Goal: Task Accomplishment & Management: Use online tool/utility

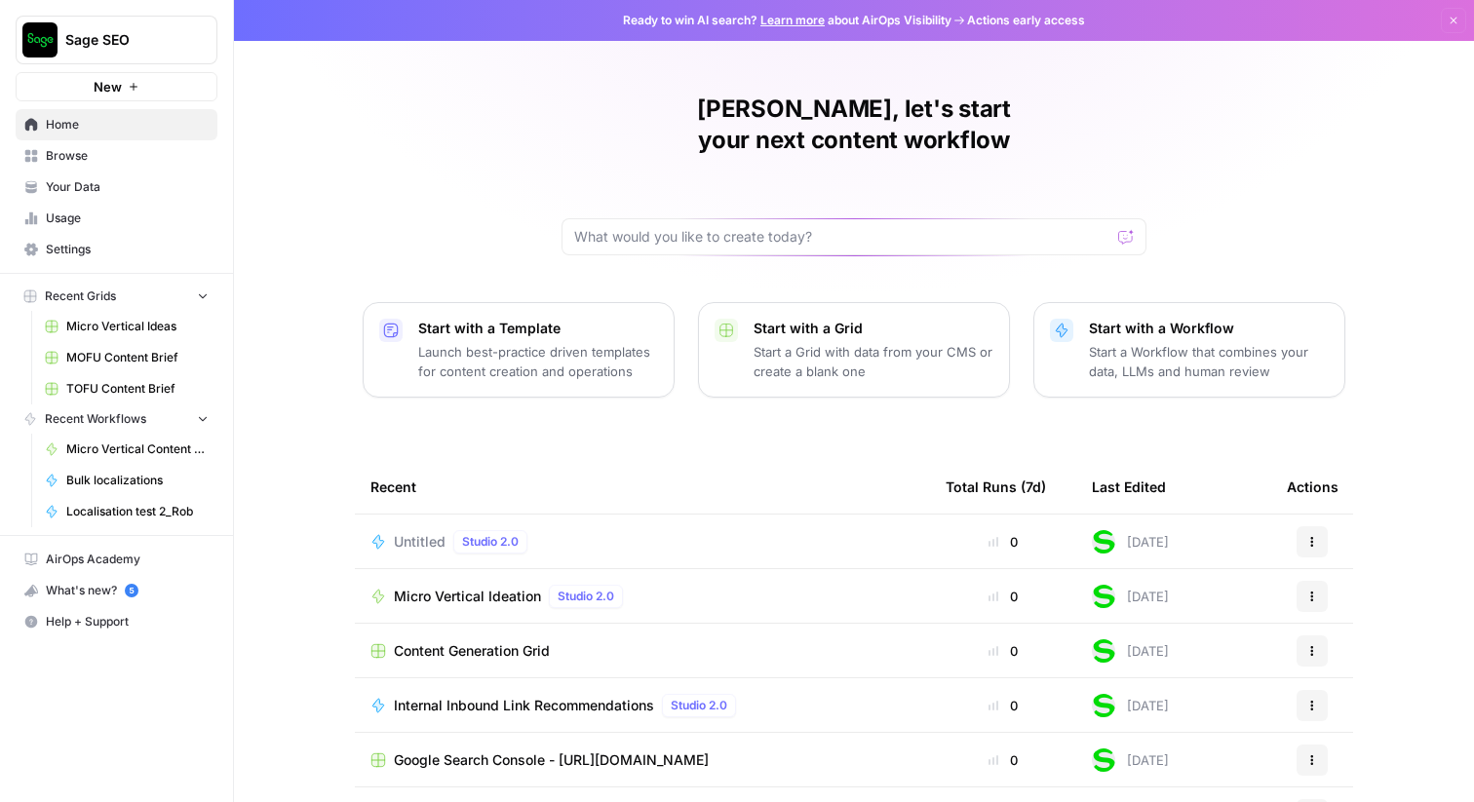
click at [423, 532] on span "Untitled" at bounding box center [420, 542] width 52 height 20
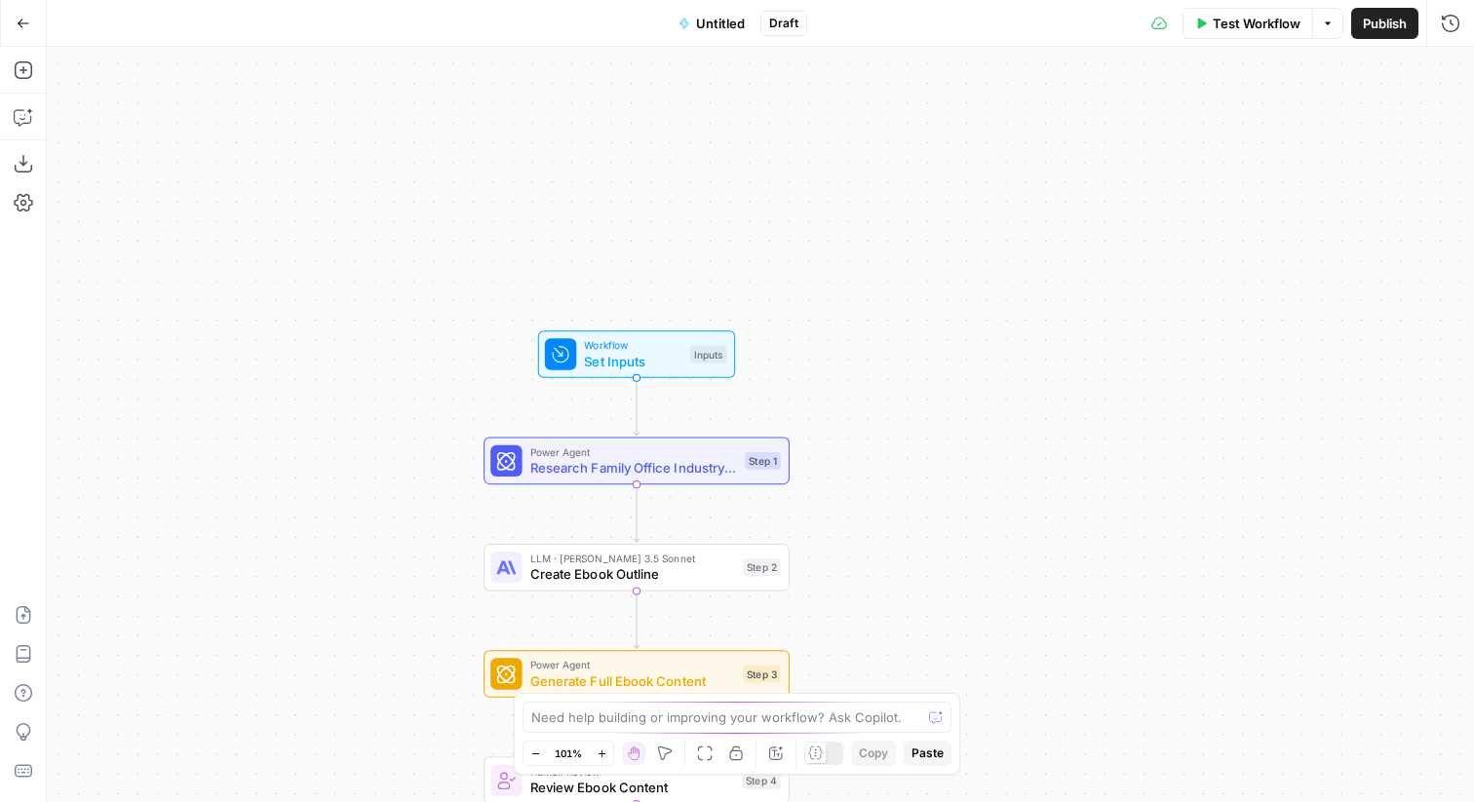
click at [29, 22] on span "Go Back" at bounding box center [29, 22] width 1 height 1
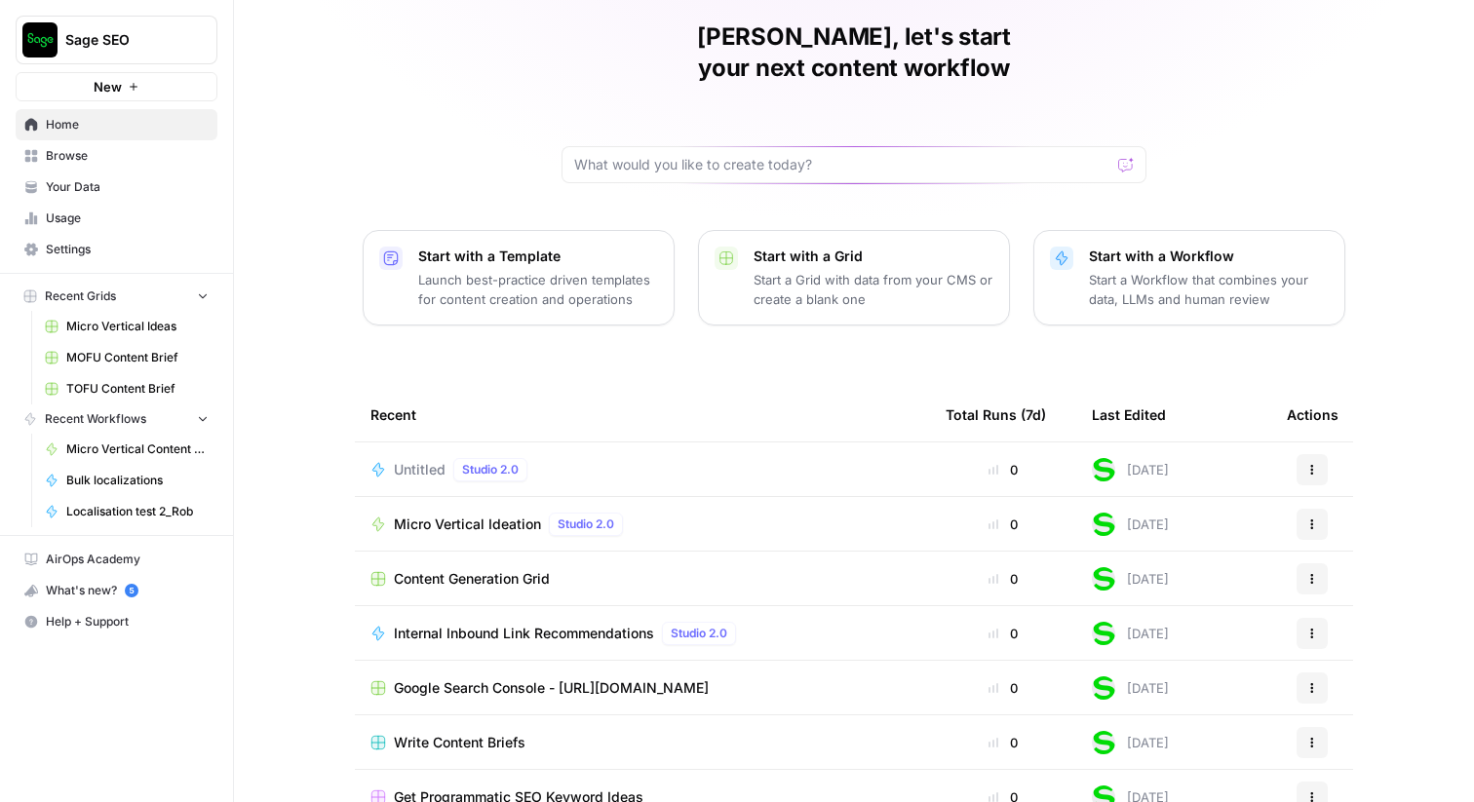
scroll to position [95, 0]
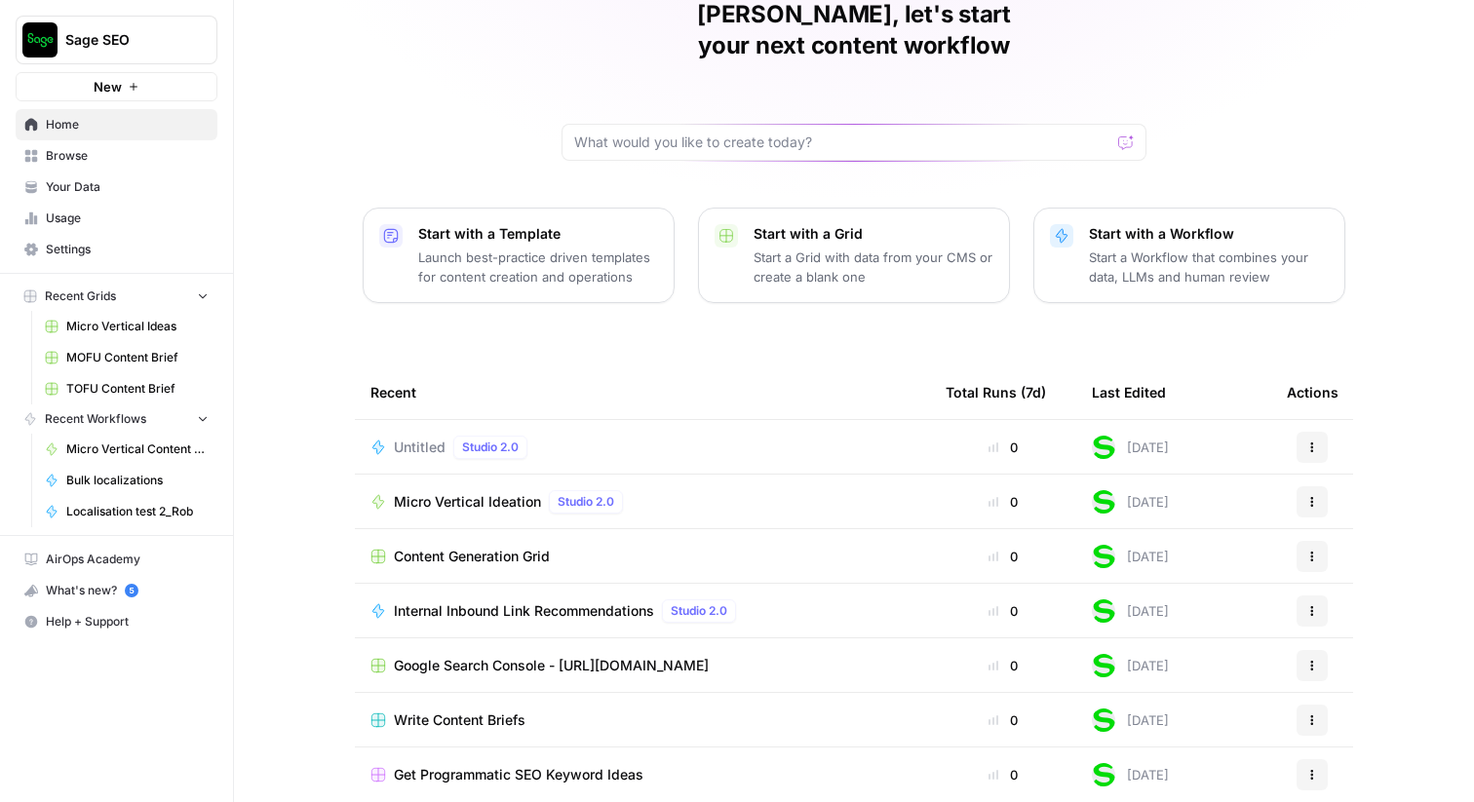
click at [80, 224] on span "Usage" at bounding box center [127, 219] width 163 height 18
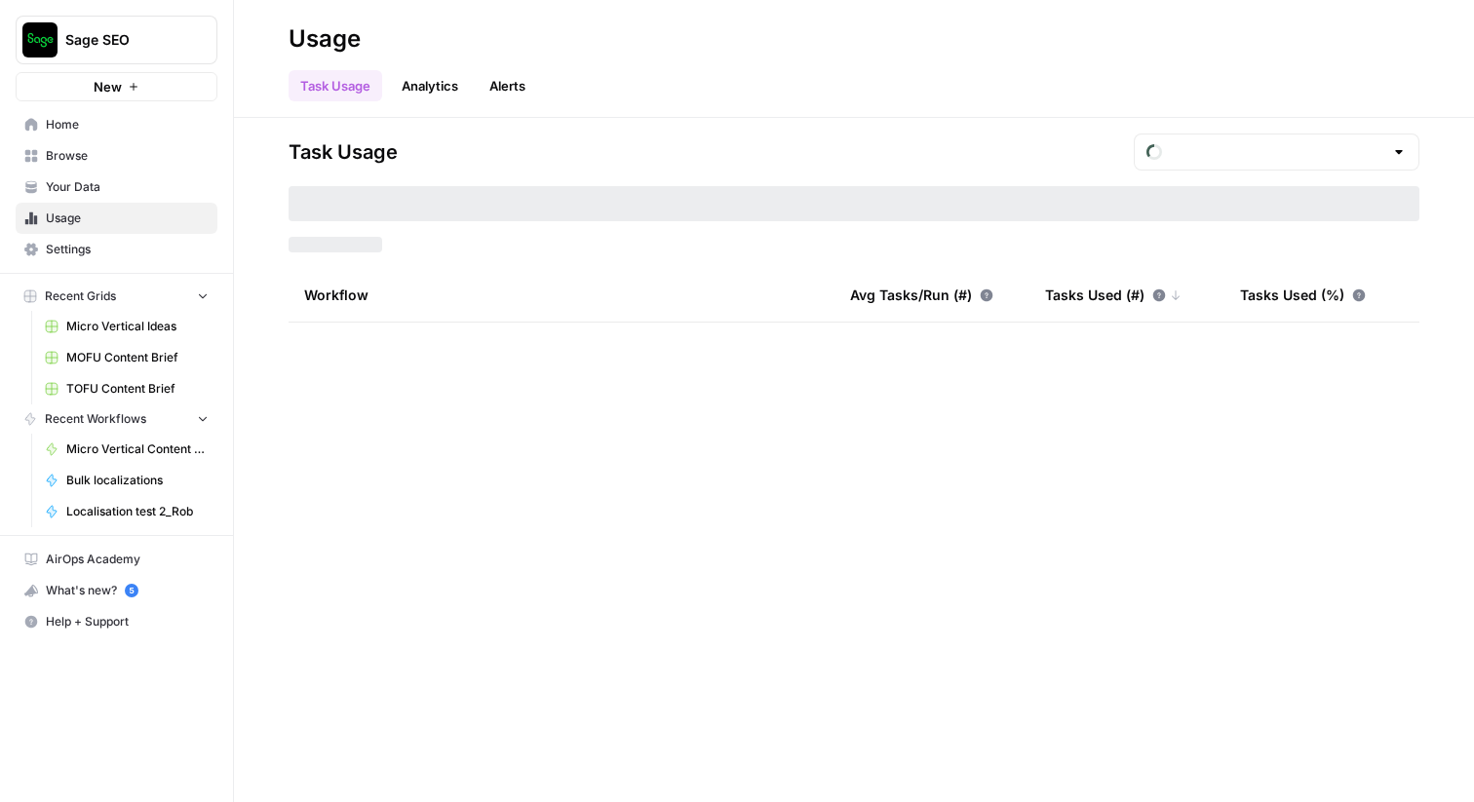
type input "August Tasks"
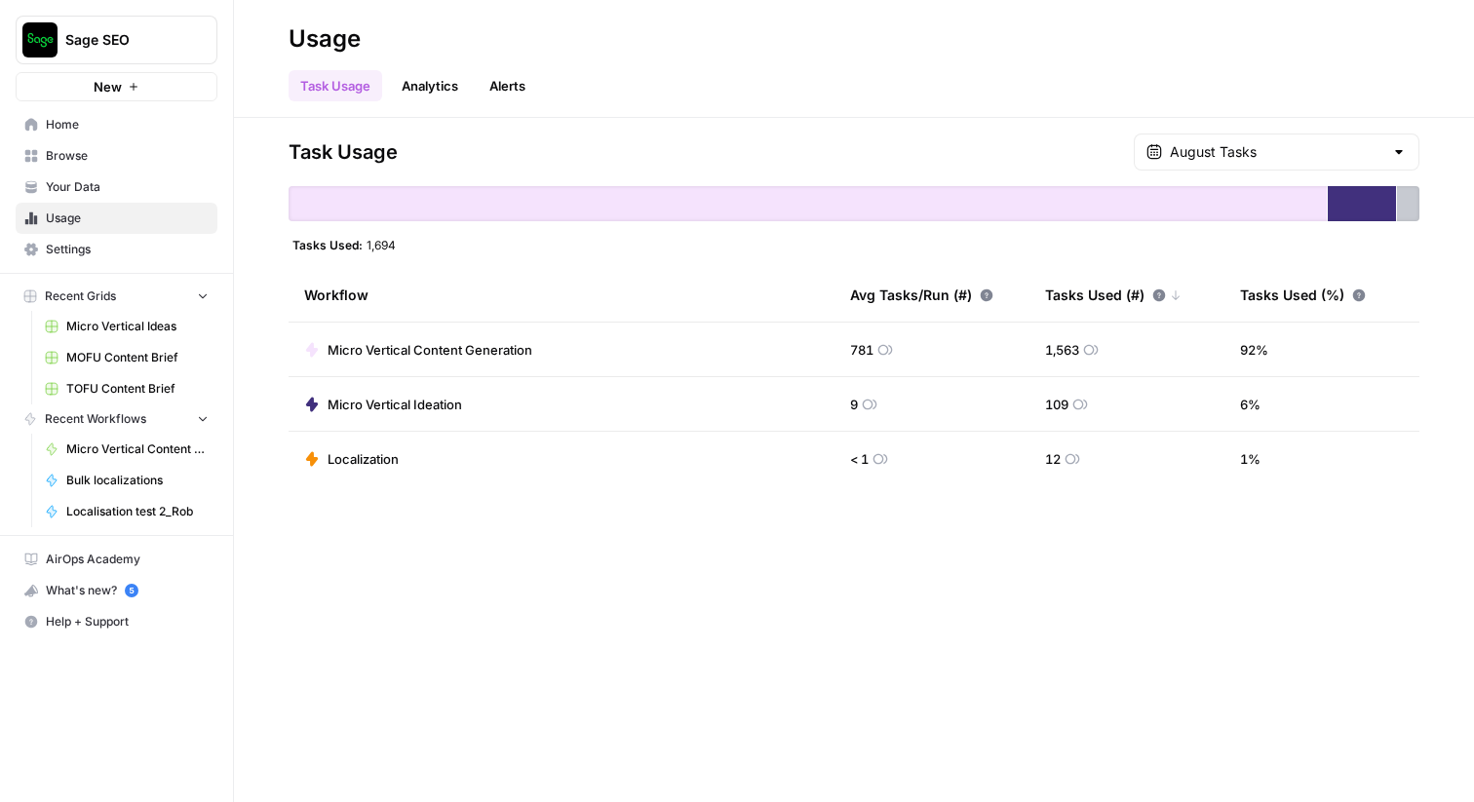
click at [457, 345] on span "Micro Vertical Content Generation" at bounding box center [430, 350] width 205 height 20
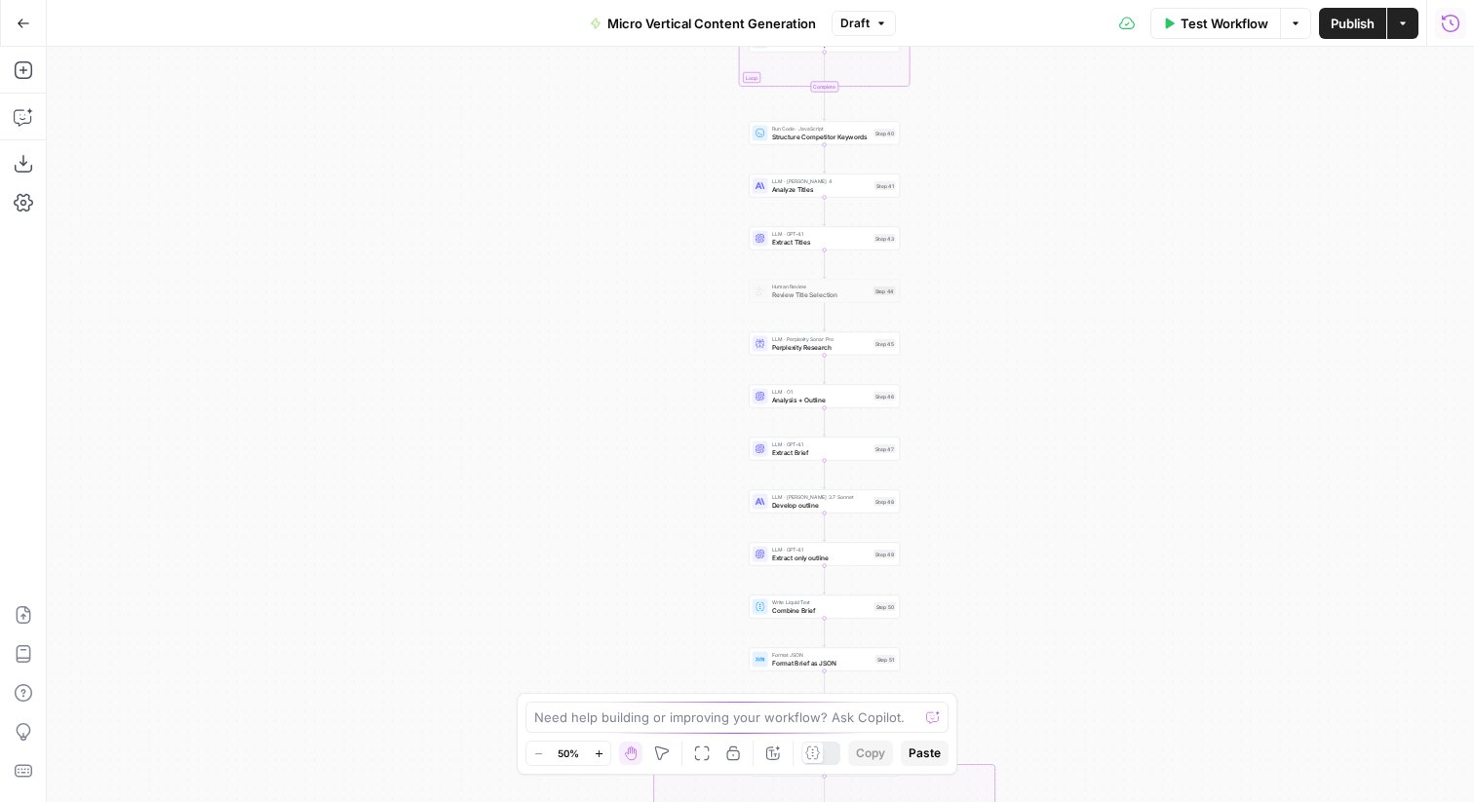
click at [1438, 27] on button "Run History" at bounding box center [1450, 23] width 31 height 31
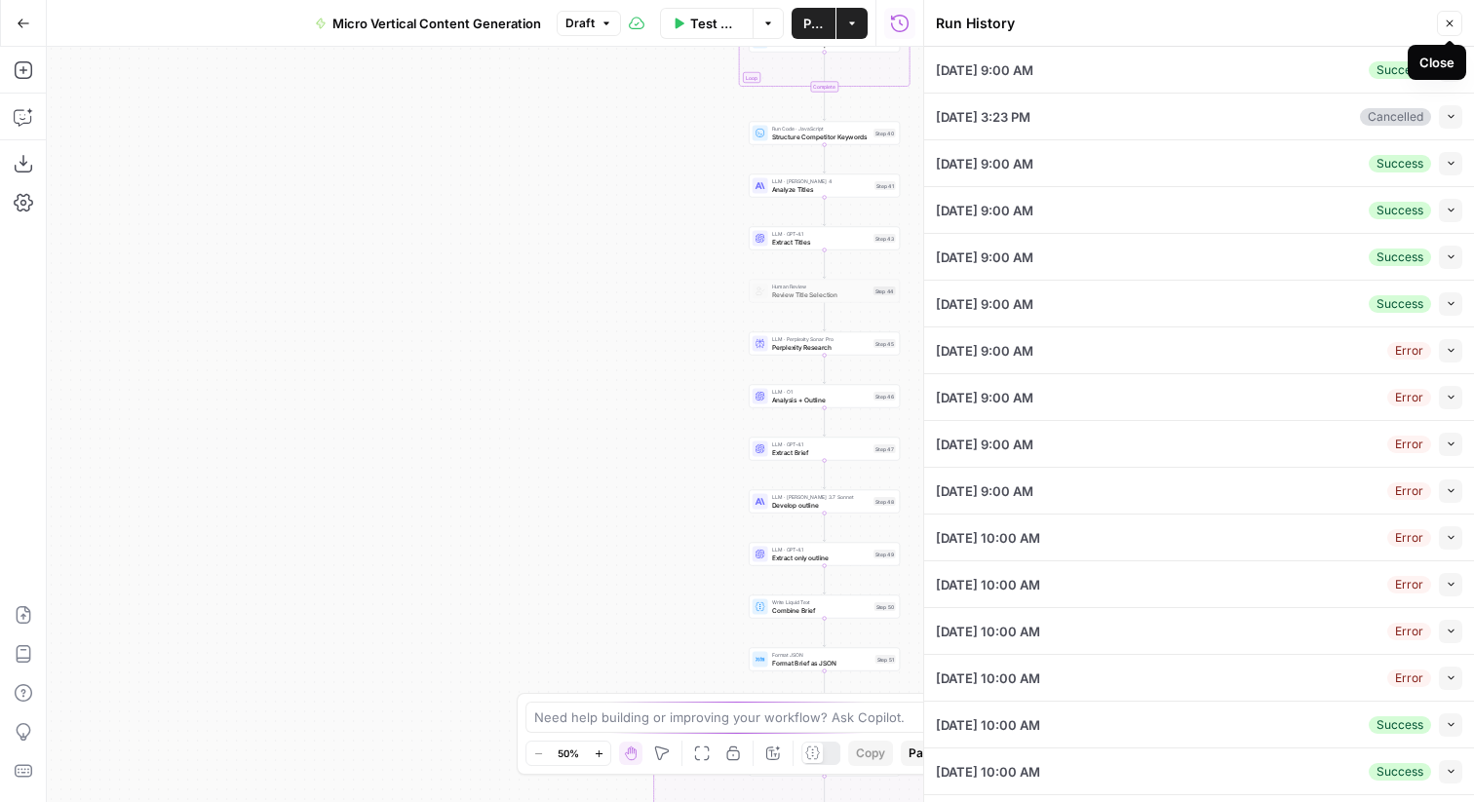
click at [1451, 21] on icon "button" at bounding box center [1450, 23] width 7 height 7
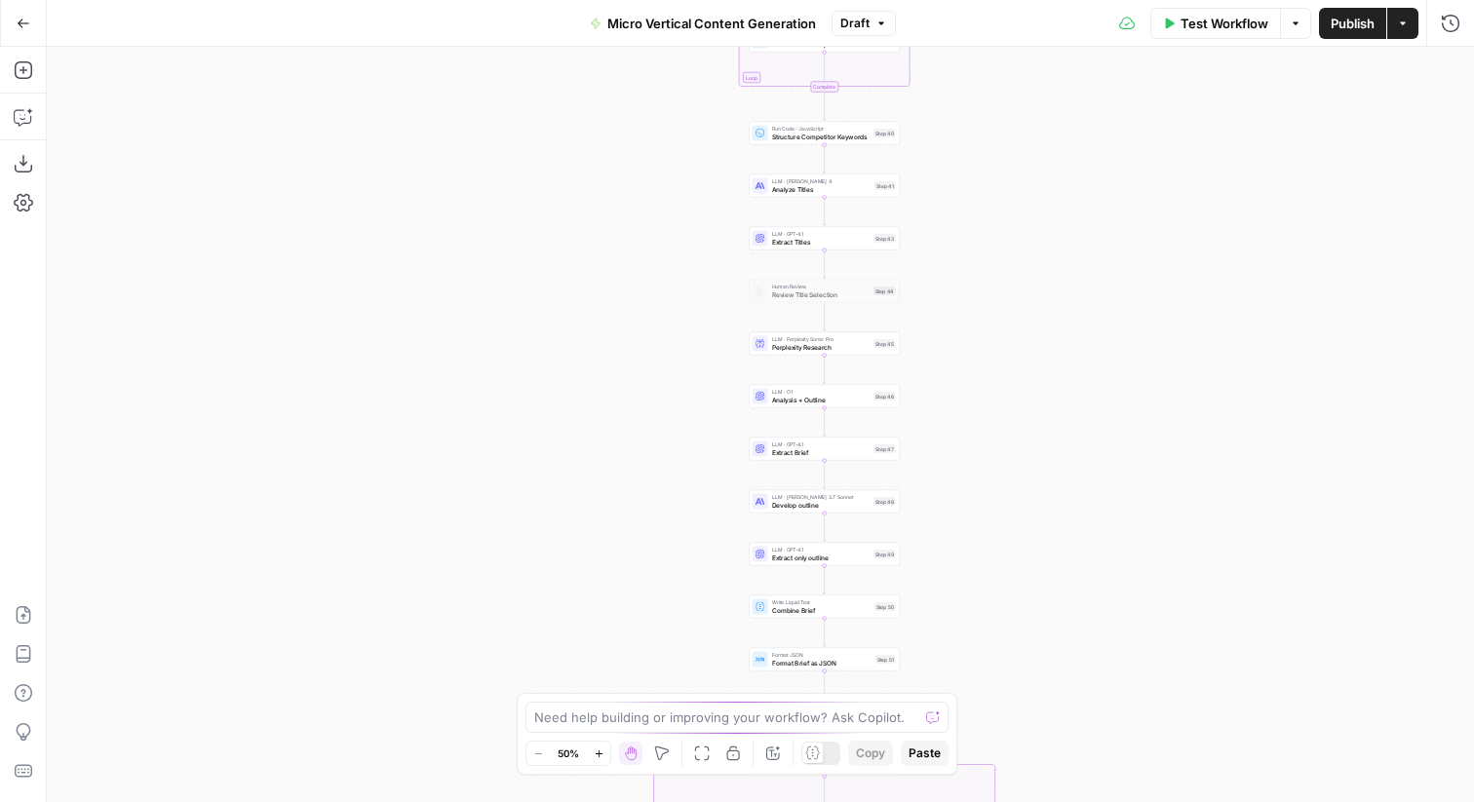
click at [19, 25] on icon "button" at bounding box center [24, 24] width 14 height 14
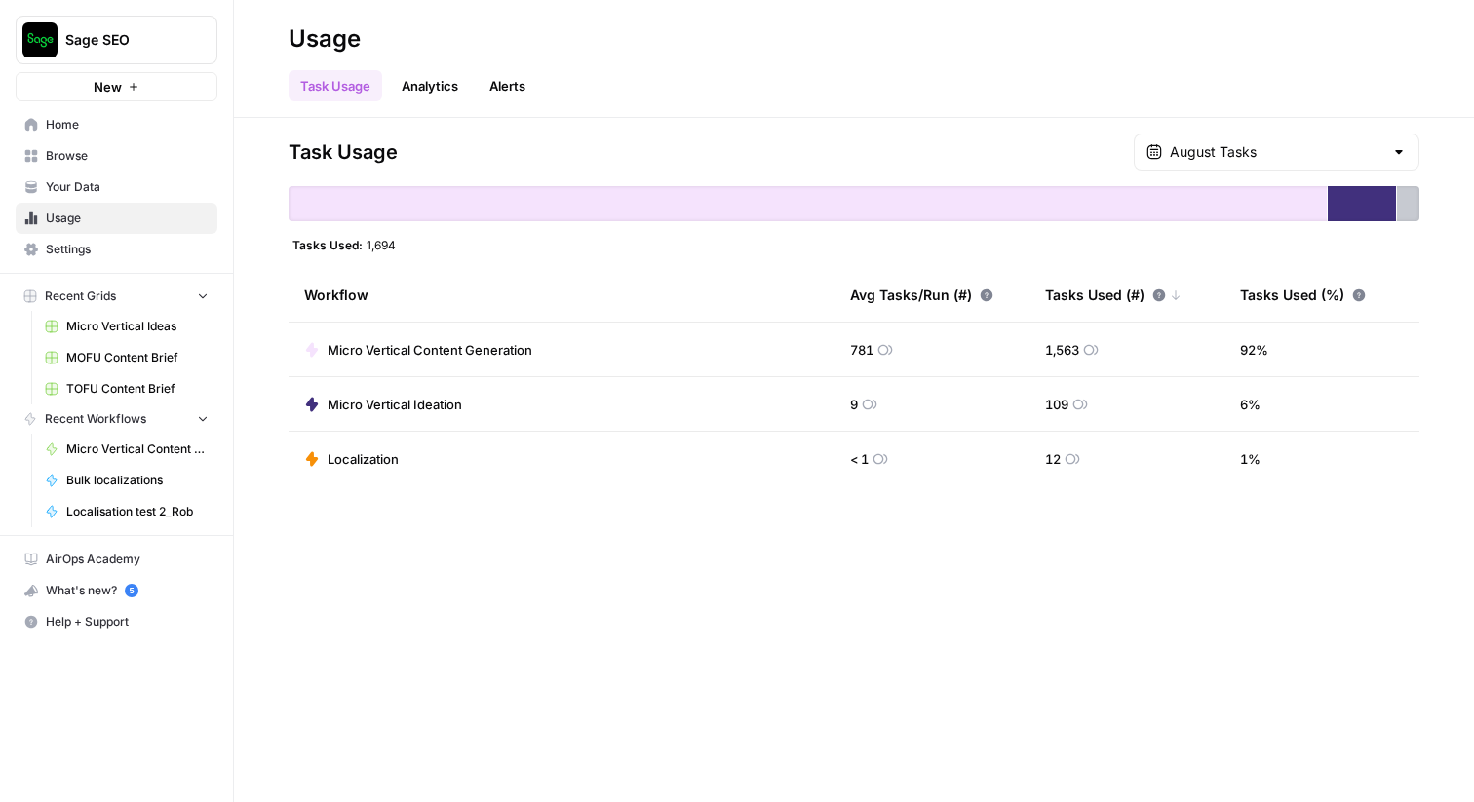
click at [121, 184] on span "Your Data" at bounding box center [127, 187] width 163 height 18
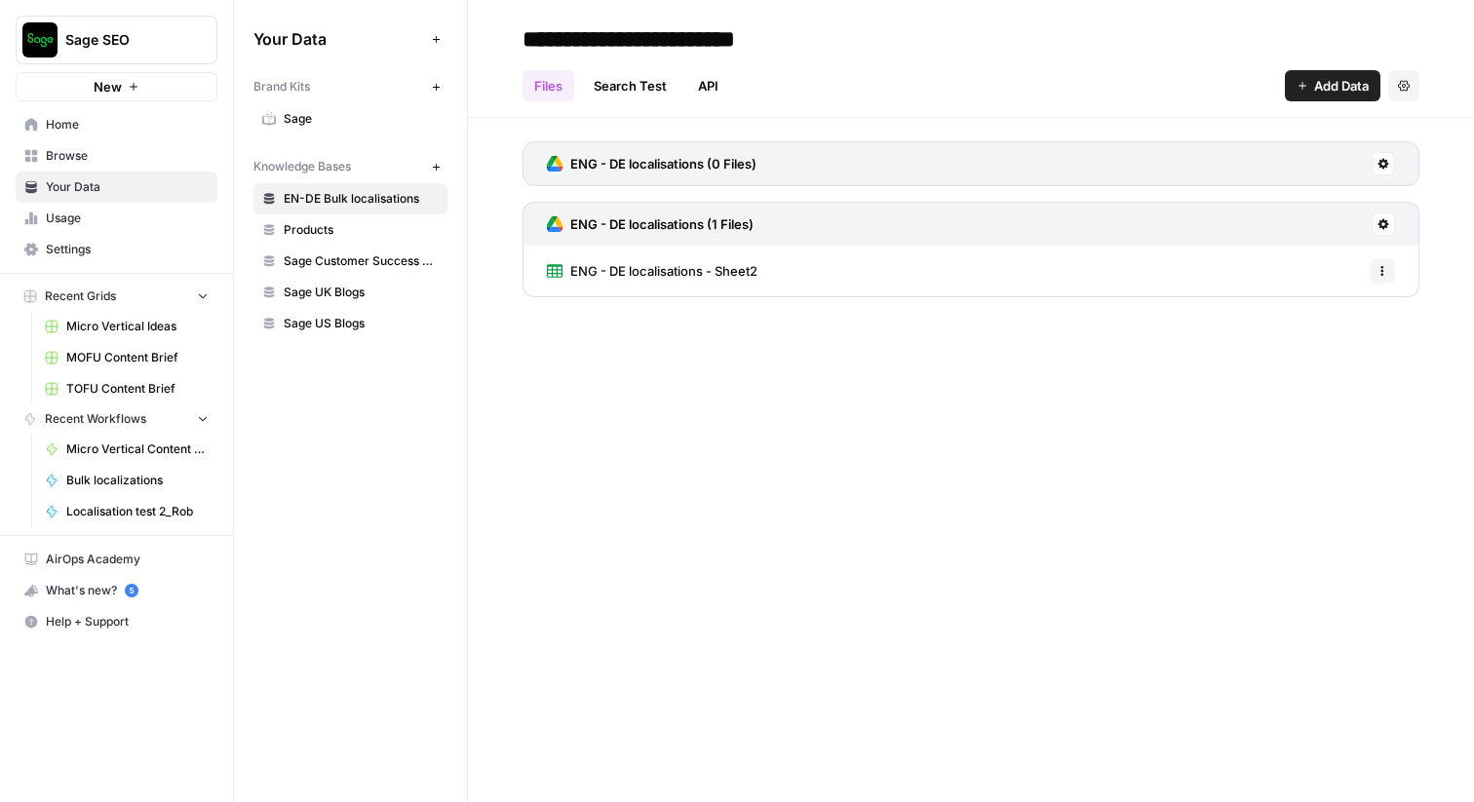
click at [104, 160] on span "Browse" at bounding box center [127, 156] width 163 height 18
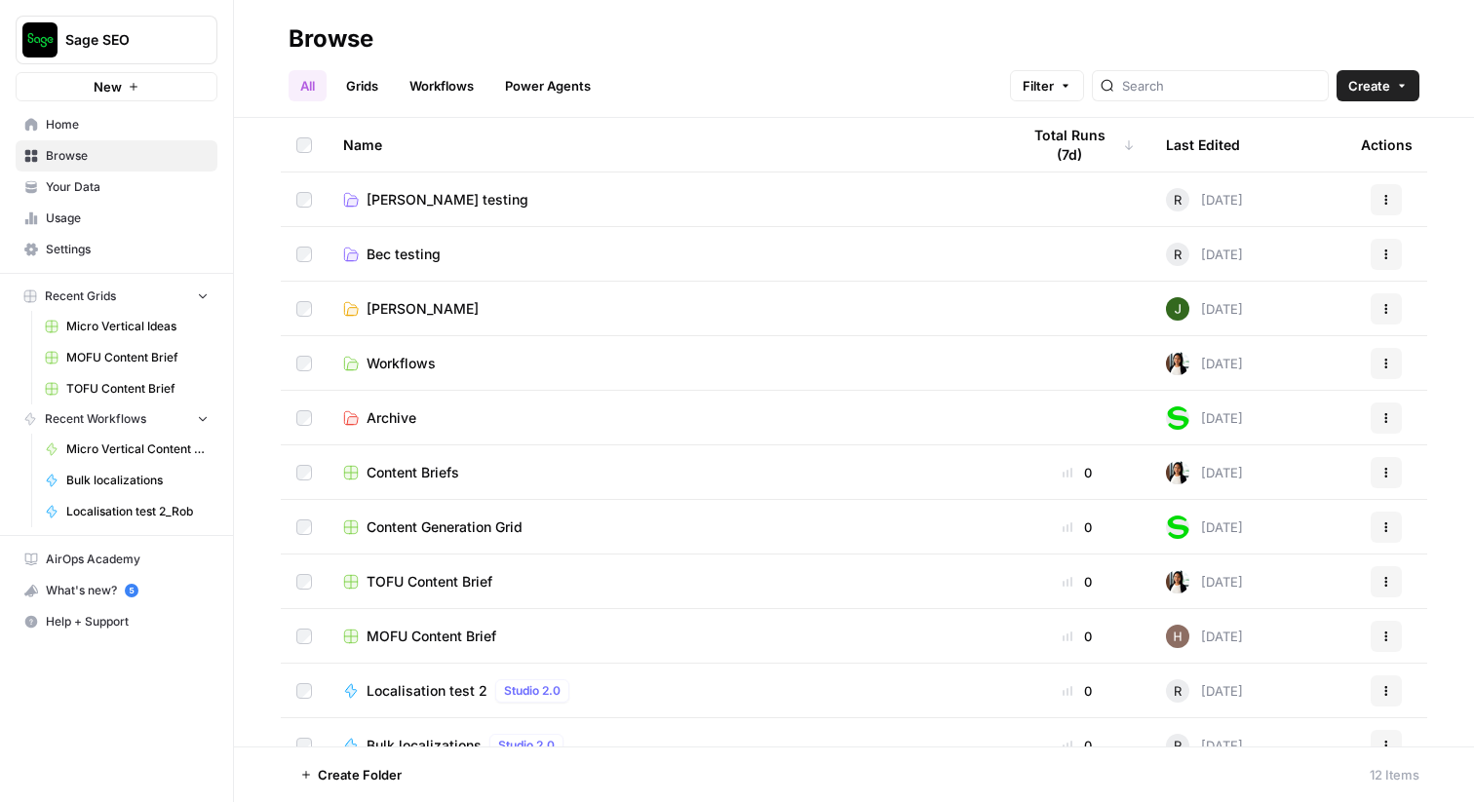
click at [410, 306] on span "Rob Testing" at bounding box center [423, 309] width 112 height 20
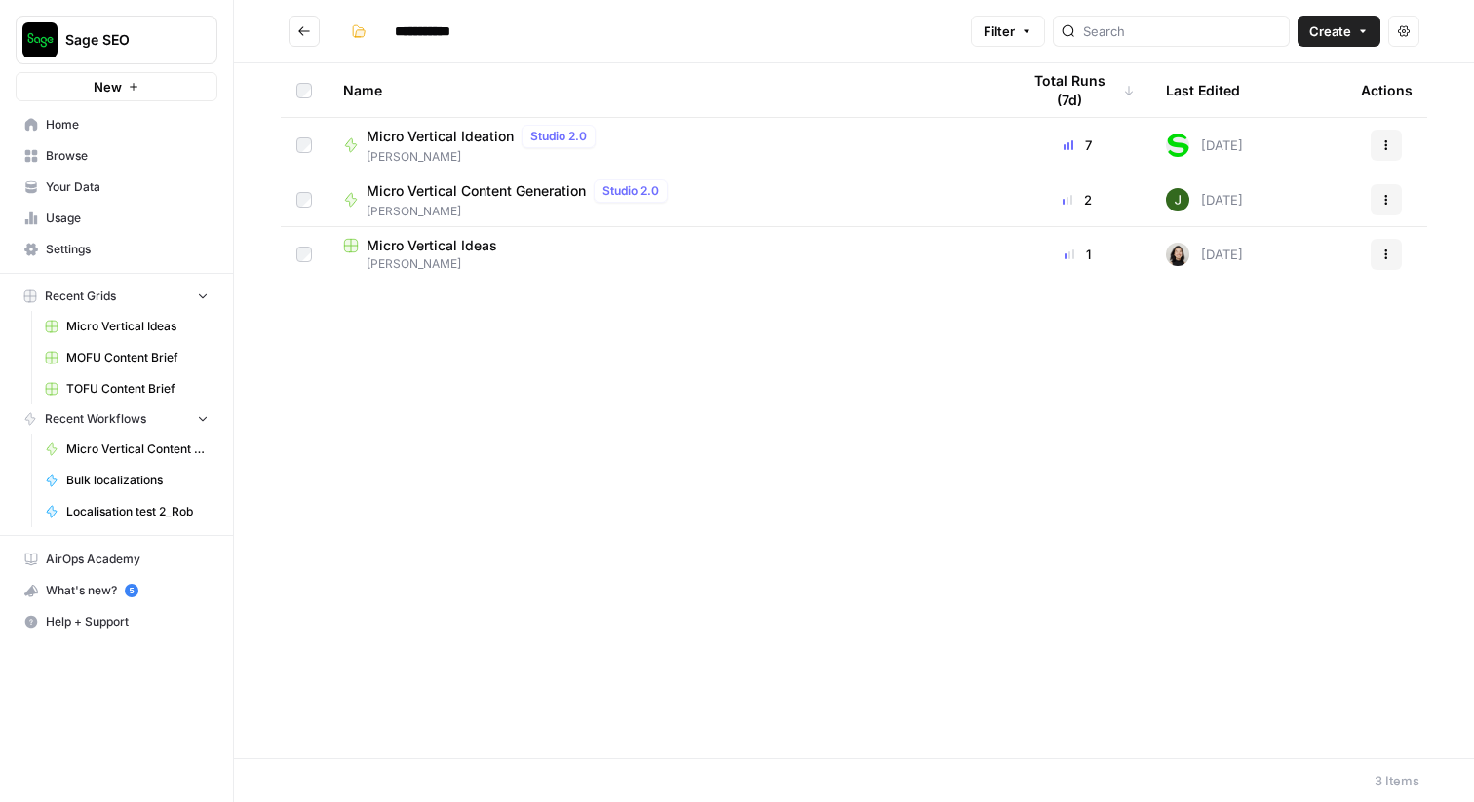
click at [448, 240] on span "Micro Vertical Ideas" at bounding box center [432, 246] width 131 height 20
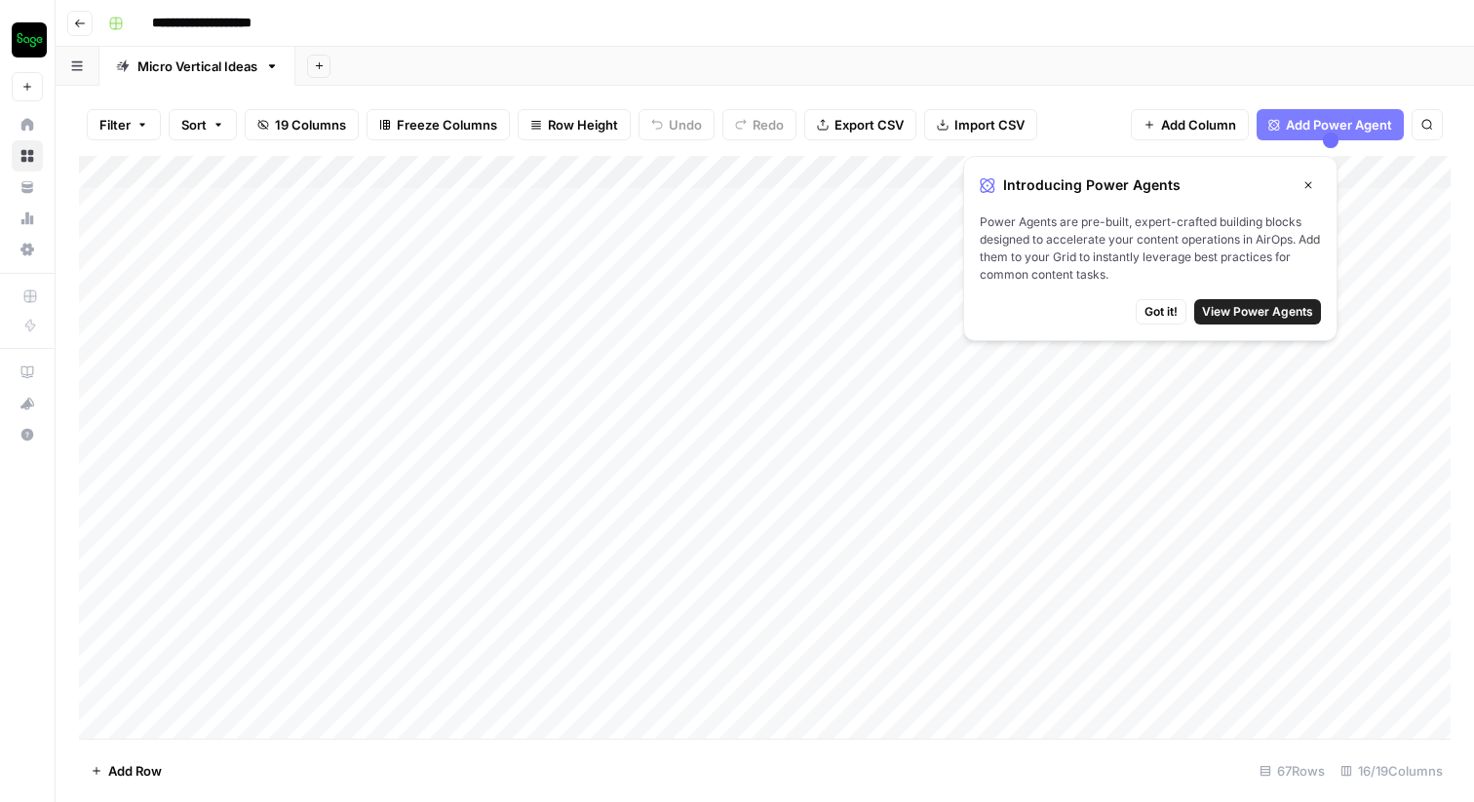
click at [1307, 186] on icon "button" at bounding box center [1309, 185] width 7 height 7
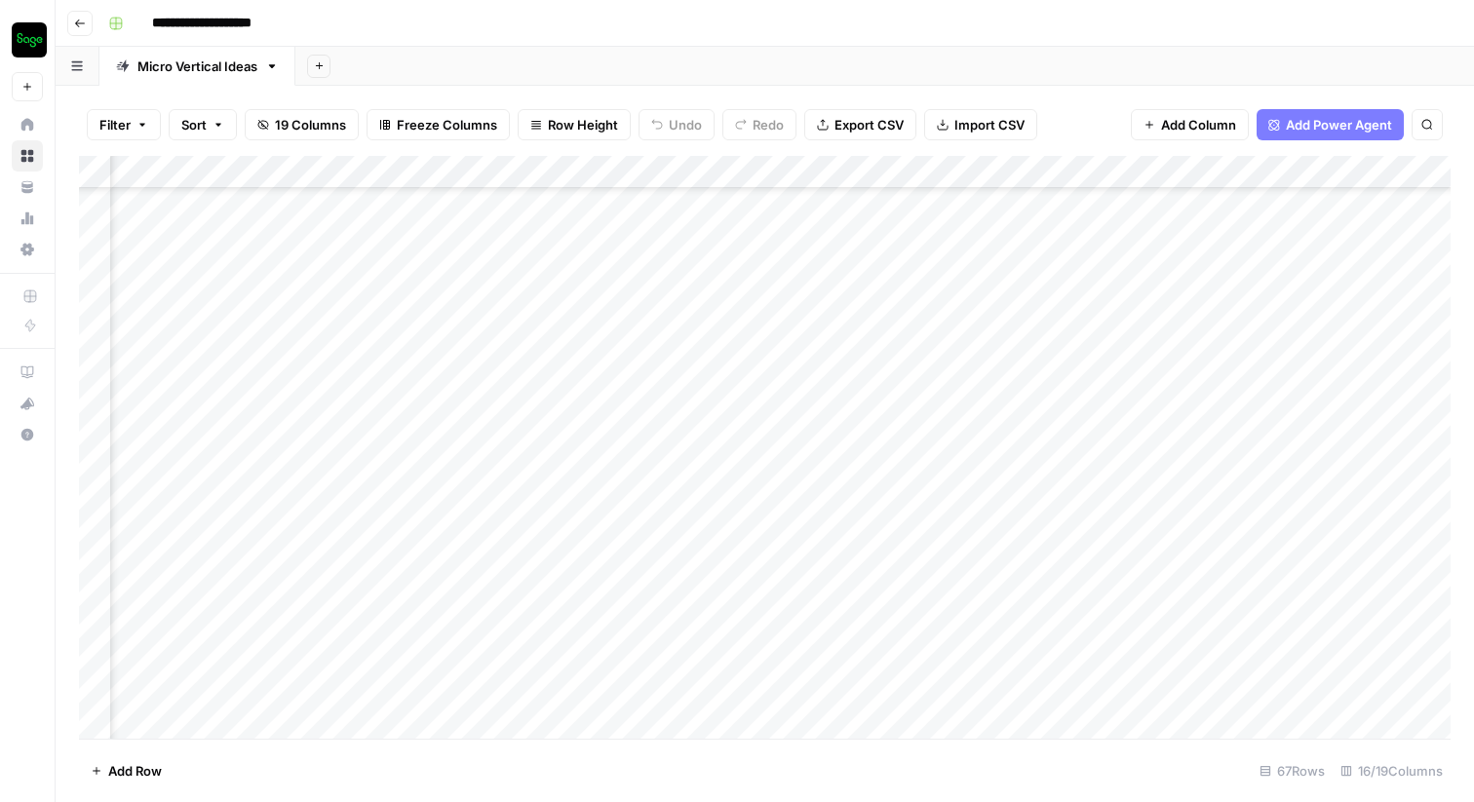
scroll to position [1372, 2762]
click at [709, 486] on div "Add Column" at bounding box center [765, 447] width 1372 height 583
click at [519, 488] on div "Add Column" at bounding box center [765, 447] width 1372 height 583
click at [538, 489] on div "Add Column" at bounding box center [765, 447] width 1372 height 583
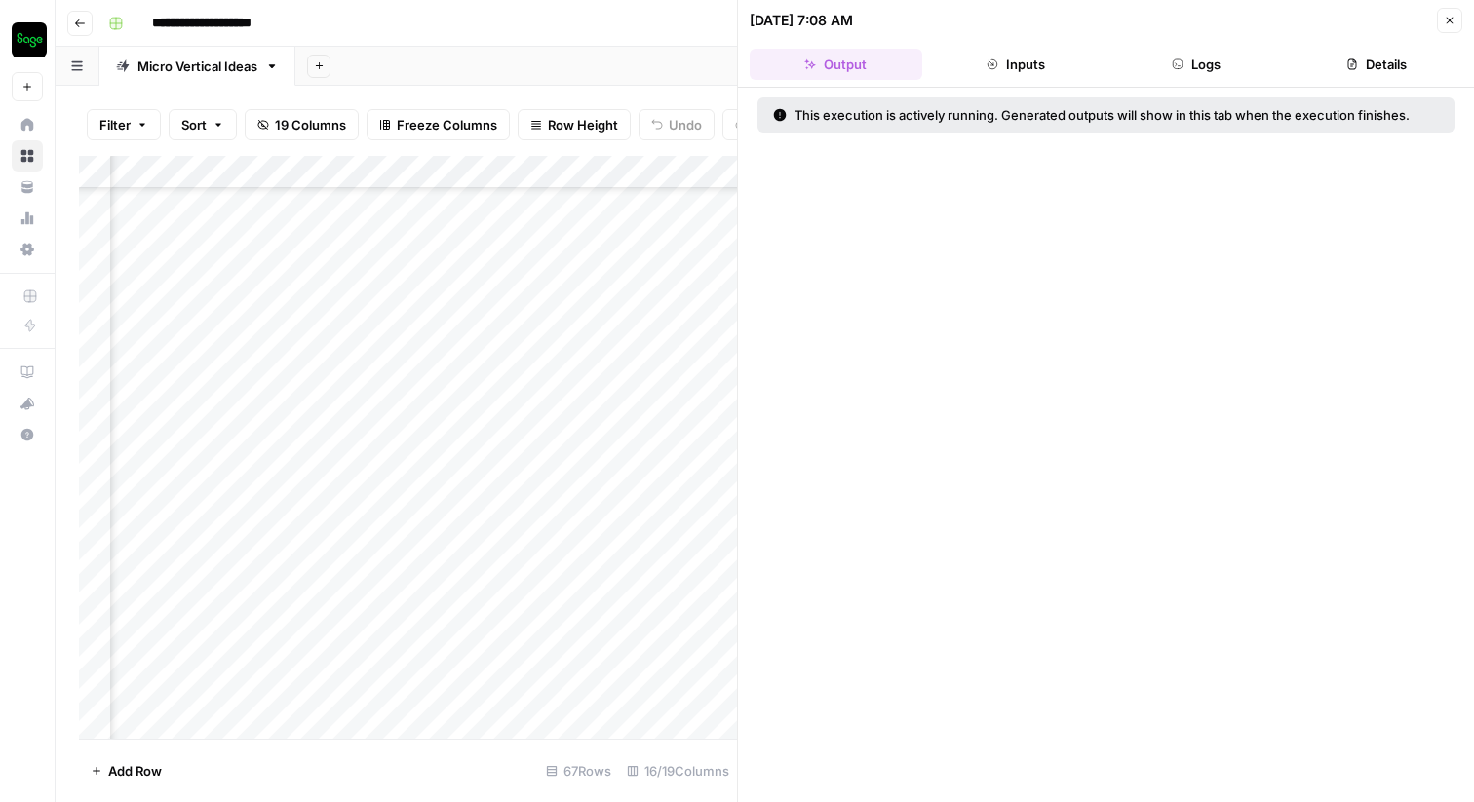
click at [1206, 53] on button "Logs" at bounding box center [1197, 64] width 173 height 31
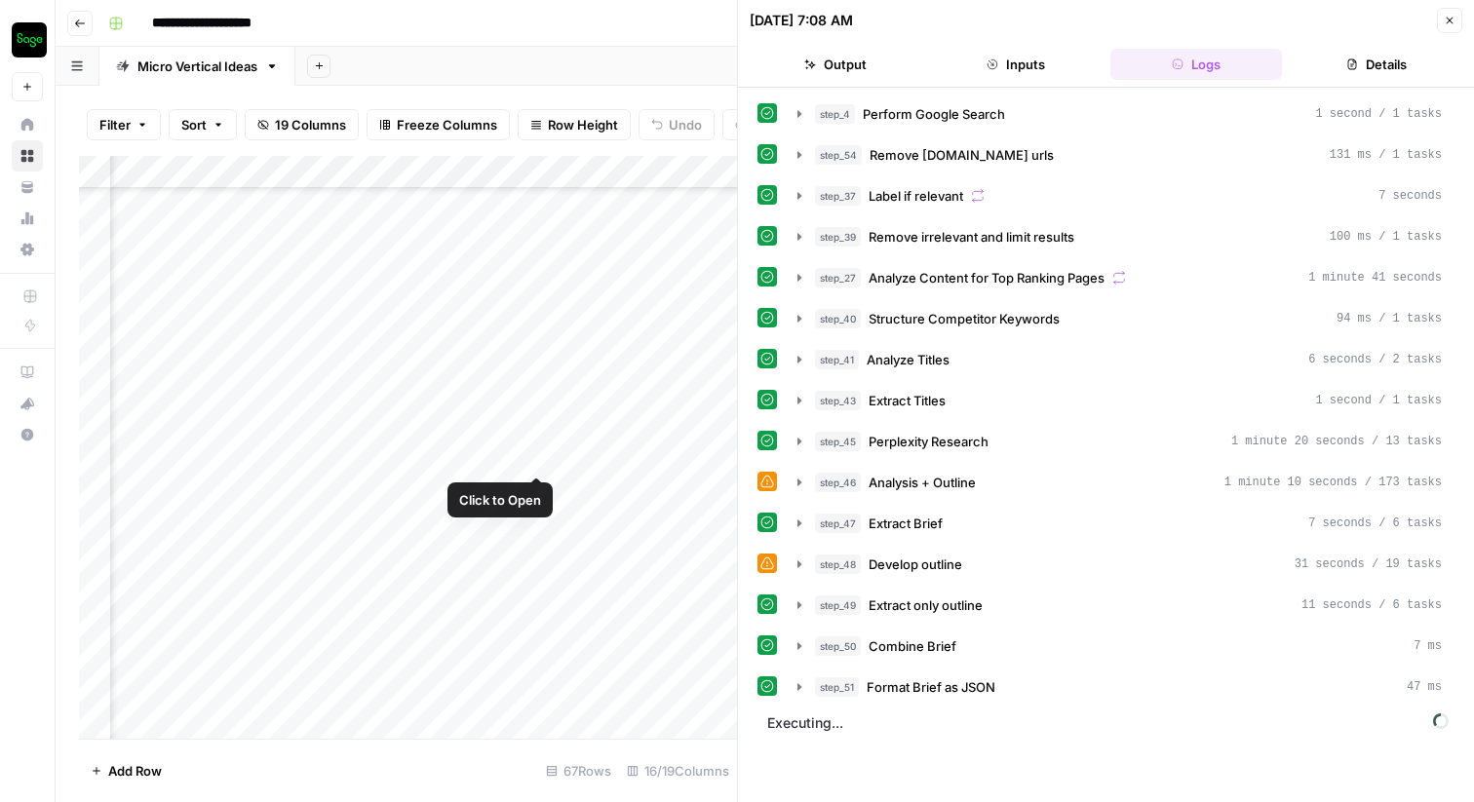
click at [531, 458] on div "Add Column" at bounding box center [408, 447] width 658 height 583
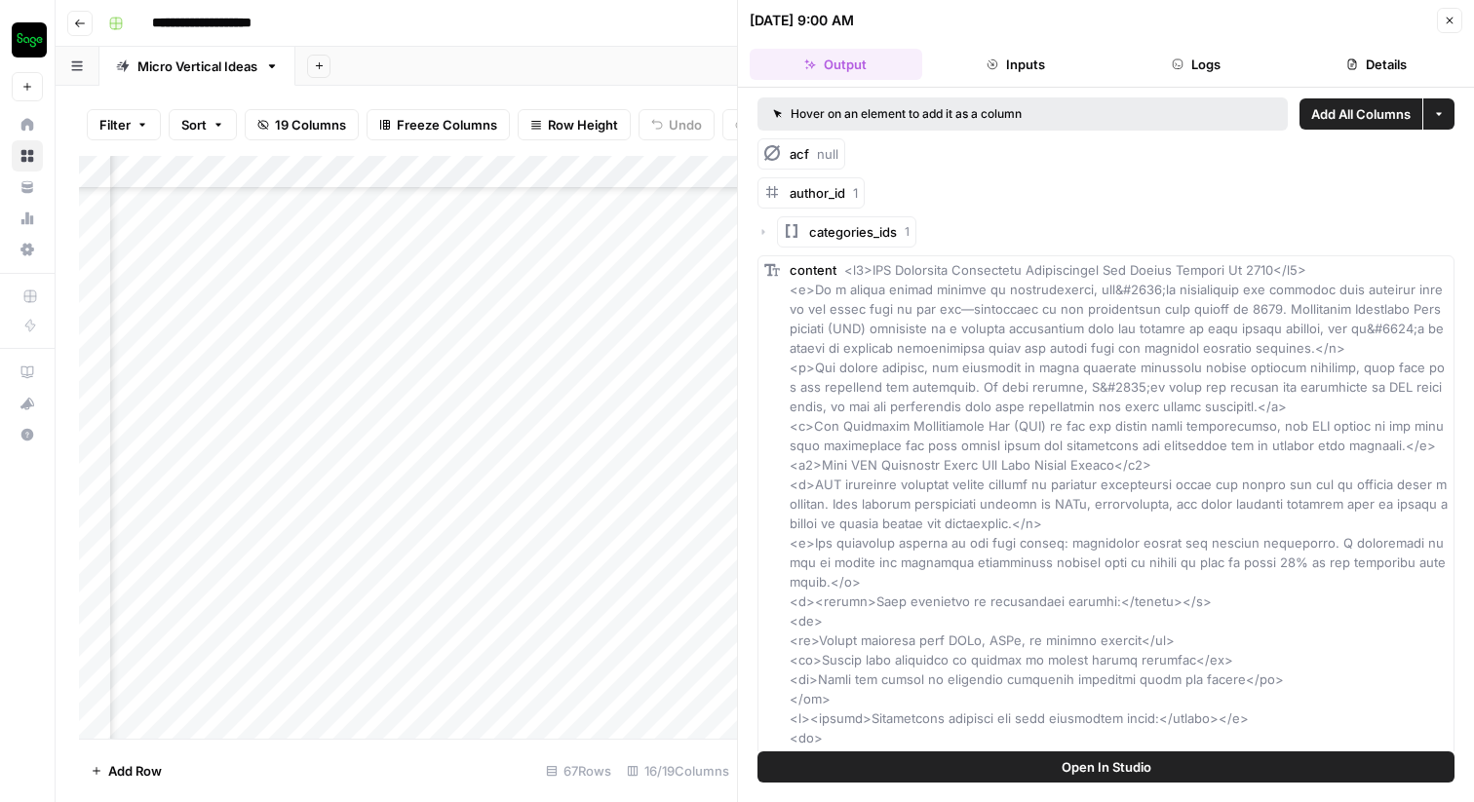
click at [1189, 63] on button "Logs" at bounding box center [1197, 64] width 173 height 31
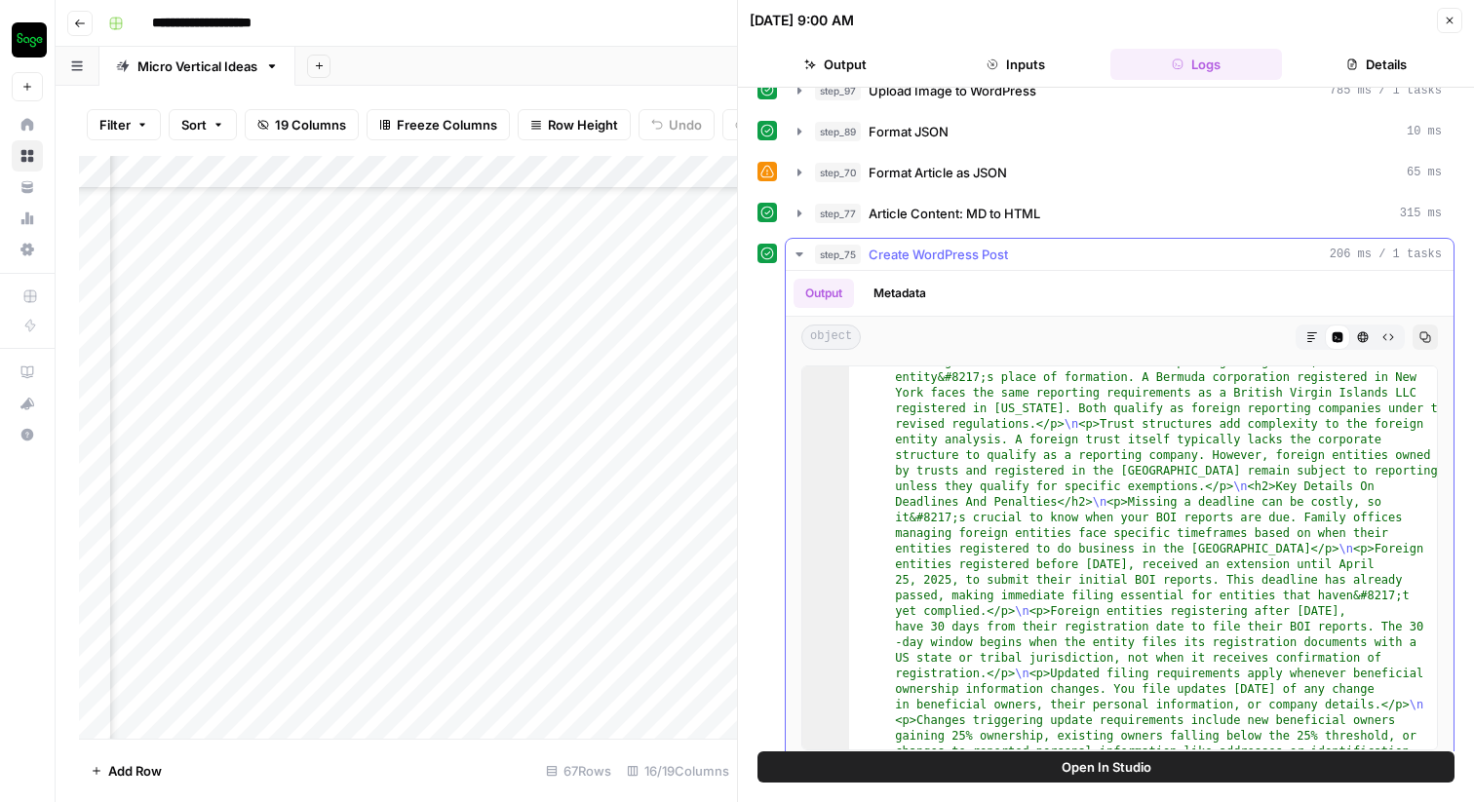
scroll to position [2014, 0]
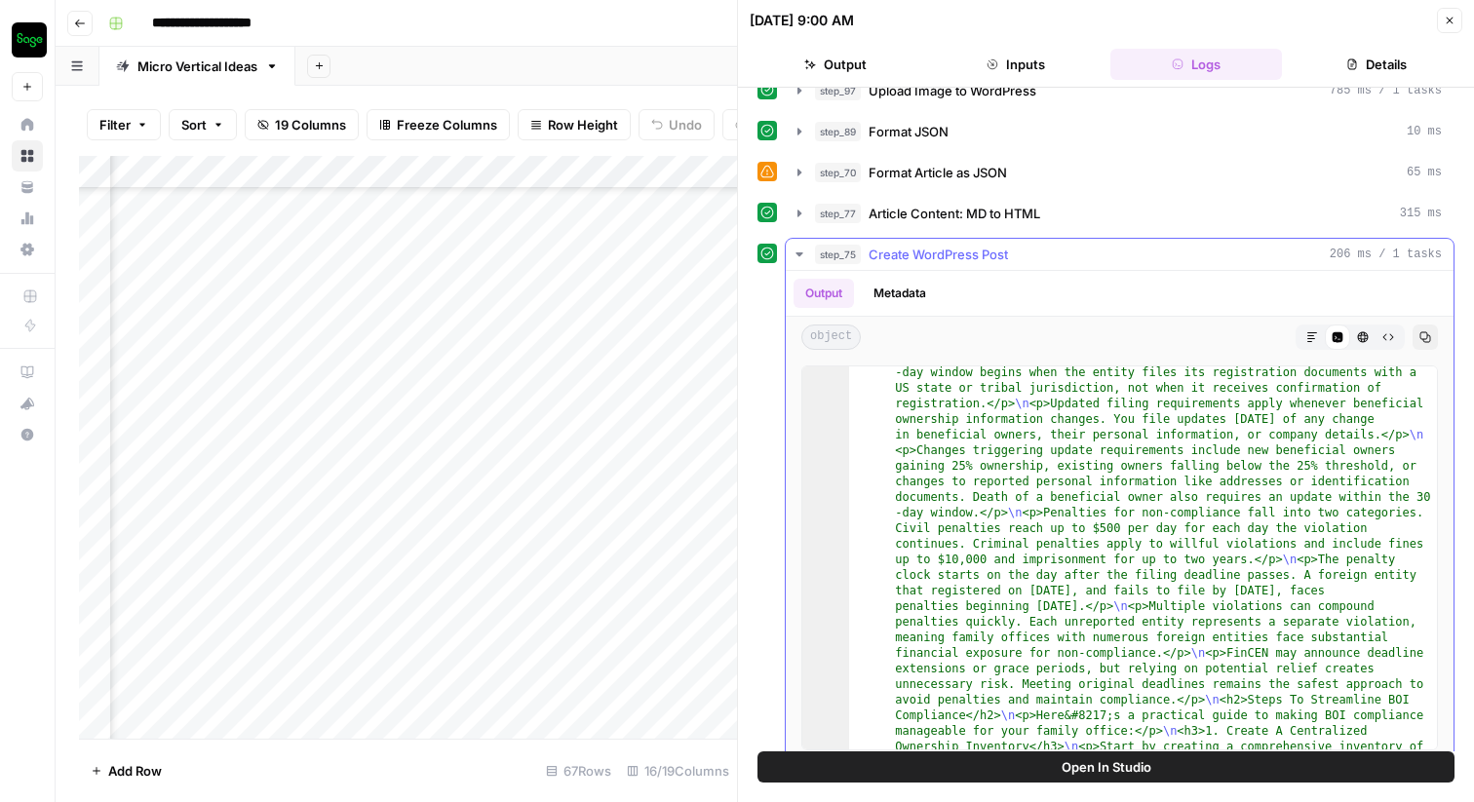
click at [1313, 337] on icon "button" at bounding box center [1313, 338] width 12 height 12
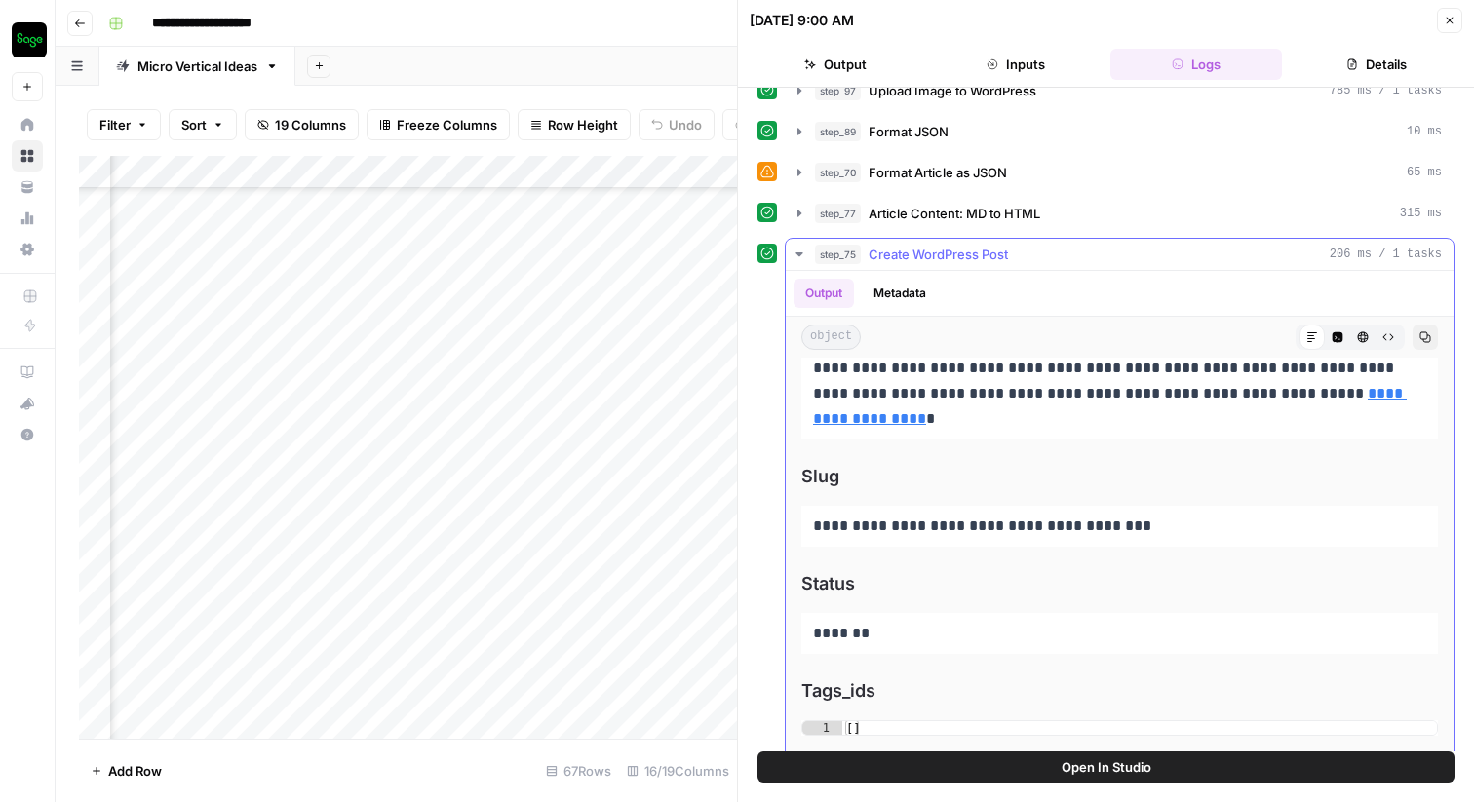
scroll to position [18457, 0]
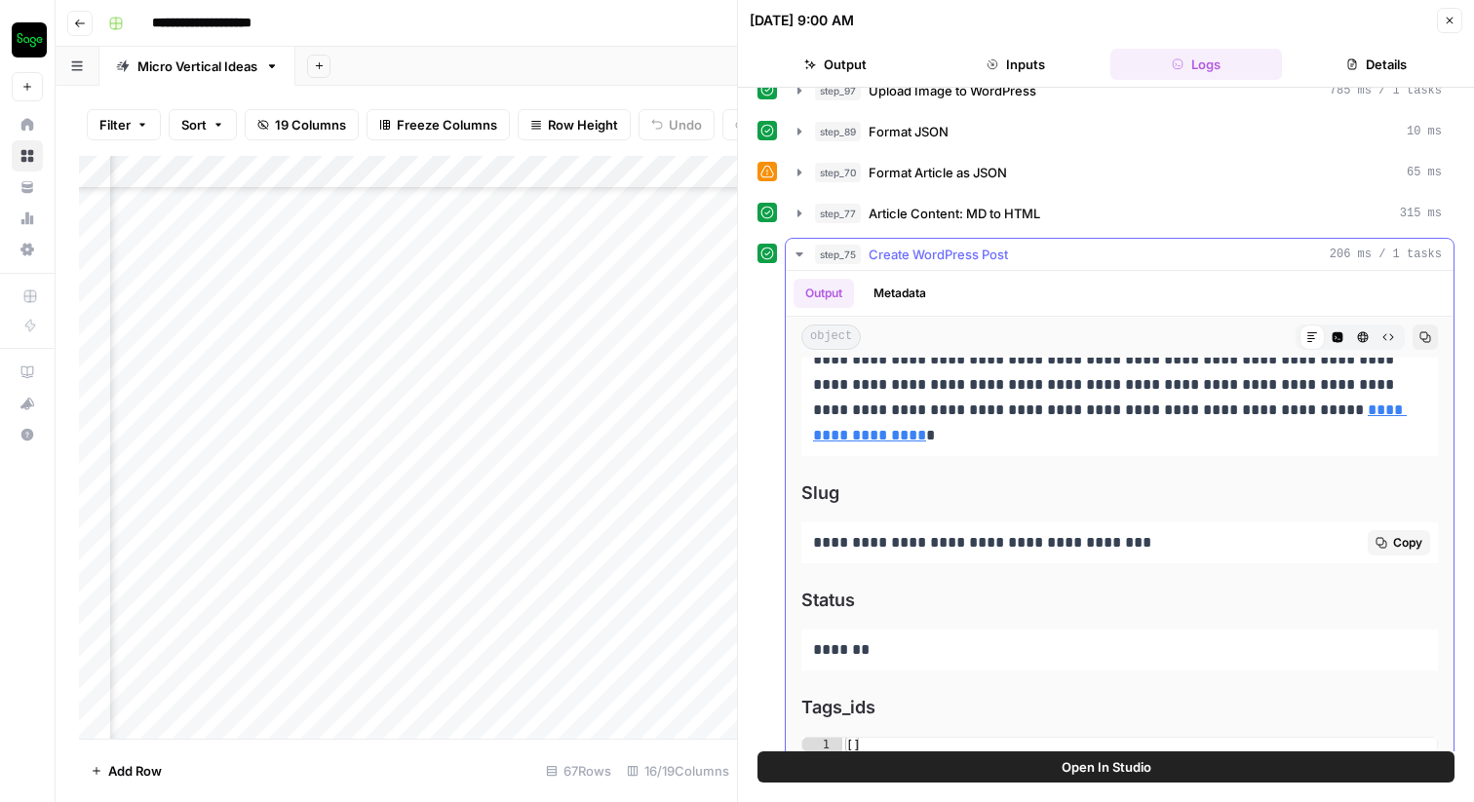
click at [1072, 546] on p "**********" at bounding box center [1119, 542] width 613 height 25
copy p "**********"
click at [1446, 20] on icon "button" at bounding box center [1450, 21] width 12 height 12
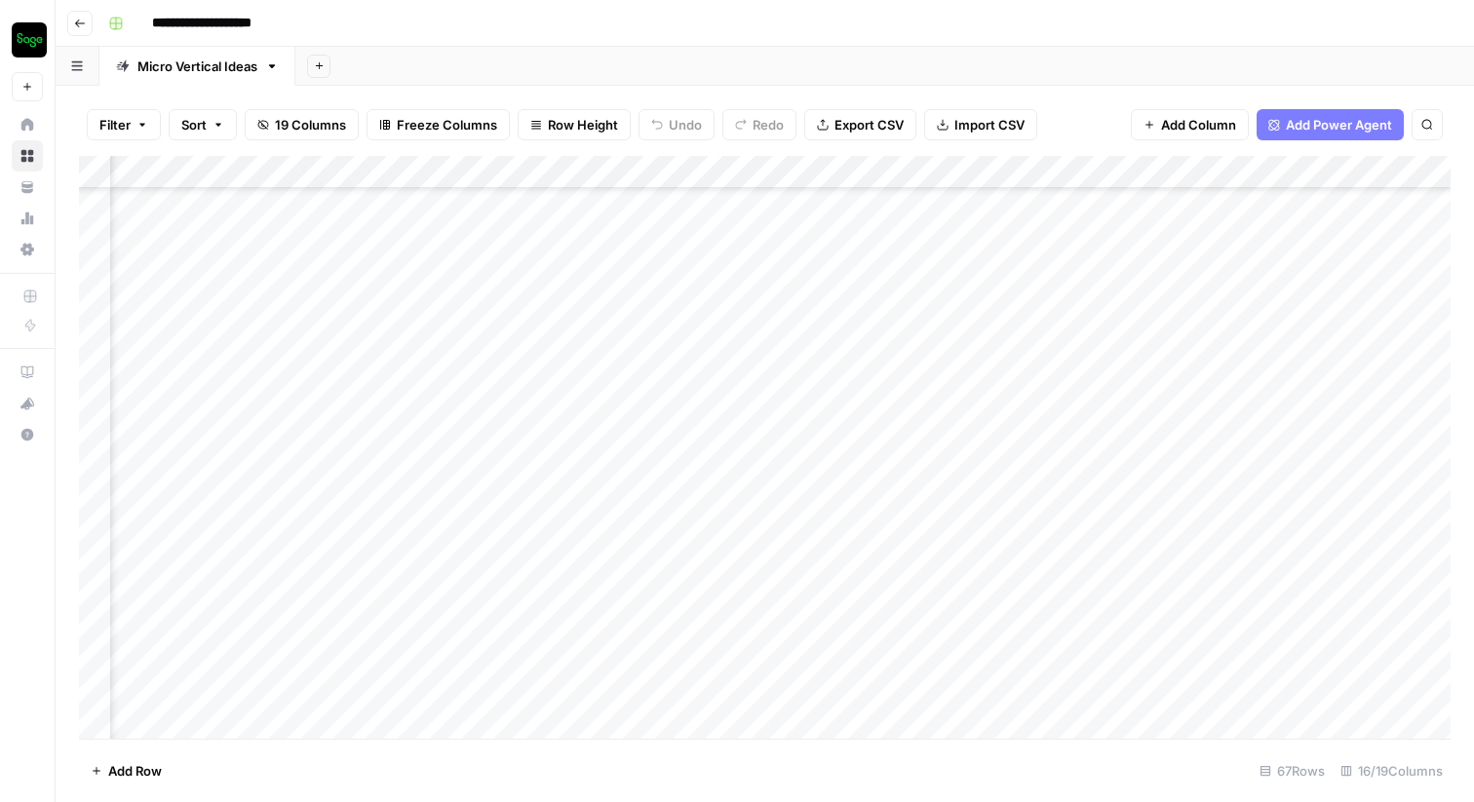
click at [469, 488] on div "Add Column" at bounding box center [765, 447] width 1372 height 583
click at [533, 488] on div "Add Column" at bounding box center [765, 447] width 1372 height 583
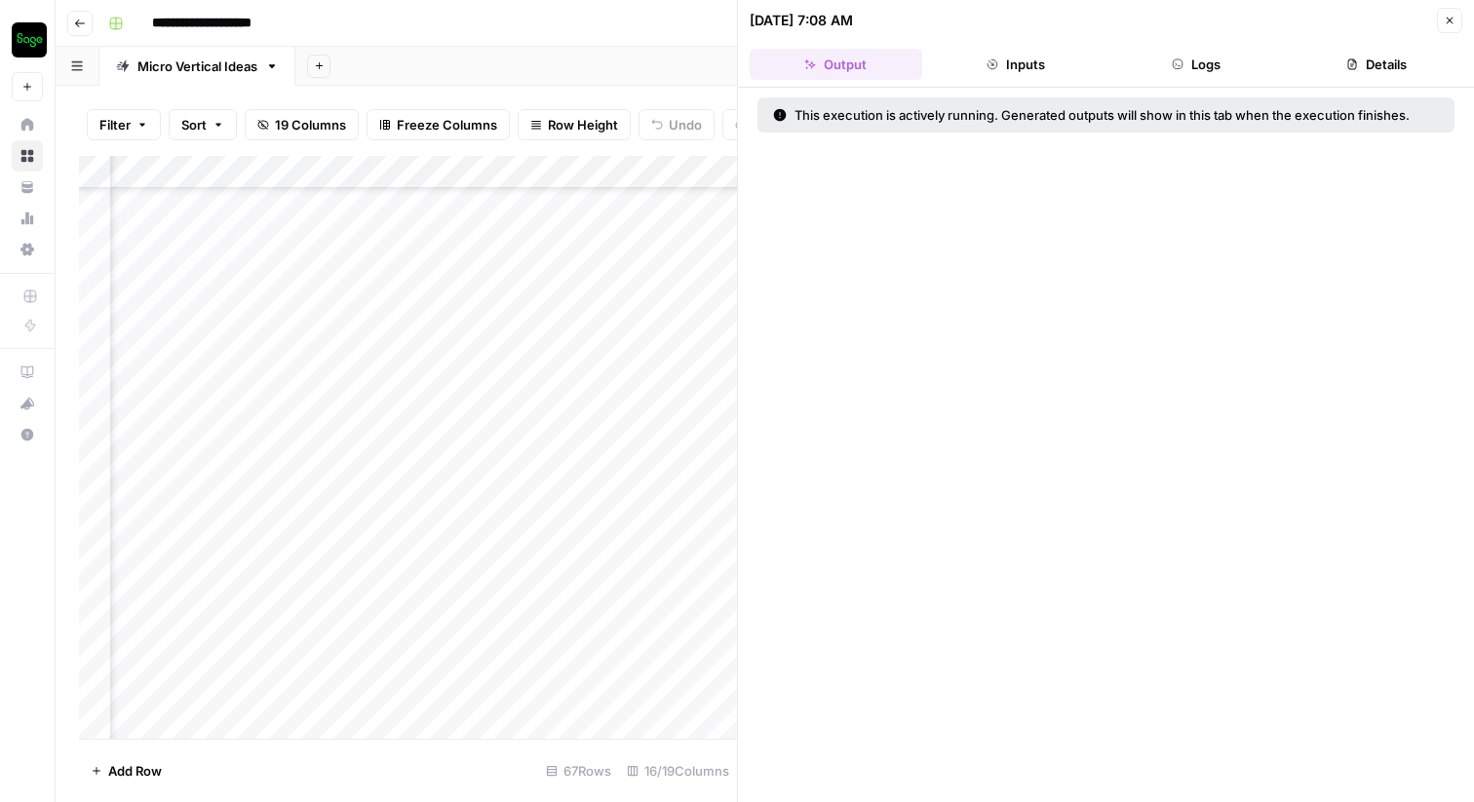
click at [1362, 72] on button "Details" at bounding box center [1376, 64] width 173 height 31
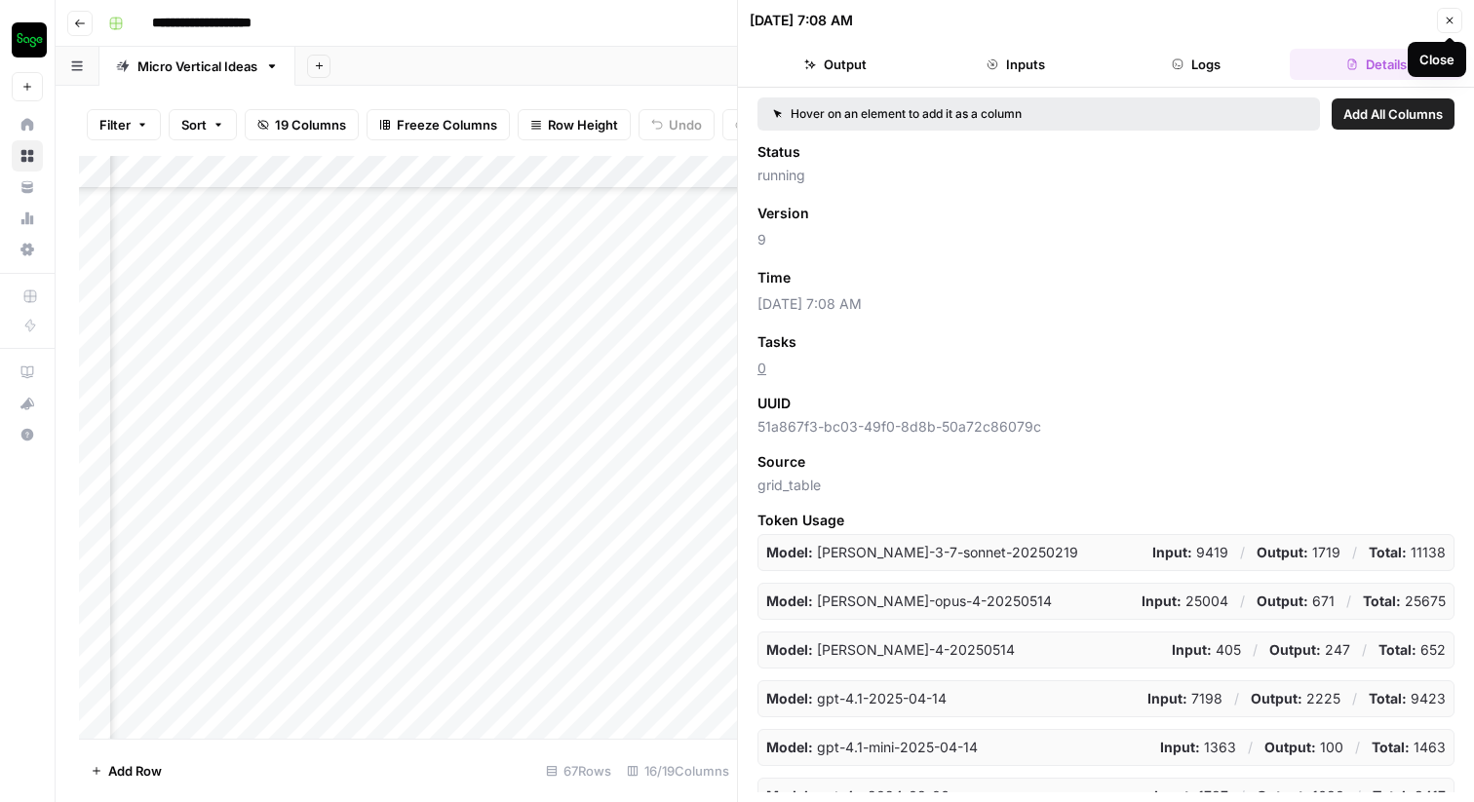
click at [1452, 21] on icon "button" at bounding box center [1450, 21] width 12 height 12
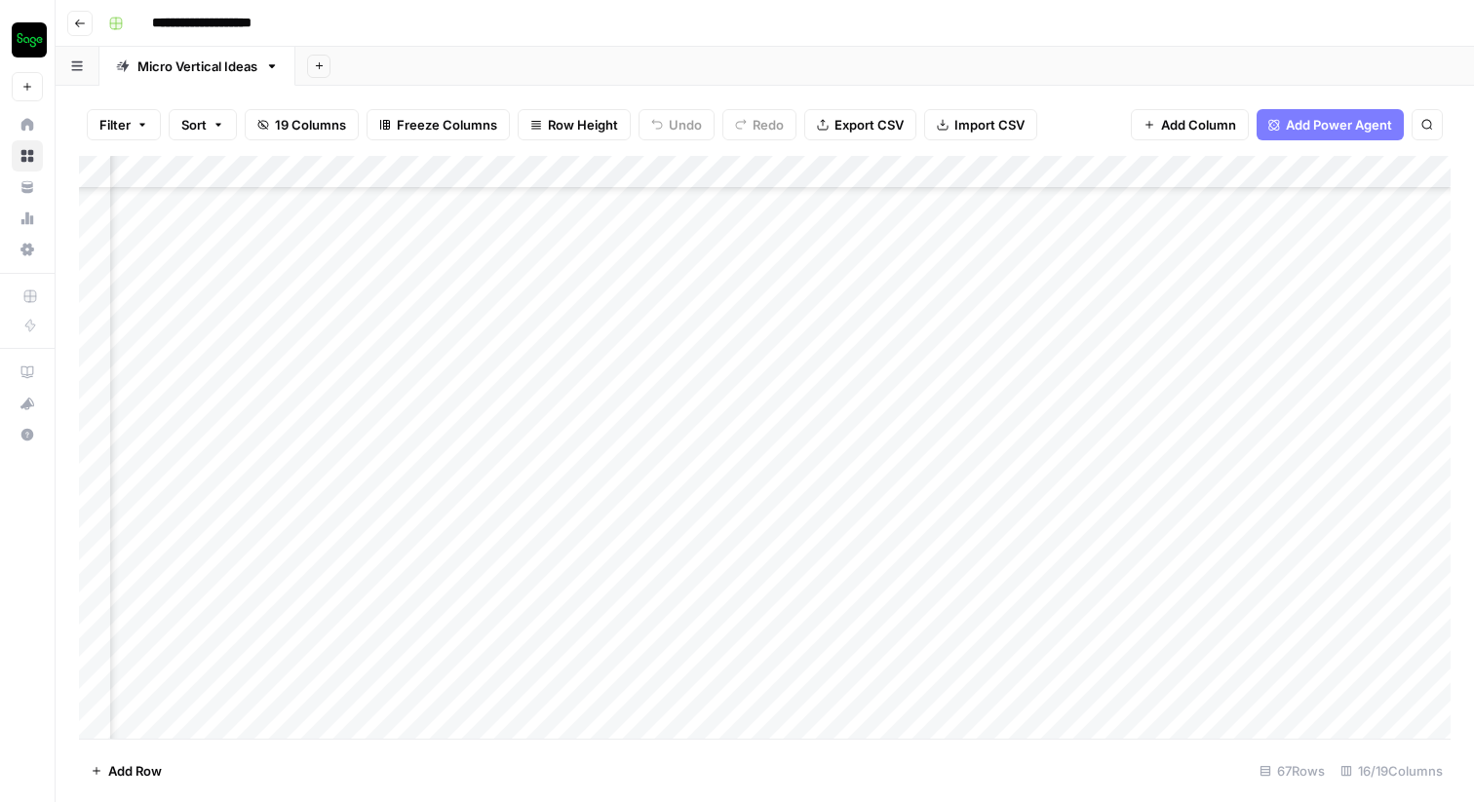
scroll to position [1536, 2762]
click at [507, 175] on div "Add Column" at bounding box center [765, 447] width 1372 height 583
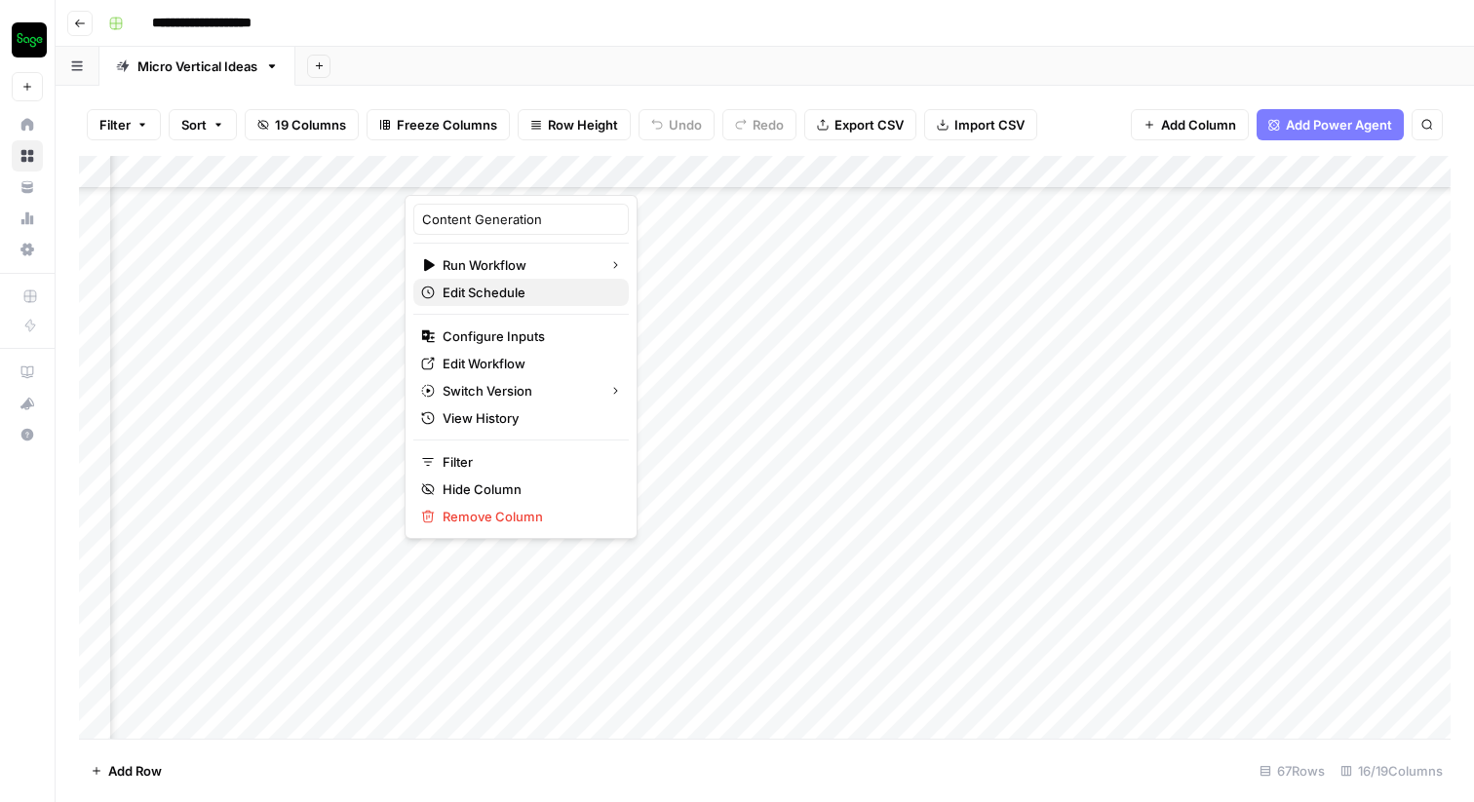
click at [500, 298] on span "Edit Schedule" at bounding box center [528, 293] width 171 height 20
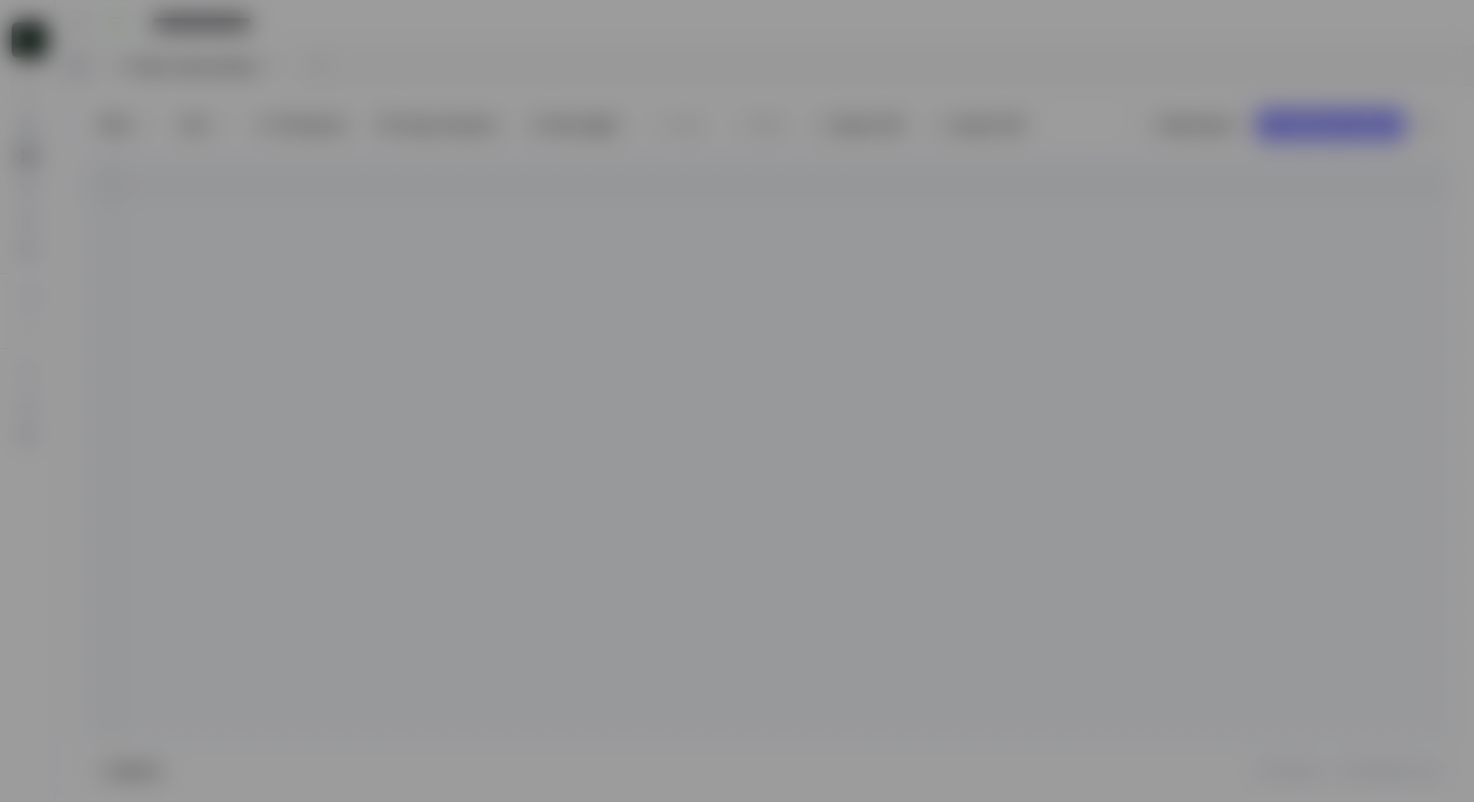
type input "Day"
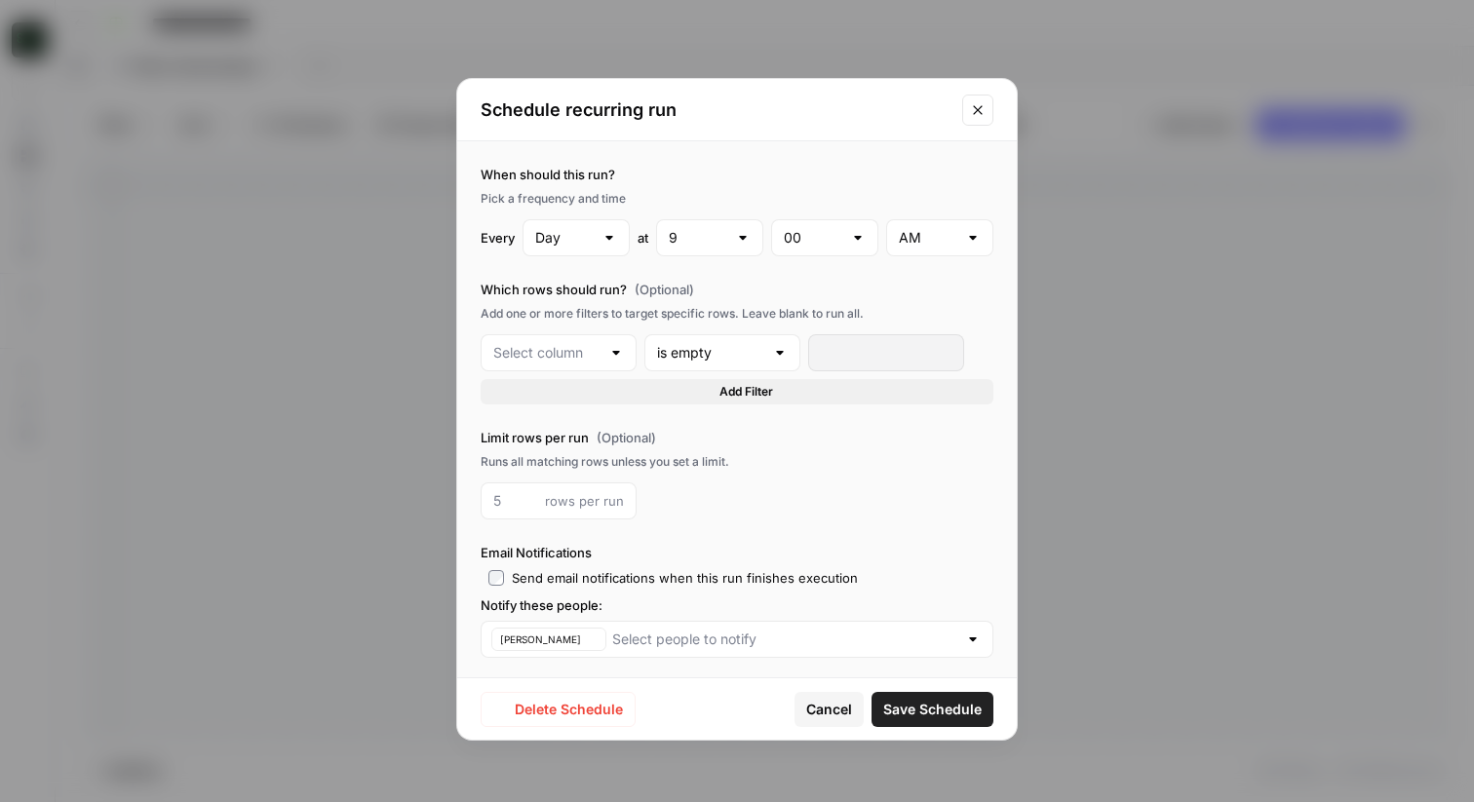
type input "Output"
click at [973, 118] on button "Close modal" at bounding box center [977, 110] width 31 height 31
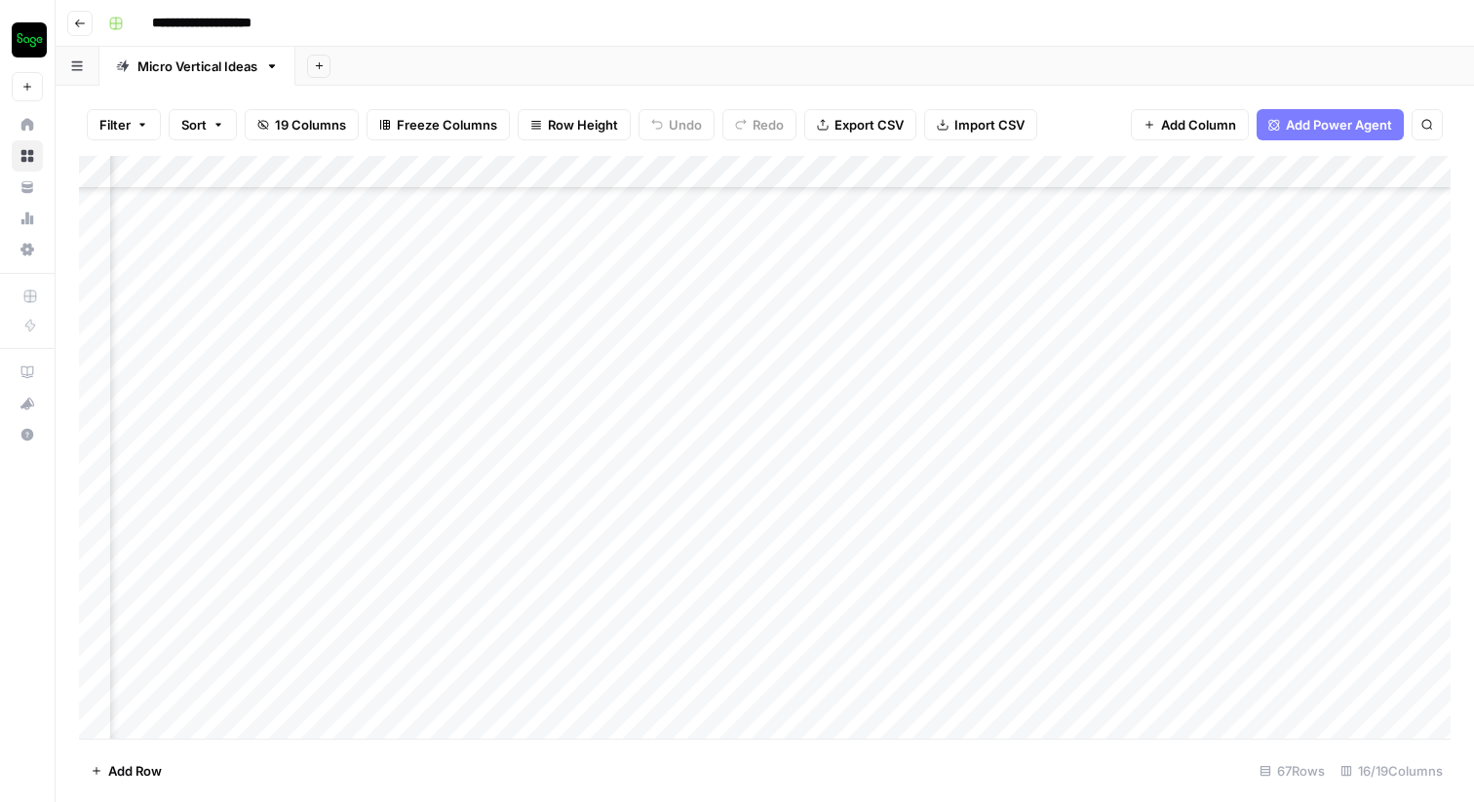
click at [538, 173] on div "Add Column" at bounding box center [765, 447] width 1372 height 583
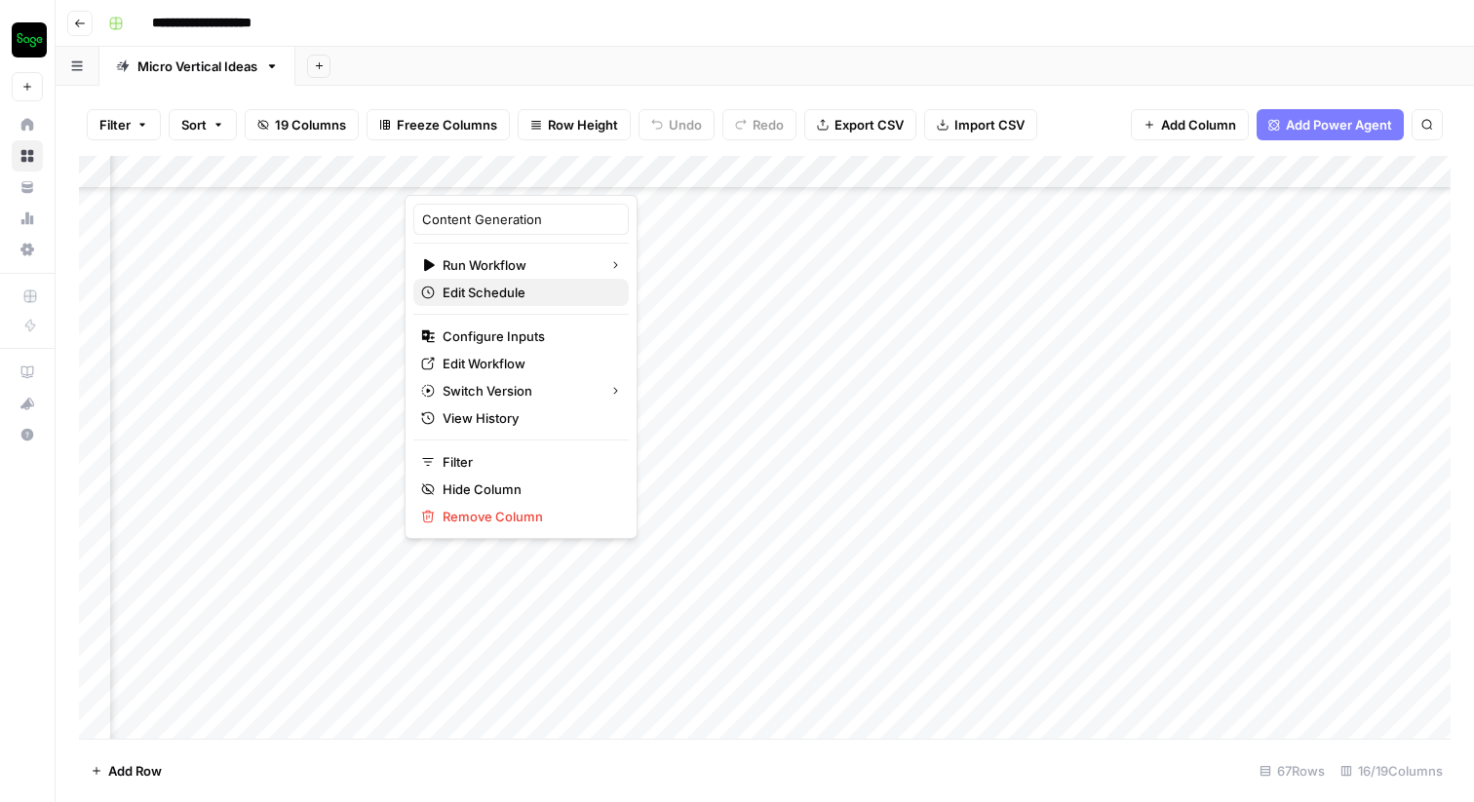
click at [519, 290] on span "Edit Schedule" at bounding box center [528, 293] width 171 height 20
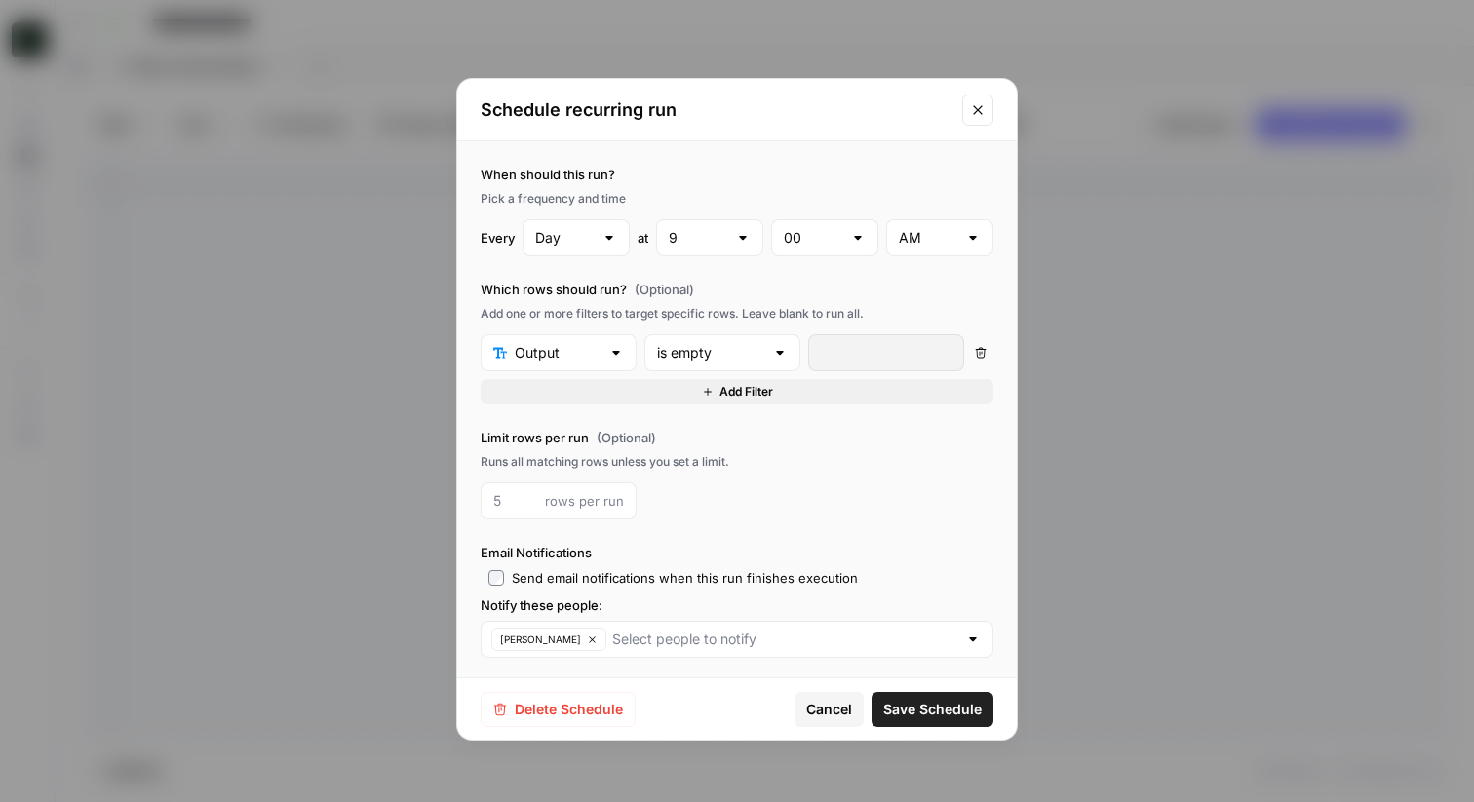
click at [619, 343] on div at bounding box center [616, 353] width 16 height 20
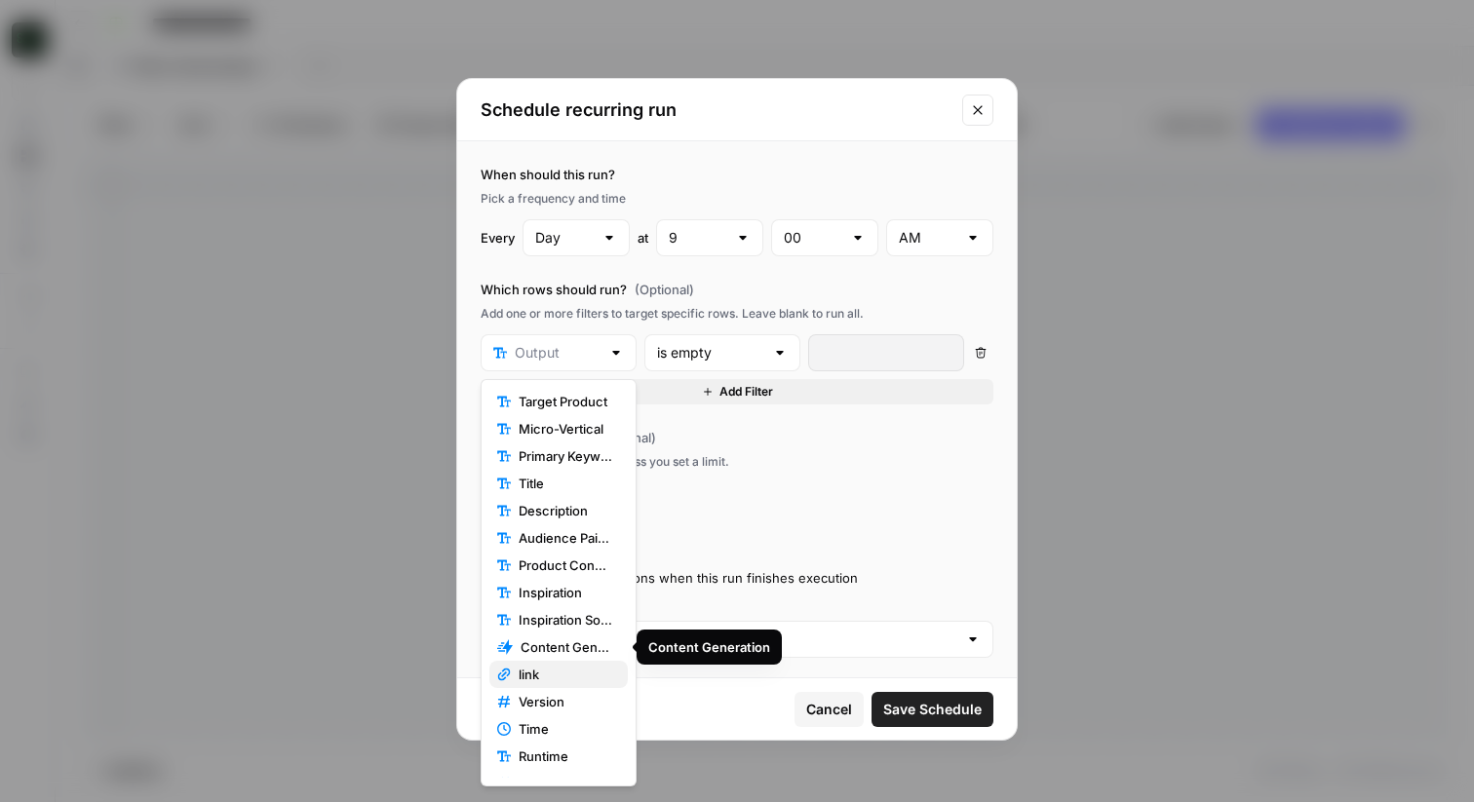
click at [565, 669] on span "link" at bounding box center [566, 675] width 94 height 20
type input "link"
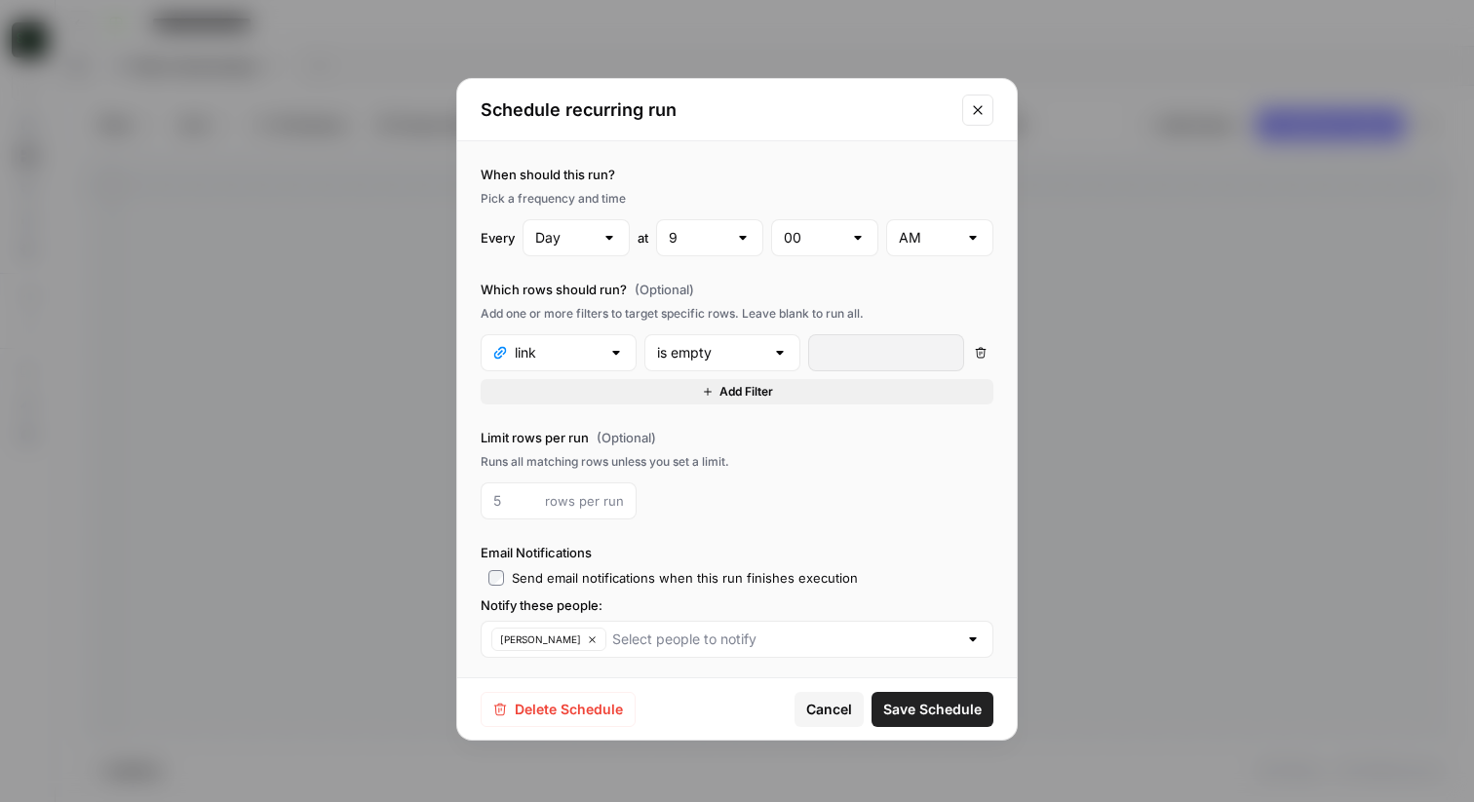
click at [776, 358] on div at bounding box center [780, 353] width 16 height 20
click at [782, 350] on div at bounding box center [780, 353] width 16 height 20
type input "is empty"
click at [893, 448] on div "Limit rows per run (Optional) Runs all matching rows unless you set a limit. ro…" at bounding box center [737, 474] width 513 height 92
click at [513, 510] on input "number" at bounding box center [515, 501] width 44 height 20
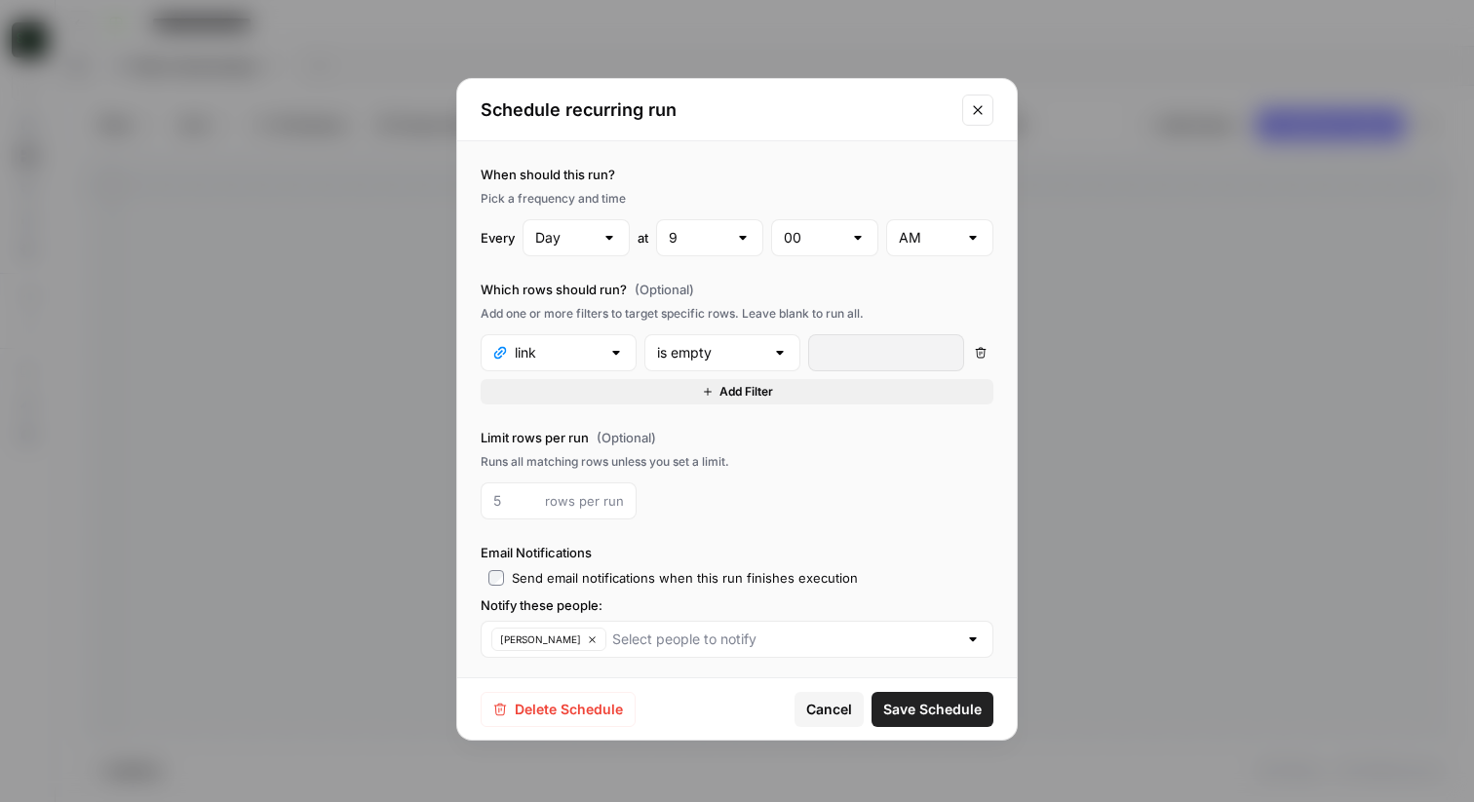
click at [933, 704] on span "Save Schedule" at bounding box center [932, 710] width 98 height 20
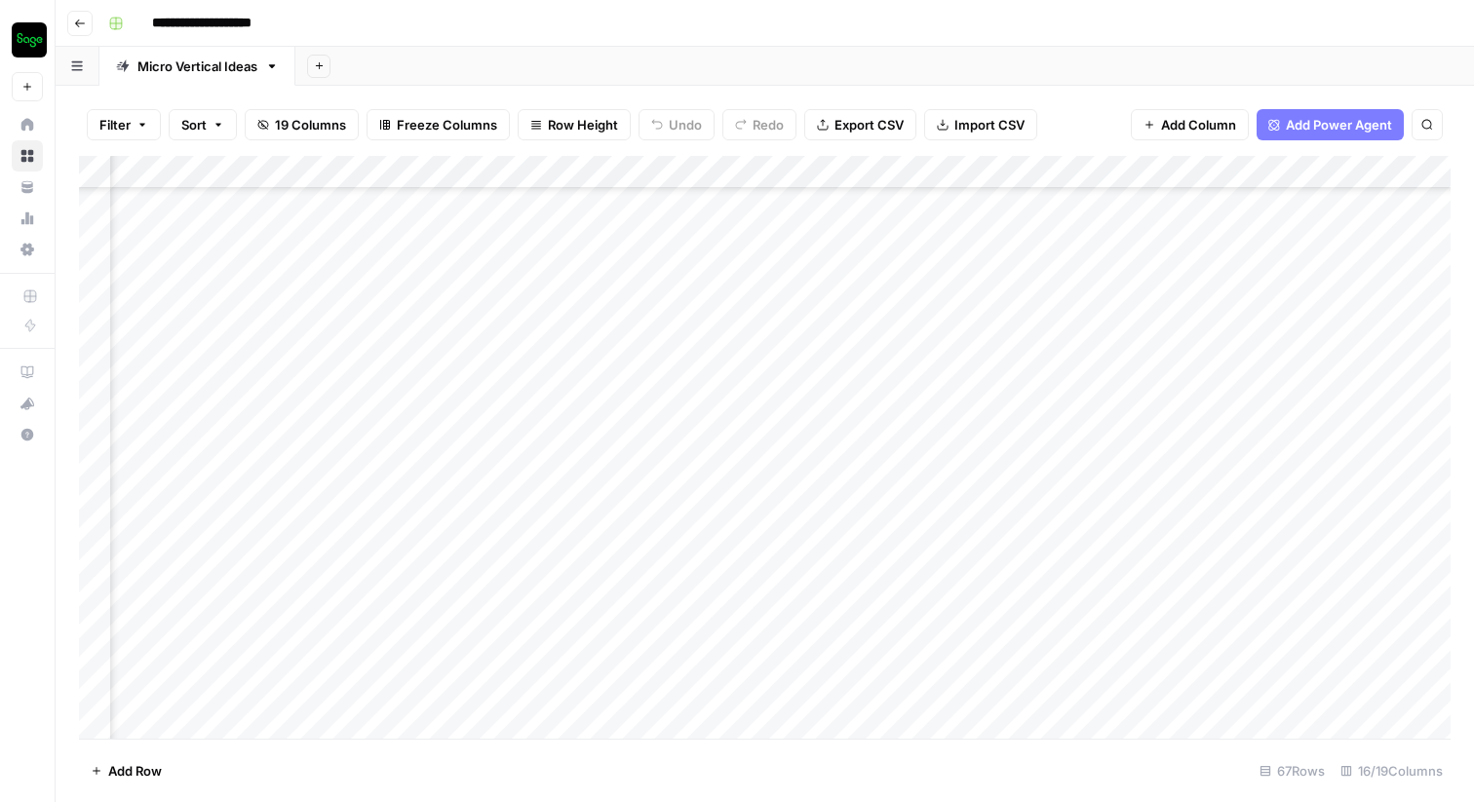
scroll to position [1416, 2765]
click at [532, 444] on div "Add Column" at bounding box center [765, 447] width 1372 height 583
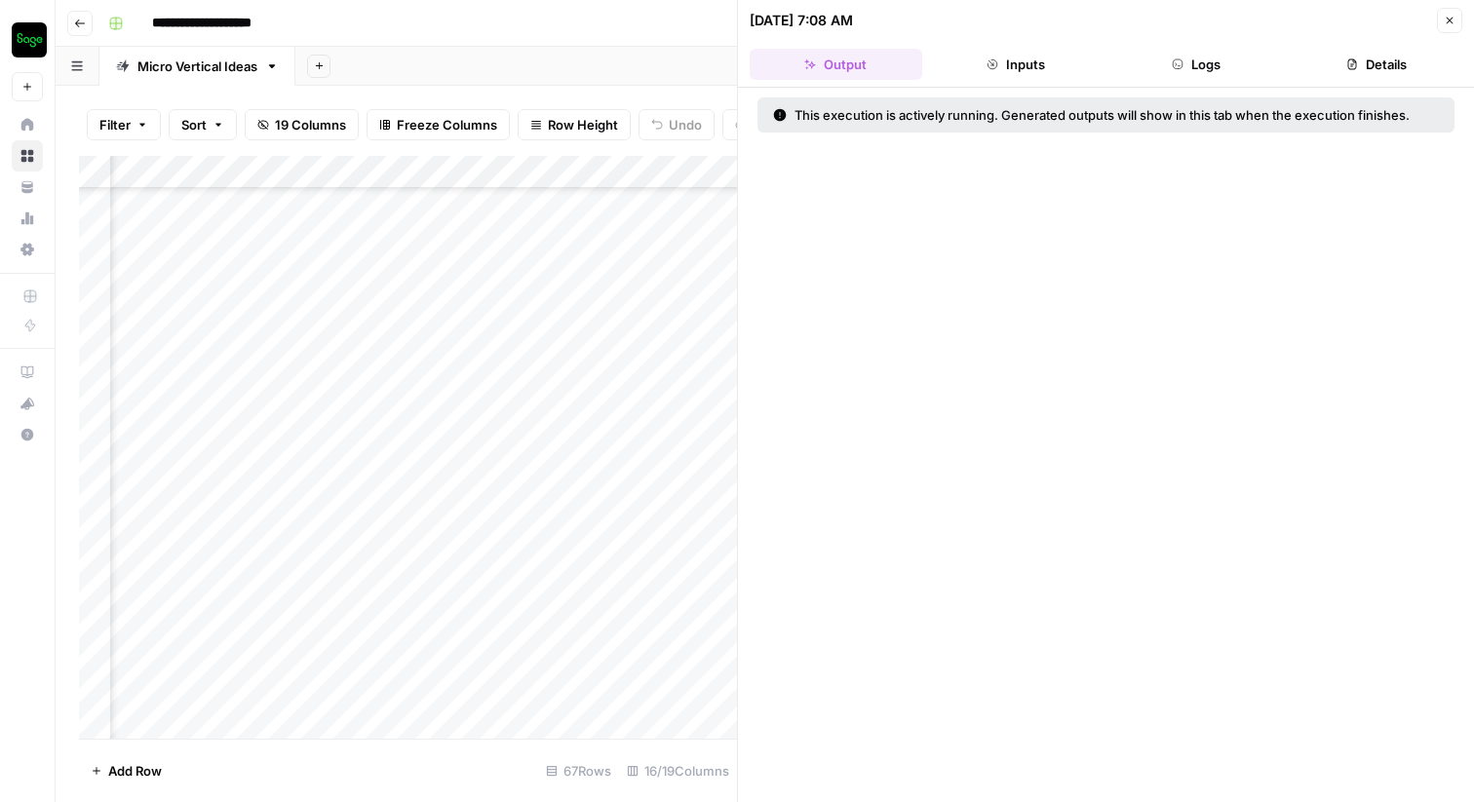
click at [1183, 66] on icon "button" at bounding box center [1178, 65] width 12 height 12
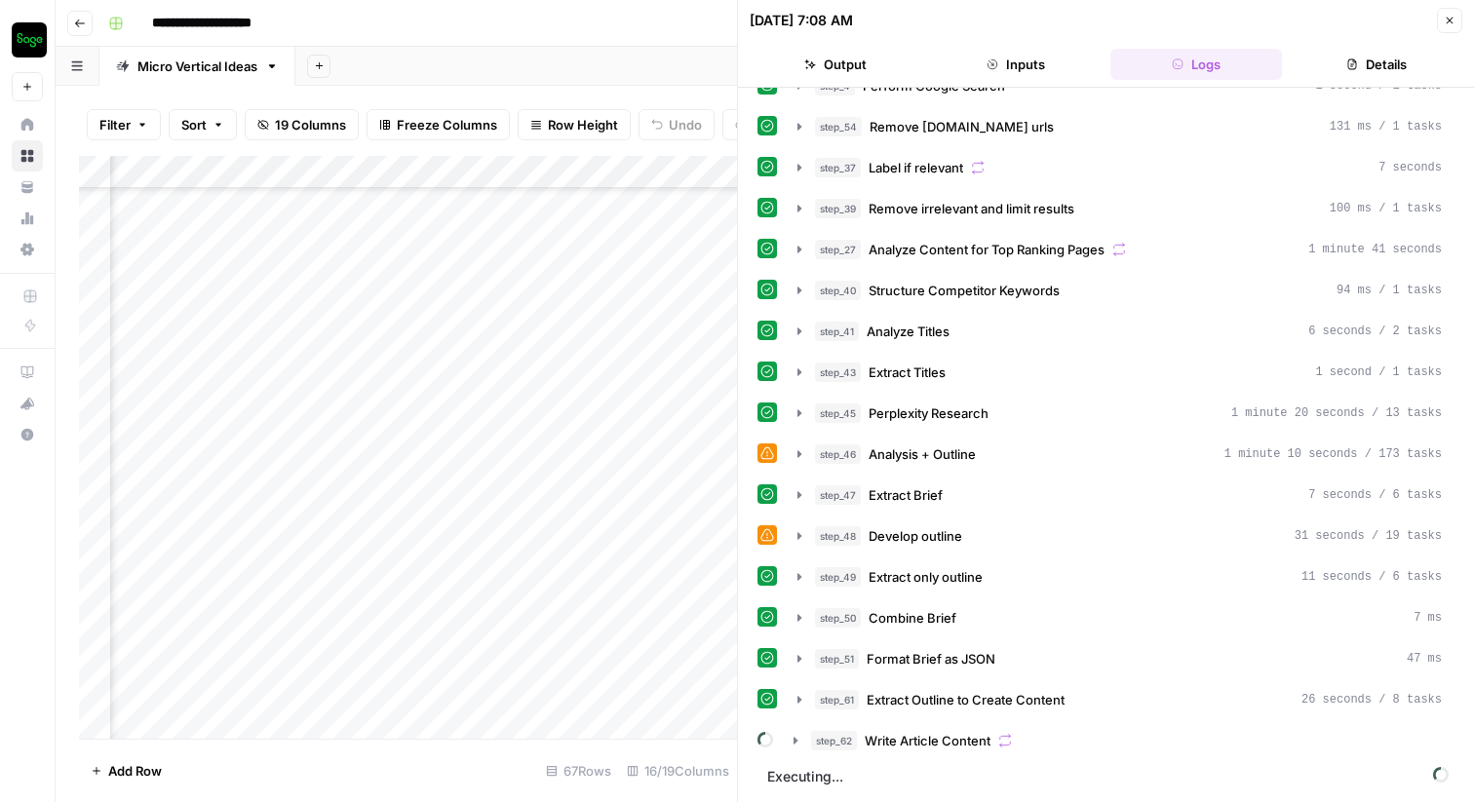
scroll to position [1414, 2972]
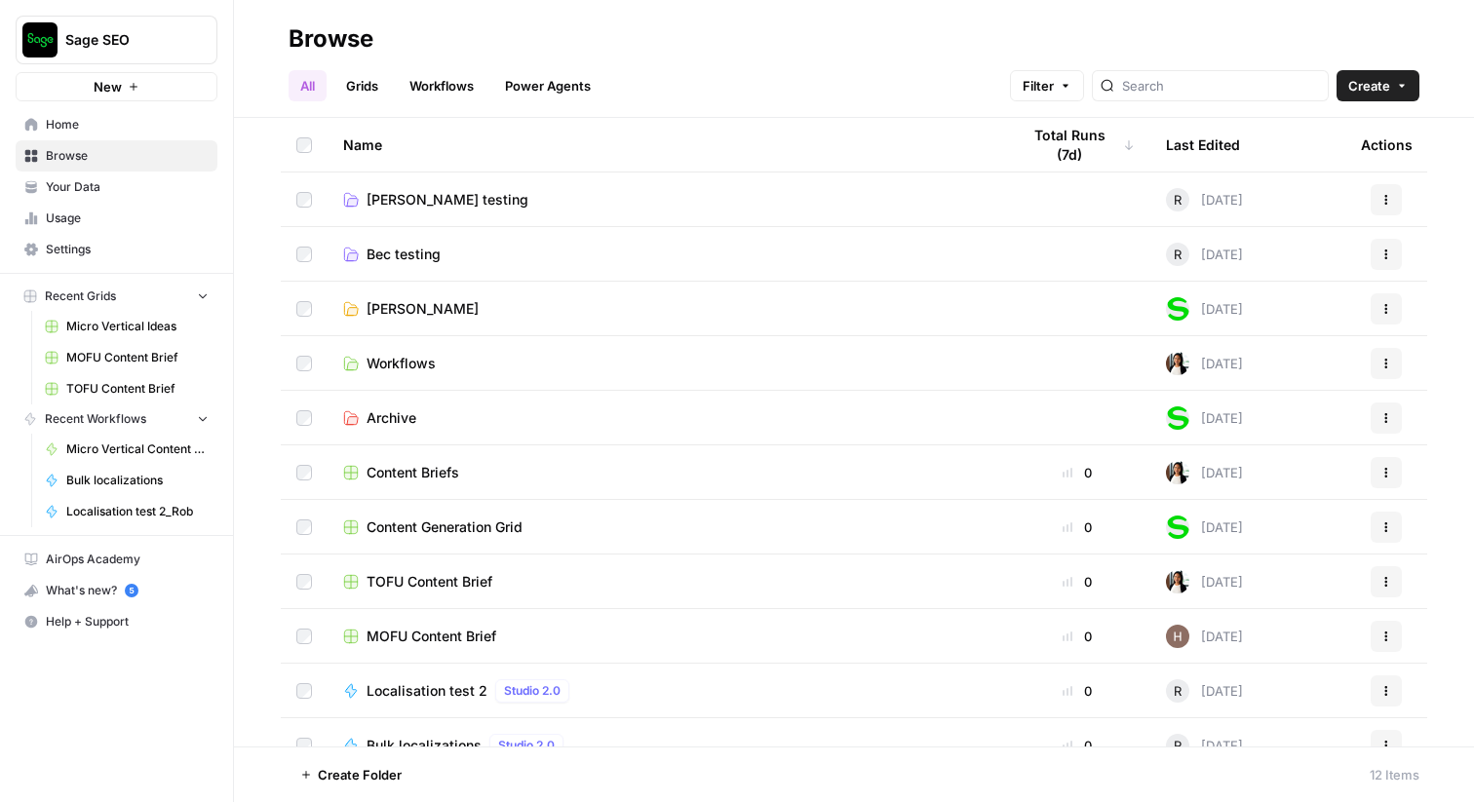
click at [421, 305] on span "[PERSON_NAME]" at bounding box center [423, 309] width 112 height 20
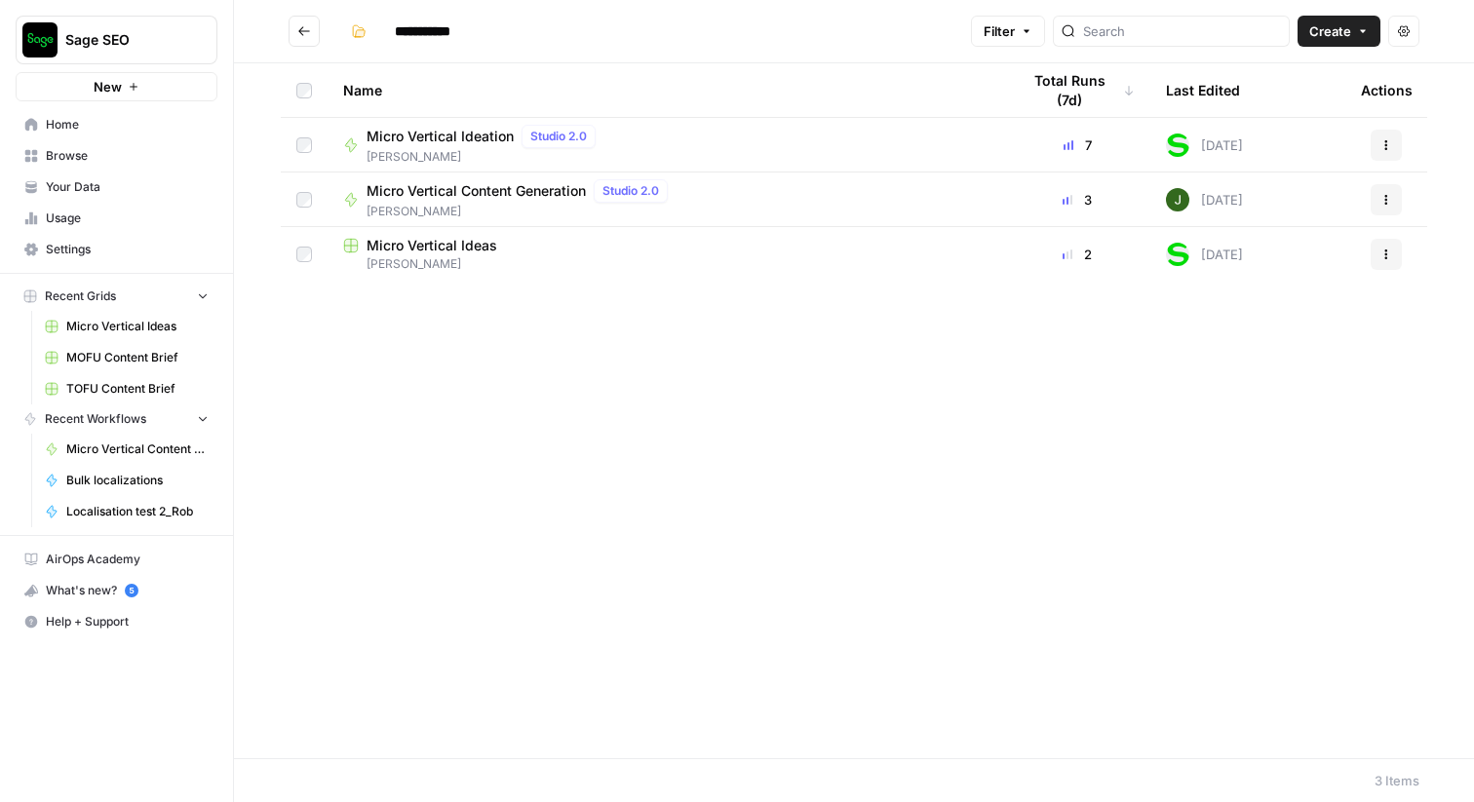
click at [407, 392] on div "Name Total Runs (7d) Last Edited Actions Micro Vertical Ideation Studio 2.0 Rob…" at bounding box center [854, 410] width 1240 height 695
click at [830, 511] on div "Name Total Runs (7d) Last Edited Actions Micro Vertical Ideation Studio 2.0 Rob…" at bounding box center [854, 410] width 1240 height 695
click at [871, 545] on div "Name Total Runs (7d) Last Edited Actions Micro Vertical Ideation Studio 2.0 Rob…" at bounding box center [854, 410] width 1240 height 695
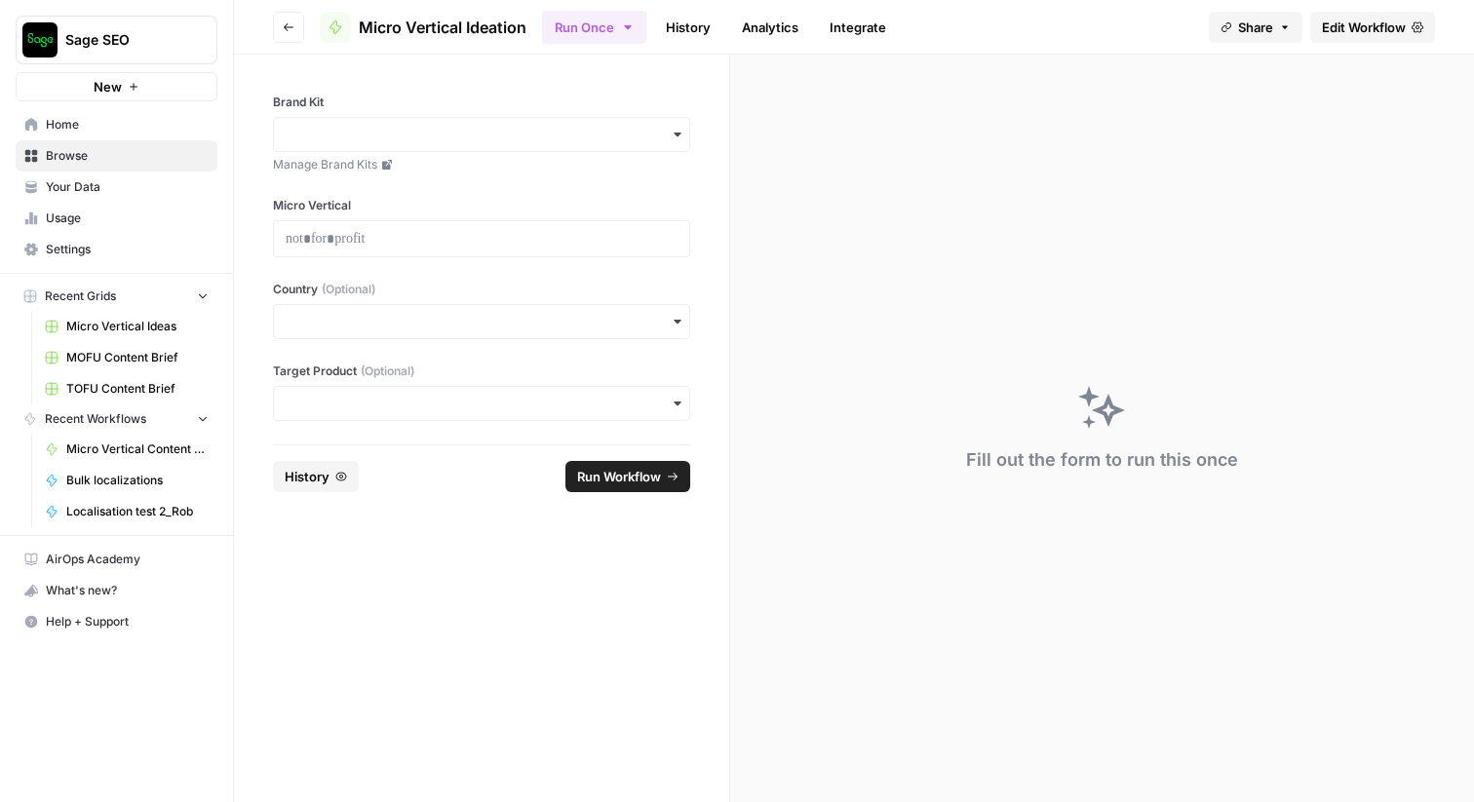
click at [1383, 42] on link "Edit Workflow" at bounding box center [1372, 27] width 125 height 31
click at [1420, 26] on icon at bounding box center [1418, 27] width 12 height 12
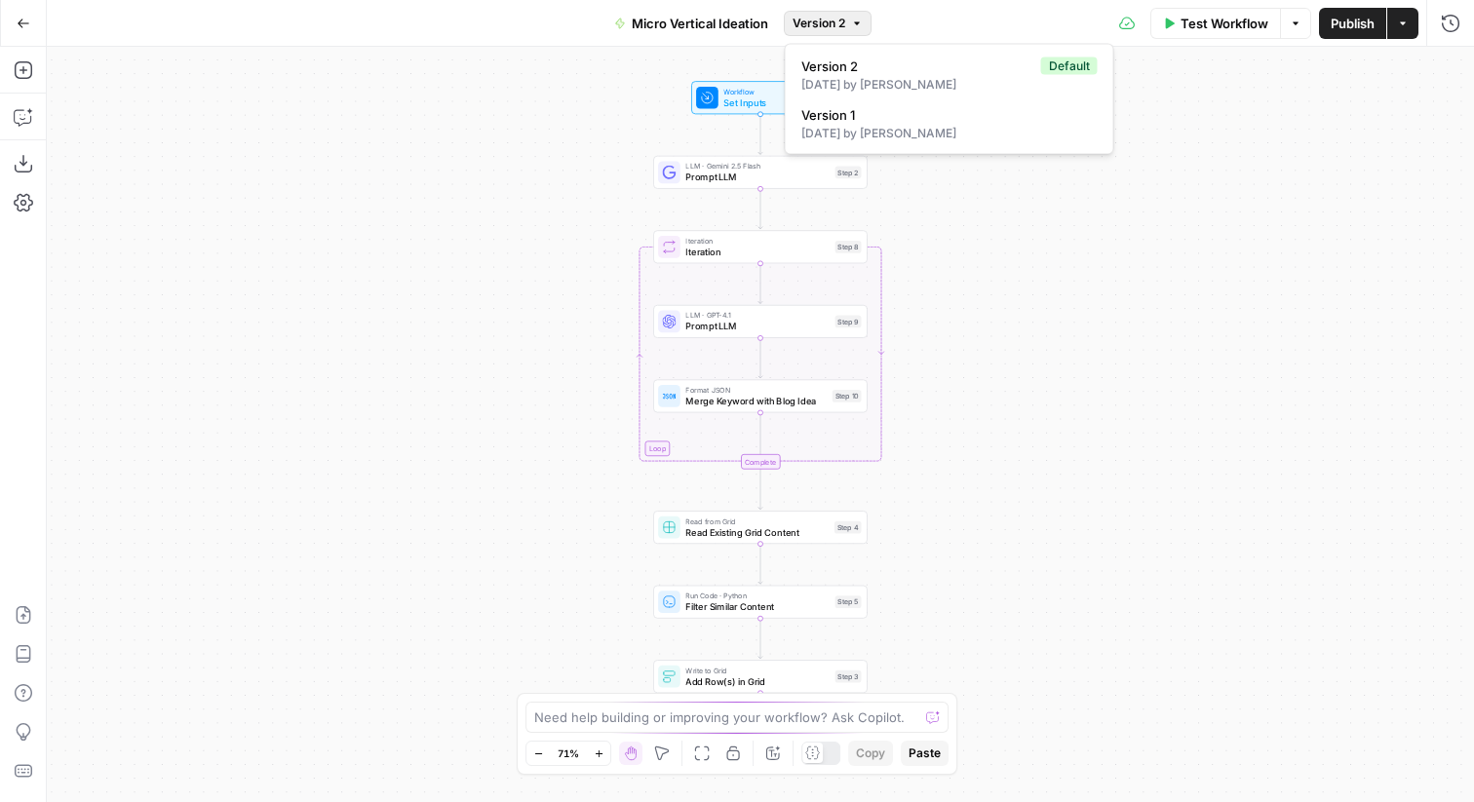
click at [850, 23] on button "Version 2" at bounding box center [828, 23] width 88 height 25
click at [23, 30] on button "Go Back" at bounding box center [23, 23] width 35 height 35
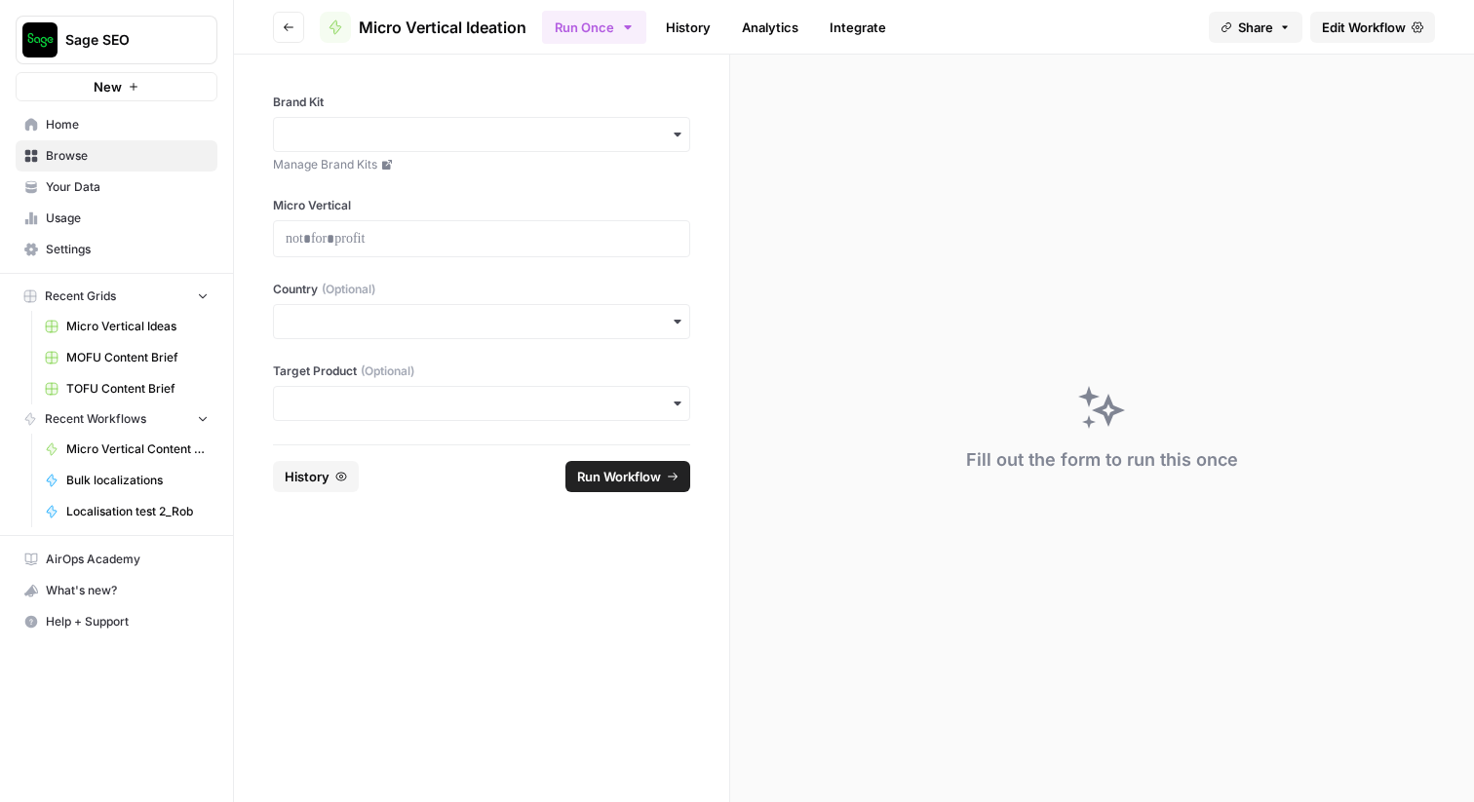
click at [1372, 21] on span "Edit Workflow" at bounding box center [1364, 28] width 84 height 20
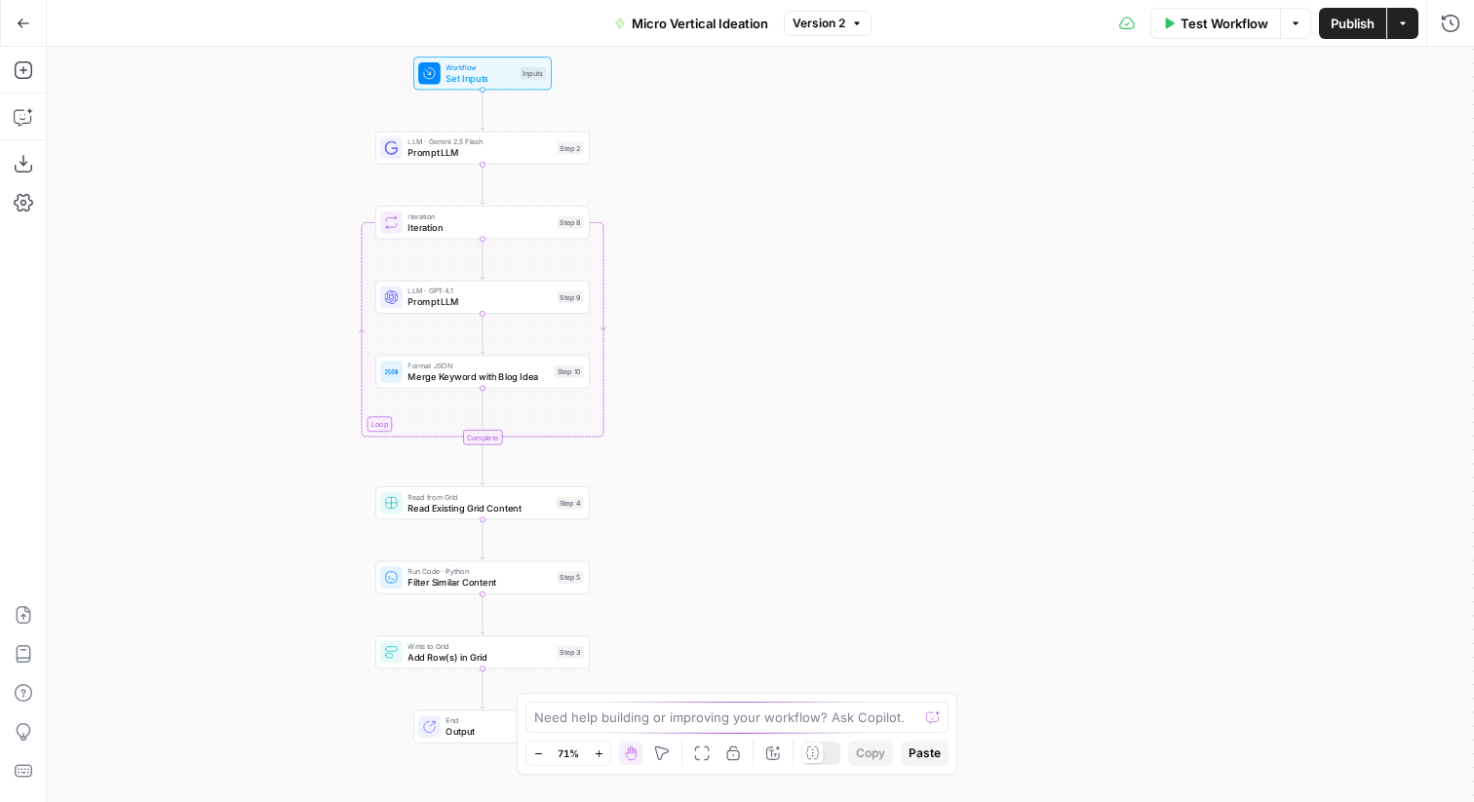
drag, startPoint x: 592, startPoint y: 305, endPoint x: 300, endPoint y: 286, distance: 292.2
click at [300, 286] on div "Workflow Set Inputs Inputs LLM · Gemini 2.5 Flash Prompt LLM Step 2 Loop Iterat…" at bounding box center [760, 425] width 1427 height 756
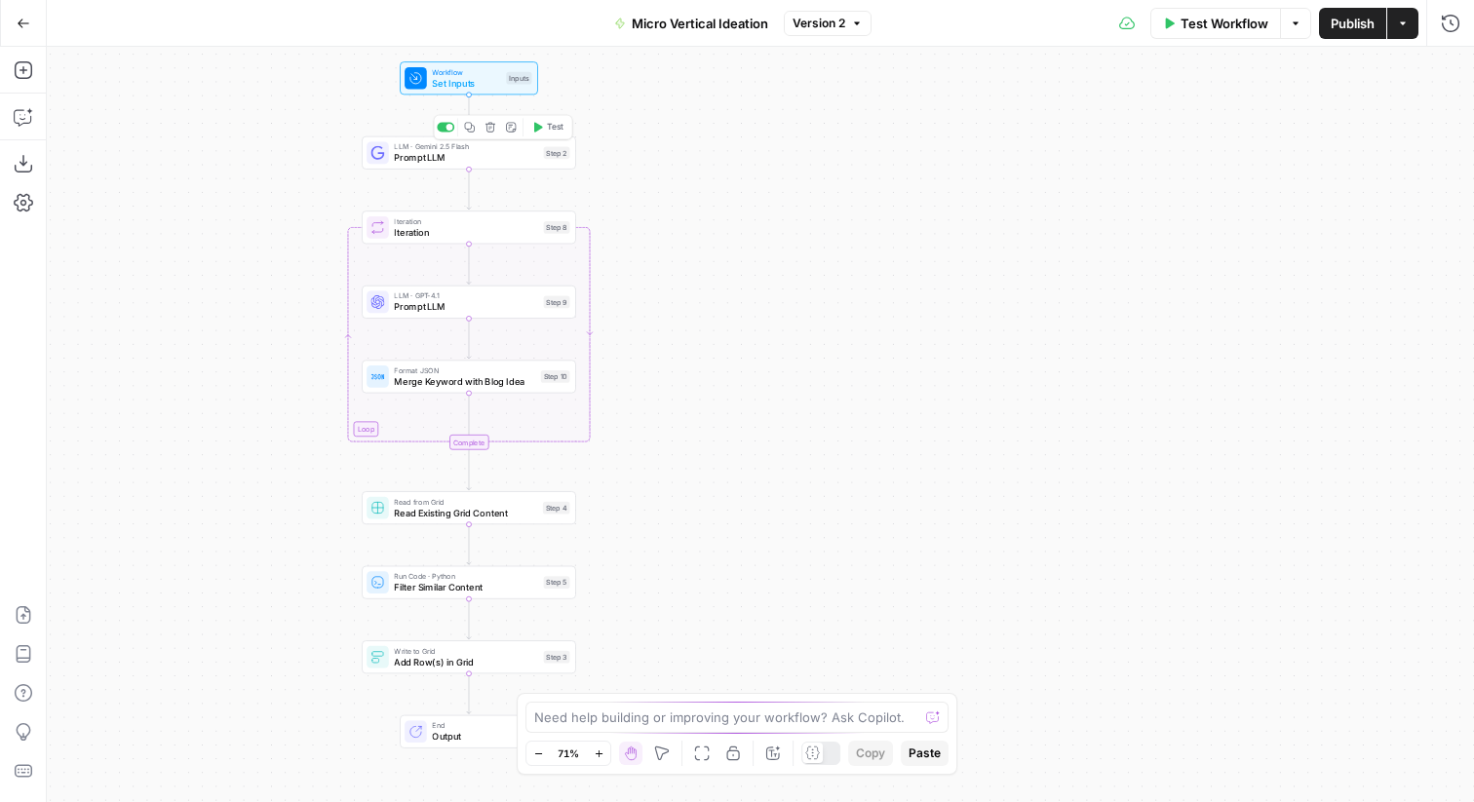
click at [476, 162] on span "Prompt LLM" at bounding box center [465, 158] width 143 height 14
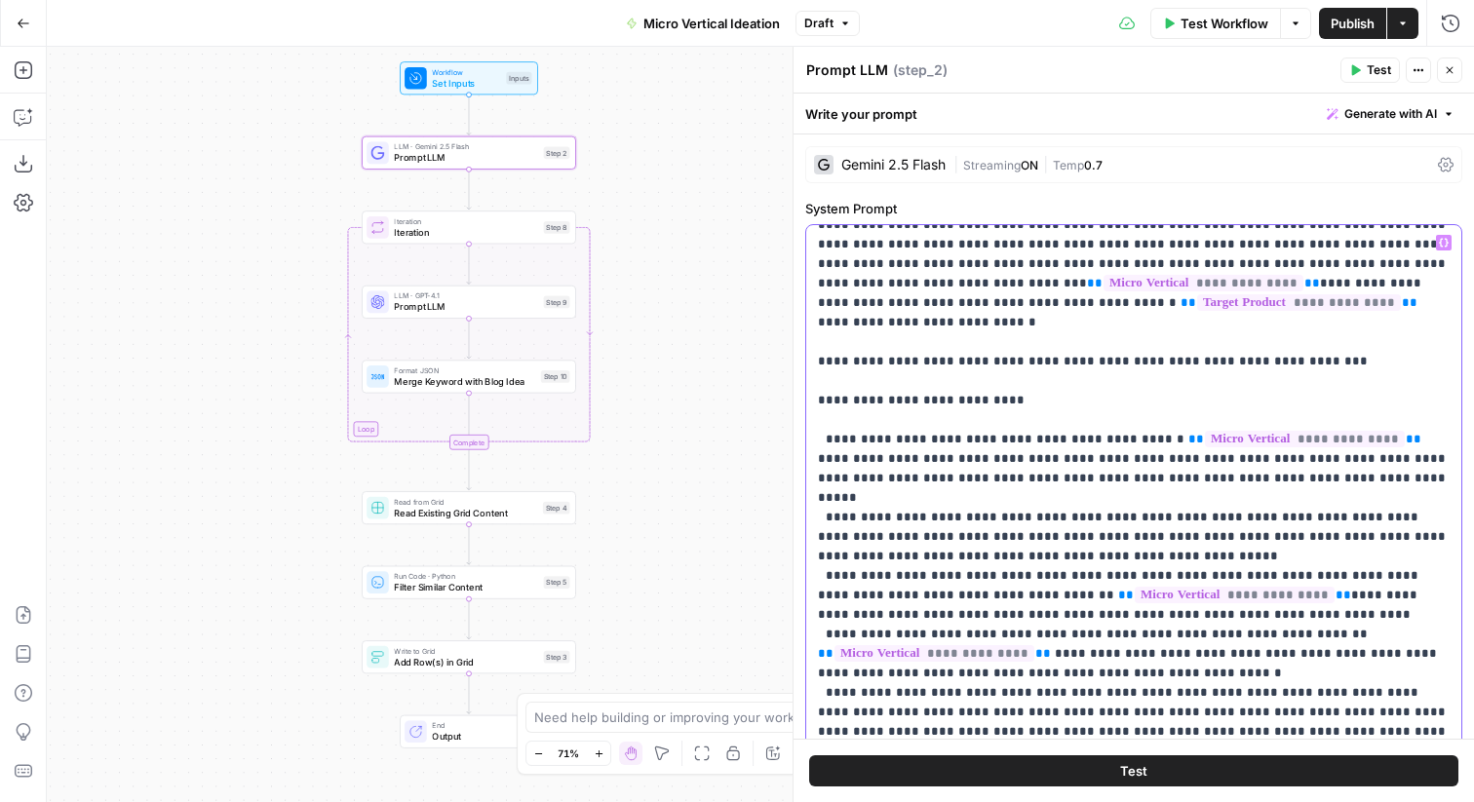
scroll to position [57, 0]
drag, startPoint x: 814, startPoint y: 283, endPoint x: 1025, endPoint y: 284, distance: 210.6
click at [1025, 284] on div "**********" at bounding box center [1133, 622] width 655 height 795
drag, startPoint x: 1048, startPoint y: 305, endPoint x: 787, endPoint y: 304, distance: 261.3
click at [793, 304] on div "**********" at bounding box center [1134, 425] width 682 height 756
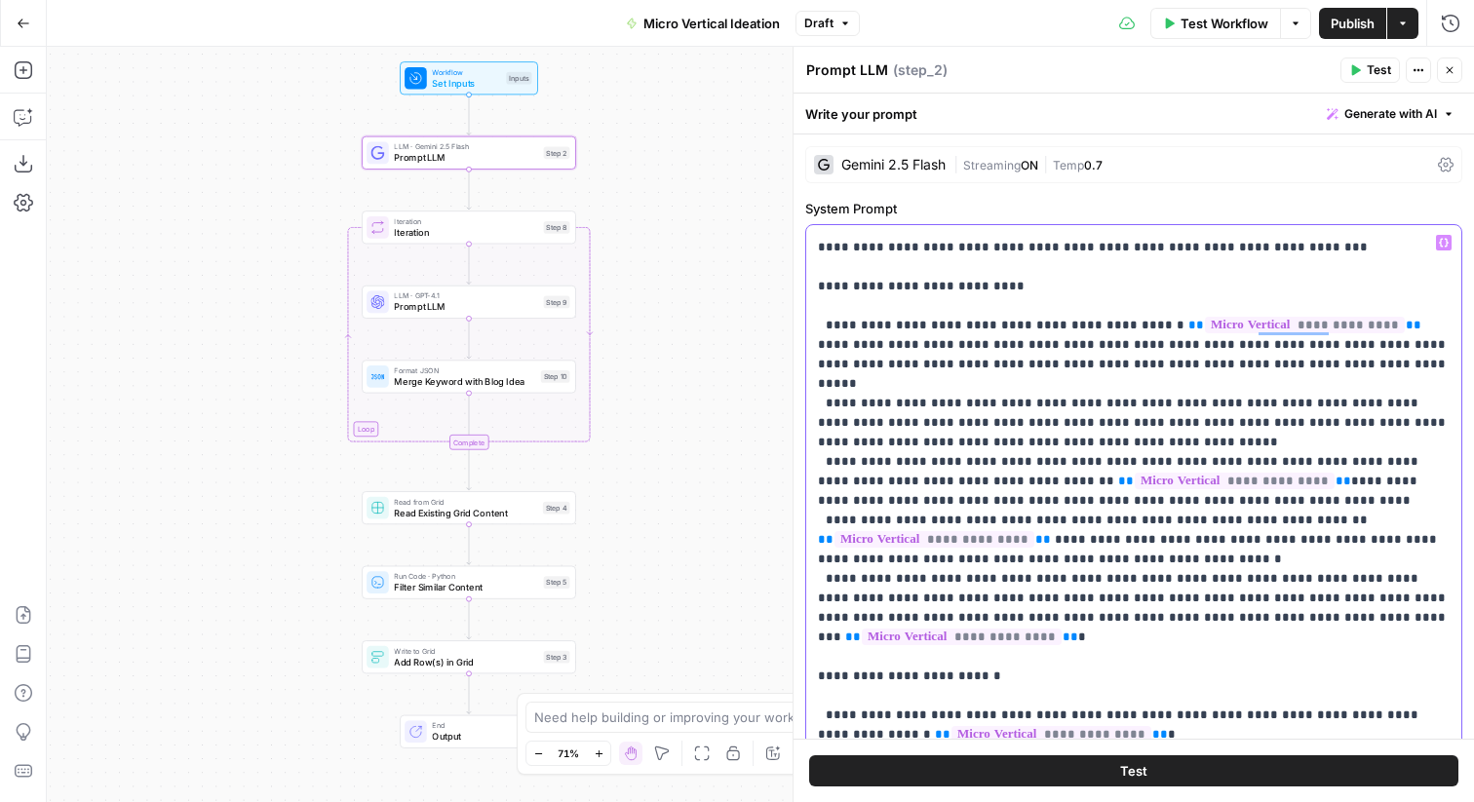
scroll to position [184, 0]
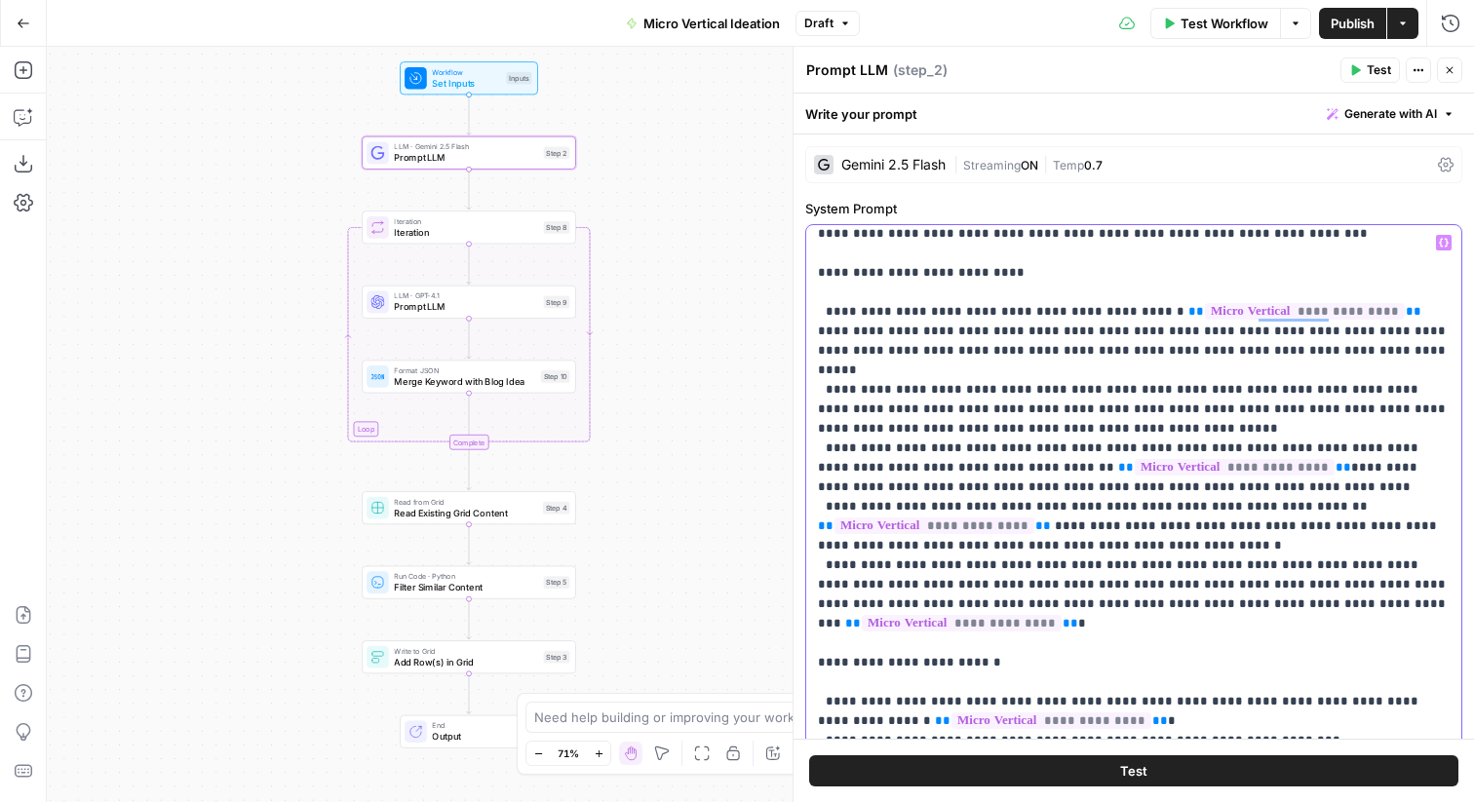
drag, startPoint x: 859, startPoint y: 291, endPoint x: 1211, endPoint y: 326, distance: 353.7
drag, startPoint x: 1096, startPoint y: 293, endPoint x: 1355, endPoint y: 297, distance: 259.4
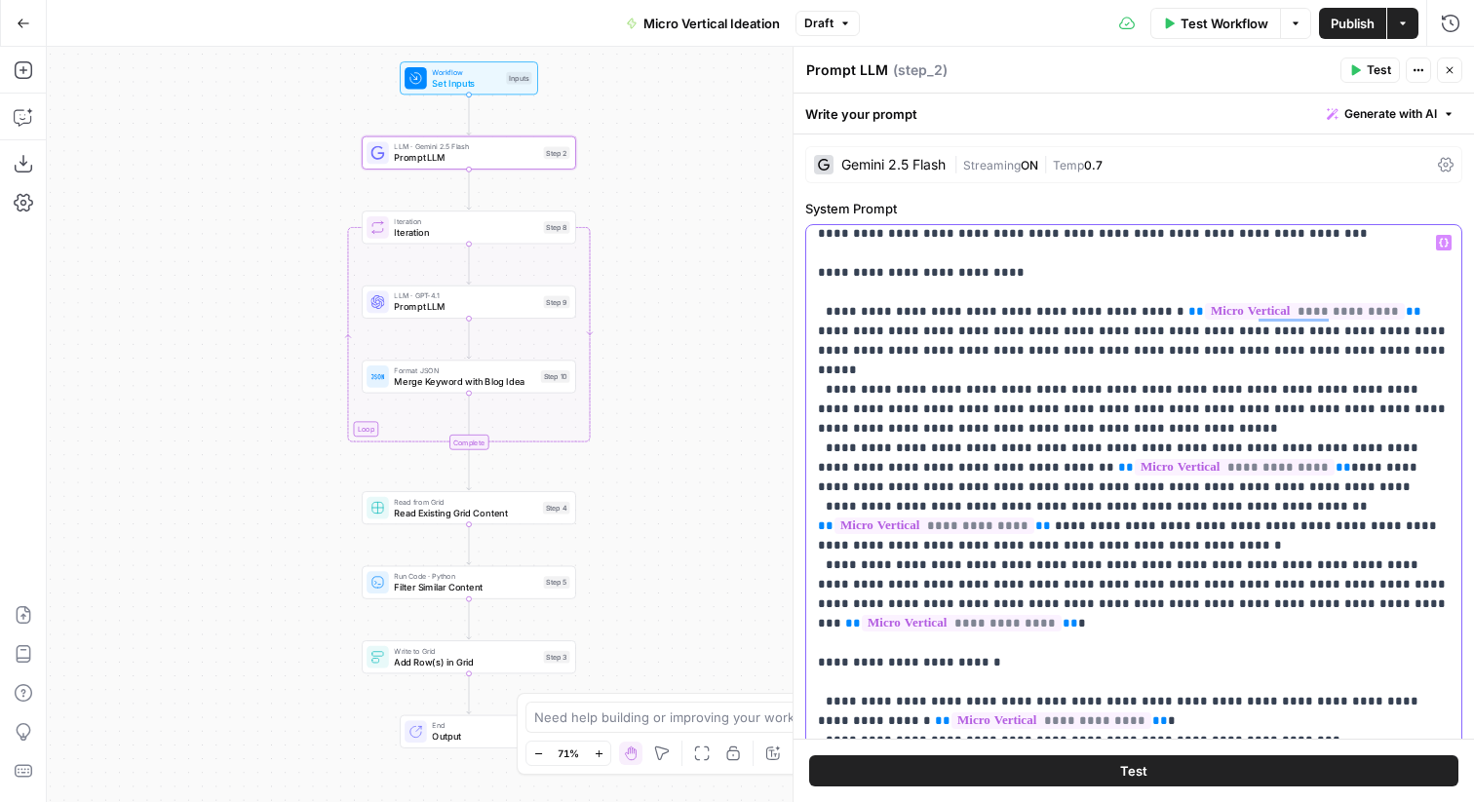
drag, startPoint x: 949, startPoint y: 429, endPoint x: 1218, endPoint y: 454, distance: 270.3
drag, startPoint x: 1030, startPoint y: 520, endPoint x: 1450, endPoint y: 567, distance: 423.0
click at [1450, 567] on div "**********" at bounding box center [1133, 622] width 655 height 795
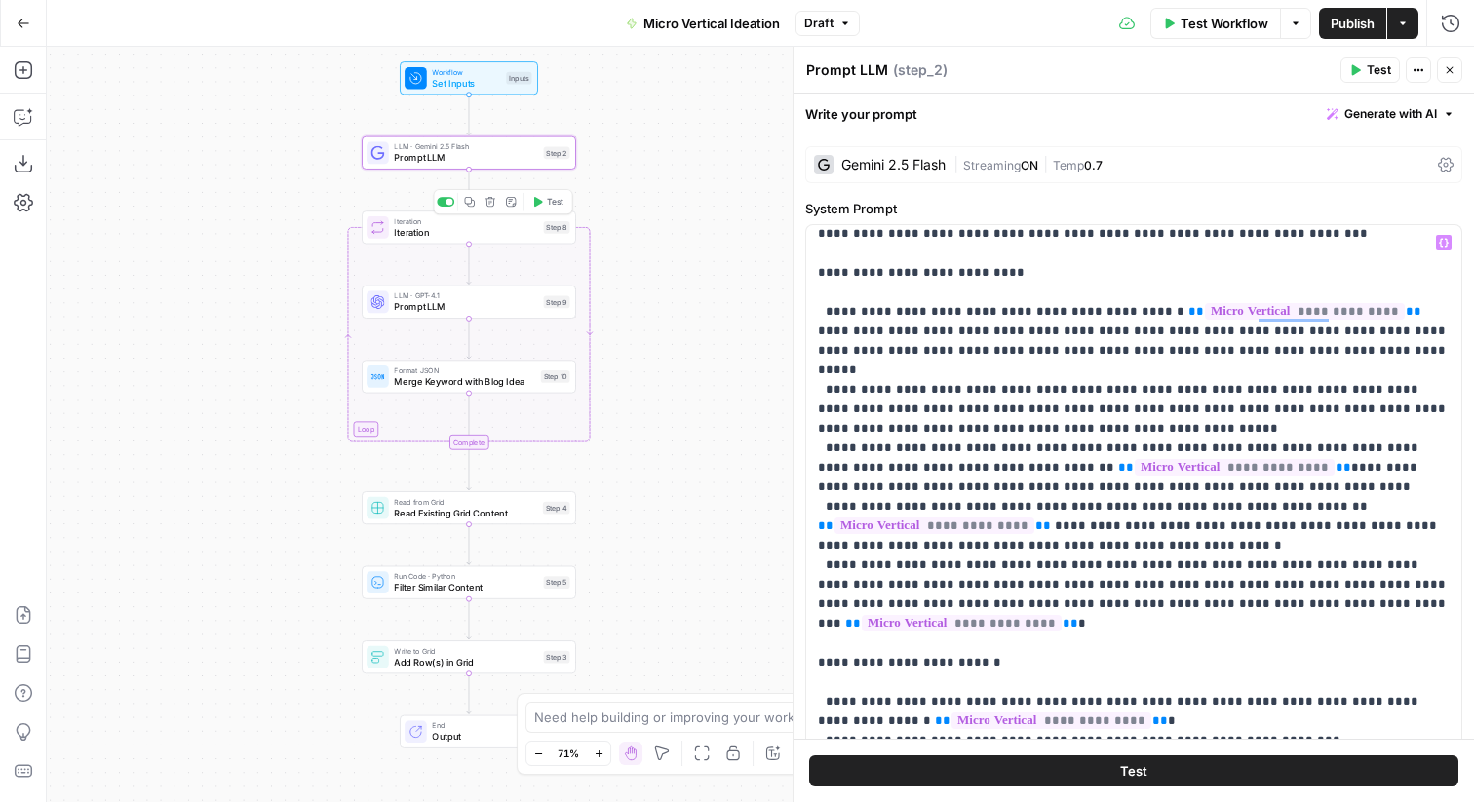
click at [485, 231] on span "Iteration" at bounding box center [465, 232] width 143 height 14
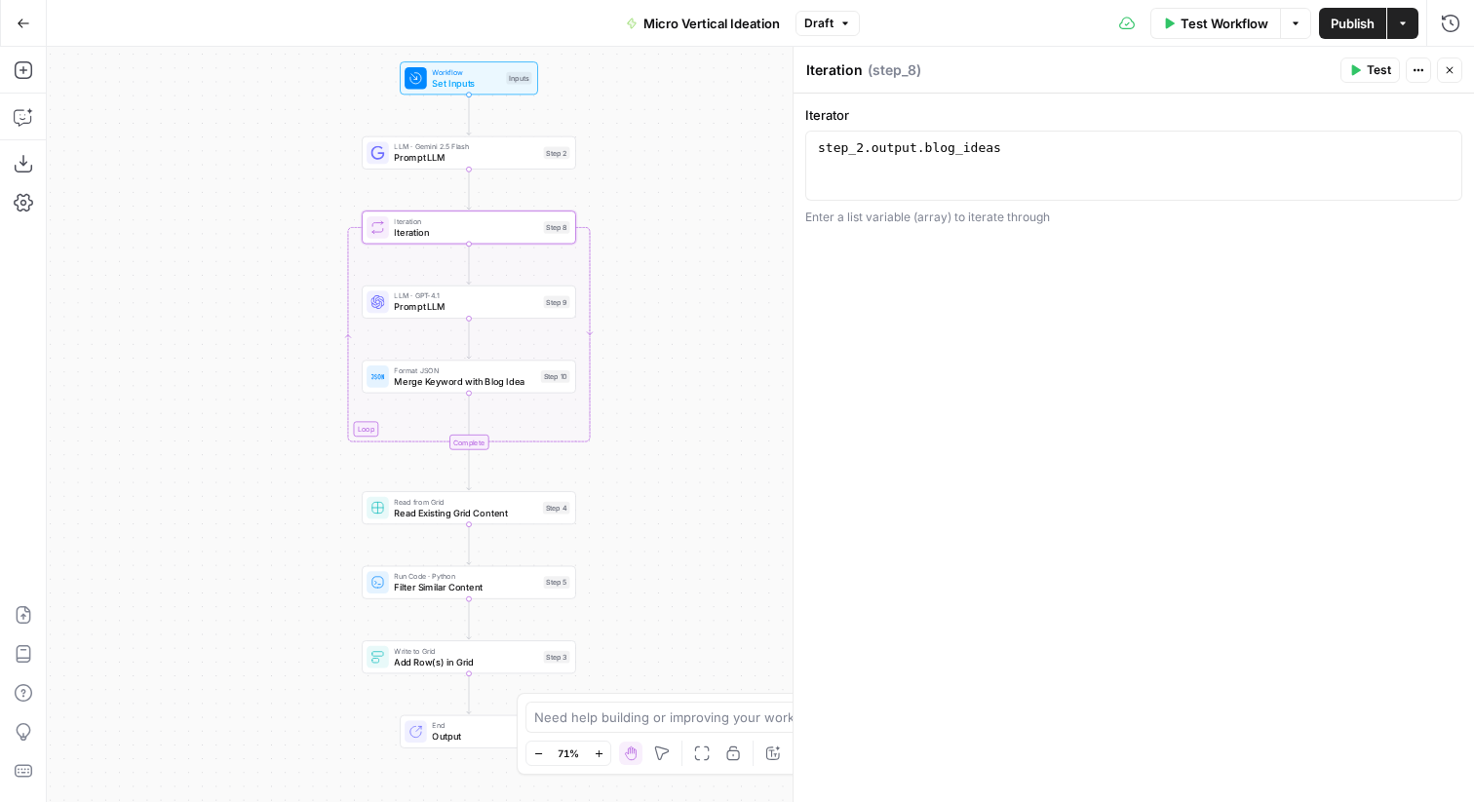
click at [453, 305] on span "Prompt LLM" at bounding box center [465, 307] width 143 height 14
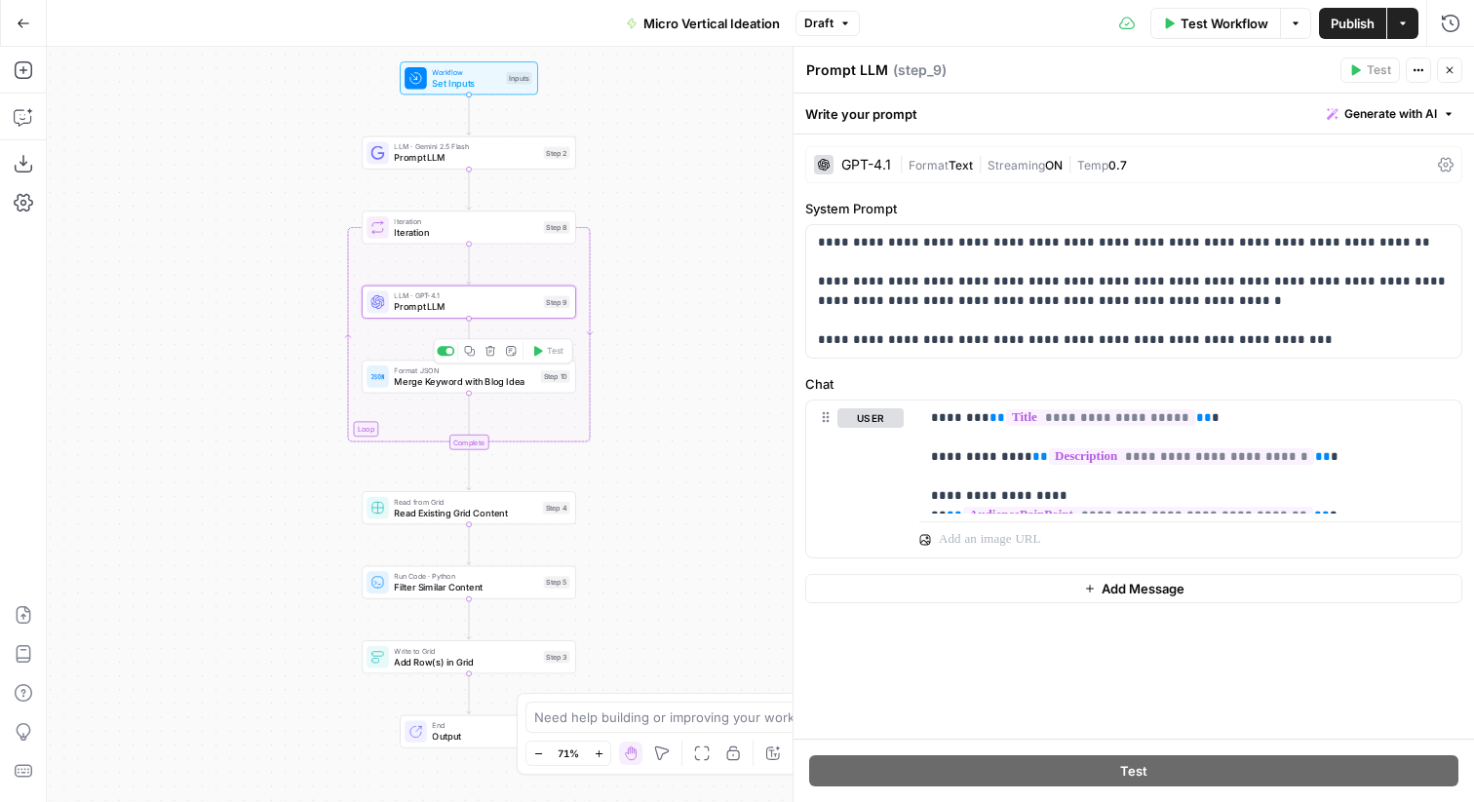
click at [443, 381] on span "Merge Keyword with Blog Idea" at bounding box center [464, 381] width 141 height 14
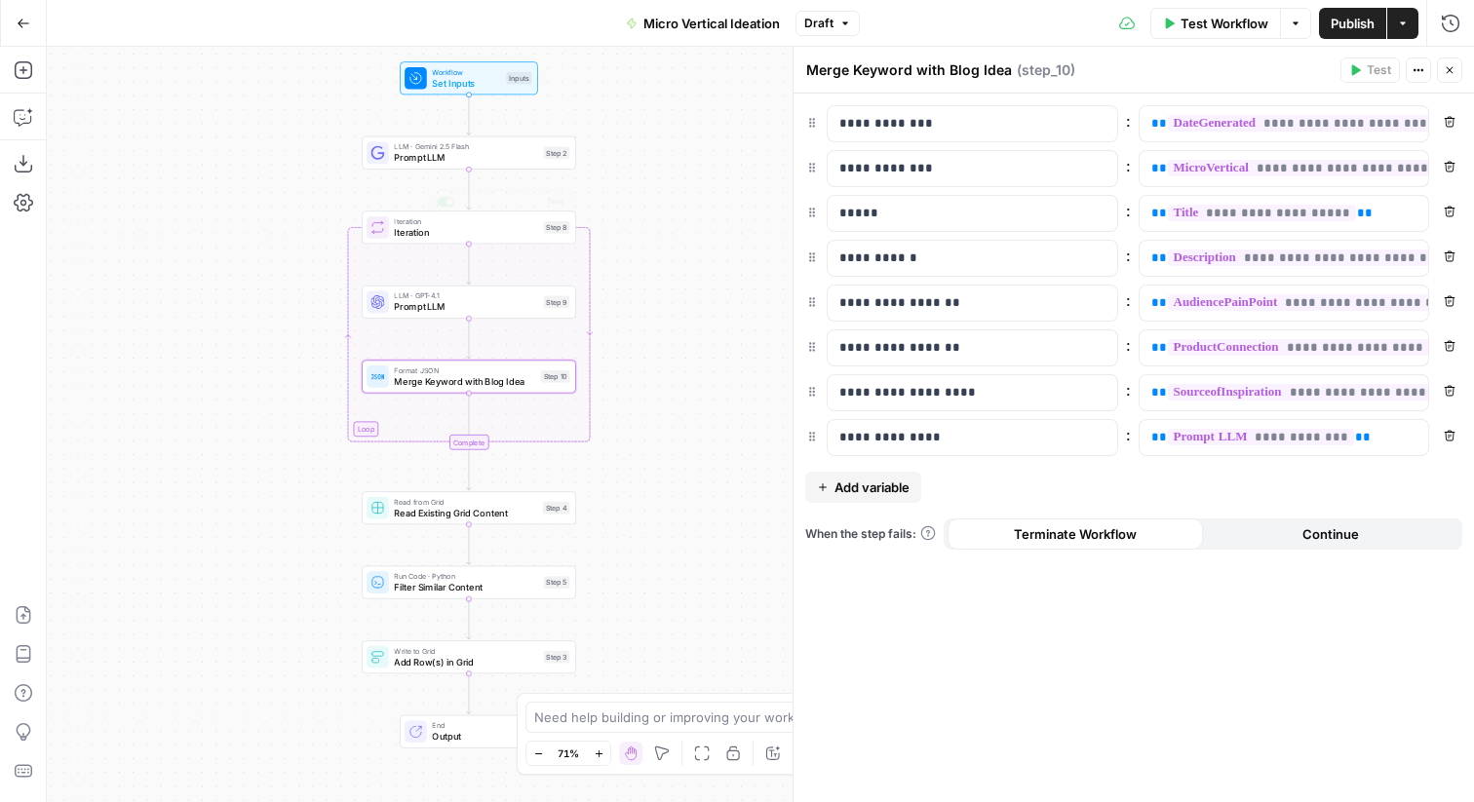
click at [492, 157] on span "Prompt LLM" at bounding box center [465, 158] width 143 height 14
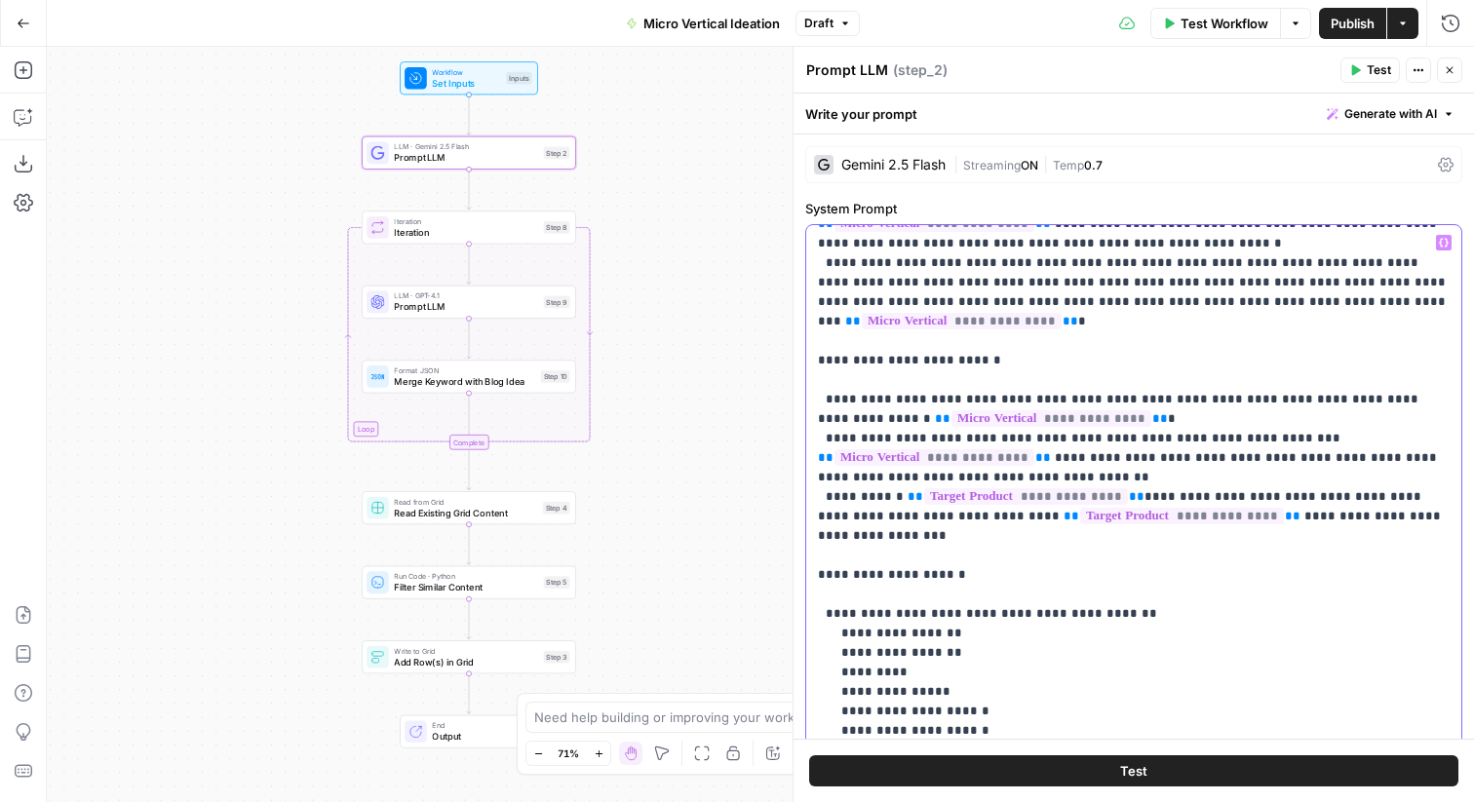
scroll to position [487, 0]
drag, startPoint x: 1054, startPoint y: 413, endPoint x: 827, endPoint y: 372, distance: 230.8
click at [827, 372] on p "**********" at bounding box center [1134, 516] width 632 height 1541
click at [1079, 410] on p "**********" at bounding box center [1134, 516] width 632 height 1541
drag, startPoint x: 1098, startPoint y: 397, endPoint x: 1022, endPoint y: 421, distance: 79.9
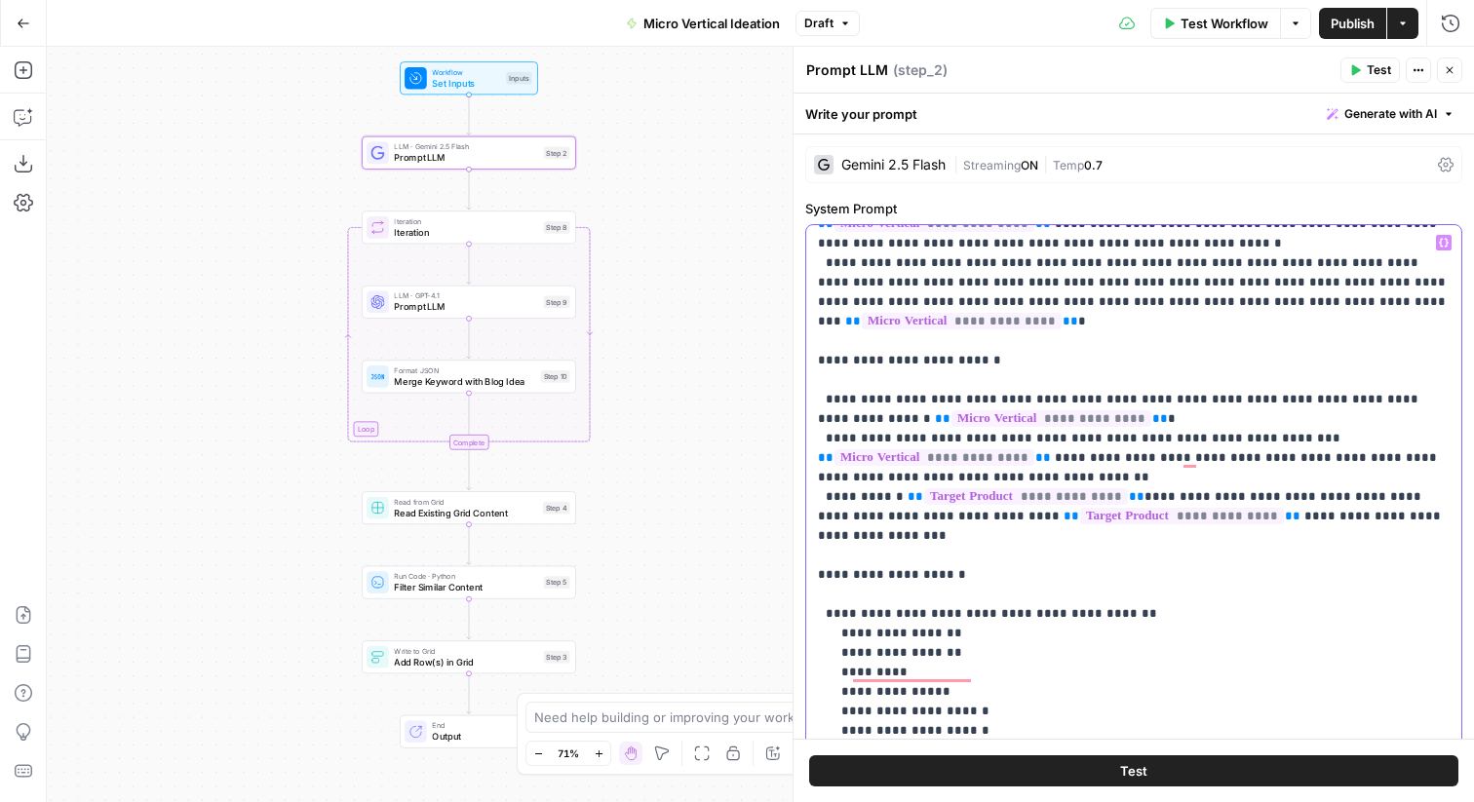
click at [1022, 421] on p "**********" at bounding box center [1134, 516] width 632 height 1541
click at [994, 307] on p "**********" at bounding box center [1134, 516] width 632 height 1541
click at [647, 419] on div "Workflow Set Inputs Inputs LLM · Gemini 2.5 Flash Prompt LLM Step 2 Loop Iterat…" at bounding box center [760, 425] width 1427 height 756
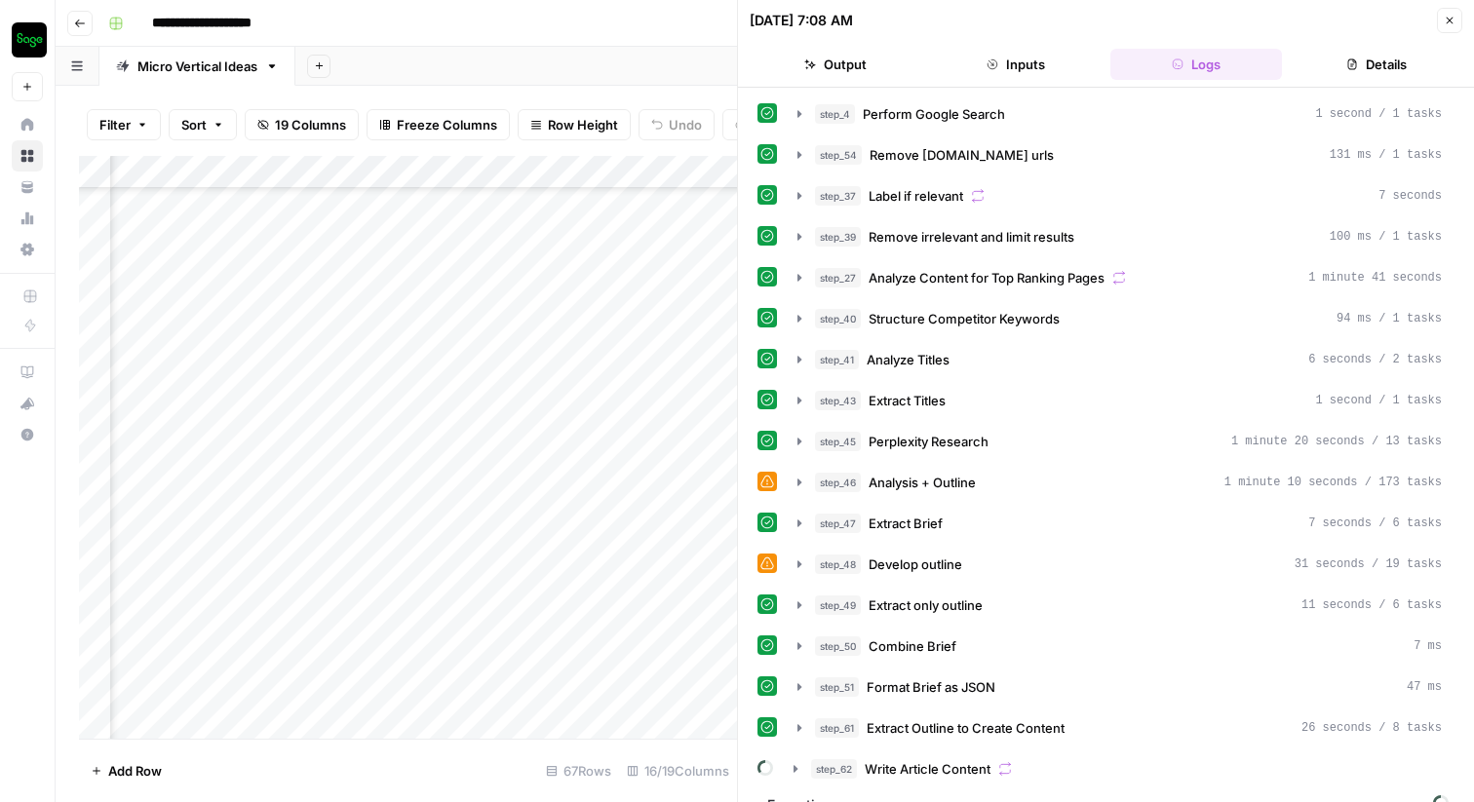
scroll to position [28, 0]
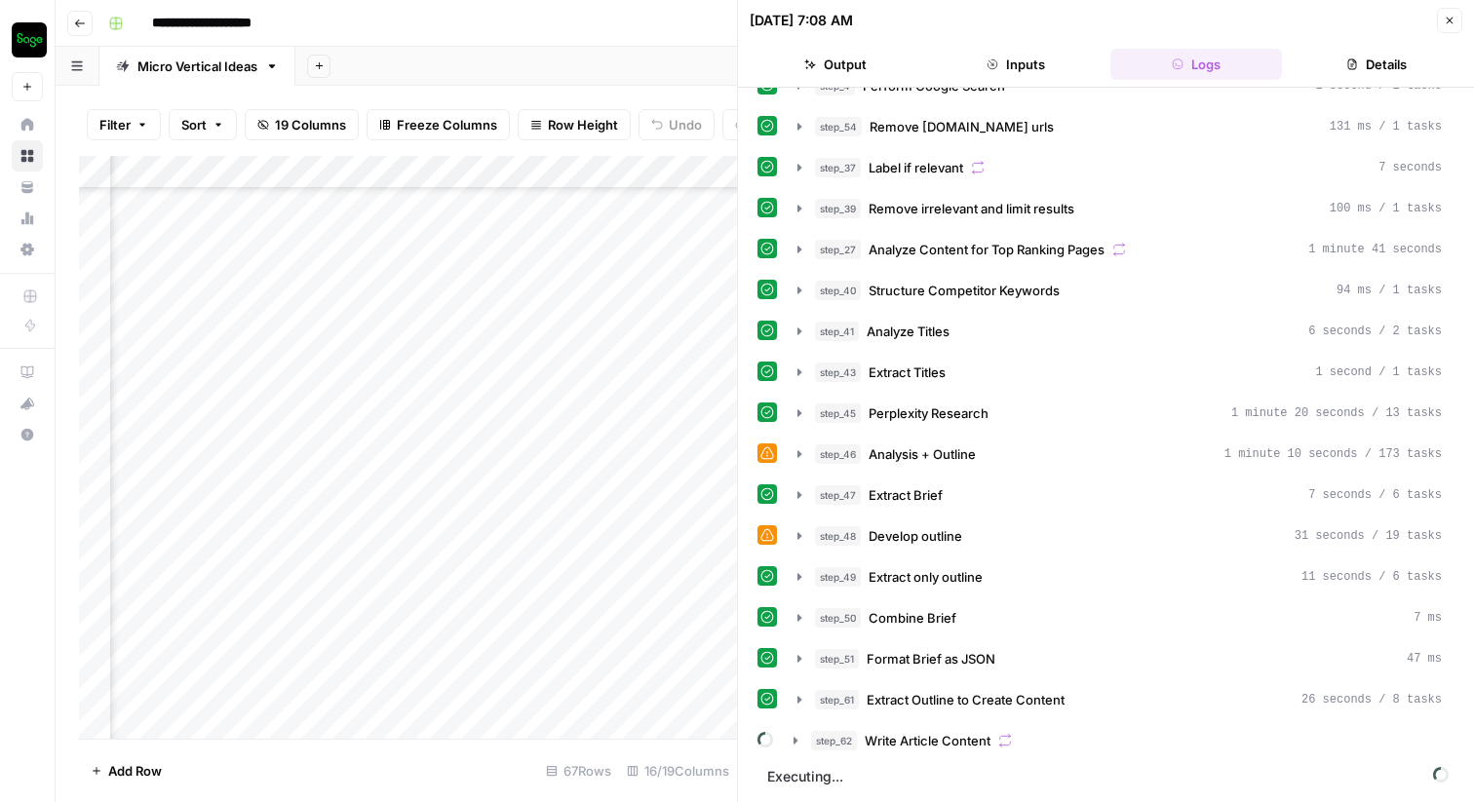
click at [1451, 20] on icon "button" at bounding box center [1450, 21] width 7 height 7
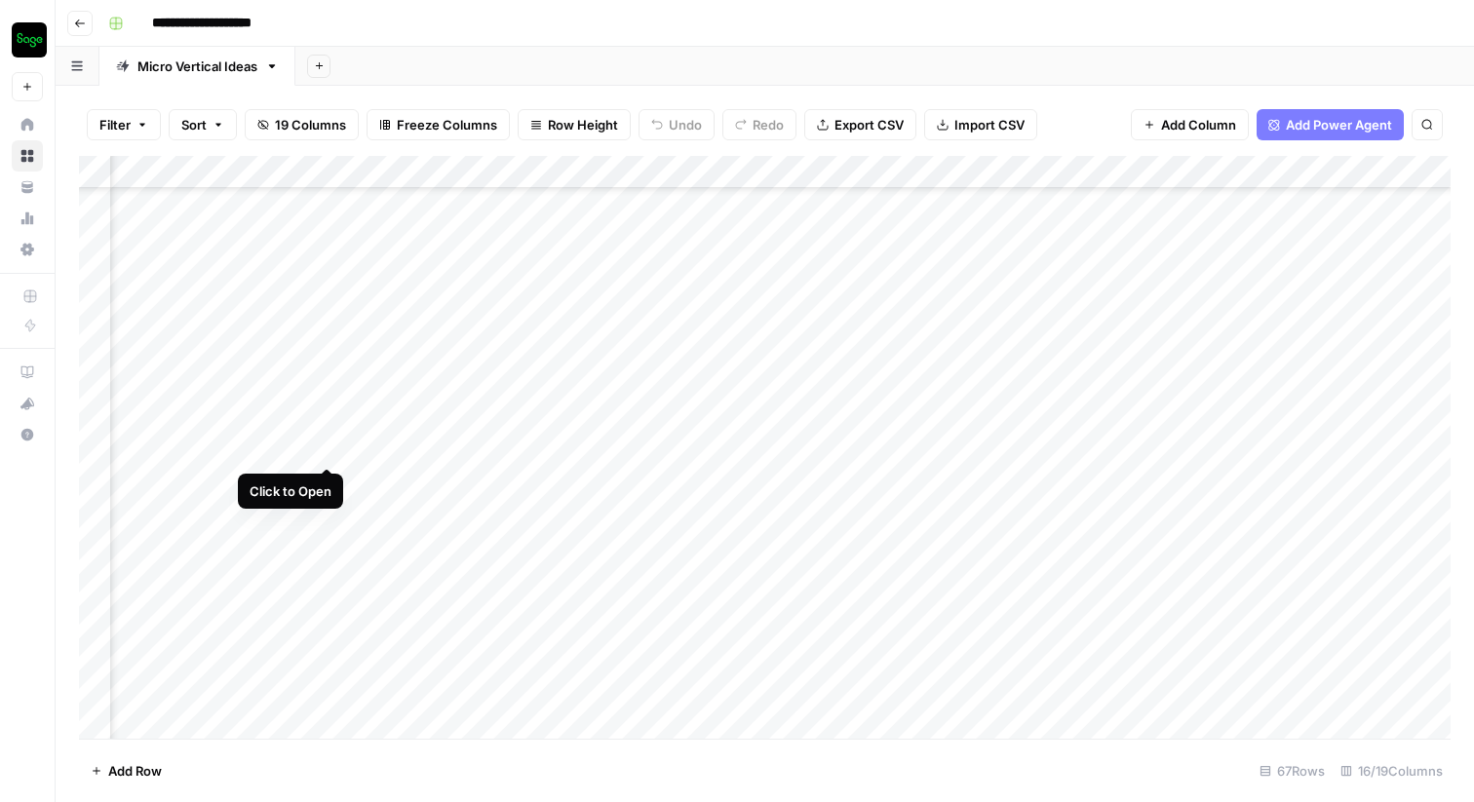
click at [326, 450] on div "Add Column" at bounding box center [765, 447] width 1372 height 583
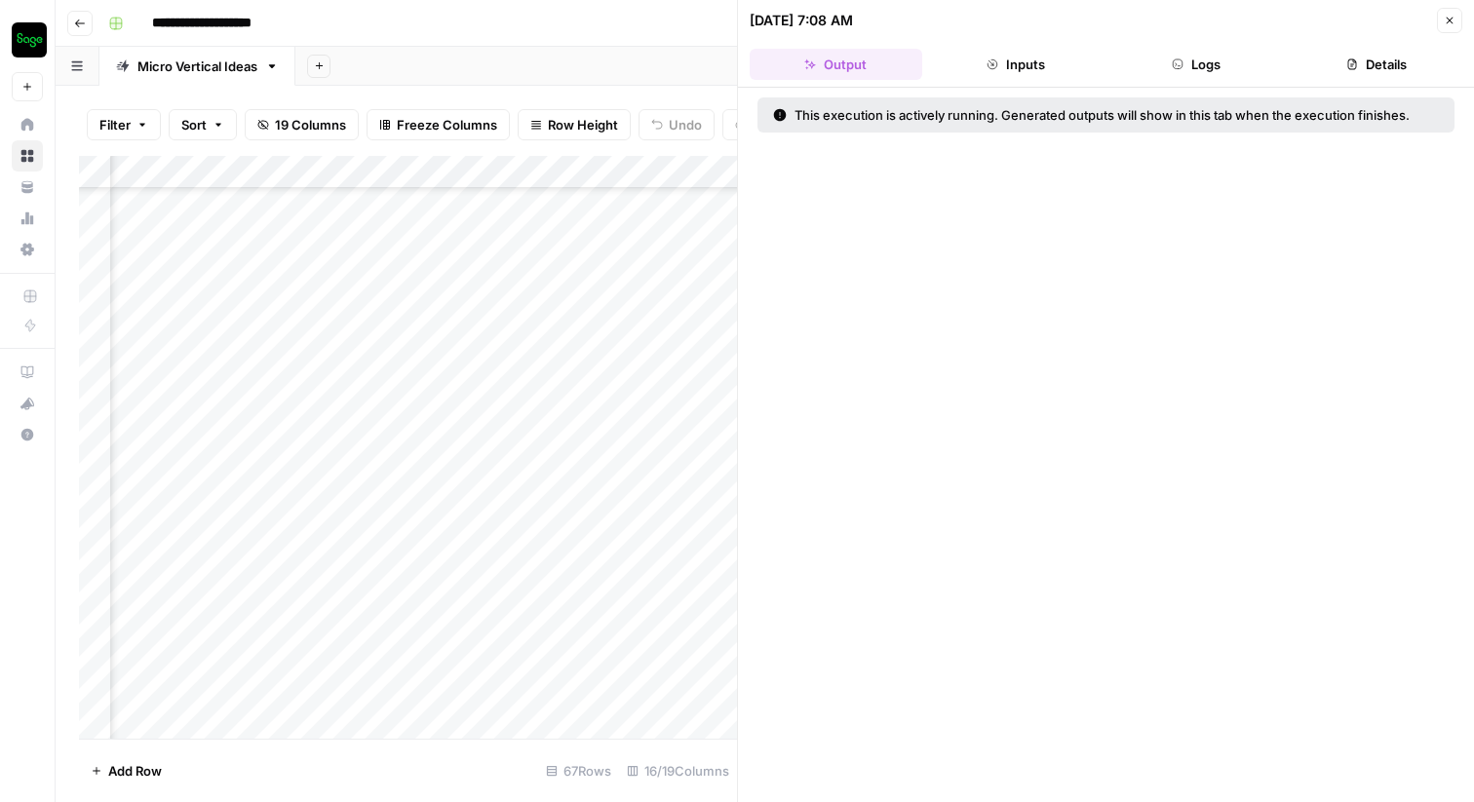
click at [1206, 65] on button "Logs" at bounding box center [1197, 64] width 173 height 31
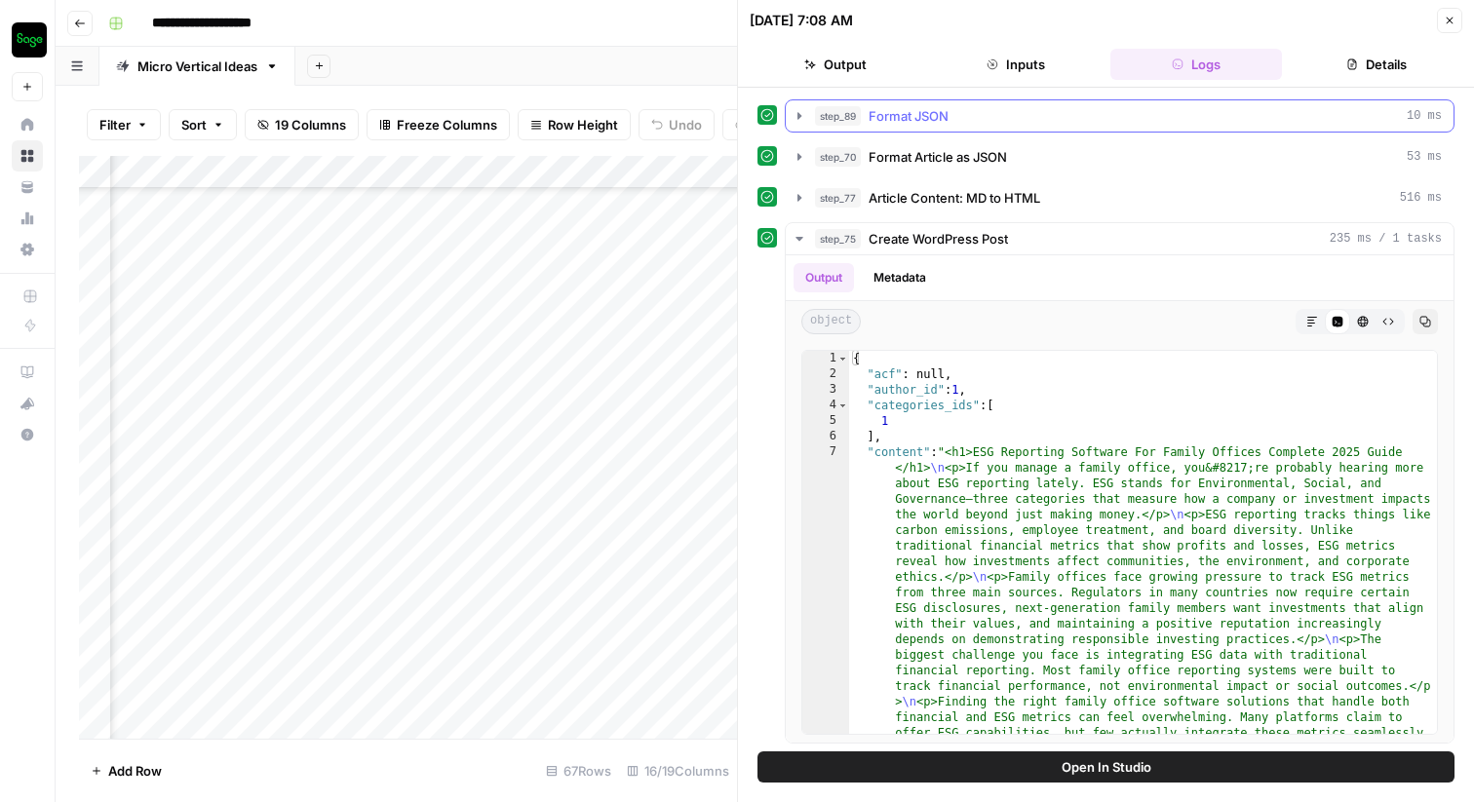
scroll to position [1065, 0]
click at [1450, 27] on button "Close" at bounding box center [1449, 20] width 25 height 25
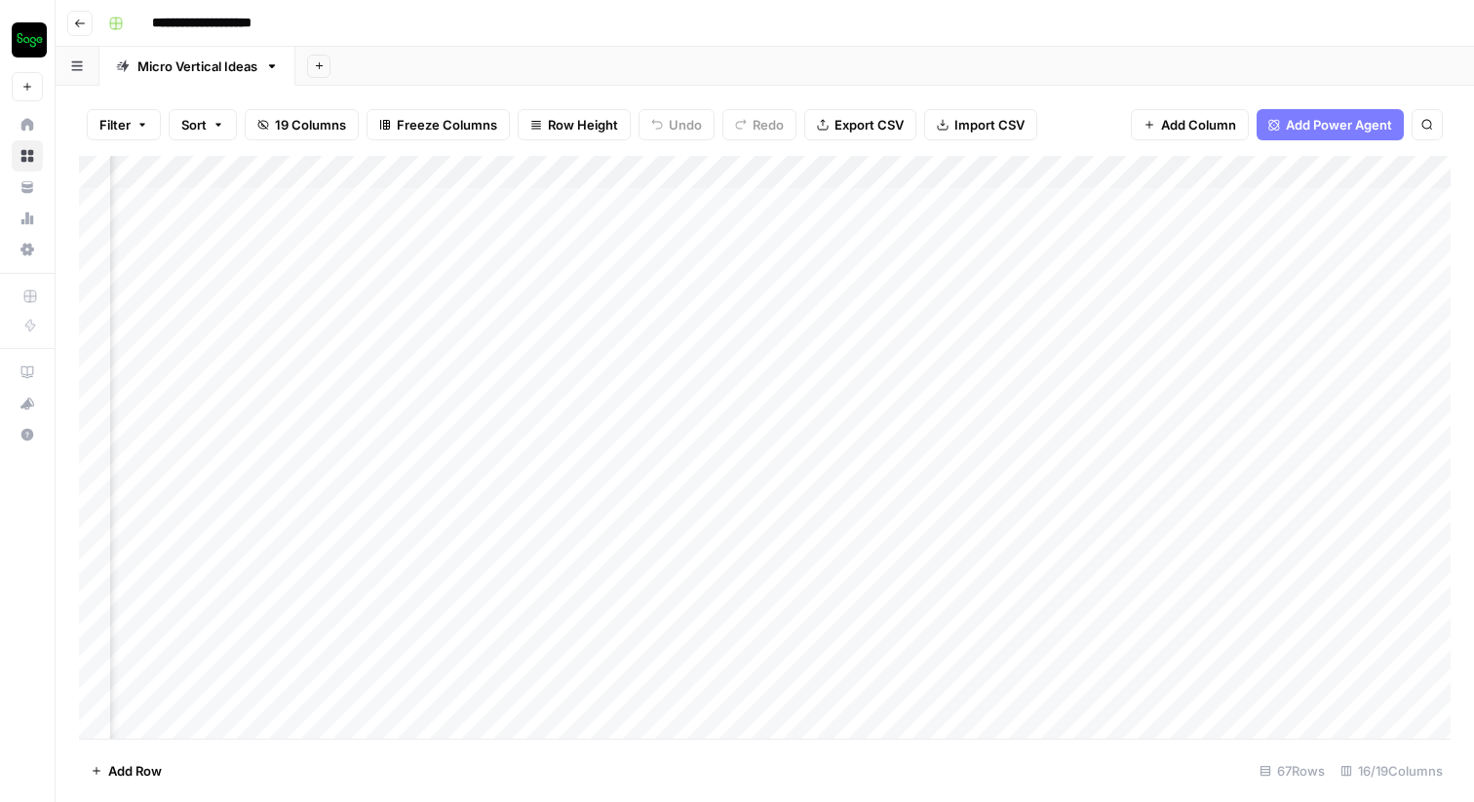
scroll to position [0, 553]
click at [500, 202] on div "Add Column" at bounding box center [765, 447] width 1372 height 583
click at [591, 200] on div "Add Column" at bounding box center [765, 447] width 1372 height 583
click at [605, 200] on div "Add Column" at bounding box center [765, 447] width 1372 height 583
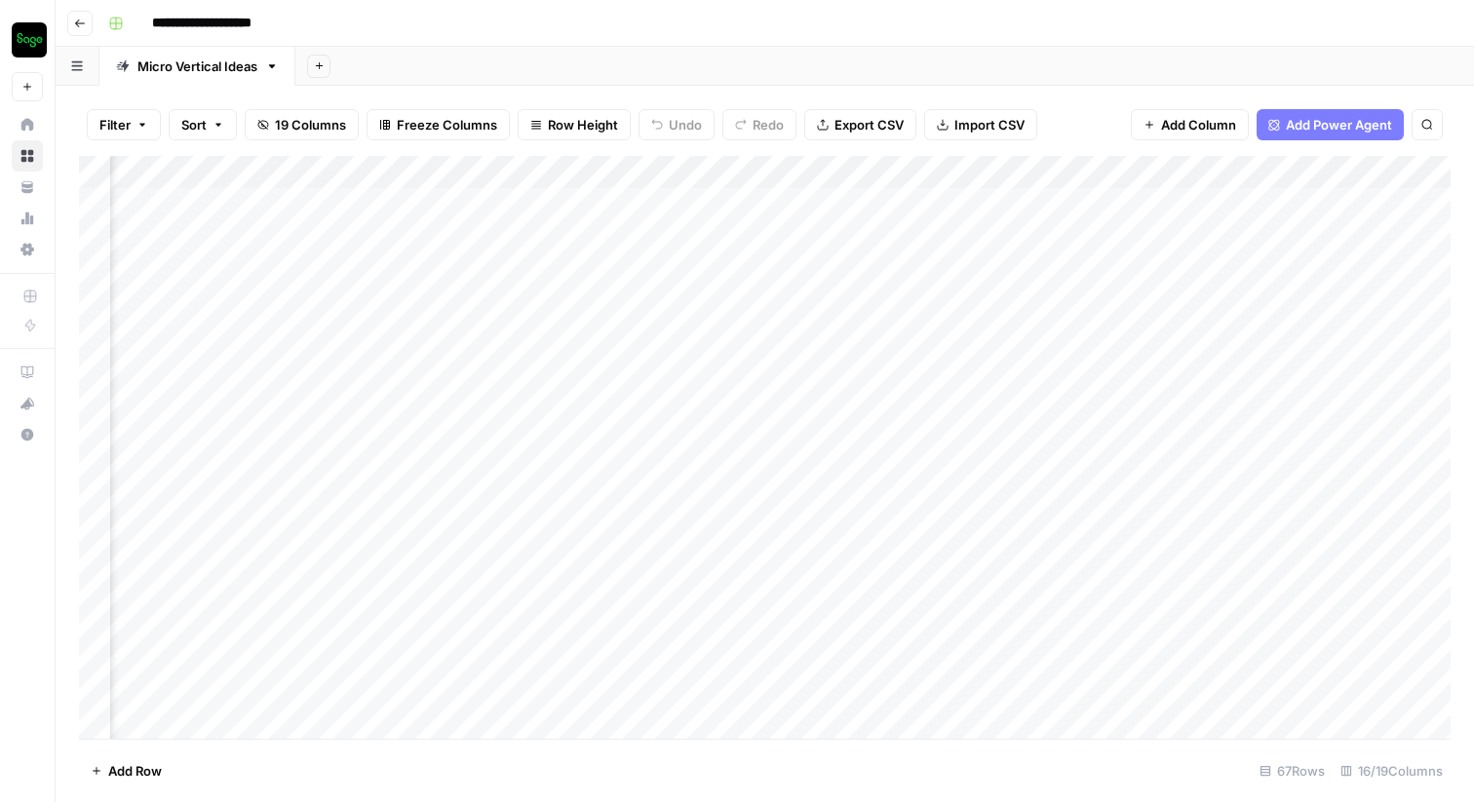
click at [1022, 209] on div "Add Column" at bounding box center [765, 447] width 1372 height 583
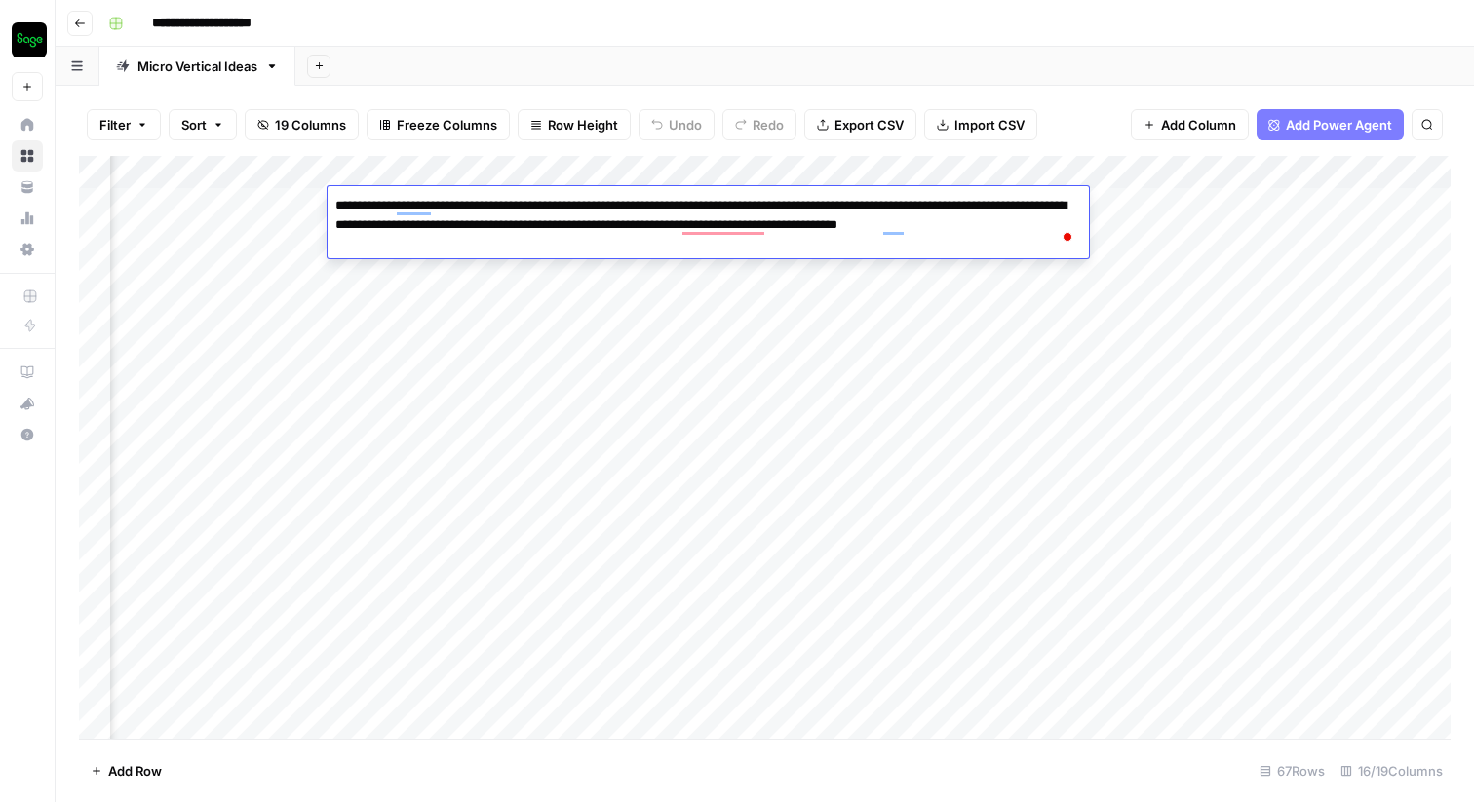
click at [0, 0] on div "**********" at bounding box center [0, 0] width 0 height 0
click at [764, 388] on div "Add Column" at bounding box center [765, 447] width 1372 height 583
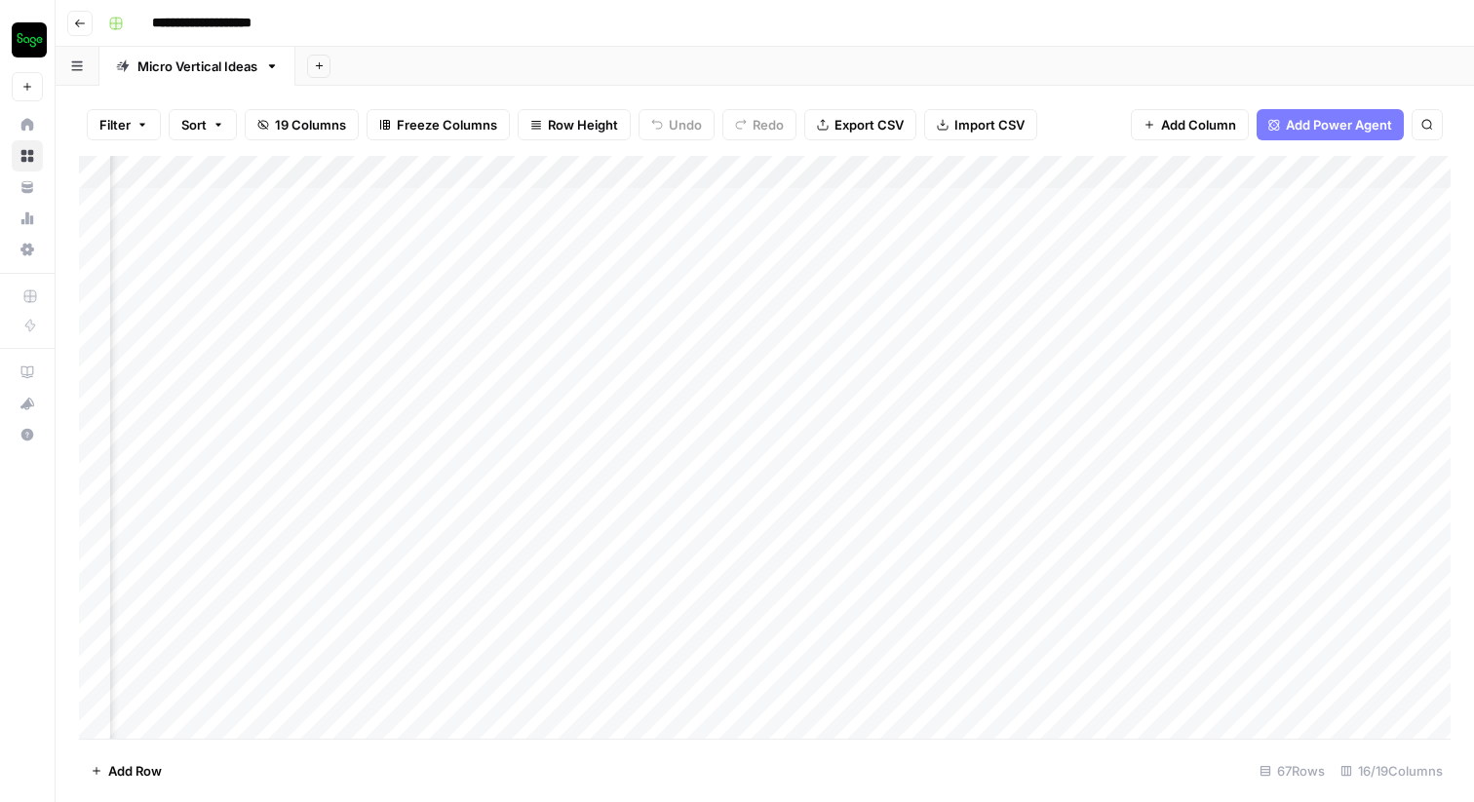
click at [838, 200] on div "Add Column" at bounding box center [765, 447] width 1372 height 583
click at [830, 206] on div "Add Column" at bounding box center [765, 447] width 1372 height 583
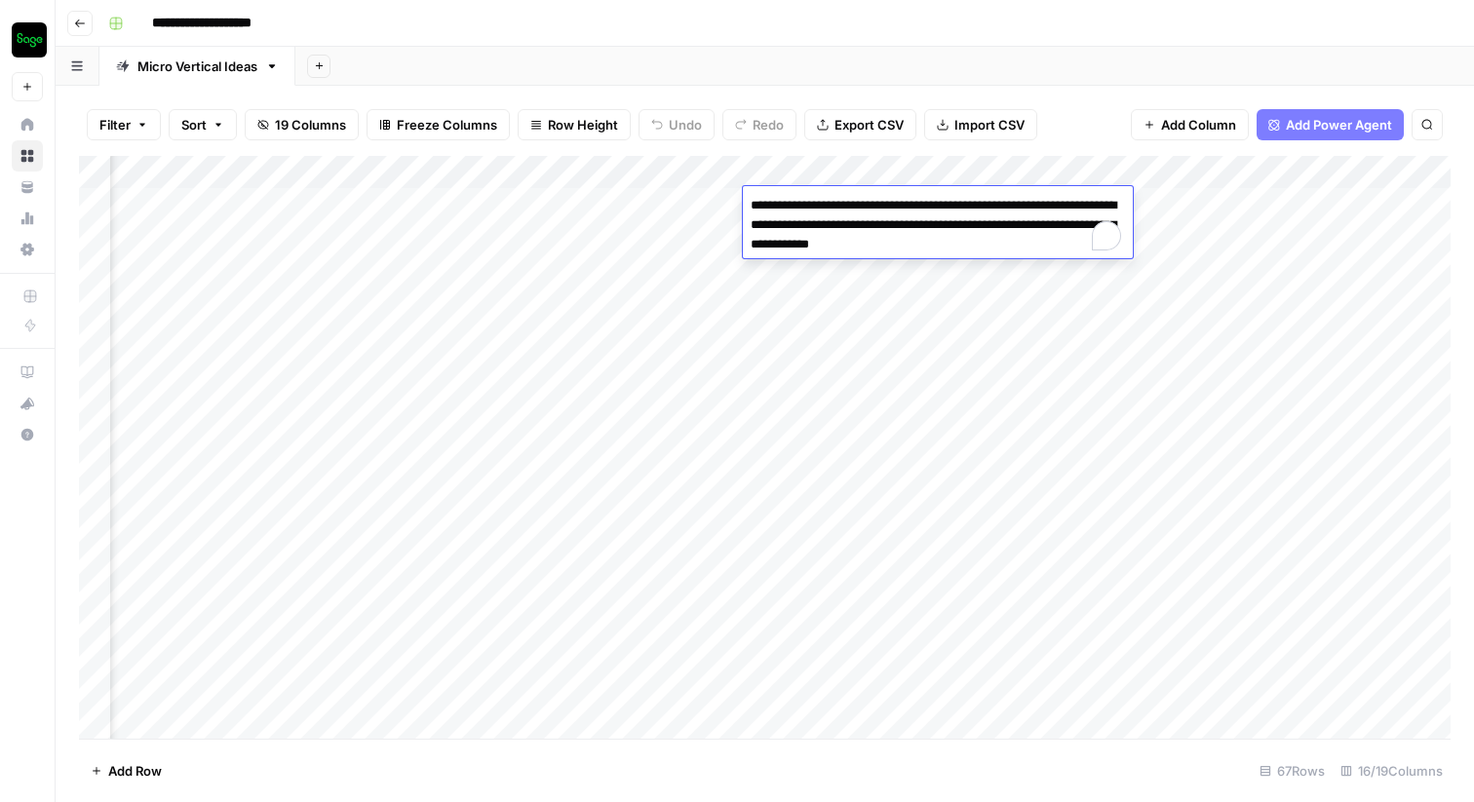
click at [911, 234] on textarea "**********" at bounding box center [938, 225] width 390 height 66
click at [874, 92] on div "Filter Sort 19 Columns Freeze Columns Row Height Undo Redo Export CSV Import CS…" at bounding box center [765, 444] width 1419 height 717
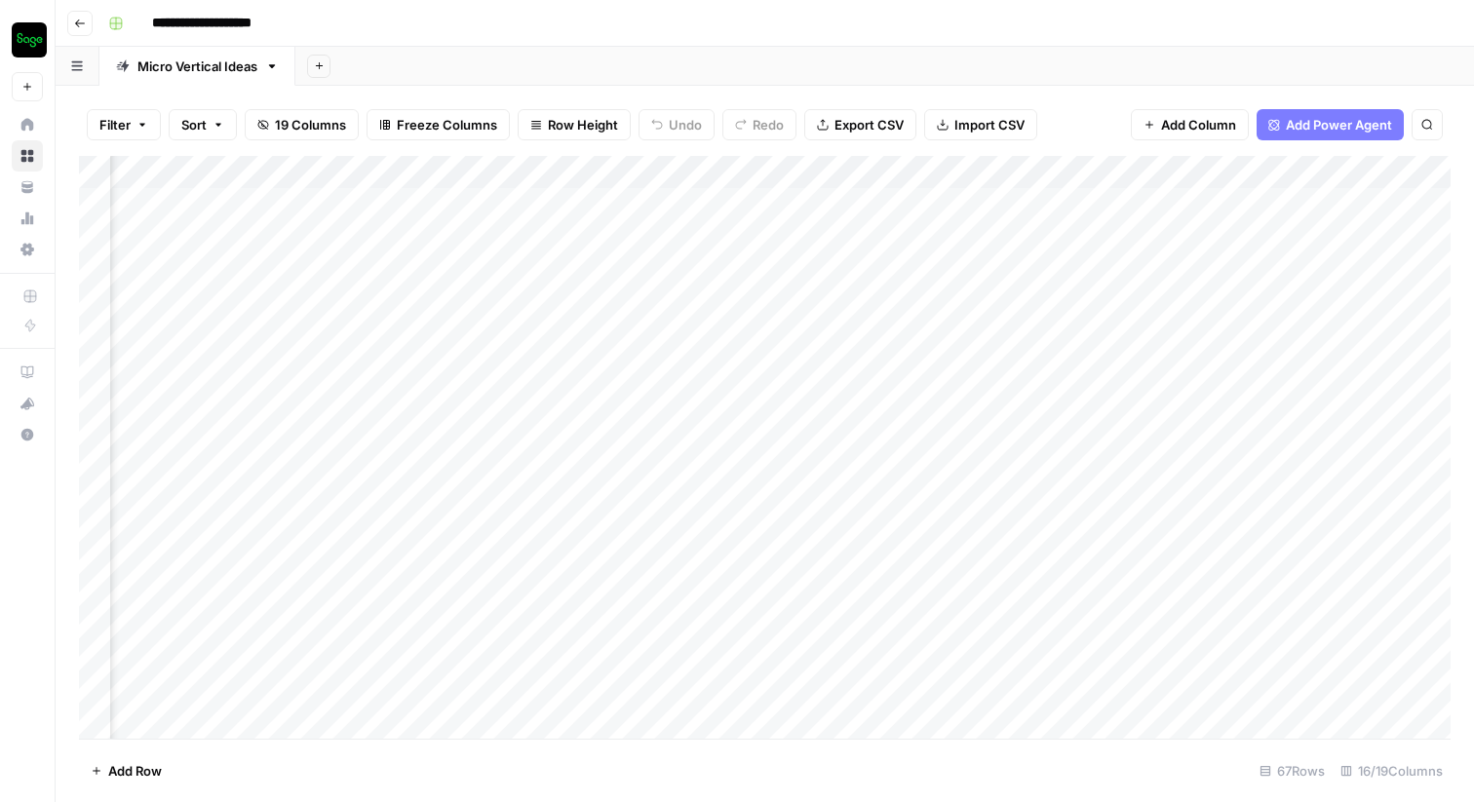
scroll to position [0, 0]
click at [979, 499] on div "Add Column" at bounding box center [765, 447] width 1372 height 583
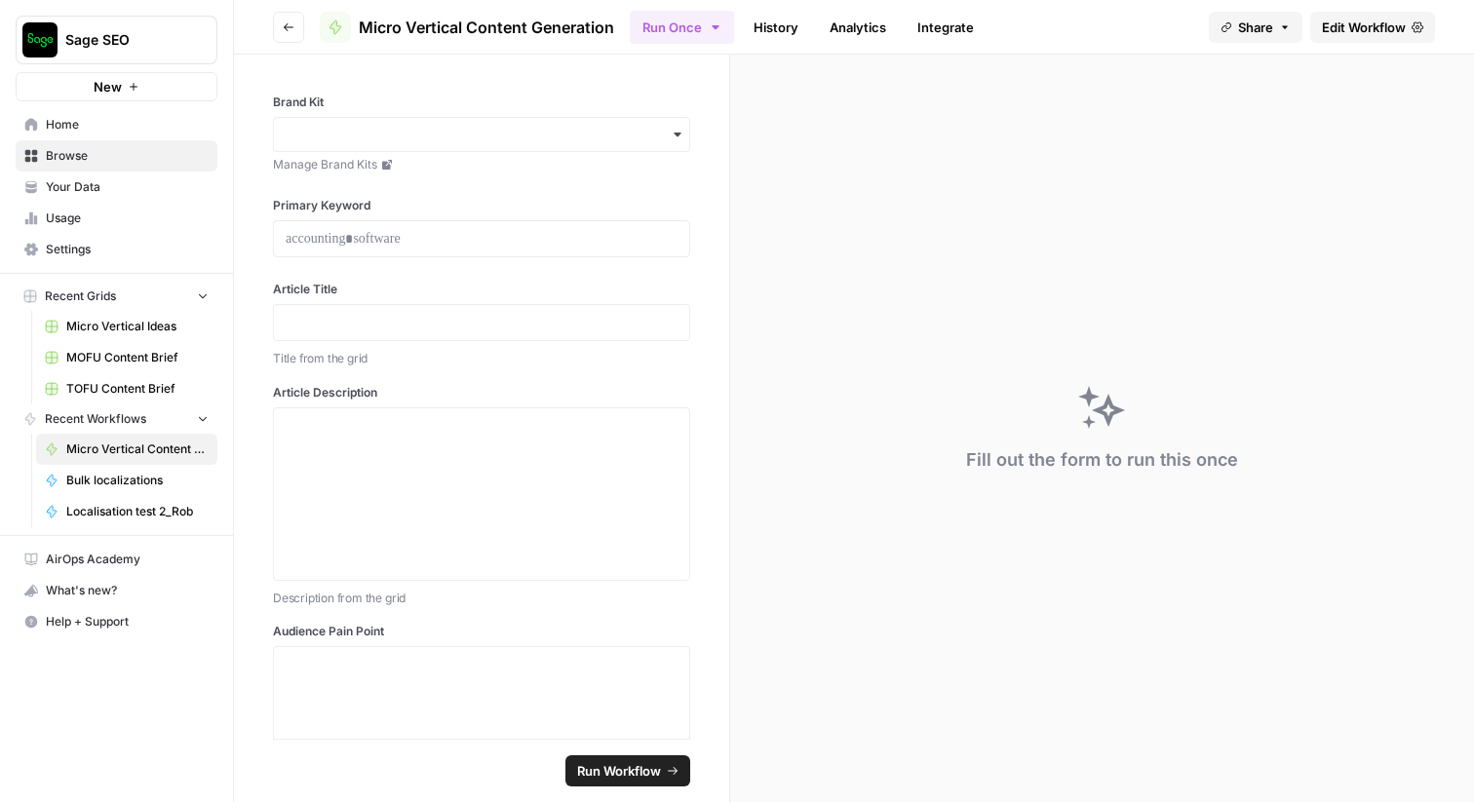
click at [1367, 27] on span "Edit Workflow" at bounding box center [1364, 28] width 84 height 20
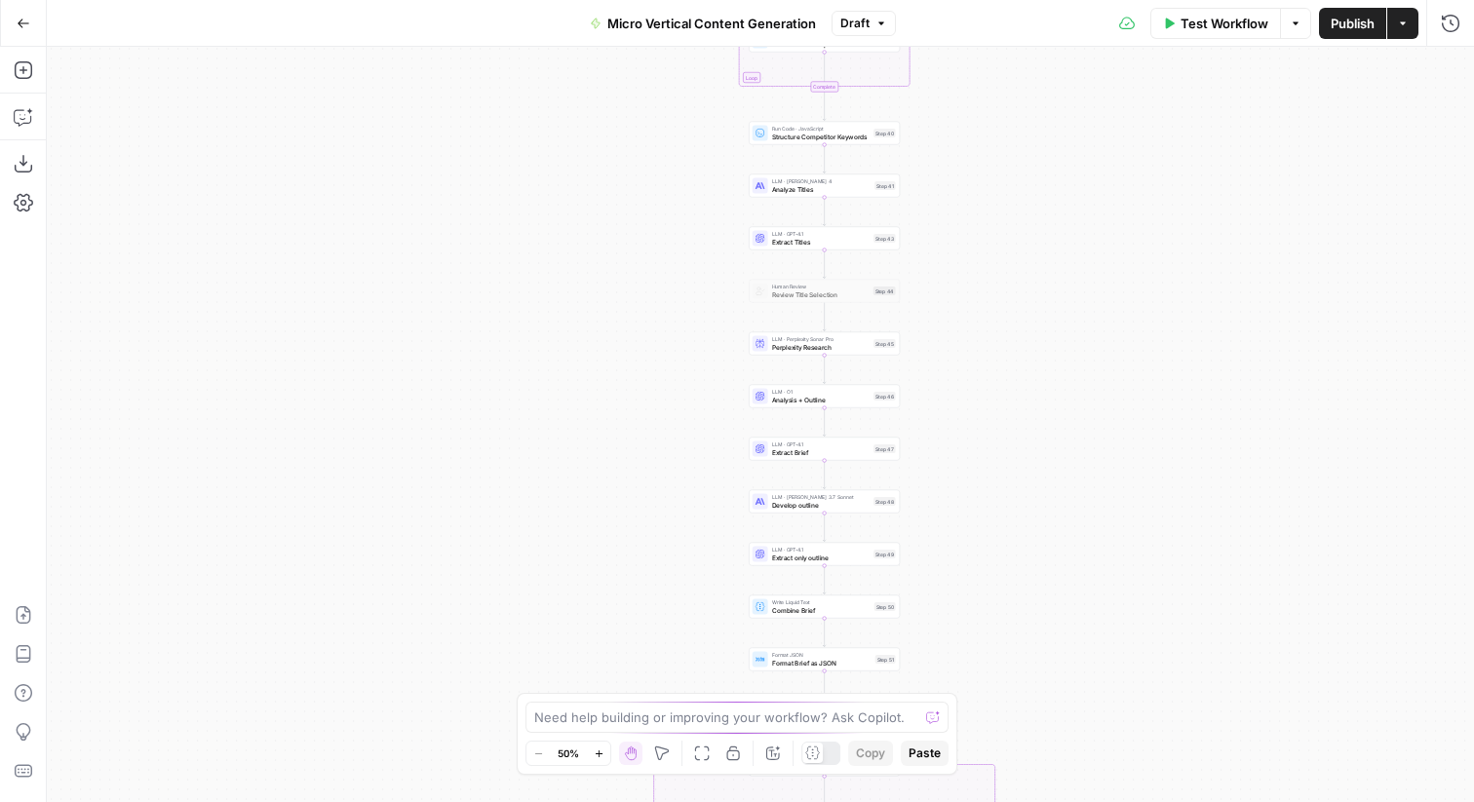
click at [19, 21] on icon "button" at bounding box center [24, 23] width 12 height 9
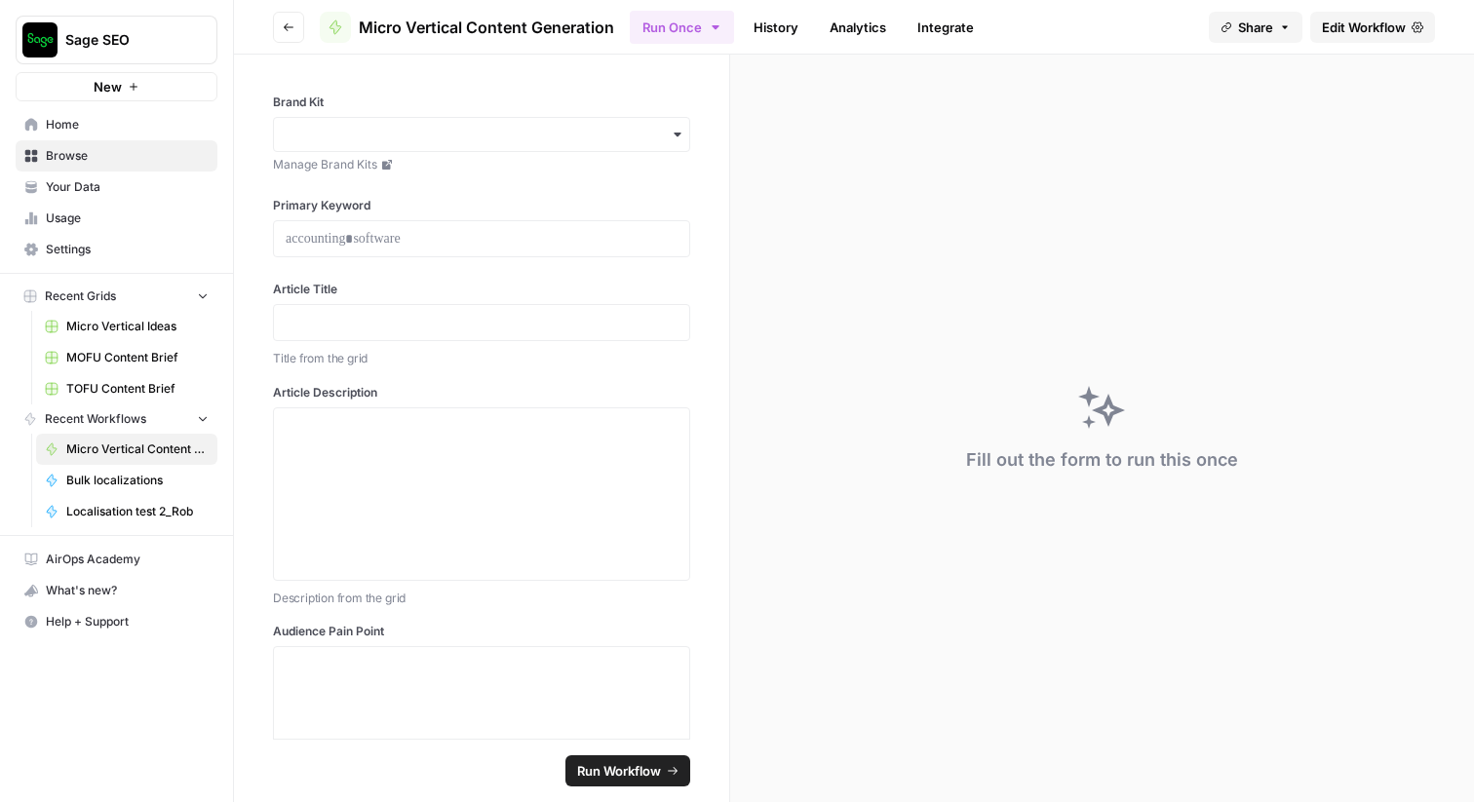
click at [774, 25] on link "History" at bounding box center [776, 27] width 68 height 31
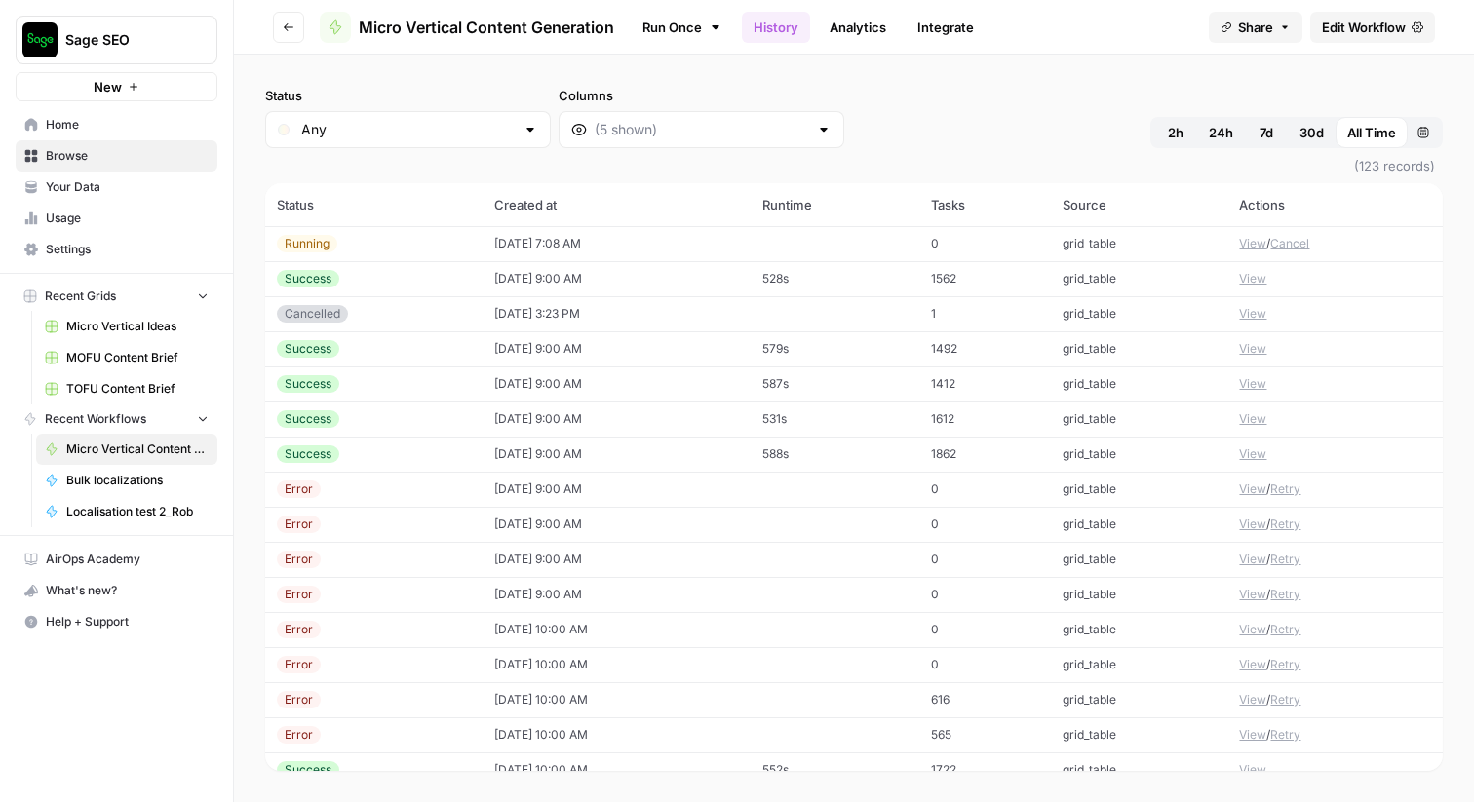
click at [716, 26] on icon at bounding box center [715, 27] width 7 height 4
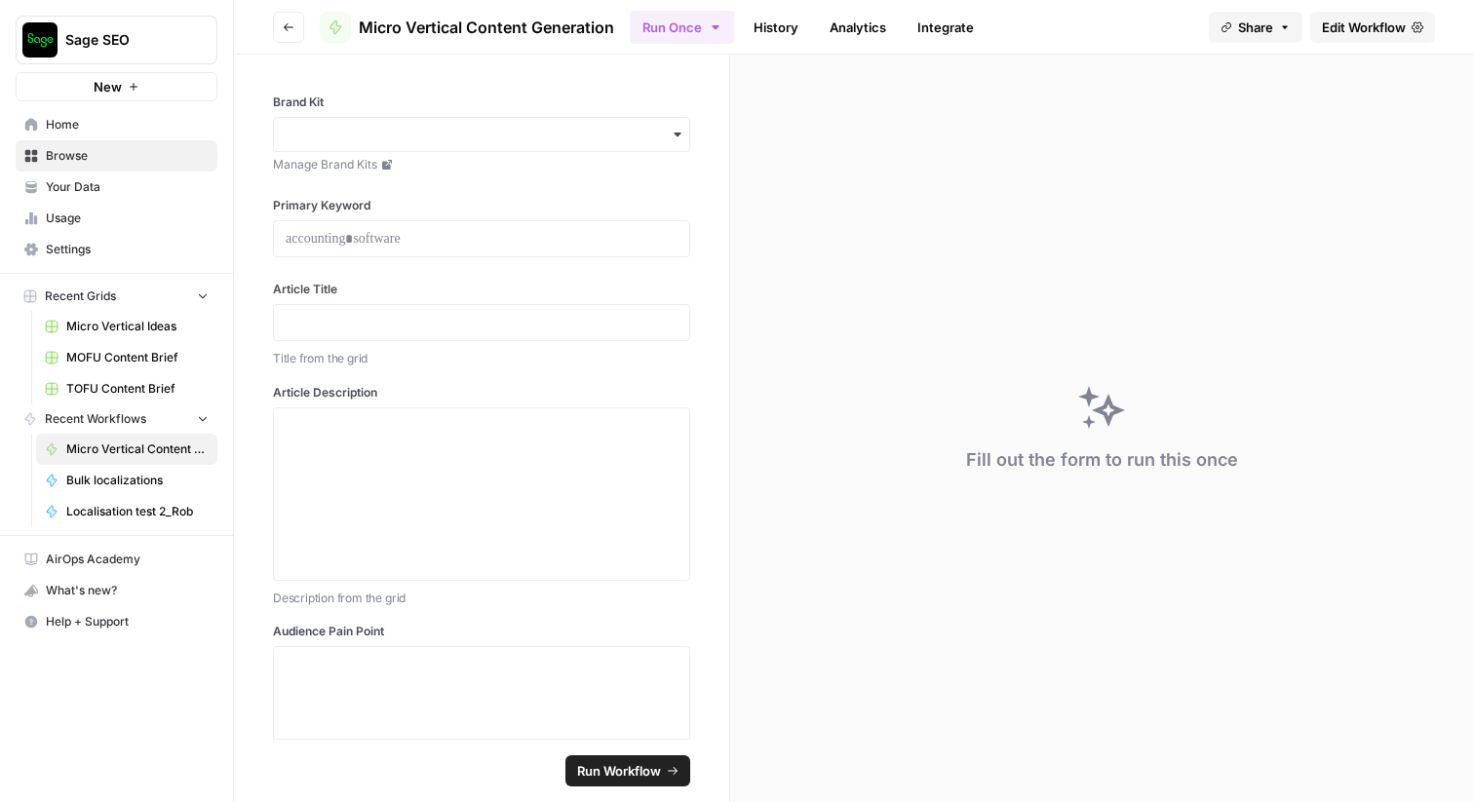
click at [720, 28] on icon "button" at bounding box center [716, 28] width 16 height 16
click at [769, 194] on span "Run this Workflow on a recurring schedule" at bounding box center [806, 202] width 233 height 18
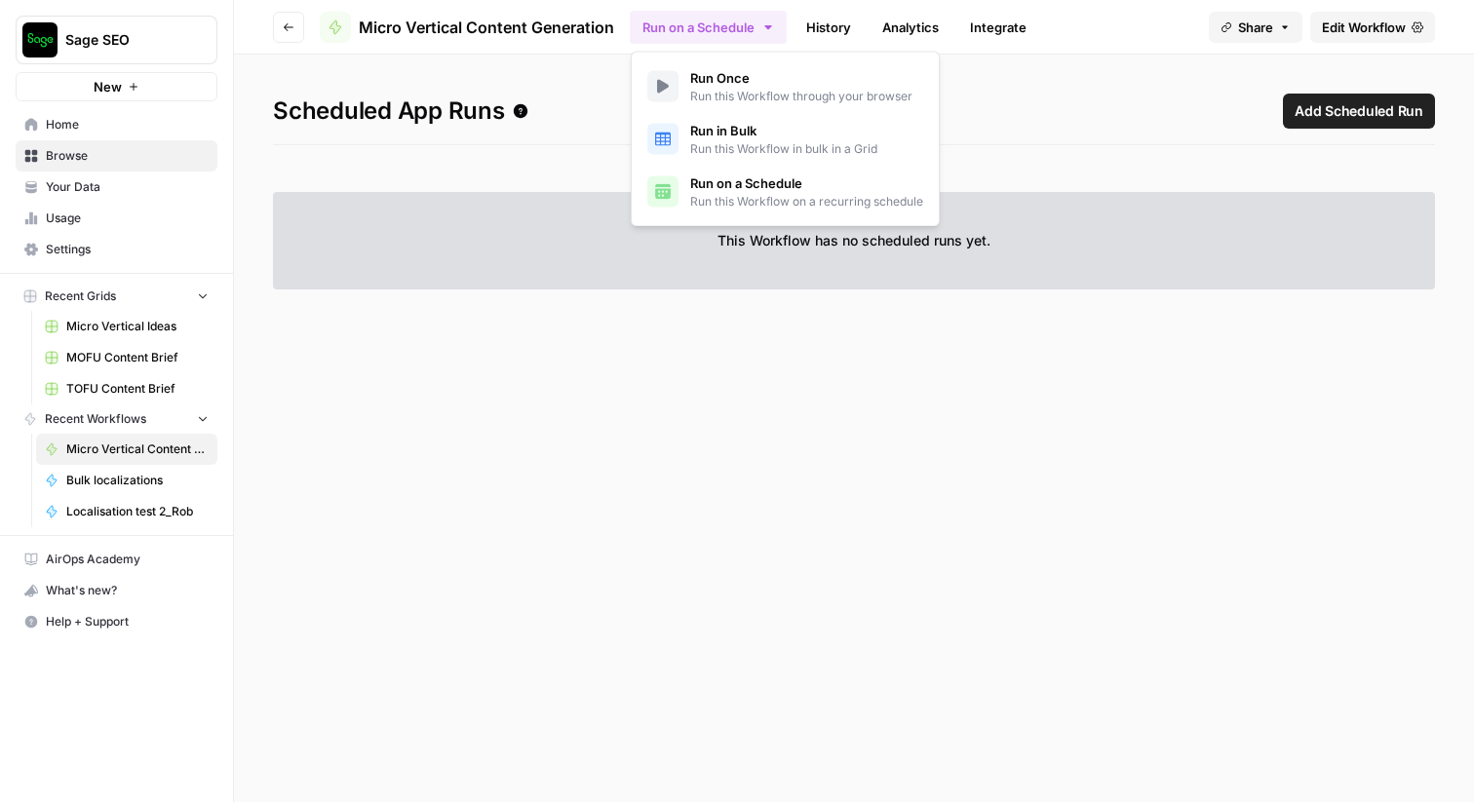
click at [834, 450] on section at bounding box center [854, 538] width 1162 height 450
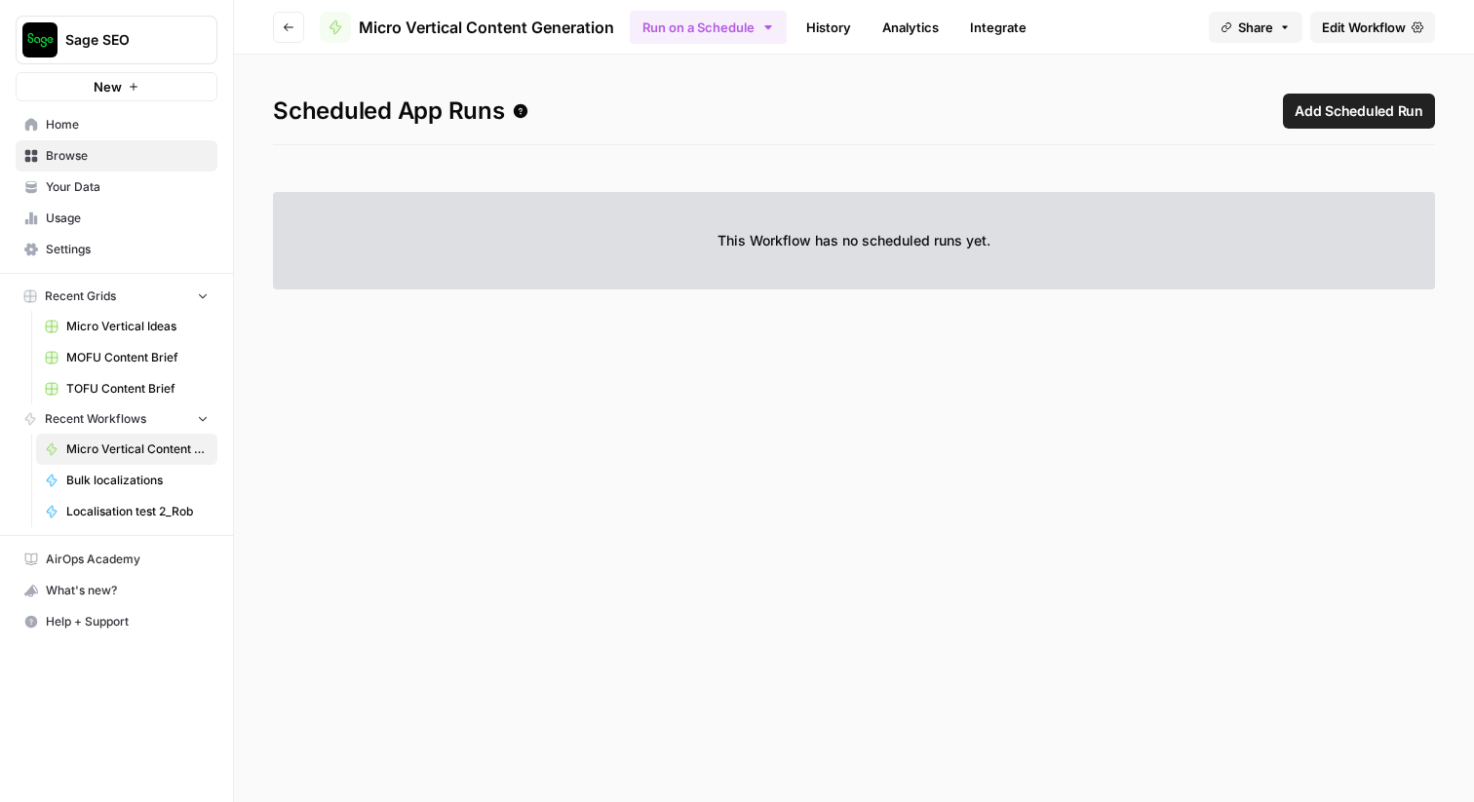
click at [290, 27] on icon "button" at bounding box center [289, 27] width 12 height 12
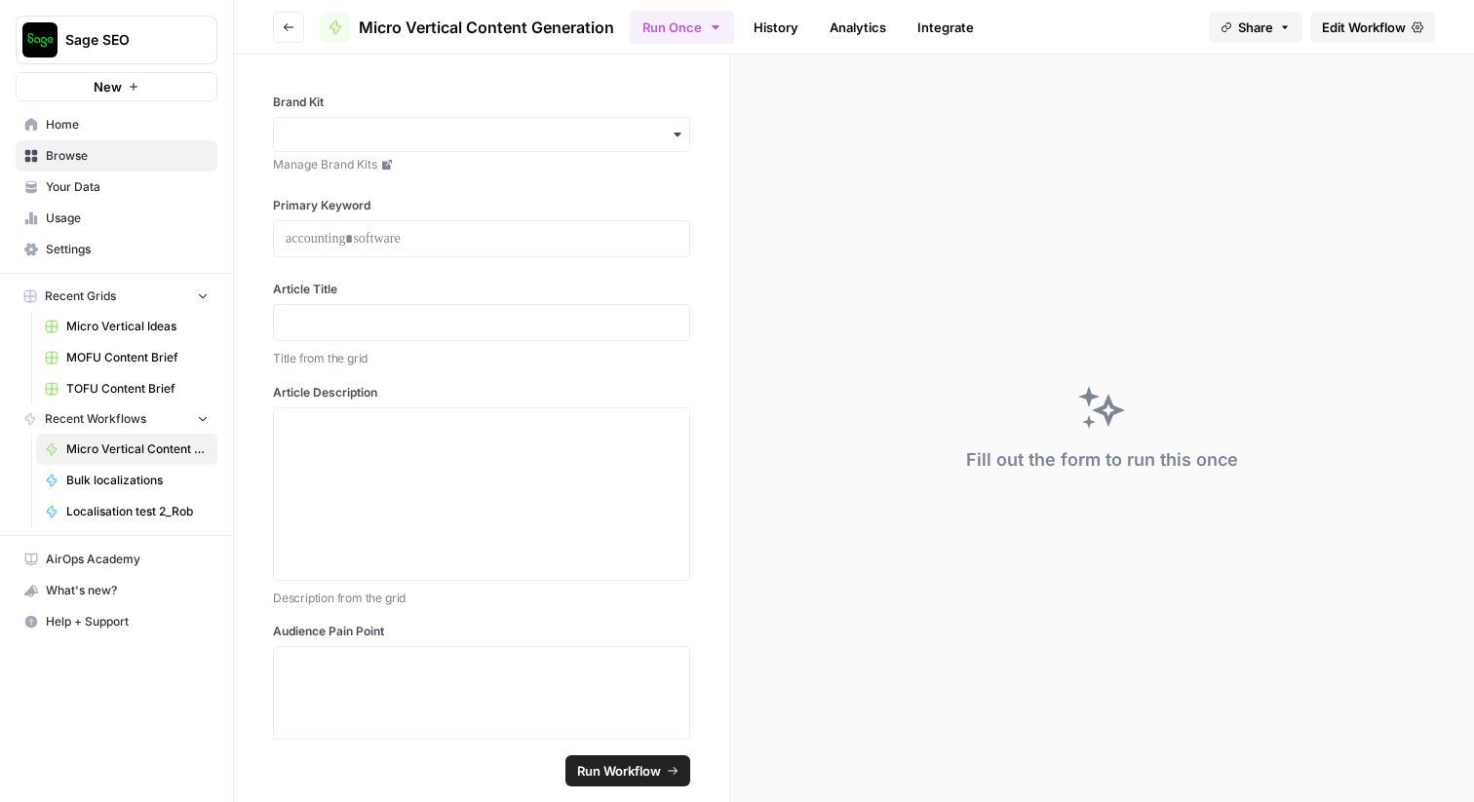
click at [1364, 32] on span "Edit Workflow" at bounding box center [1364, 28] width 84 height 20
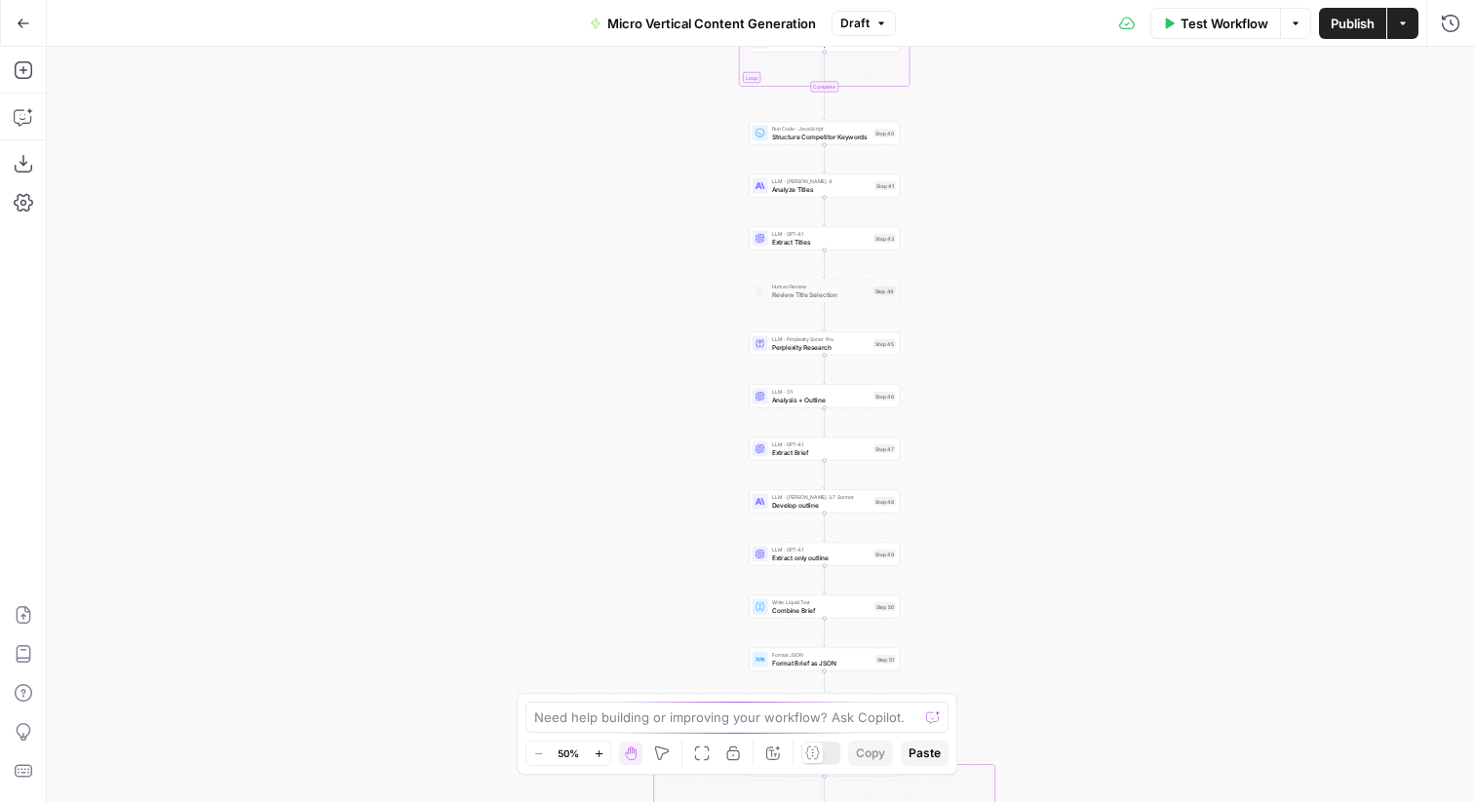
click at [20, 31] on button "Go Back" at bounding box center [23, 23] width 35 height 35
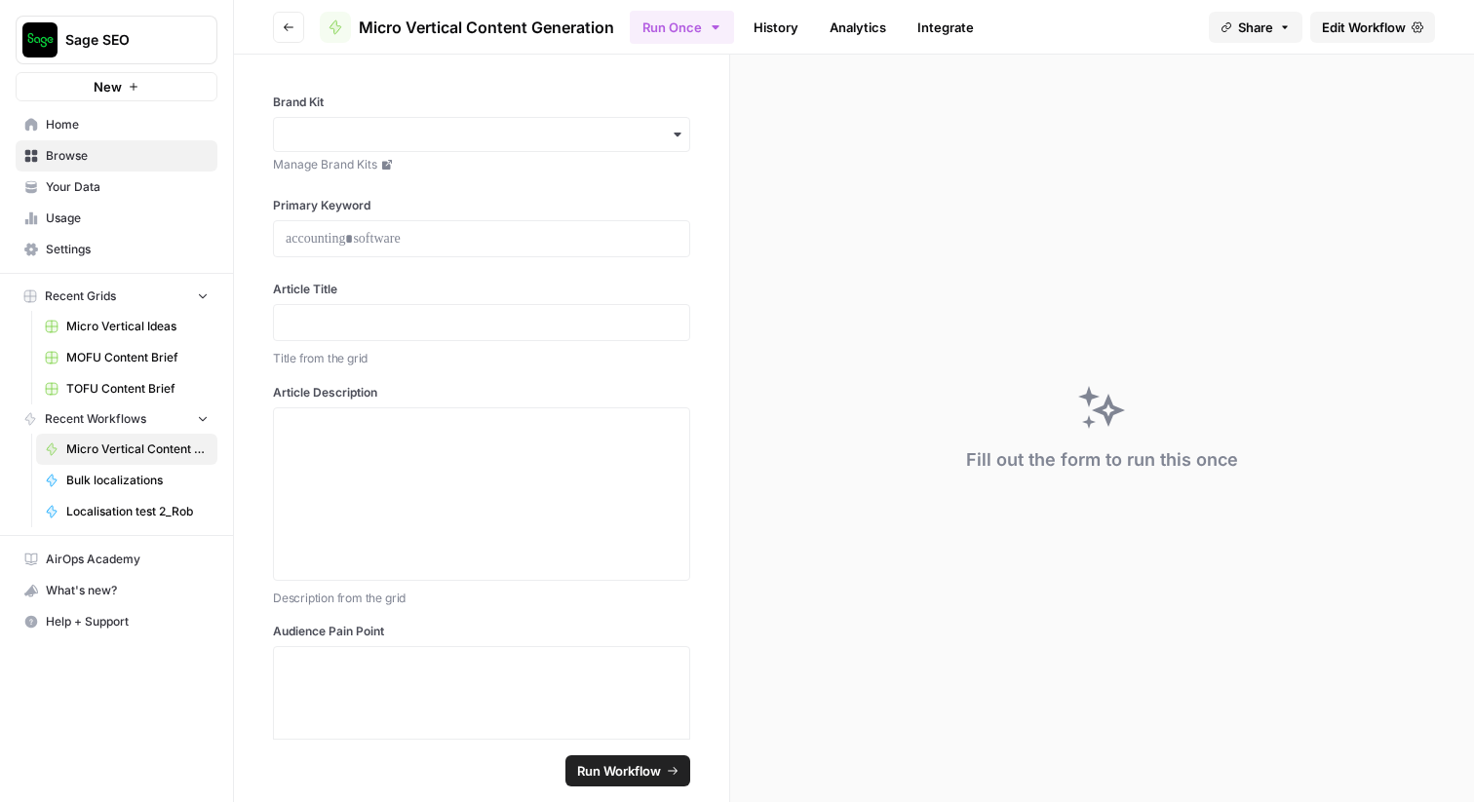
scroll to position [98, 0]
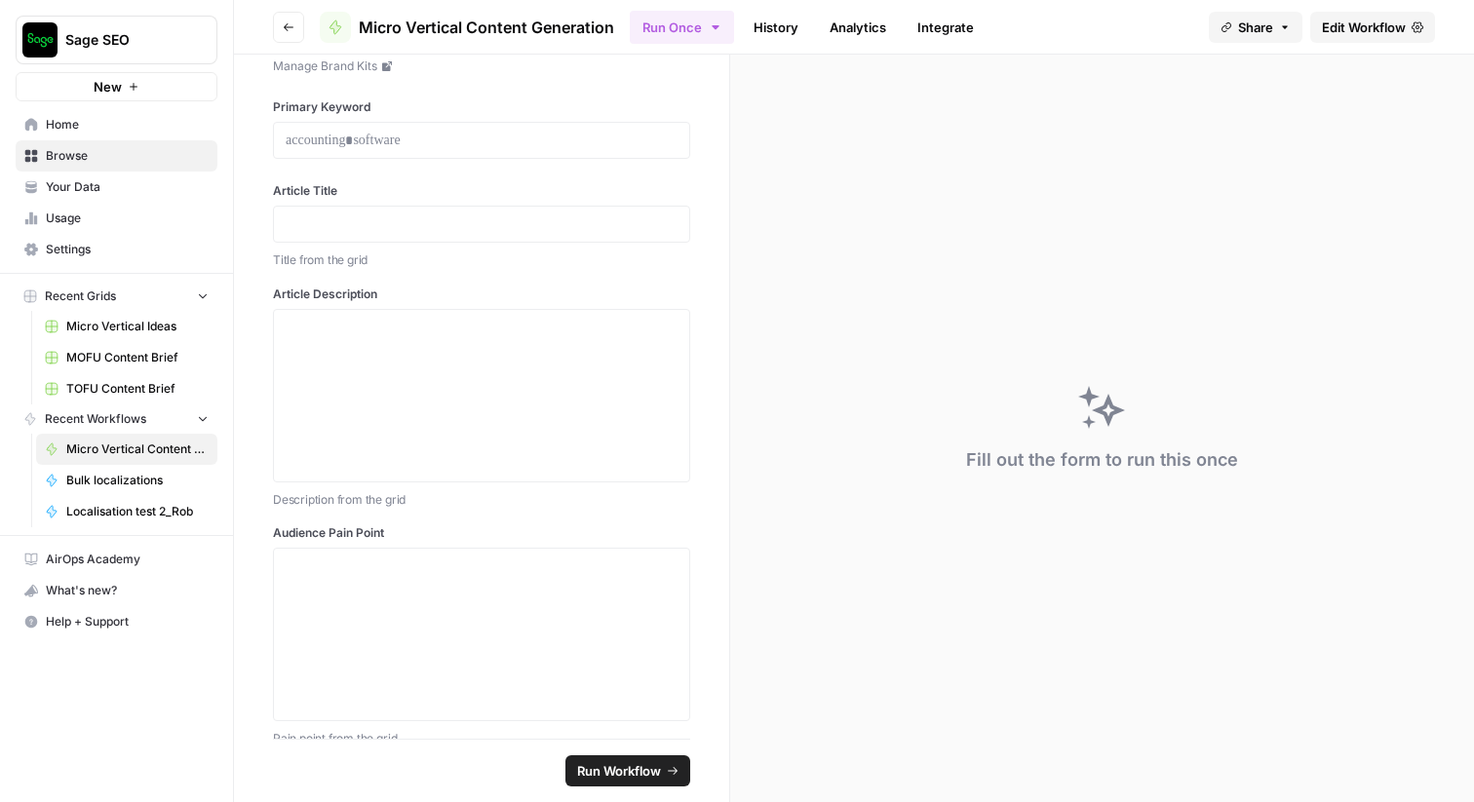
click at [1379, 34] on span "Edit Workflow" at bounding box center [1364, 28] width 84 height 20
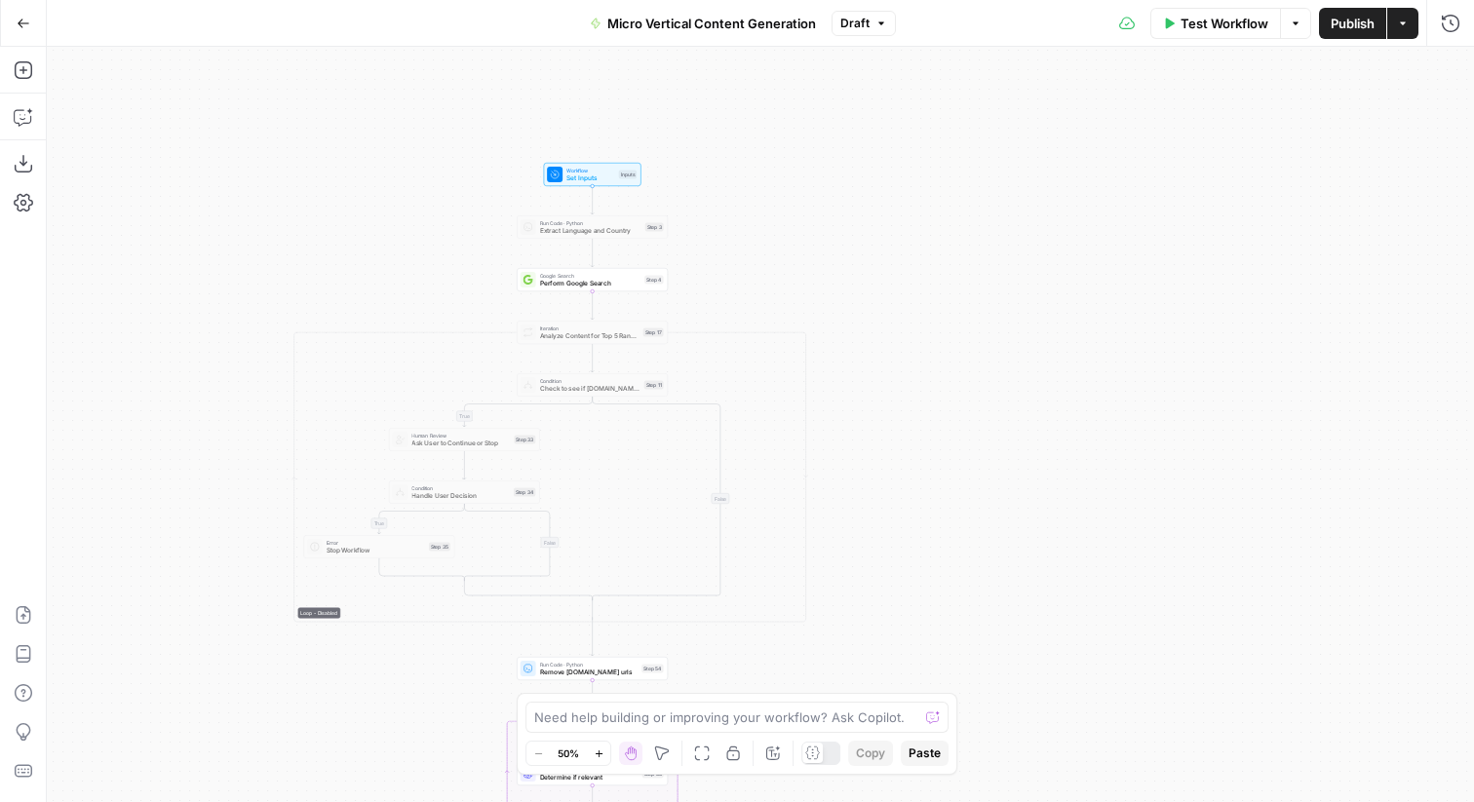
click at [602, 759] on icon "button" at bounding box center [599, 754] width 11 height 11
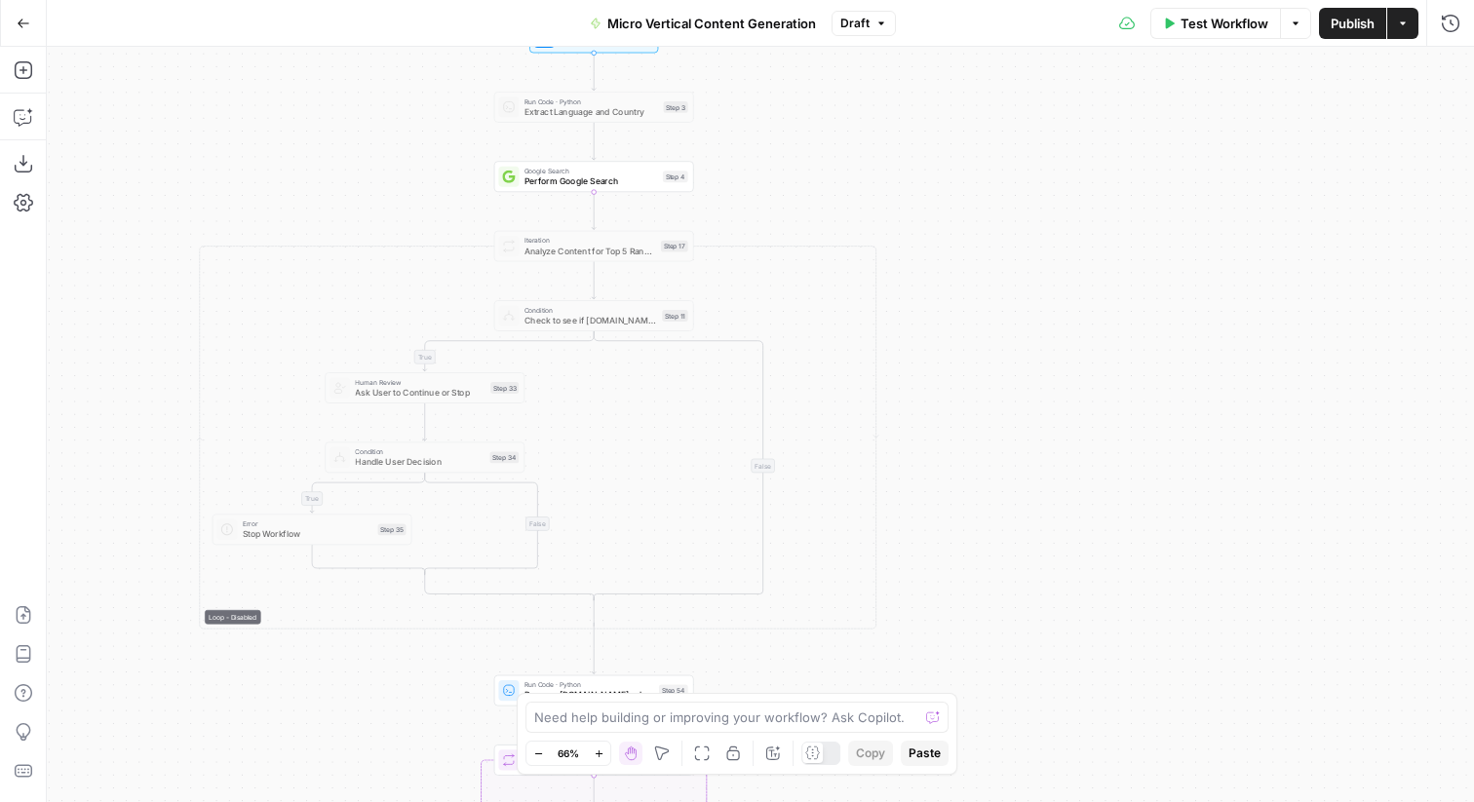
drag, startPoint x: 906, startPoint y: 446, endPoint x: 961, endPoint y: 389, distance: 79.3
click at [961, 389] on div "true false true false true false Workflow Set Inputs Inputs Run Code · Python E…" at bounding box center [760, 425] width 1427 height 756
drag, startPoint x: 1074, startPoint y: 584, endPoint x: 1064, endPoint y: 488, distance: 96.2
click at [1064, 488] on div "true false true false true false Workflow Set Inputs Inputs Run Code · Python E…" at bounding box center [760, 425] width 1427 height 756
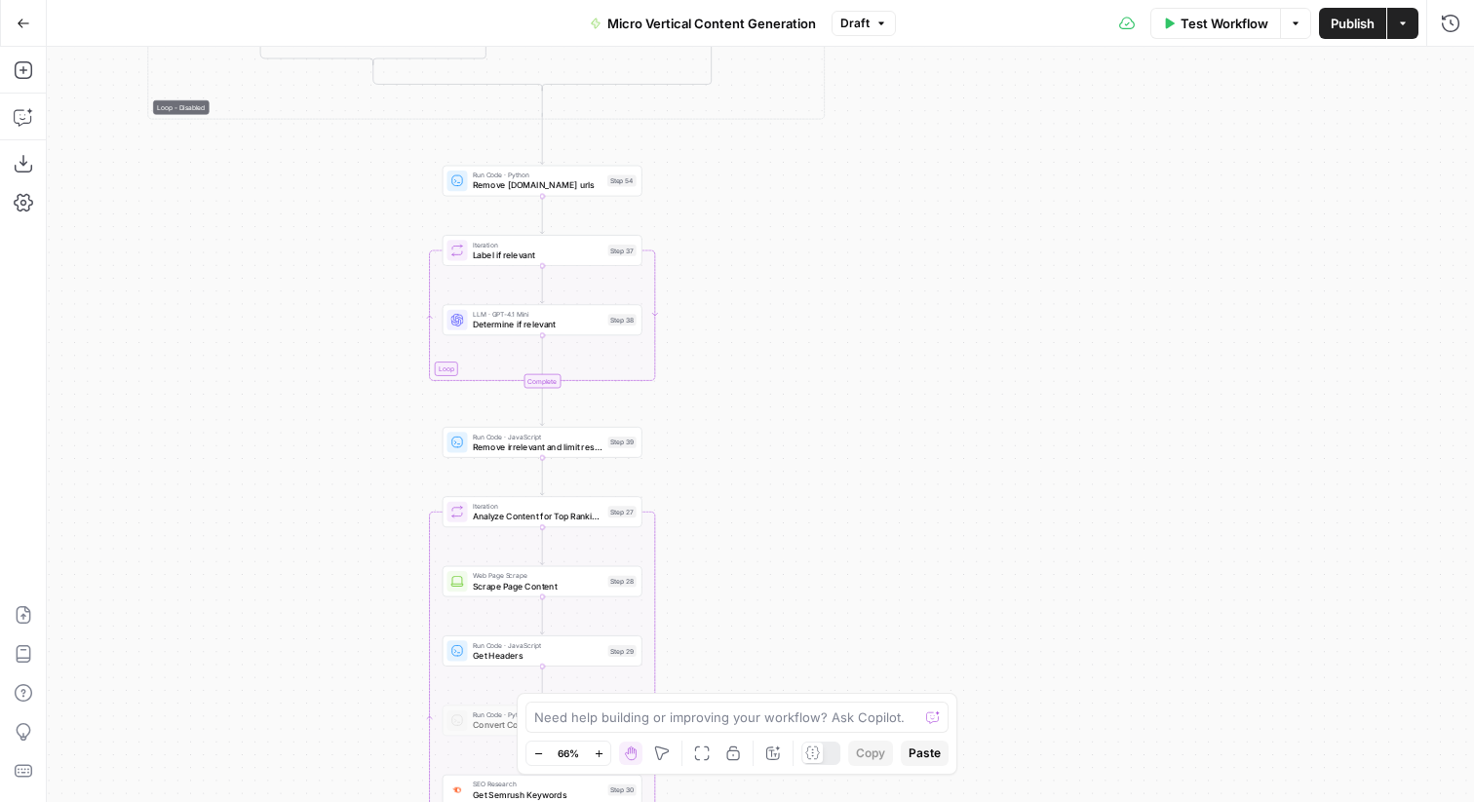
drag, startPoint x: 994, startPoint y: 615, endPoint x: 953, endPoint y: 176, distance: 441.6
click at [953, 176] on div "true false true false true false Workflow Set Inputs Inputs Run Code · Python E…" at bounding box center [760, 425] width 1427 height 756
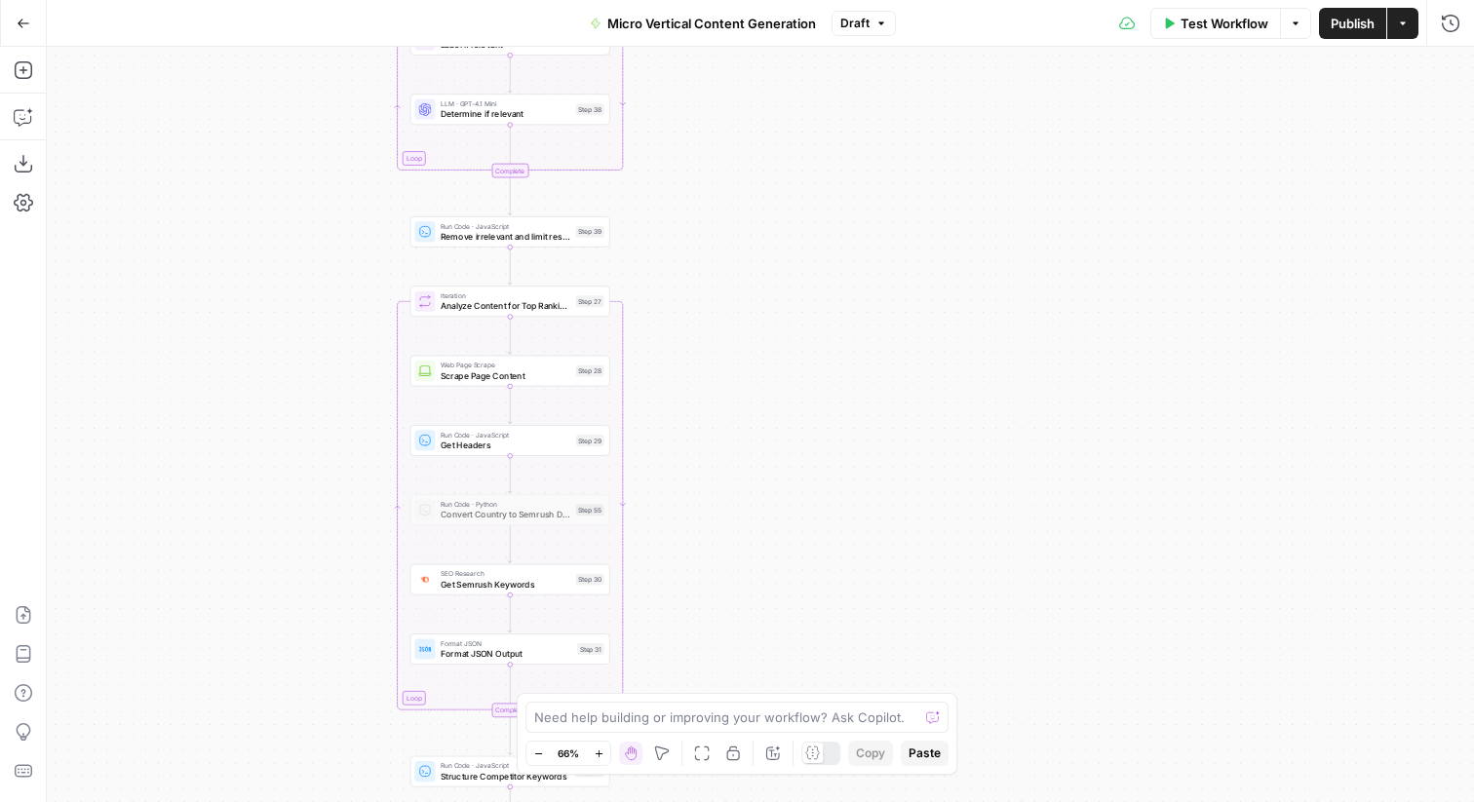
drag, startPoint x: 812, startPoint y: 578, endPoint x: 780, endPoint y: 391, distance: 190.0
click at [780, 391] on div "true false true false true false Workflow Set Inputs Inputs Run Code · Python E…" at bounding box center [760, 425] width 1427 height 756
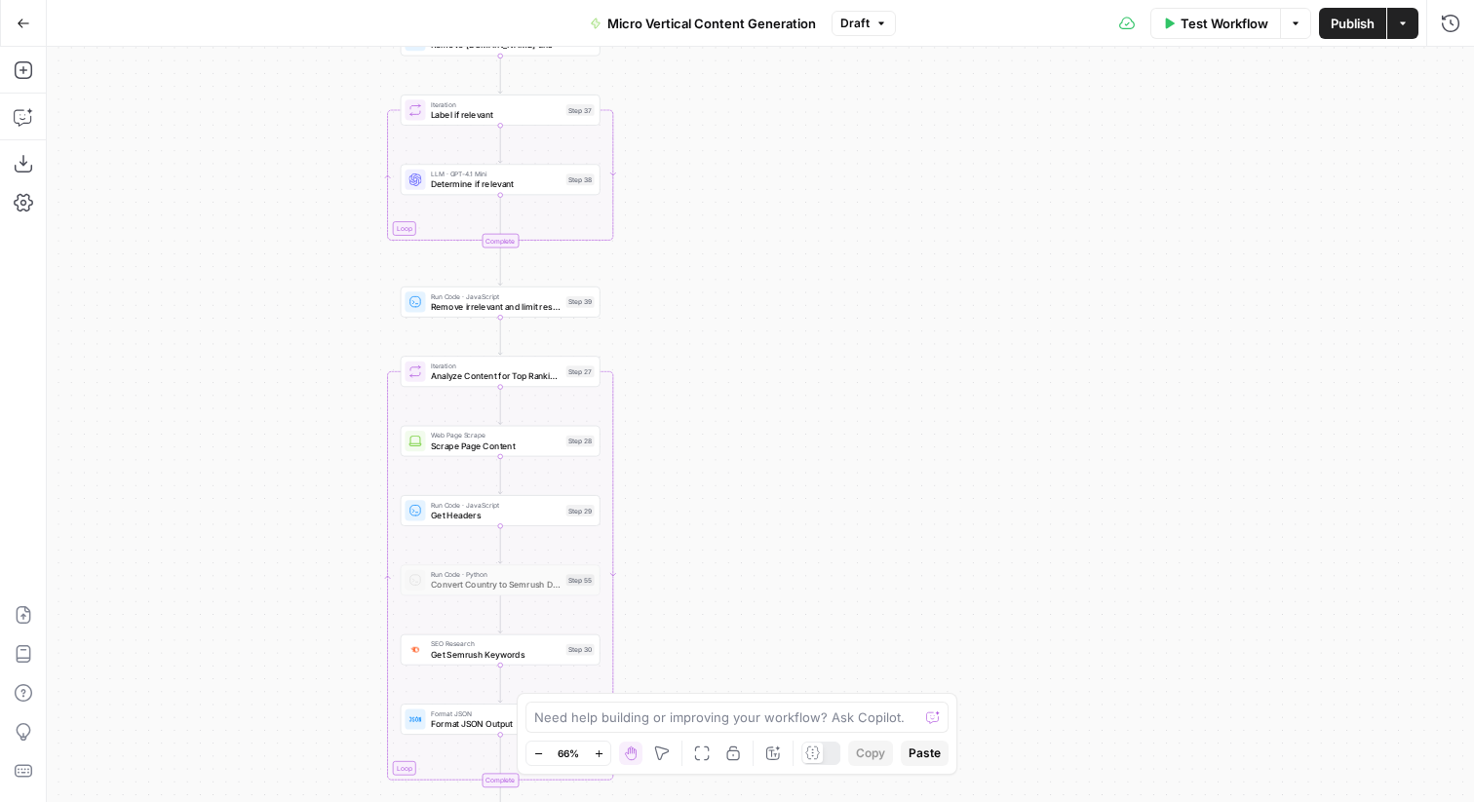
drag, startPoint x: 780, startPoint y: 391, endPoint x: 761, endPoint y: 571, distance: 181.4
click at [761, 571] on div "true false true false true false Workflow Set Inputs Inputs Run Code · Python E…" at bounding box center [760, 425] width 1427 height 756
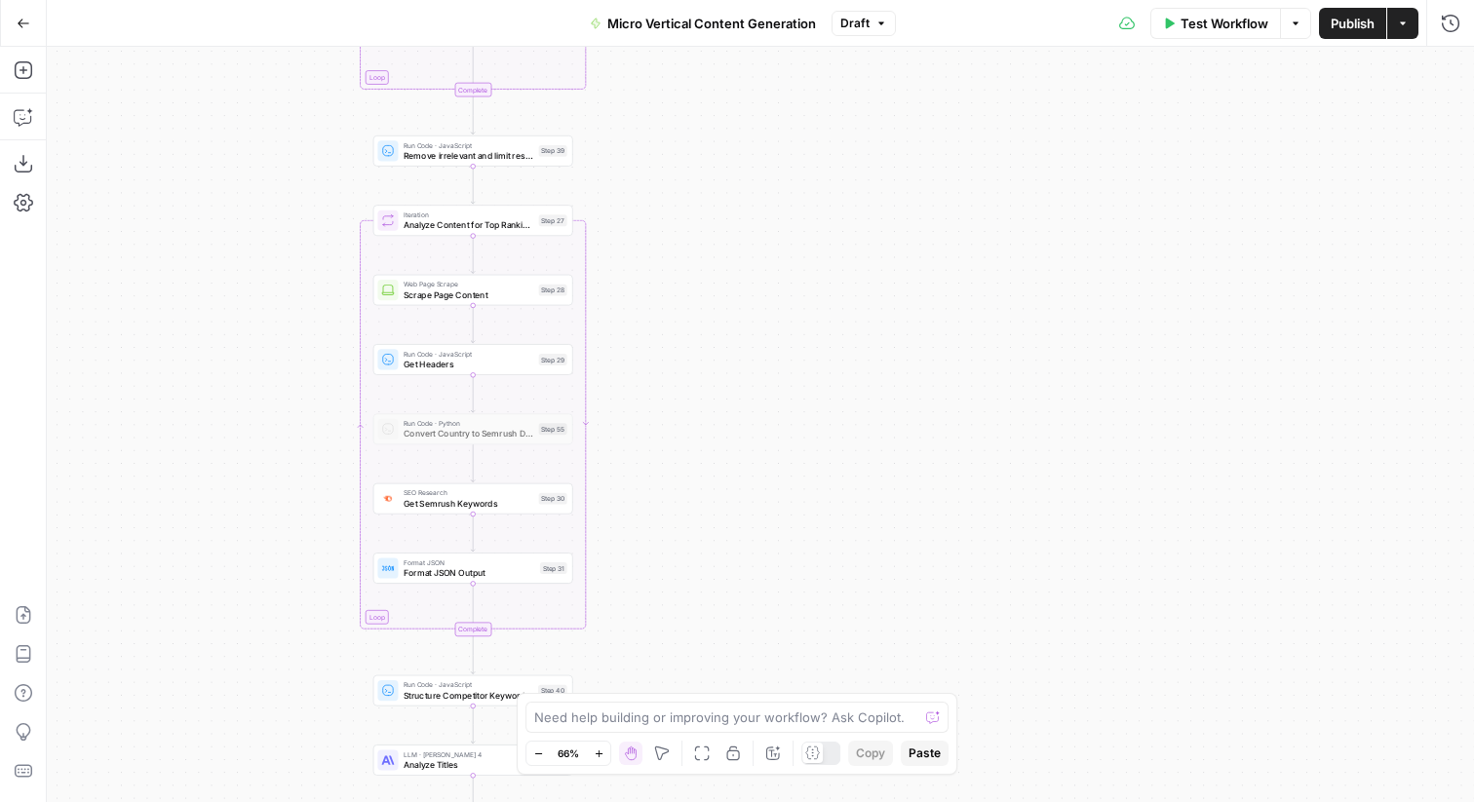
drag, startPoint x: 732, startPoint y: 580, endPoint x: 717, endPoint y: 308, distance: 272.5
click at [717, 308] on div "true false true false true false Workflow Set Inputs Inputs Run Code · Python E…" at bounding box center [760, 425] width 1427 height 756
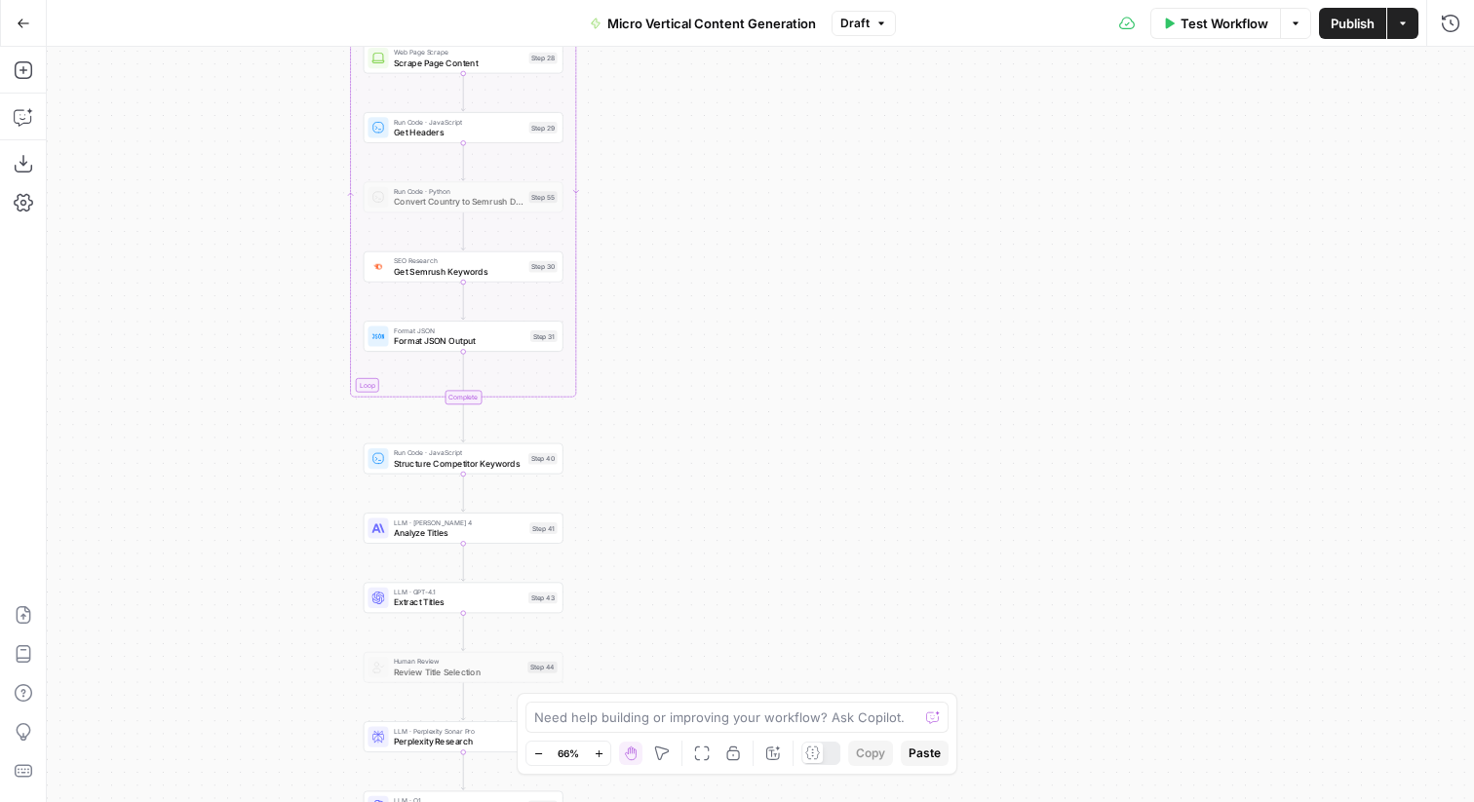
drag, startPoint x: 719, startPoint y: 632, endPoint x: 706, endPoint y: 315, distance: 317.1
click at [706, 315] on div "true false true false true false Workflow Set Inputs Inputs Run Code · Python E…" at bounding box center [760, 425] width 1427 height 756
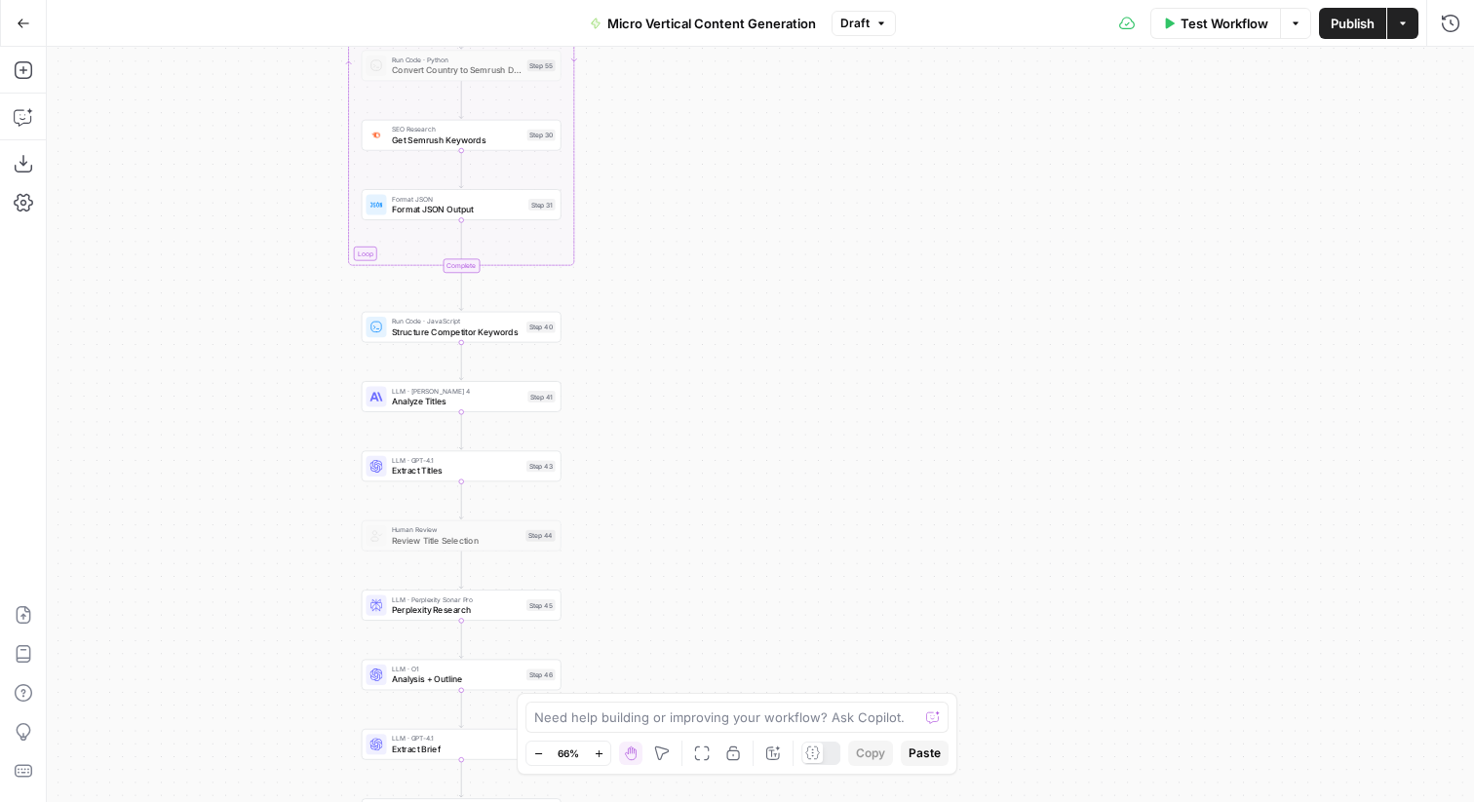
drag, startPoint x: 694, startPoint y: 620, endPoint x: 704, endPoint y: 434, distance: 186.5
click at [704, 434] on div "true false true false true false Workflow Set Inputs Inputs Run Code · Python E…" at bounding box center [760, 425] width 1427 height 756
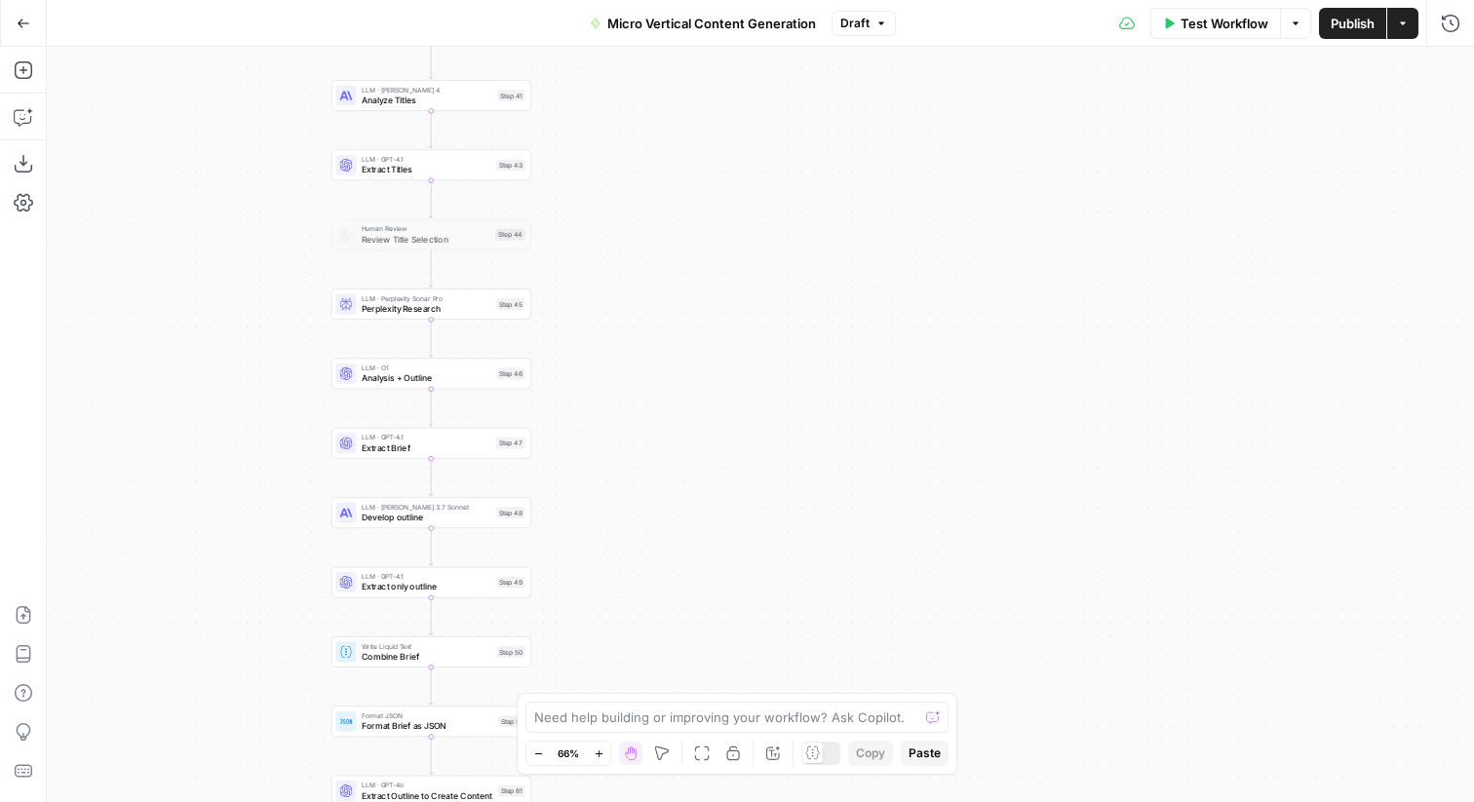
drag, startPoint x: 714, startPoint y: 422, endPoint x: 673, endPoint y: 273, distance: 154.7
click at [673, 273] on div "true false true false true false Workflow Set Inputs Inputs Run Code · Python E…" at bounding box center [760, 425] width 1427 height 756
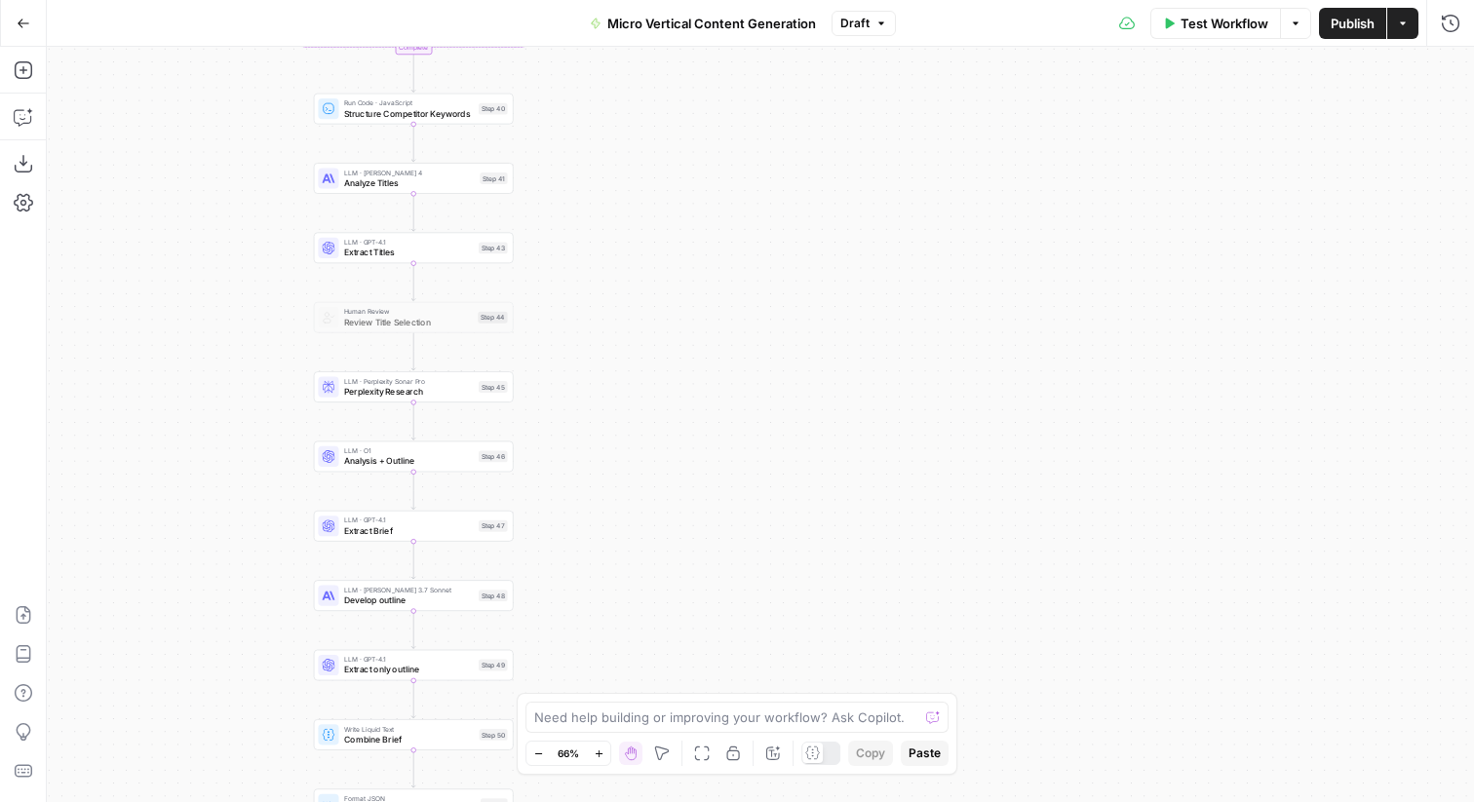
drag, startPoint x: 646, startPoint y: 212, endPoint x: 629, endPoint y: 294, distance: 84.7
click at [629, 294] on div "true false true false true false Workflow Set Inputs Inputs Run Code · Python E…" at bounding box center [760, 425] width 1427 height 756
click at [386, 397] on span "Perplexity Research" at bounding box center [409, 391] width 130 height 13
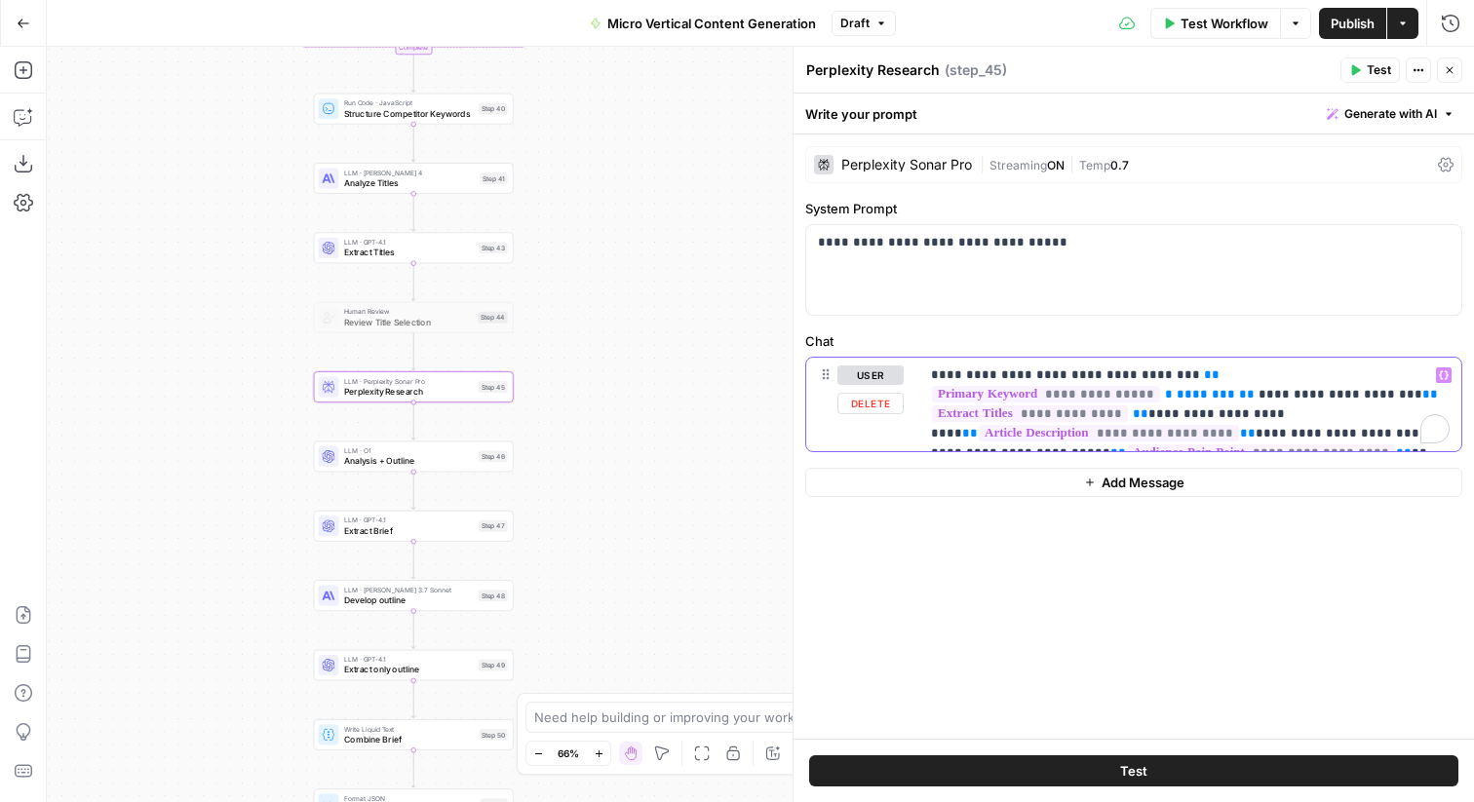
drag, startPoint x: 964, startPoint y: 371, endPoint x: 1382, endPoint y: 436, distance: 422.3
click at [1382, 436] on p "**********" at bounding box center [1190, 405] width 519 height 78
click at [1449, 71] on icon "button" at bounding box center [1450, 70] width 12 height 12
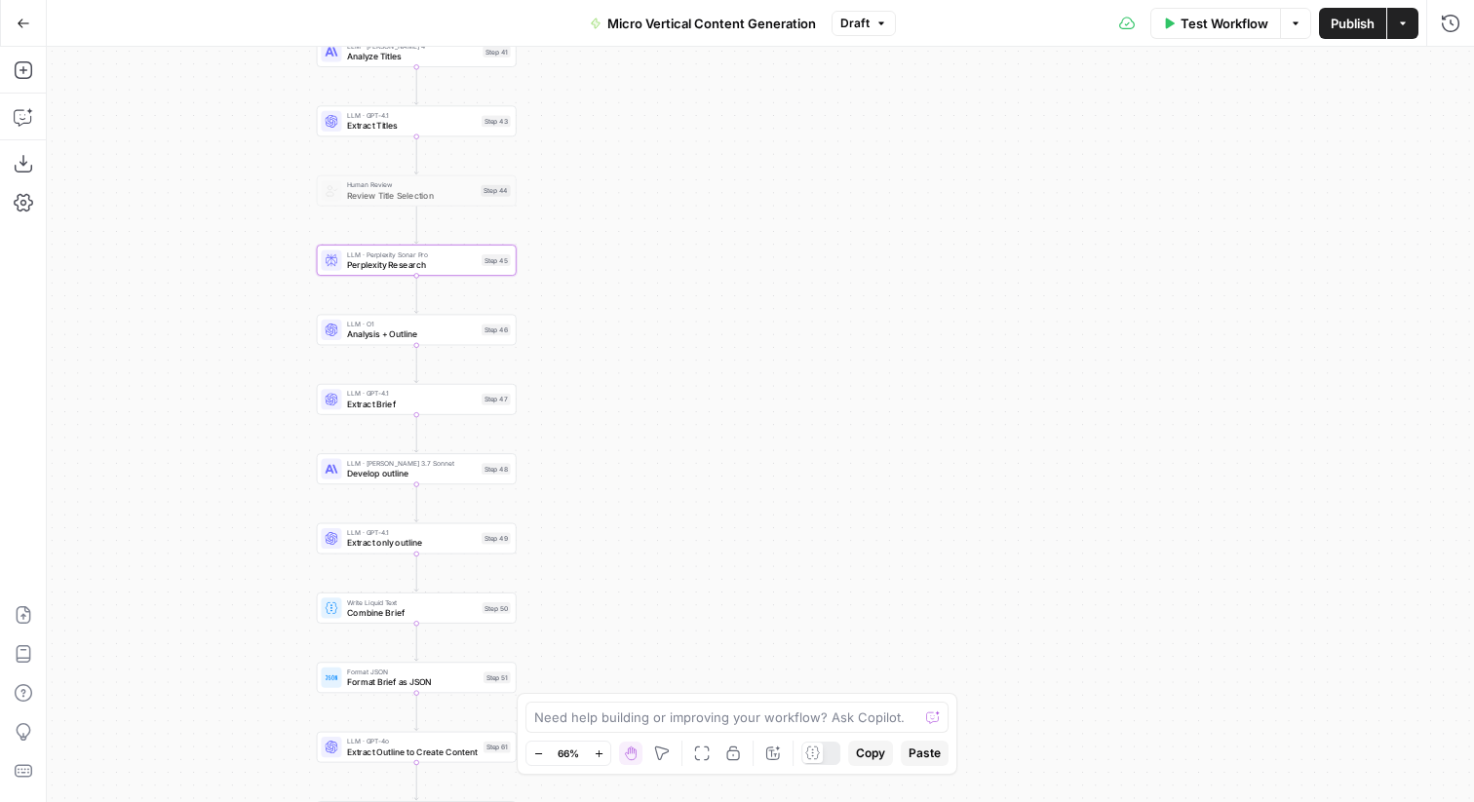
drag, startPoint x: 645, startPoint y: 556, endPoint x: 651, endPoint y: 354, distance: 201.9
click at [651, 354] on div "true true true false false false Workflow Set Inputs Inputs Run Code · Python E…" at bounding box center [760, 425] width 1427 height 756
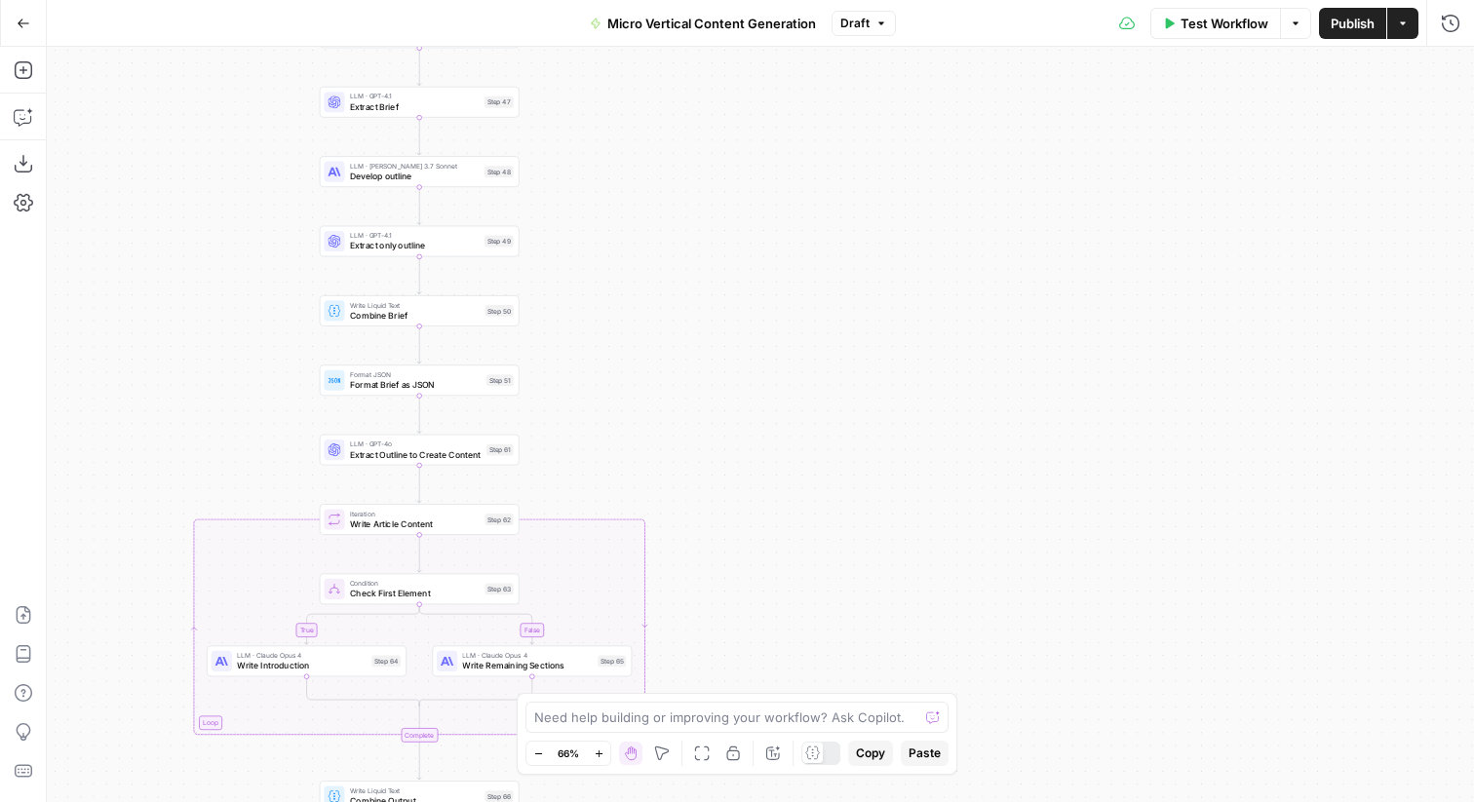
drag, startPoint x: 650, startPoint y: 575, endPoint x: 661, endPoint y: 276, distance: 299.5
click at [661, 276] on div "true true true false false false Workflow Set Inputs Inputs Run Code · Python E…" at bounding box center [760, 425] width 1427 height 756
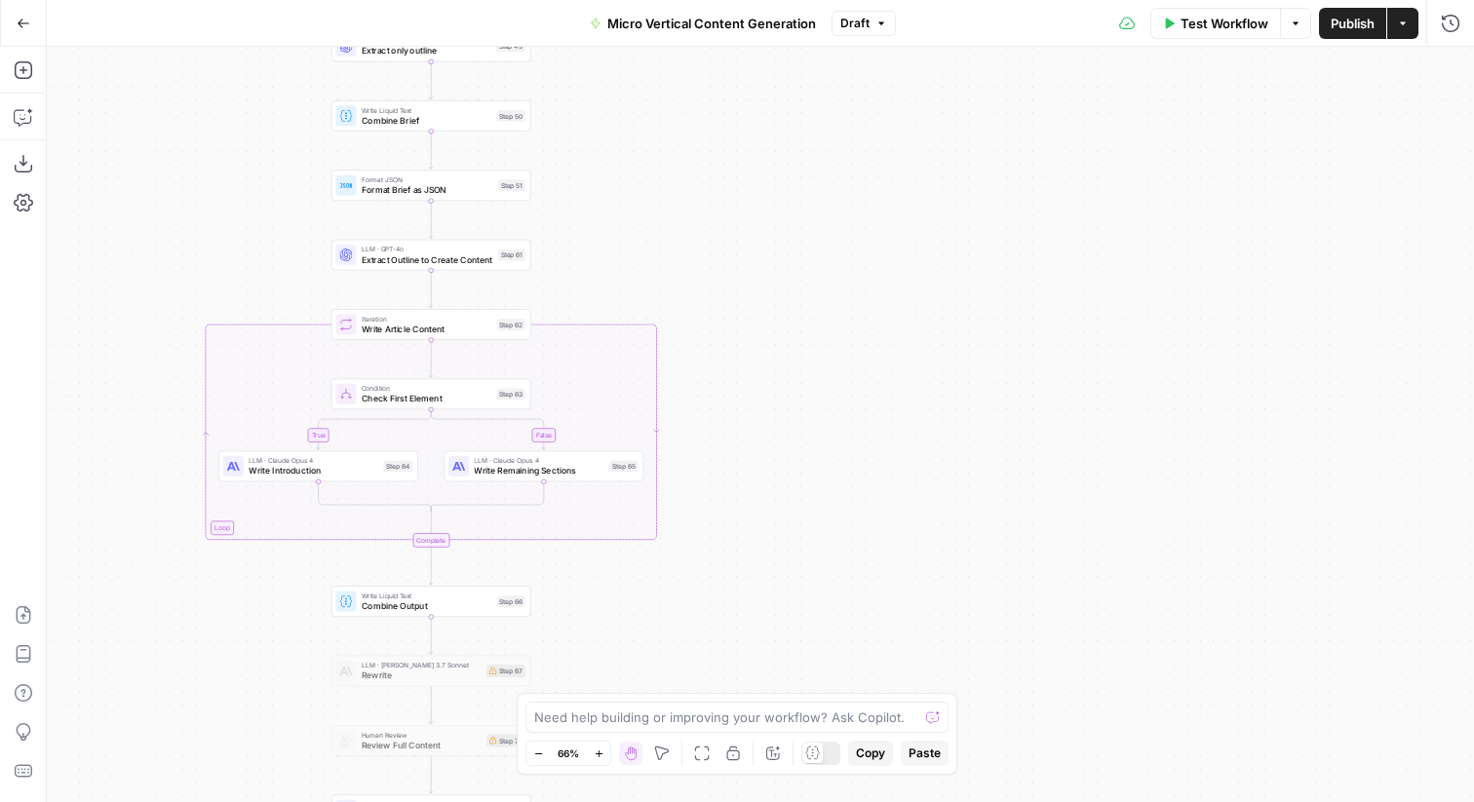
drag, startPoint x: 758, startPoint y: 595, endPoint x: 785, endPoint y: 291, distance: 305.4
click at [785, 291] on div "true true true false false false Workflow Set Inputs Inputs Run Code · Python E…" at bounding box center [760, 425] width 1427 height 756
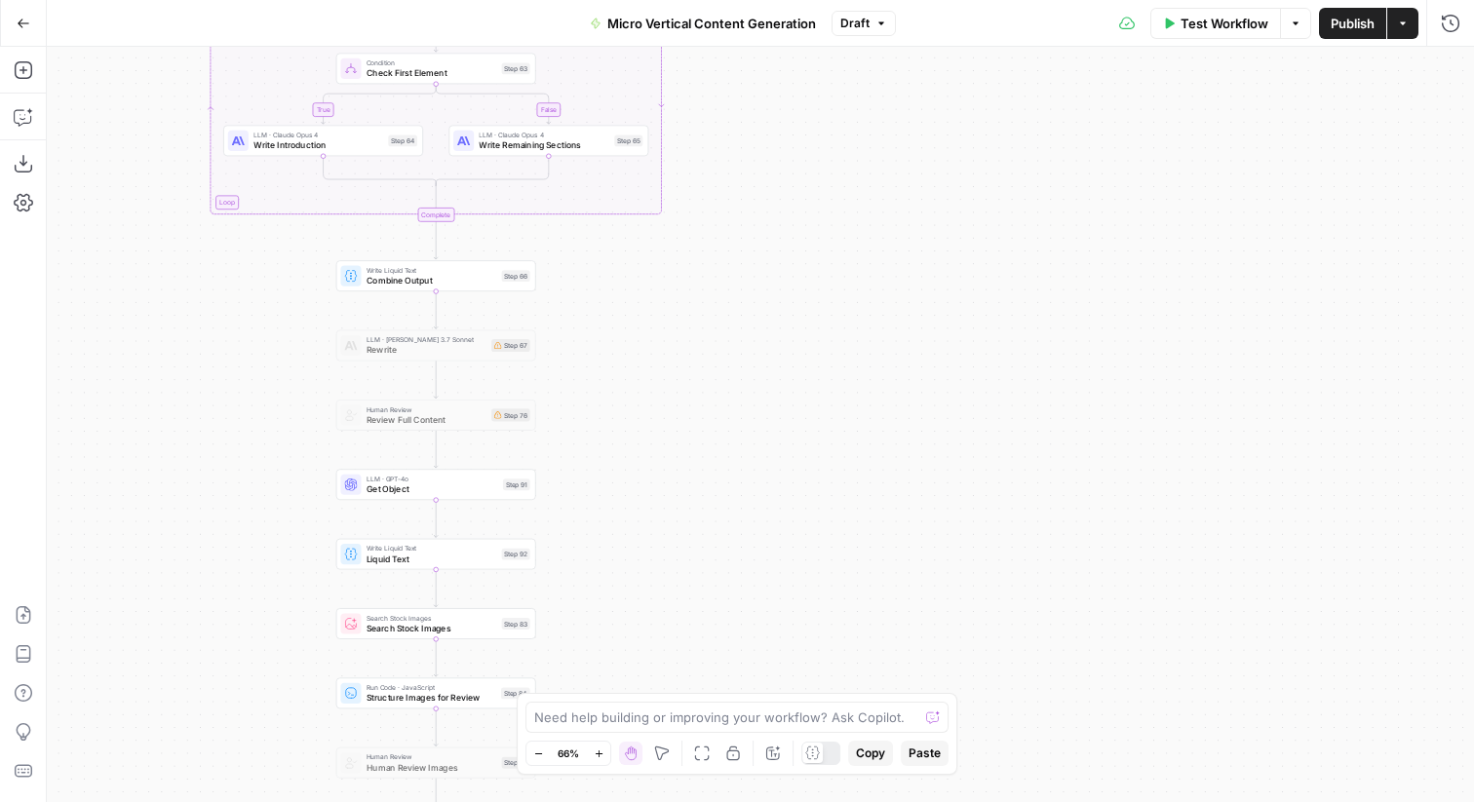
drag, startPoint x: 634, startPoint y: 616, endPoint x: 610, endPoint y: 416, distance: 201.2
click at [610, 416] on div "true true true false false false Workflow Set Inputs Inputs Run Code · Python E…" at bounding box center [760, 425] width 1427 height 756
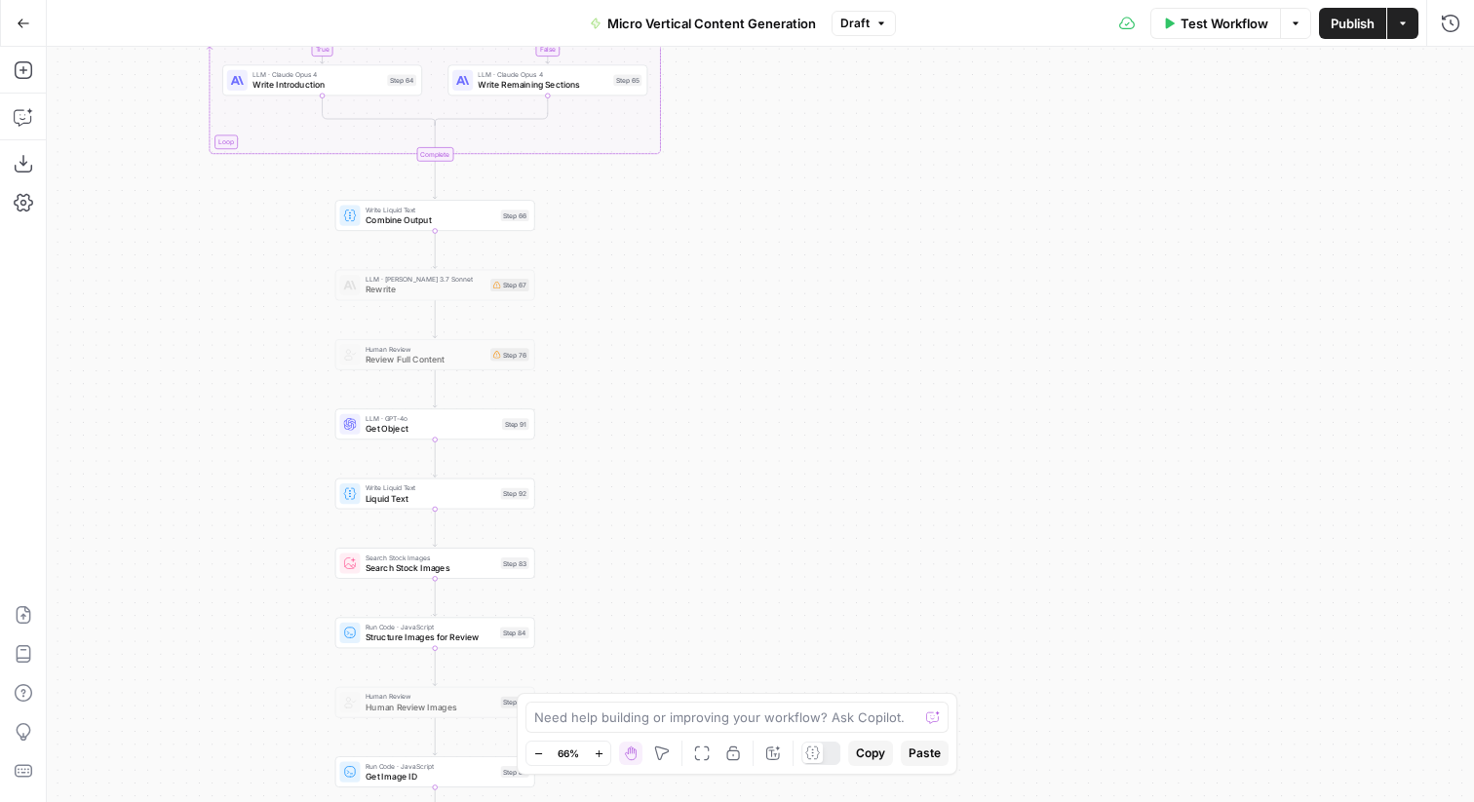
drag, startPoint x: 631, startPoint y: 698, endPoint x: 643, endPoint y: 458, distance: 240.1
click at [643, 458] on body "Sage SEO New Home Browse Your Data Usage Settings Recent Grids Micro Vertical I…" at bounding box center [737, 401] width 1474 height 802
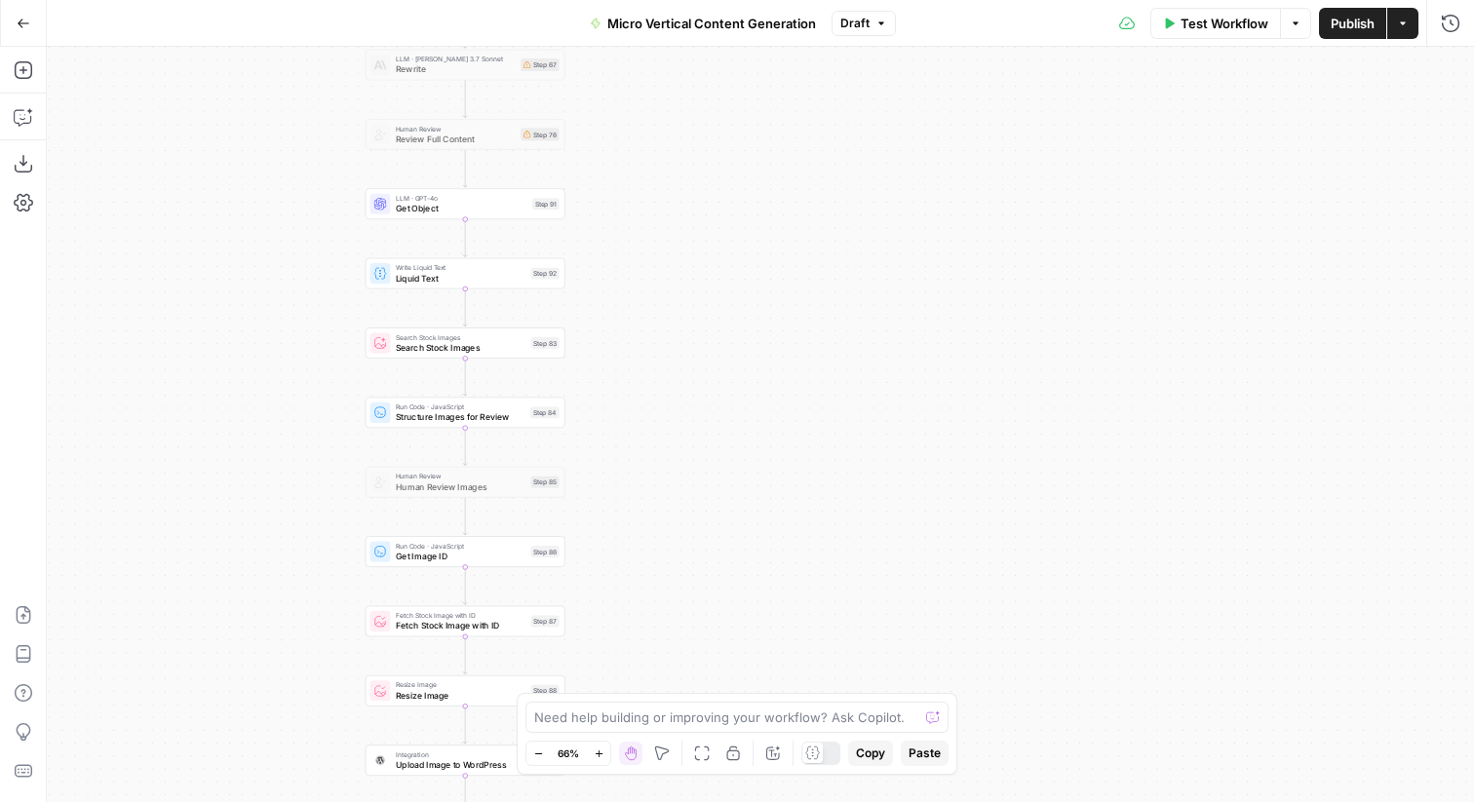
drag, startPoint x: 620, startPoint y: 551, endPoint x: 686, endPoint y: 192, distance: 364.9
click at [686, 192] on div "true true true false false false Workflow Set Inputs Inputs Run Code · Python E…" at bounding box center [760, 425] width 1427 height 756
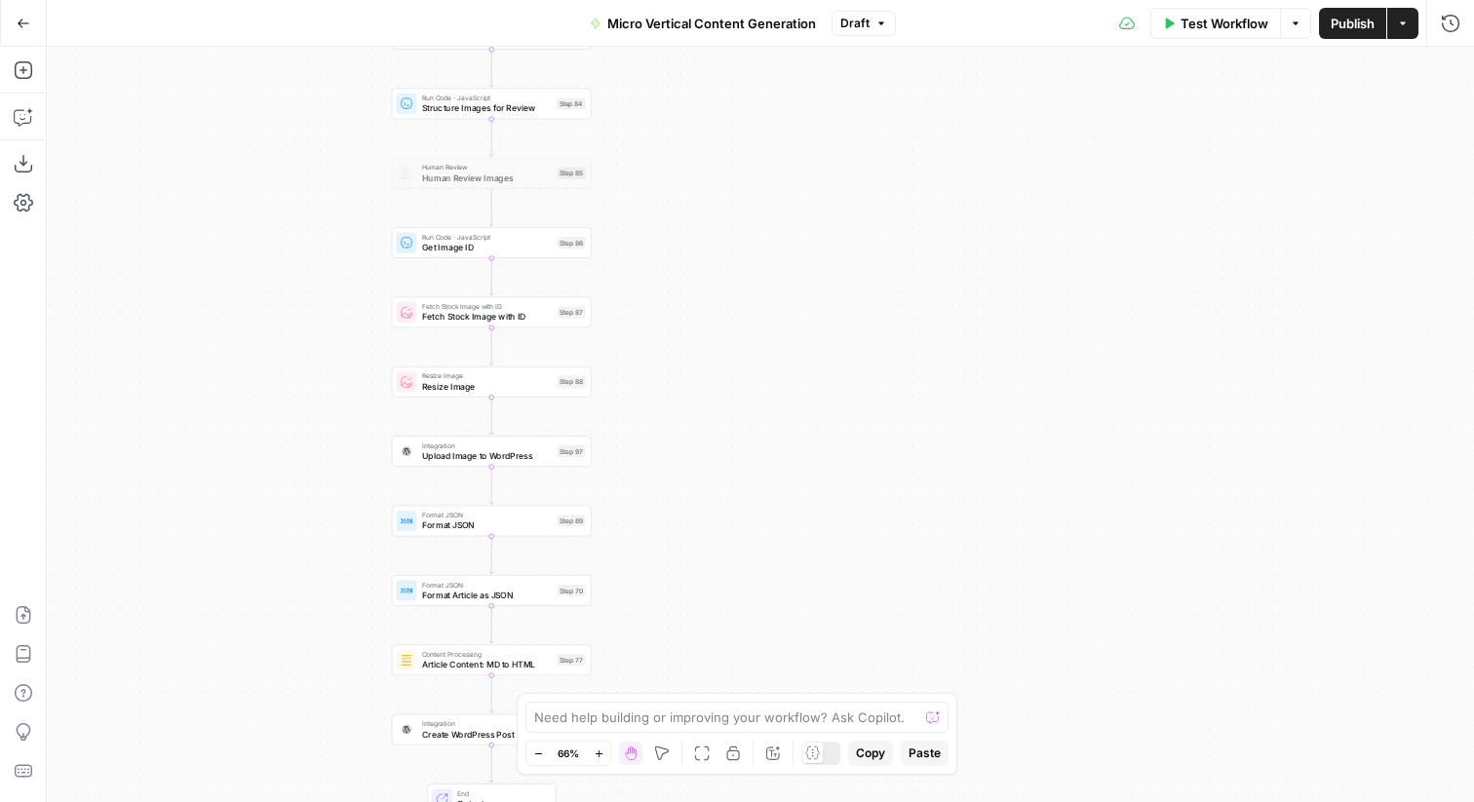
drag, startPoint x: 746, startPoint y: 527, endPoint x: 737, endPoint y: 215, distance: 311.2
click at [737, 215] on div "true true true false false false Workflow Set Inputs Inputs Run Code · Python E…" at bounding box center [760, 425] width 1427 height 756
click at [1011, 328] on div "true true true false false false Workflow Set Inputs Inputs Run Code · Python E…" at bounding box center [760, 425] width 1427 height 756
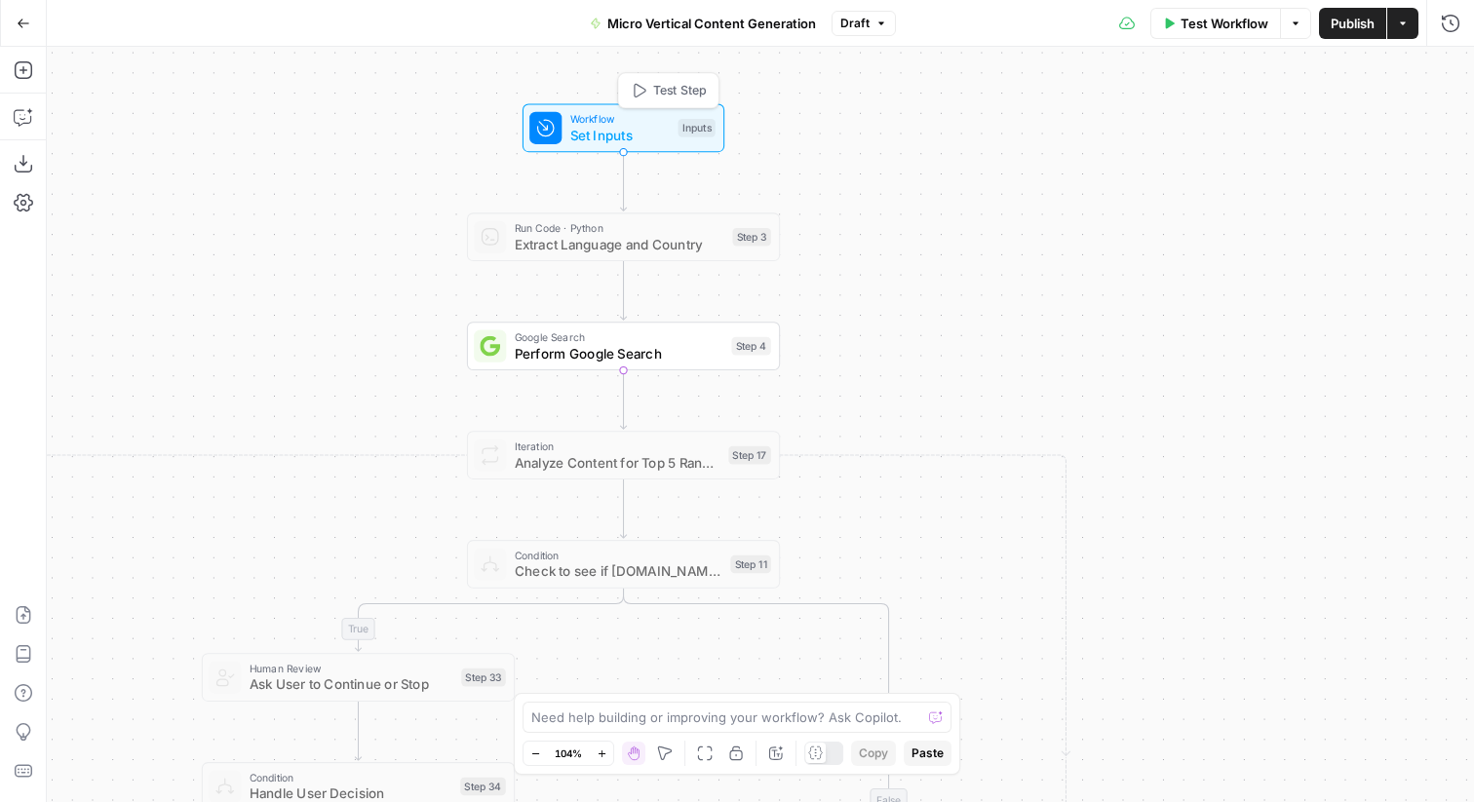
click at [594, 125] on span "Set Inputs" at bounding box center [620, 135] width 100 height 20
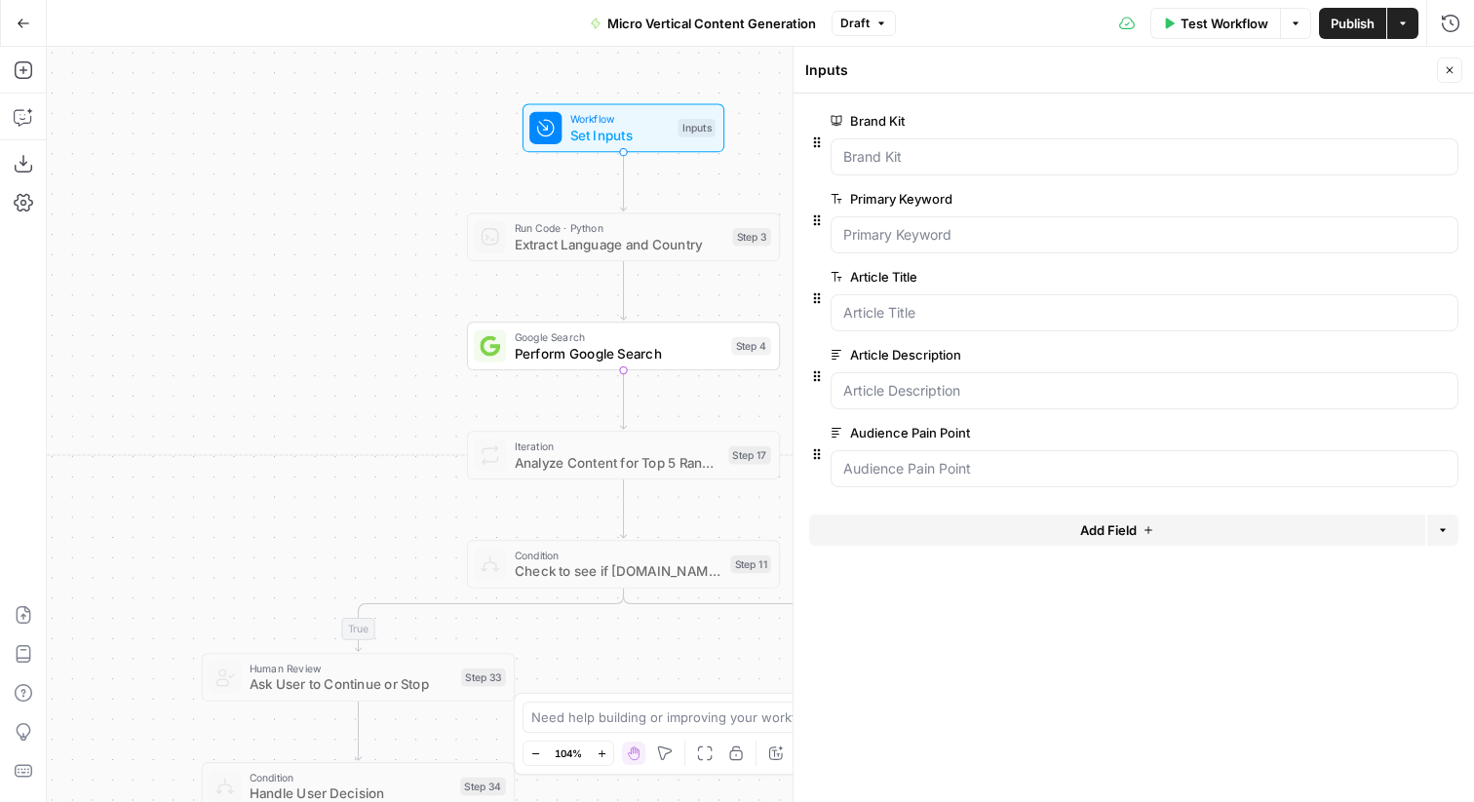
click at [1450, 70] on icon "button" at bounding box center [1450, 70] width 7 height 7
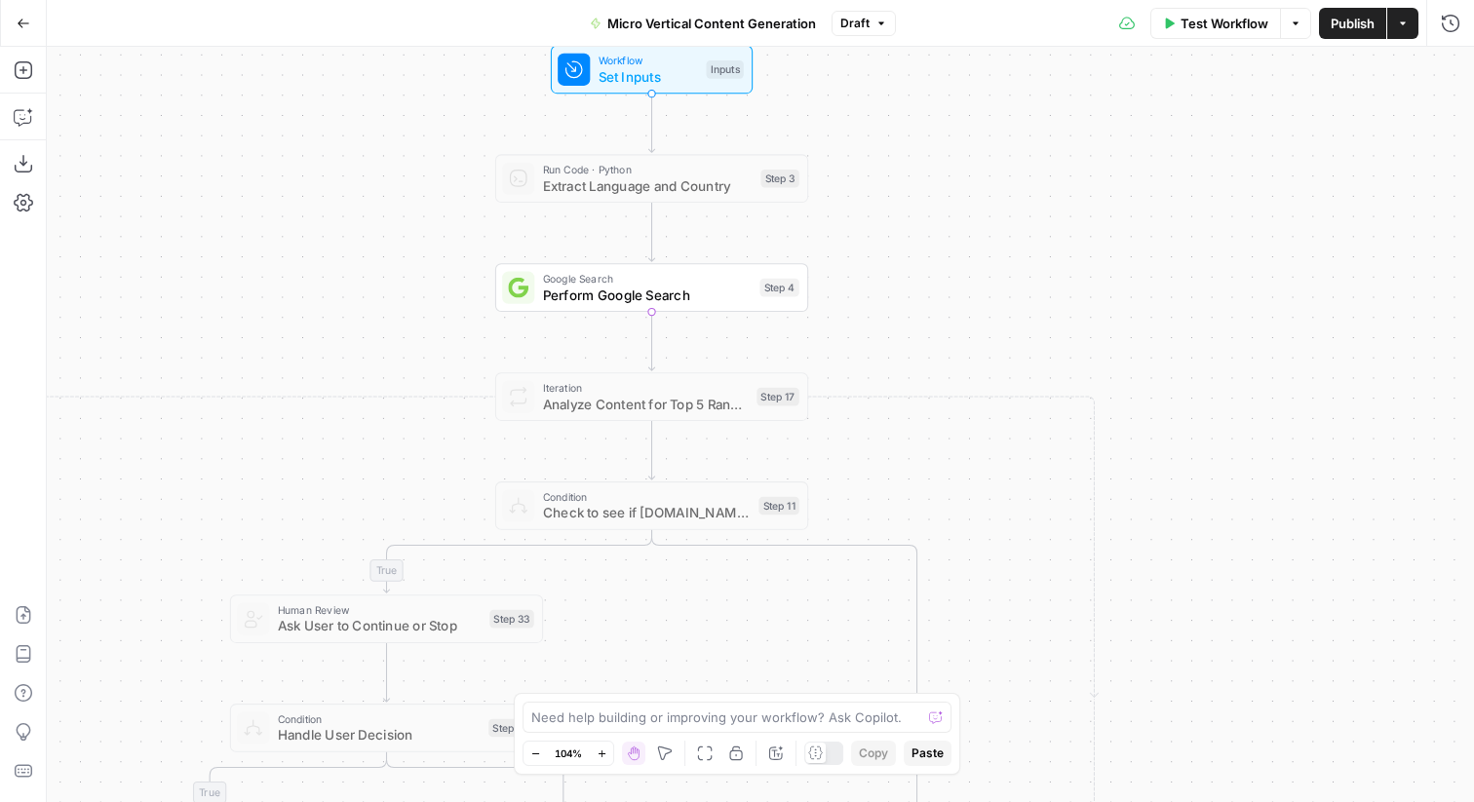
drag, startPoint x: 1177, startPoint y: 557, endPoint x: 1234, endPoint y: 449, distance: 122.6
click at [1234, 449] on div "true true true false false false Workflow Set Inputs Inputs Run Code · Python E…" at bounding box center [760, 425] width 1427 height 756
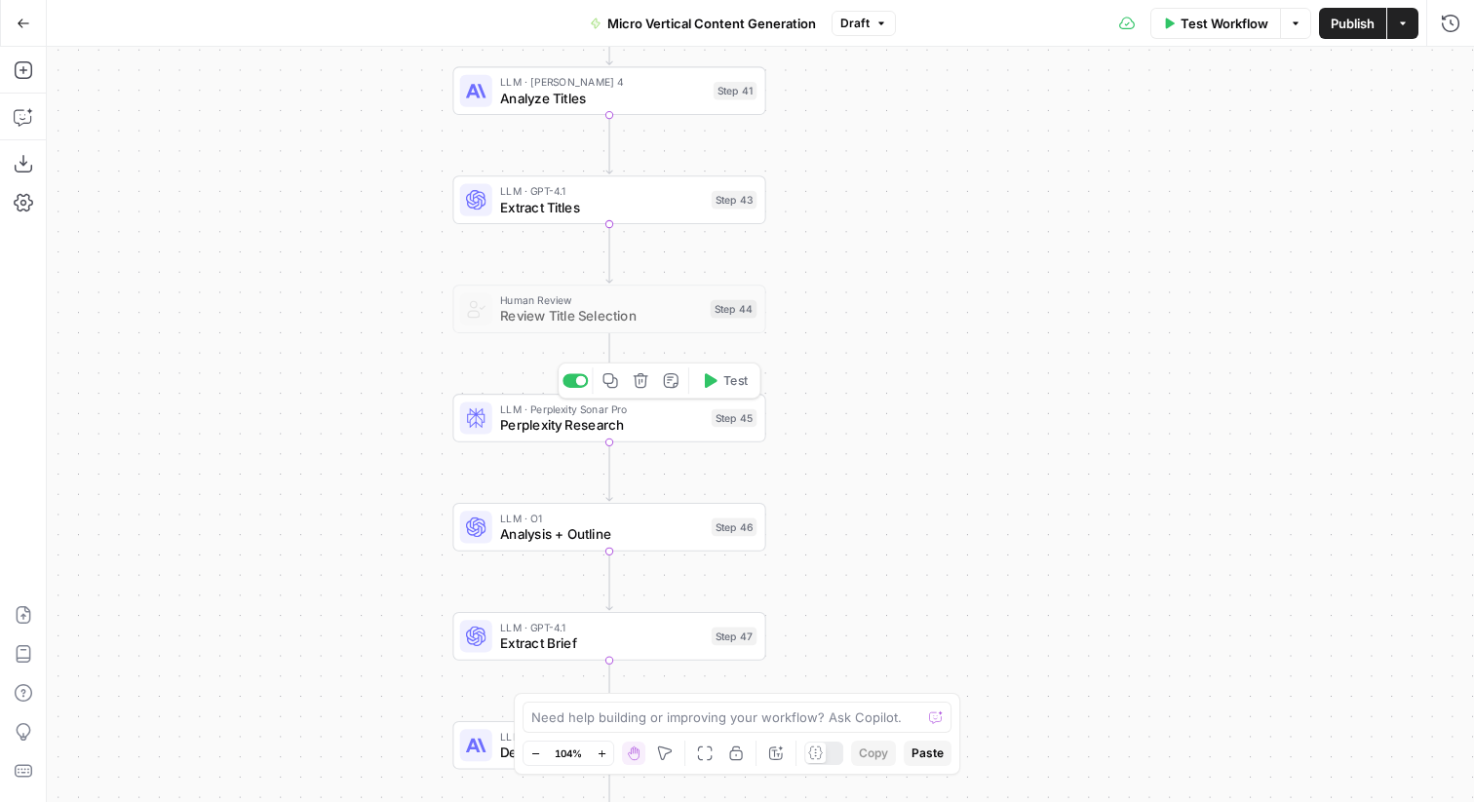
click at [535, 420] on span "Perplexity Research" at bounding box center [601, 425] width 203 height 20
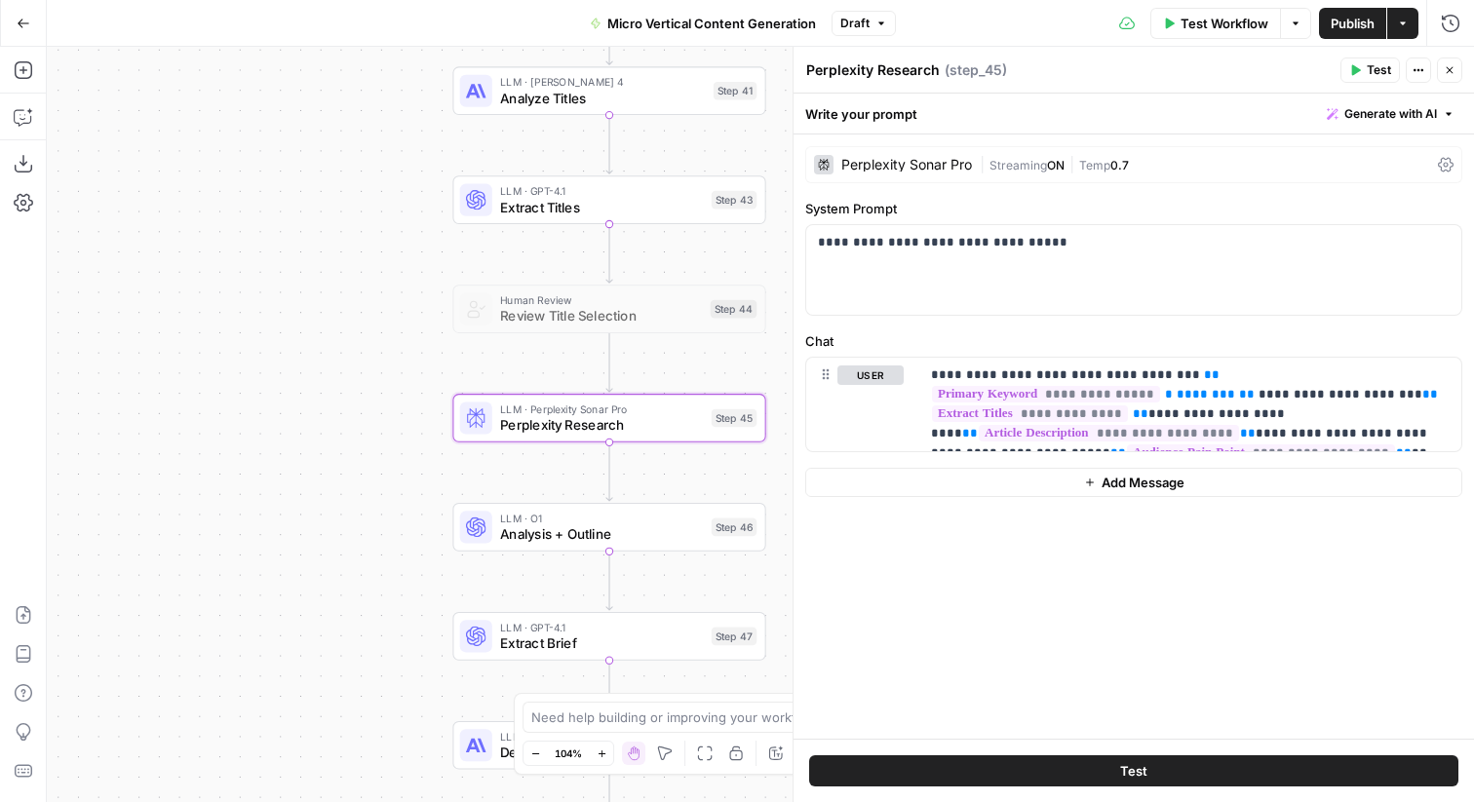
click at [1454, 70] on icon "button" at bounding box center [1450, 70] width 12 height 12
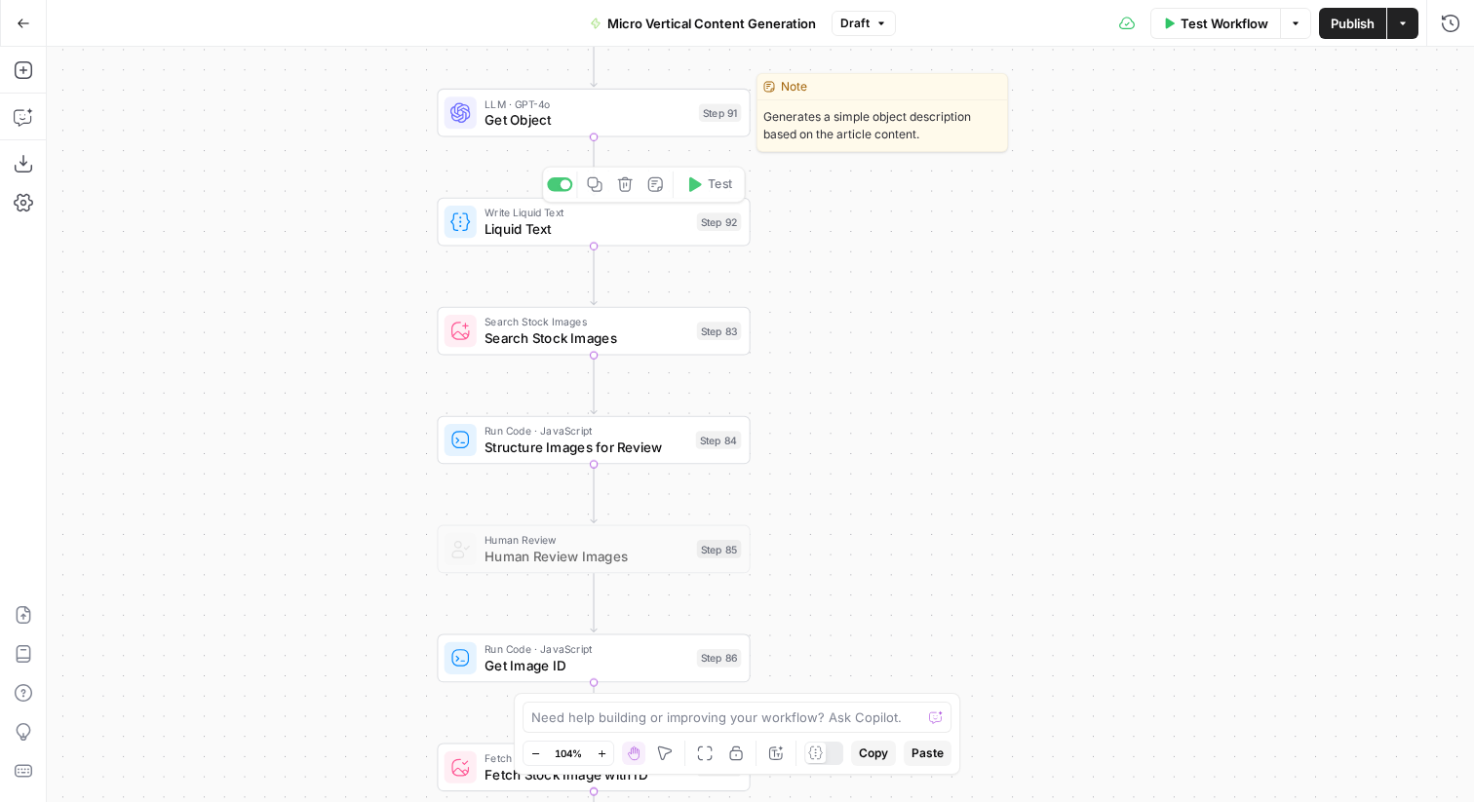
click at [555, 117] on span "Get Object" at bounding box center [588, 120] width 206 height 20
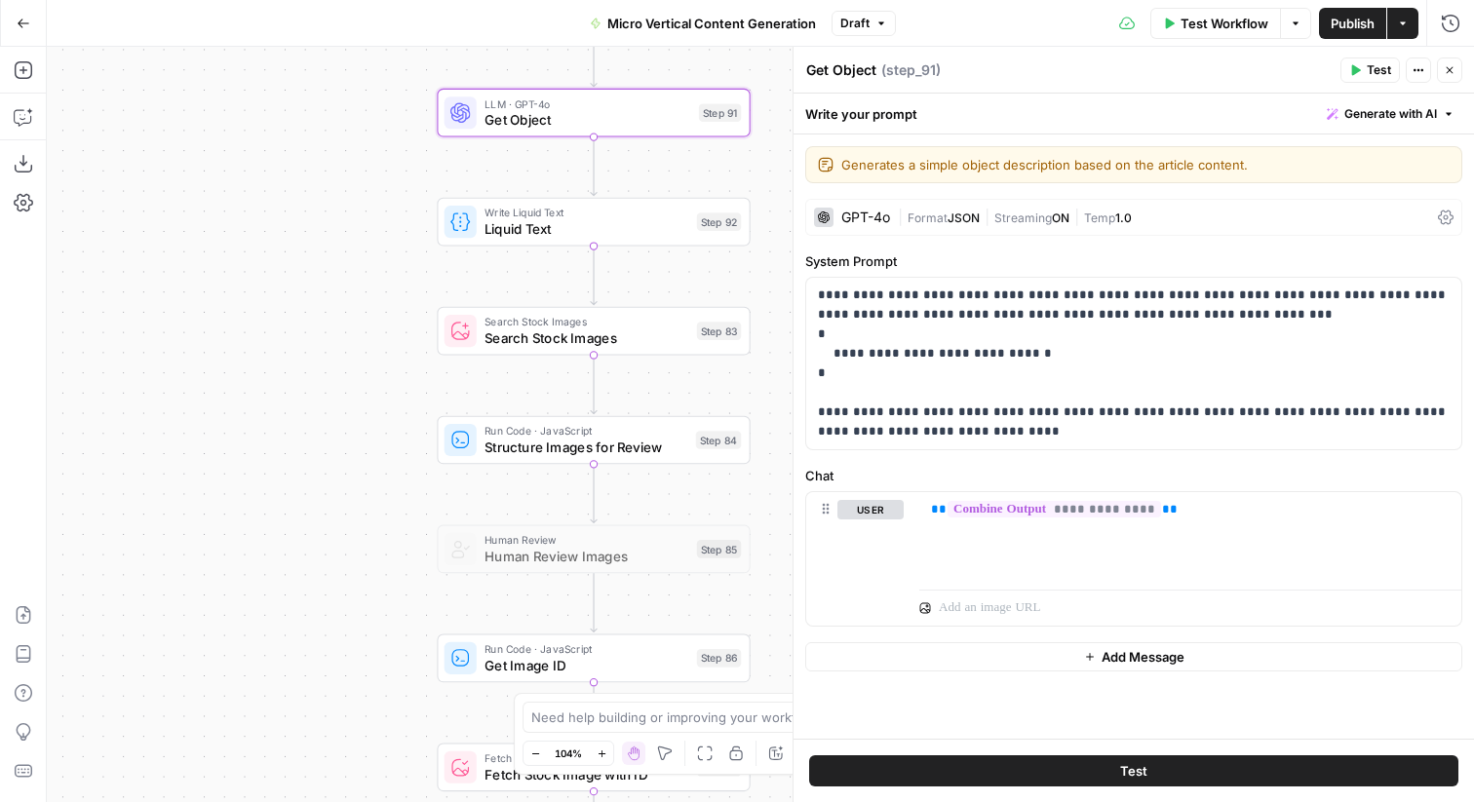
click at [1447, 75] on icon "button" at bounding box center [1450, 70] width 12 height 12
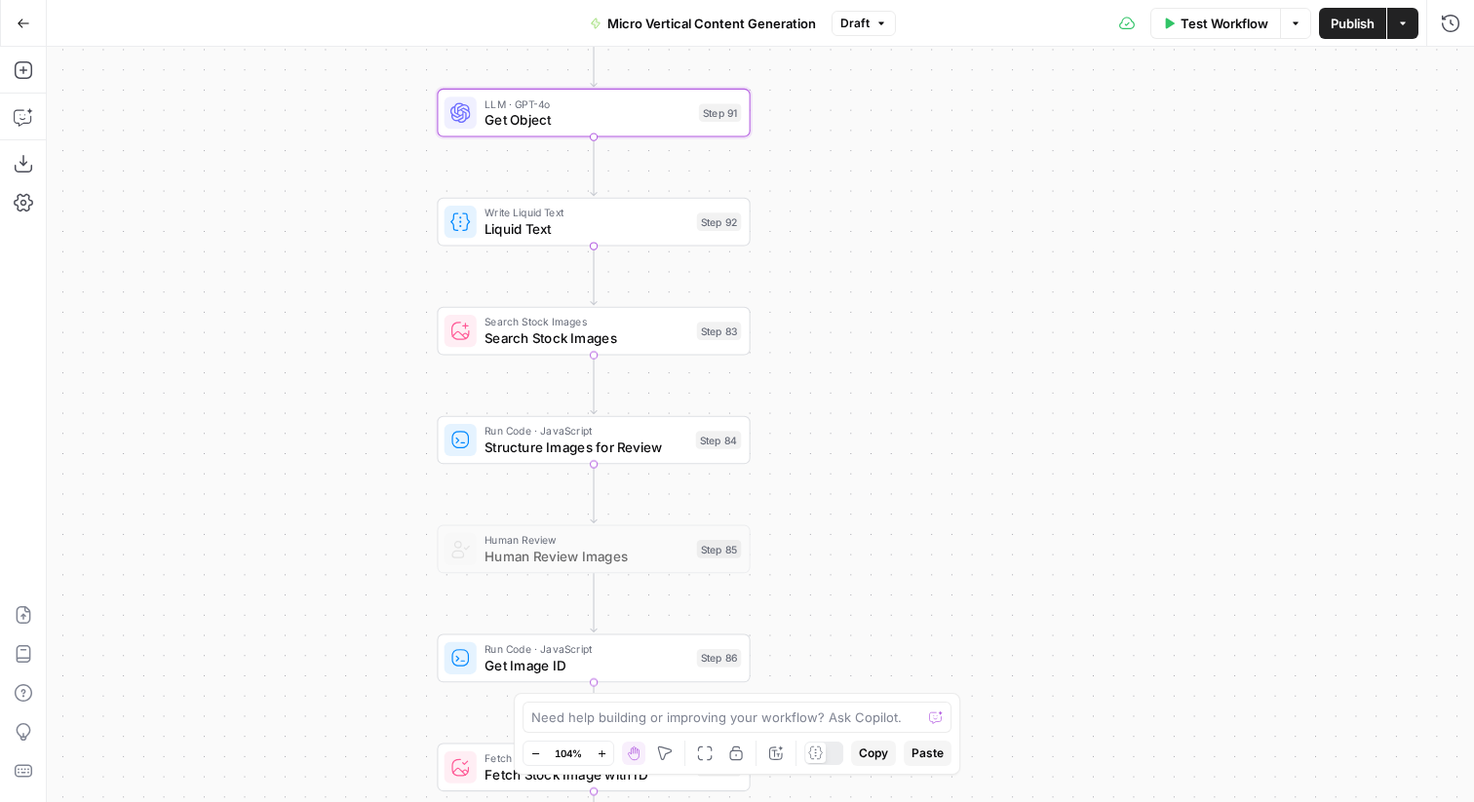
click at [511, 339] on span "Search Stock Images" at bounding box center [587, 338] width 204 height 20
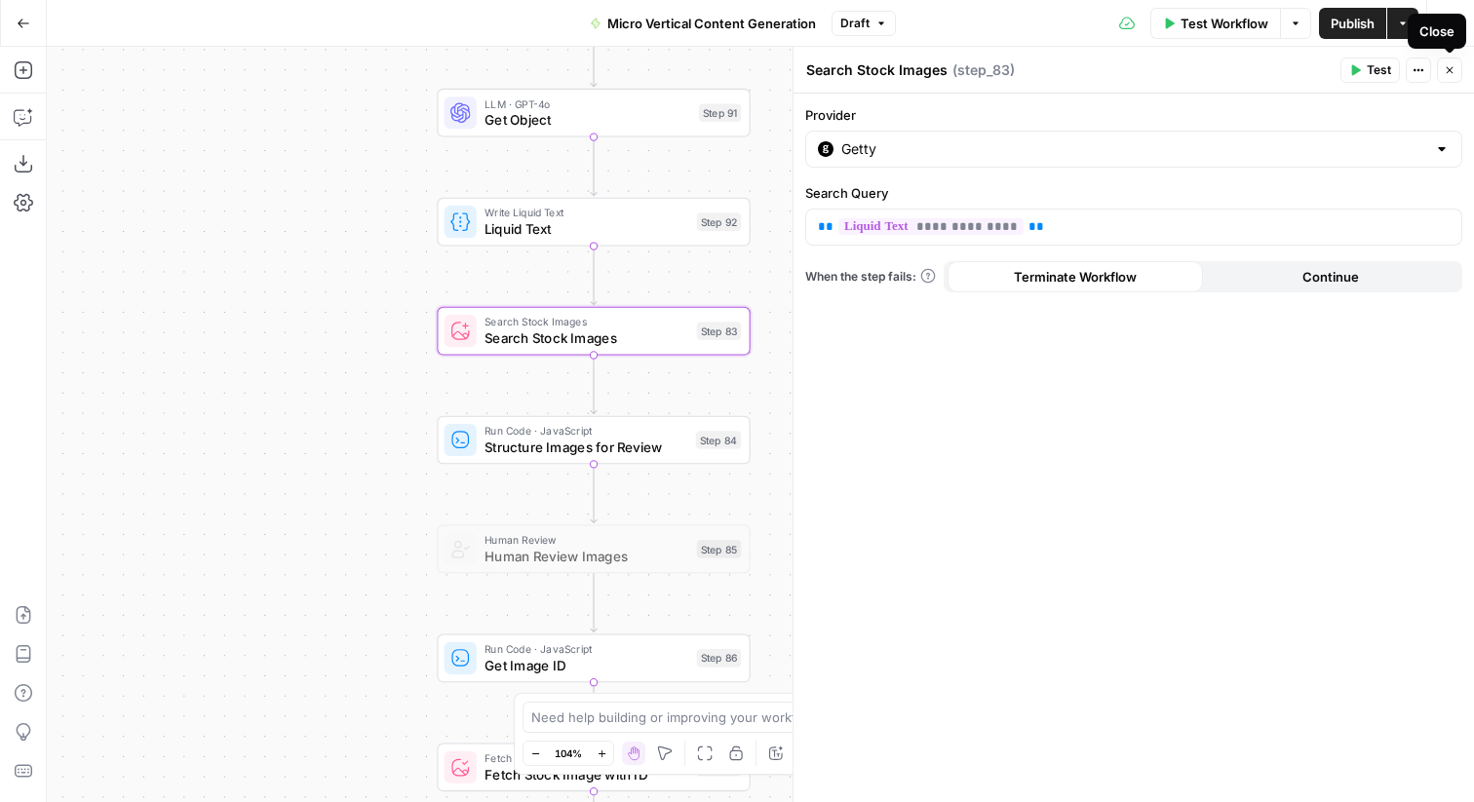
click at [1457, 75] on button "Close" at bounding box center [1449, 70] width 25 height 25
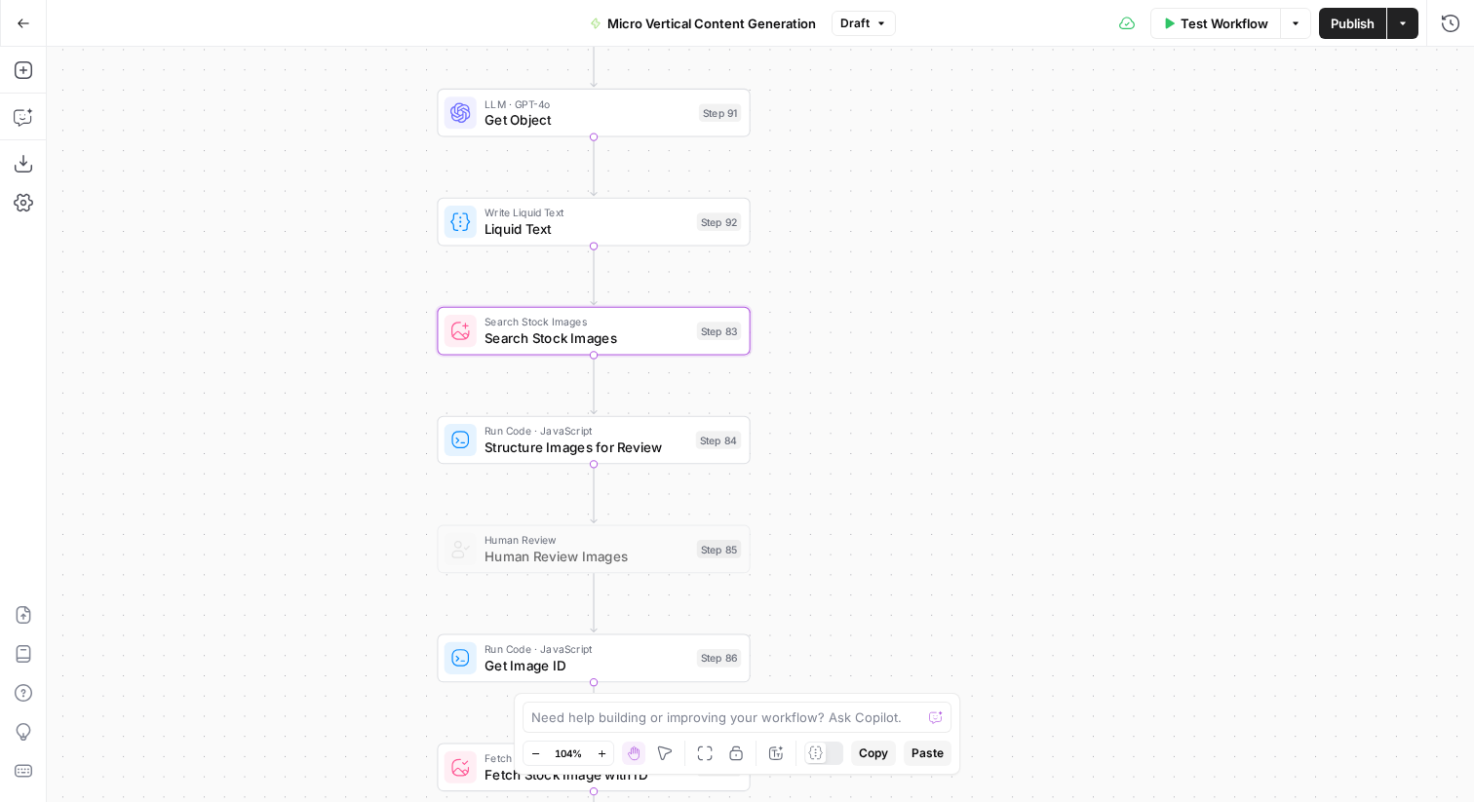
click at [997, 514] on div "true true true false false false Workflow Set Inputs Inputs Run Code · Python E…" at bounding box center [760, 425] width 1427 height 756
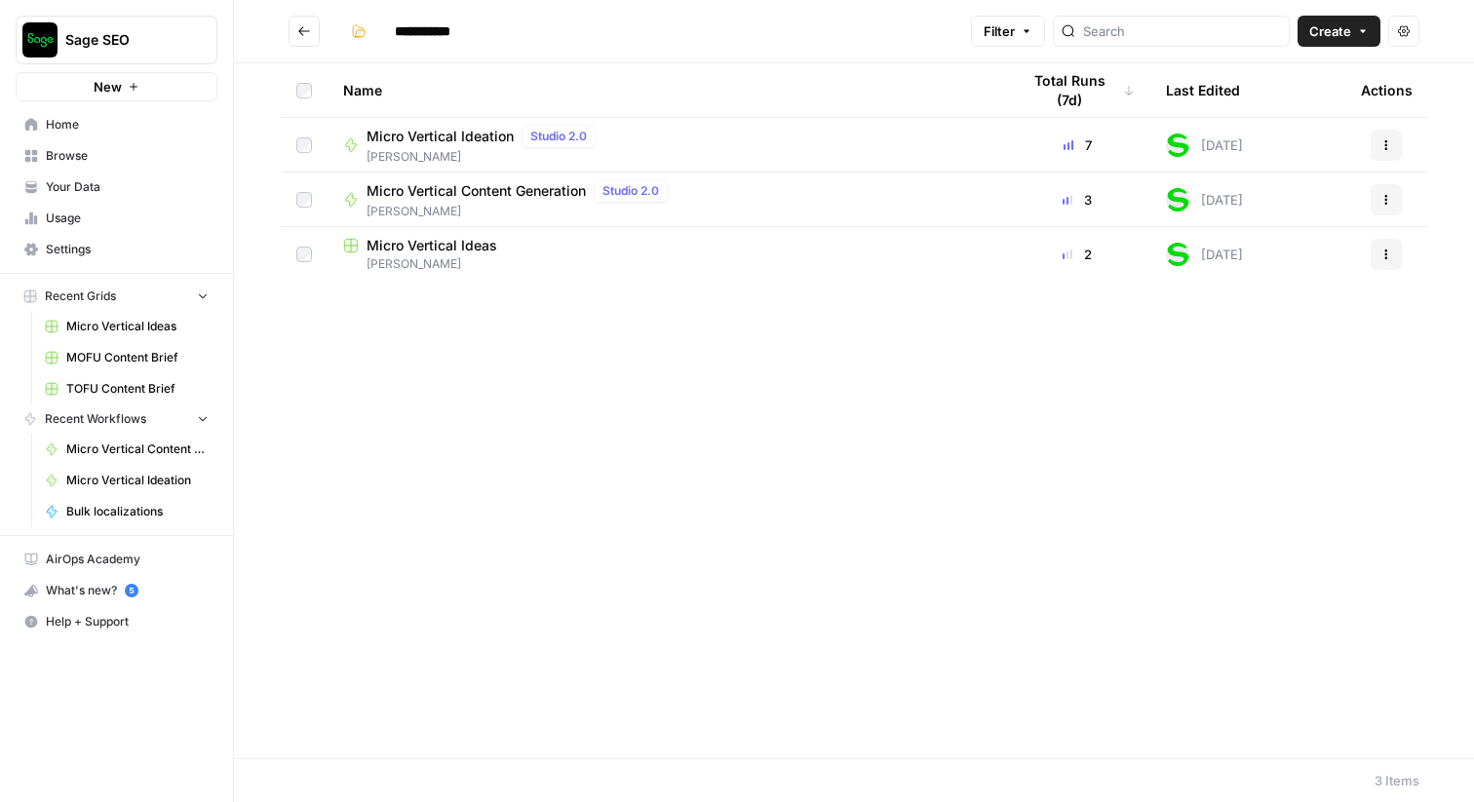
click at [733, 573] on div "Name Total Runs (7d) Last Edited Actions Micro Vertical Ideation Studio 2.0 Rob…" at bounding box center [854, 410] width 1240 height 695
click at [689, 568] on div "Name Total Runs (7d) Last Edited Actions Micro Vertical Ideation Studio 2.0 Rob…" at bounding box center [854, 410] width 1240 height 695
click at [77, 147] on span "Browse" at bounding box center [127, 156] width 163 height 18
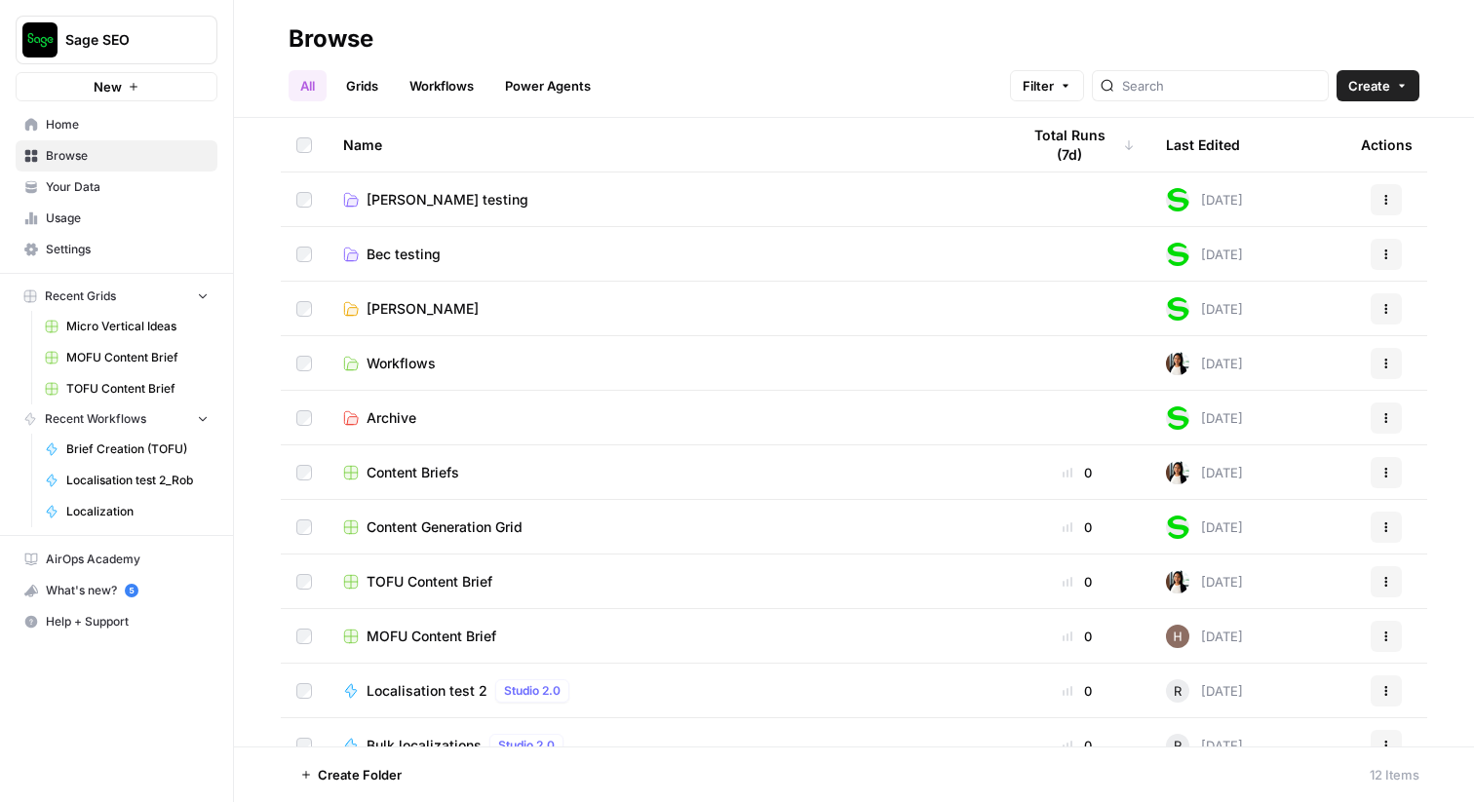
click at [422, 199] on span "[PERSON_NAME] testing" at bounding box center [448, 200] width 162 height 20
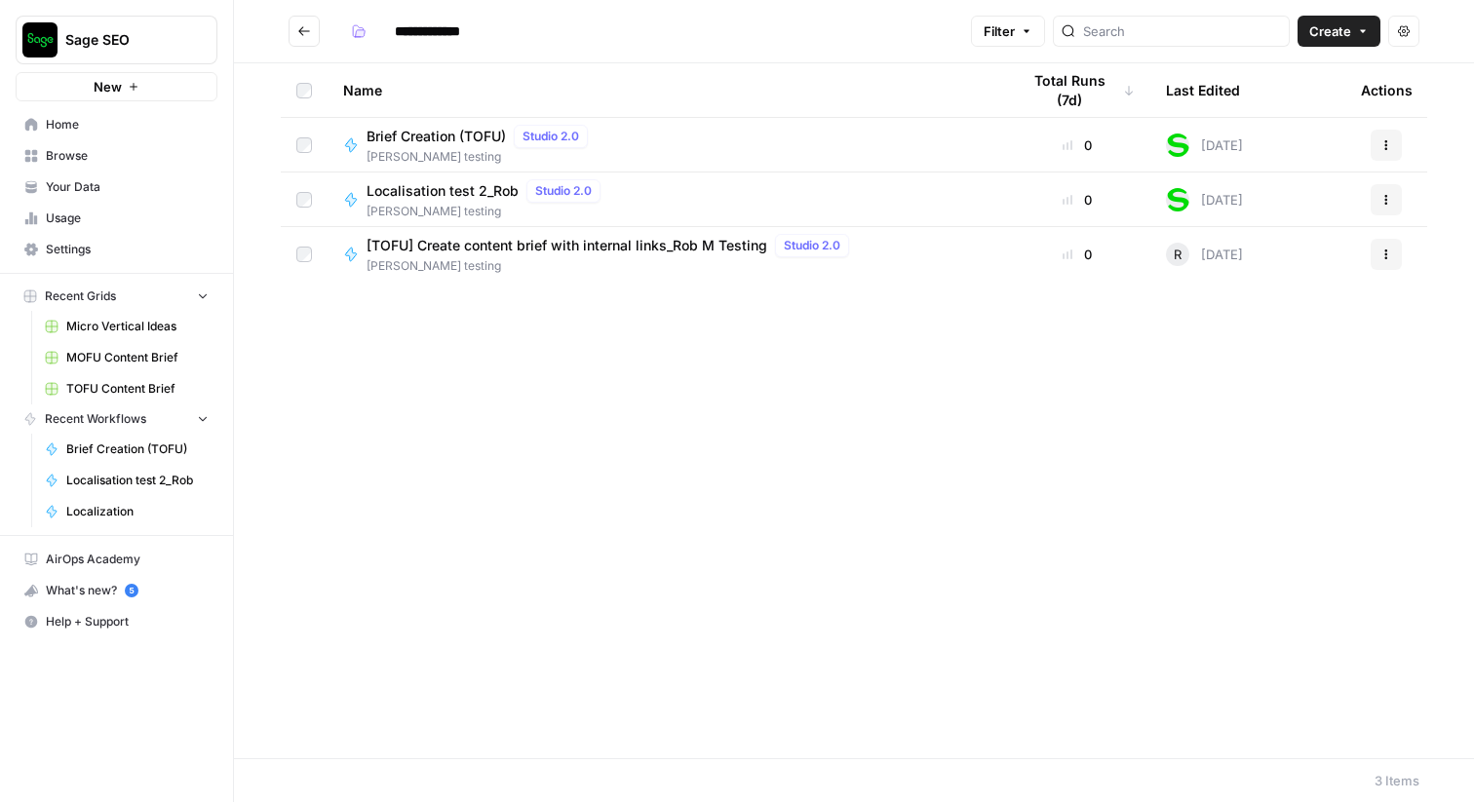
click at [453, 135] on span "Brief Creation (TOFU)" at bounding box center [436, 137] width 139 height 20
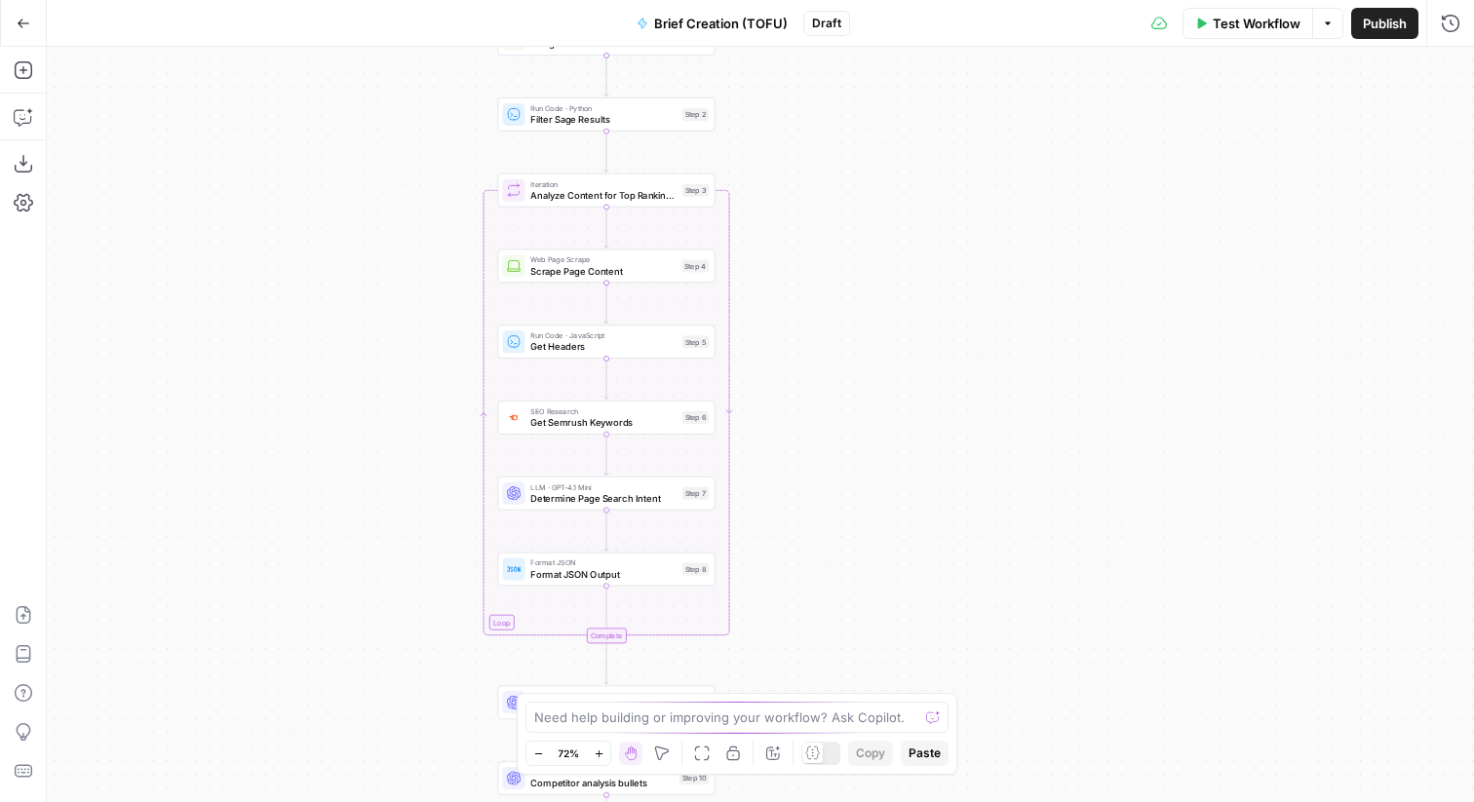
click at [622, 425] on span "Get Semrush Keywords" at bounding box center [603, 422] width 146 height 14
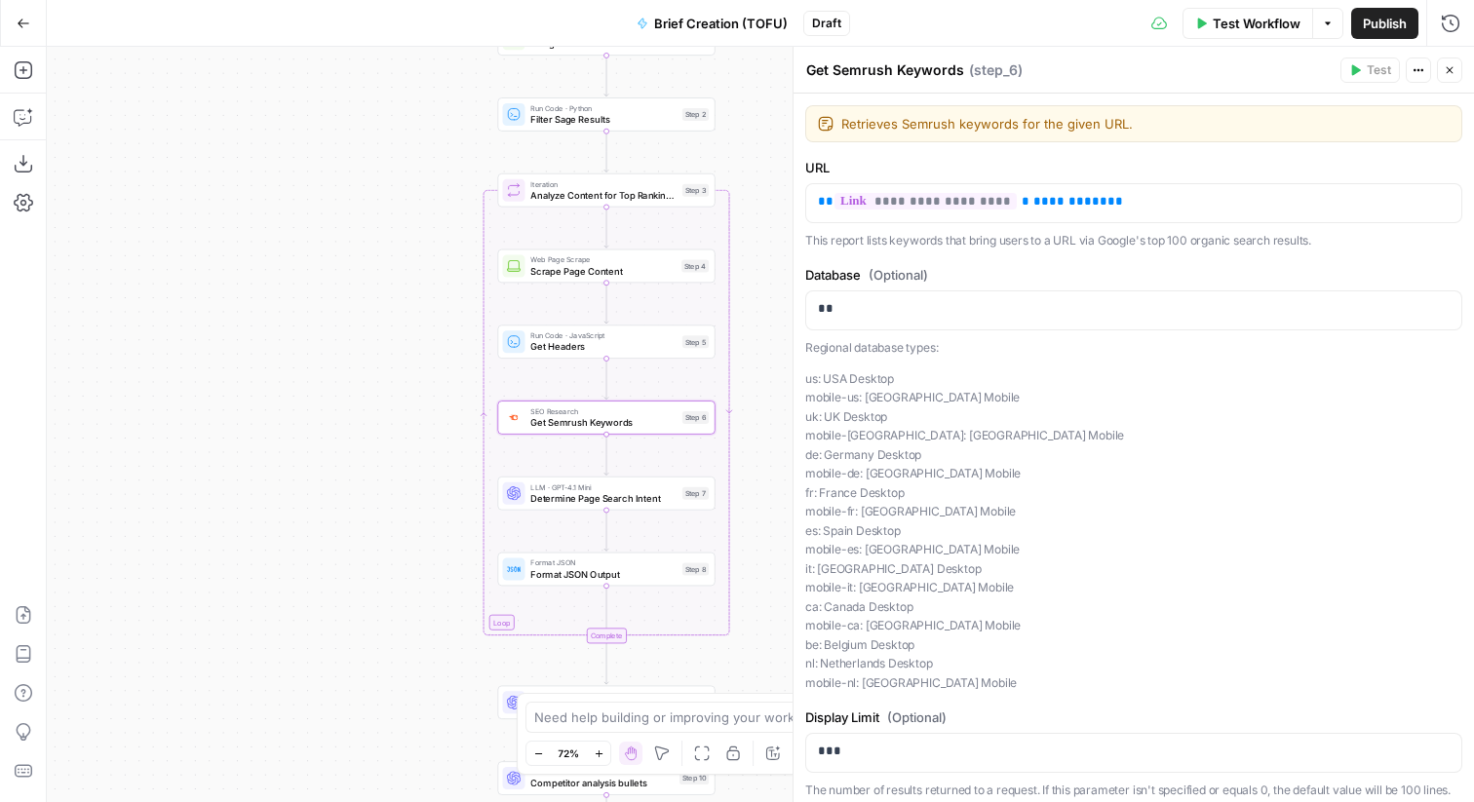
scroll to position [89, 0]
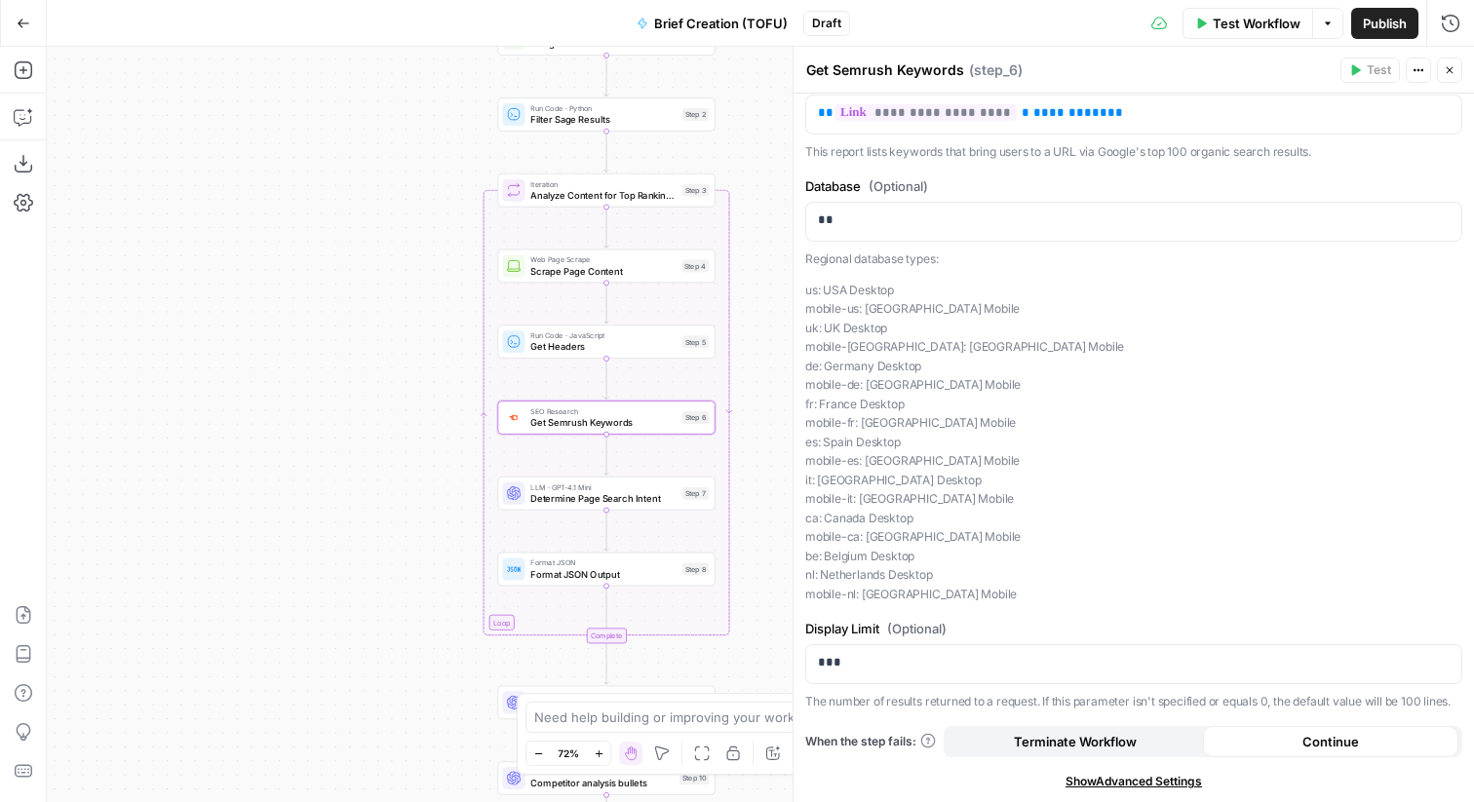
click at [1099, 783] on span "Show Advanced Settings" at bounding box center [1134, 782] width 137 height 18
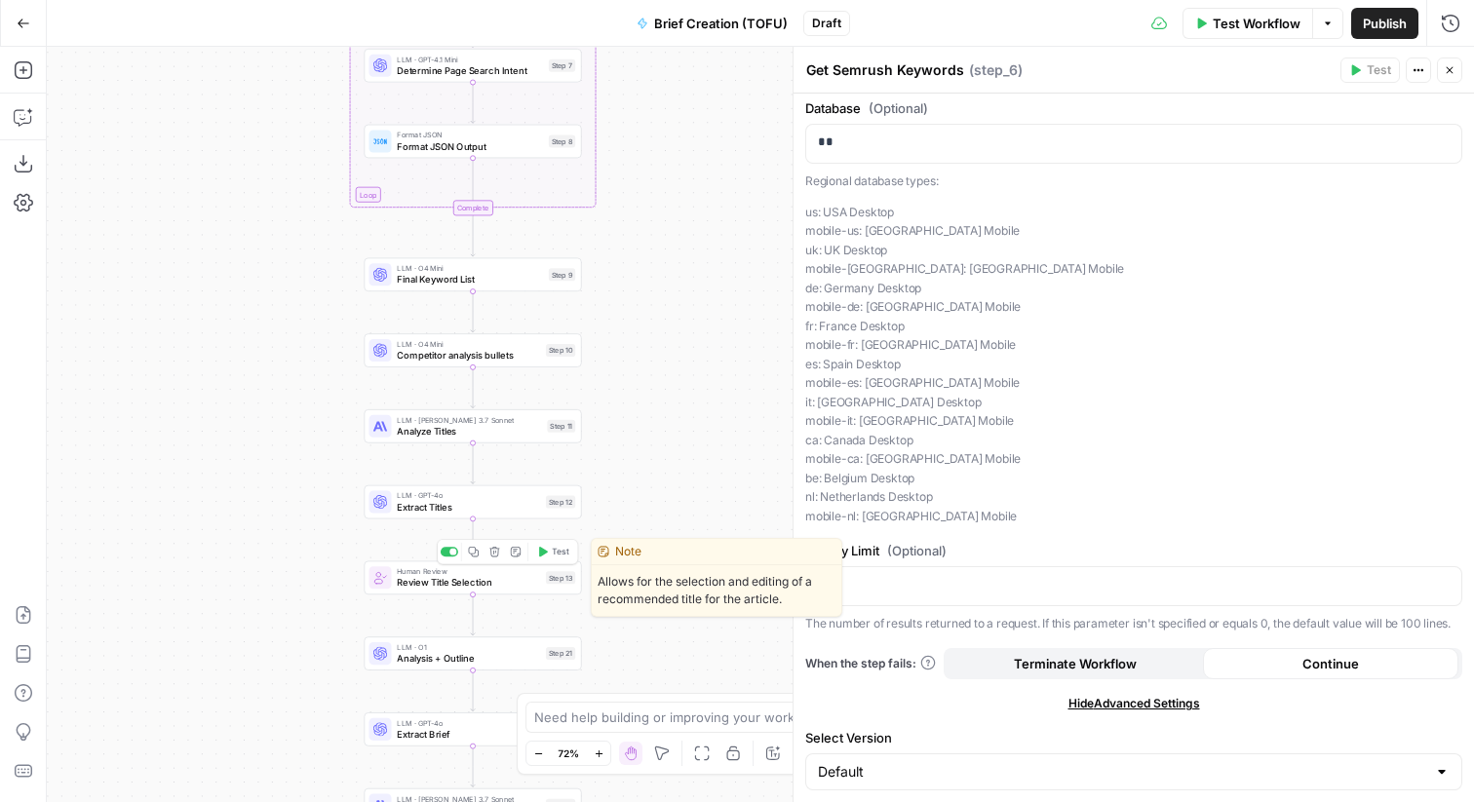
click at [448, 587] on span "Review Title Selection" at bounding box center [468, 583] width 143 height 14
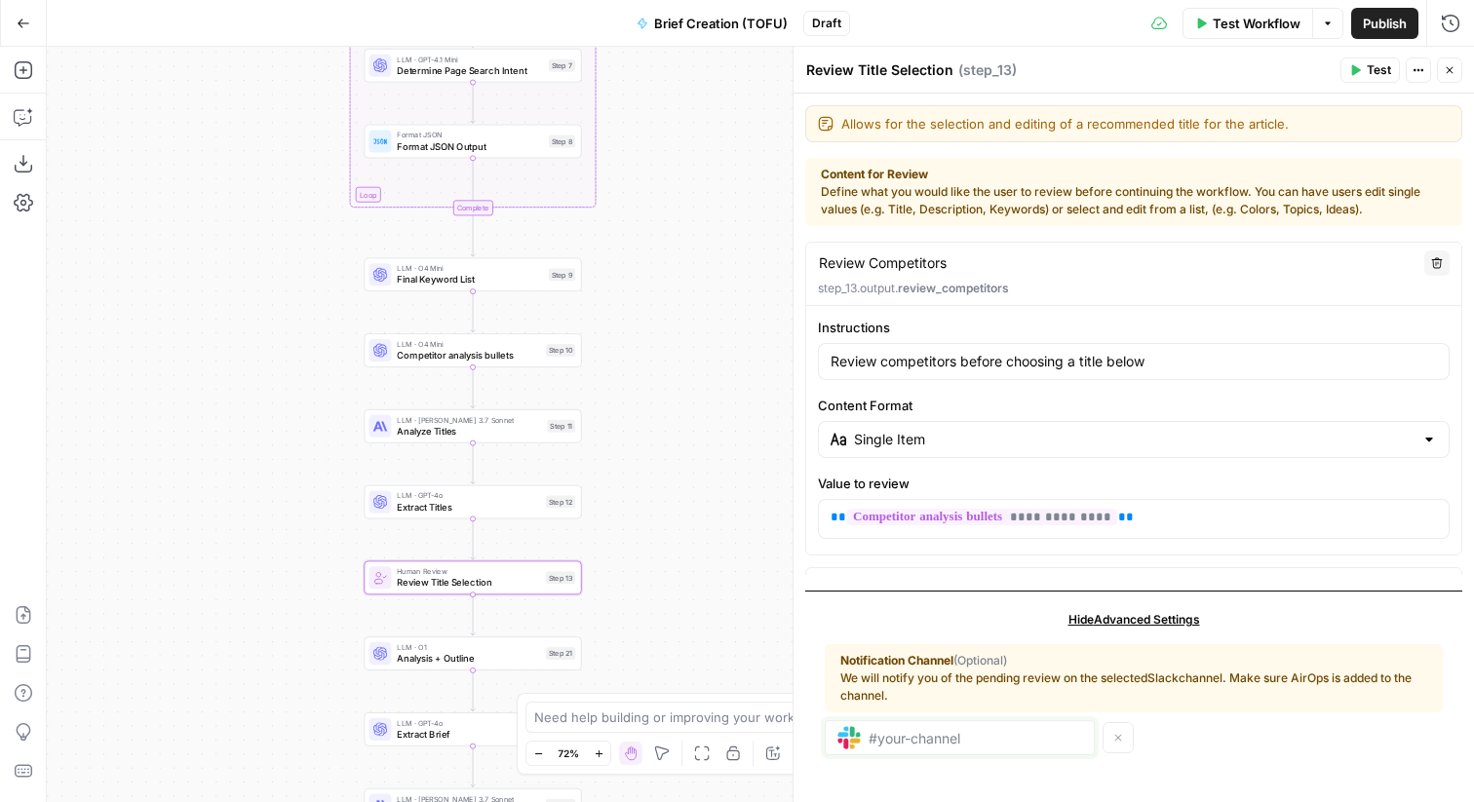
click at [979, 730] on input "text" at bounding box center [976, 738] width 214 height 18
click at [993, 723] on div at bounding box center [960, 738] width 270 height 35
click at [966, 679] on div "Notification Channel (Optional) We will notify you of the pending review on the…" at bounding box center [1133, 678] width 587 height 53
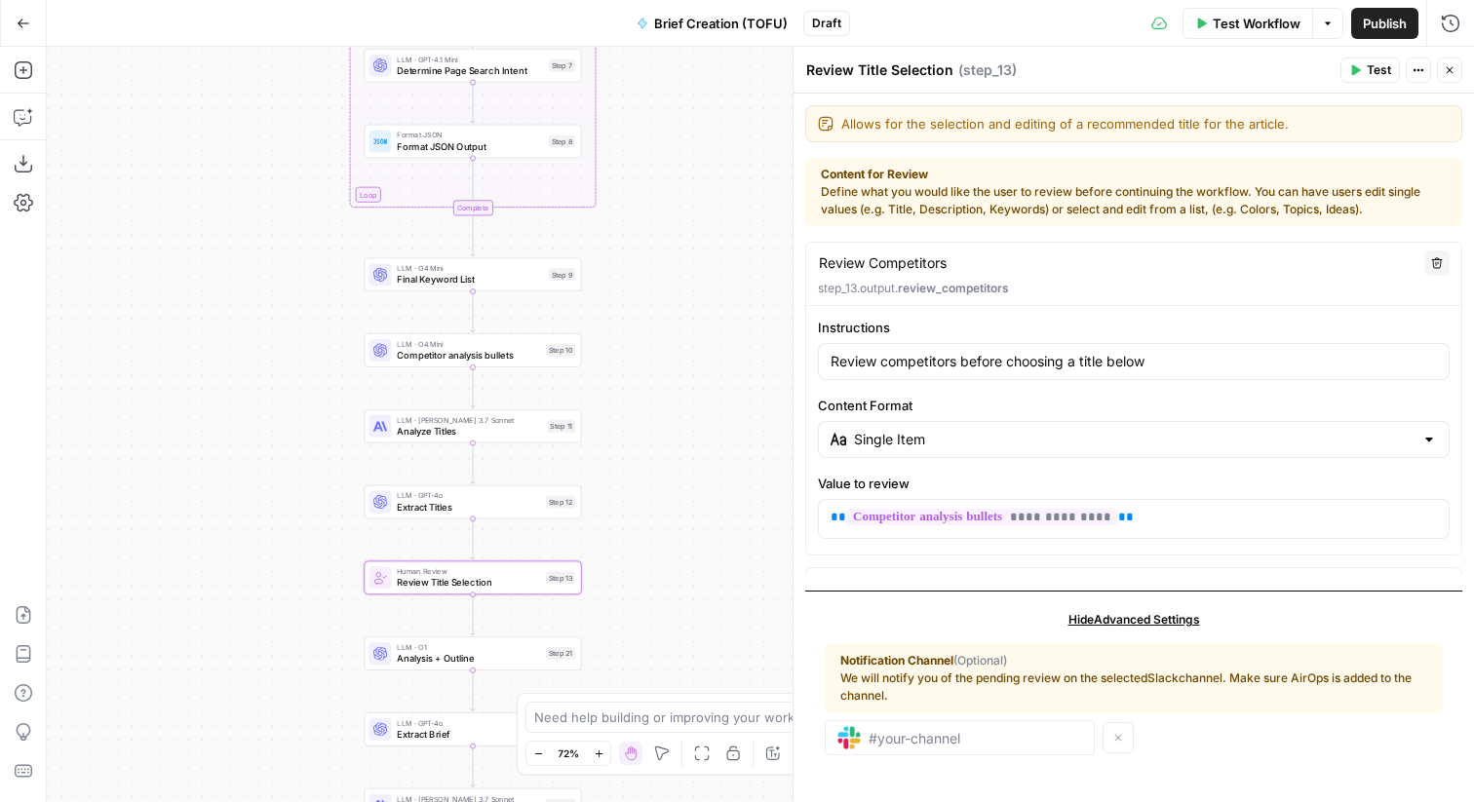
click at [966, 679] on div "Notification Channel (Optional) We will notify you of the pending review on the…" at bounding box center [1133, 678] width 587 height 53
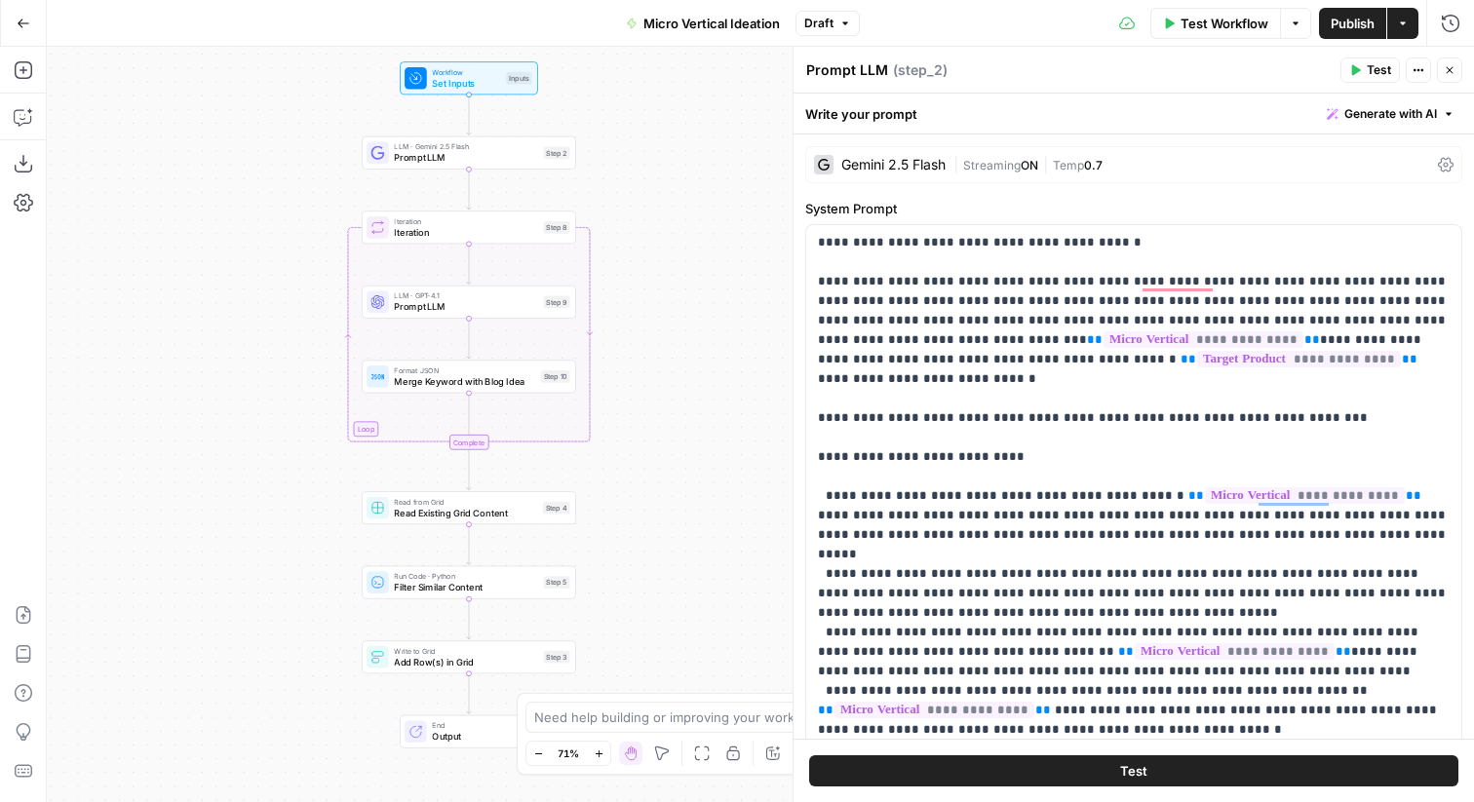
scroll to position [487, 0]
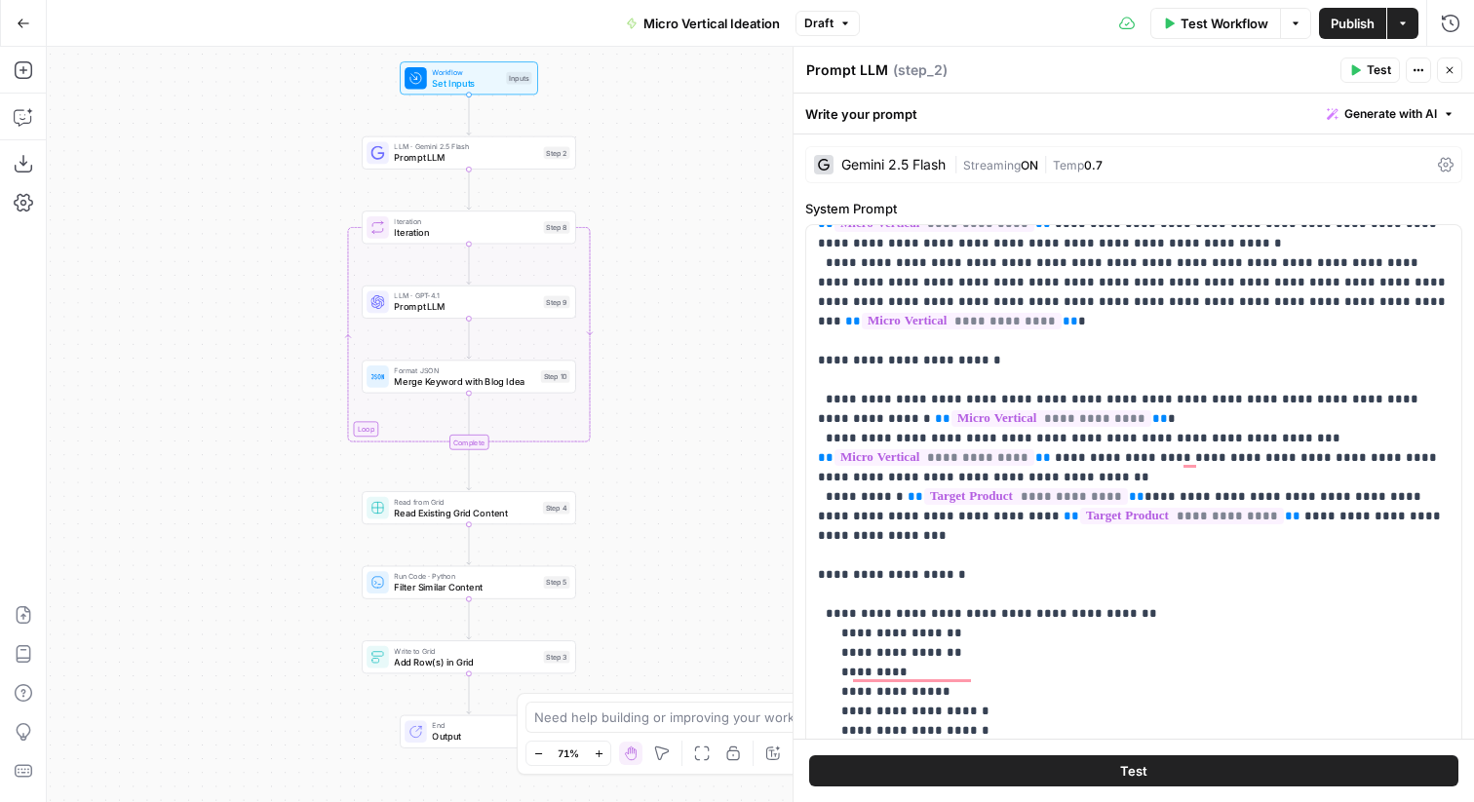
click at [449, 161] on span "Prompt LLM" at bounding box center [465, 158] width 143 height 14
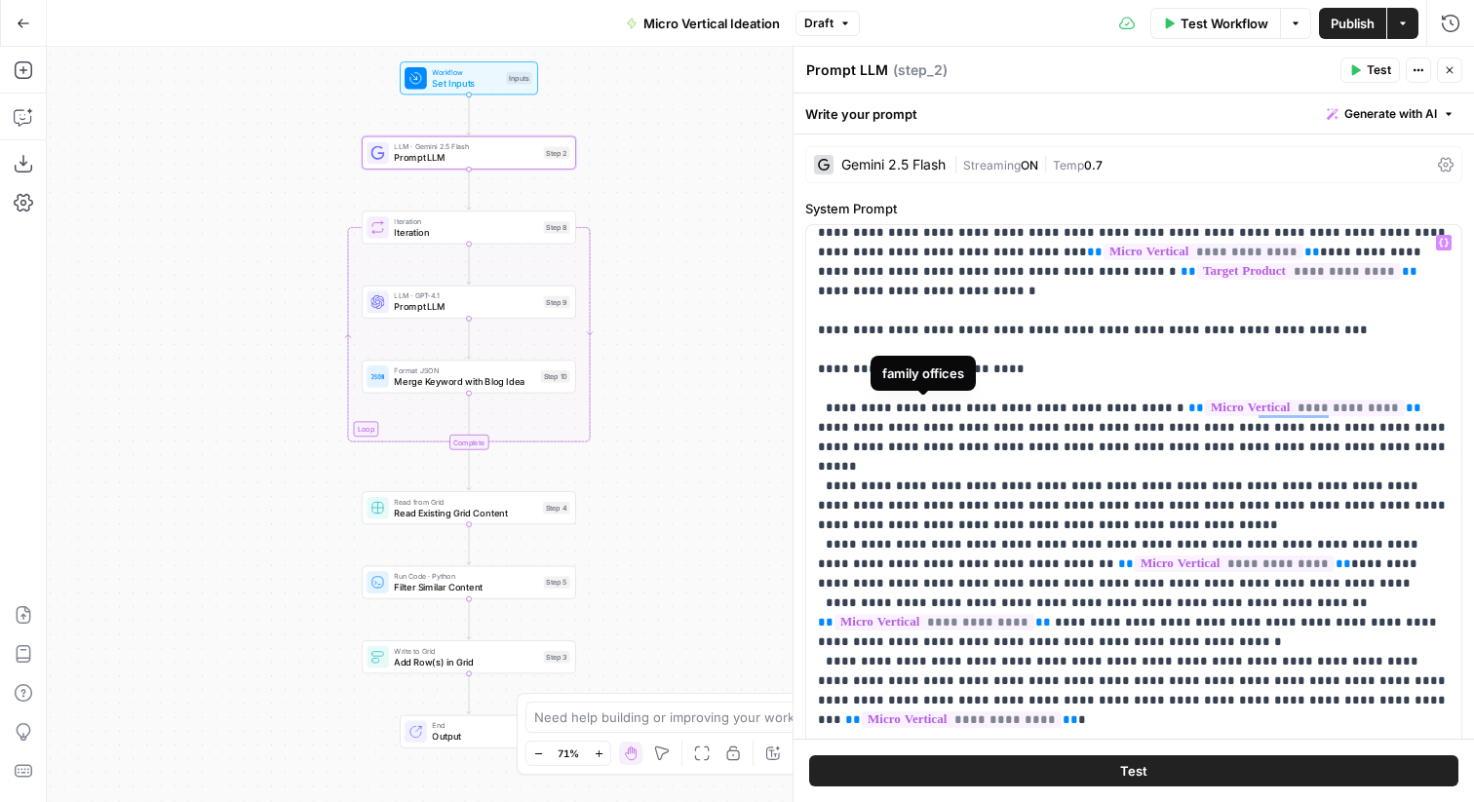
scroll to position [0, 0]
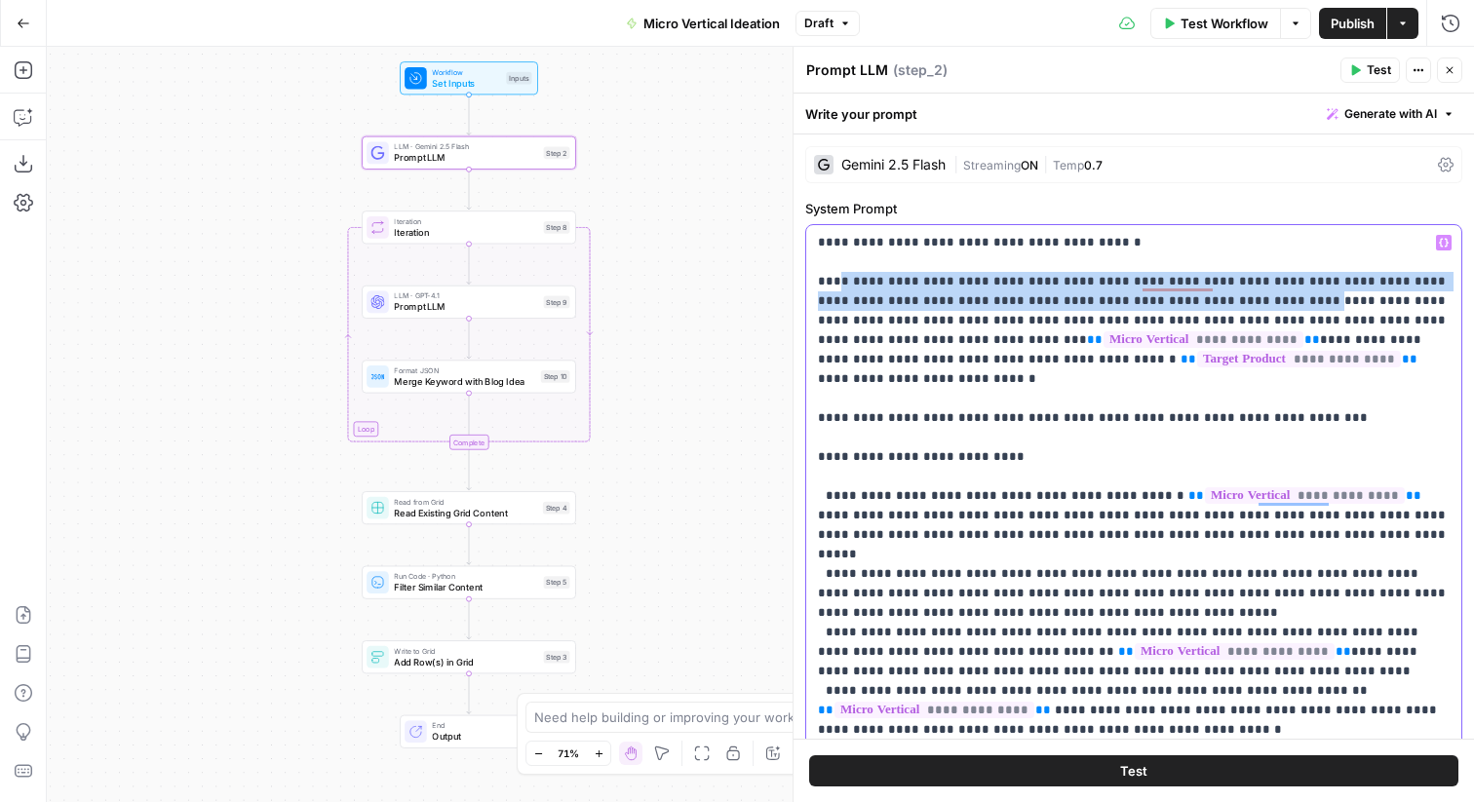
drag, startPoint x: 841, startPoint y: 280, endPoint x: 1172, endPoint y: 306, distance: 331.6
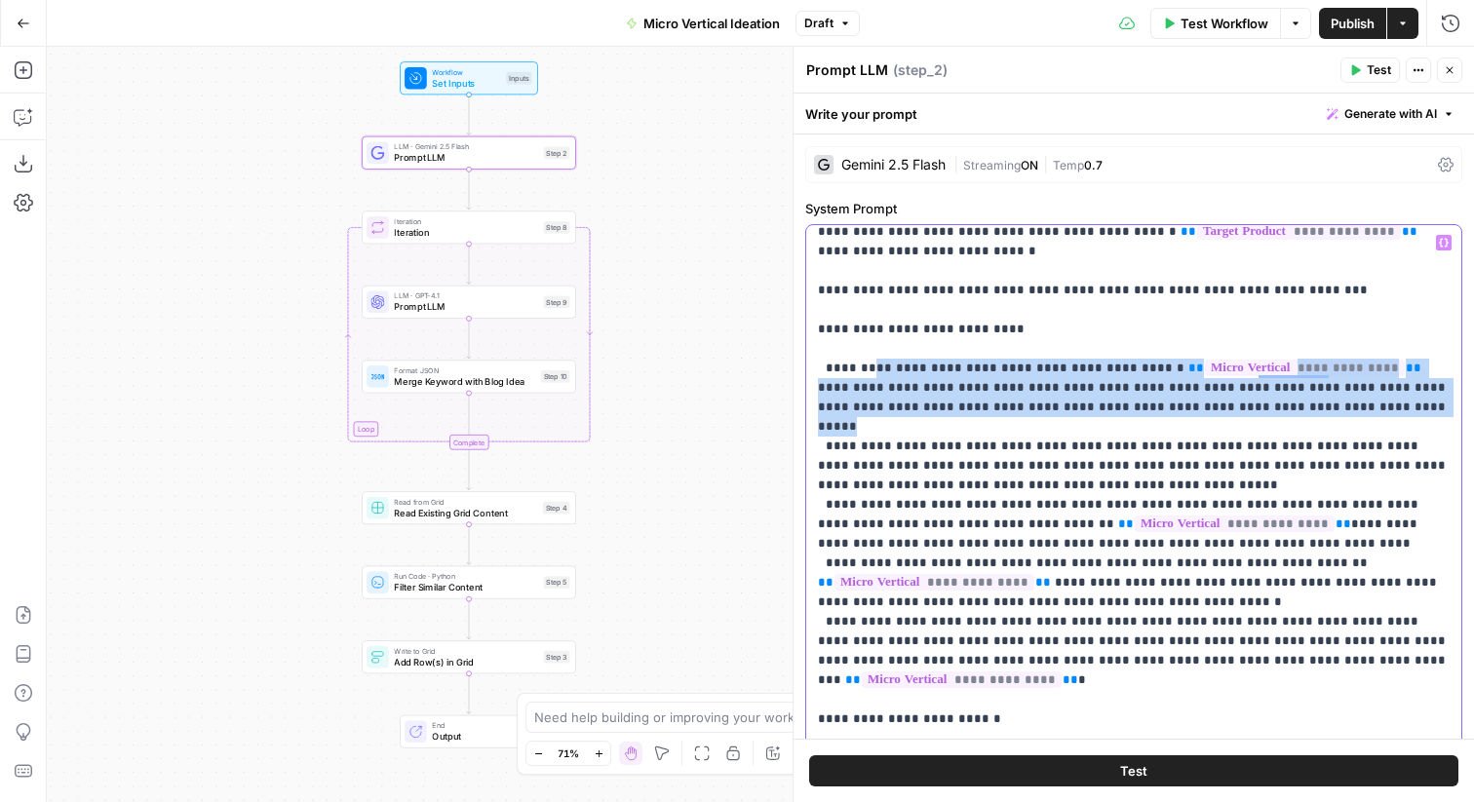
drag, startPoint x: 868, startPoint y: 345, endPoint x: 1189, endPoint y: 391, distance: 324.0
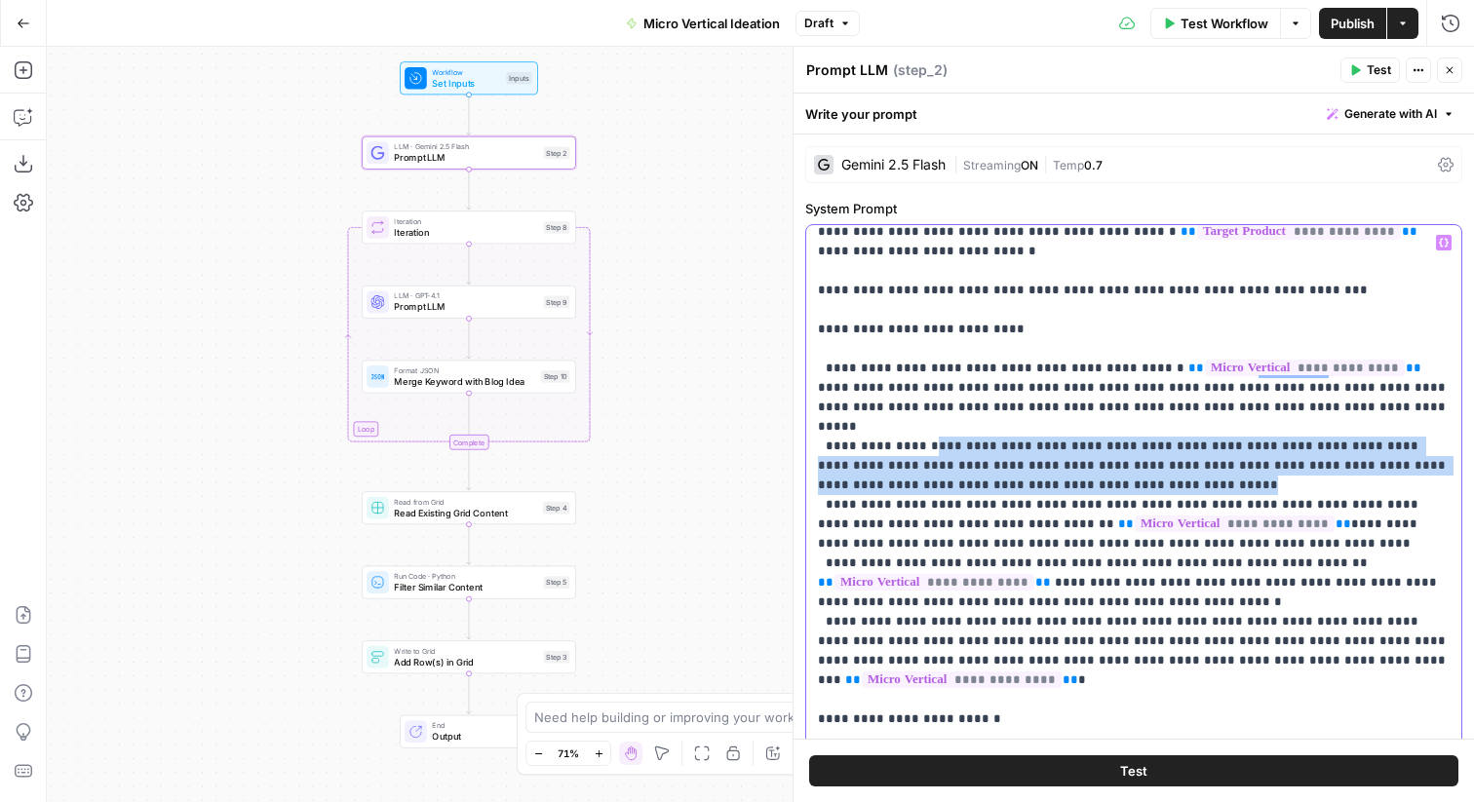
drag, startPoint x: 914, startPoint y: 410, endPoint x: 1296, endPoint y: 450, distance: 384.4
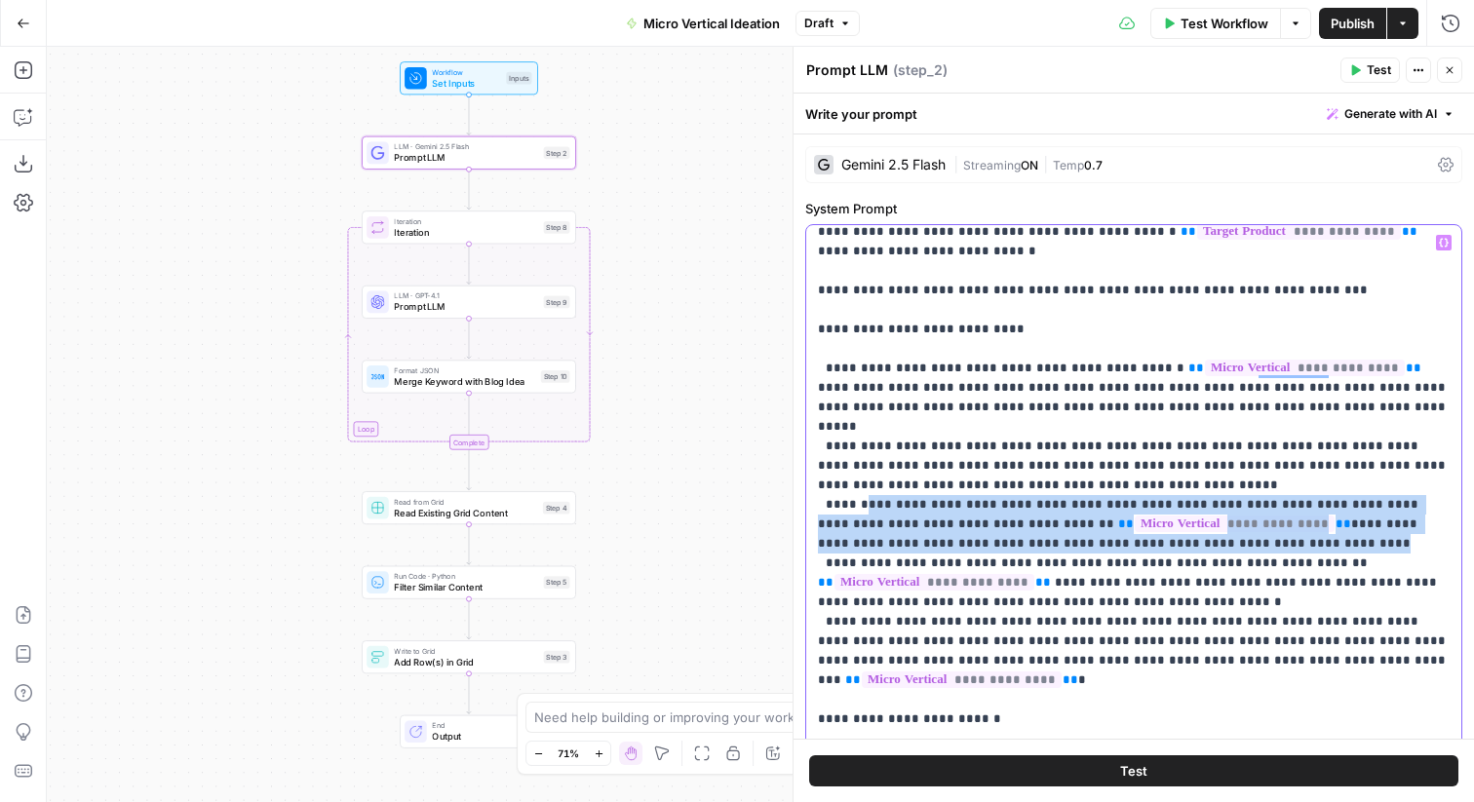
drag, startPoint x: 862, startPoint y: 470, endPoint x: 1127, endPoint y: 511, distance: 268.4
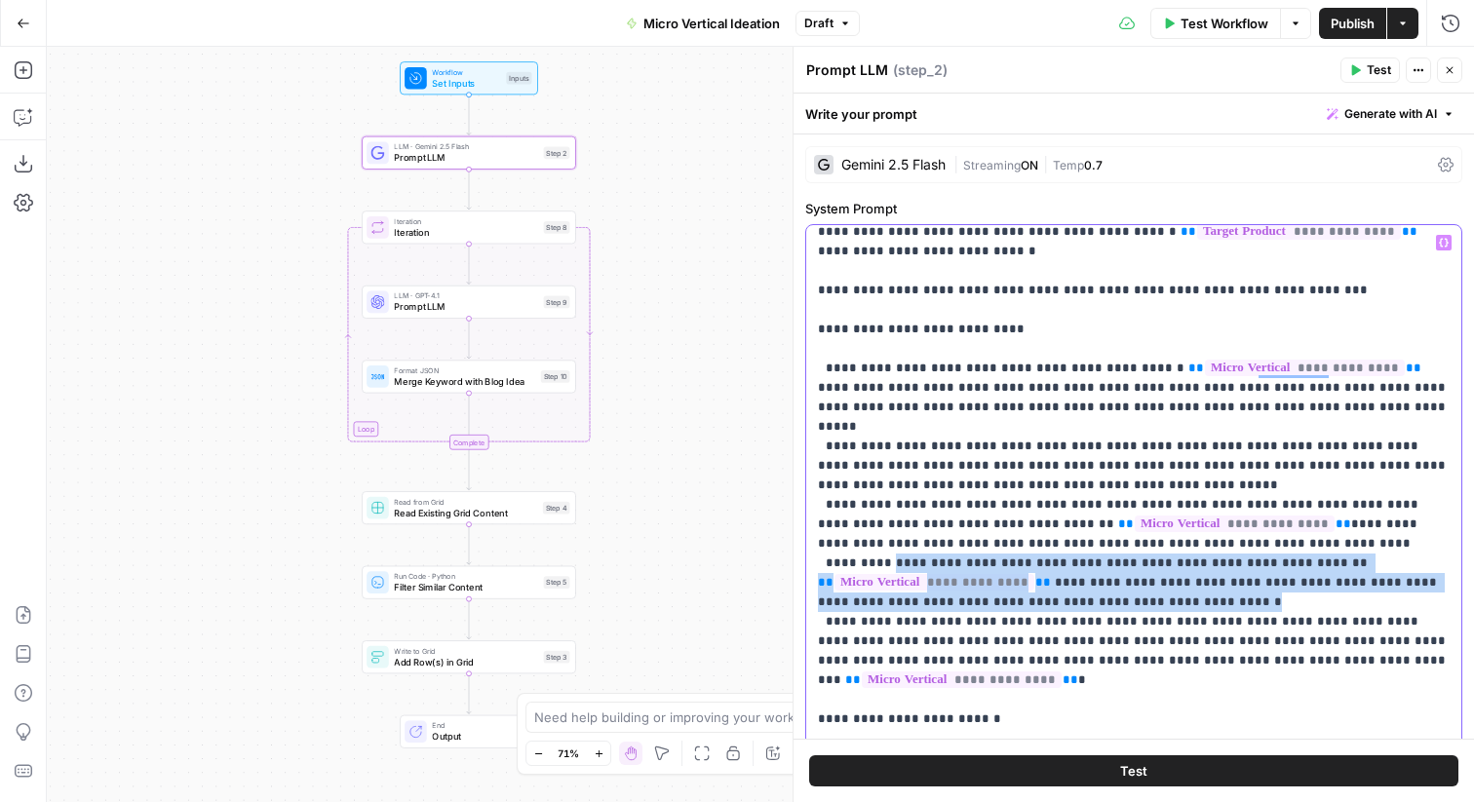
drag, startPoint x: 890, startPoint y: 527, endPoint x: 1158, endPoint y: 568, distance: 271.2
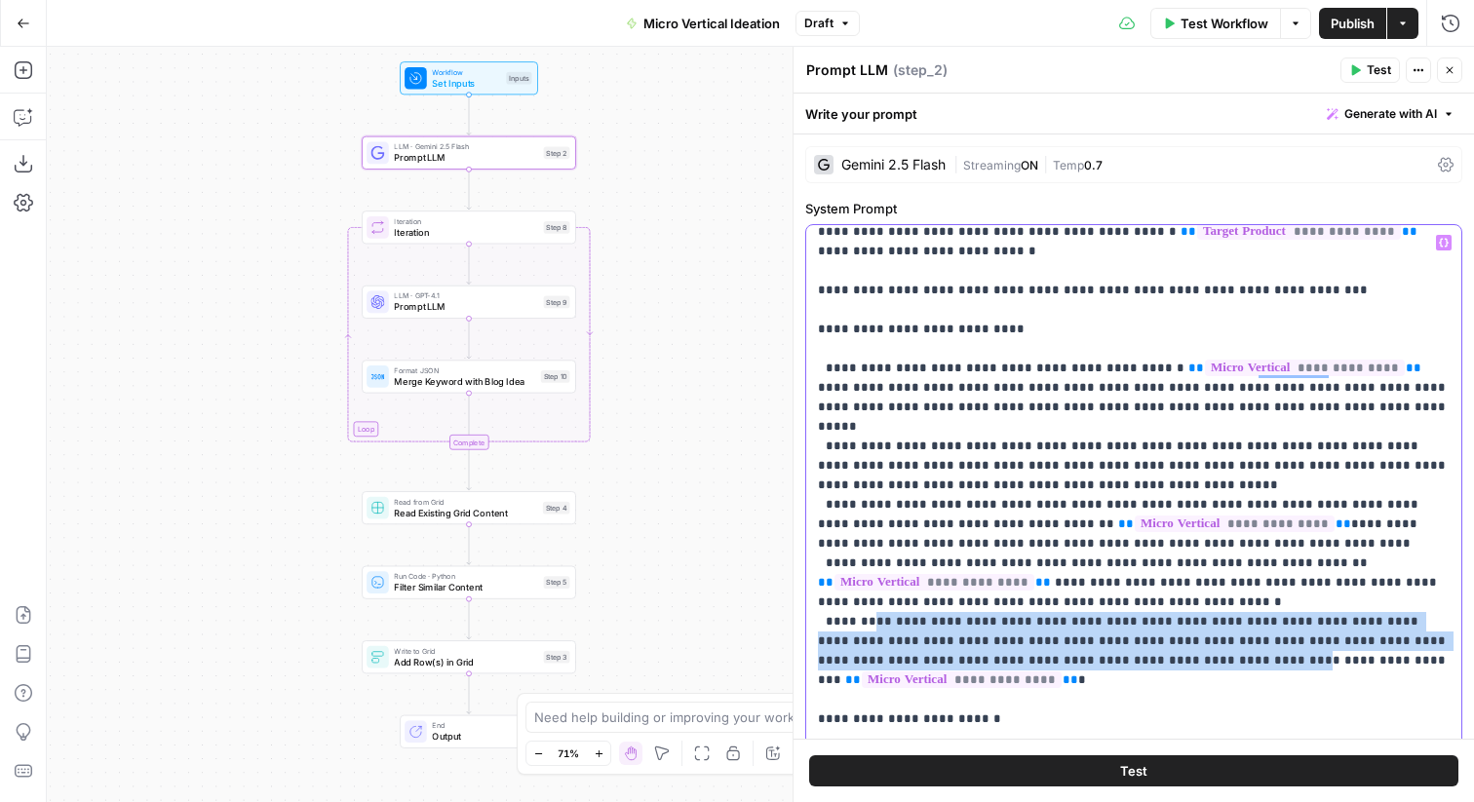
drag, startPoint x: 870, startPoint y: 585, endPoint x: 1080, endPoint y: 619, distance: 213.4
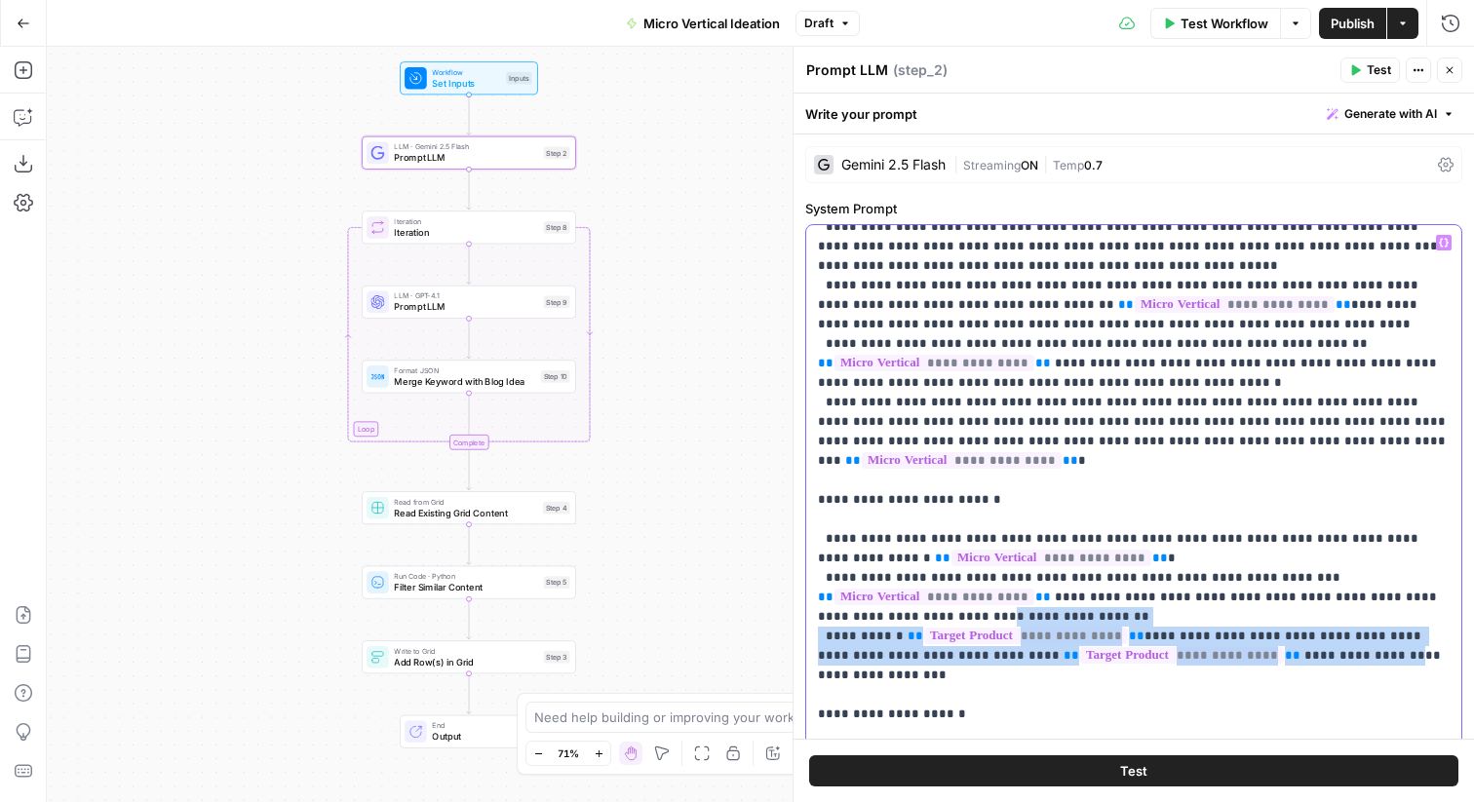
drag, startPoint x: 1285, startPoint y: 604, endPoint x: 919, endPoint y: 560, distance: 368.3
click at [919, 560] on p "**********" at bounding box center [1134, 656] width 632 height 1541
click at [649, 410] on div "Workflow Set Inputs Inputs LLM · Gemini 2.5 Flash Prompt LLM Step 2 Loop Iterat…" at bounding box center [760, 425] width 1427 height 756
click at [1456, 67] on button "Close" at bounding box center [1449, 70] width 25 height 25
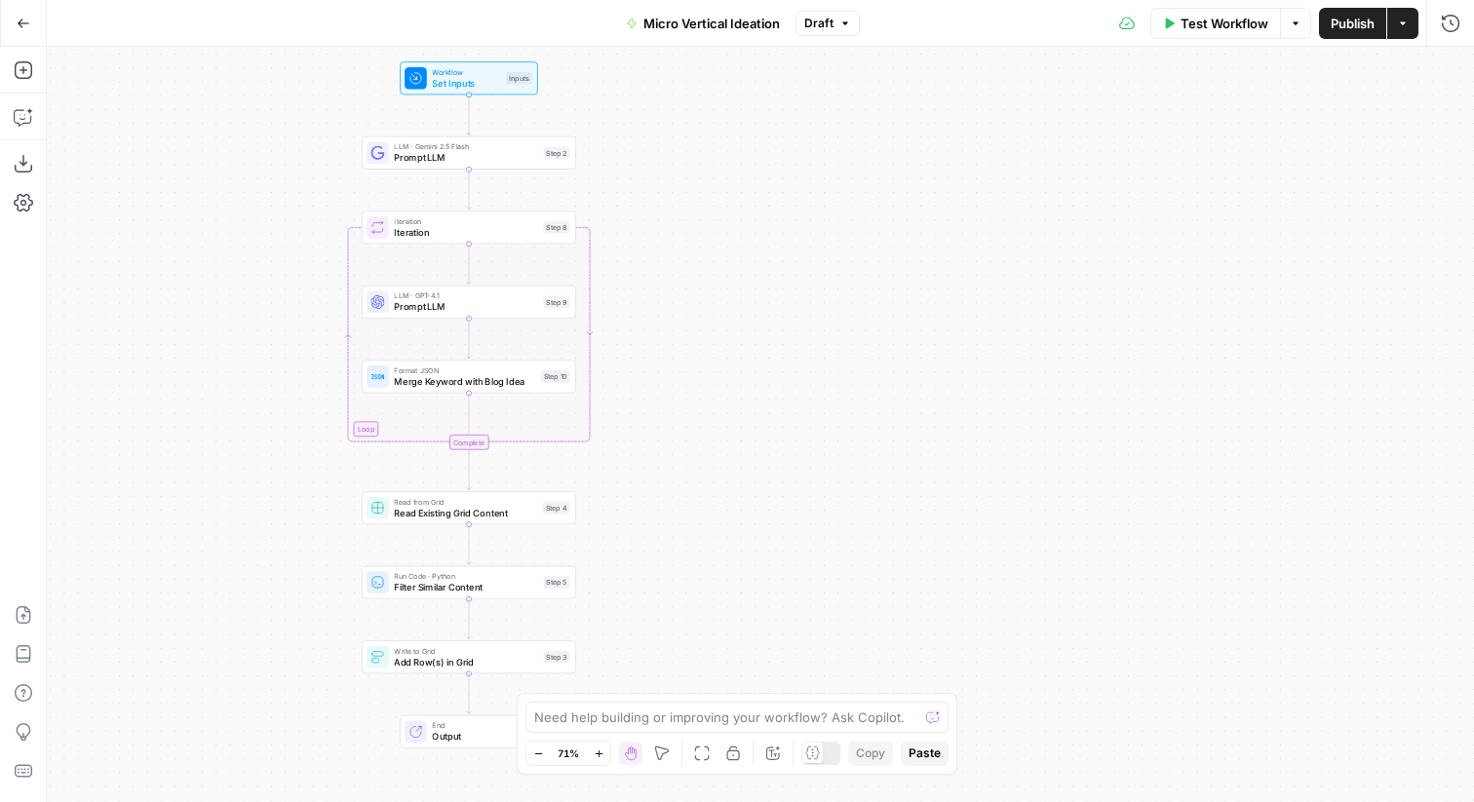
click at [723, 196] on div "Workflow Set Inputs Inputs LLM · Gemini 2.5 Flash Prompt LLM Step 2 Loop Iterat…" at bounding box center [760, 425] width 1427 height 756
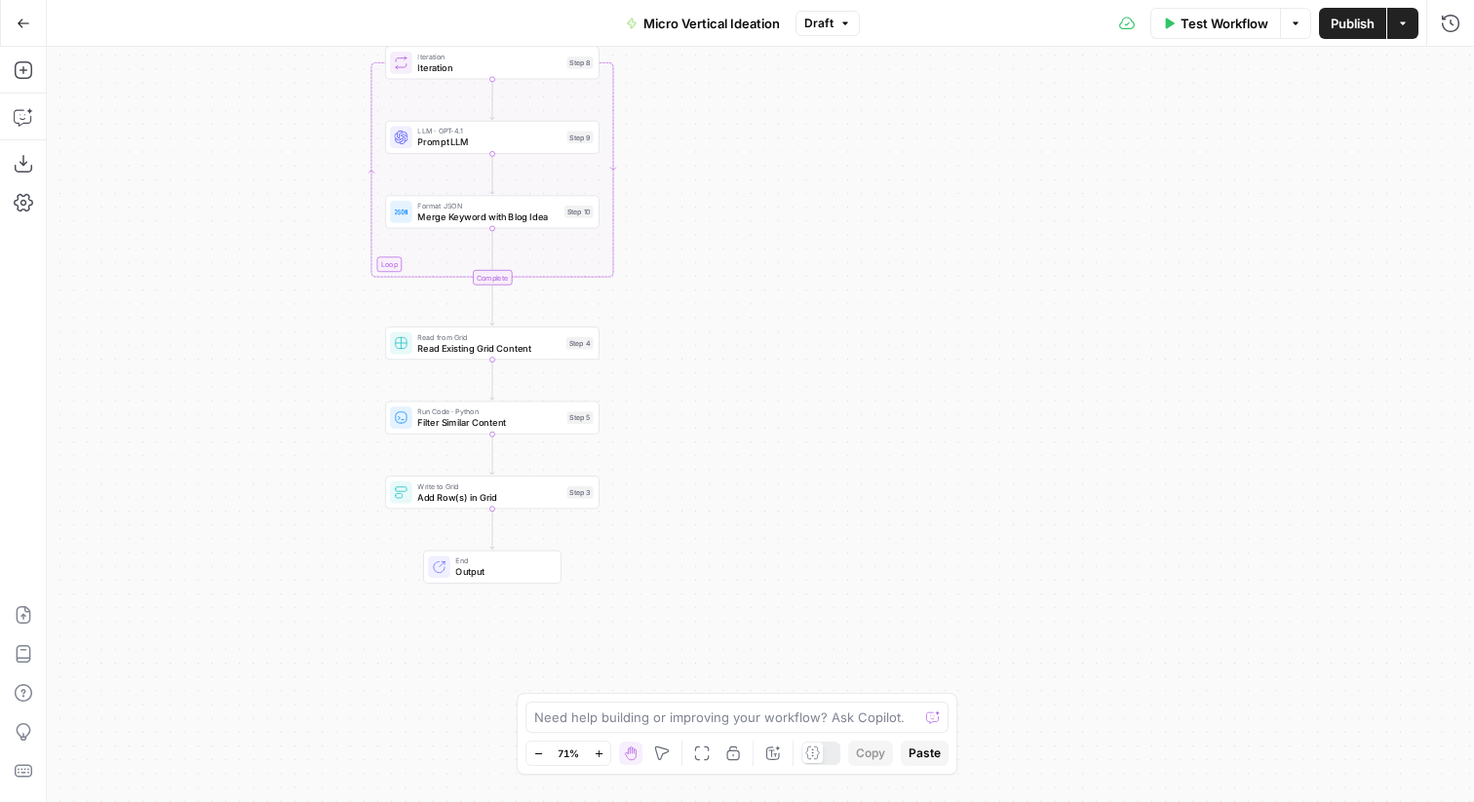
drag, startPoint x: 645, startPoint y: 516, endPoint x: 668, endPoint y: 349, distance: 168.4
click at [668, 349] on div "Workflow Set Inputs Inputs LLM · Gemini 2.5 Flash Prompt LLM Step 2 Loop Iterat…" at bounding box center [760, 425] width 1427 height 756
click at [500, 426] on span "Filter Similar Content" at bounding box center [488, 421] width 143 height 14
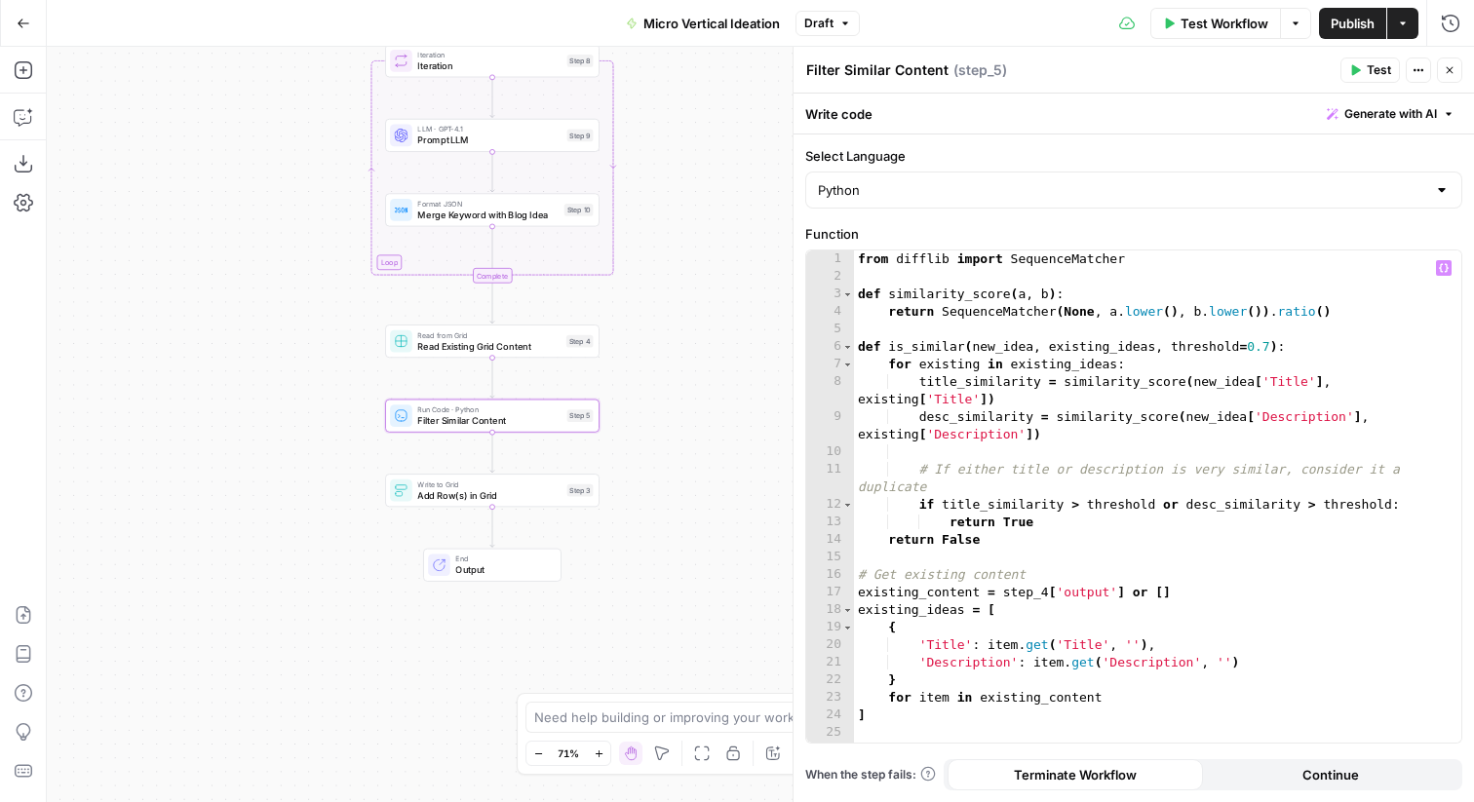
type textarea "**********"
drag, startPoint x: 1271, startPoint y: 348, endPoint x: 1241, endPoint y: 349, distance: 30.2
click at [1241, 349] on div "from difflib import SequenceMatcher def similarity_score ( a , b ) : return Seq…" at bounding box center [1157, 514] width 607 height 527
click at [1453, 72] on icon "button" at bounding box center [1450, 70] width 12 height 12
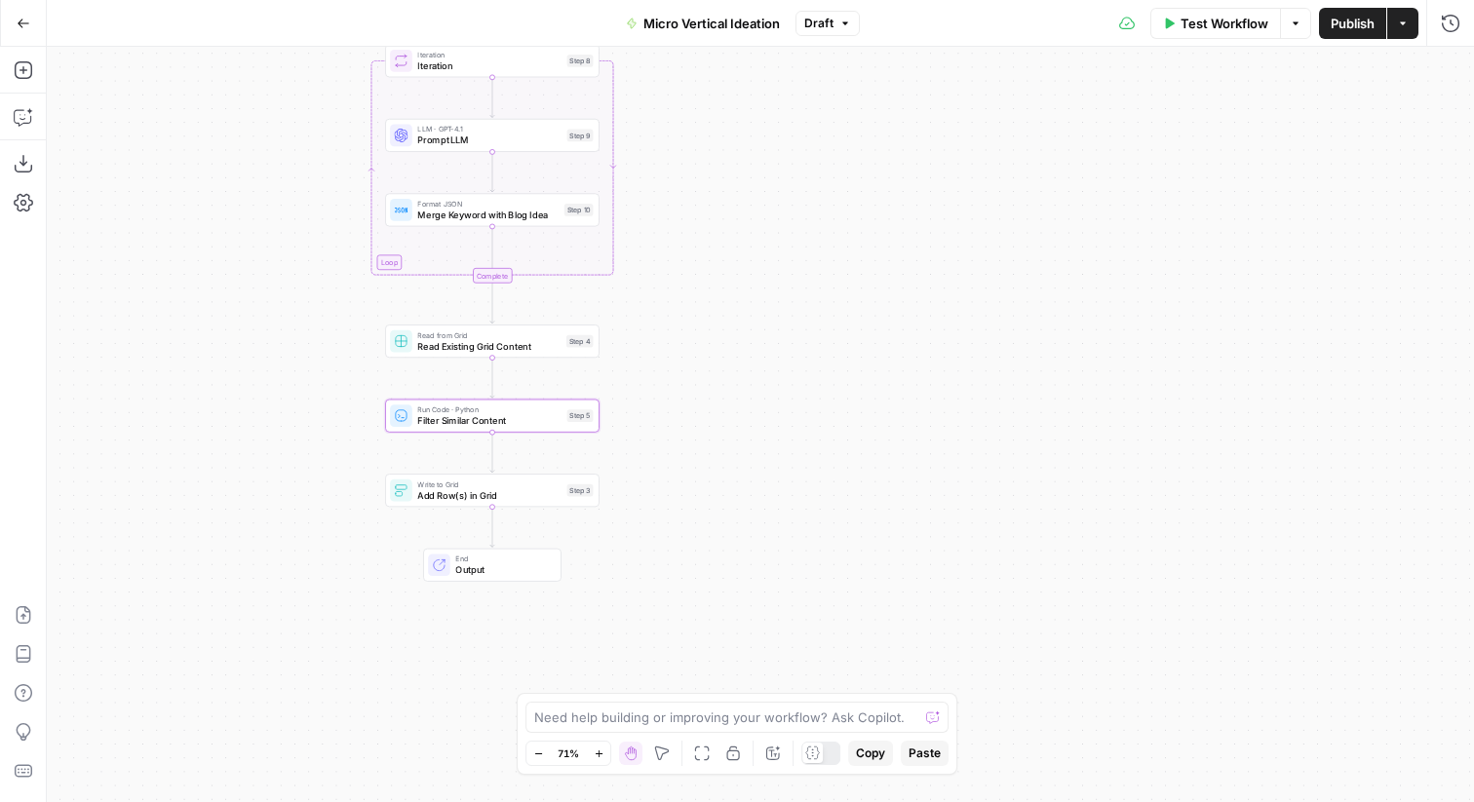
click at [941, 316] on div "Workflow Set Inputs Inputs LLM · Gemini 2.5 Flash Prompt LLM Step 2 Loop Iterat…" at bounding box center [760, 425] width 1427 height 756
click at [539, 557] on span "End" at bounding box center [502, 559] width 94 height 11
click at [537, 497] on span "Add Row(s) in Grid" at bounding box center [488, 495] width 143 height 14
type textarea "Add Row(s) in Grid"
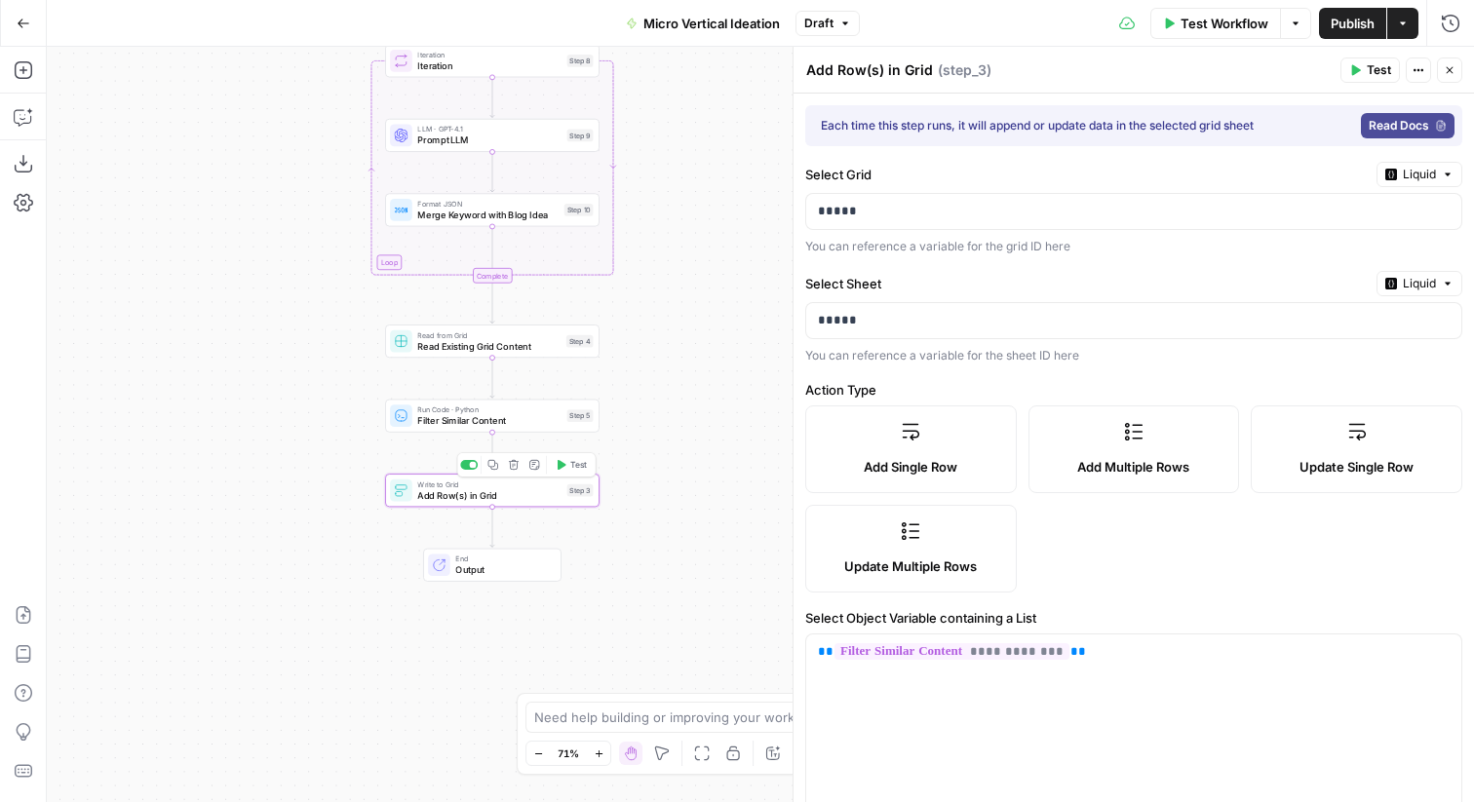
type input "Date Generated"
type input "Micro-Vertical"
type input "Title"
type input "Description"
type input "Audience Pain Point"
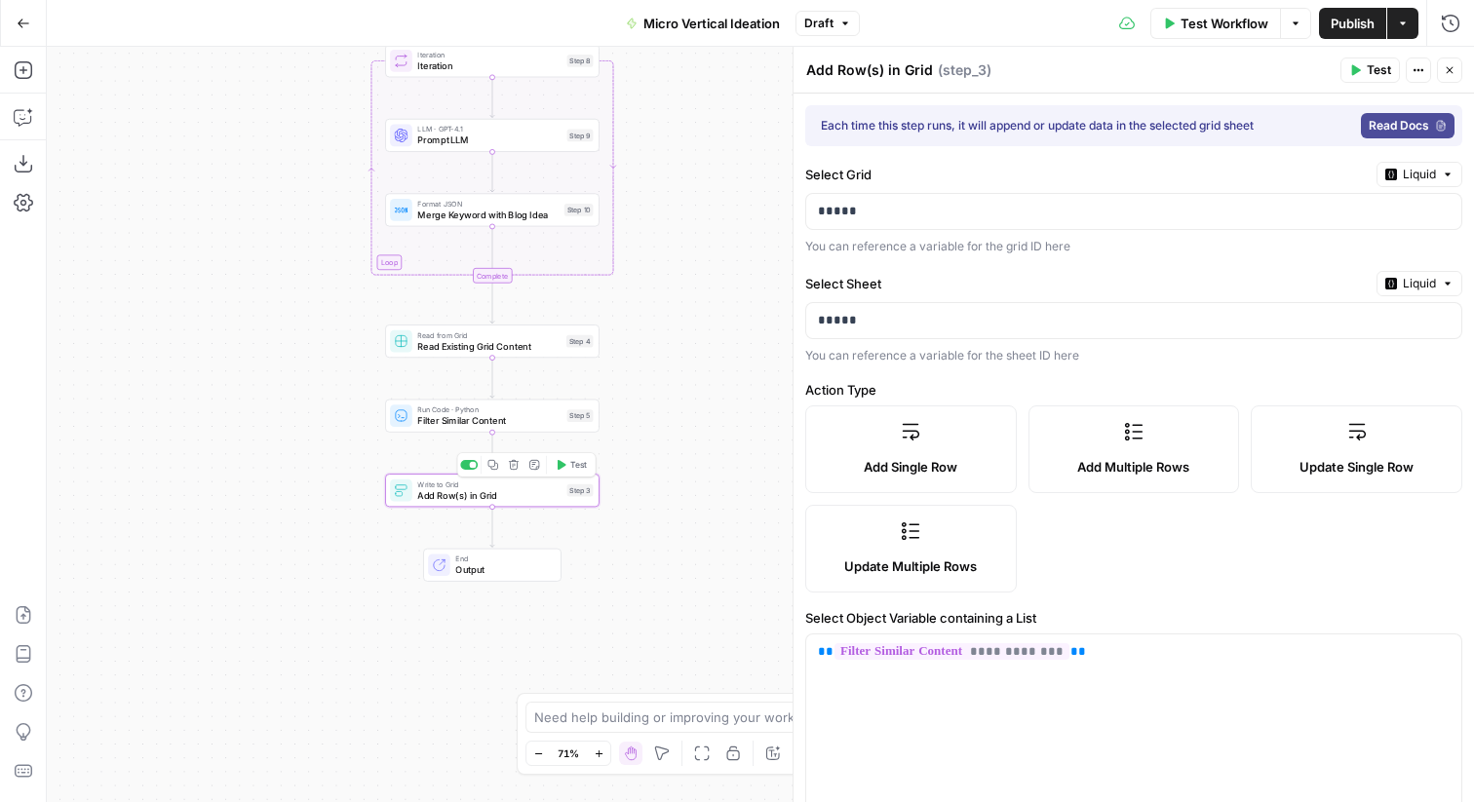
type input "Product Connection"
type input "Inspiration"
type input "Primary Keyword"
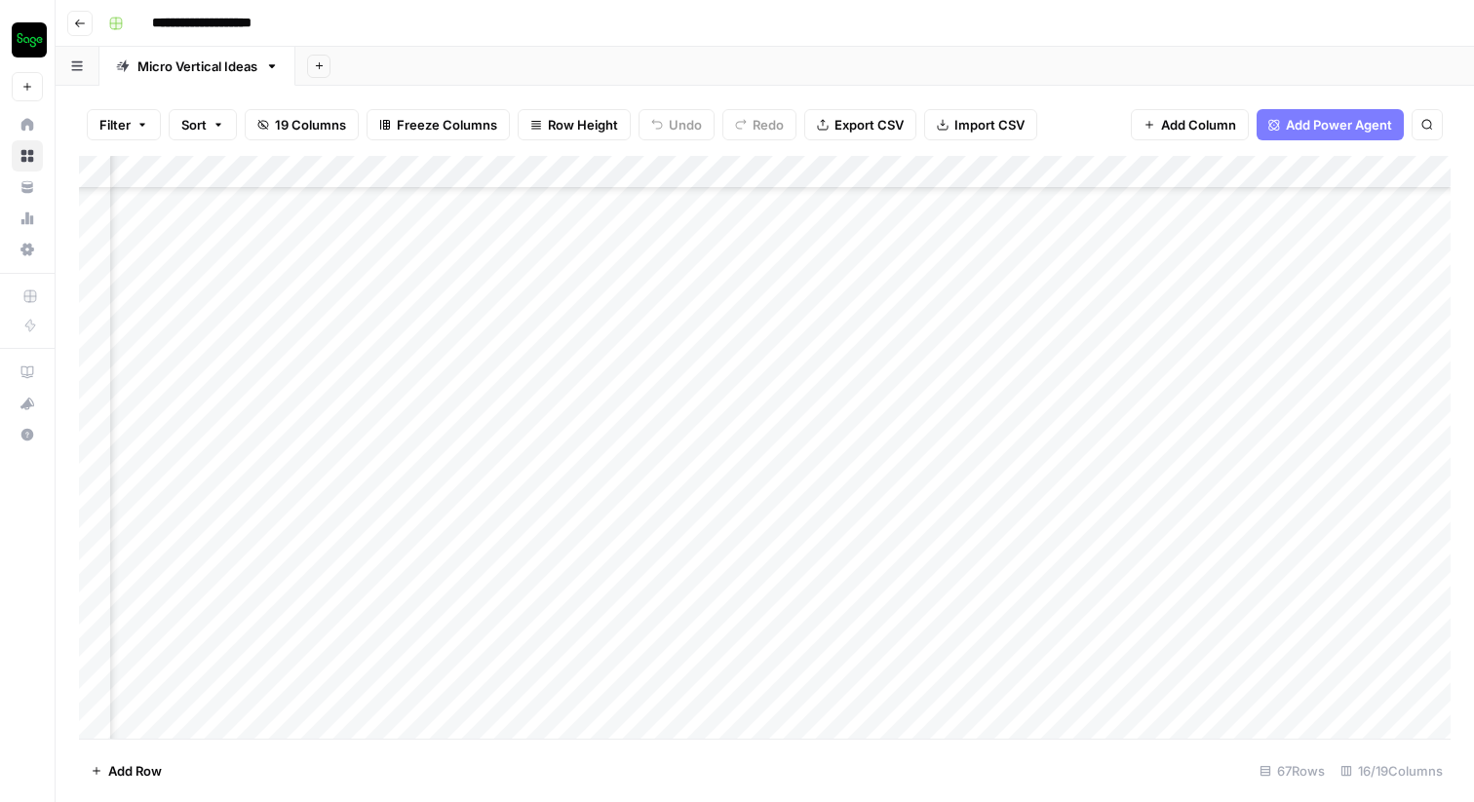
scroll to position [1408, 1025]
click at [1113, 493] on div "Add Column" at bounding box center [765, 447] width 1372 height 583
click at [1065, 489] on div "Add Column" at bounding box center [765, 447] width 1372 height 583
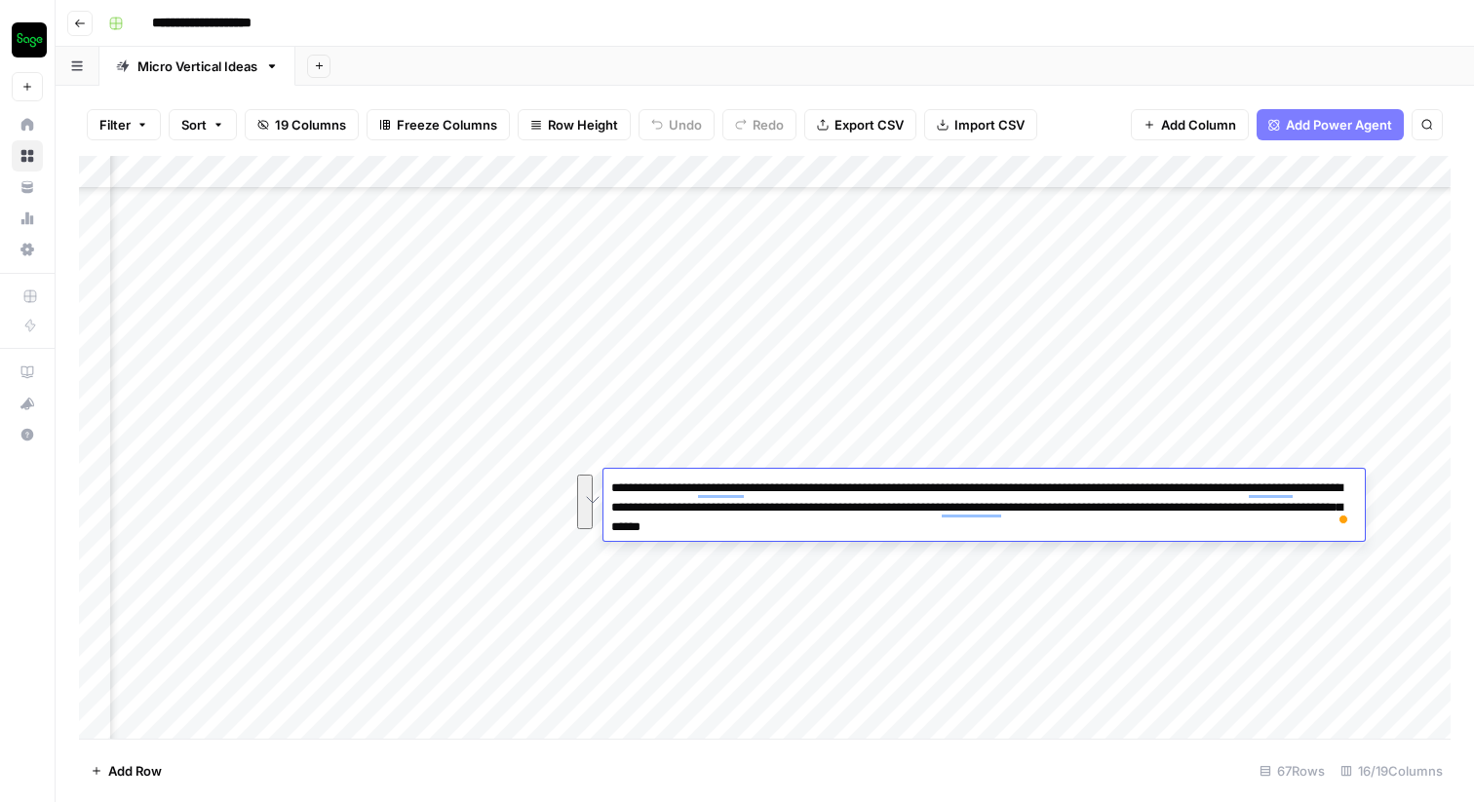
drag, startPoint x: 1005, startPoint y: 532, endPoint x: 612, endPoint y: 486, distance: 395.7
click at [612, 486] on textarea "**********" at bounding box center [985, 508] width 762 height 66
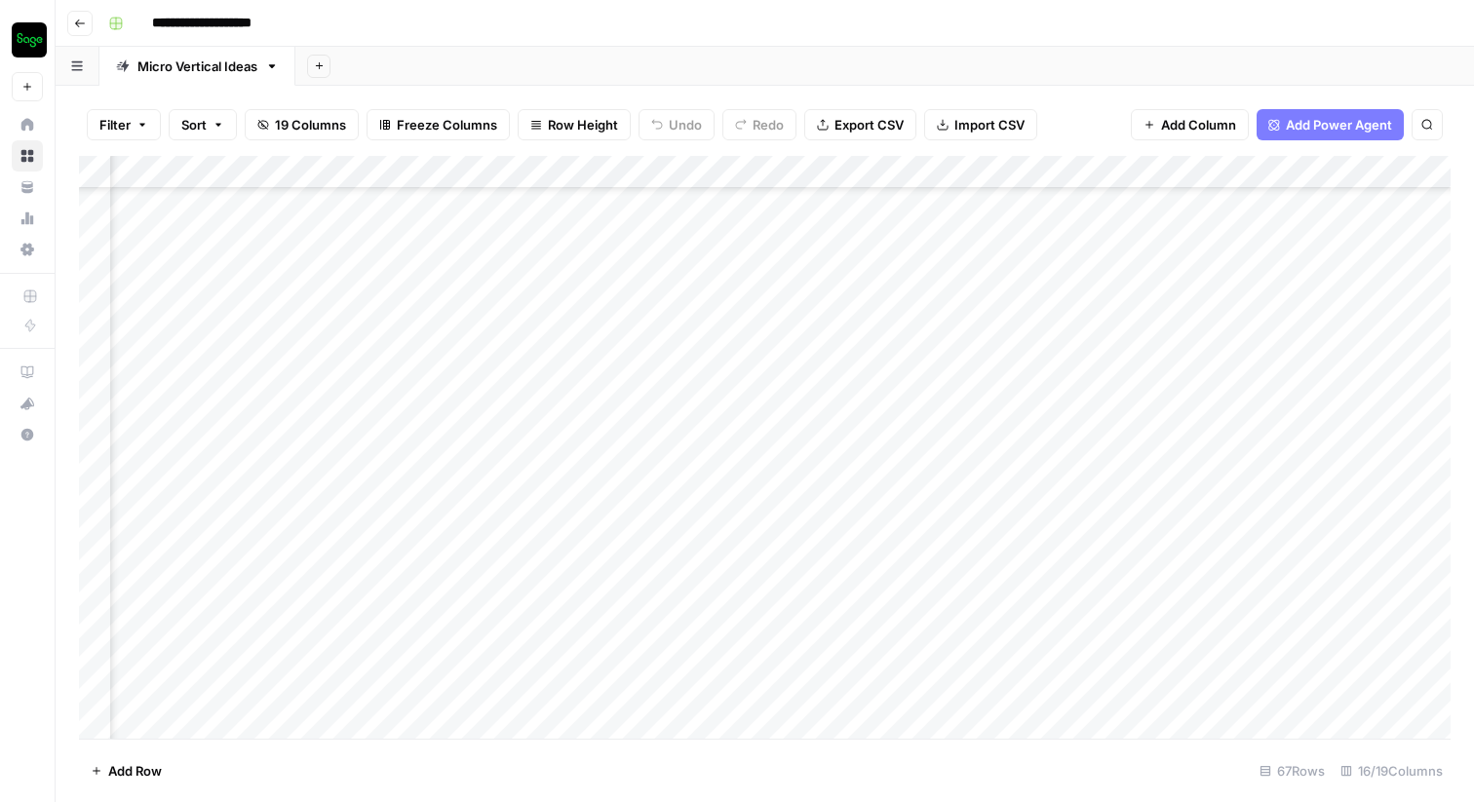
click at [492, 494] on div "Add Column" at bounding box center [765, 447] width 1372 height 583
click at [535, 174] on div "Add Column" at bounding box center [765, 447] width 1372 height 583
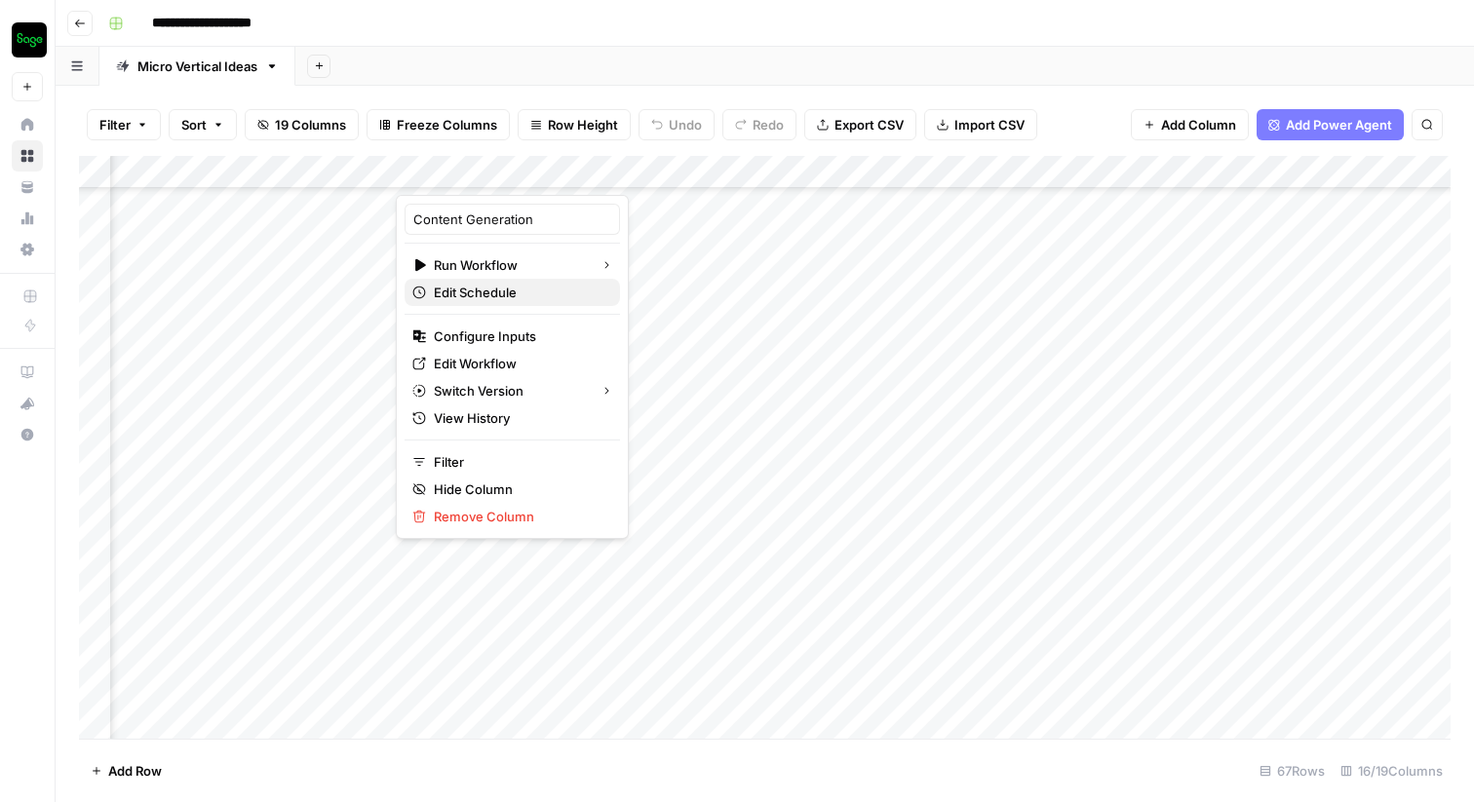
click at [488, 292] on span "Edit Schedule" at bounding box center [519, 293] width 171 height 20
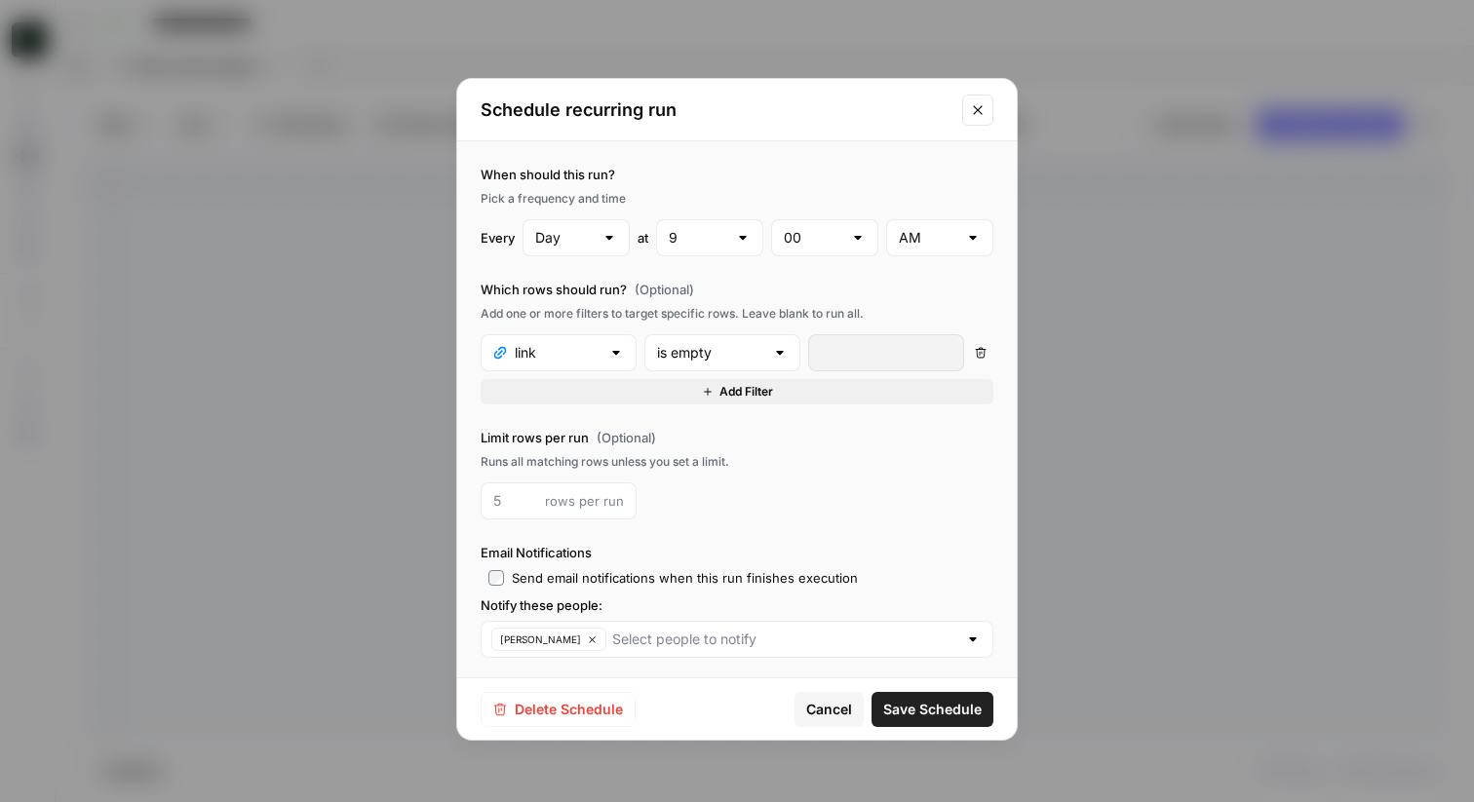
click at [618, 353] on div at bounding box center [616, 353] width 16 height 20
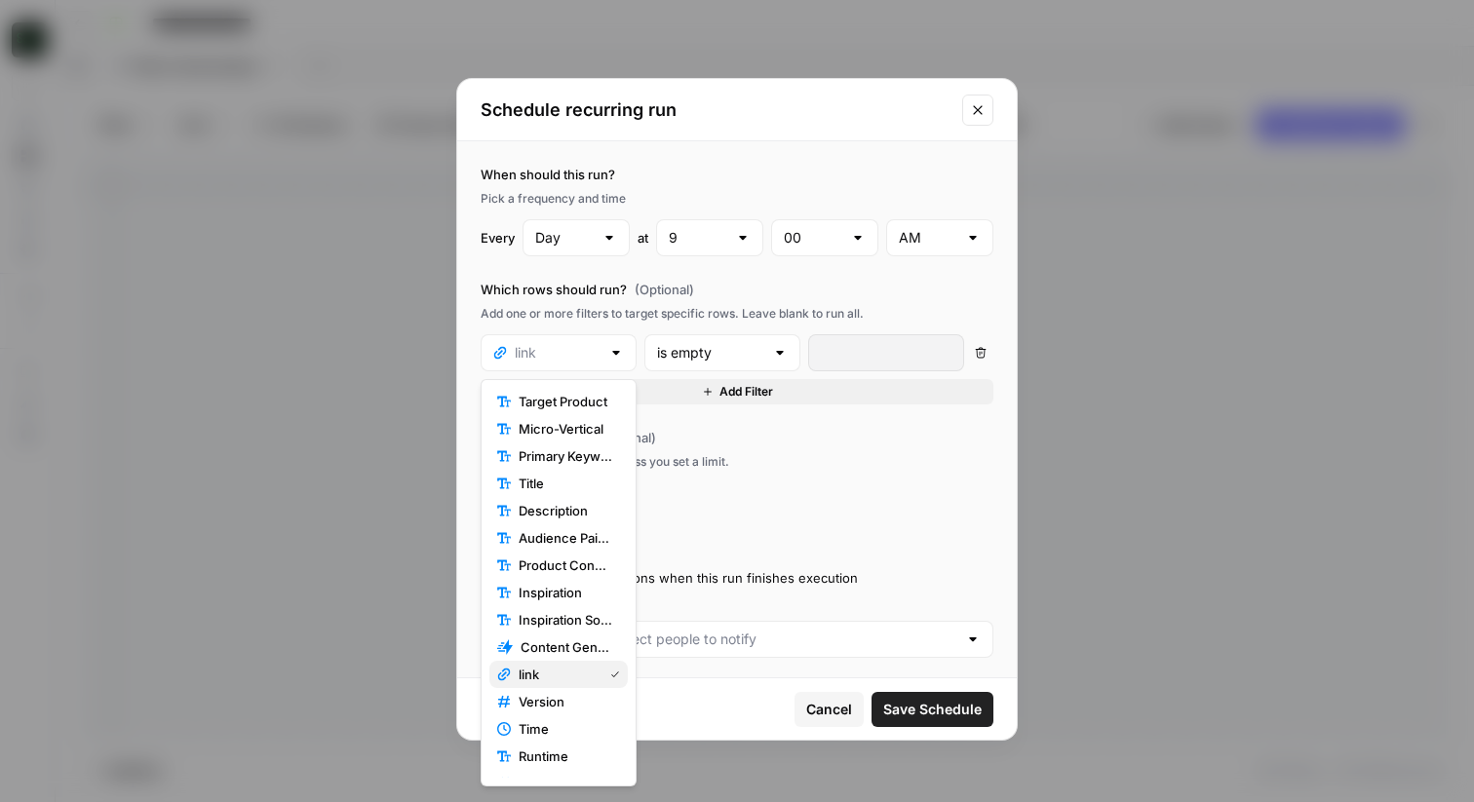
scroll to position [4, 0]
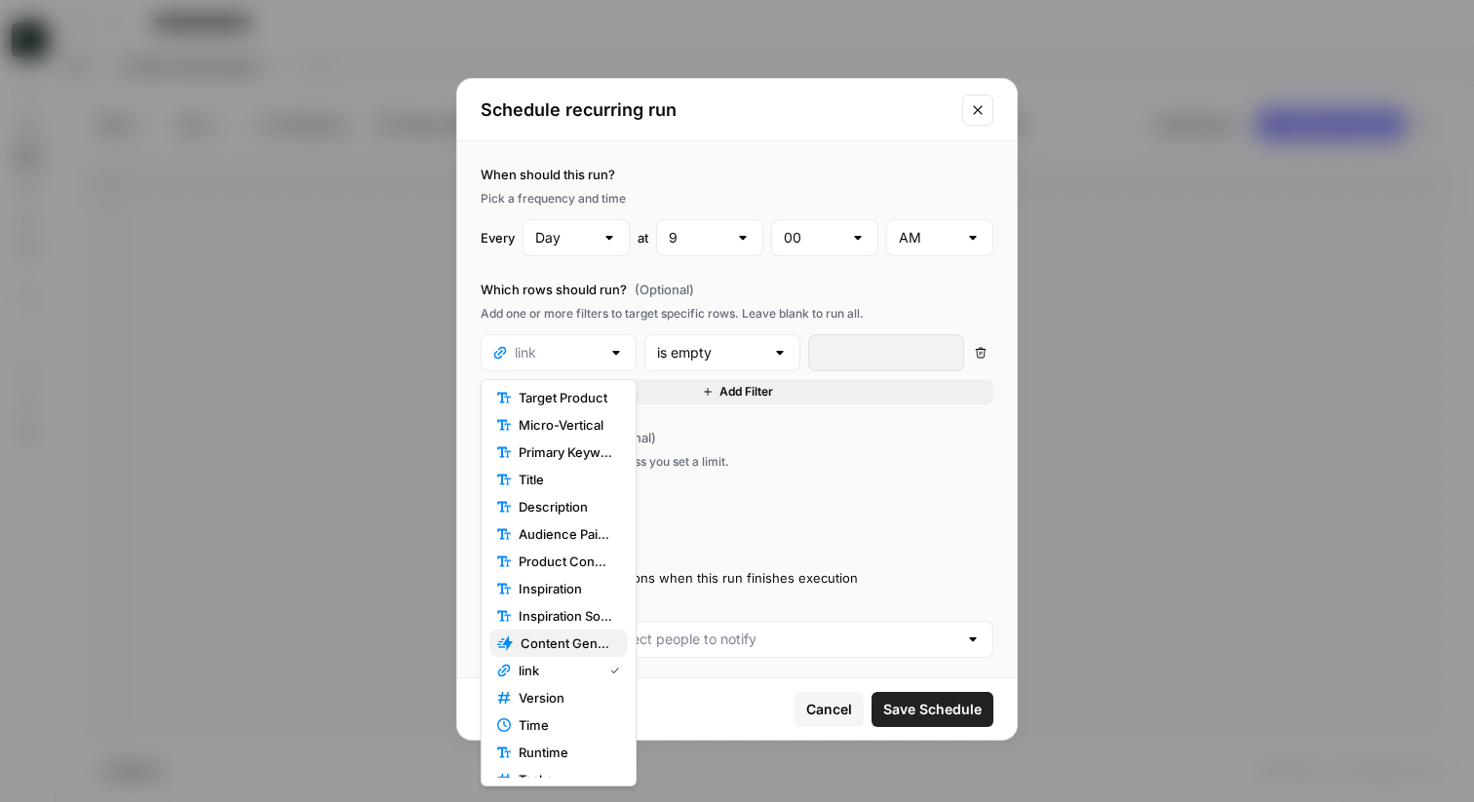
click at [560, 641] on span "Content Generation" at bounding box center [567, 644] width 92 height 20
type input "Content Generation"
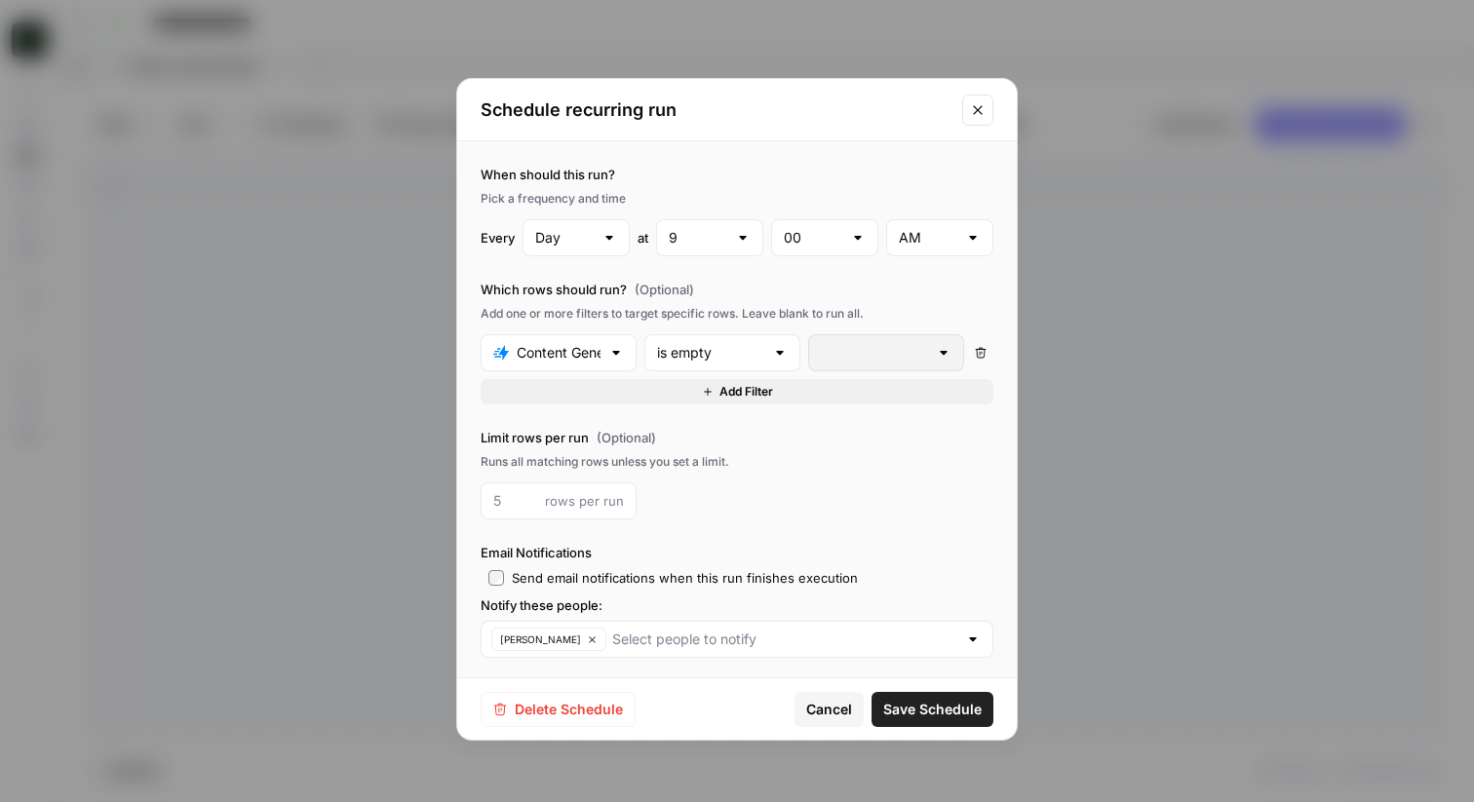
click at [786, 357] on div at bounding box center [780, 353] width 16 height 20
type input "is empty"
click at [979, 108] on icon "Close modal" at bounding box center [978, 110] width 16 height 16
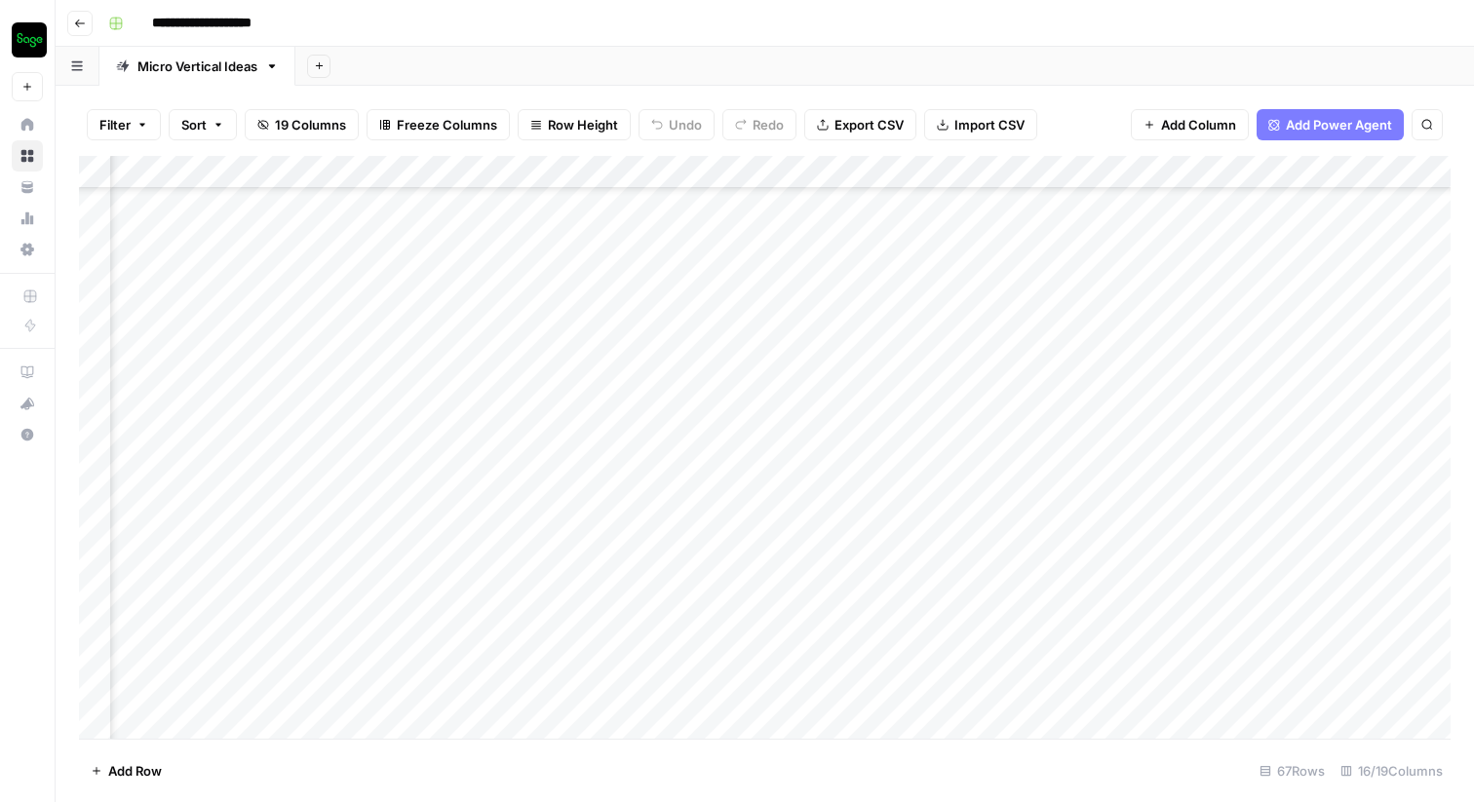
click at [527, 172] on div "Add Column" at bounding box center [765, 447] width 1372 height 583
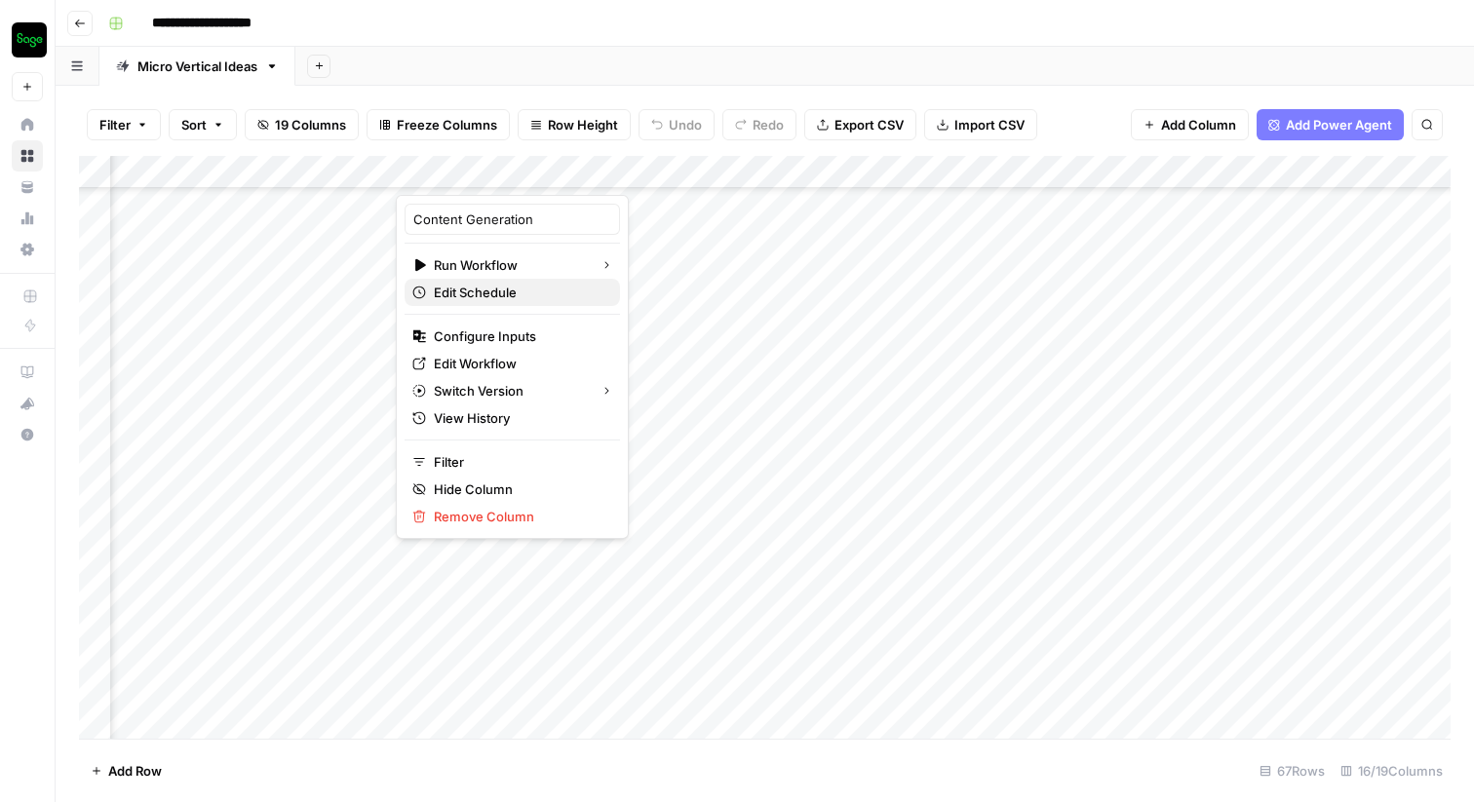
click at [481, 291] on span "Edit Schedule" at bounding box center [519, 293] width 171 height 20
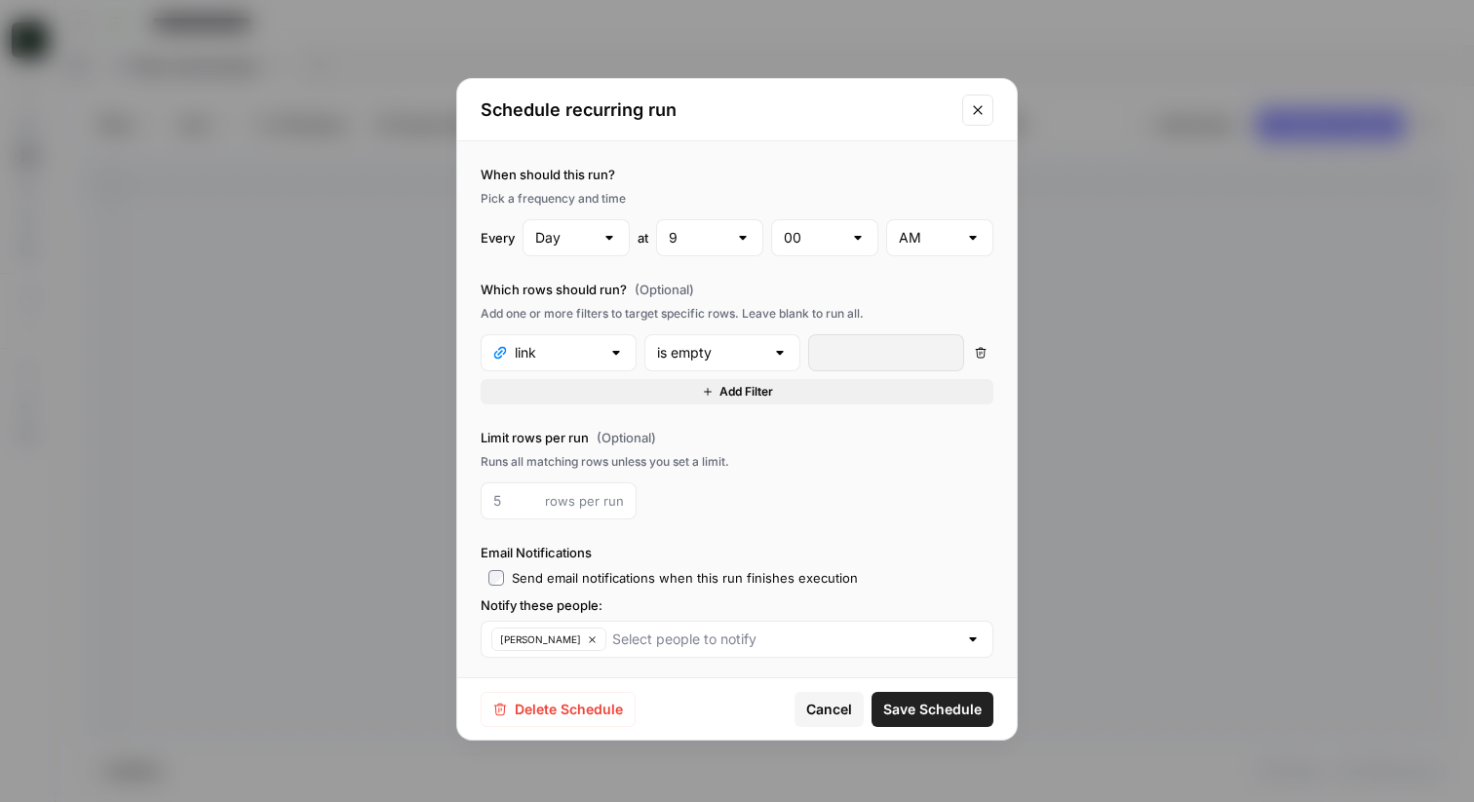
click at [606, 348] on div "link" at bounding box center [559, 352] width 156 height 37
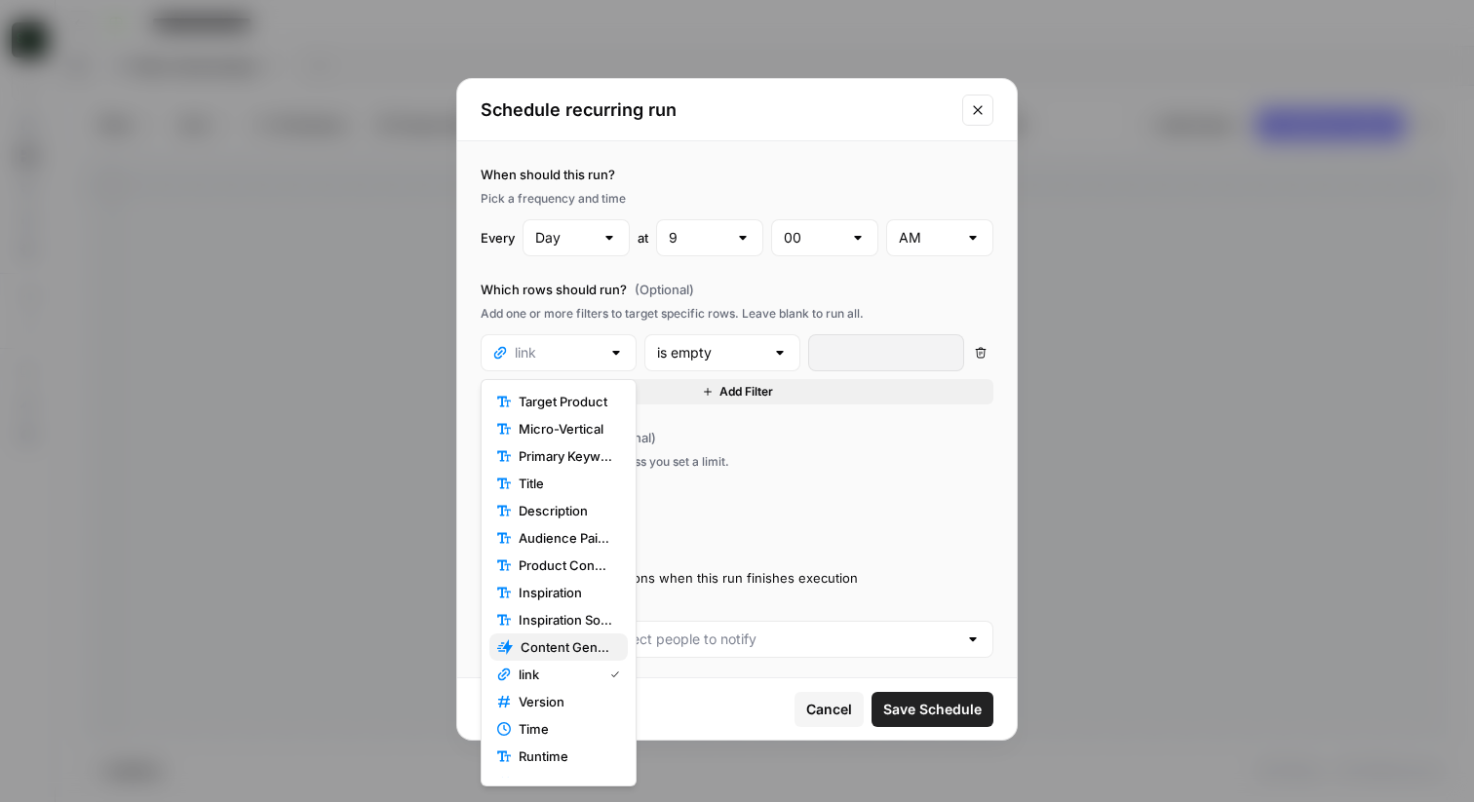
click at [578, 650] on span "Content Generation" at bounding box center [567, 648] width 92 height 20
type input "Content Generation"
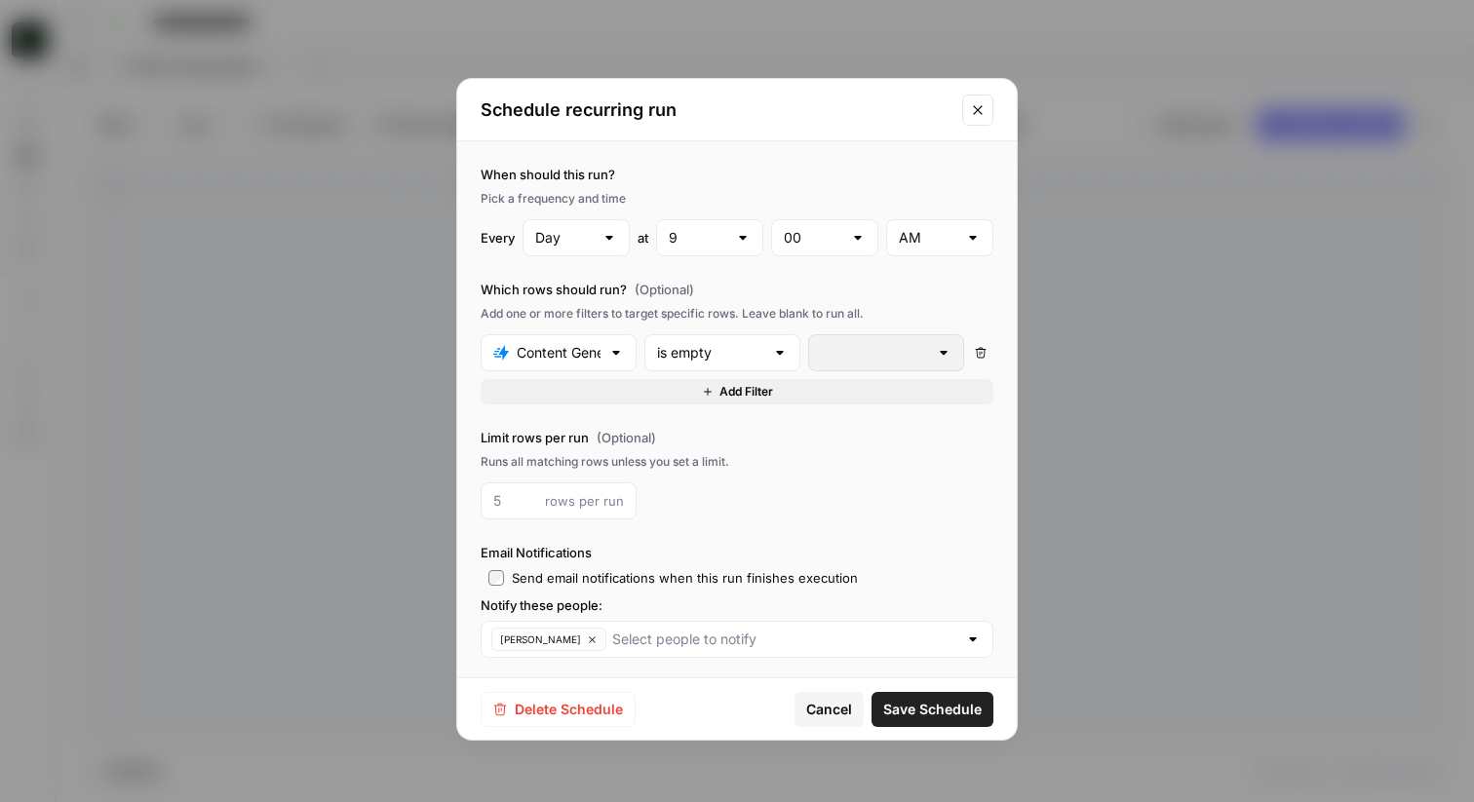
click at [767, 348] on div "is empty" at bounding box center [723, 352] width 156 height 37
click at [726, 485] on span "is not equal to" at bounding box center [718, 484] width 115 height 20
type input "is not equal to"
click at [912, 350] on input "text" at bounding box center [874, 353] width 107 height 20
click at [847, 433] on span "running" at bounding box center [882, 429] width 115 height 20
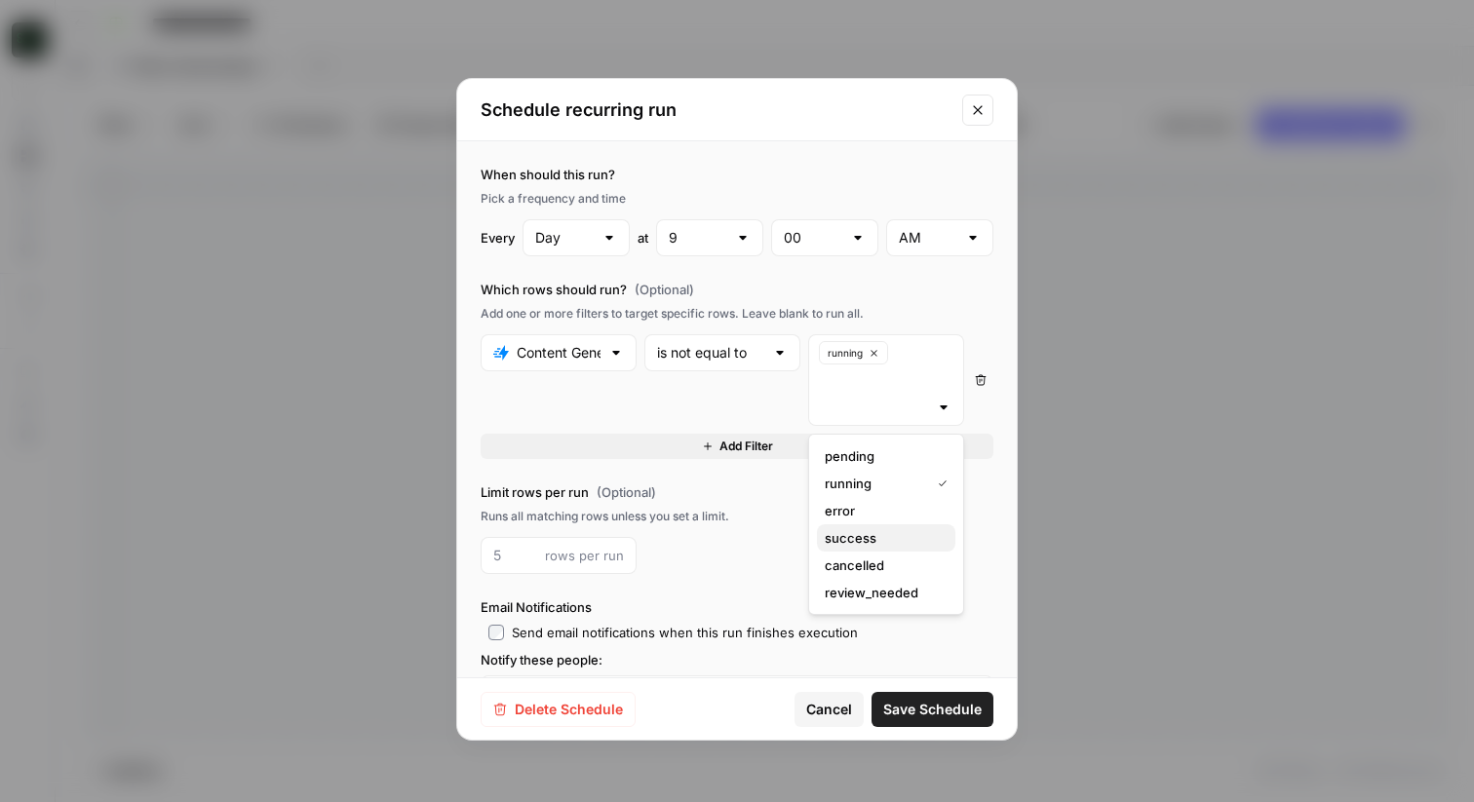
click at [855, 541] on span "success" at bounding box center [882, 538] width 115 height 20
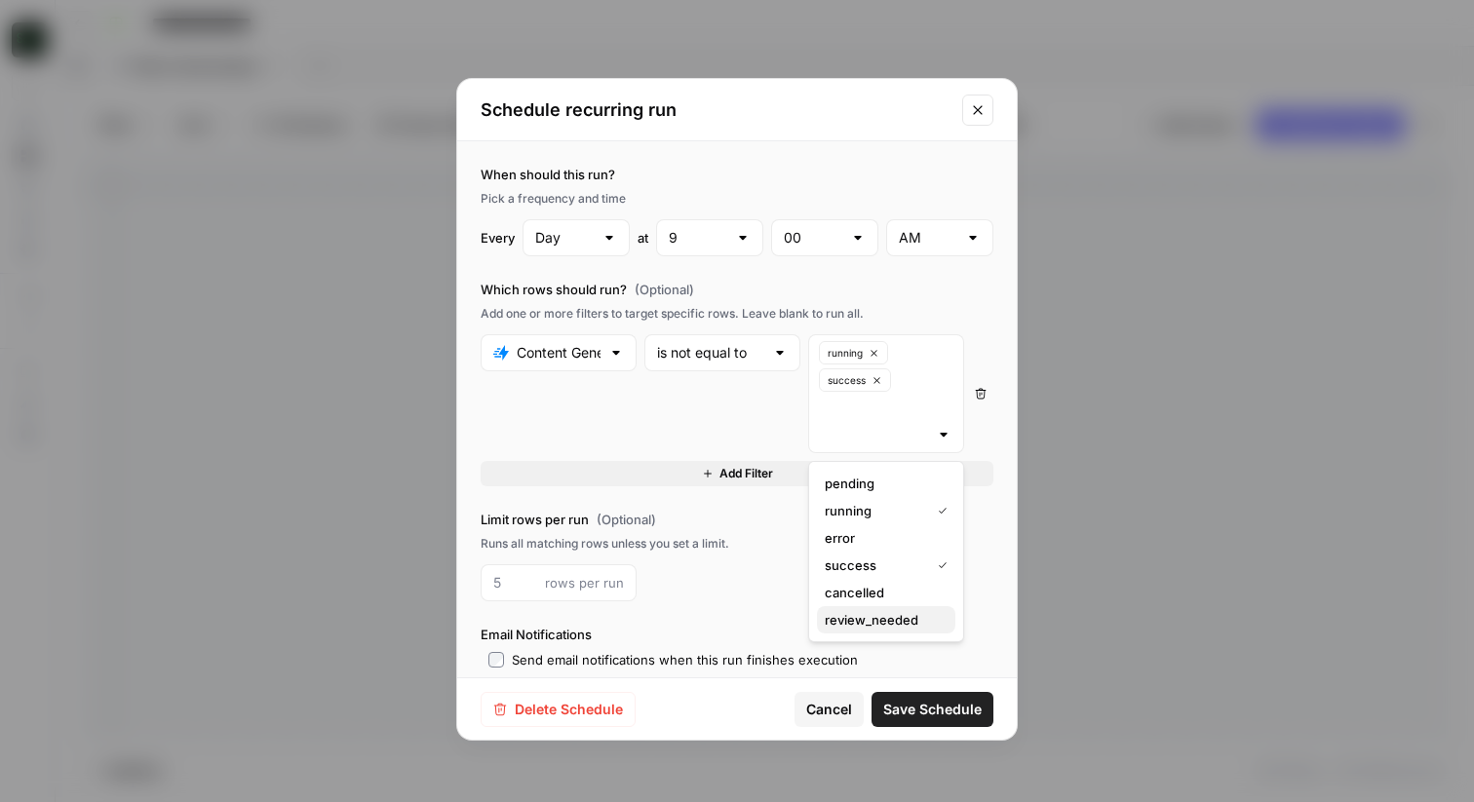
click at [873, 619] on span "review_needed" at bounding box center [882, 620] width 115 height 20
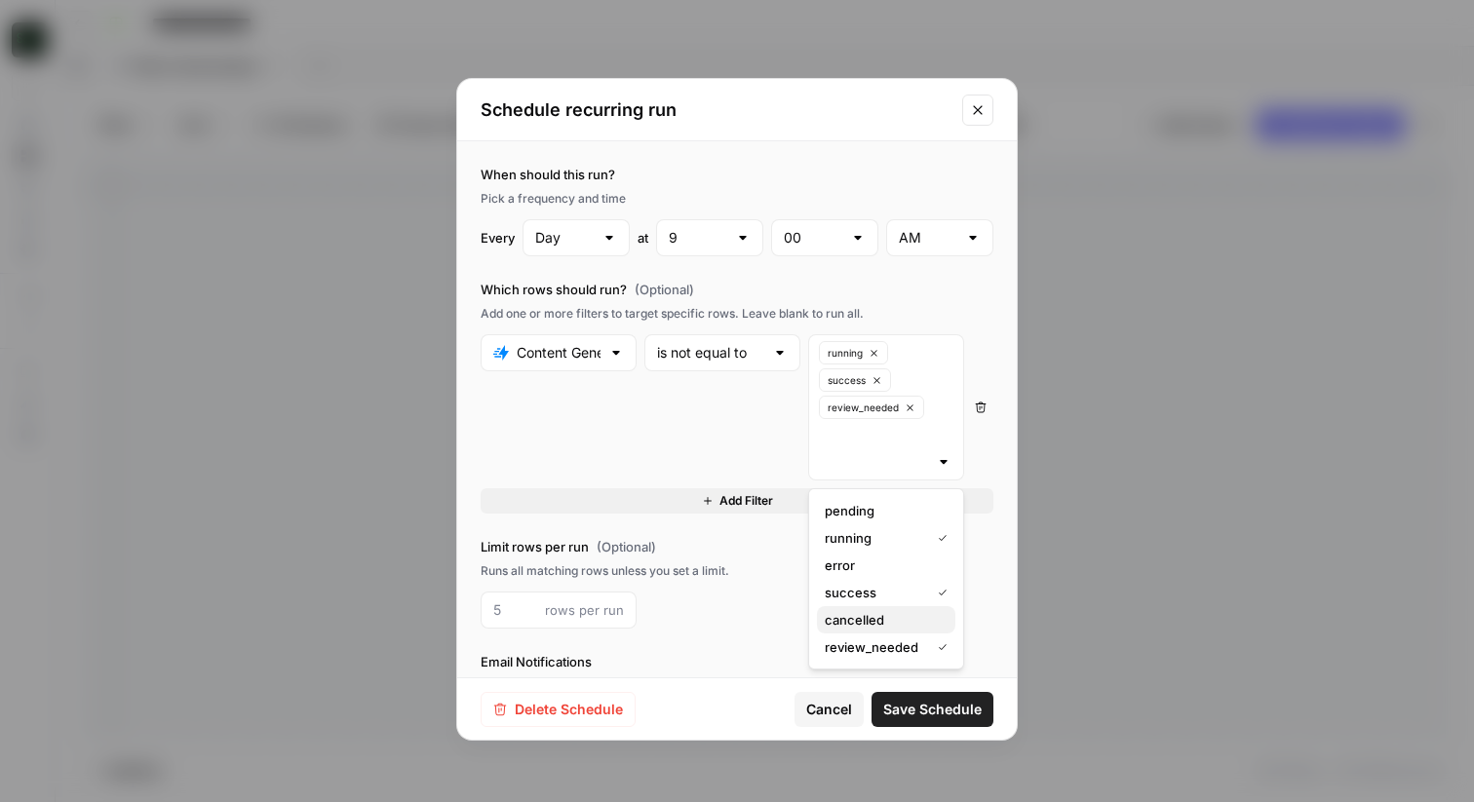
click at [867, 618] on span "cancelled" at bounding box center [882, 620] width 115 height 20
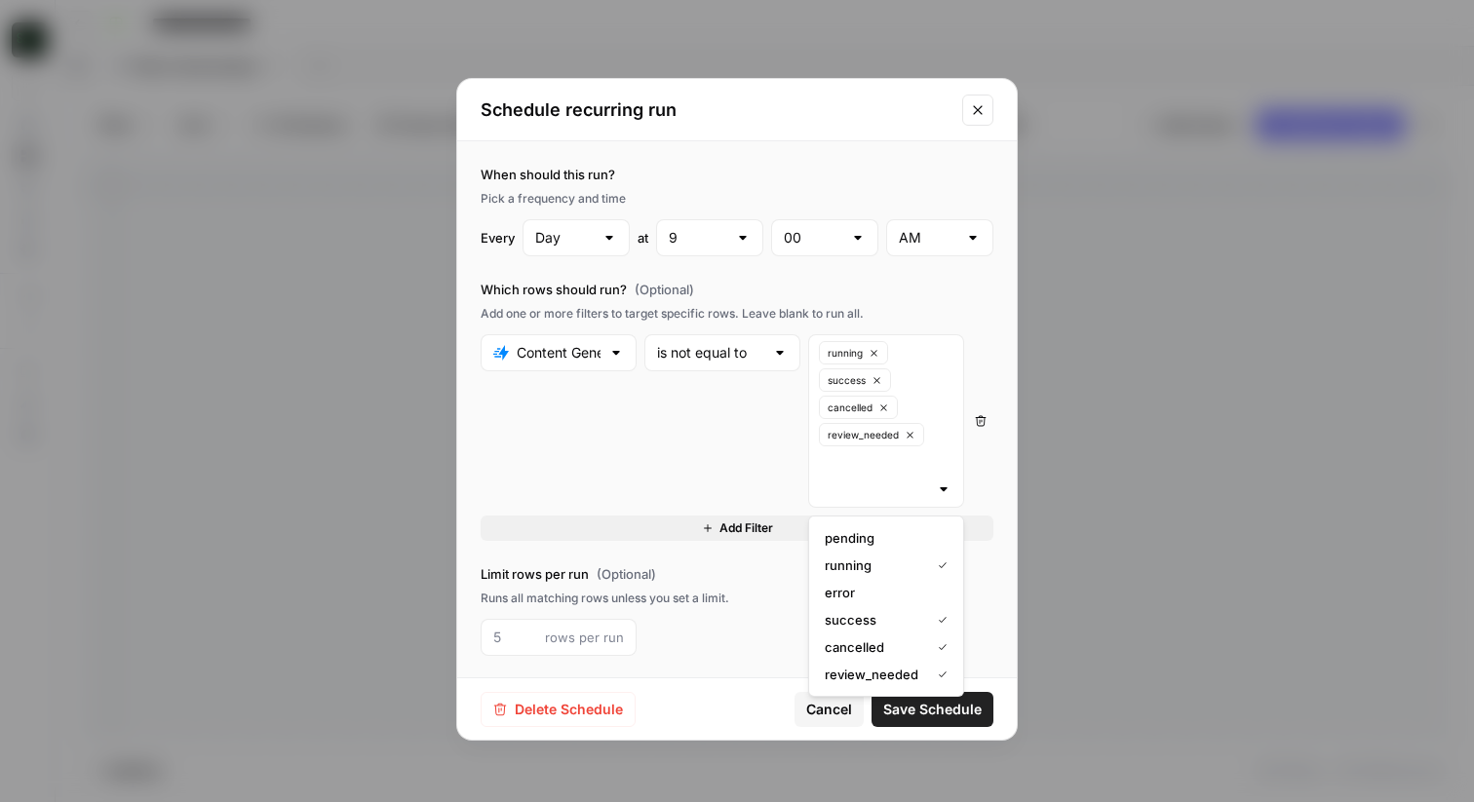
click at [947, 718] on span "Save Schedule" at bounding box center [932, 710] width 98 height 20
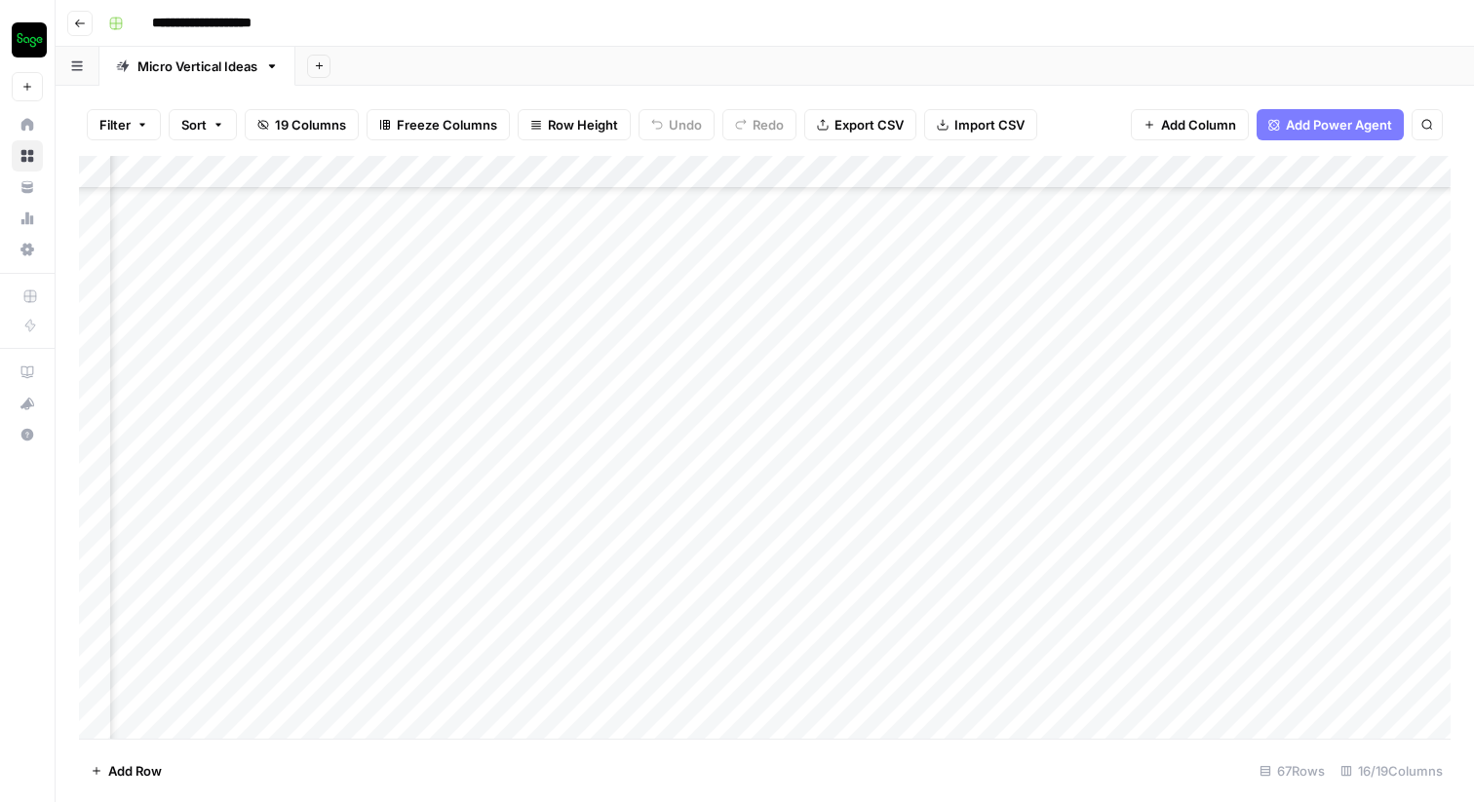
click at [641, 174] on div "Add Column" at bounding box center [765, 447] width 1372 height 583
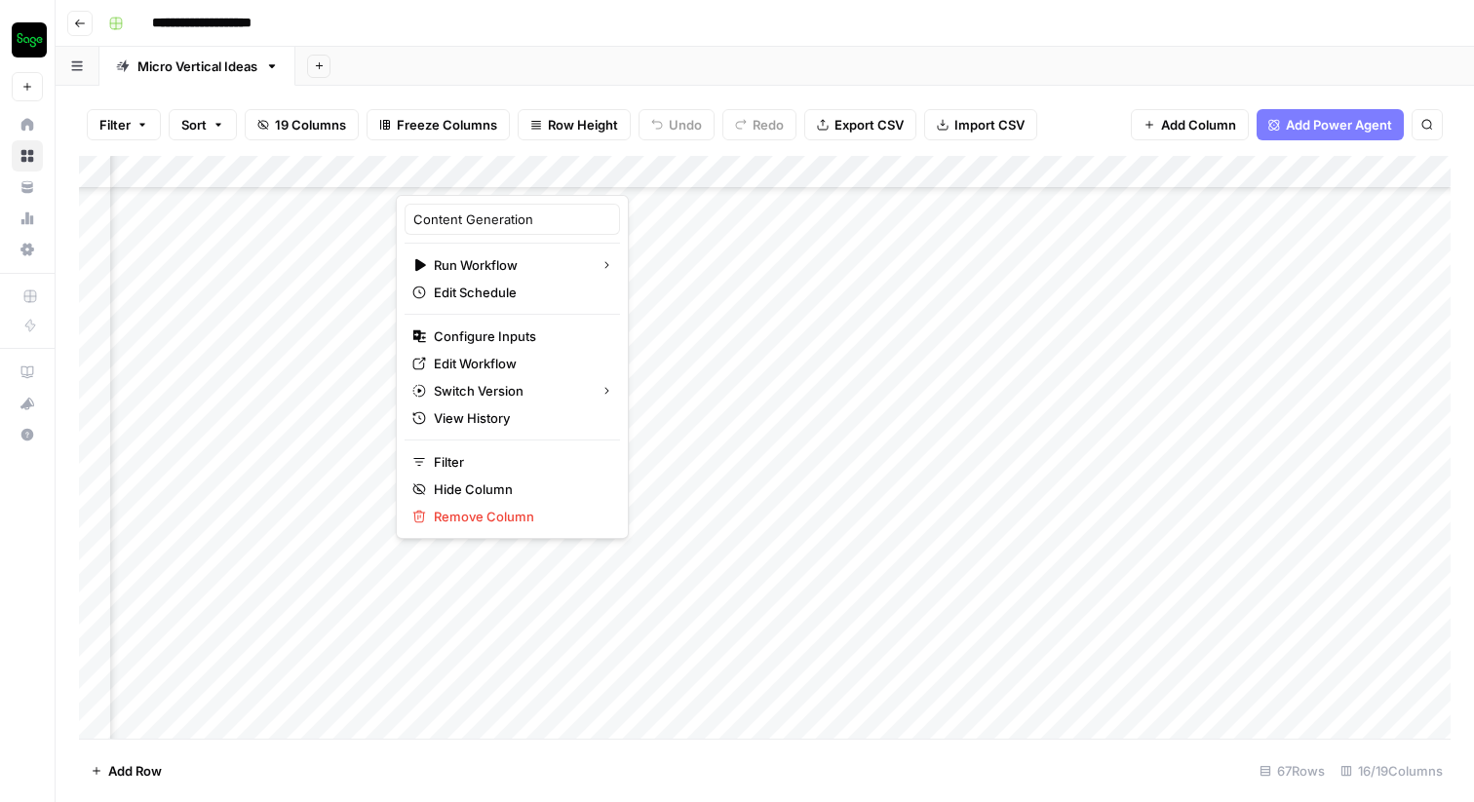
click at [973, 658] on div "Add Column" at bounding box center [765, 447] width 1372 height 583
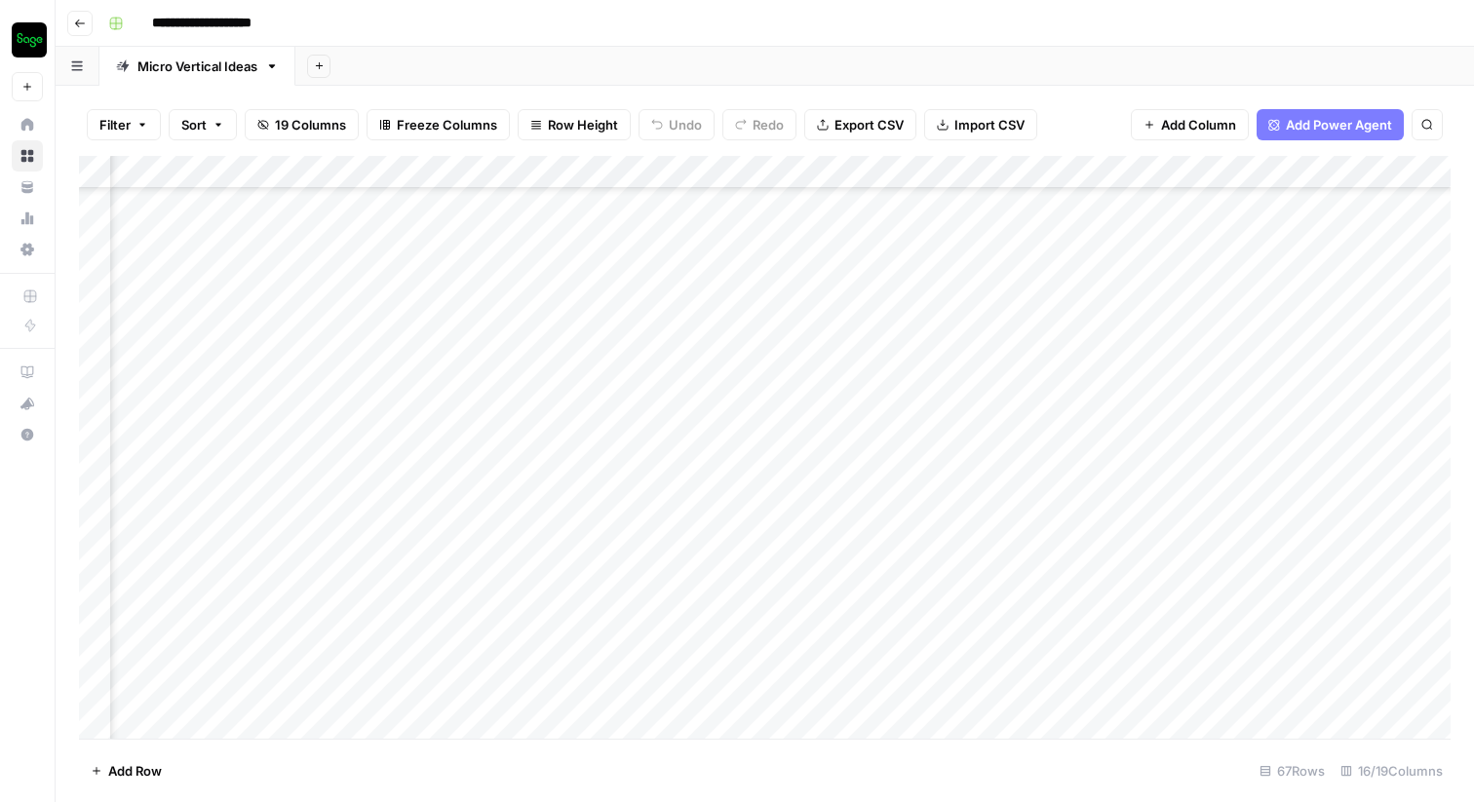
scroll to position [1500, 3009]
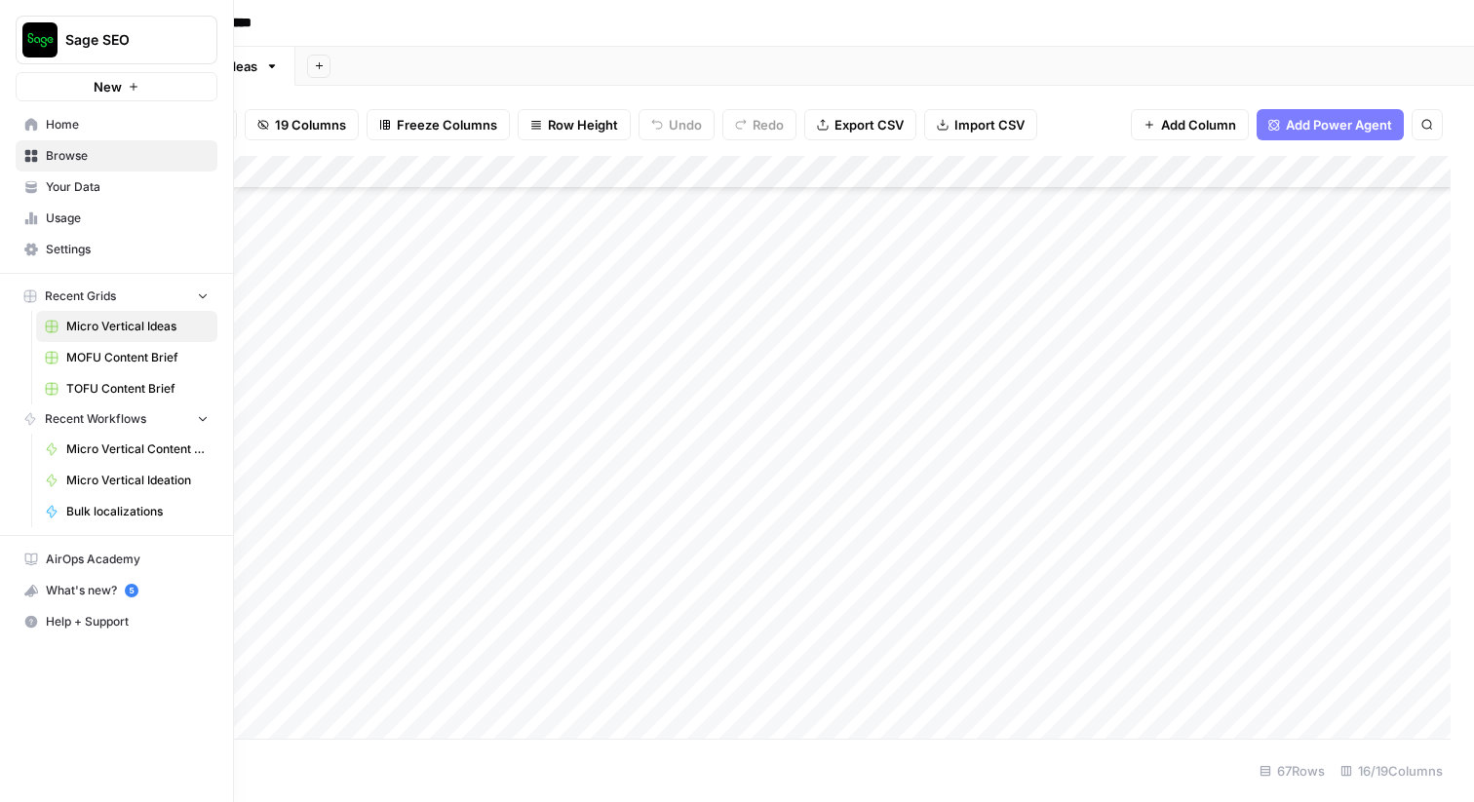
click at [68, 226] on span "Usage" at bounding box center [127, 219] width 163 height 18
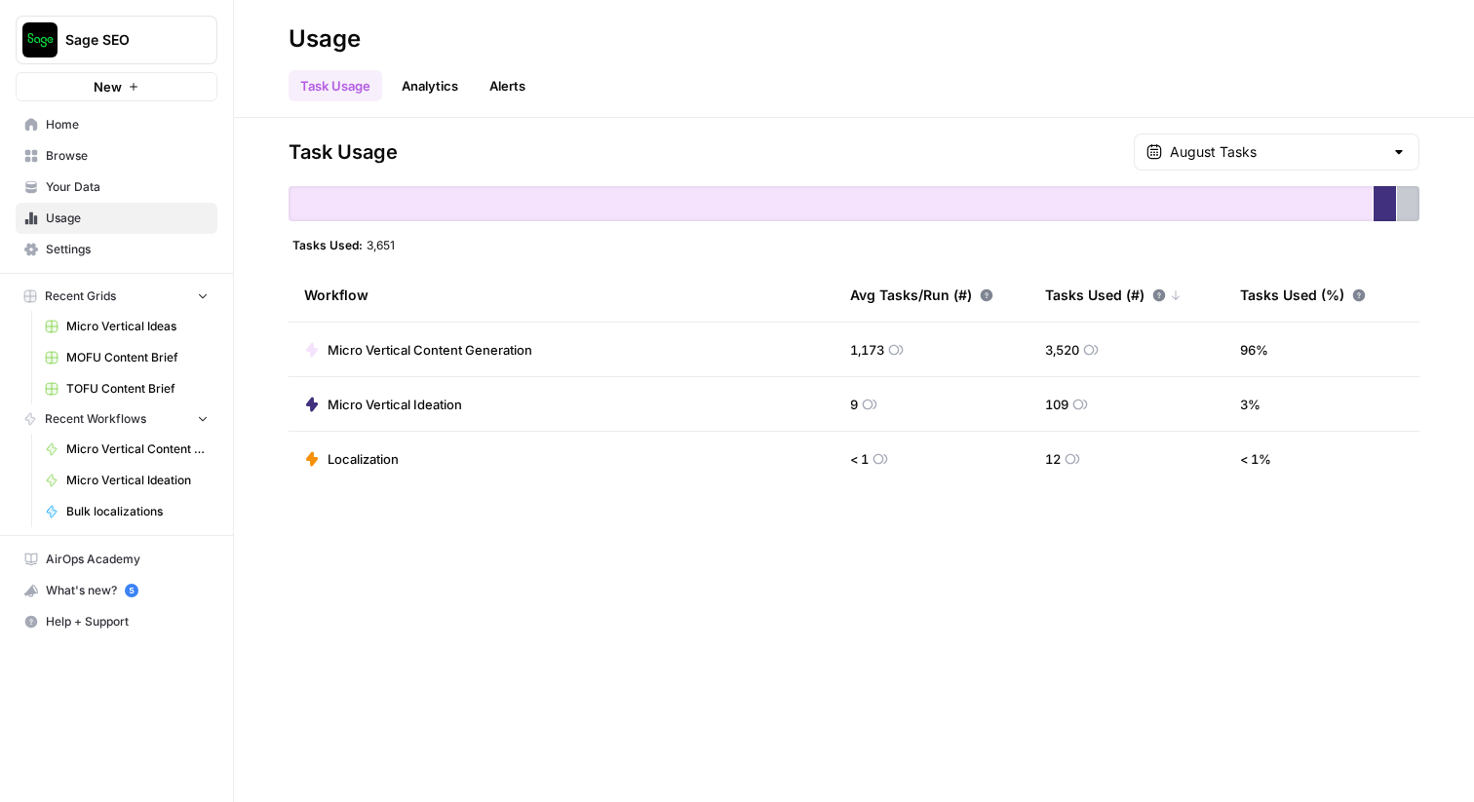
click at [378, 460] on span "Localization" at bounding box center [363, 459] width 71 height 20
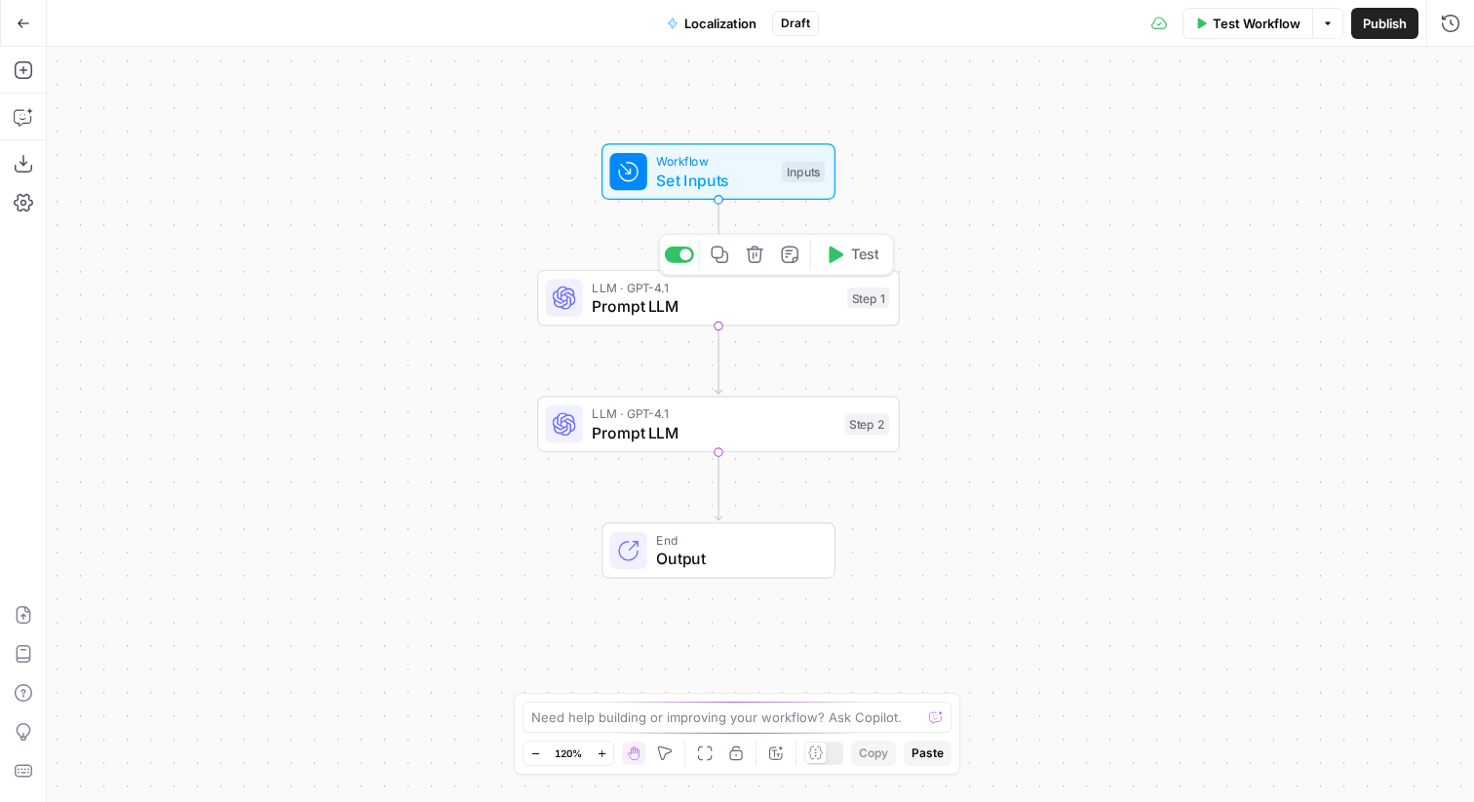
click at [711, 318] on span "Prompt LLM" at bounding box center [715, 305] width 246 height 23
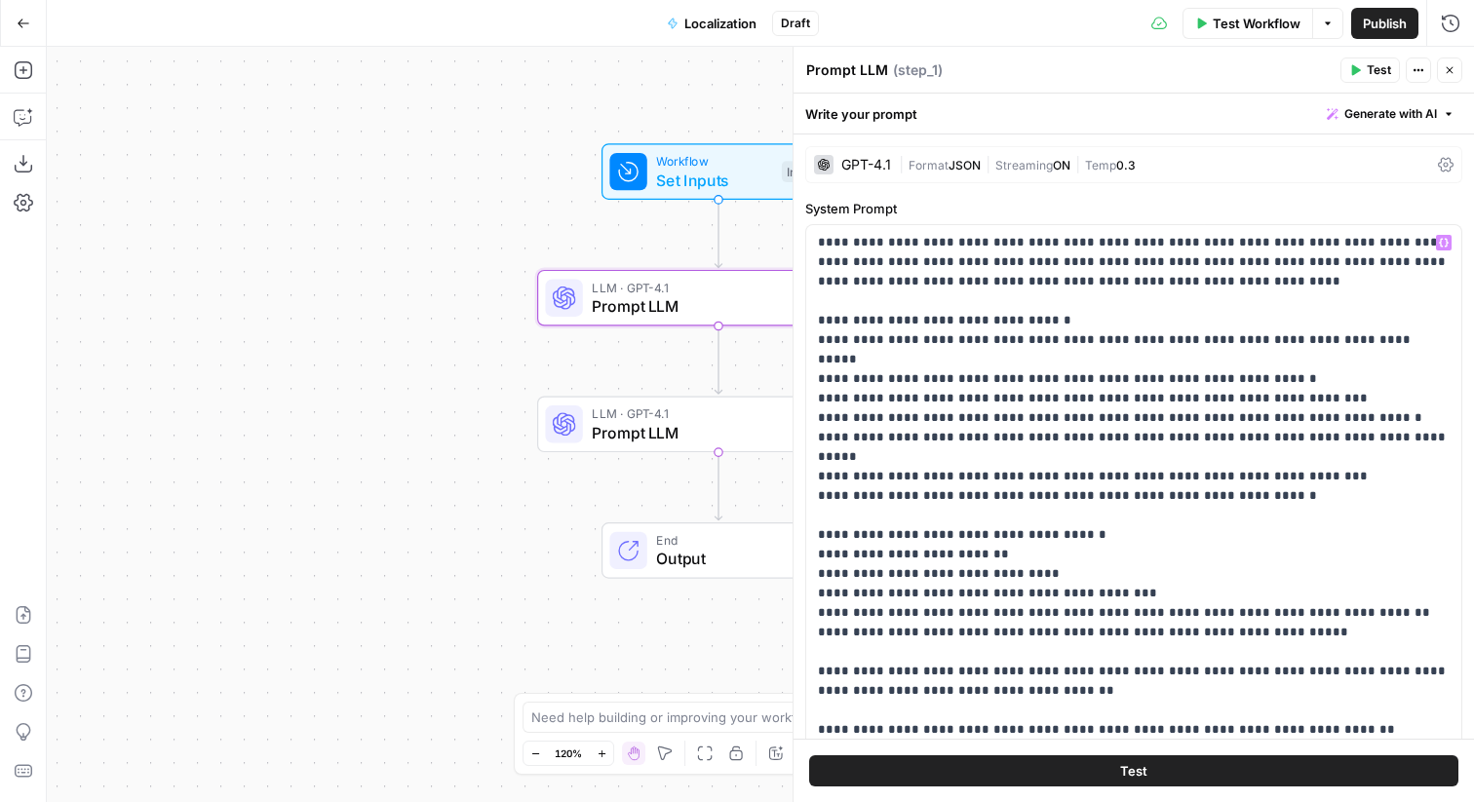
scroll to position [1, 0]
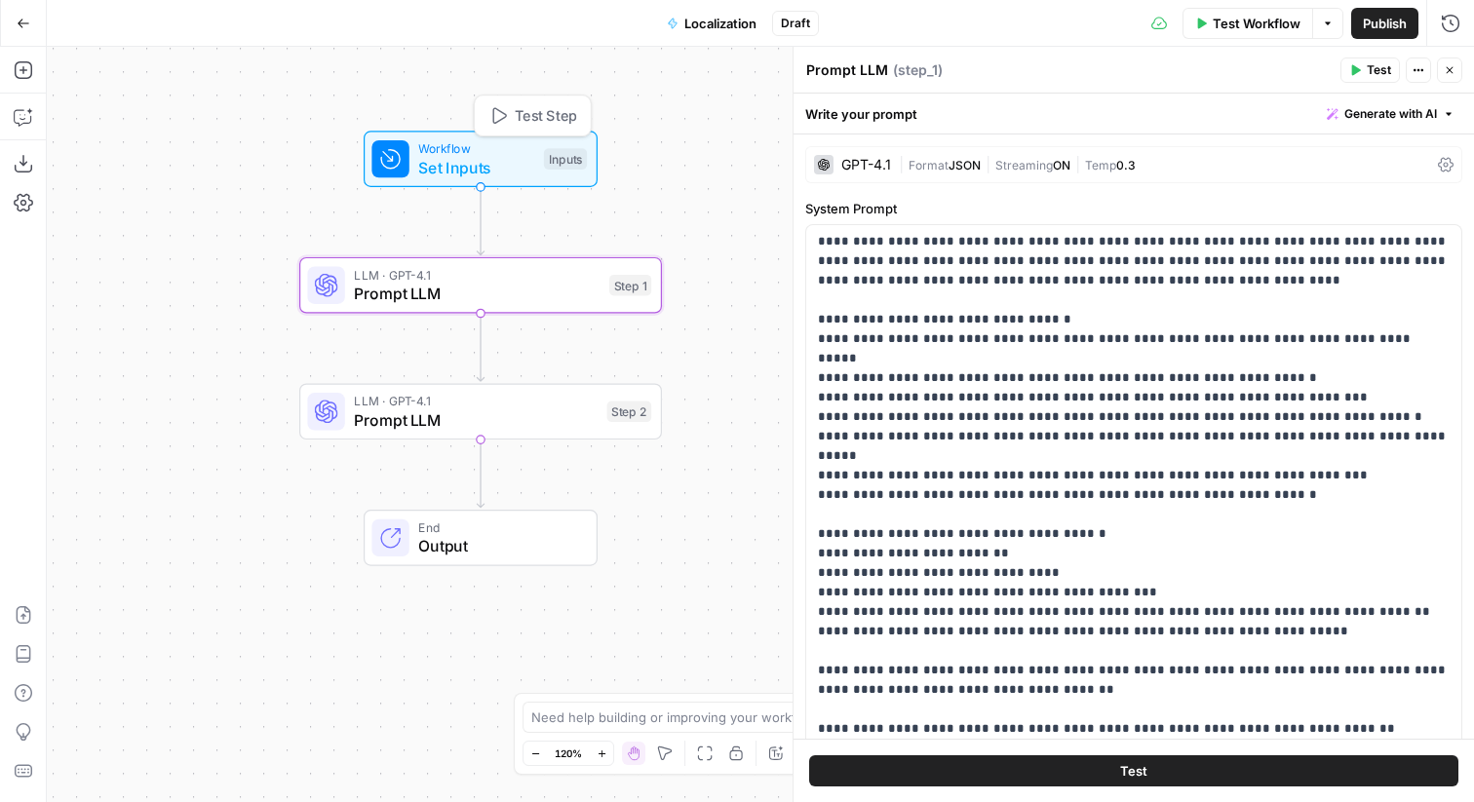
click at [453, 169] on span "Set Inputs" at bounding box center [476, 167] width 116 height 23
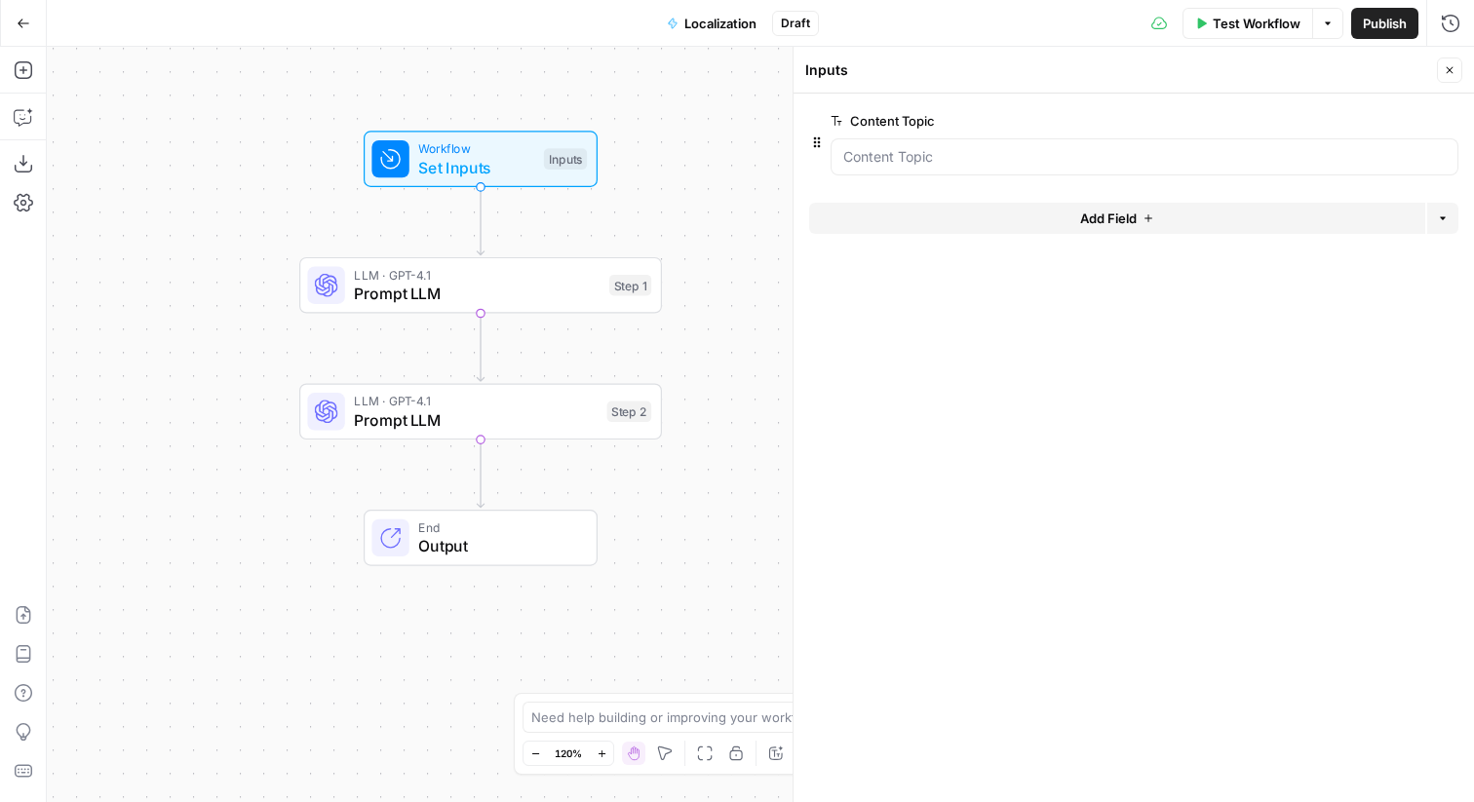
click at [996, 221] on button "Add Field" at bounding box center [1117, 218] width 616 height 31
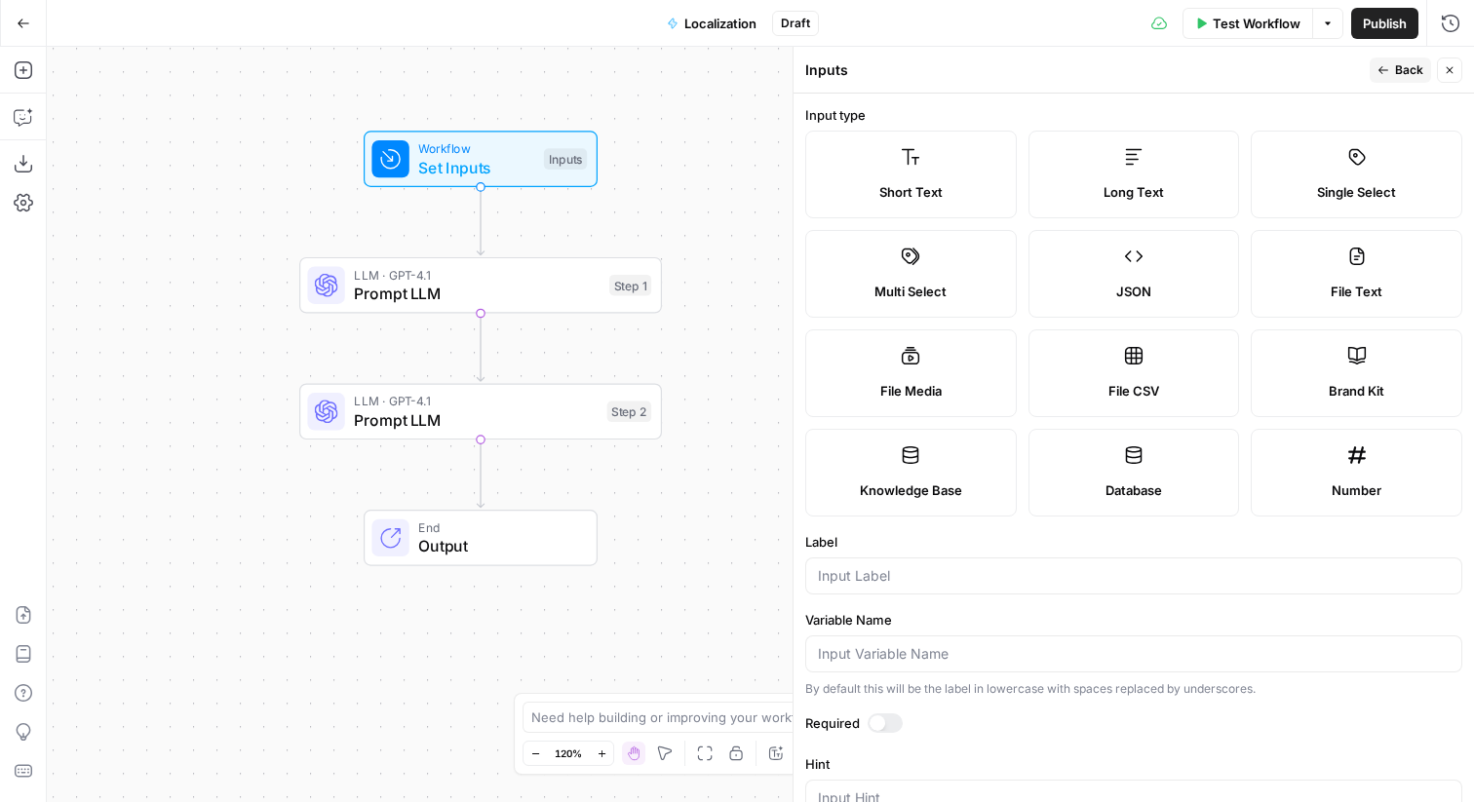
click at [1384, 172] on label "Single Select" at bounding box center [1357, 175] width 212 height 88
click at [1018, 570] on input "Label" at bounding box center [1134, 576] width 632 height 20
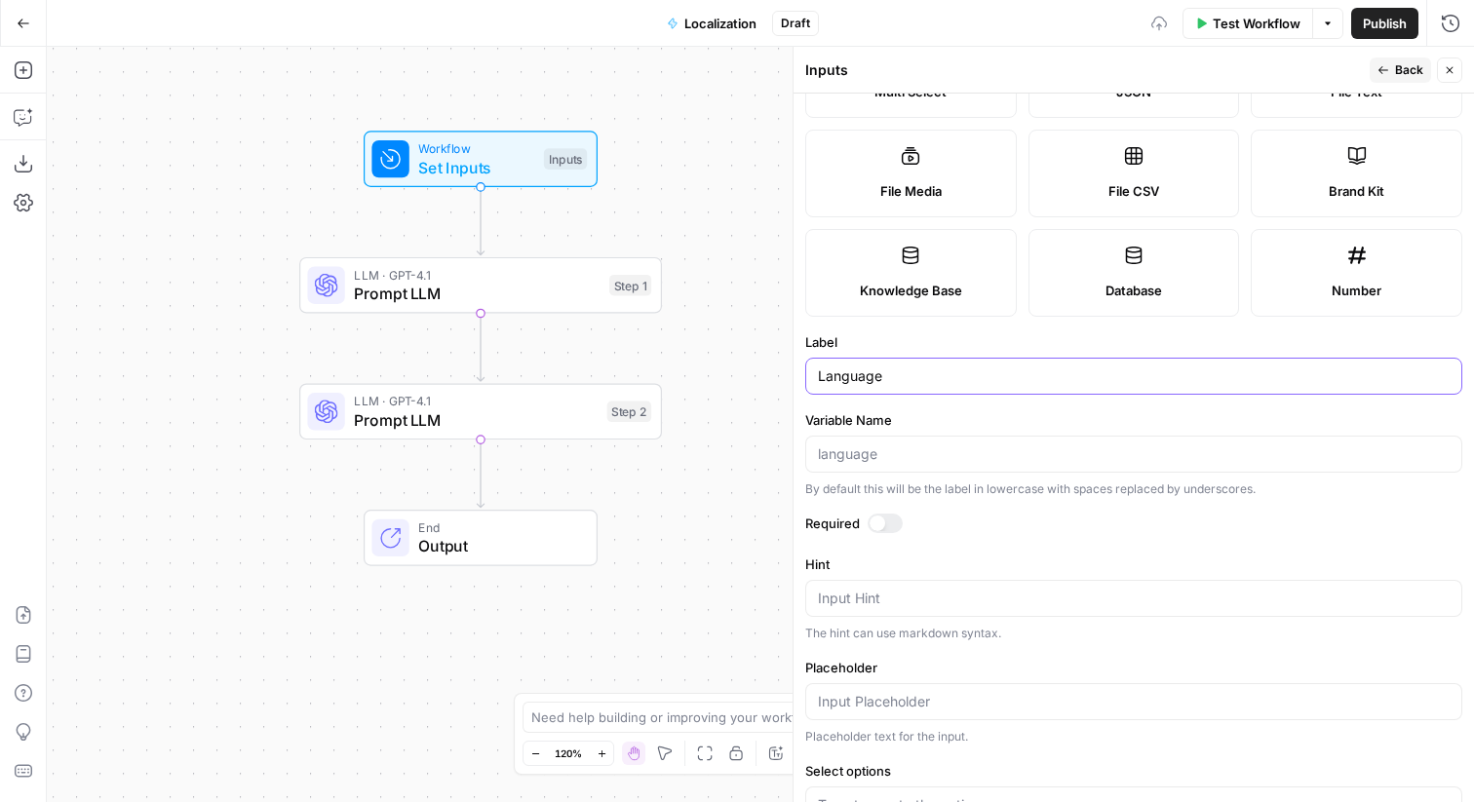
scroll to position [337, 0]
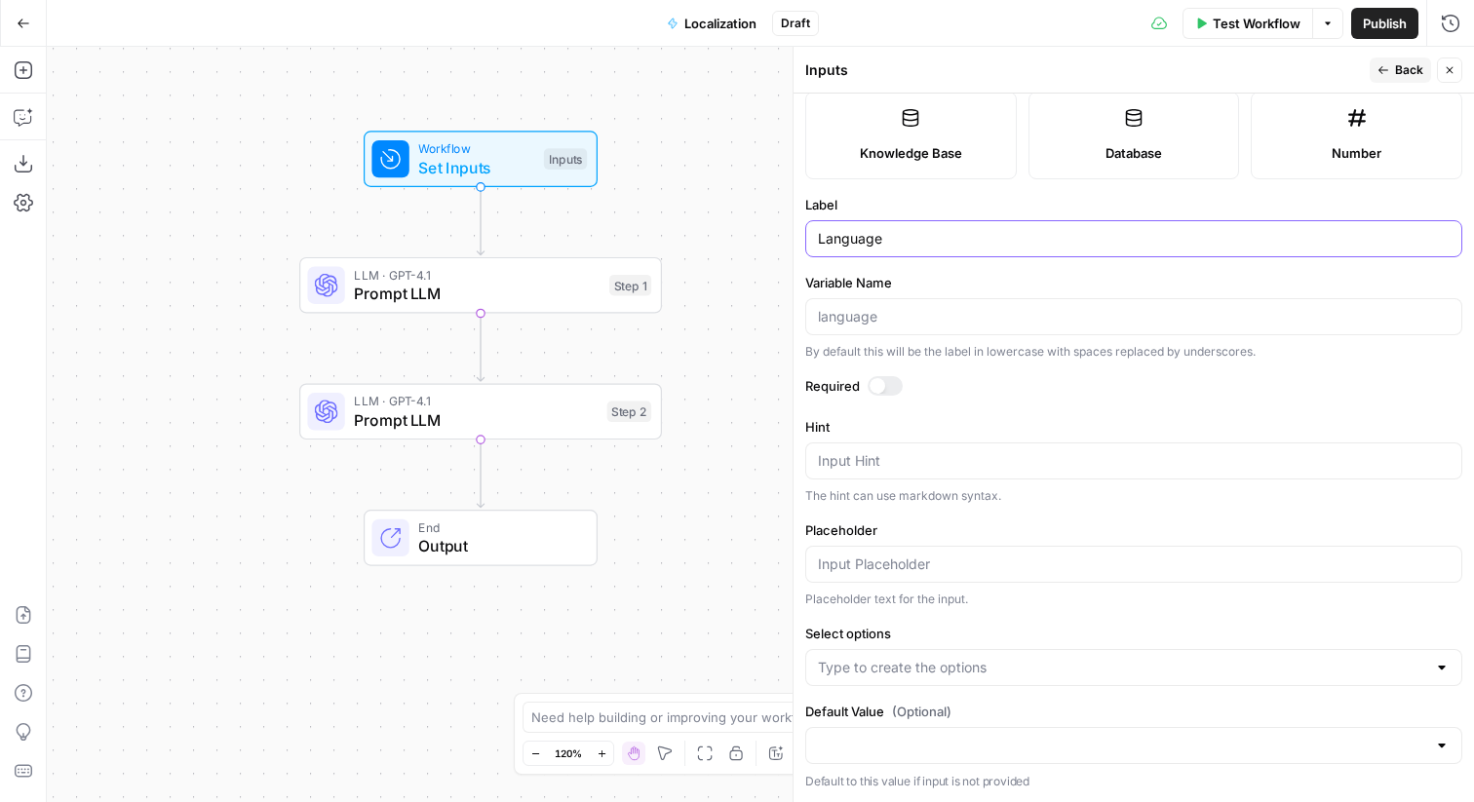
type input "Language"
click at [879, 382] on div at bounding box center [878, 386] width 16 height 16
click at [907, 675] on input "Select options" at bounding box center [1122, 668] width 608 height 20
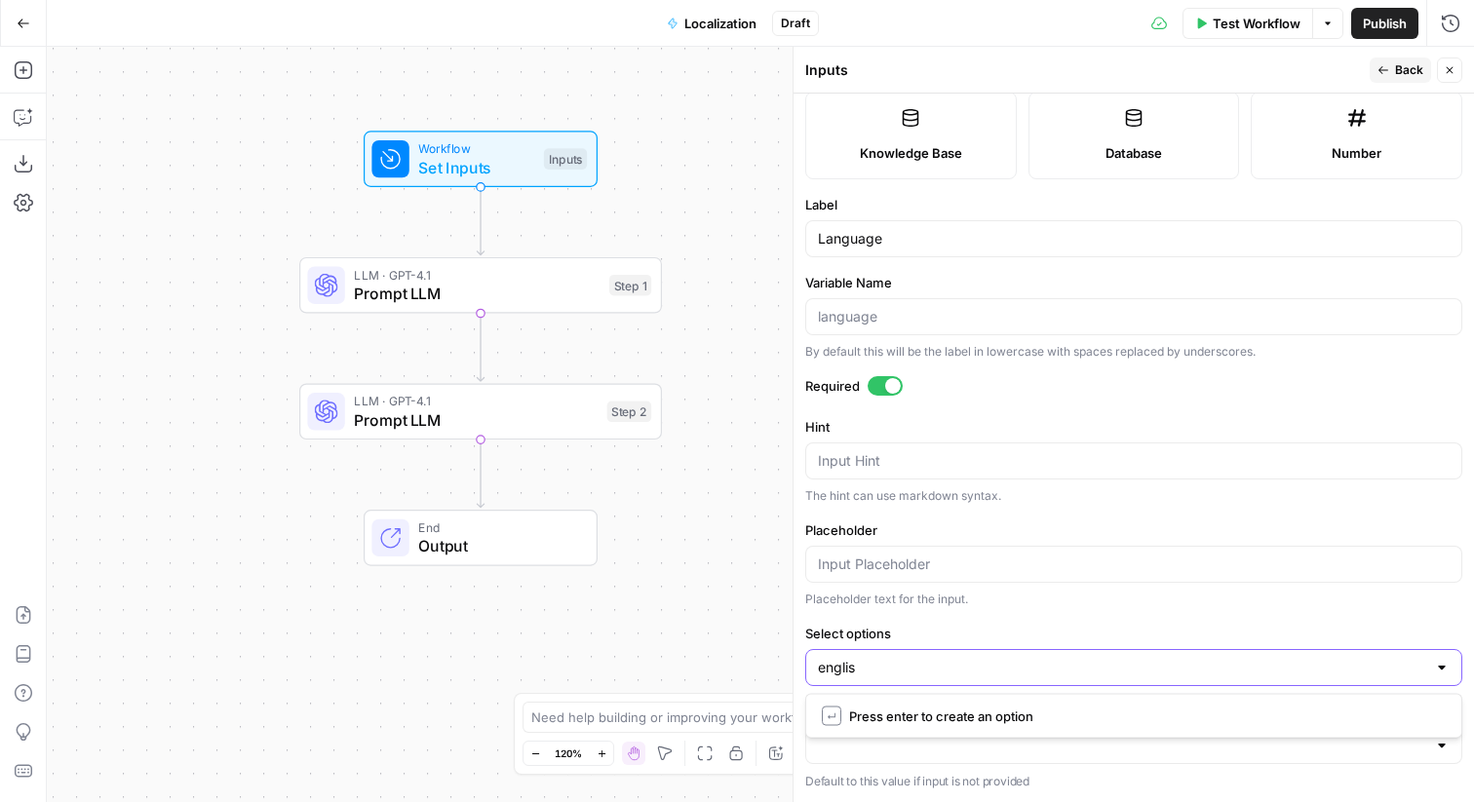
type input "english"
type input "ger"
click at [871, 669] on icon "button" at bounding box center [868, 668] width 6 height 6
click at [834, 669] on input "Select options" at bounding box center [1122, 668] width 608 height 20
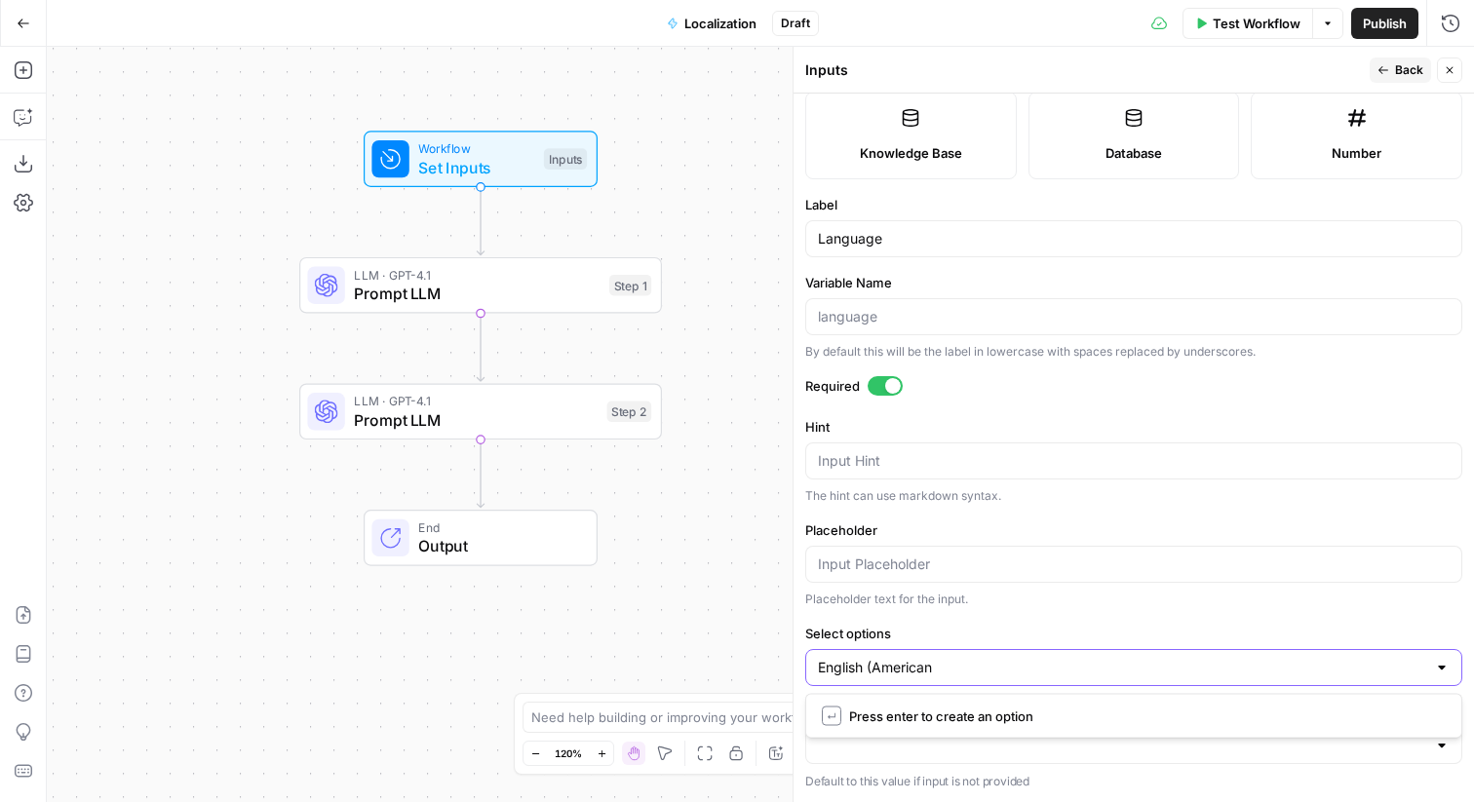
type input "English (American)"
type input "English (British)"
type input "German"
type input "Spanish"
type input "French"
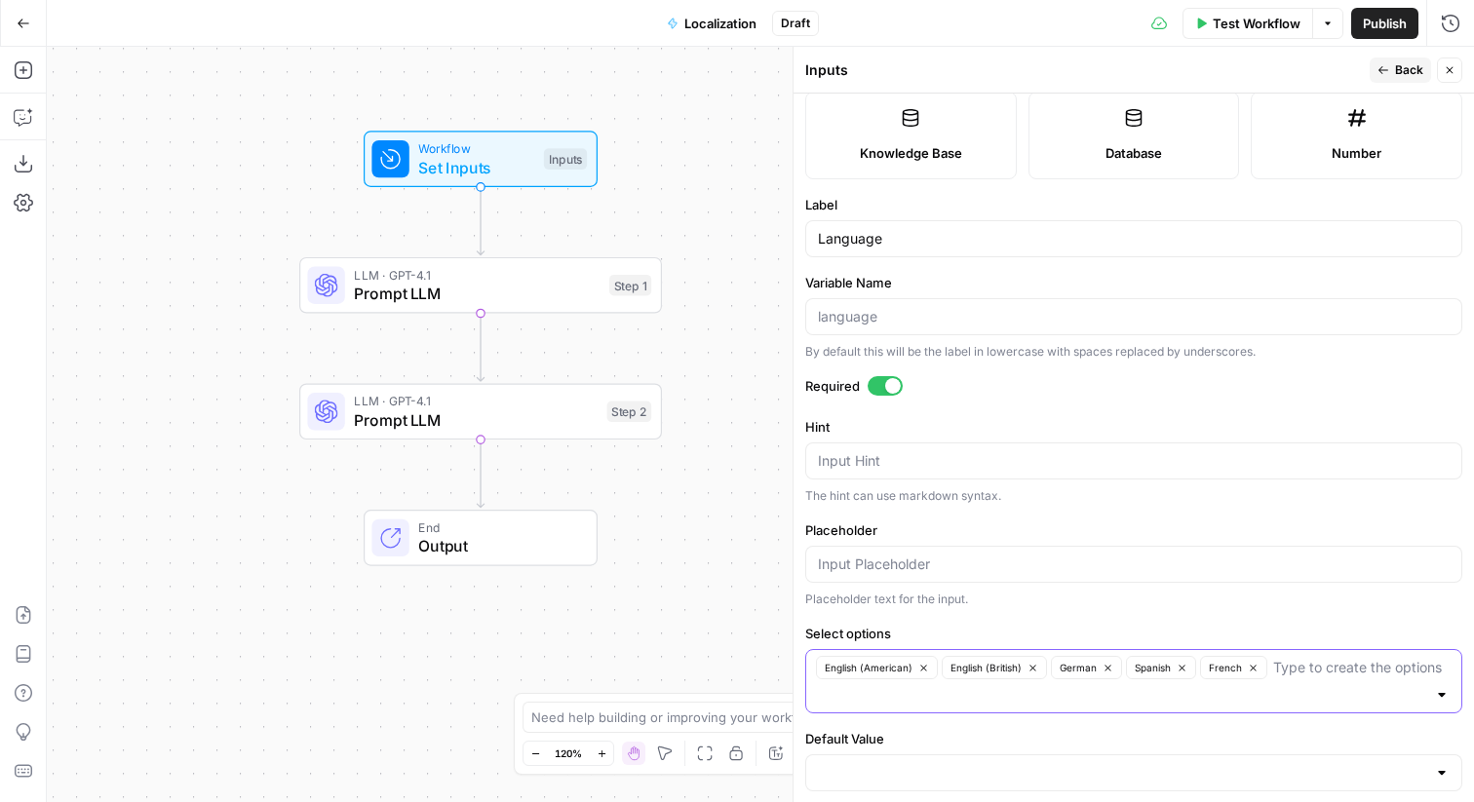
scroll to position [365, 0]
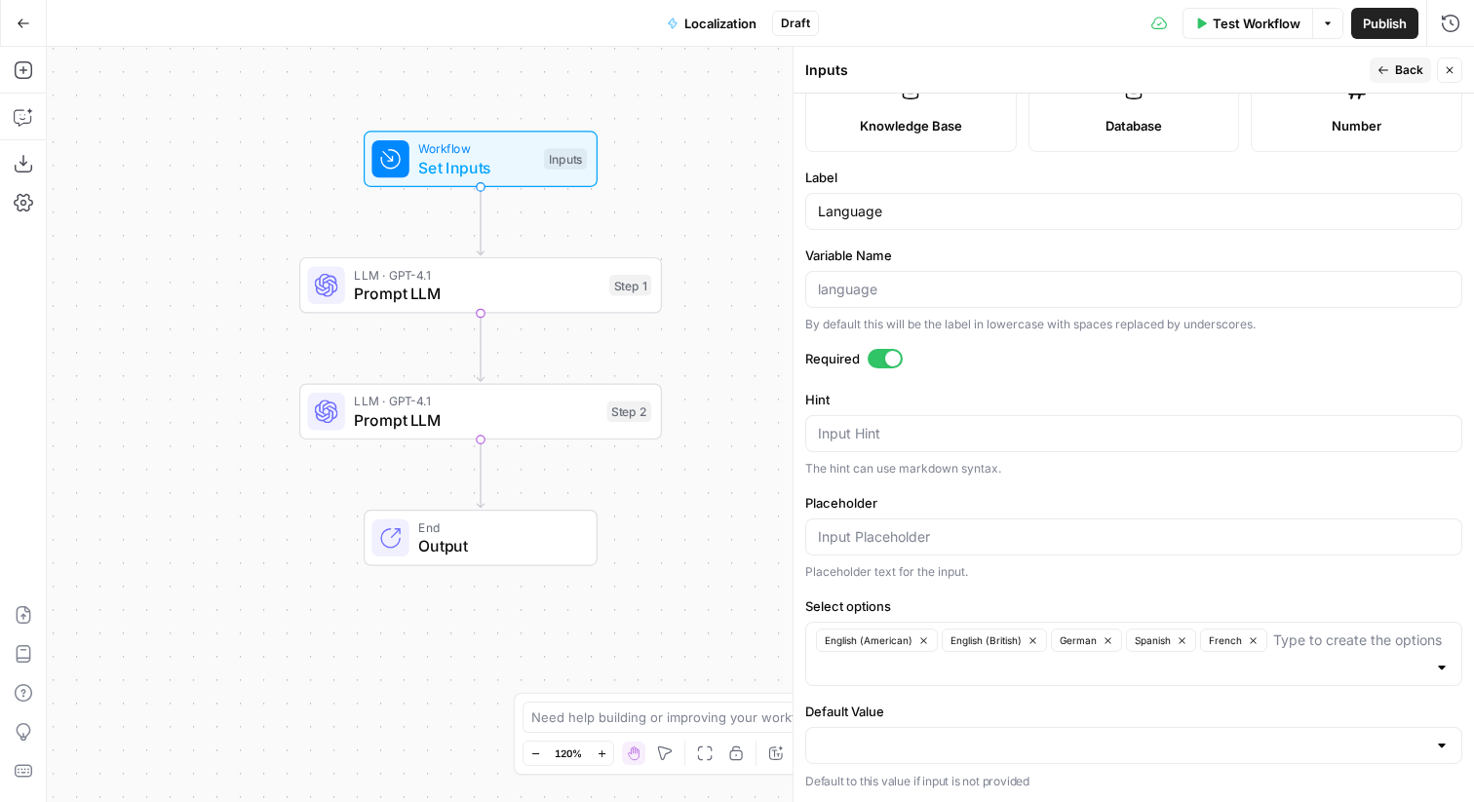
click at [1444, 750] on div at bounding box center [1442, 746] width 16 height 20
click at [1279, 488] on form "Input type Short Text Long Text Single Select Multi Select JSON File Text File …" at bounding box center [1134, 448] width 681 height 709
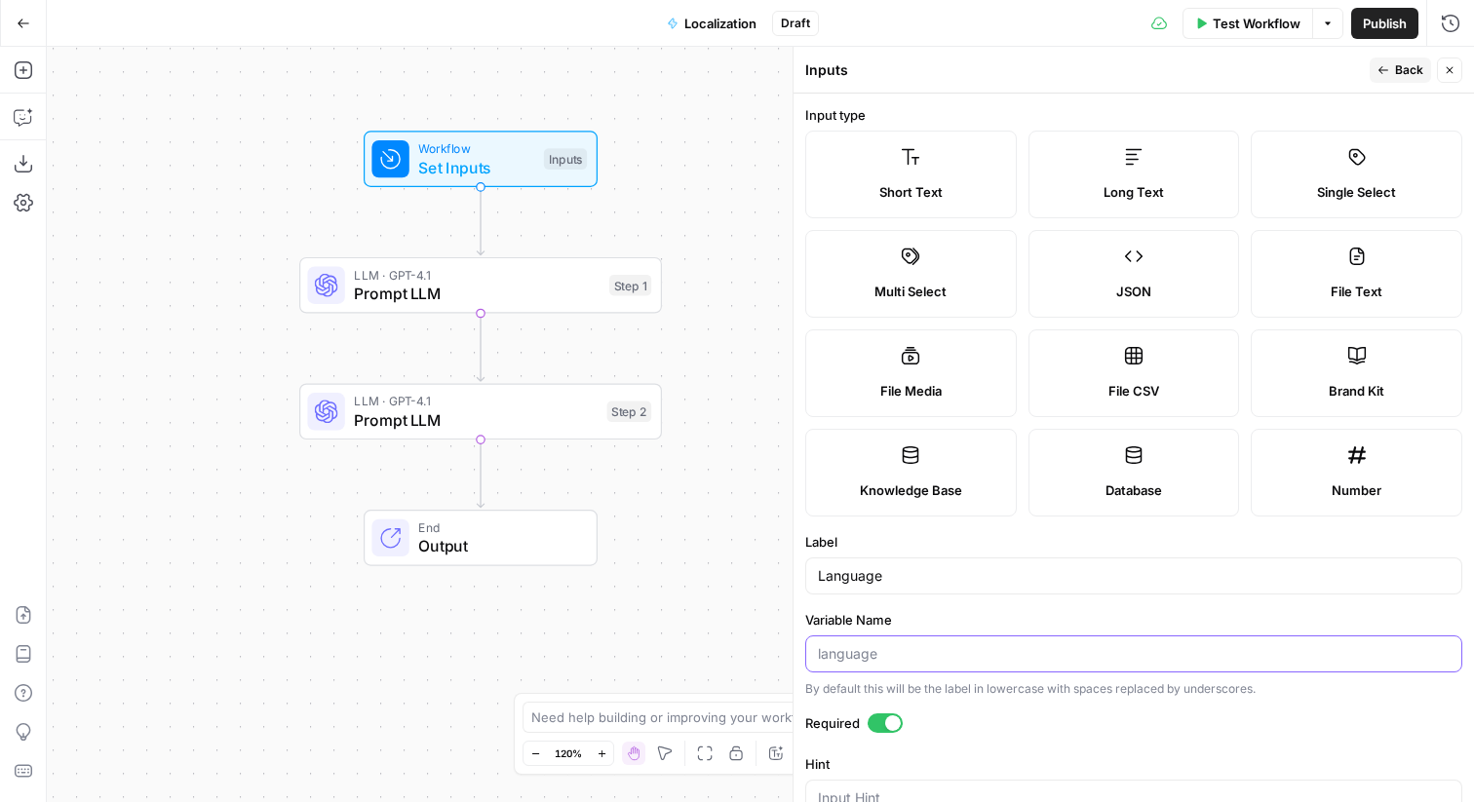
click at [851, 651] on input "Variable Name" at bounding box center [1134, 655] width 632 height 20
type input "localise_to_language"
click at [922, 618] on label "Variable Name" at bounding box center [1133, 620] width 657 height 20
click at [922, 645] on input "localise_to_language" at bounding box center [1134, 655] width 632 height 20
click at [818, 576] on input "Language" at bounding box center [1134, 576] width 632 height 20
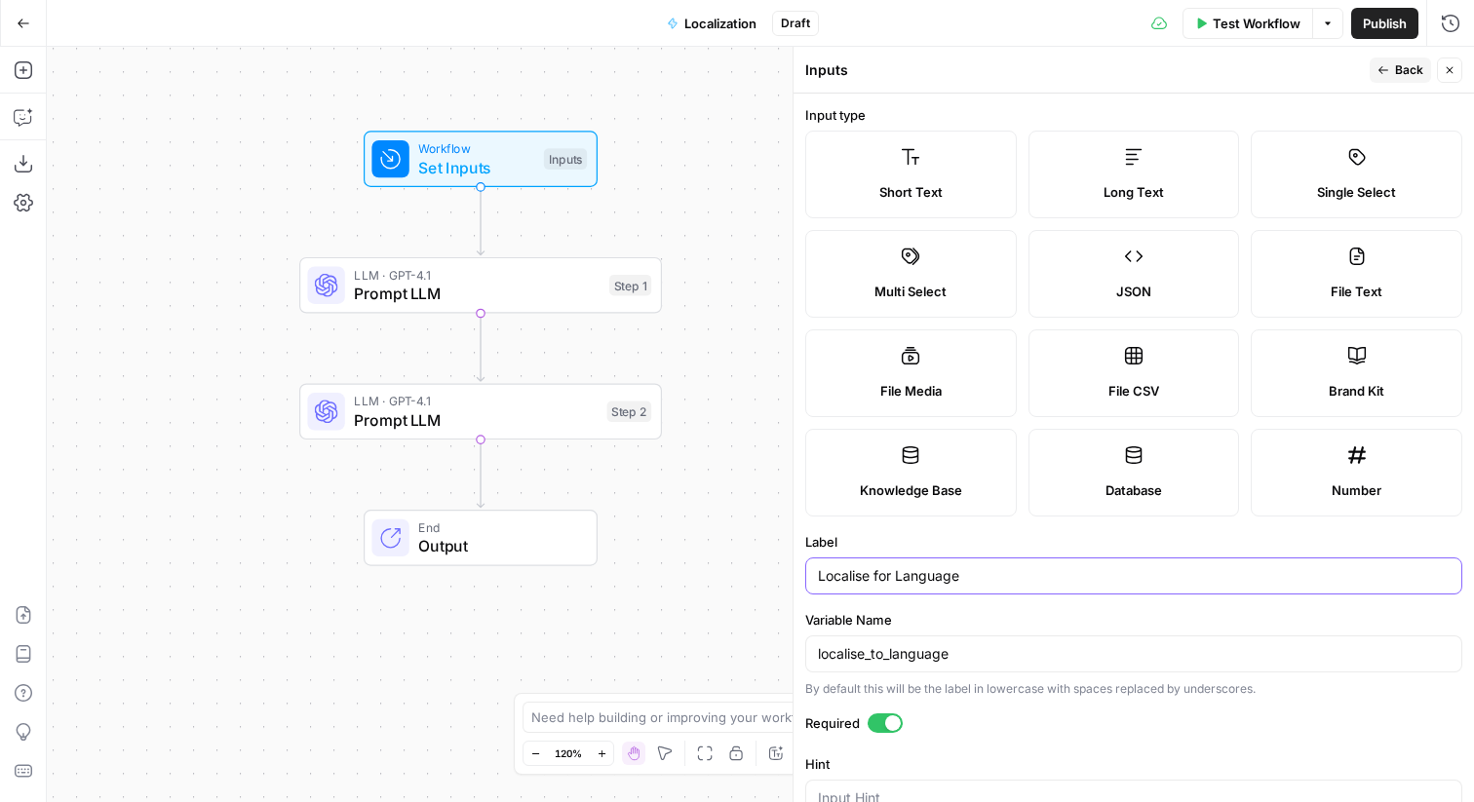
click at [881, 572] on input "Localise for Language" at bounding box center [1134, 576] width 632 height 20
type input "Localise to Language"
click at [835, 660] on input "localise_to_language" at bounding box center [1134, 655] width 632 height 20
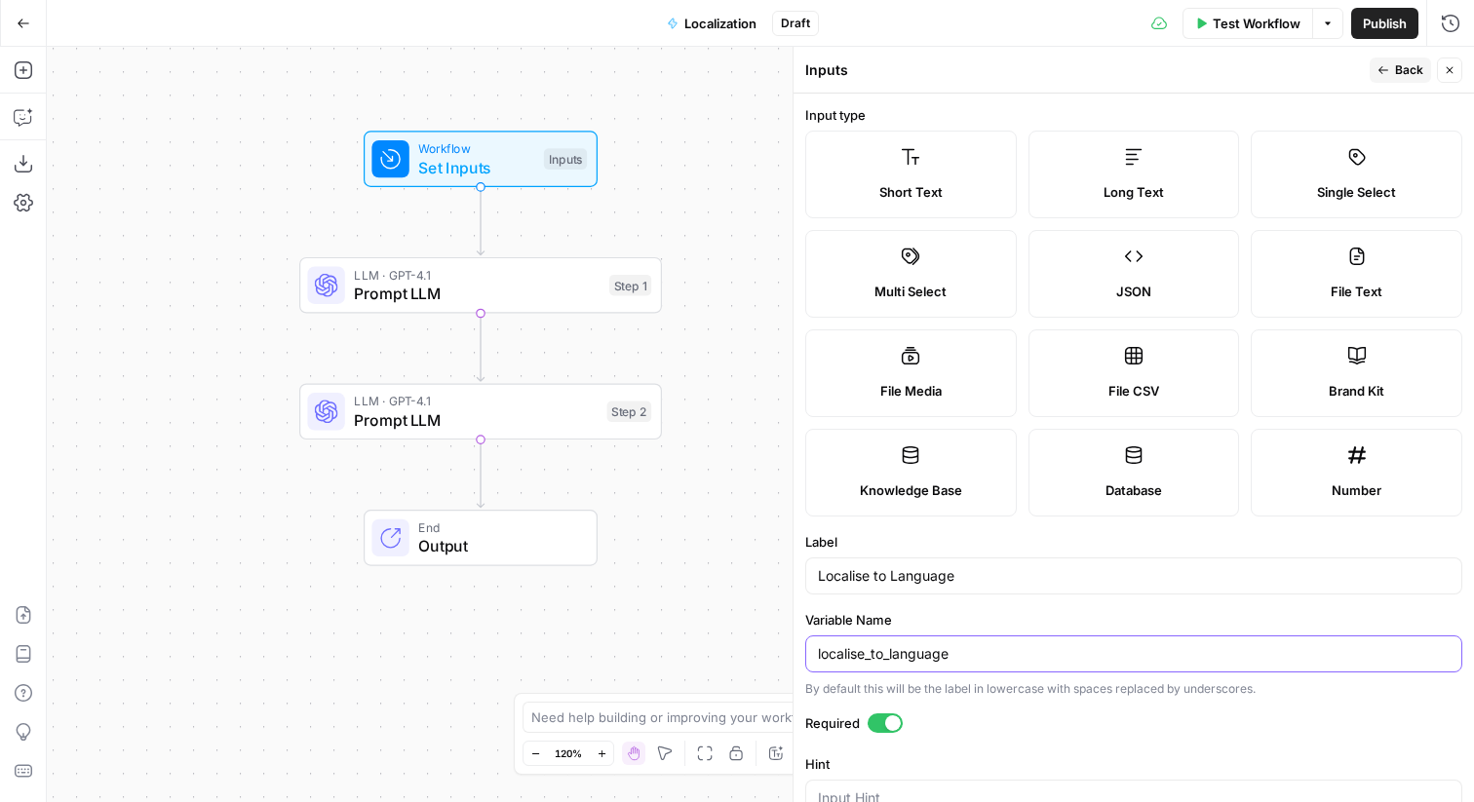
click at [835, 660] on input "localise_to_language" at bounding box center [1134, 655] width 632 height 20
click at [846, 581] on input "Localise to Language" at bounding box center [1134, 576] width 632 height 20
click at [977, 538] on label "Label" at bounding box center [1133, 542] width 657 height 20
click at [977, 566] on input "Localise to Language" at bounding box center [1134, 576] width 632 height 20
click at [1411, 67] on span "Back" at bounding box center [1409, 70] width 28 height 18
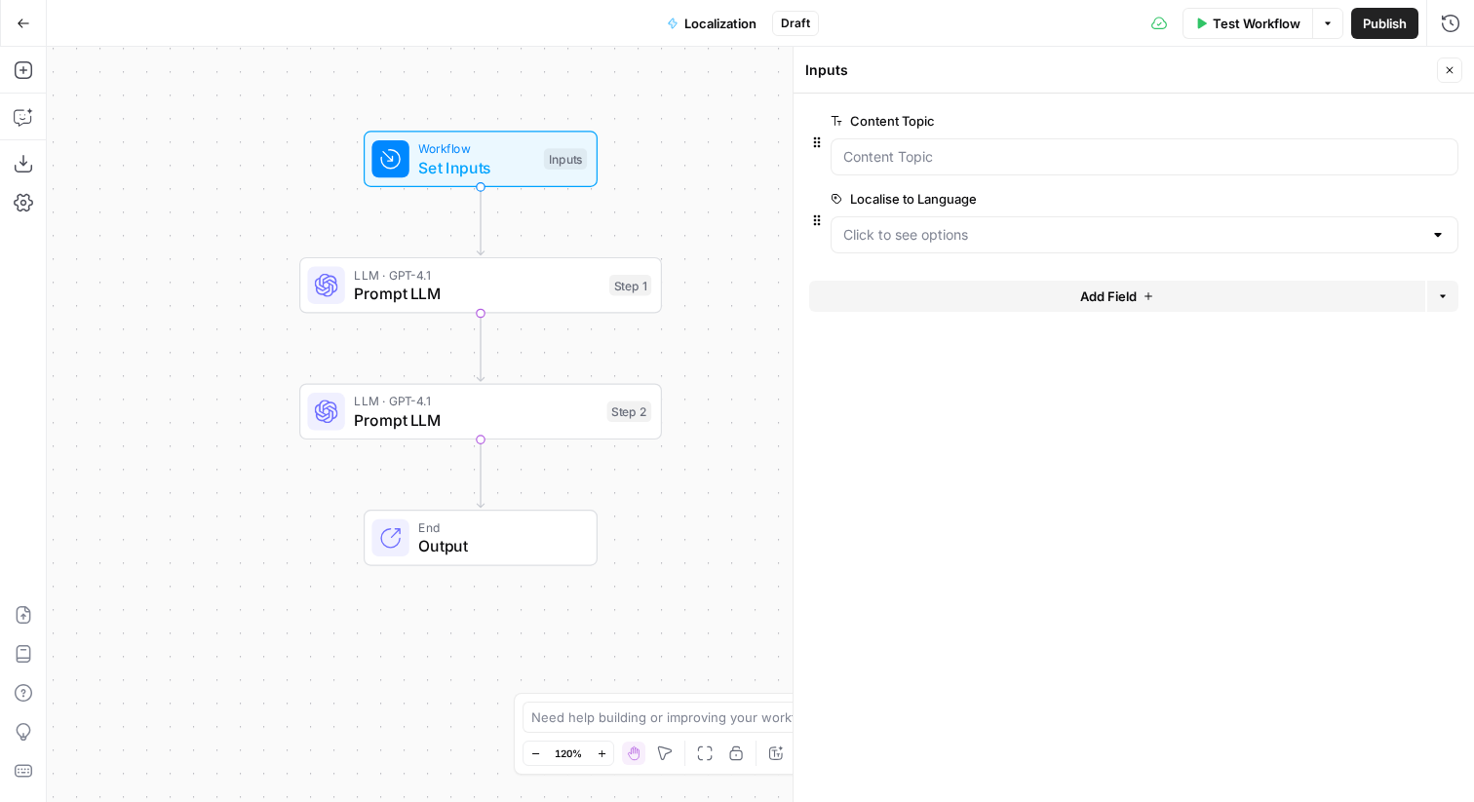
click at [914, 252] on div at bounding box center [1145, 234] width 628 height 37
click at [505, 365] on div "Workflow Set Inputs Inputs LLM · GPT-4.1 Prompt LLM Step 1 LLM · GPT-4.1 Prompt…" at bounding box center [760, 425] width 1427 height 756
click at [510, 293] on span "Prompt LLM" at bounding box center [477, 293] width 246 height 23
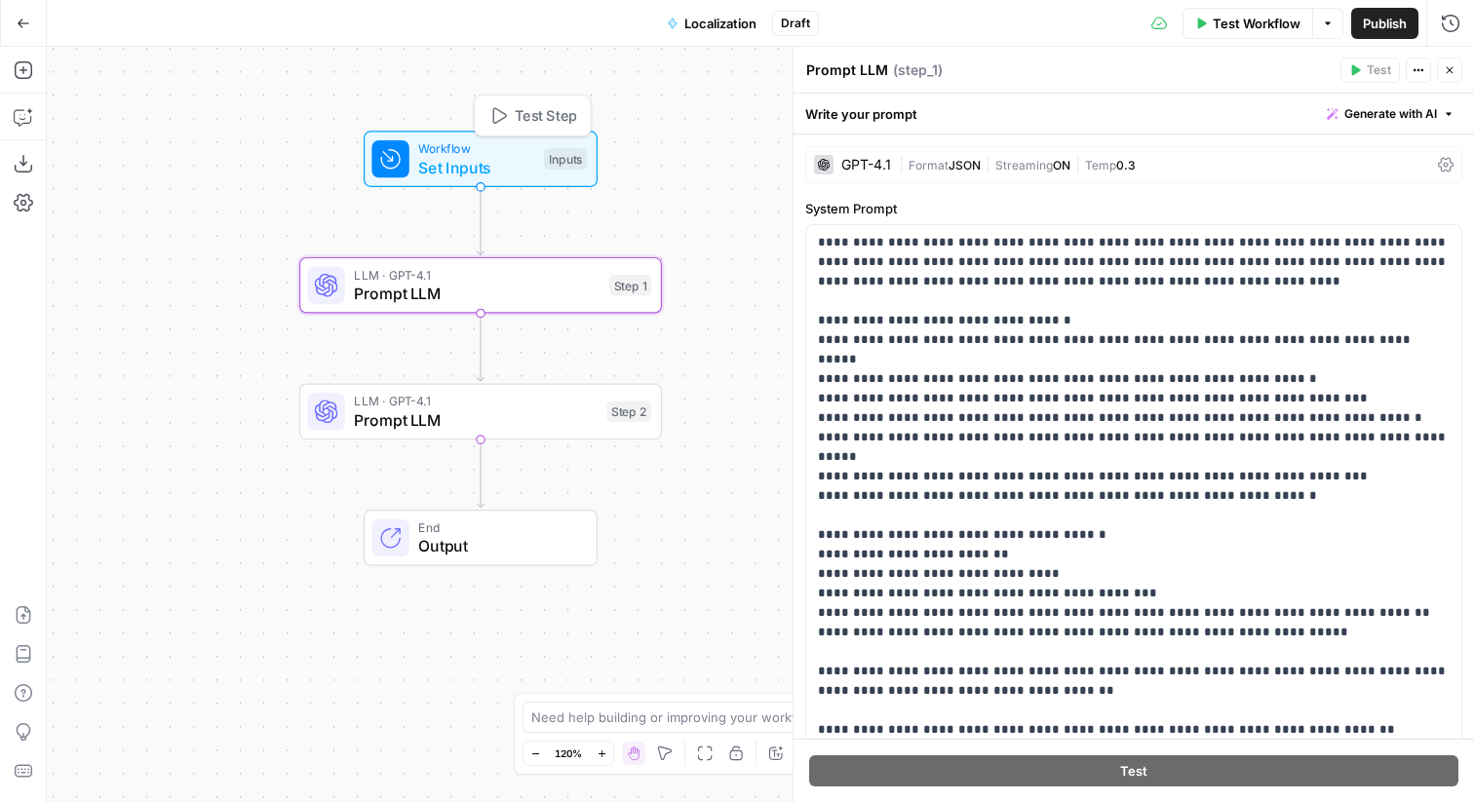
click at [489, 175] on span "Set Inputs" at bounding box center [476, 167] width 116 height 23
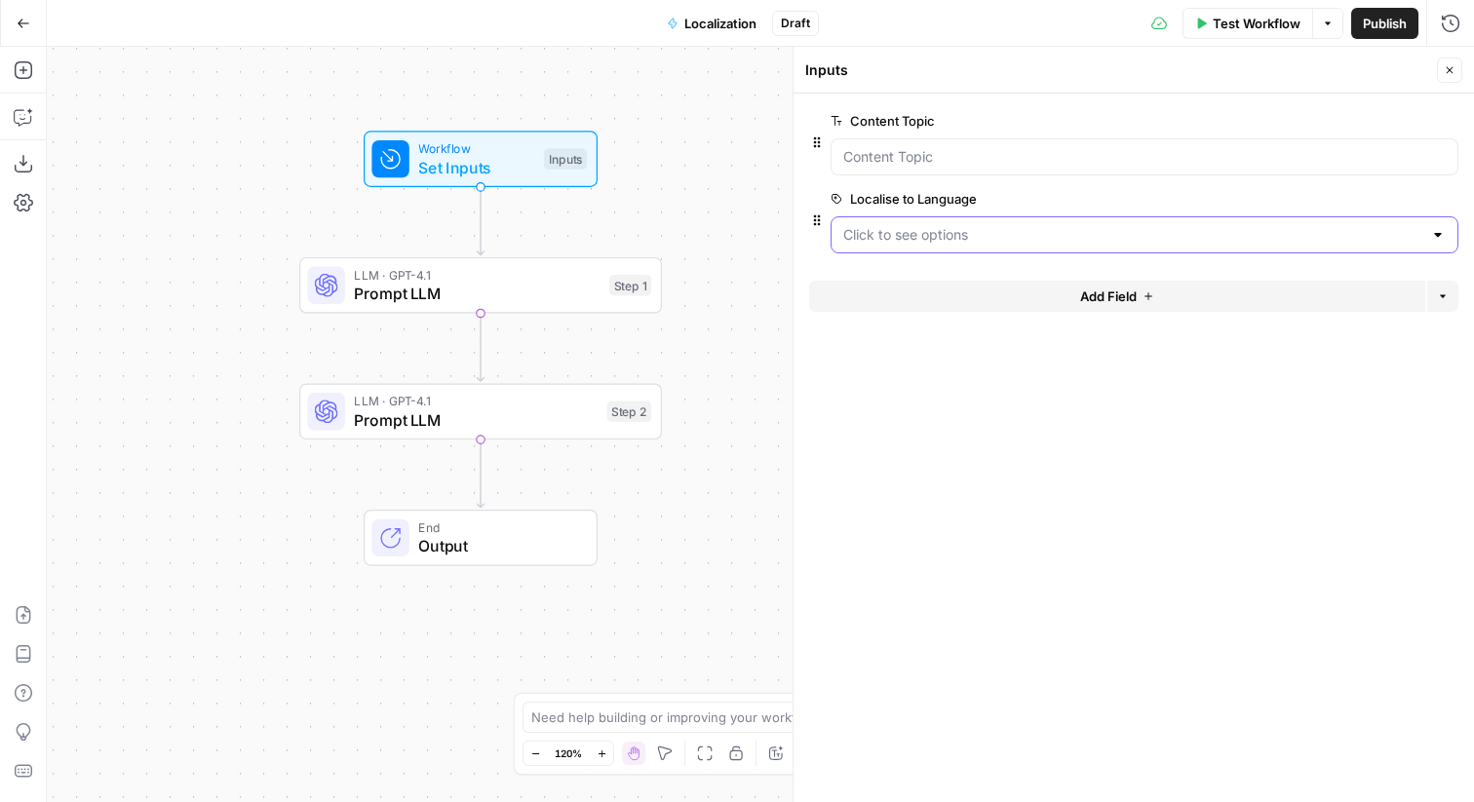
click at [1016, 240] on Language "Localise to Language" at bounding box center [1132, 235] width 579 height 20
click at [1380, 199] on span "edit field" at bounding box center [1385, 199] width 43 height 16
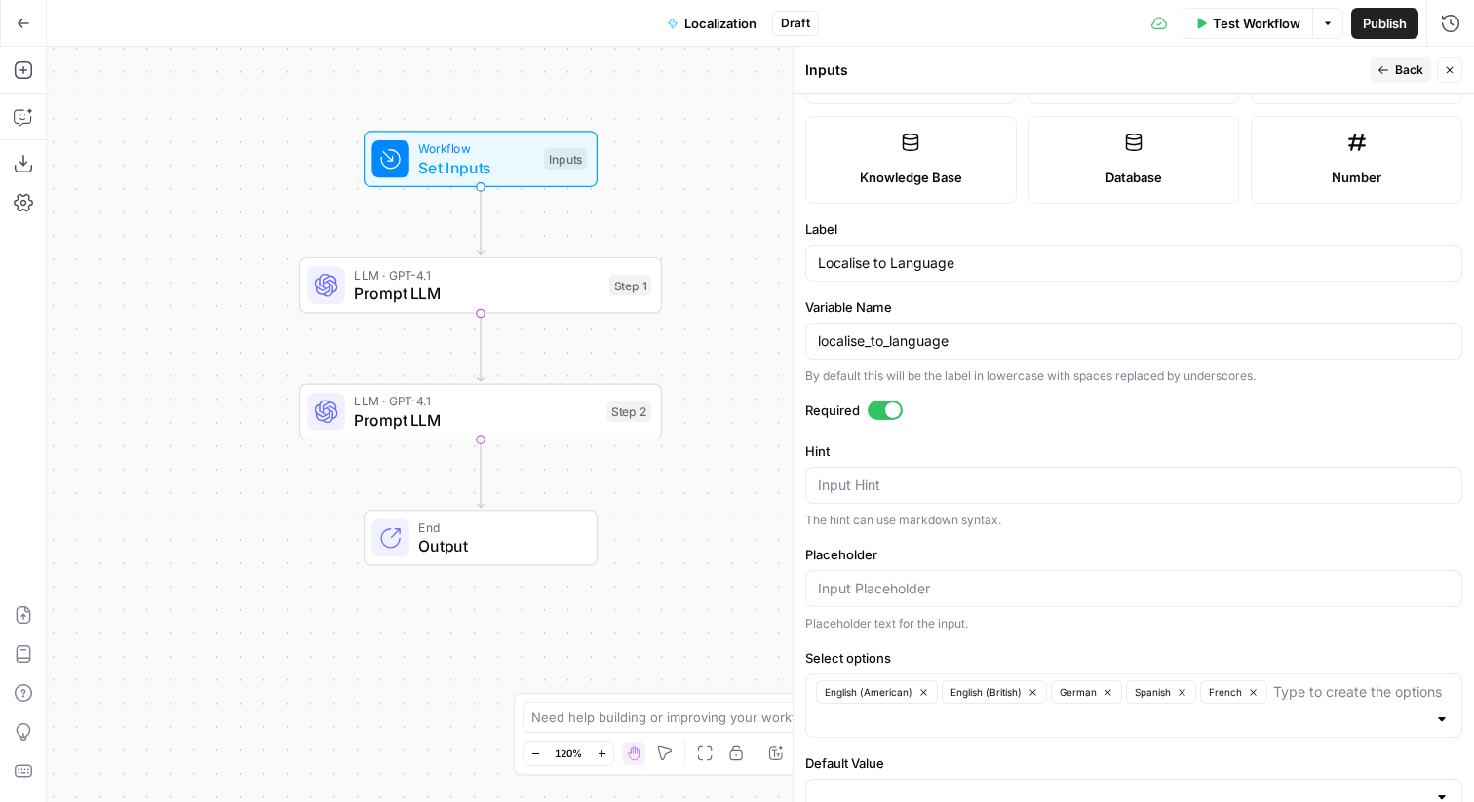
scroll to position [365, 0]
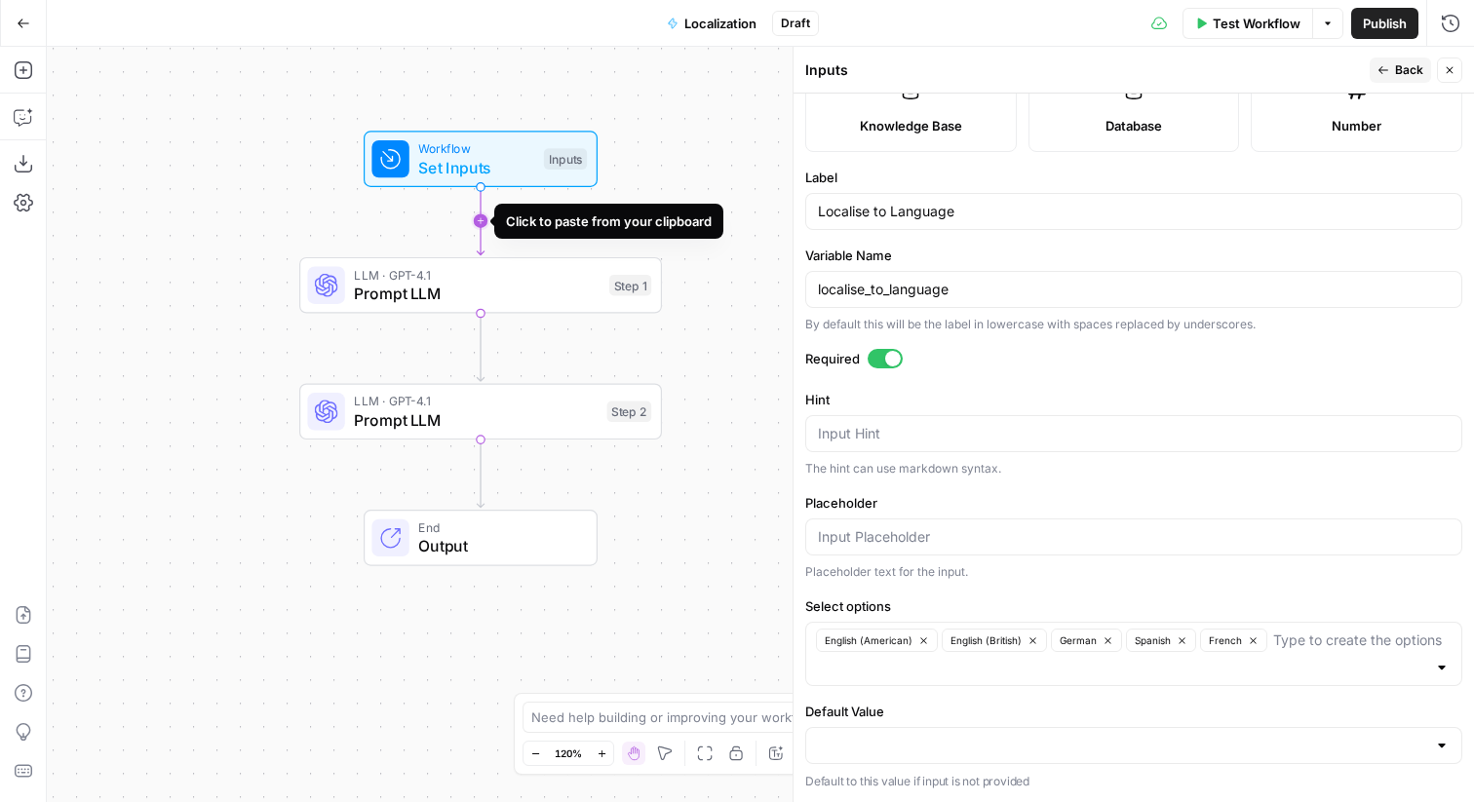
click at [480, 222] on icon "Edge from start to step_1" at bounding box center [480, 221] width 7 height 68
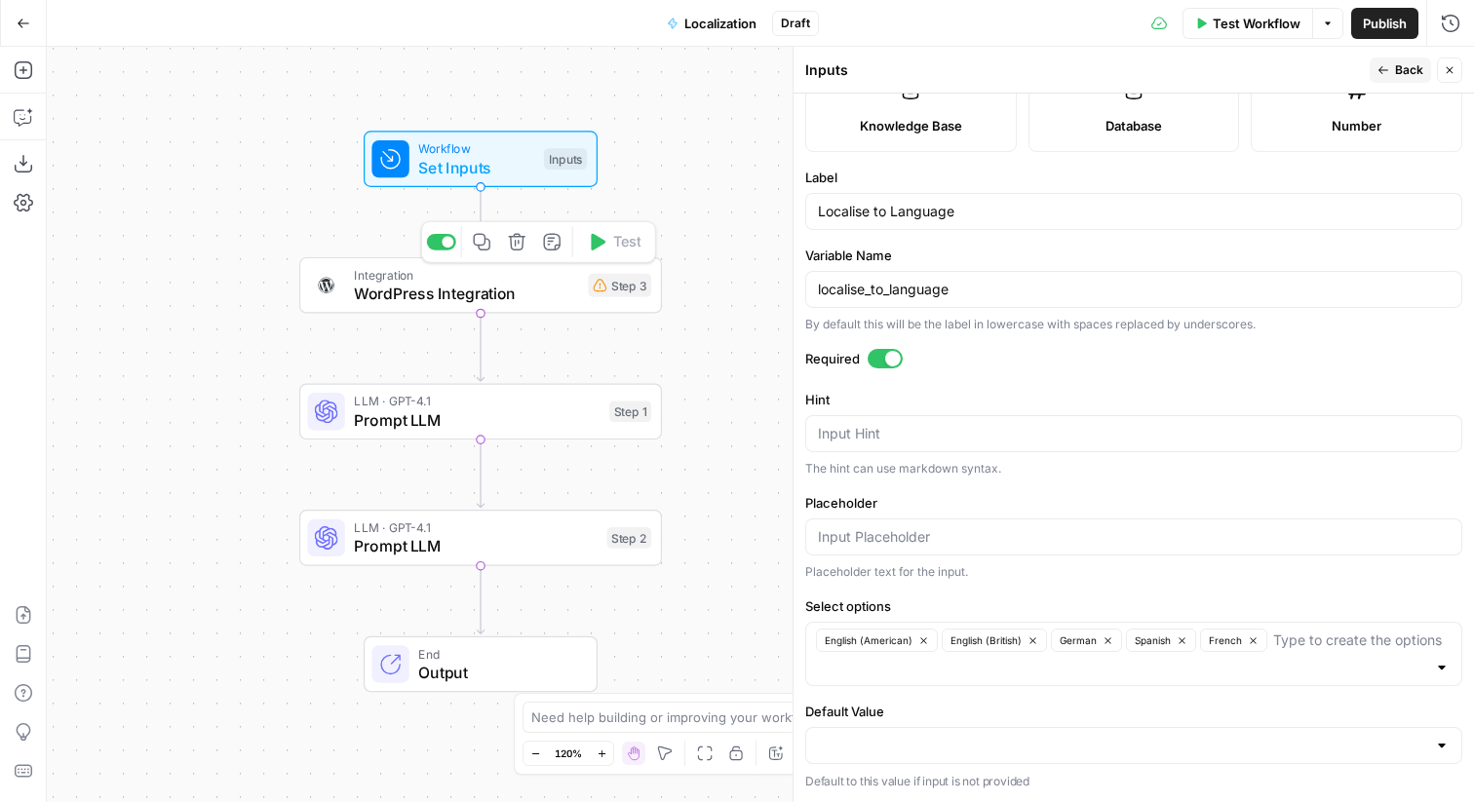
click at [444, 287] on span "WordPress Integration" at bounding box center [466, 293] width 224 height 23
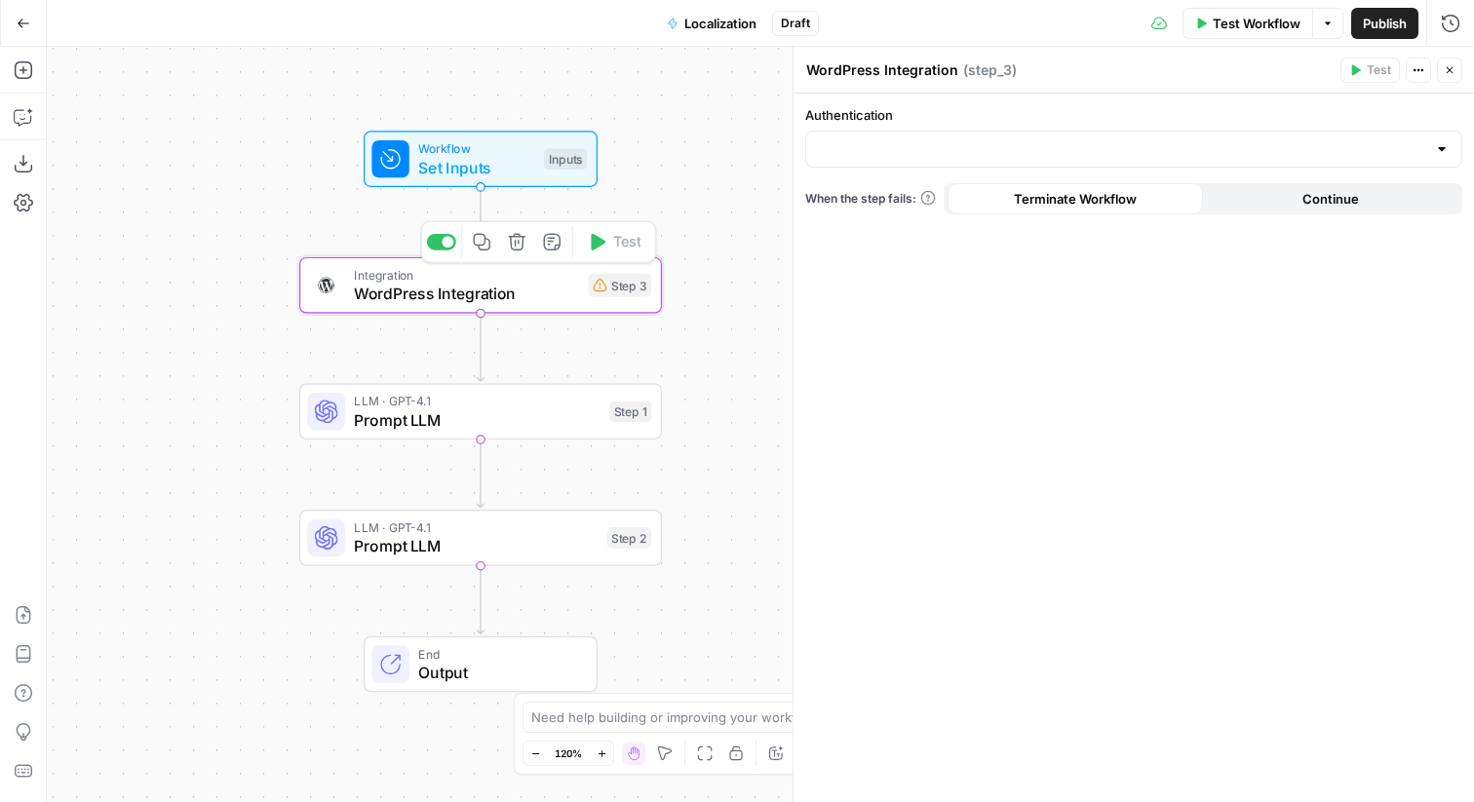
type input "[PERSON_NAME]"
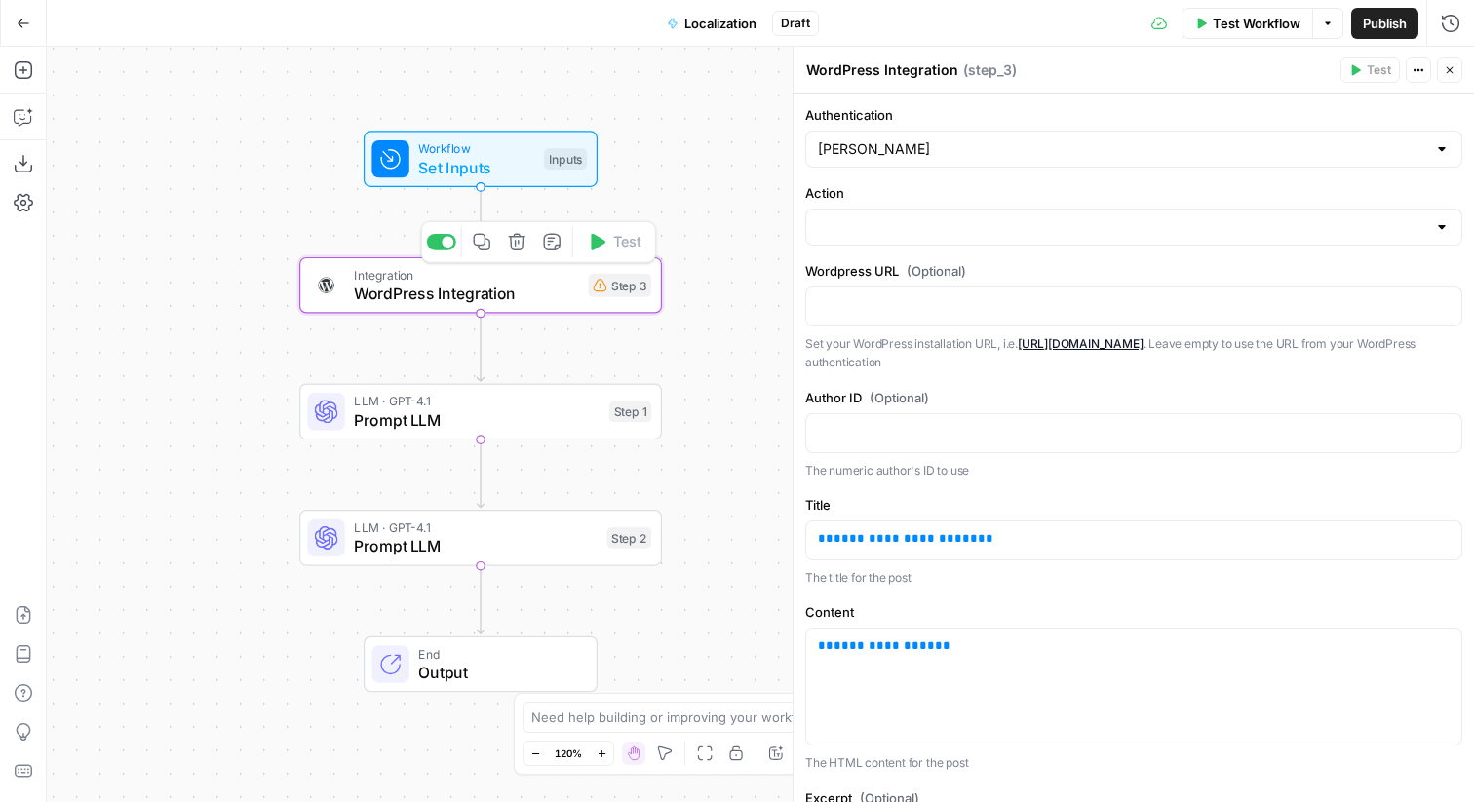
click at [516, 254] on button "Delete step" at bounding box center [517, 242] width 30 height 30
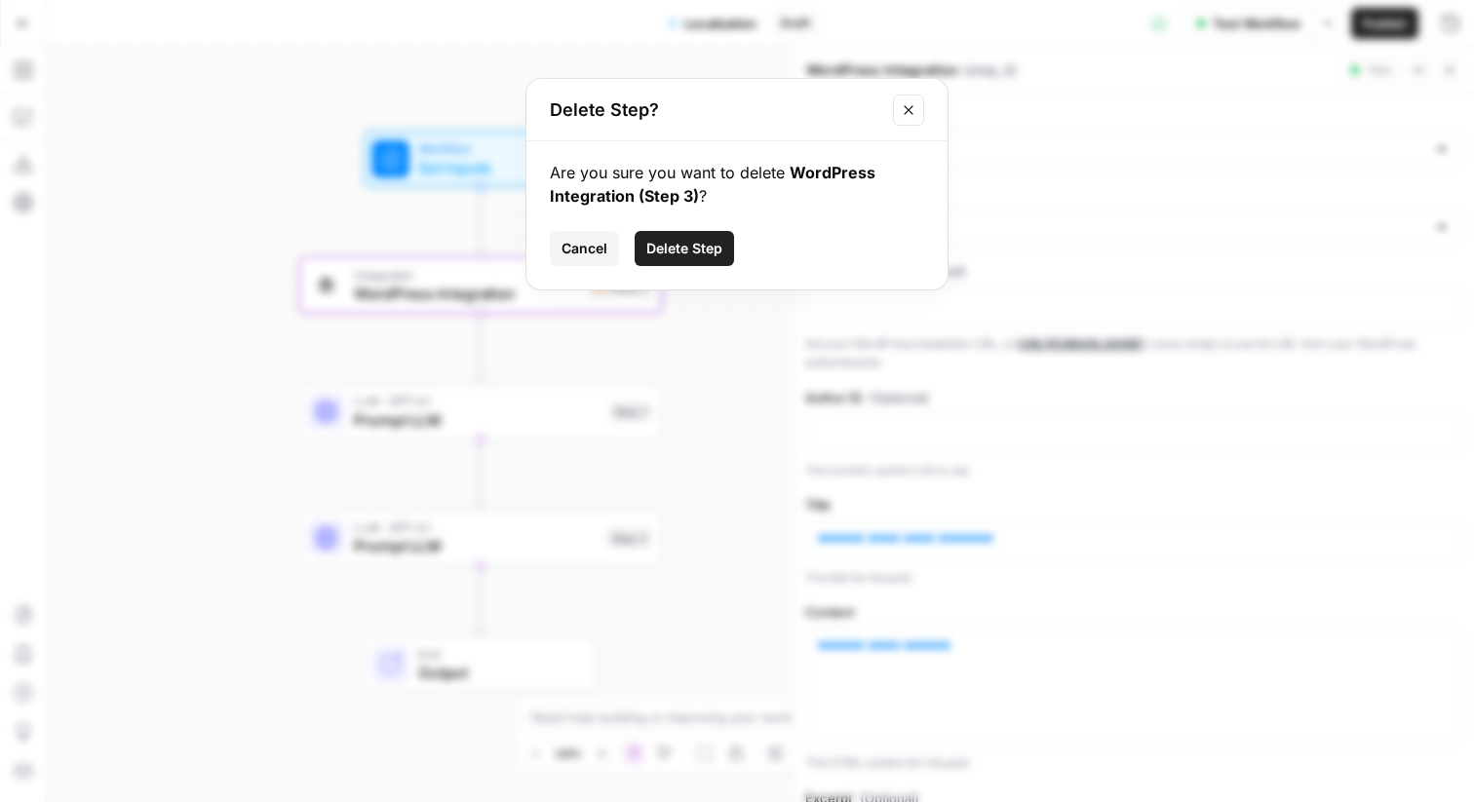
click at [659, 247] on span "Delete Step" at bounding box center [684, 249] width 76 height 20
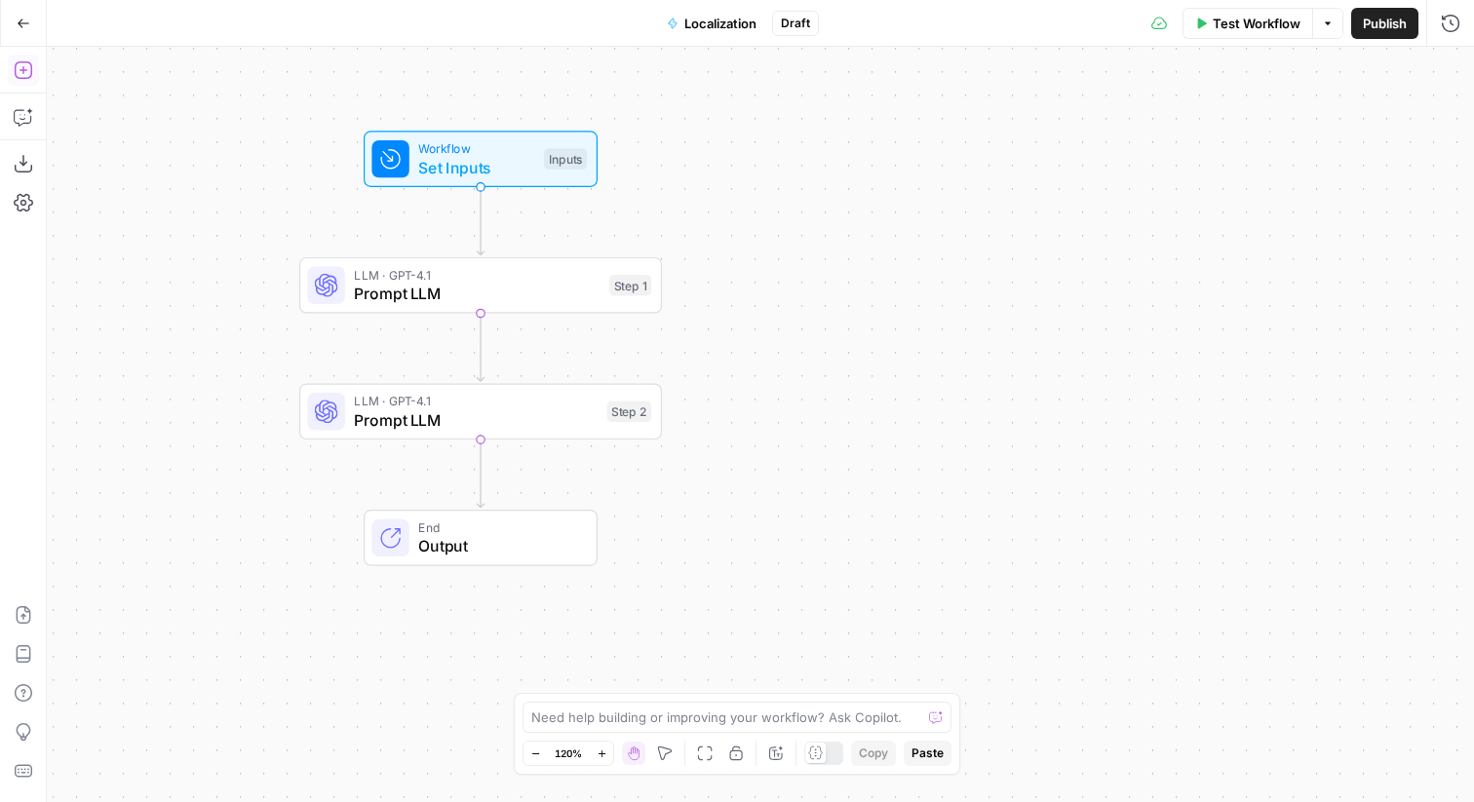
click at [27, 73] on icon "button" at bounding box center [24, 70] width 20 height 20
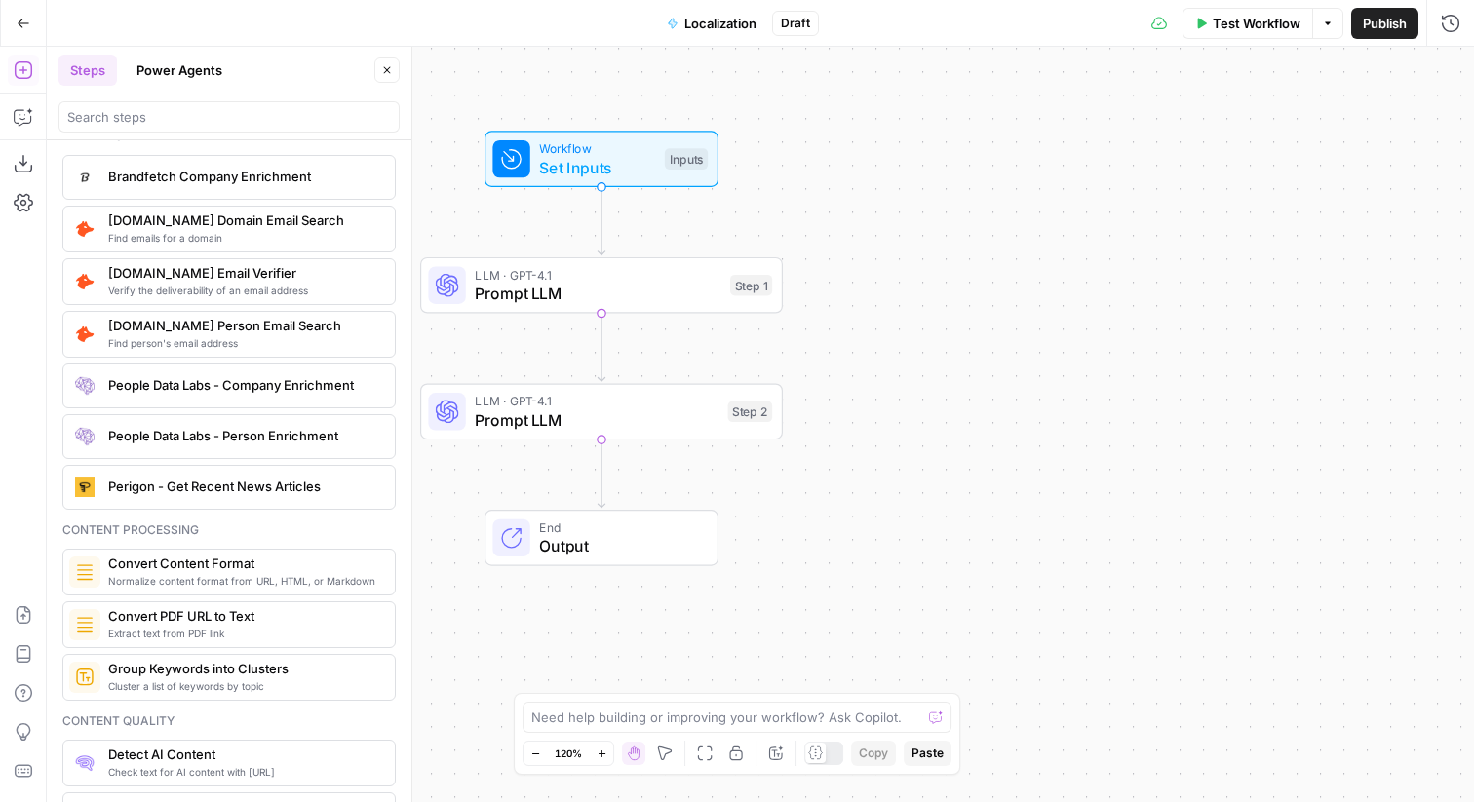
scroll to position [2756, 0]
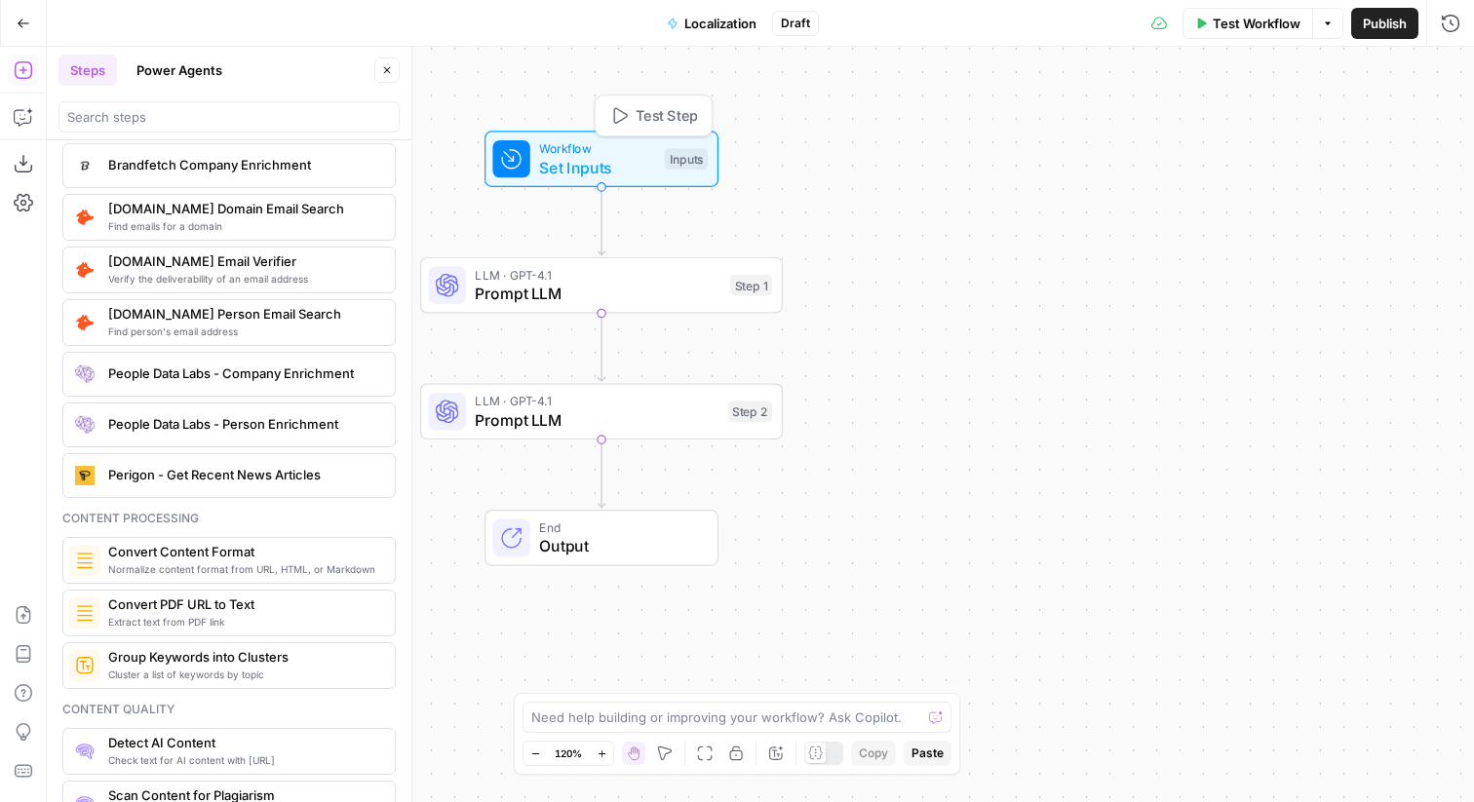
click at [592, 174] on span "Set Inputs" at bounding box center [597, 167] width 116 height 23
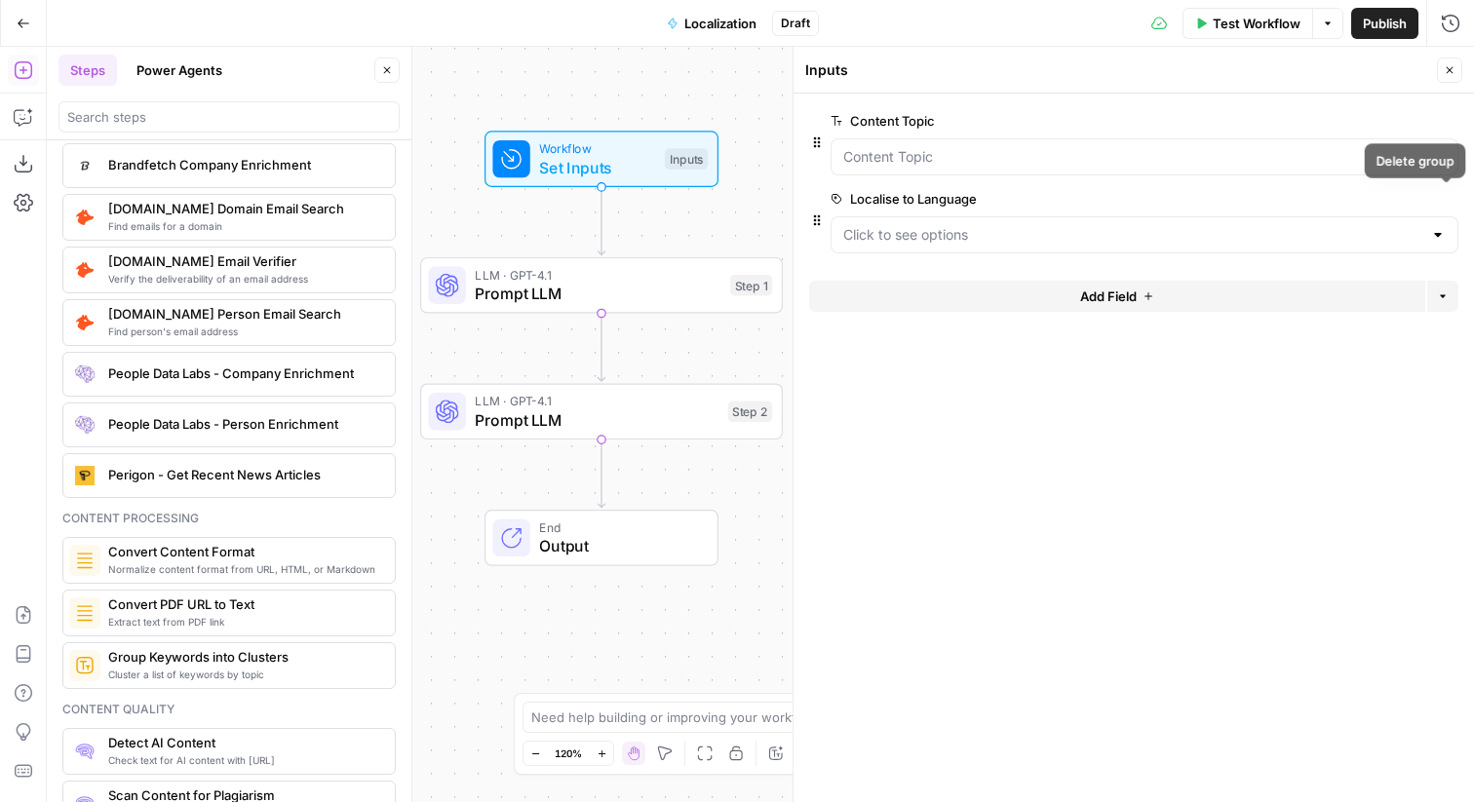
click at [1447, 199] on icon "button" at bounding box center [1447, 199] width 11 height 11
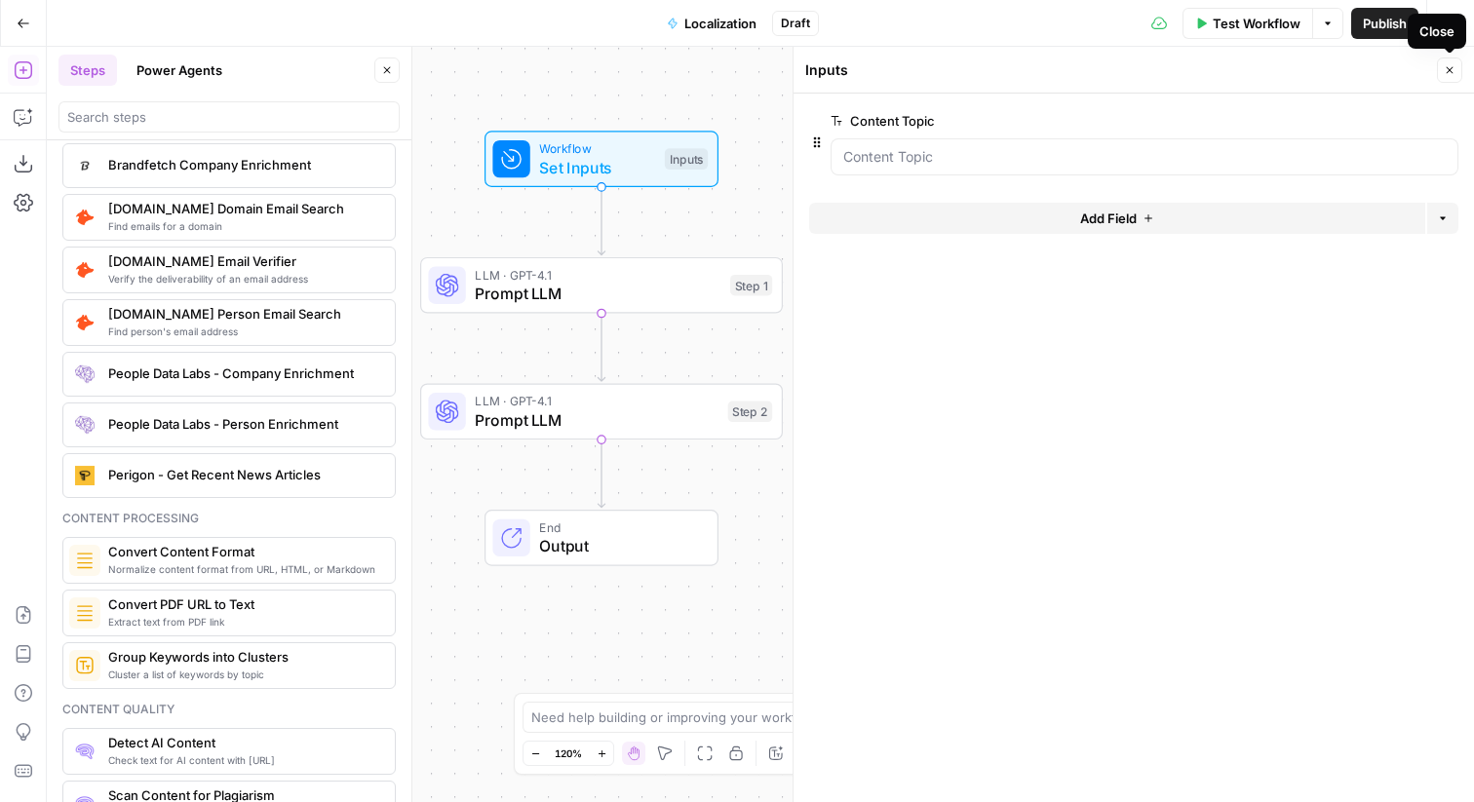
click at [1450, 65] on icon "button" at bounding box center [1450, 70] width 12 height 12
click at [799, 20] on span "Draft" at bounding box center [795, 24] width 29 height 18
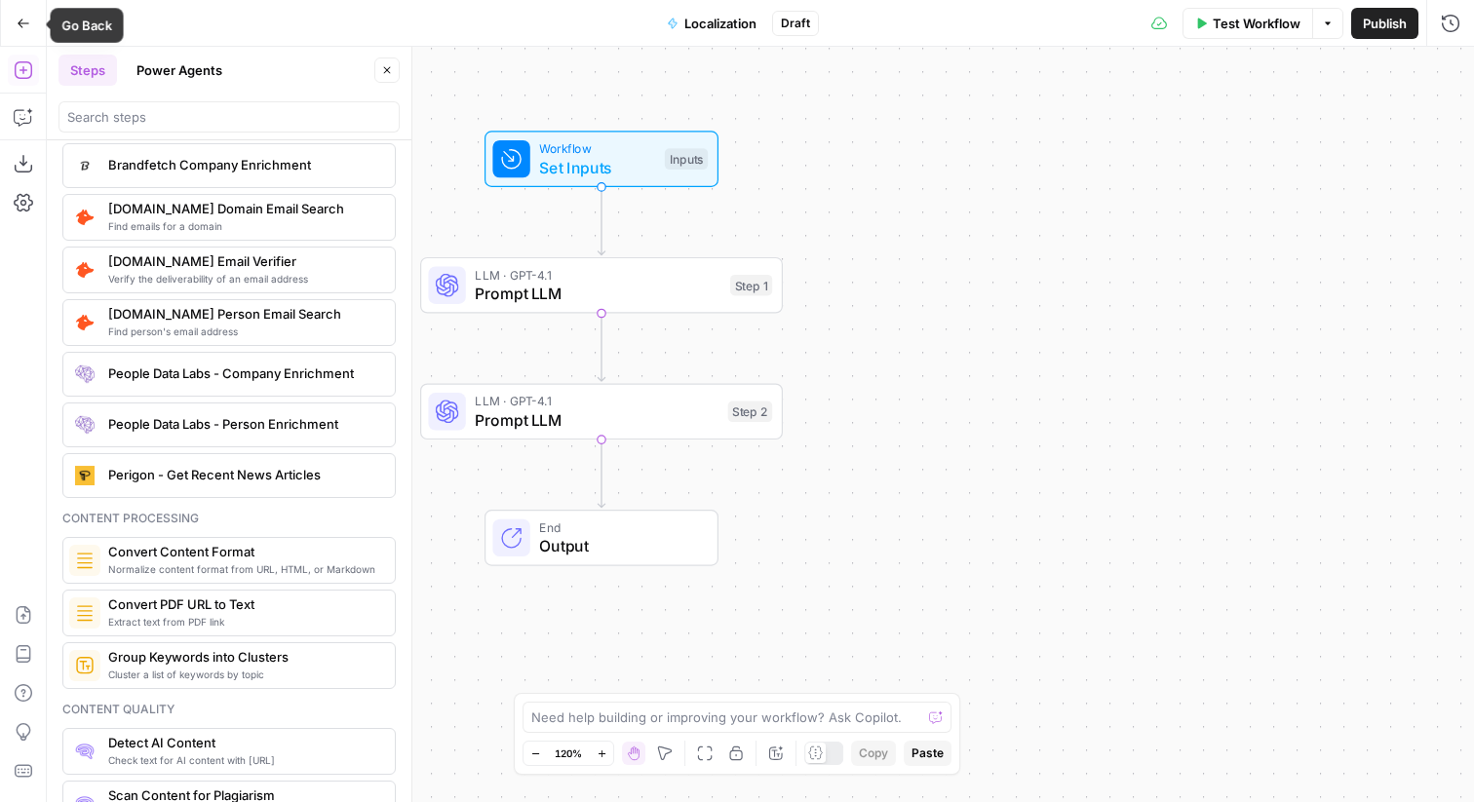
click at [24, 20] on icon "button" at bounding box center [24, 24] width 14 height 14
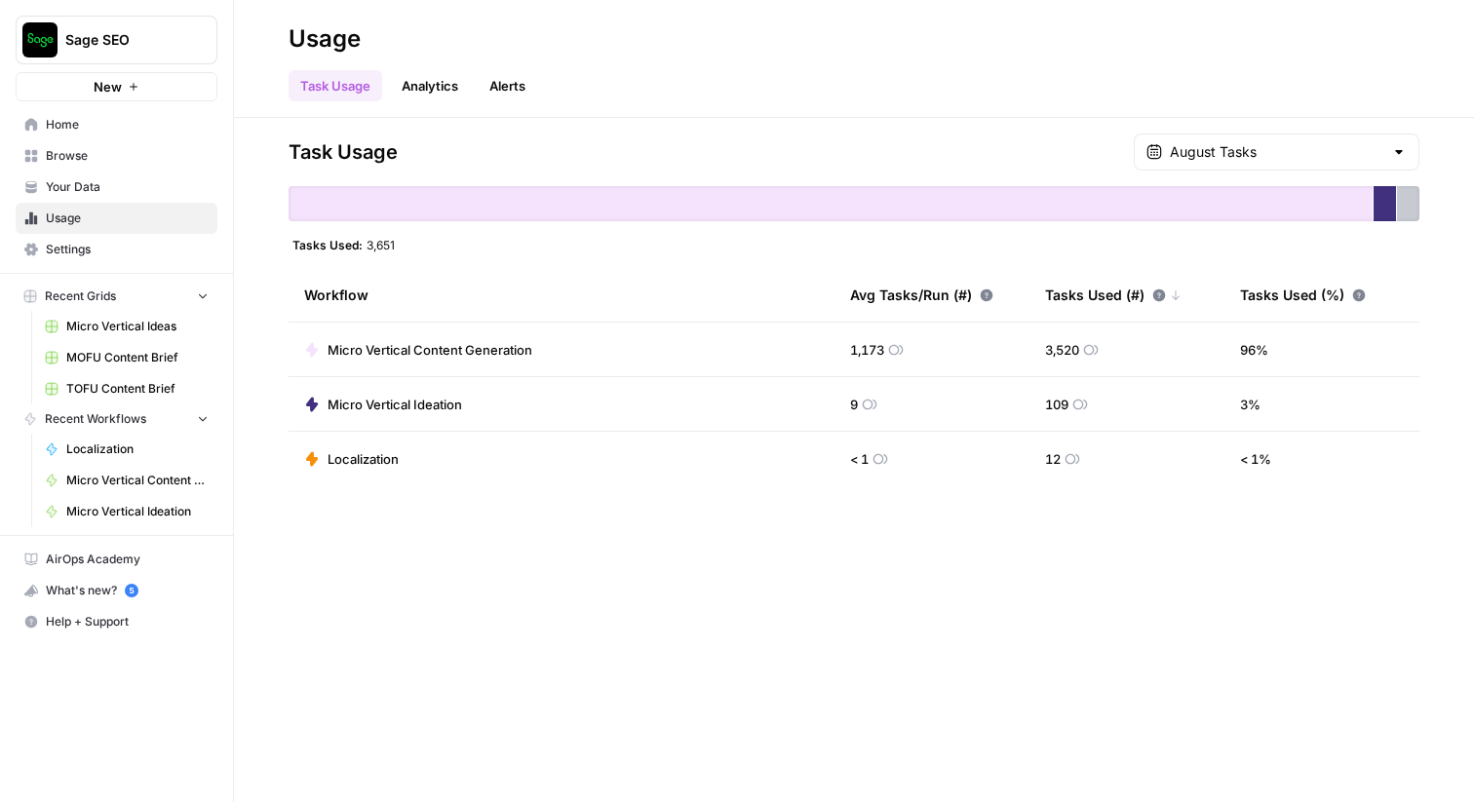
click at [381, 457] on span "Localization" at bounding box center [363, 459] width 71 height 20
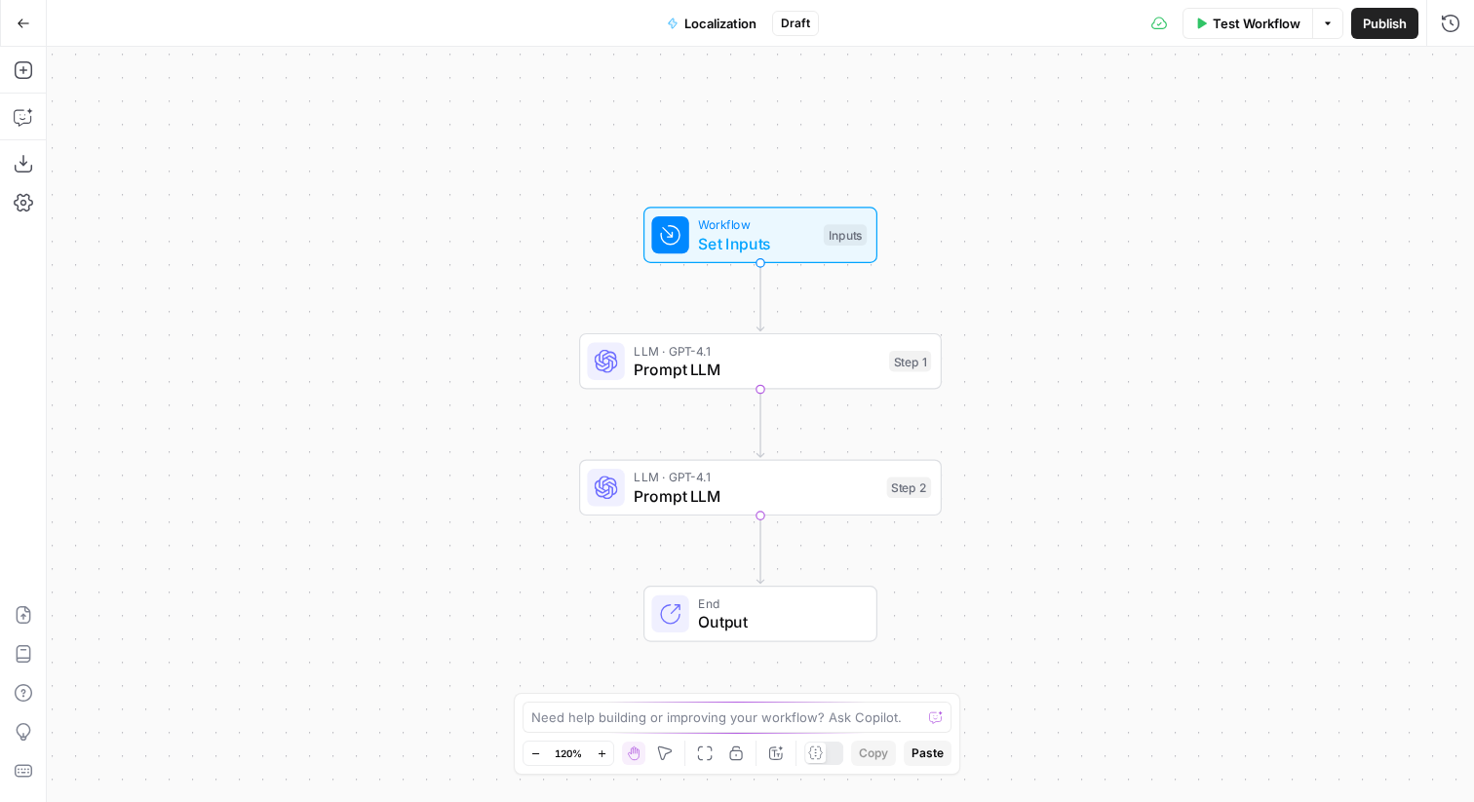
click at [801, 23] on span "Draft" at bounding box center [795, 24] width 29 height 18
click at [707, 23] on span "Localization" at bounding box center [720, 24] width 72 height 20
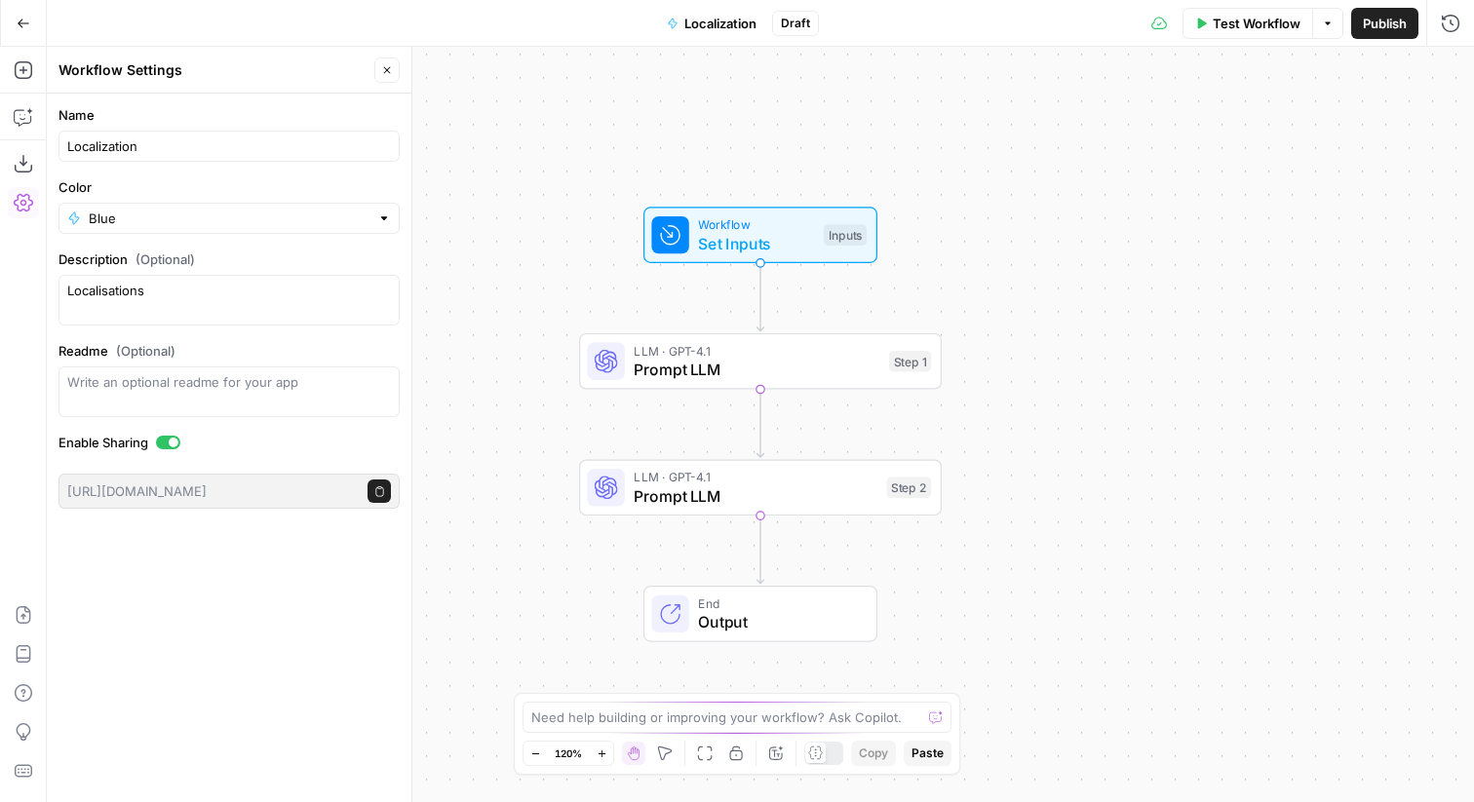
click at [27, 30] on button "Go Back" at bounding box center [23, 23] width 35 height 35
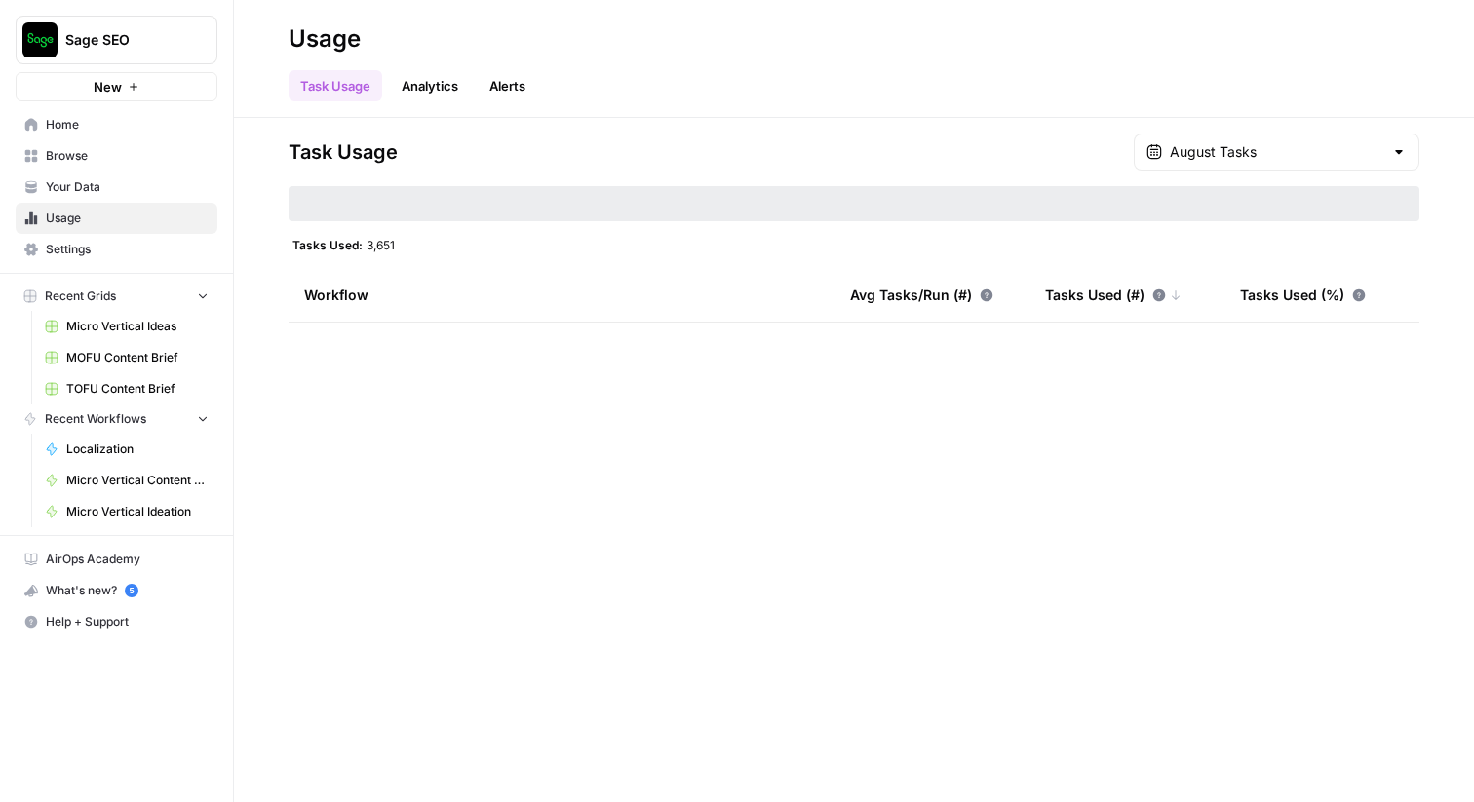
click at [79, 128] on span "Home" at bounding box center [127, 125] width 163 height 18
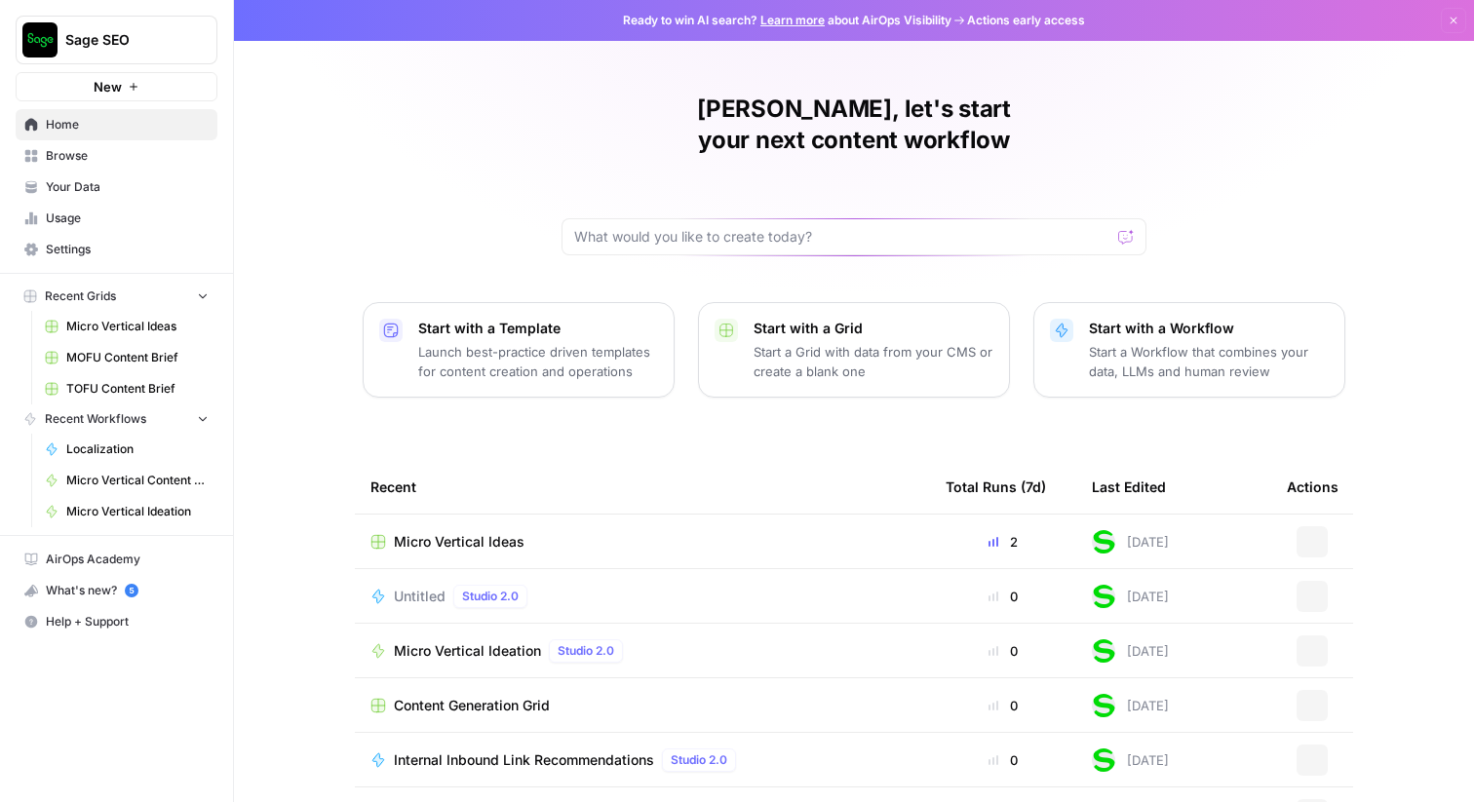
click at [84, 156] on span "Browse" at bounding box center [127, 156] width 163 height 18
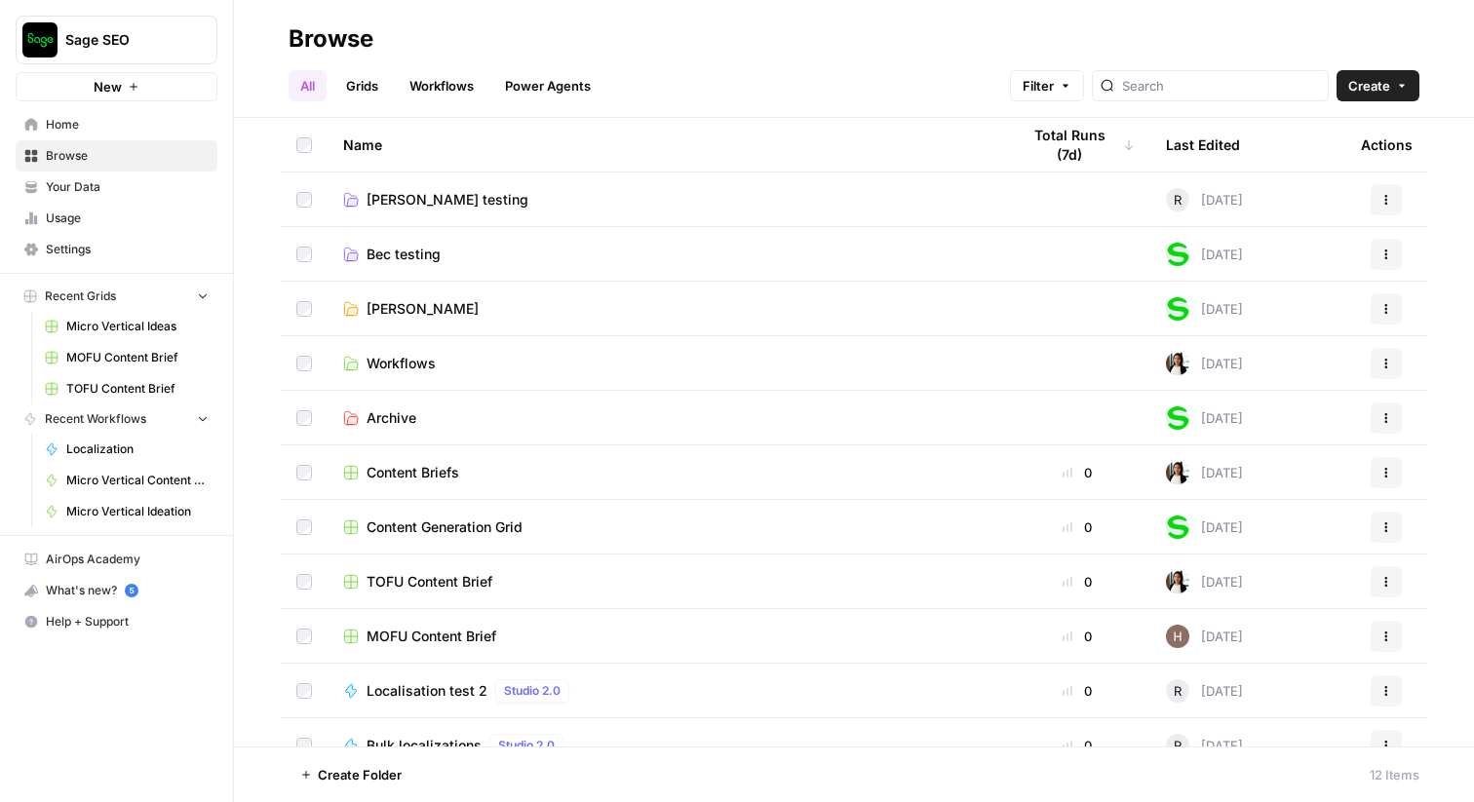
click at [426, 196] on span "Rob M testing" at bounding box center [448, 200] width 162 height 20
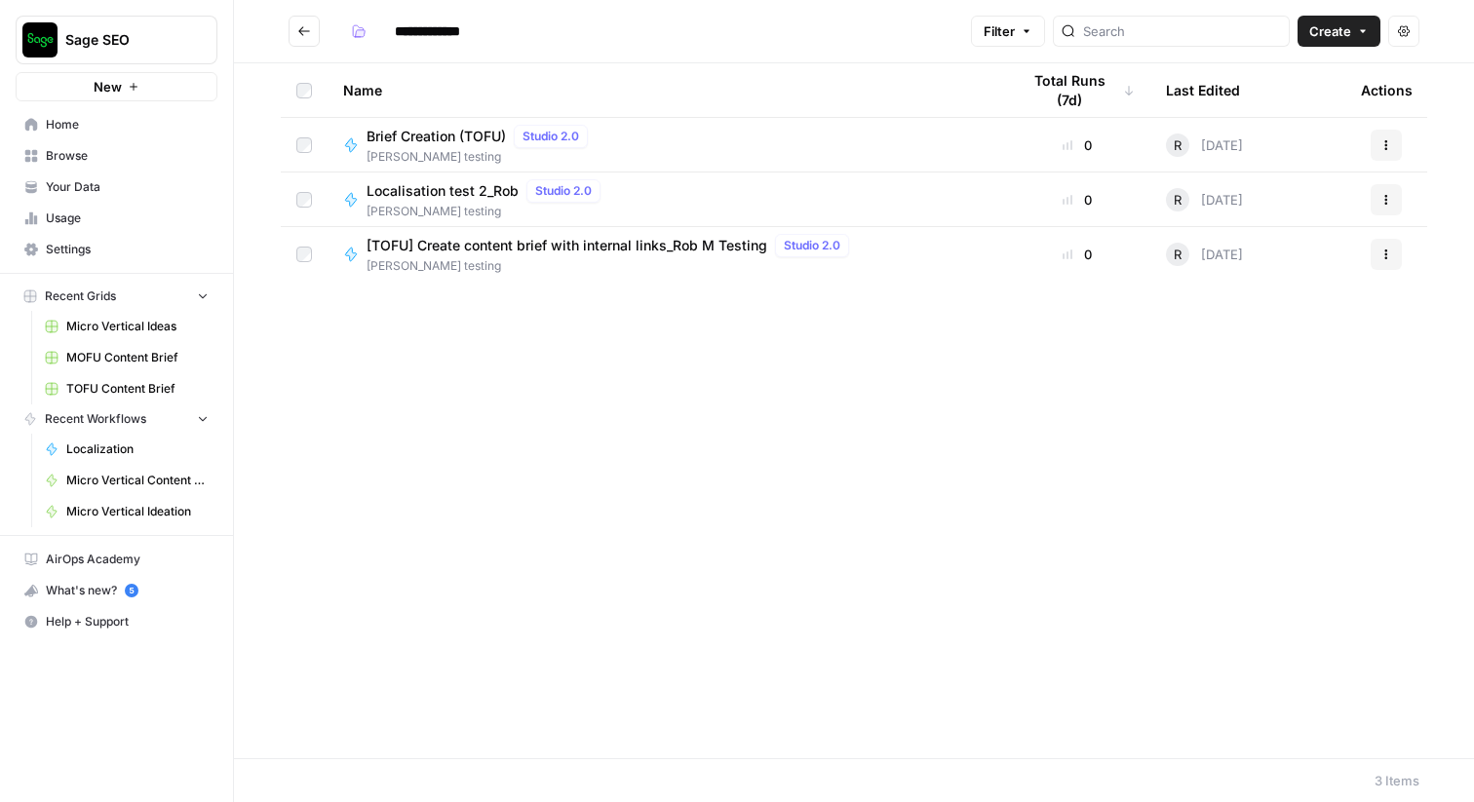
click at [298, 34] on icon "Go back" at bounding box center [304, 31] width 14 height 14
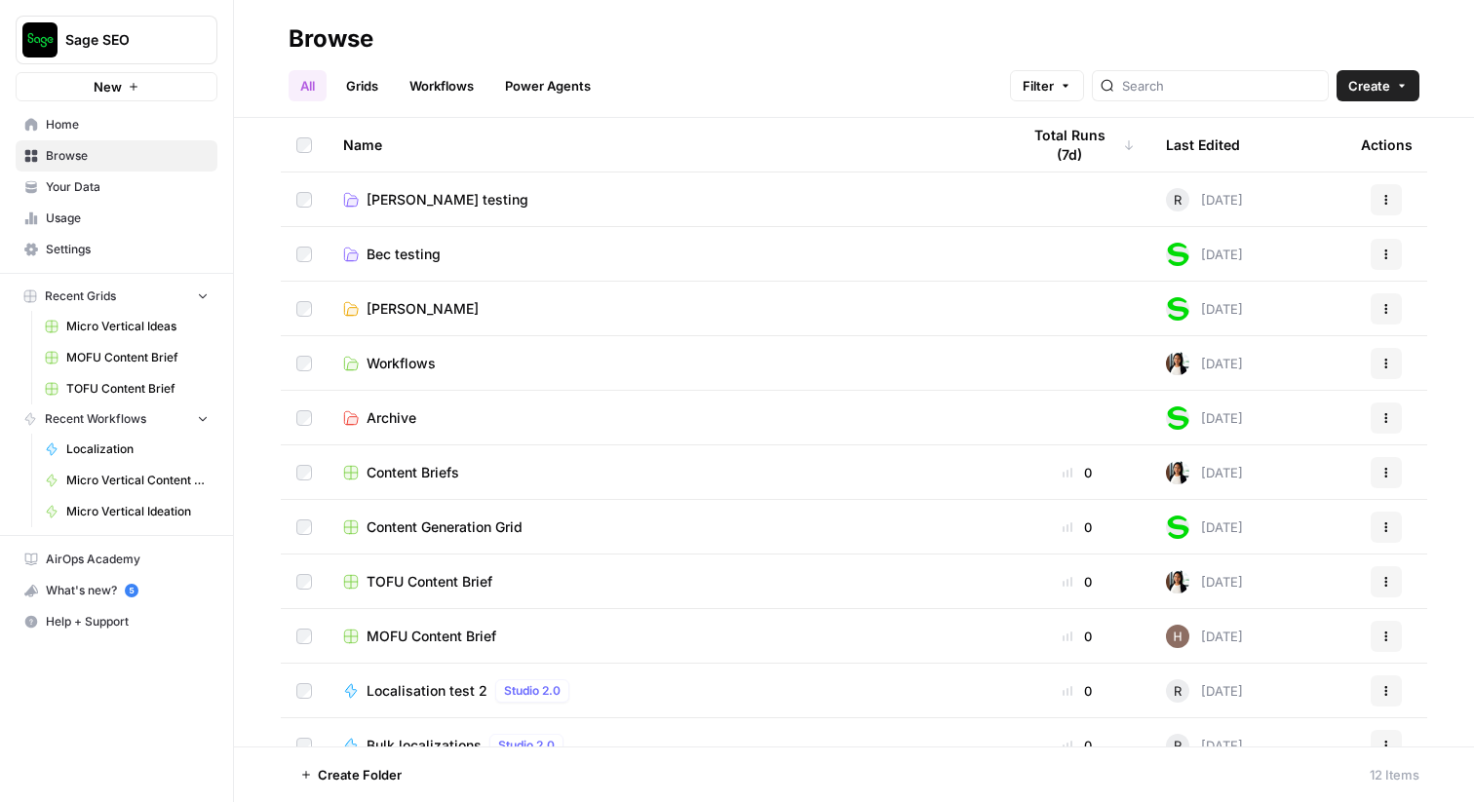
click at [416, 254] on span "Bec testing" at bounding box center [404, 255] width 74 height 20
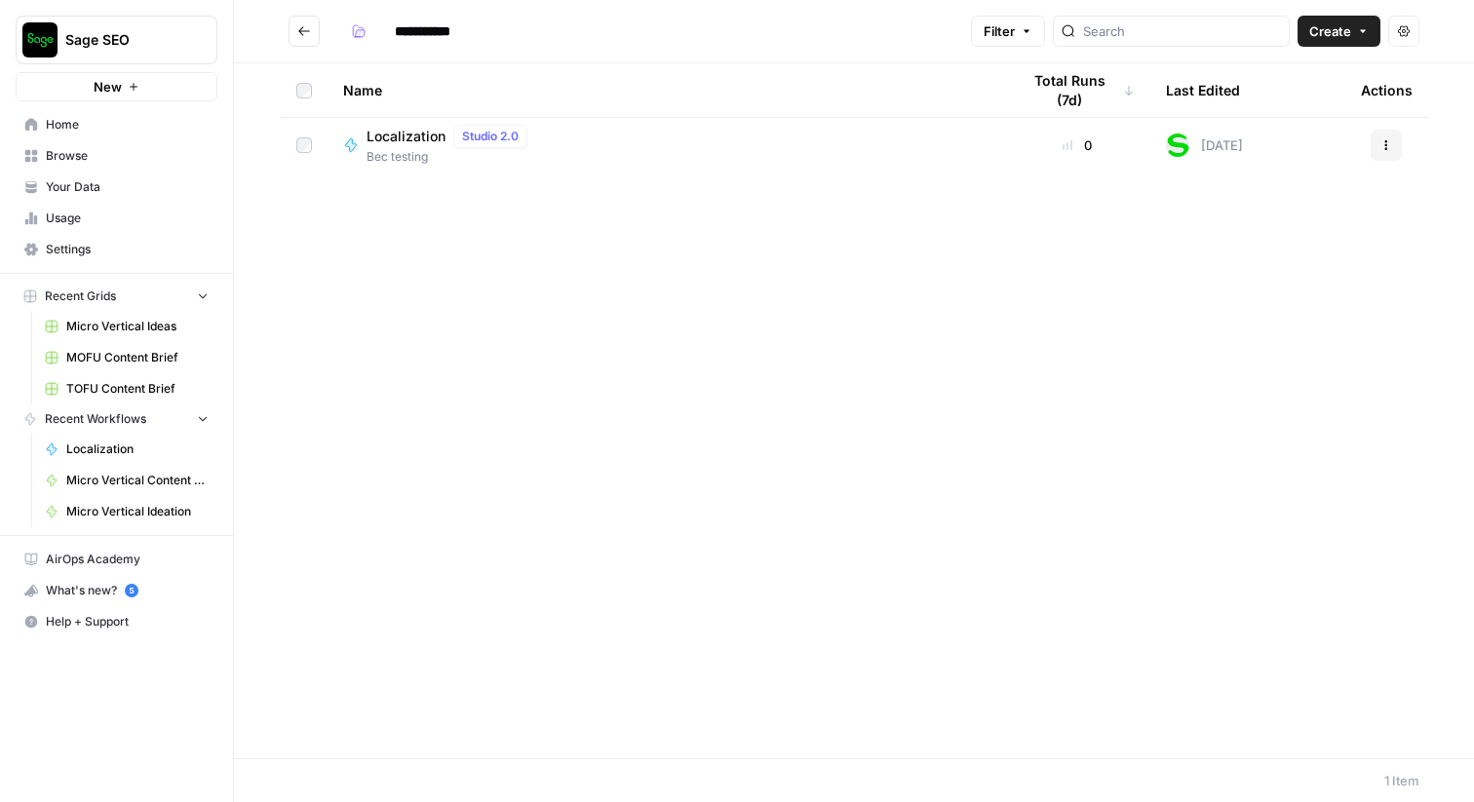
click at [309, 25] on icon "Go back" at bounding box center [304, 31] width 14 height 14
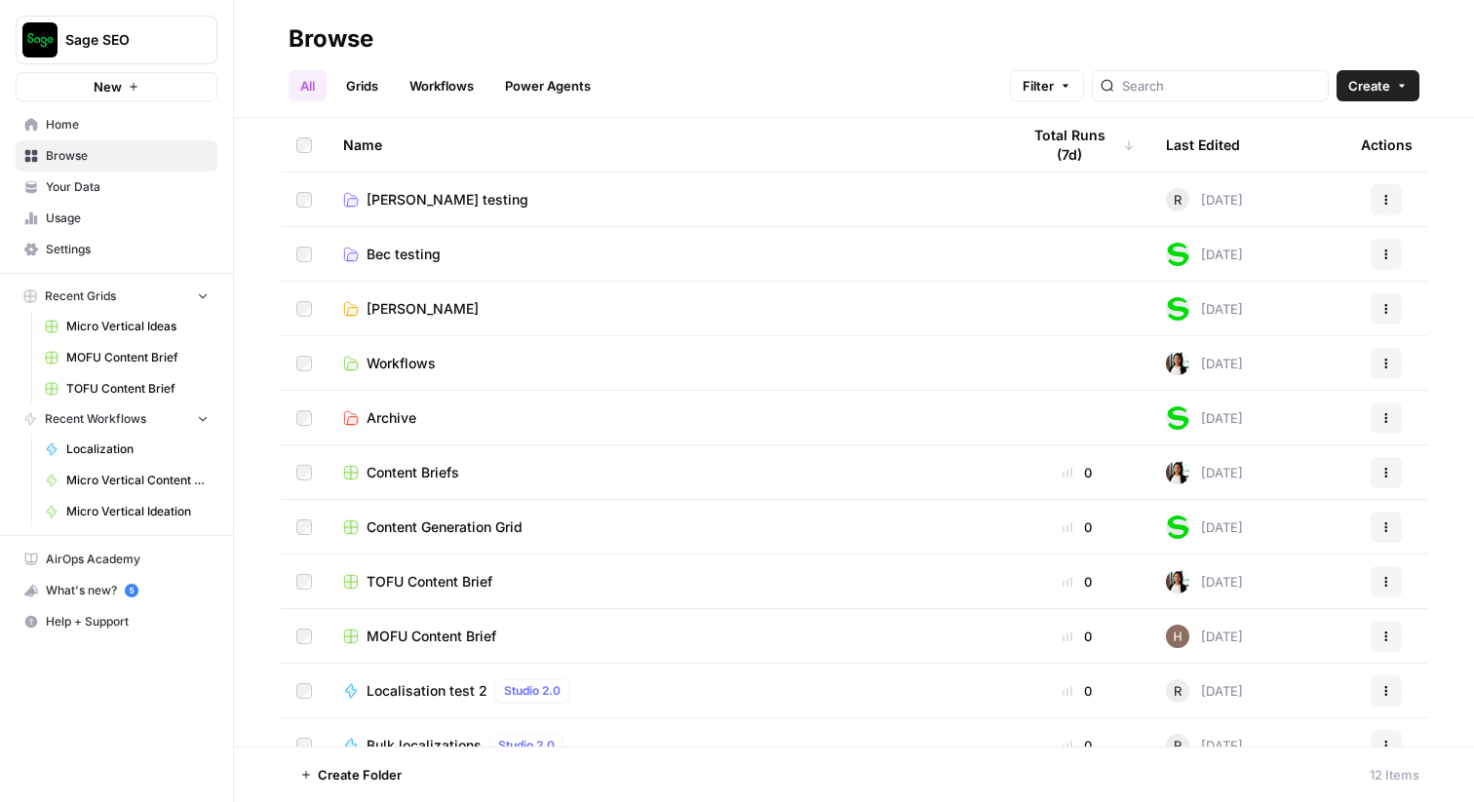
click at [448, 202] on span "Rob M testing" at bounding box center [448, 200] width 162 height 20
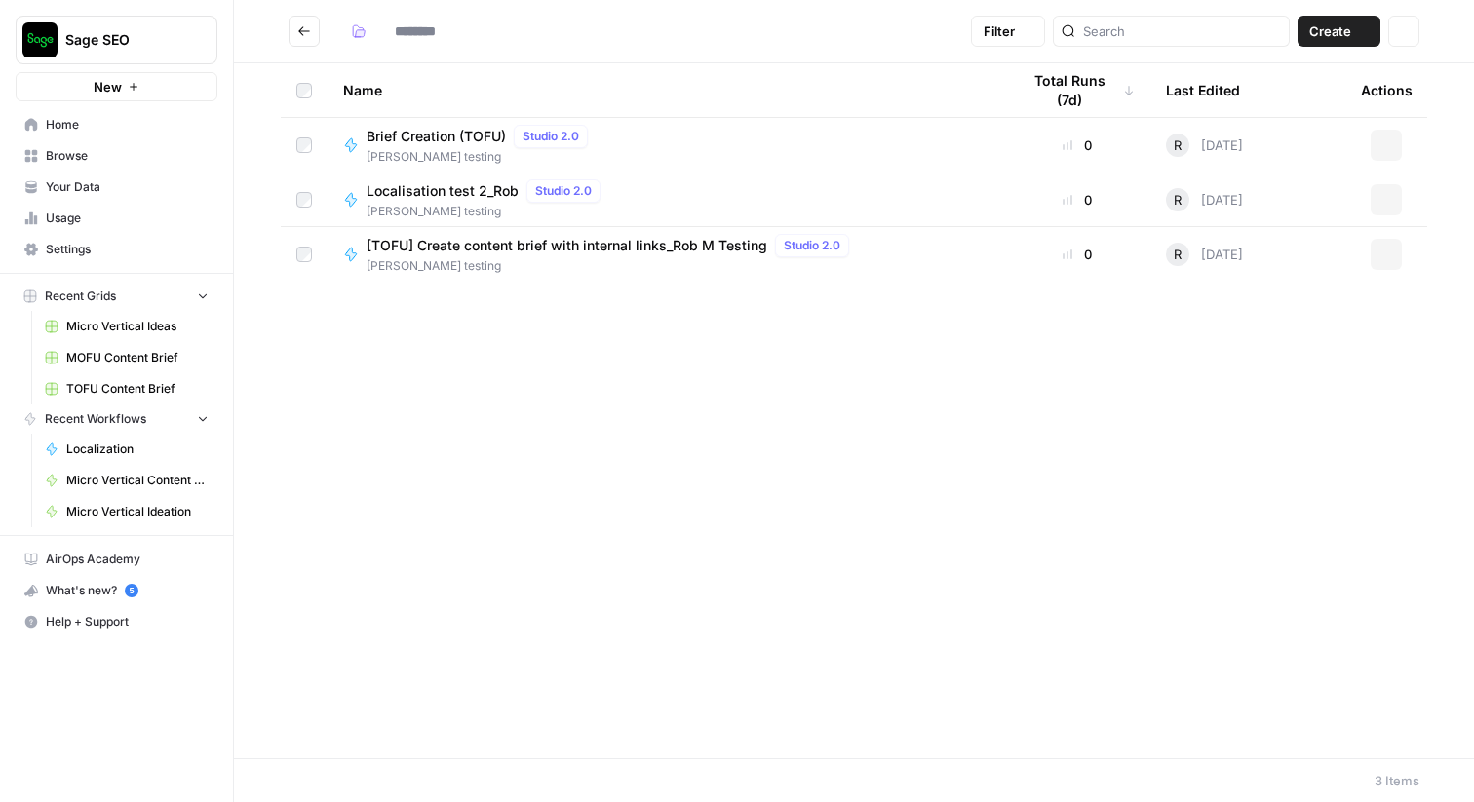
type input "**********"
click at [486, 193] on span "Localisation test 2_Rob" at bounding box center [443, 191] width 152 height 20
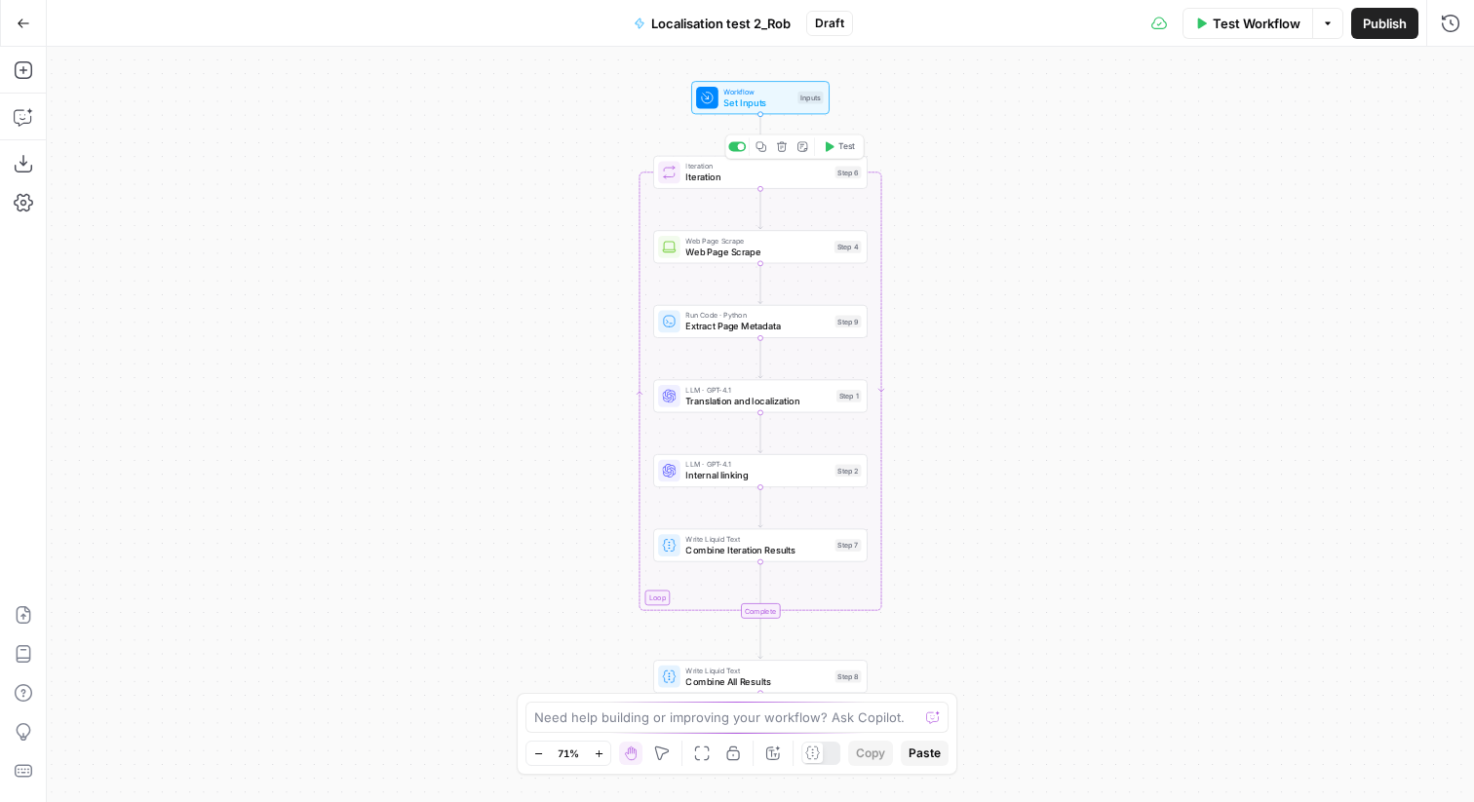
click at [711, 174] on span "Iteration" at bounding box center [756, 178] width 143 height 14
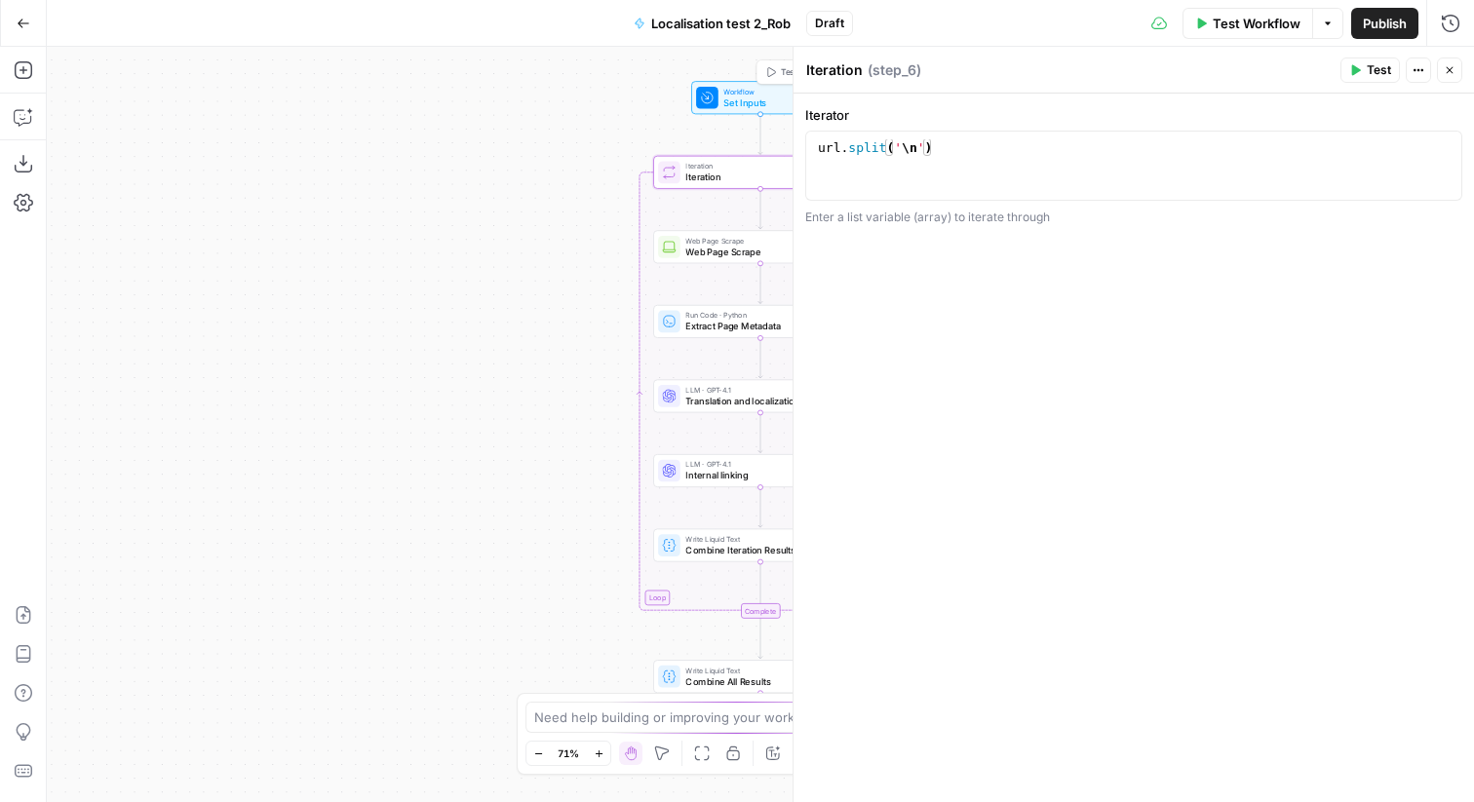
click at [717, 103] on div at bounding box center [707, 98] width 22 height 22
click at [707, 181] on span "Iteration" at bounding box center [756, 178] width 143 height 14
click at [702, 253] on span "Web Page Scrape" at bounding box center [756, 252] width 143 height 14
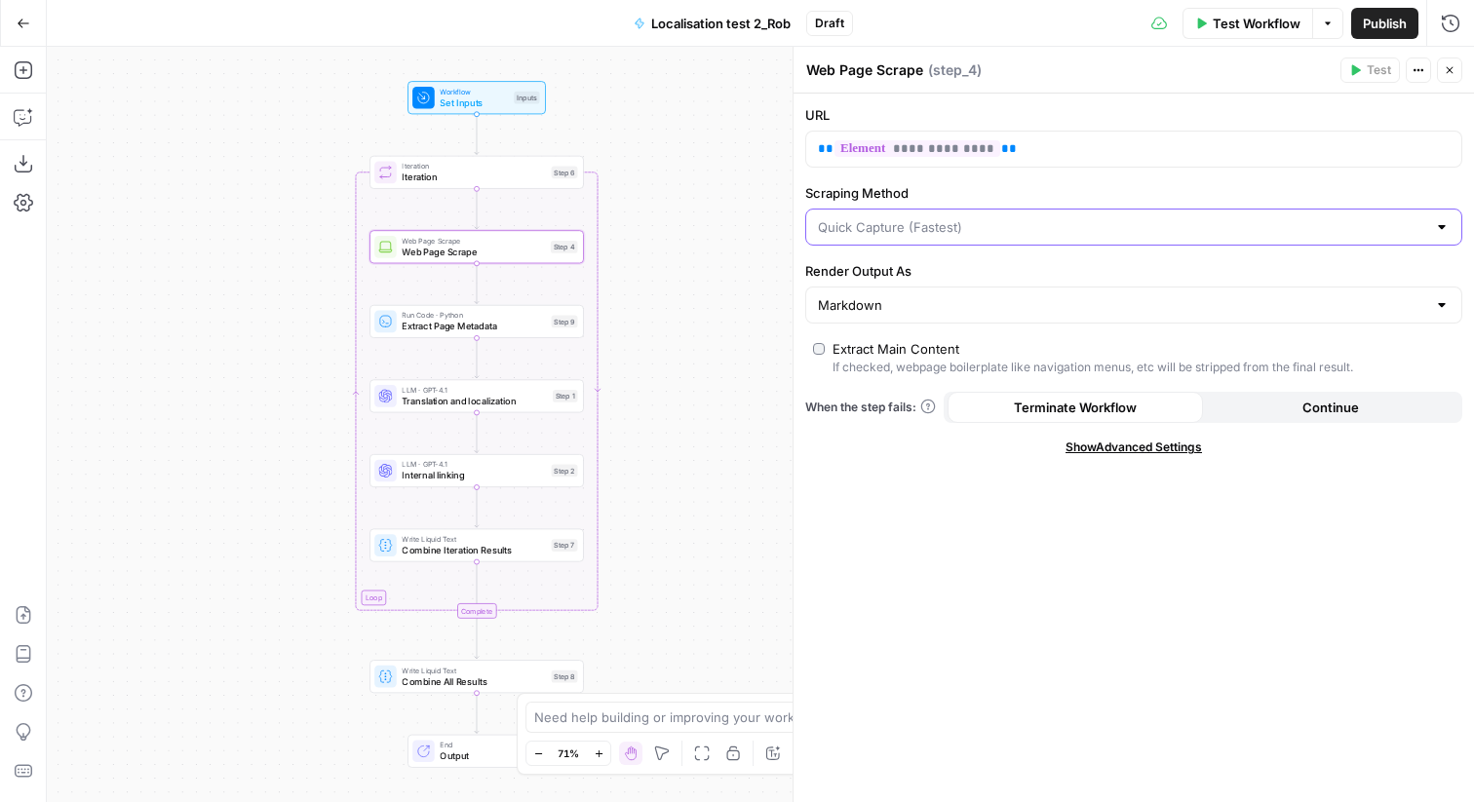
click at [1041, 219] on input "Scraping Method" at bounding box center [1122, 227] width 608 height 20
type input "Quick Capture (Fastest)"
click at [697, 253] on div "Workflow Set Inputs Inputs Loop Iteration Iteration Step 6 Web Page Scrape Web …" at bounding box center [760, 425] width 1427 height 756
click at [879, 295] on input "Render Output As" at bounding box center [1122, 305] width 608 height 20
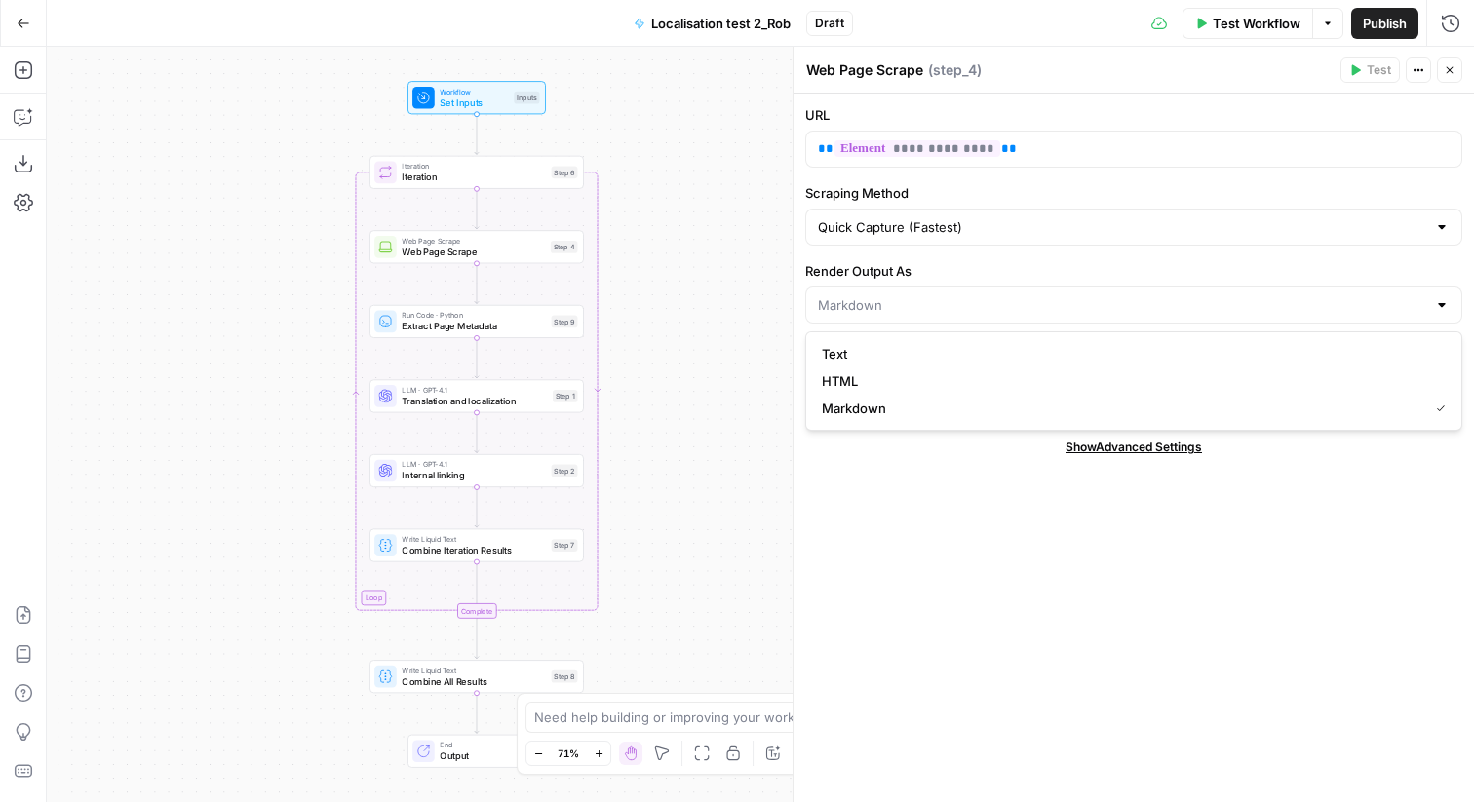
type input "Markdown"
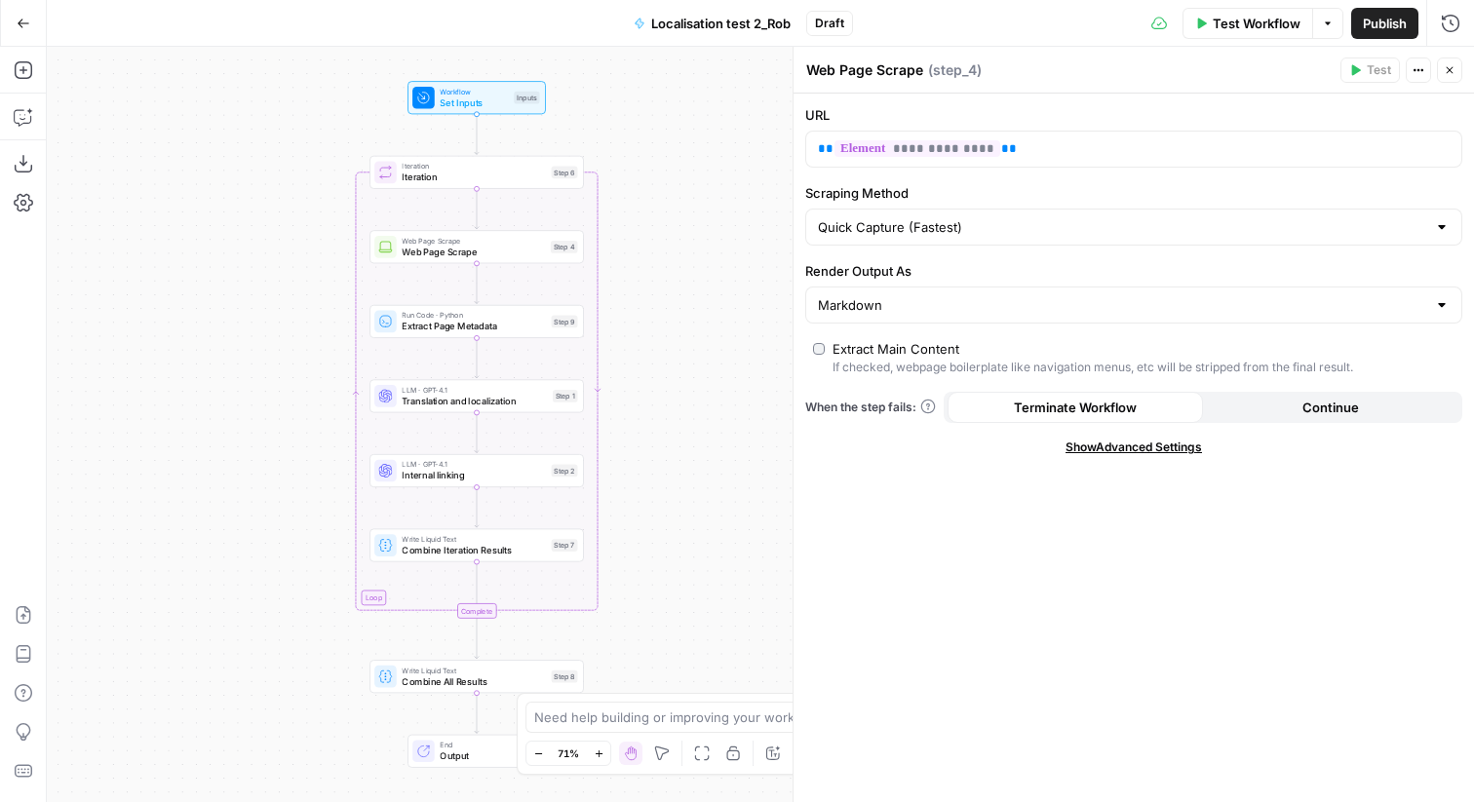
click at [716, 286] on div "Workflow Set Inputs Inputs Loop Iteration Iteration Step 6 Web Page Scrape Web …" at bounding box center [760, 425] width 1427 height 756
click at [490, 330] on span "Extract Page Metadata" at bounding box center [473, 327] width 143 height 14
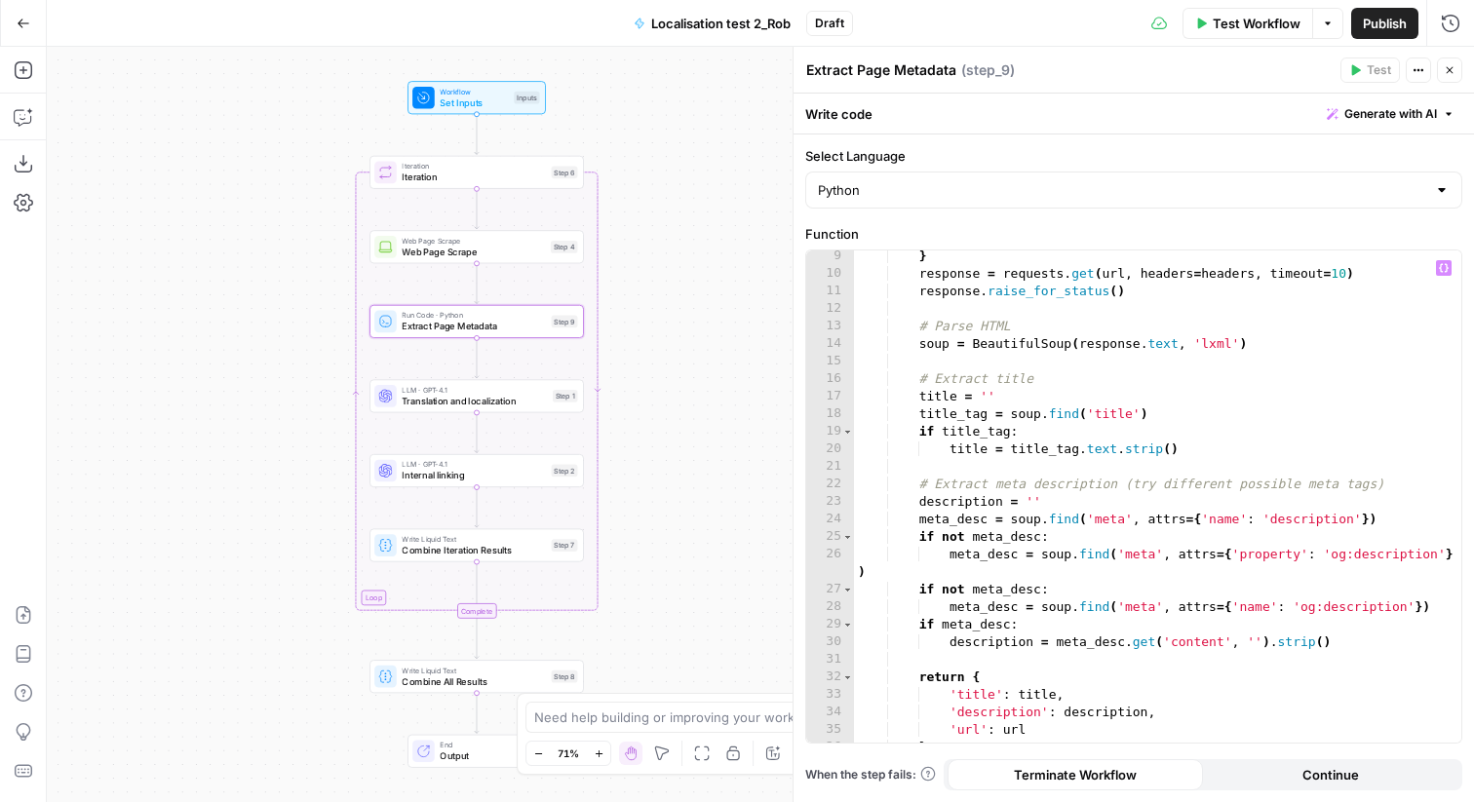
scroll to position [161, 0]
click at [440, 397] on span "Translation and localization" at bounding box center [474, 401] width 145 height 14
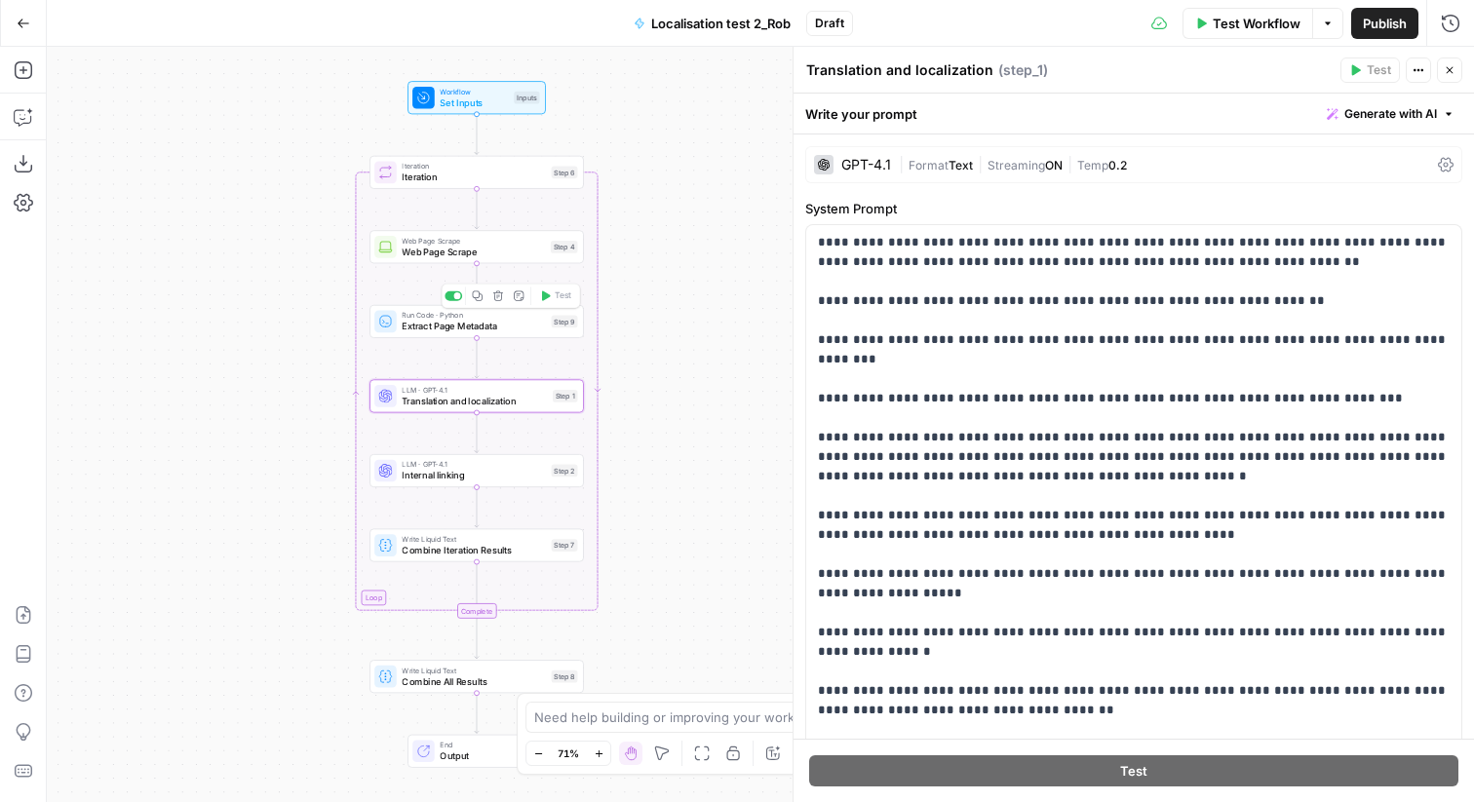
click at [439, 323] on span "Extract Page Metadata" at bounding box center [473, 327] width 143 height 14
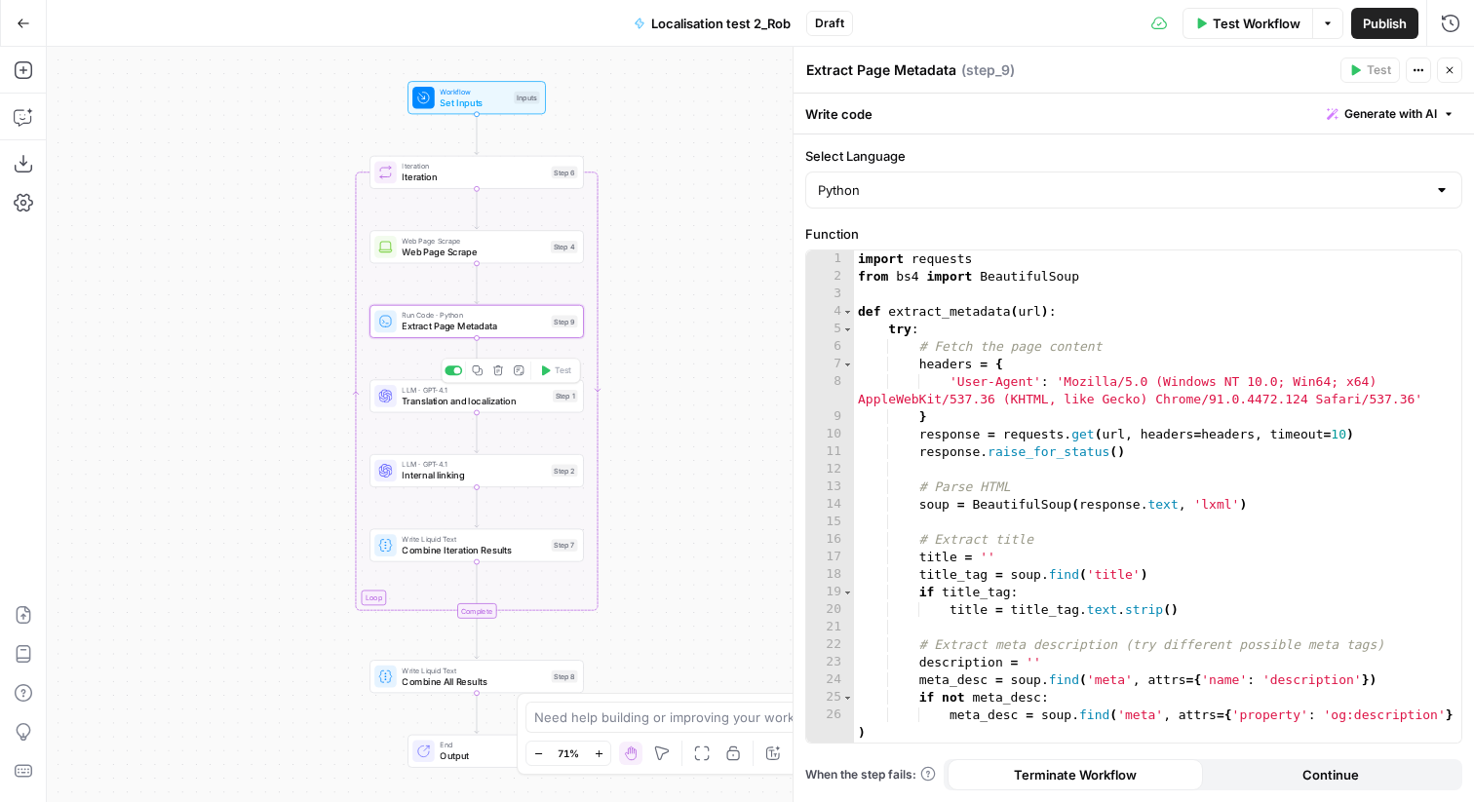
click at [436, 392] on span "LLM · GPT-4.1" at bounding box center [474, 389] width 145 height 11
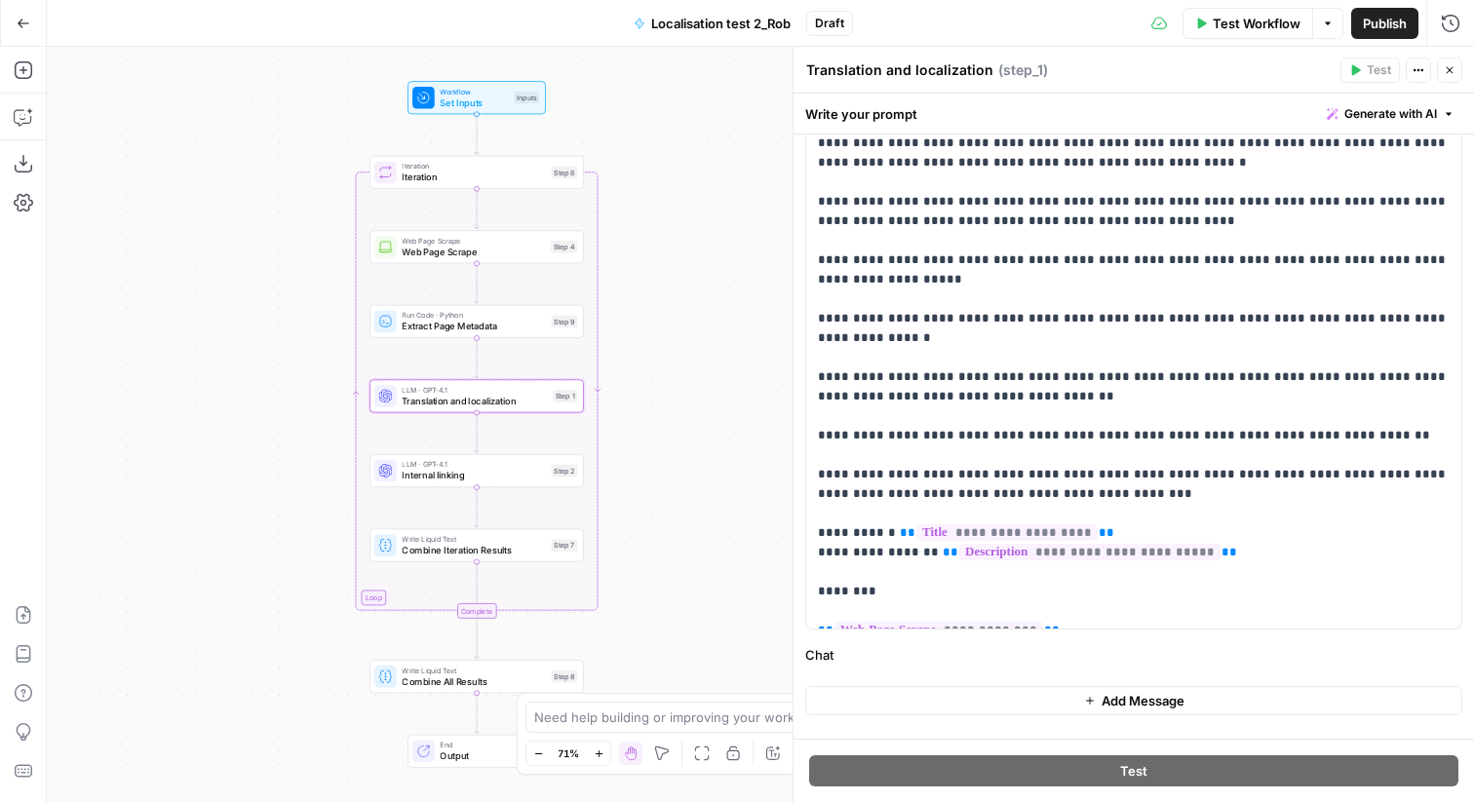
scroll to position [318, 0]
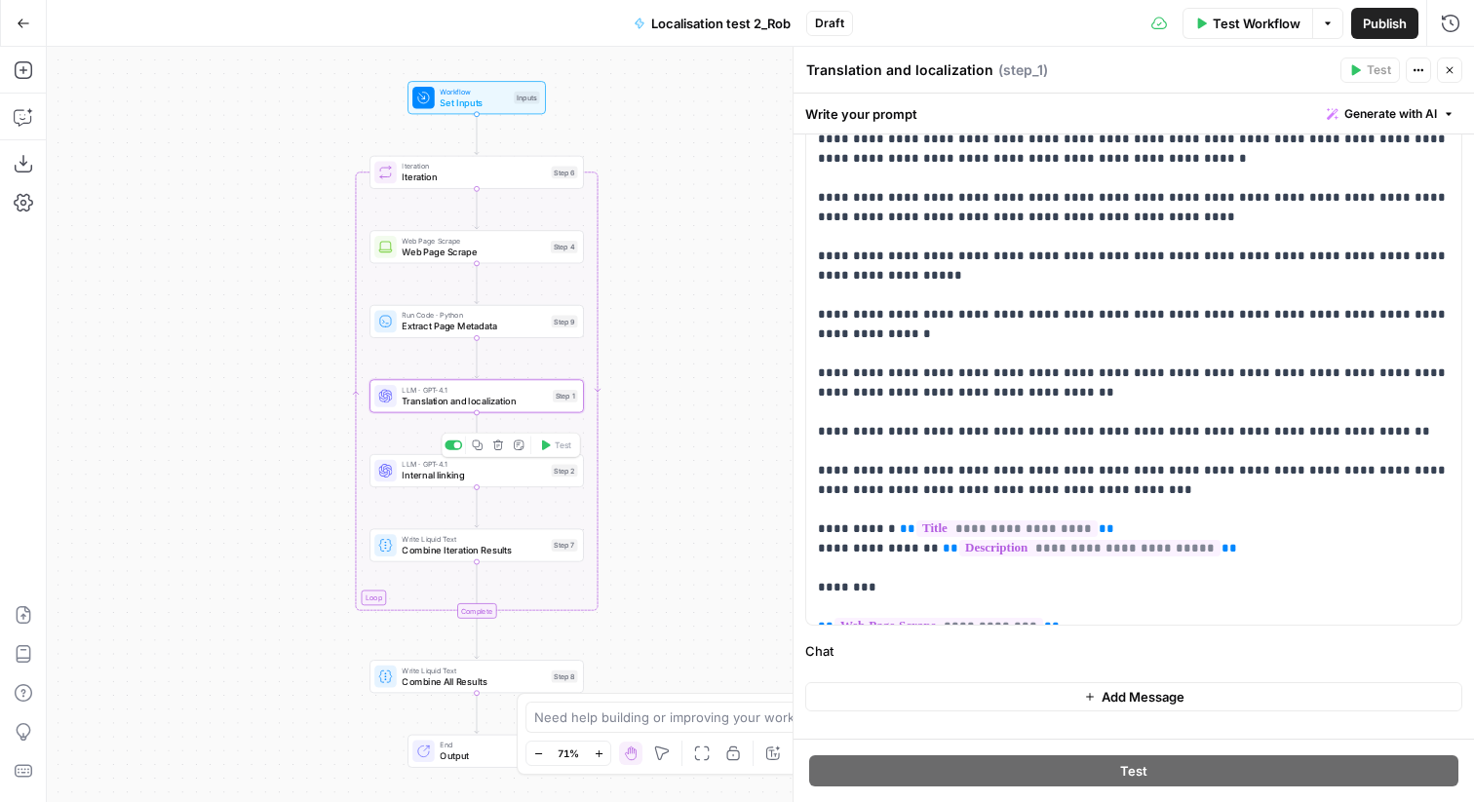
click at [449, 473] on span "Internal linking" at bounding box center [473, 476] width 143 height 14
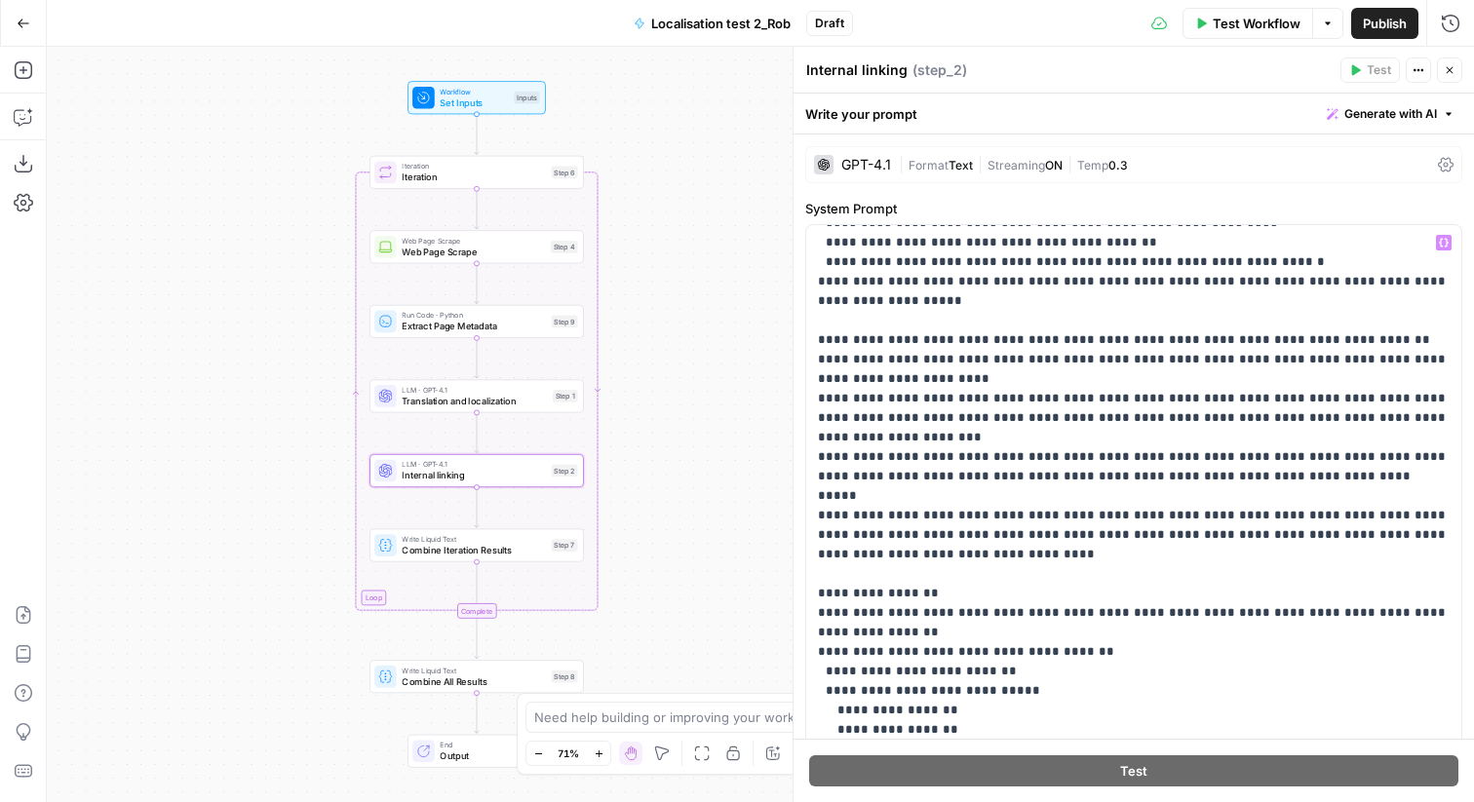
scroll to position [313, 0]
click at [465, 556] on span "Combine Iteration Results" at bounding box center [473, 550] width 143 height 14
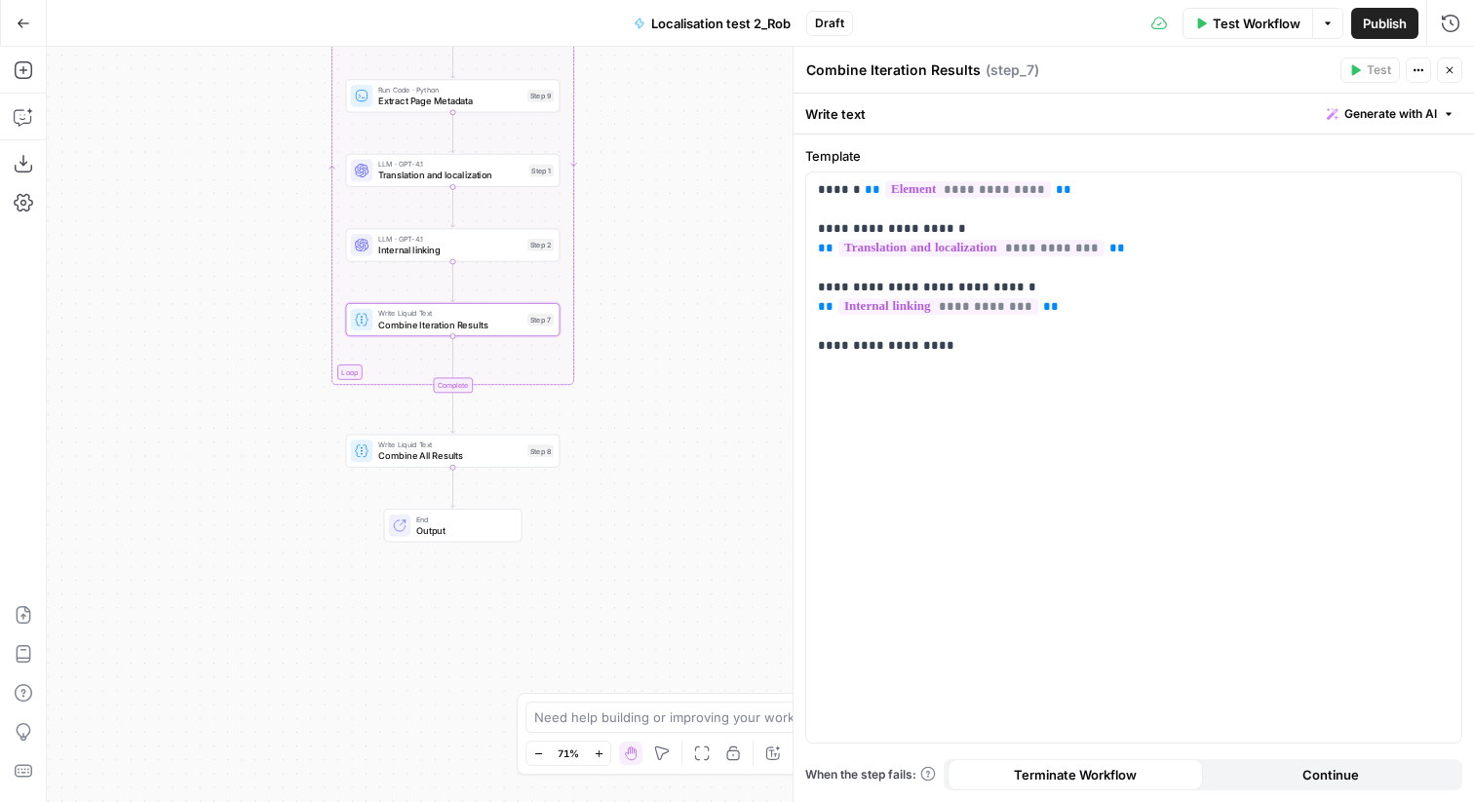
click at [416, 447] on span "Write Liquid Text" at bounding box center [449, 445] width 143 height 11
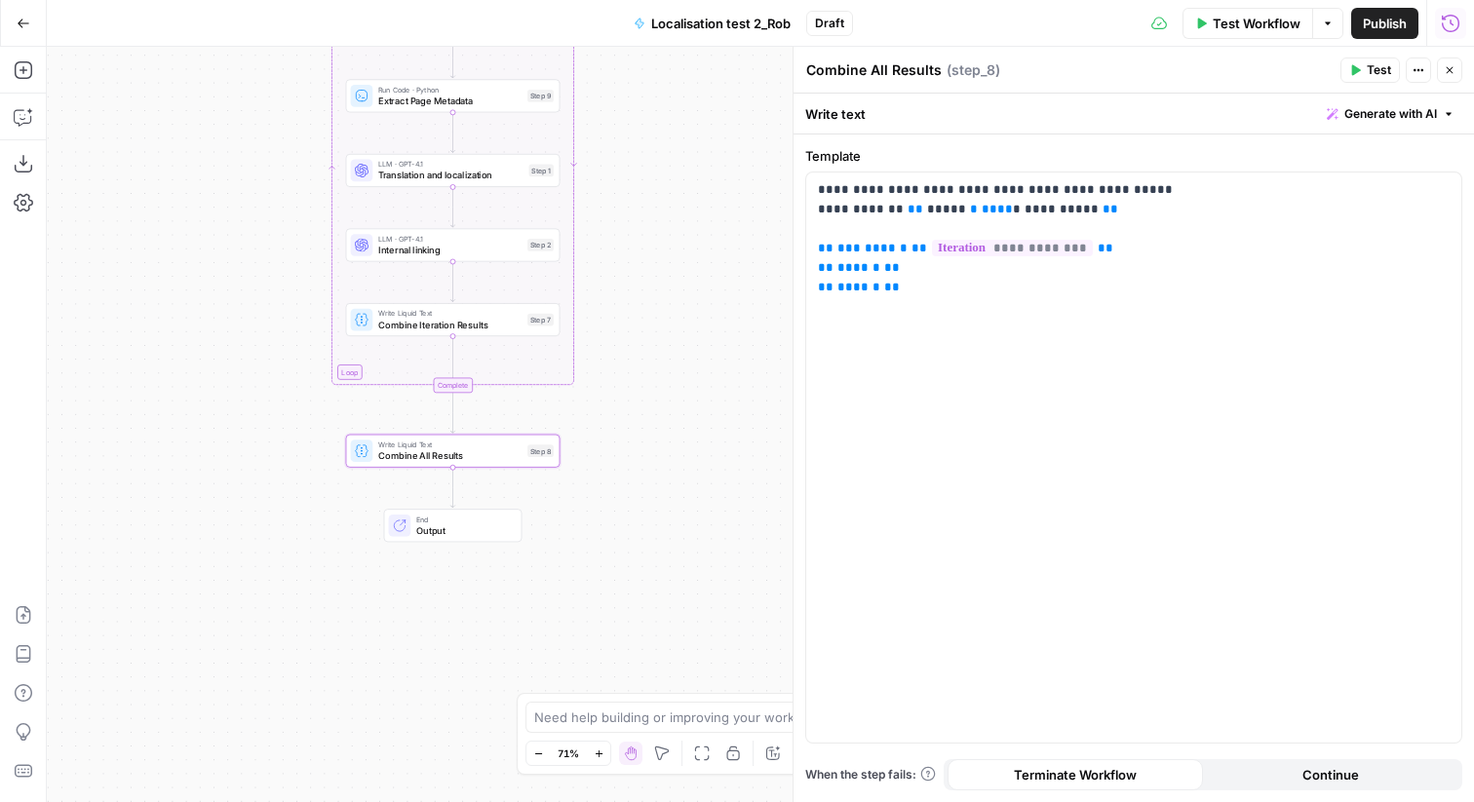
click at [1451, 23] on icon "button" at bounding box center [1451, 23] width 18 height 18
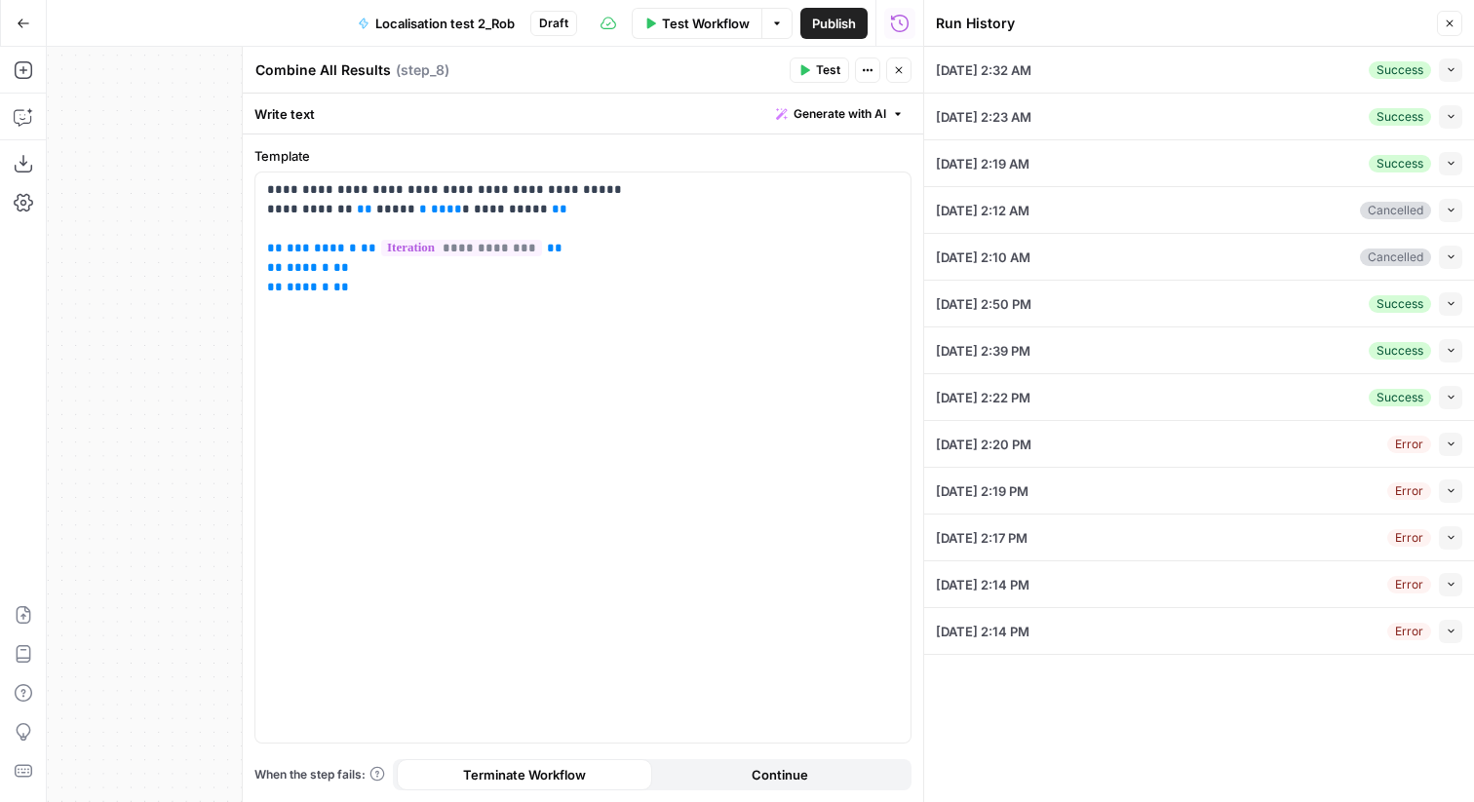
click at [1453, 76] on button "Collapse" at bounding box center [1450, 70] width 23 height 23
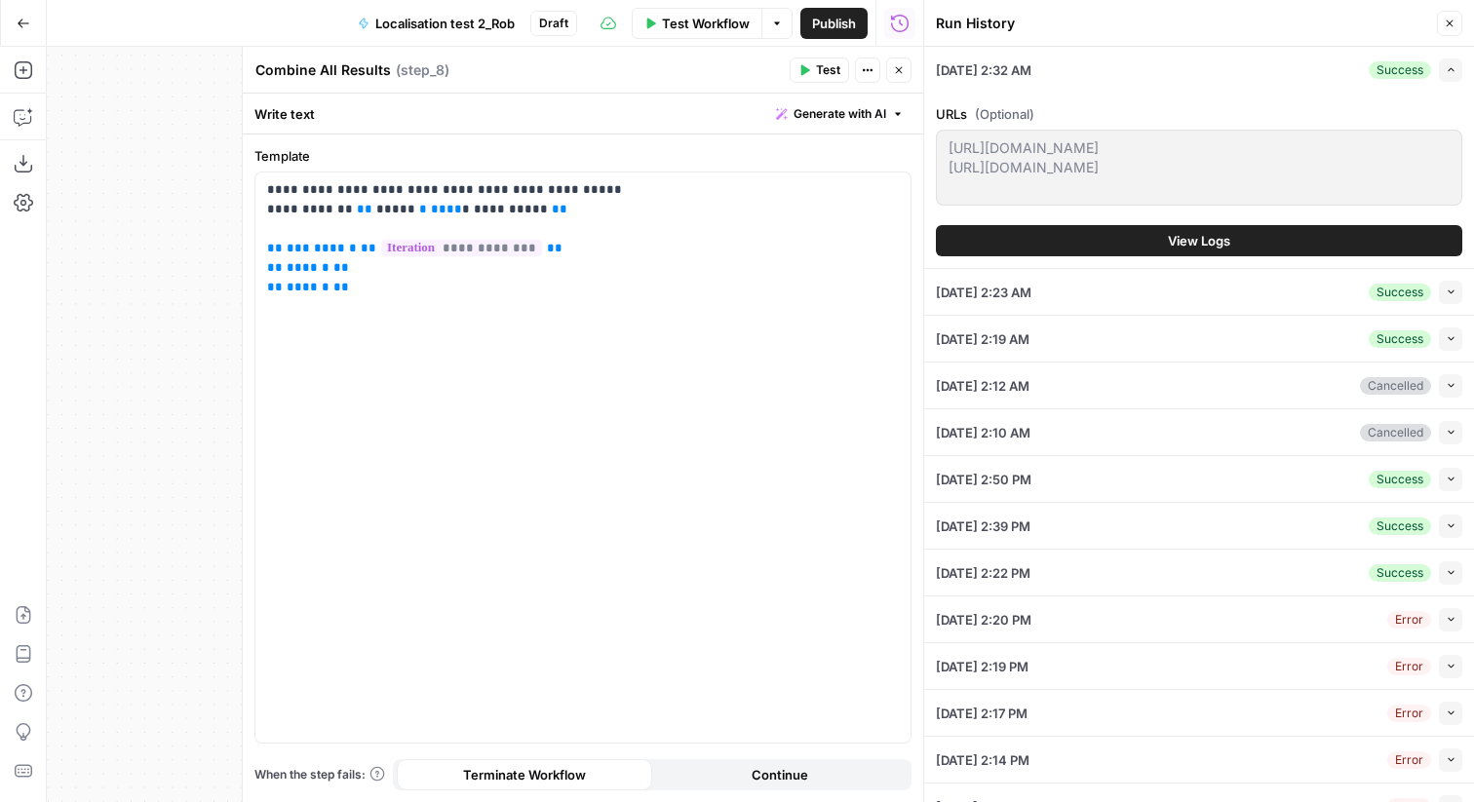
click at [1194, 244] on span "View Logs" at bounding box center [1199, 241] width 62 height 20
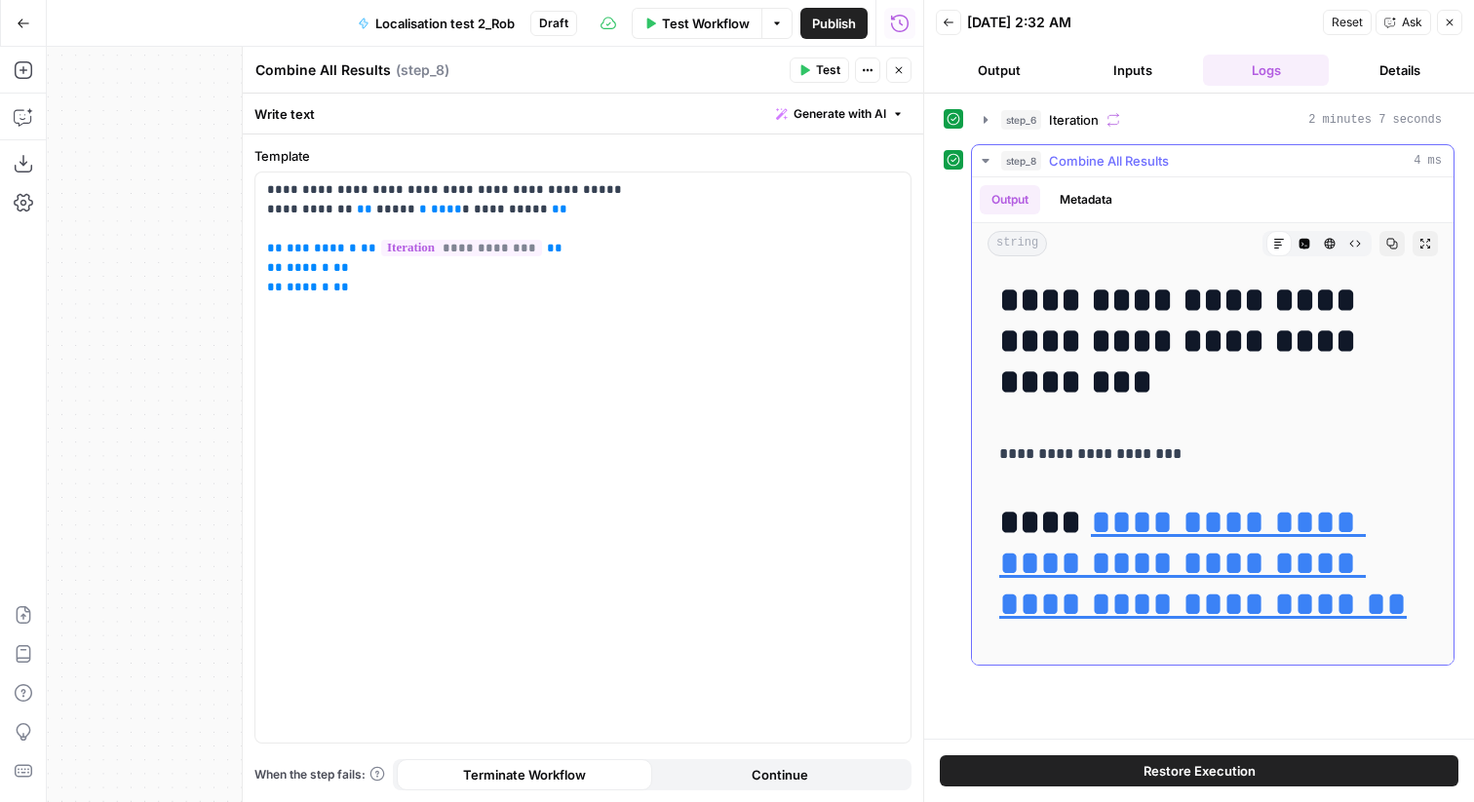
click at [984, 165] on icon "button" at bounding box center [986, 161] width 16 height 16
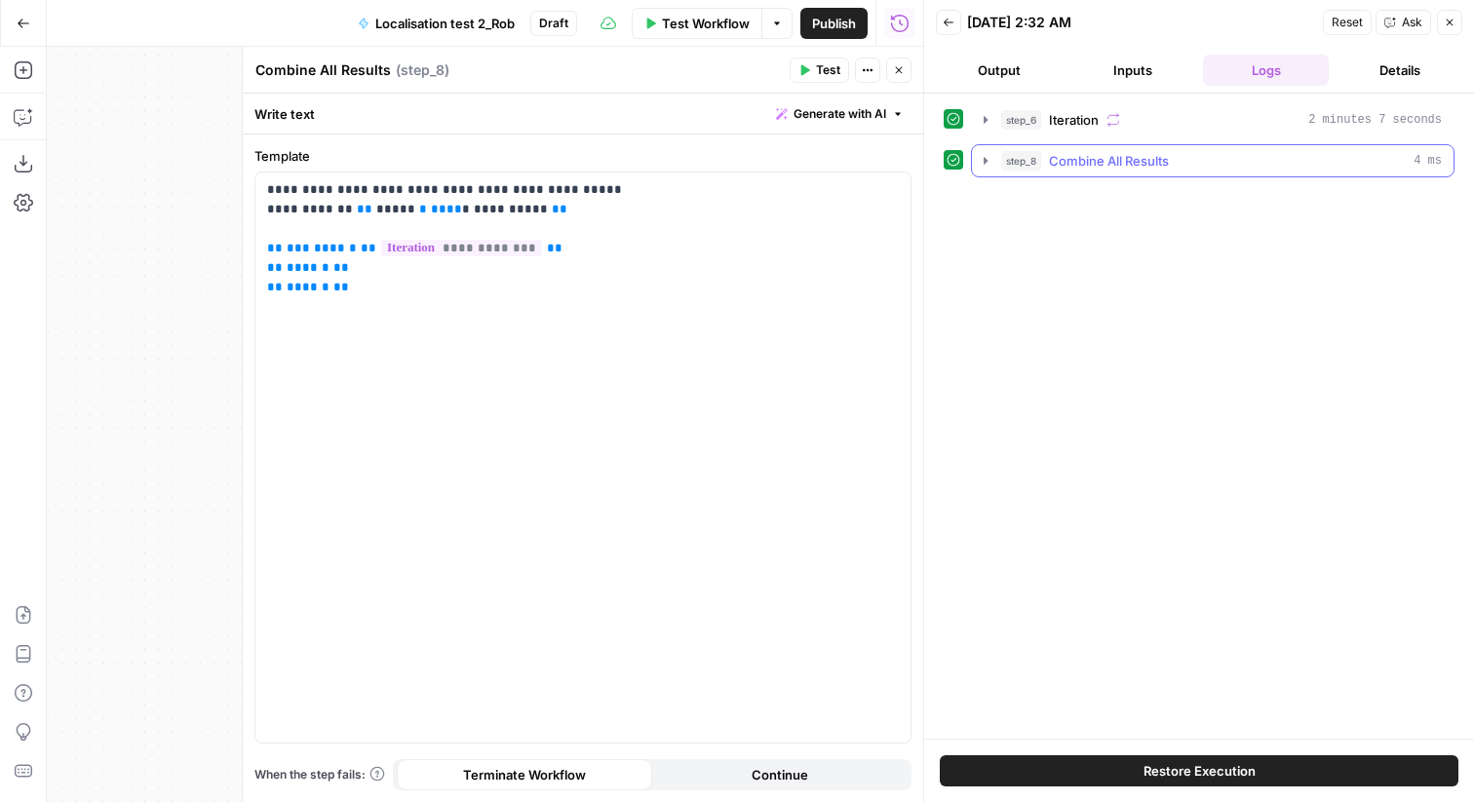
click at [985, 165] on icon "button" at bounding box center [986, 161] width 16 height 16
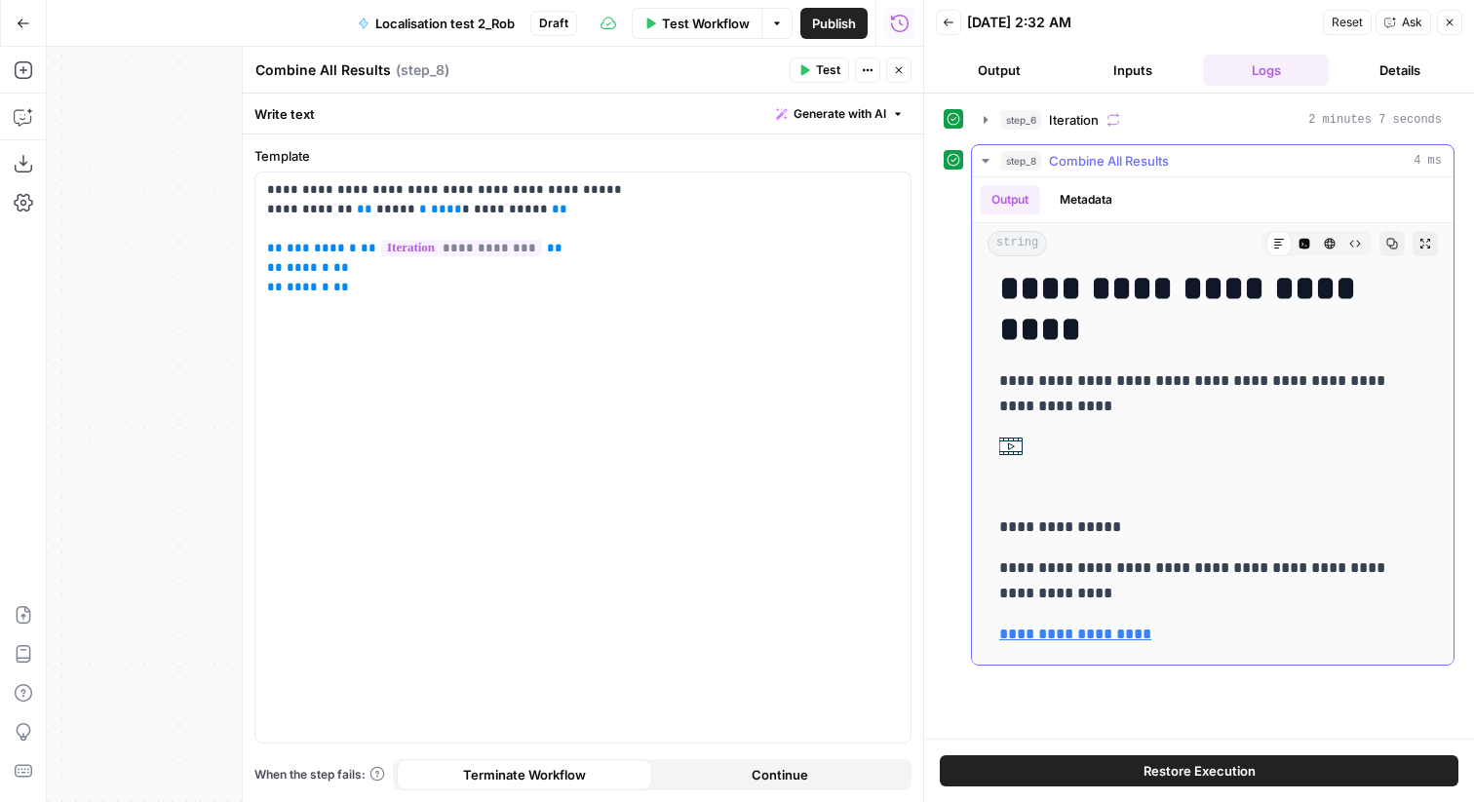
scroll to position [875, 0]
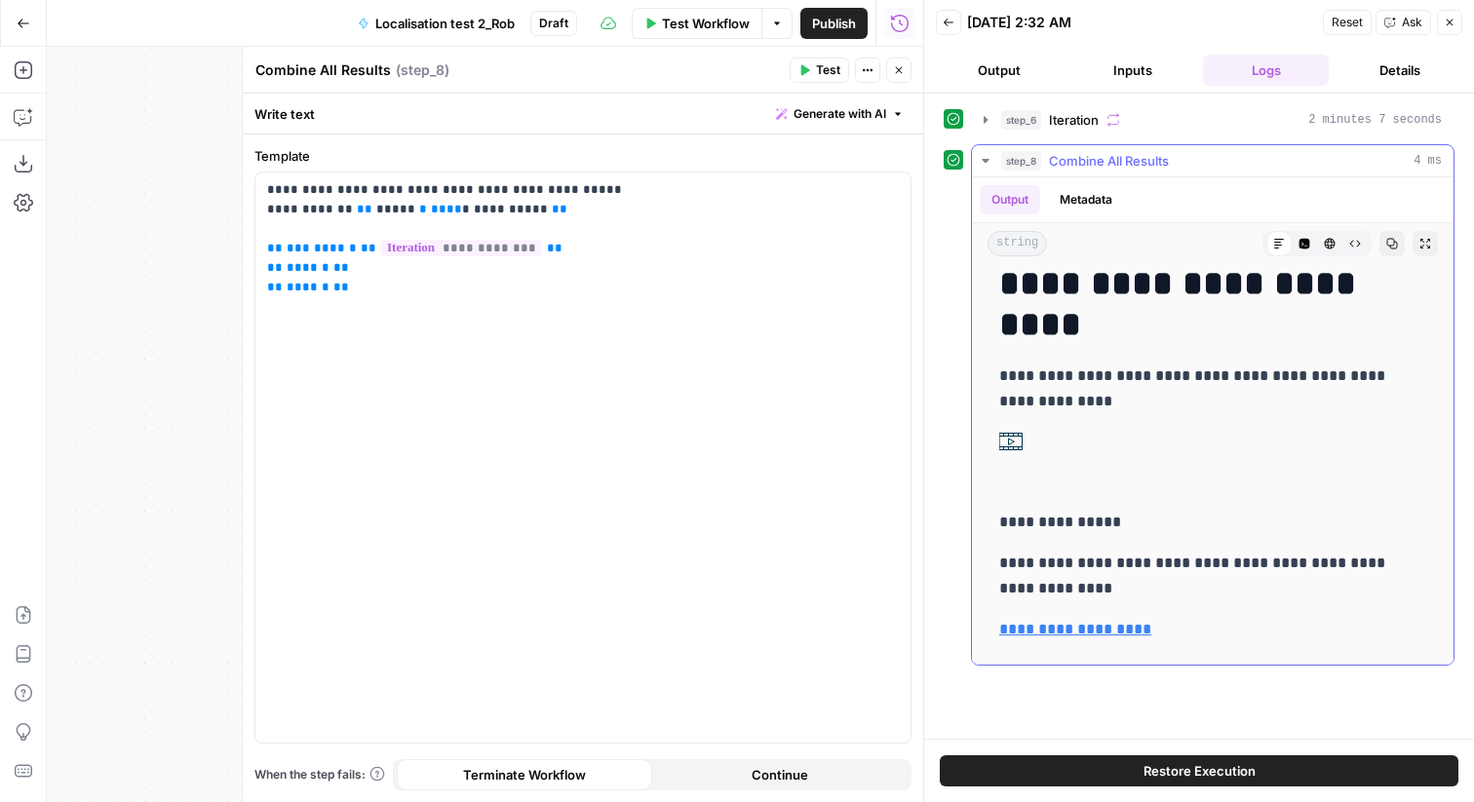
click at [1011, 444] on img at bounding box center [1010, 441] width 23 height 23
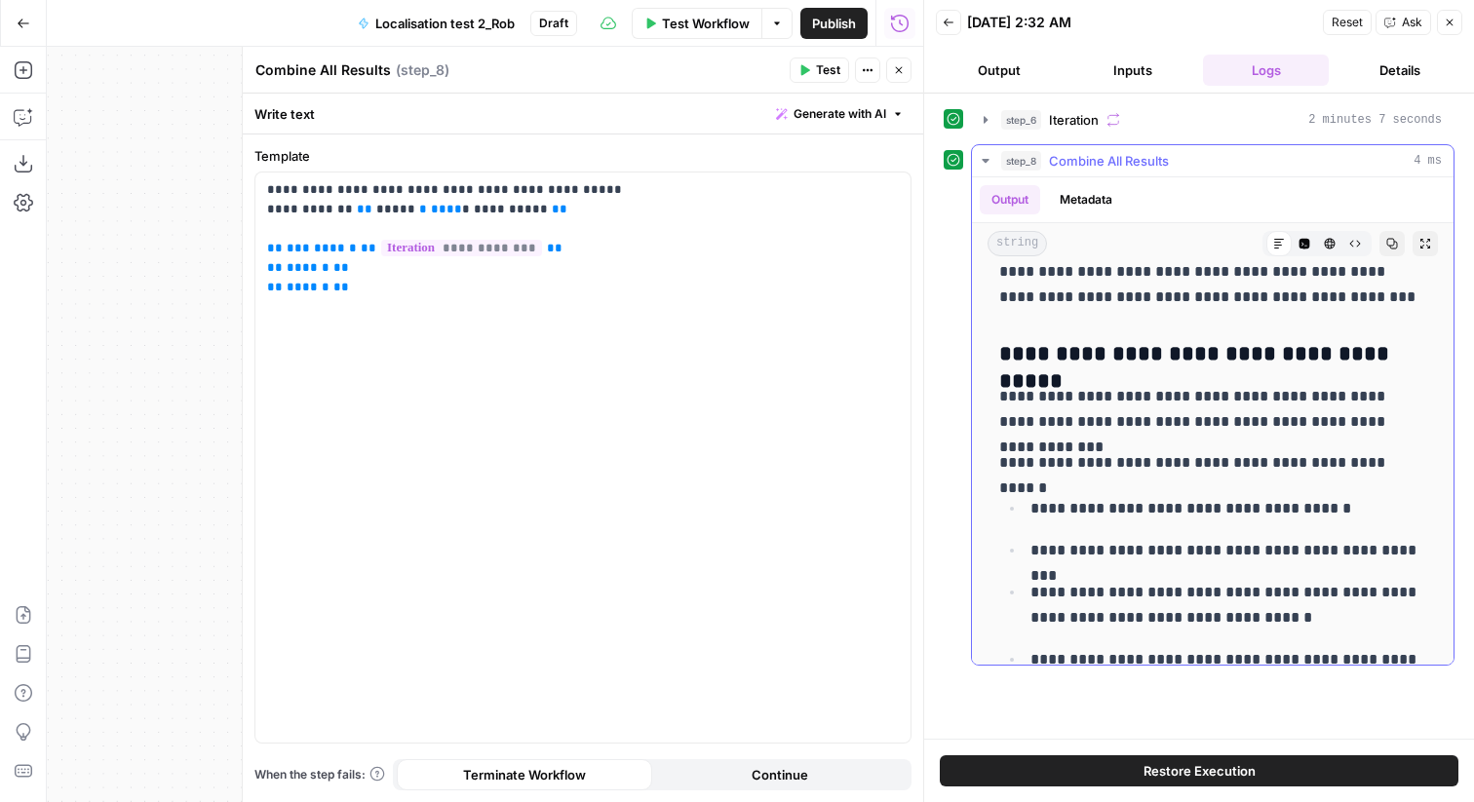
scroll to position [10487, 0]
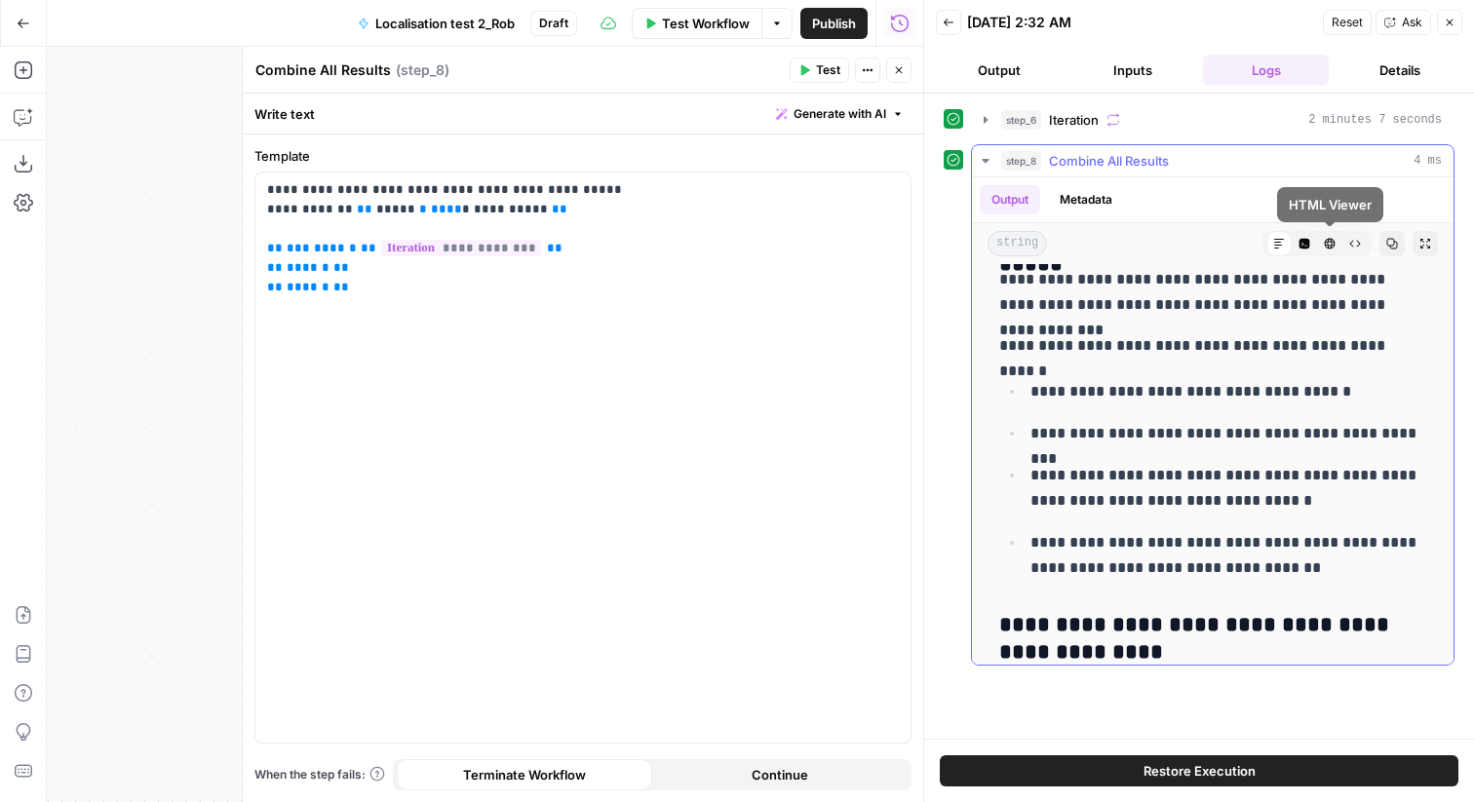
click at [1304, 244] on icon "button" at bounding box center [1305, 244] width 12 height 12
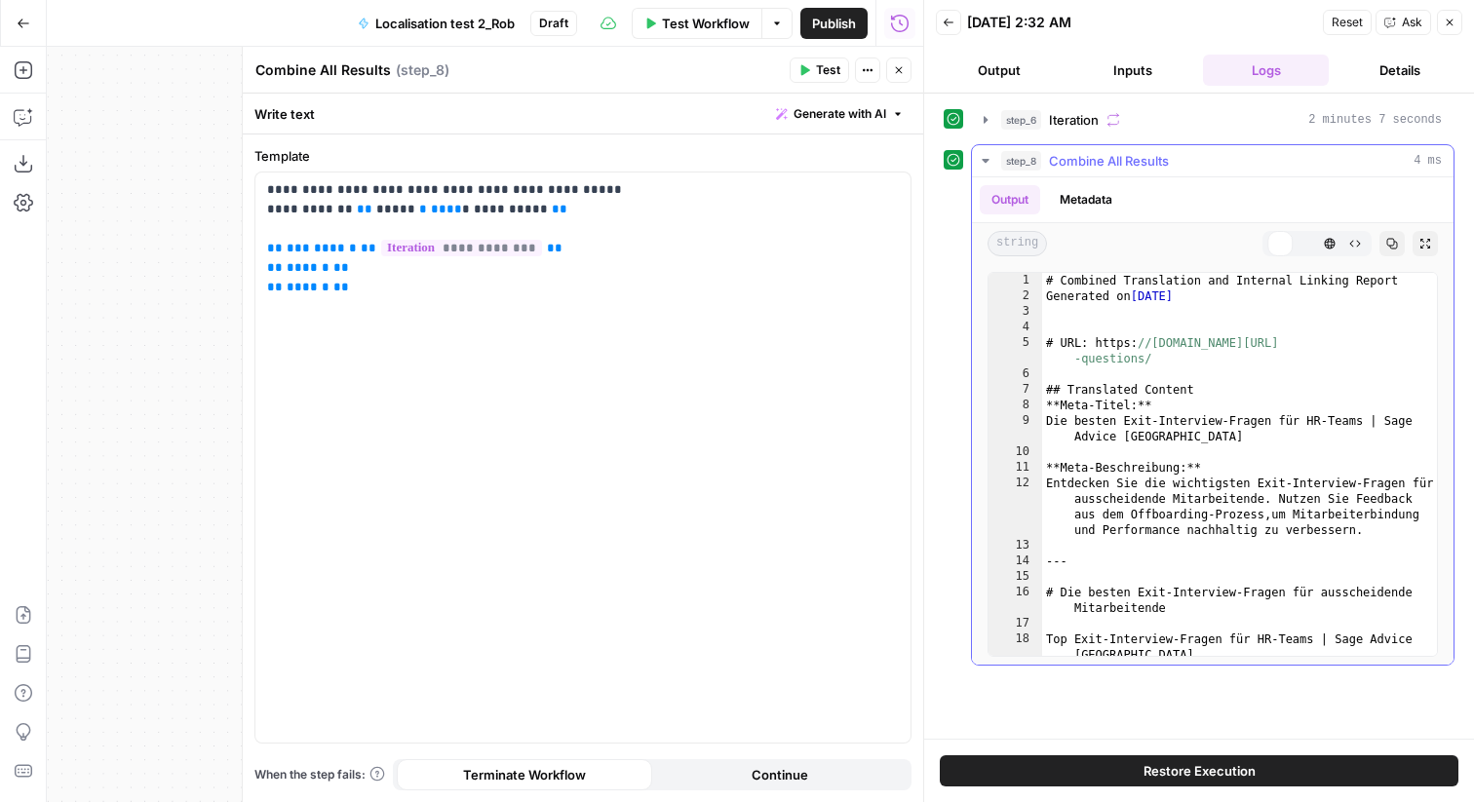
scroll to position [0, 0]
click at [1351, 248] on icon "button" at bounding box center [1355, 244] width 12 height 12
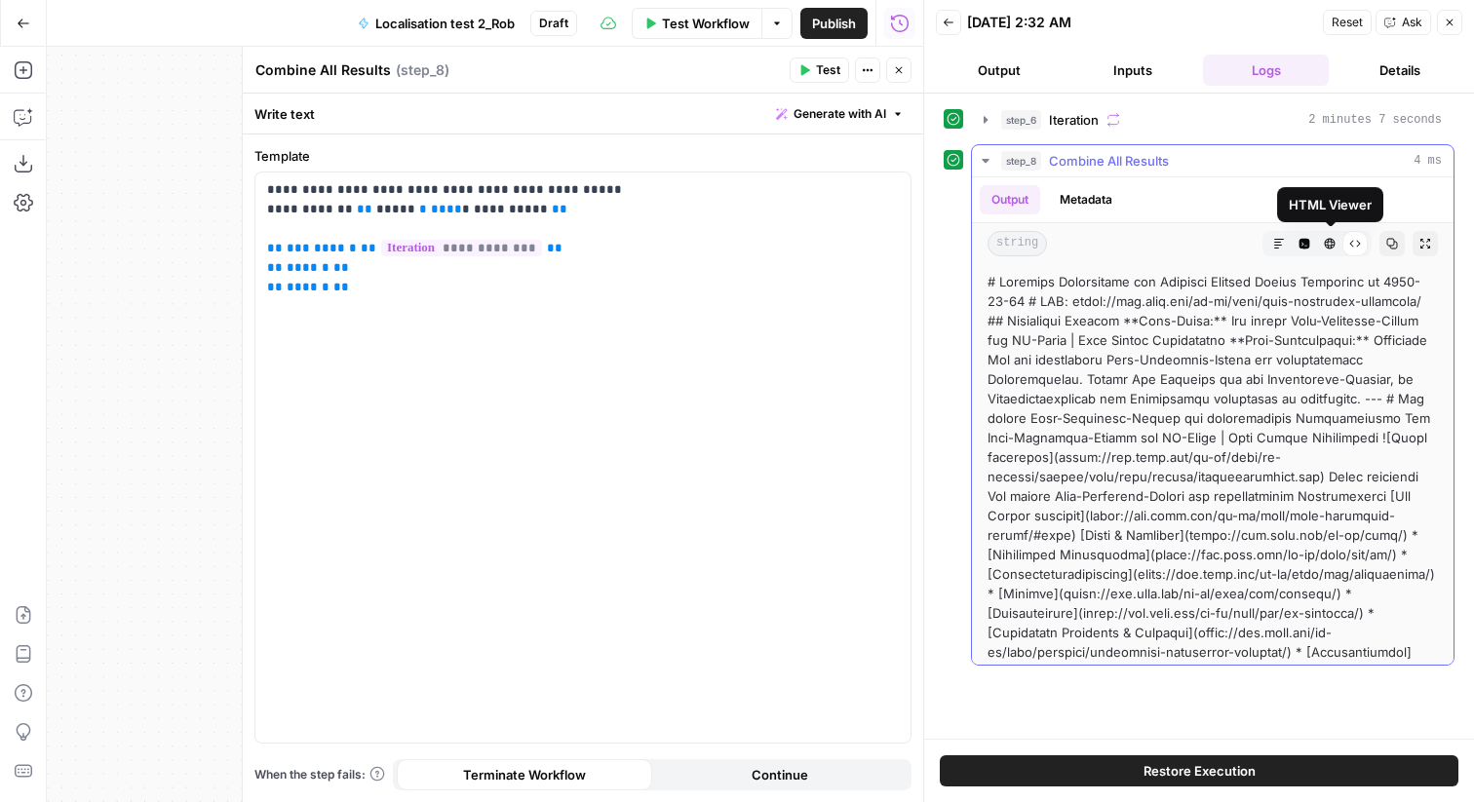
click at [1321, 247] on button "HTML Viewer" at bounding box center [1329, 243] width 25 height 25
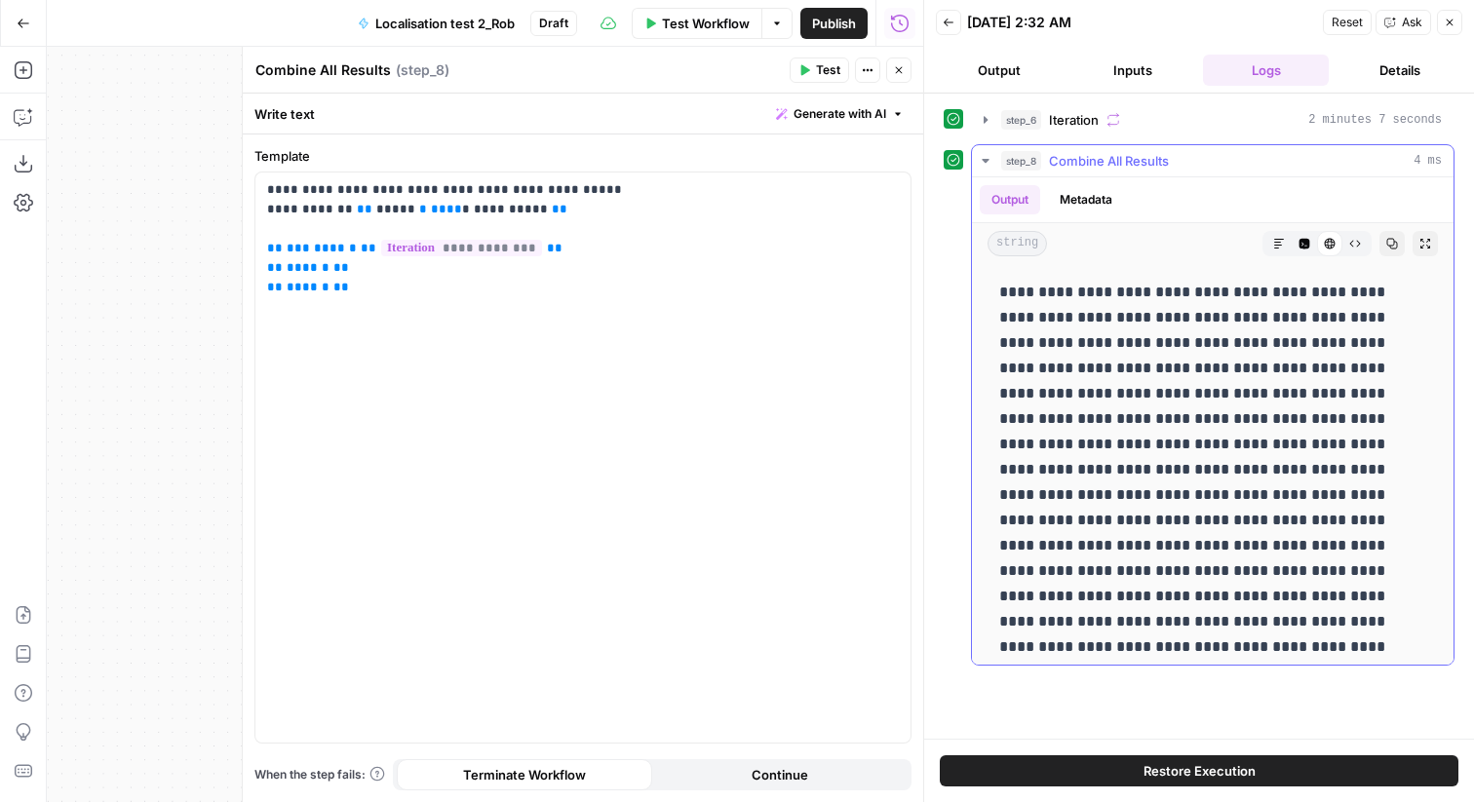
click at [1304, 247] on icon "button" at bounding box center [1305, 244] width 11 height 11
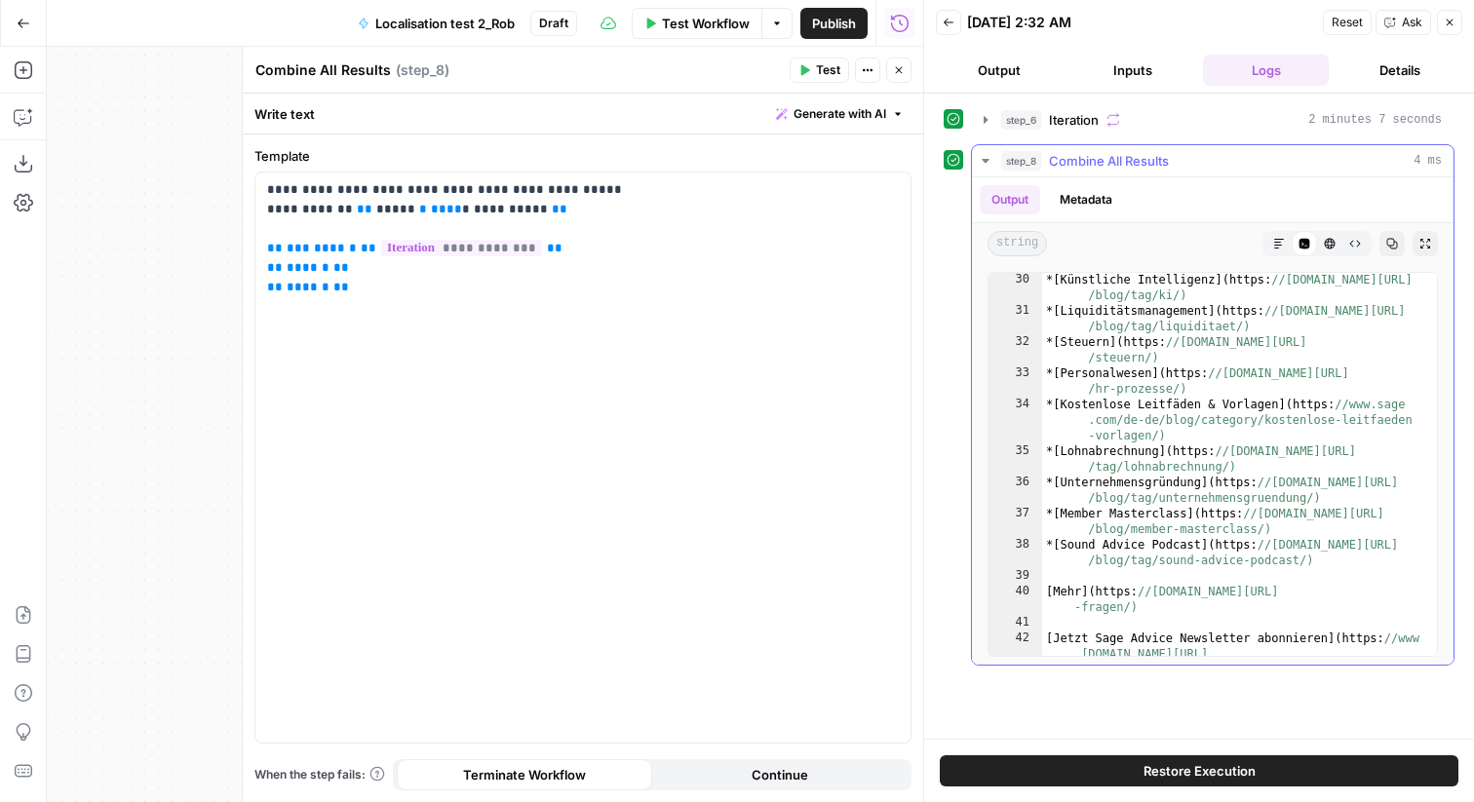
scroll to position [673, 0]
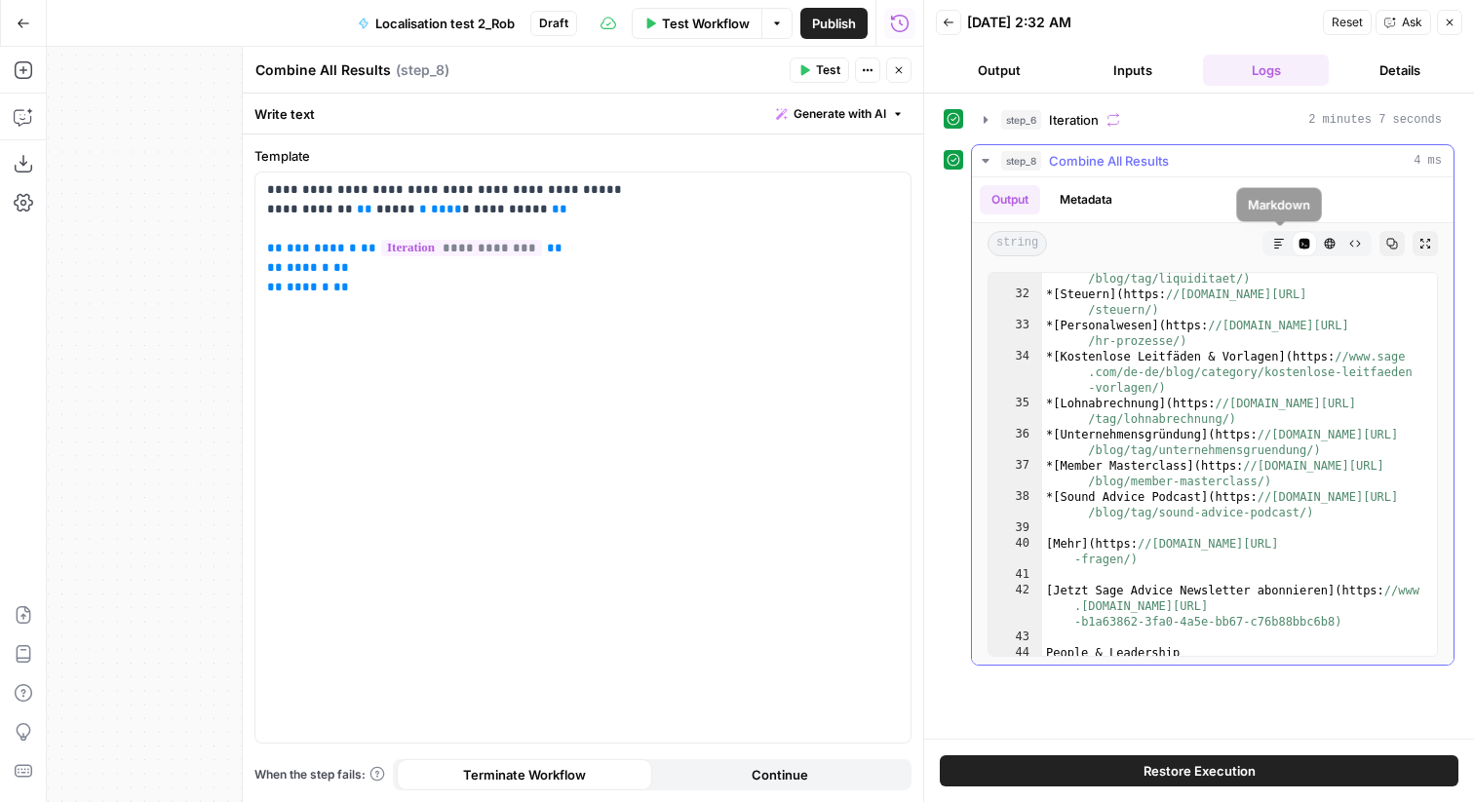
click at [1273, 240] on icon "button" at bounding box center [1279, 244] width 12 height 12
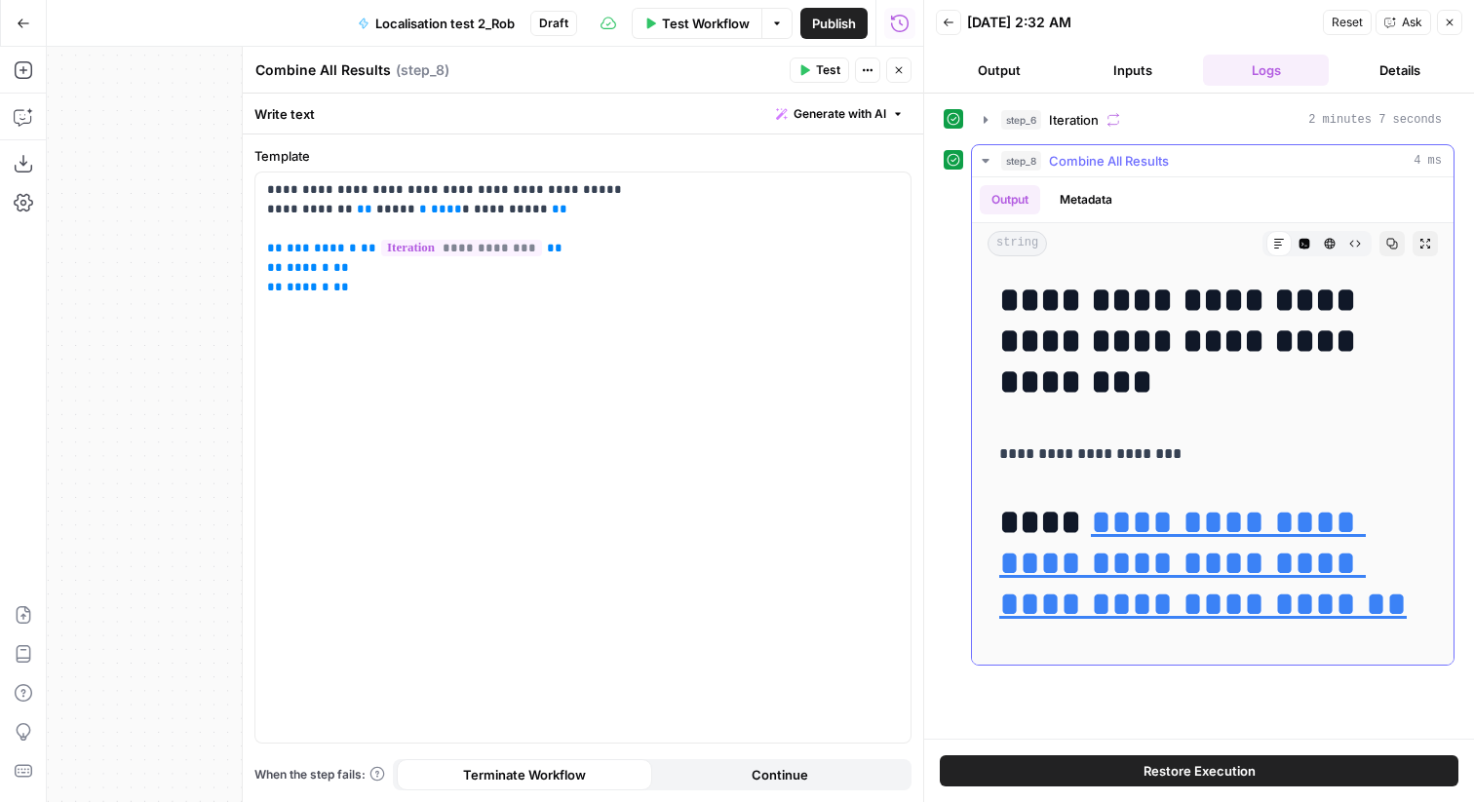
click at [987, 163] on icon "button" at bounding box center [986, 161] width 16 height 16
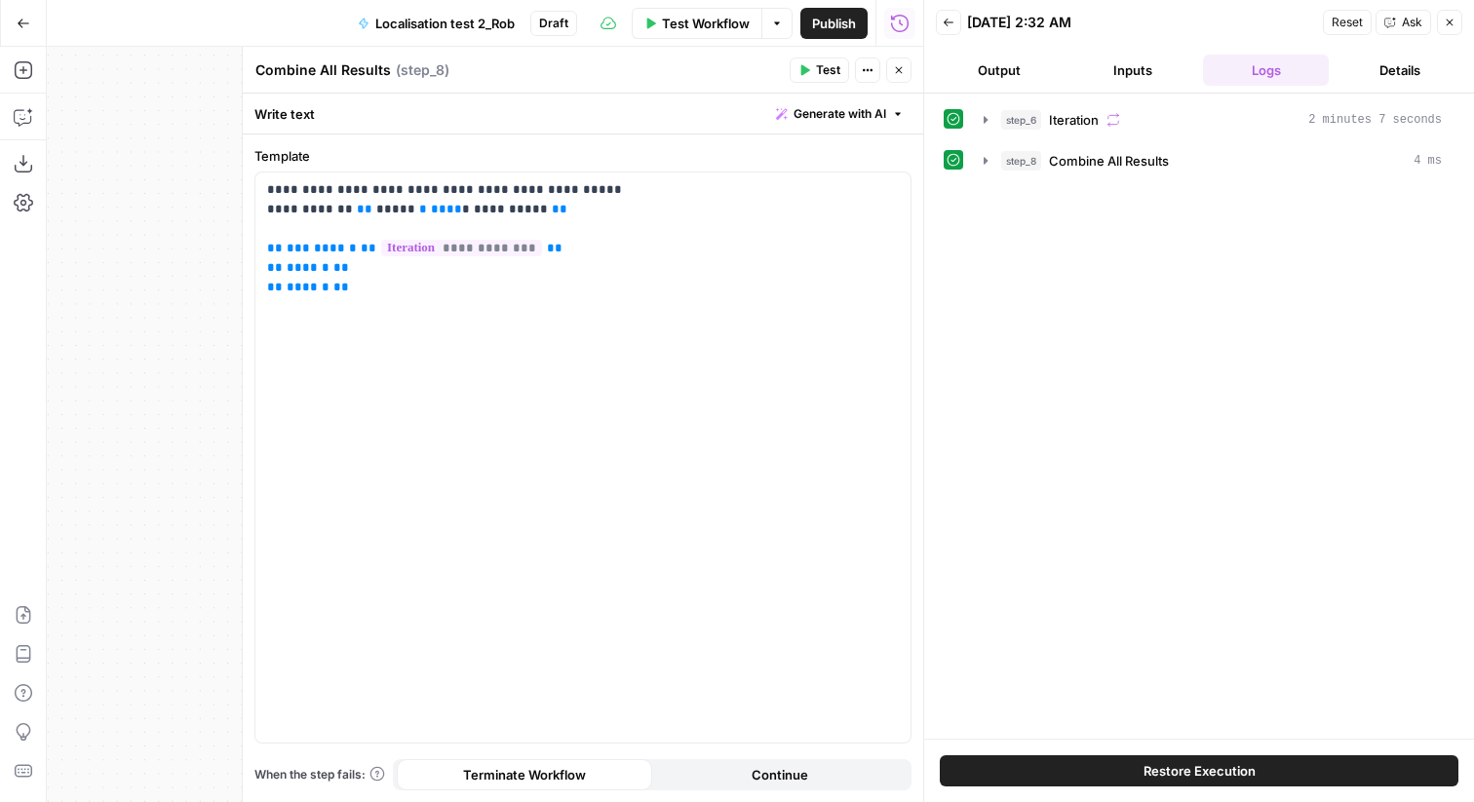
click at [907, 78] on button "Close" at bounding box center [898, 70] width 25 height 25
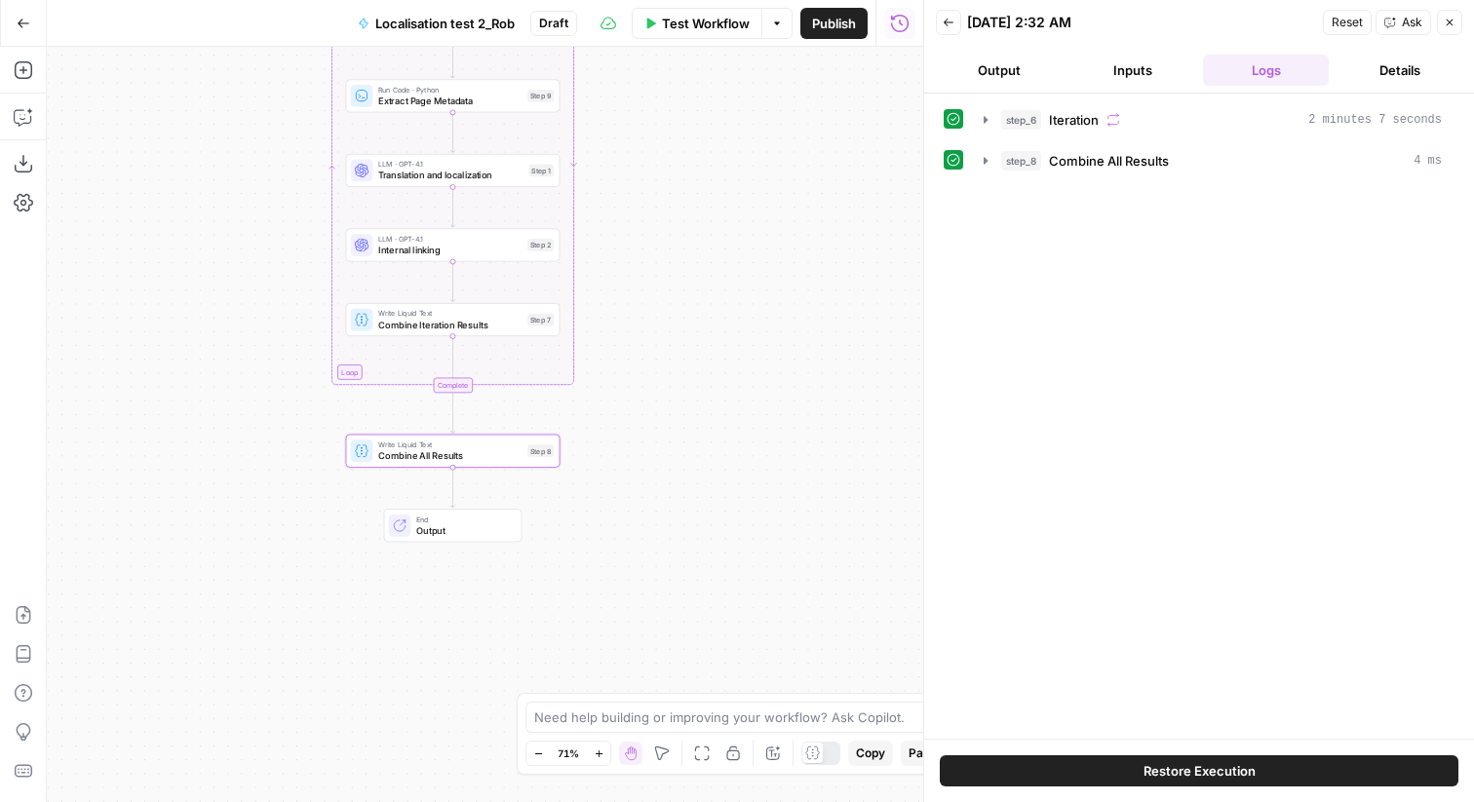
click at [1455, 18] on icon "button" at bounding box center [1450, 23] width 12 height 12
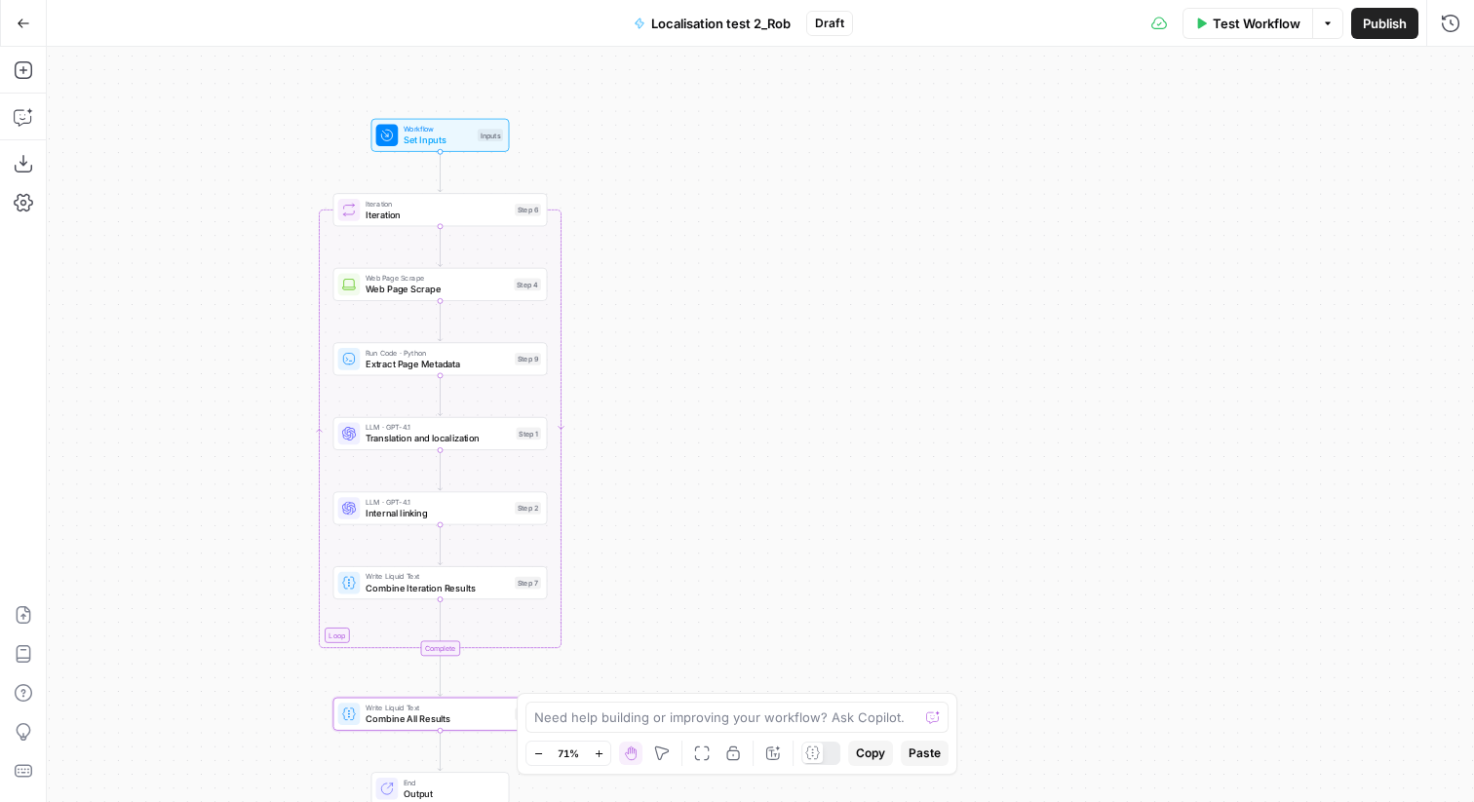
drag, startPoint x: 806, startPoint y: 278, endPoint x: 793, endPoint y: 542, distance: 264.6
click at [793, 542] on div "Workflow Set Inputs Inputs Loop Iteration Iteration Step 6 Web Page Scrape Web …" at bounding box center [760, 425] width 1427 height 756
click at [434, 590] on span "Combine Iteration Results" at bounding box center [436, 589] width 143 height 14
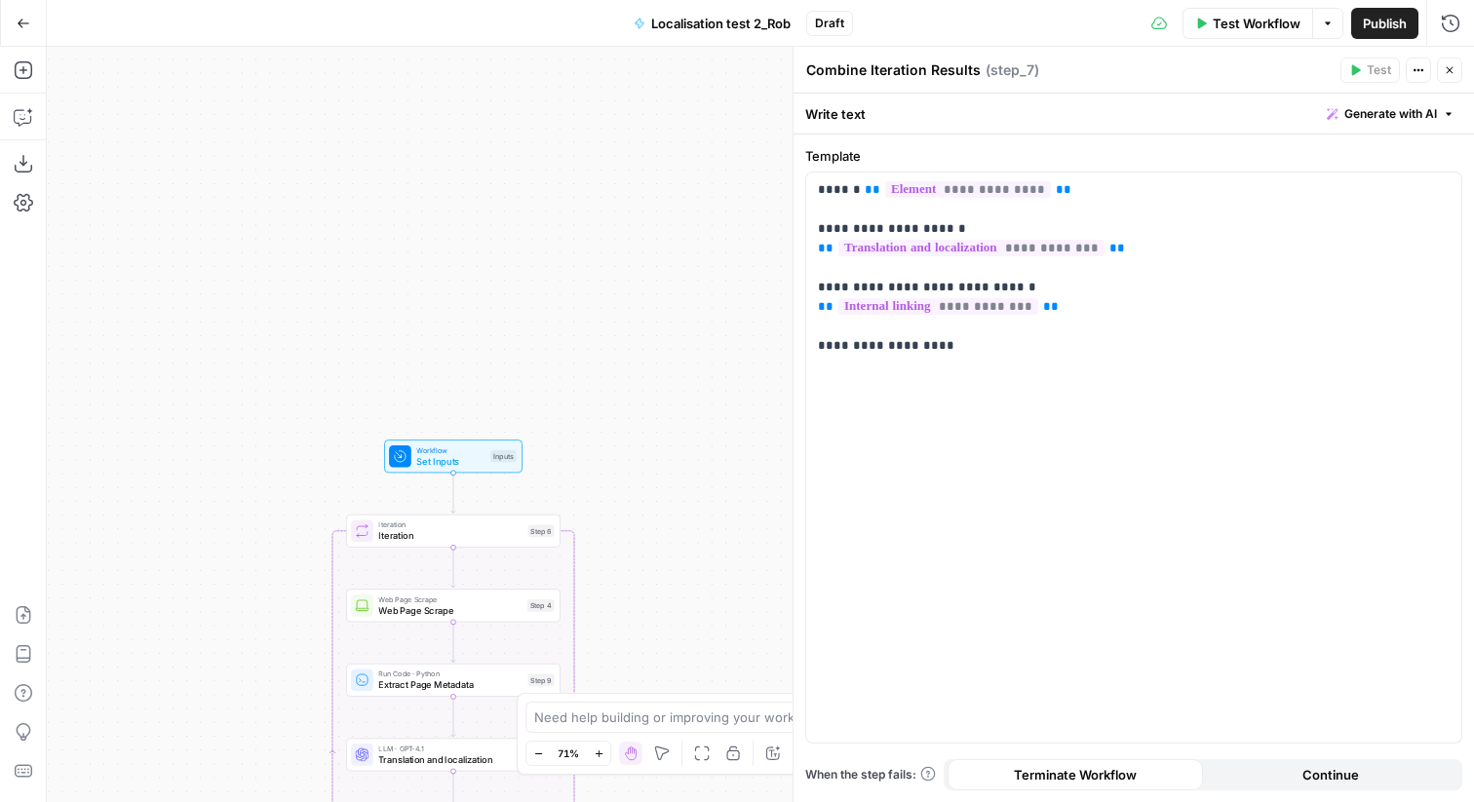
click at [32, 29] on button "Go Back" at bounding box center [23, 23] width 35 height 35
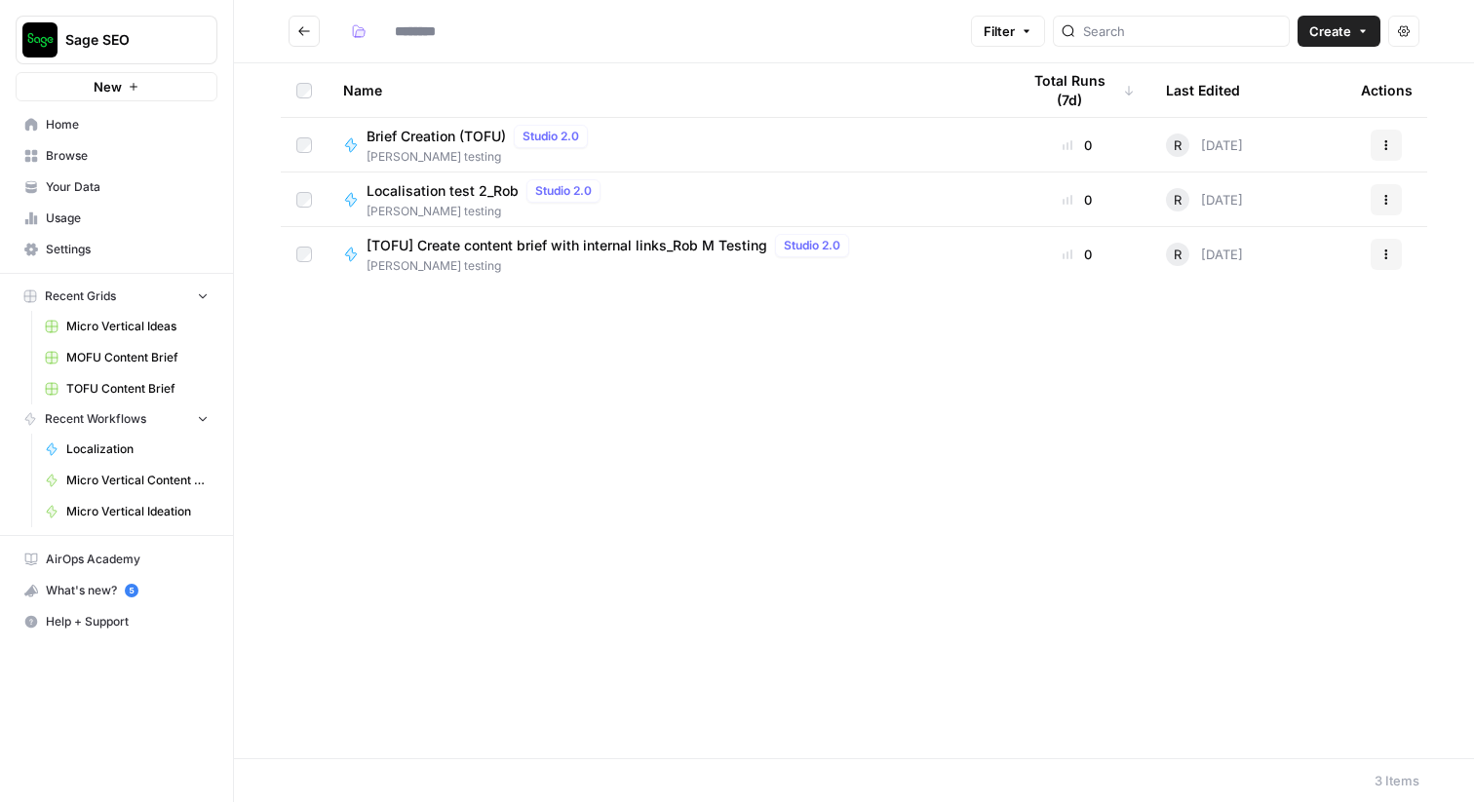
type input "**********"
click at [410, 137] on span "Brief Creation (TOFU)" at bounding box center [436, 137] width 139 height 20
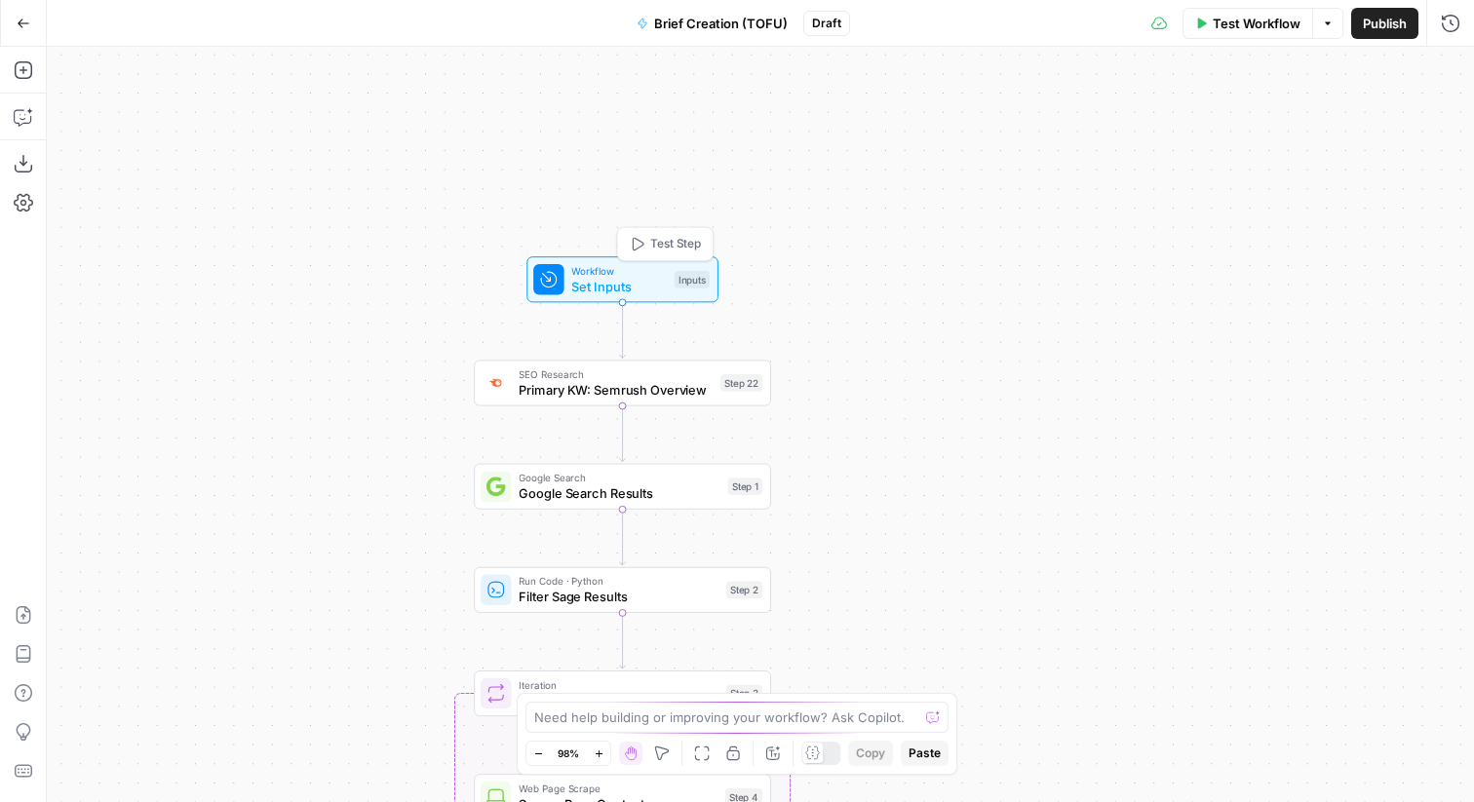
click at [613, 286] on span "Set Inputs" at bounding box center [618, 287] width 95 height 20
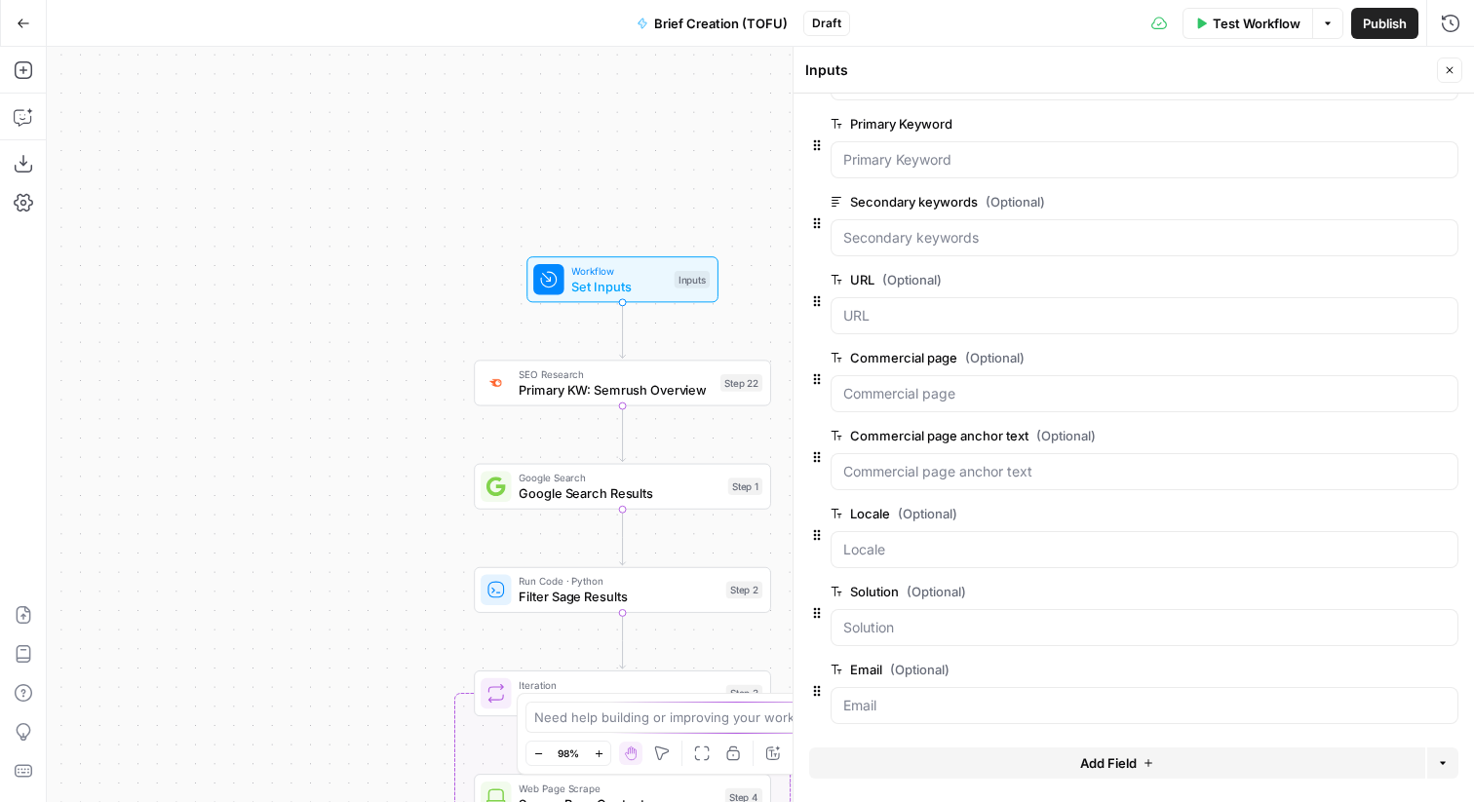
scroll to position [79, 0]
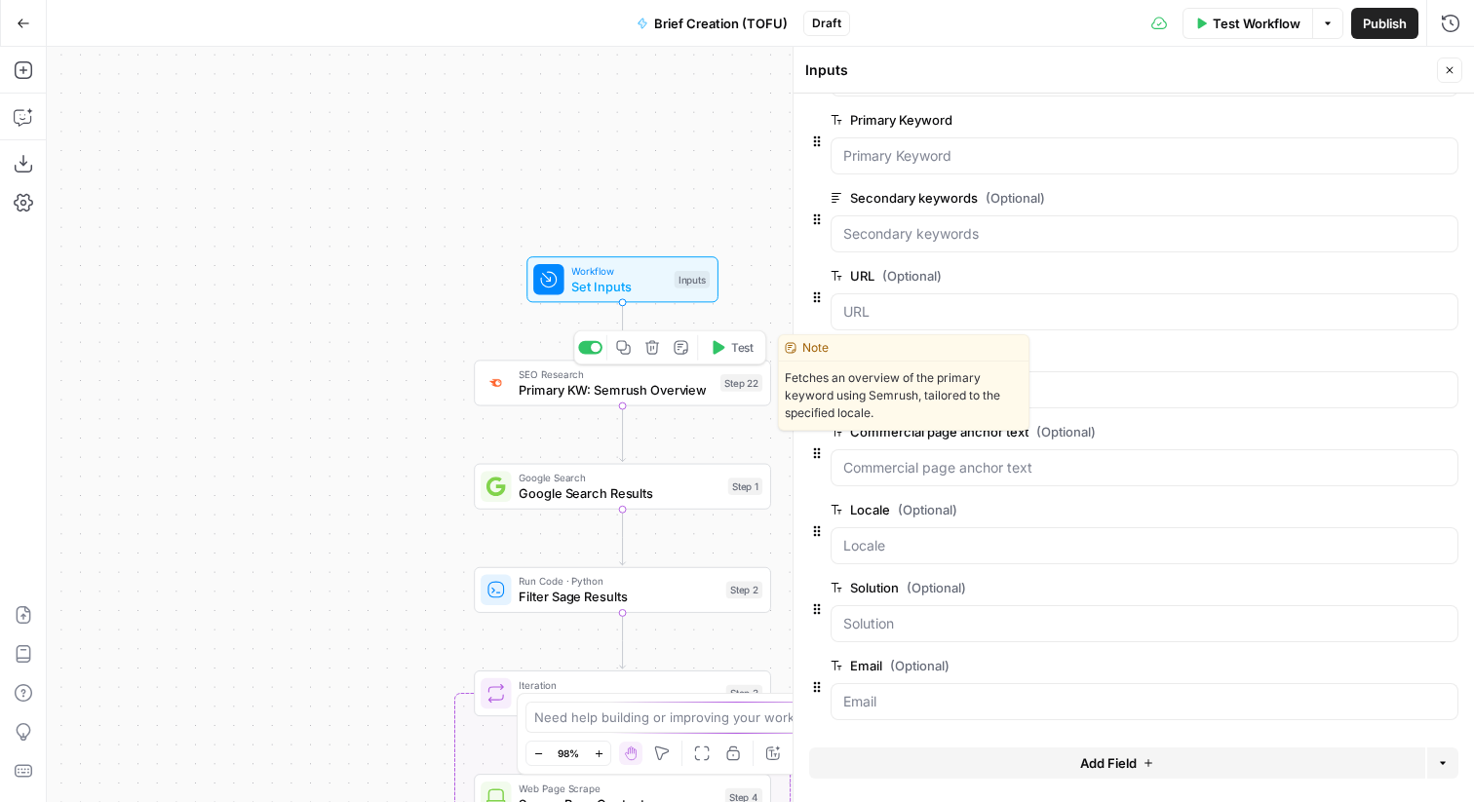
click at [620, 394] on span "Primary KW: Semrush Overview" at bounding box center [616, 390] width 194 height 20
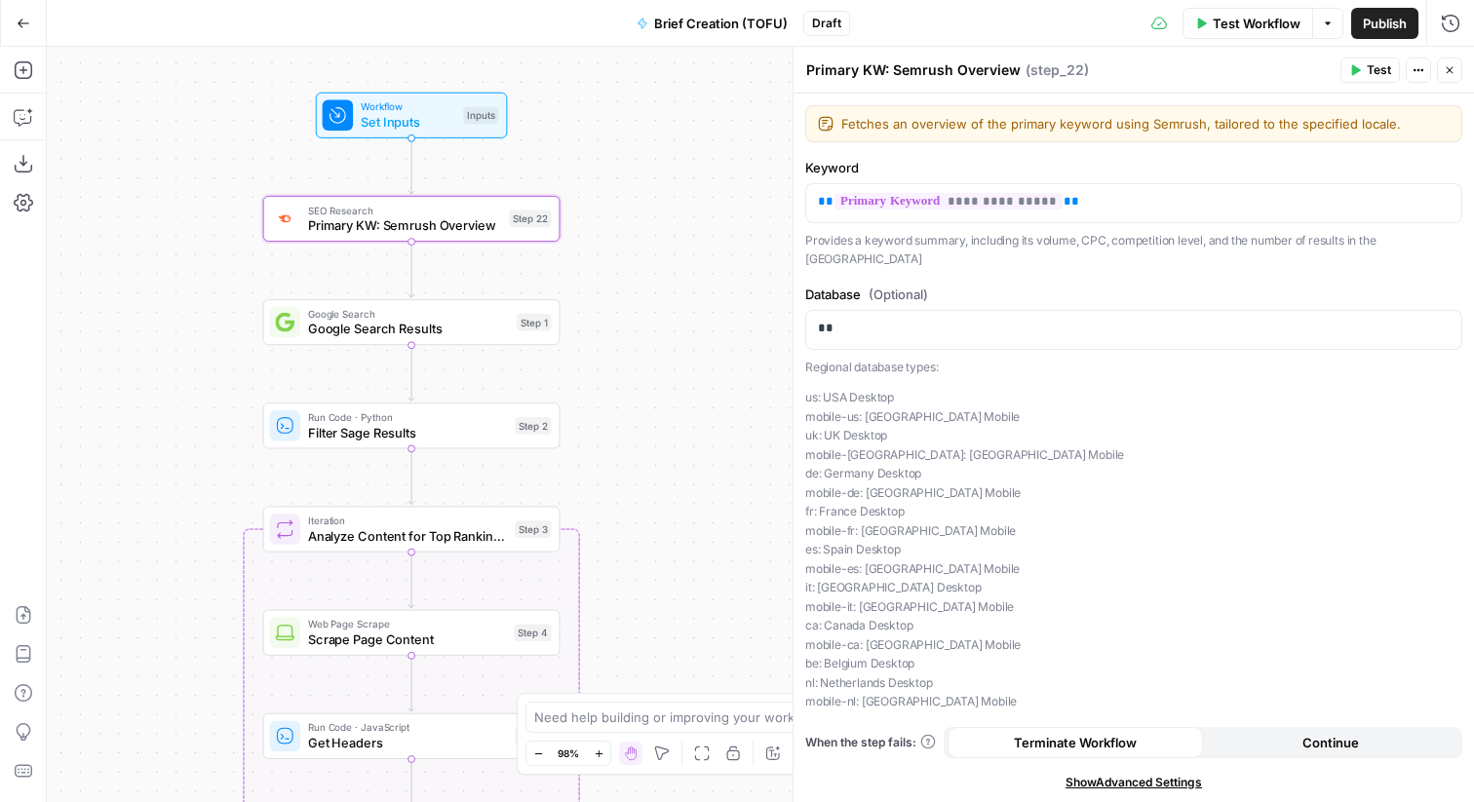
click at [403, 335] on span "Google Search Results" at bounding box center [408, 330] width 201 height 20
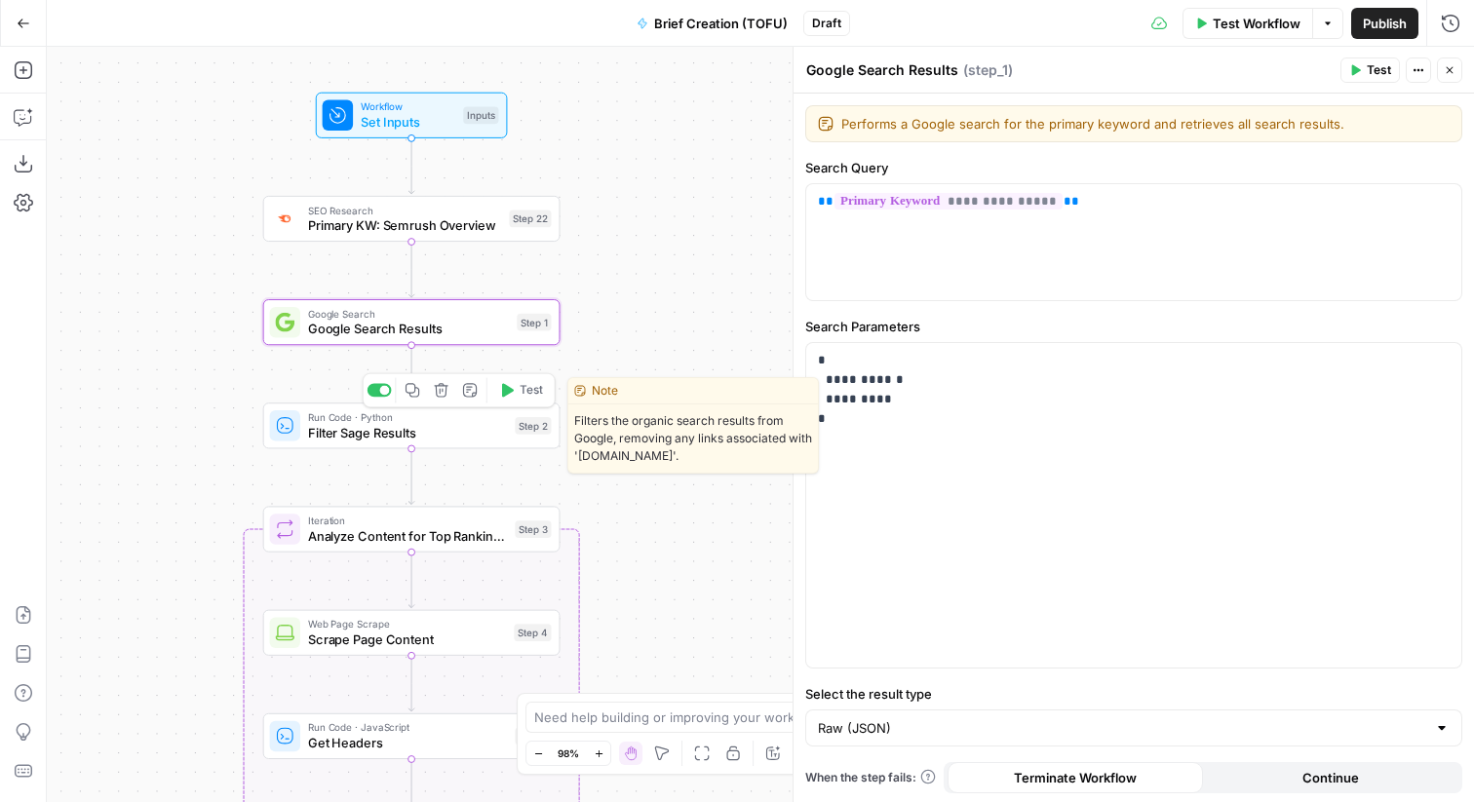
click at [372, 428] on span "Filter Sage Results" at bounding box center [408, 433] width 200 height 20
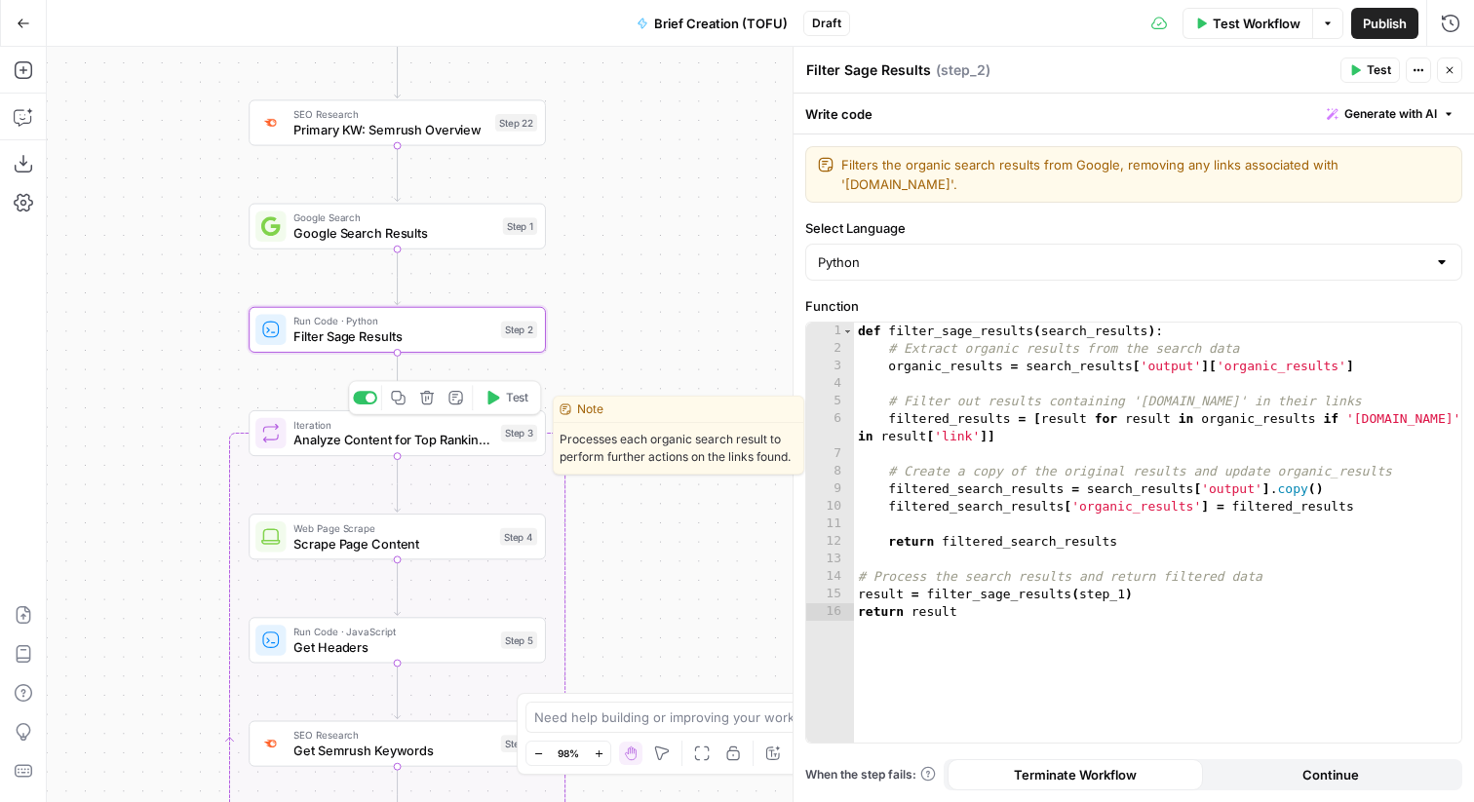
click at [370, 437] on span "Analyze Content for Top Ranking Pages" at bounding box center [393, 441] width 200 height 20
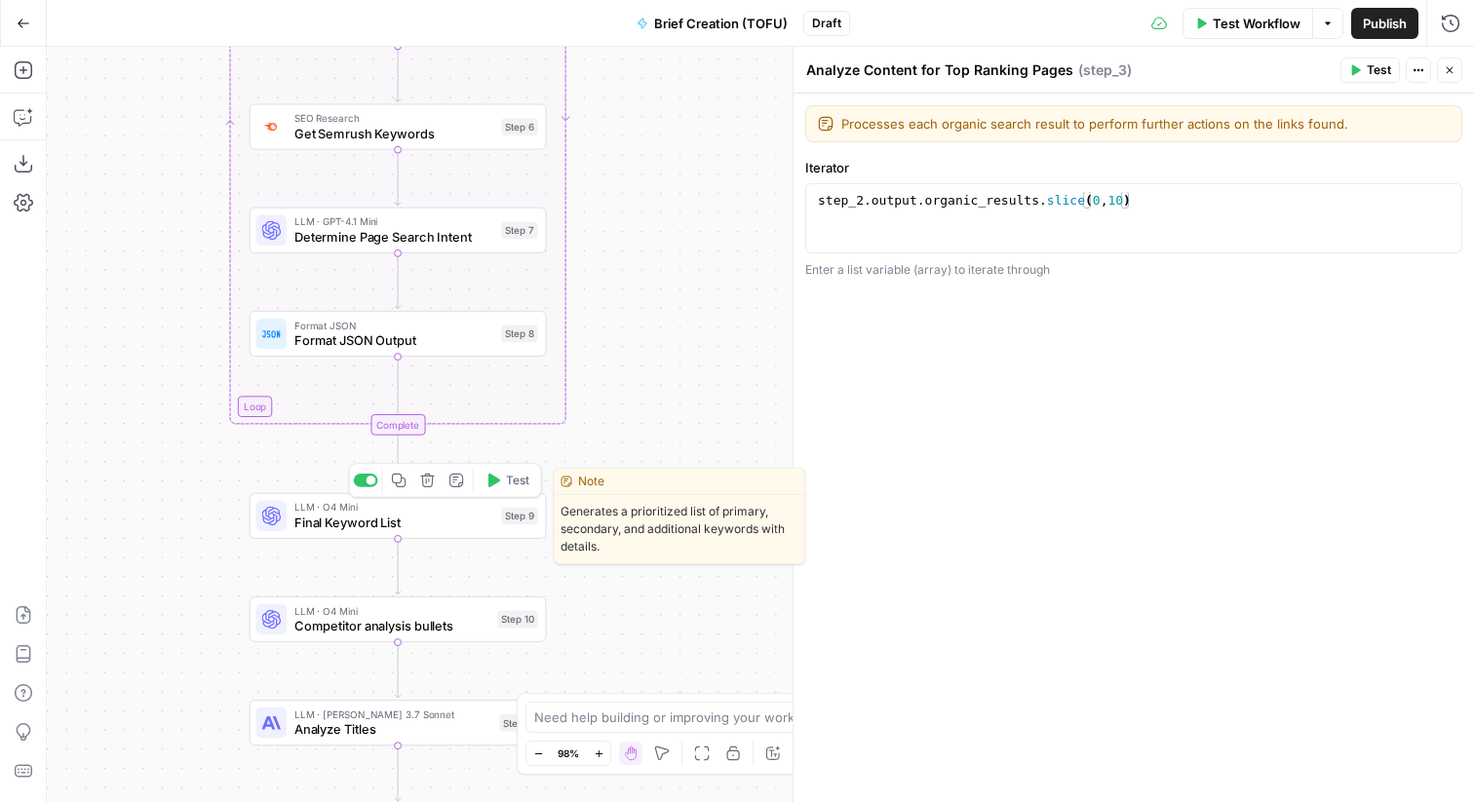
click at [363, 530] on span "Final Keyword List" at bounding box center [394, 523] width 200 height 20
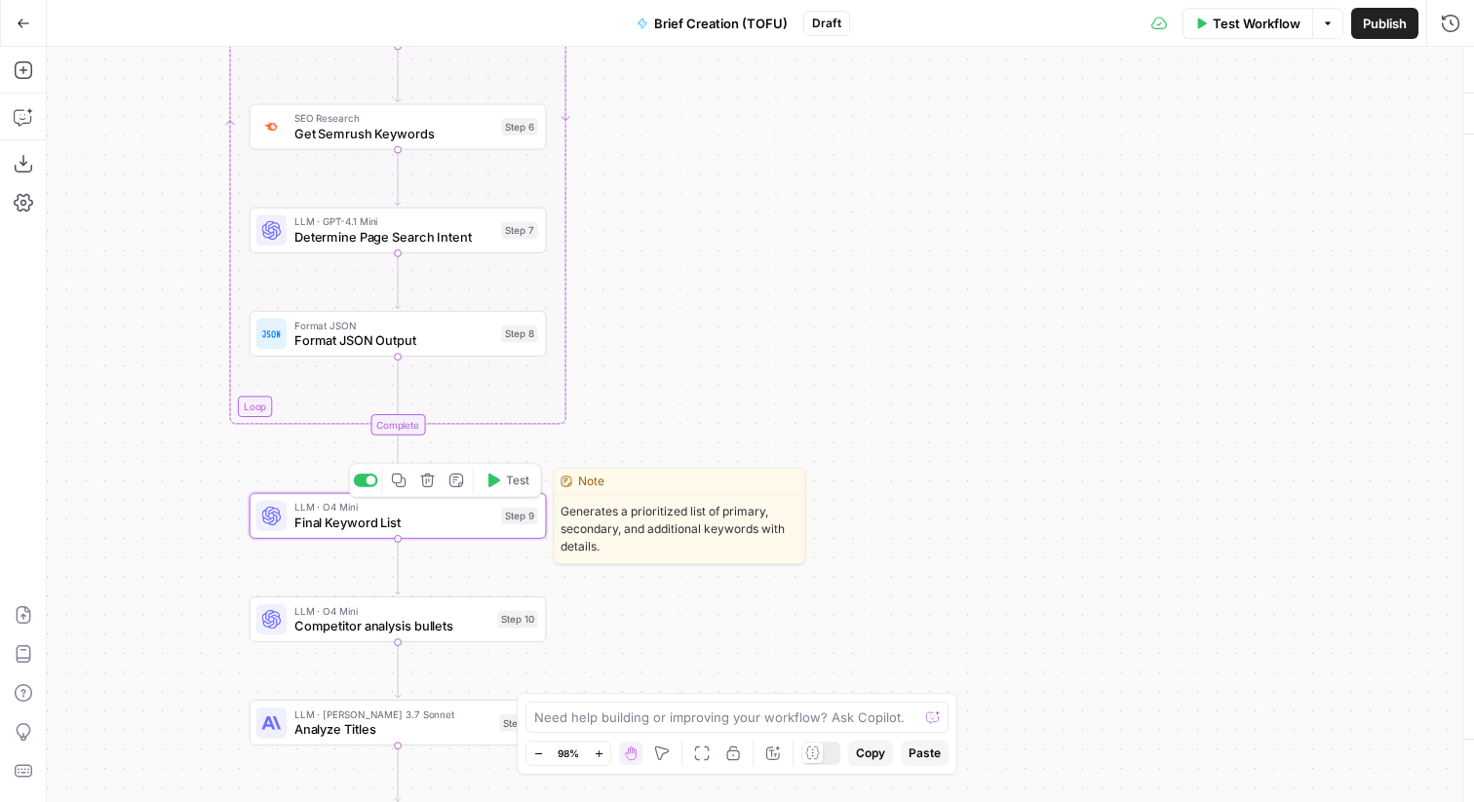
type textarea "Final Keyword List"
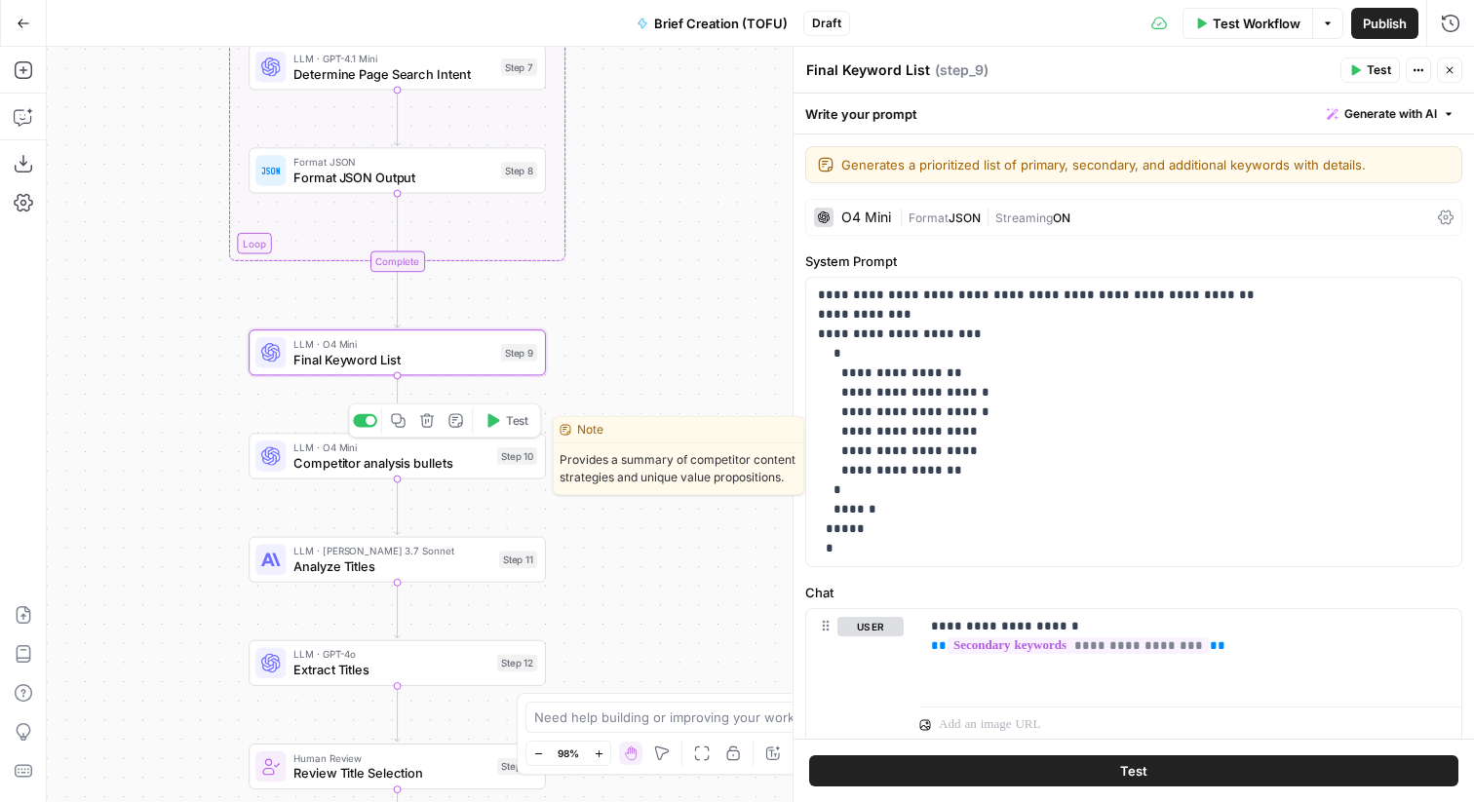
click at [373, 473] on div "LLM · O4 Mini Competitor analysis bullets Step 10 Copy step Delete step Edit No…" at bounding box center [397, 456] width 297 height 46
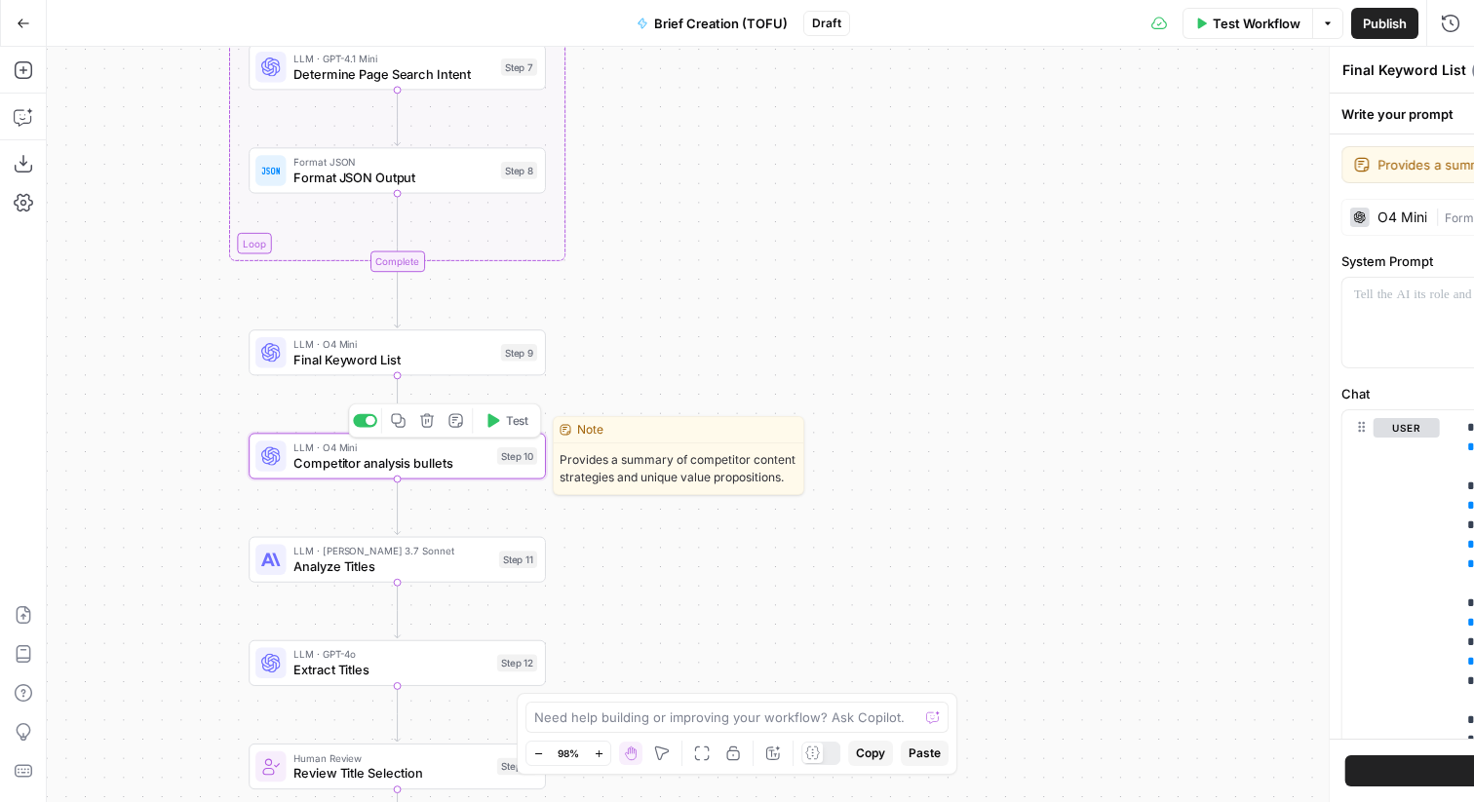
type textarea "Competitor analysis bullets"
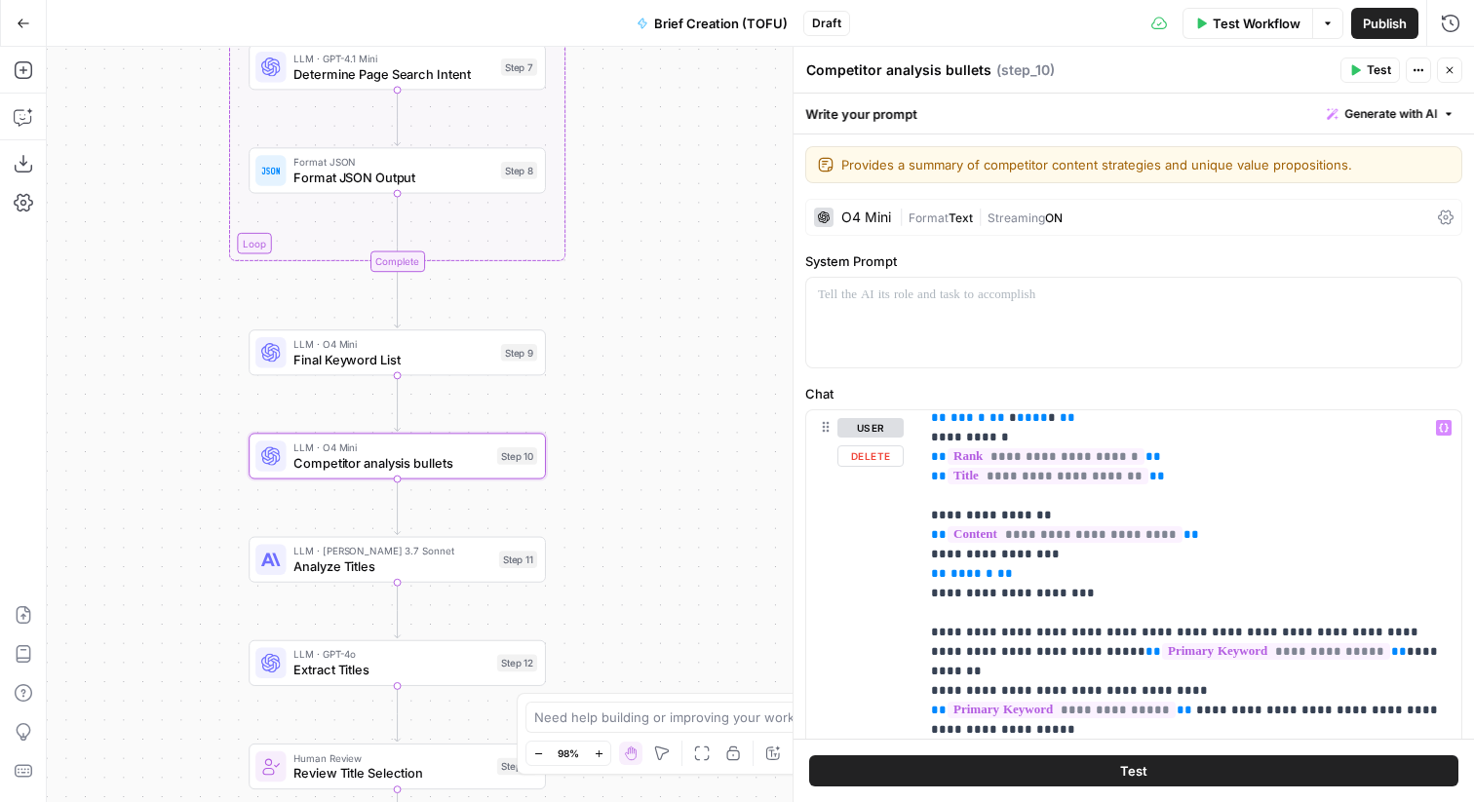
scroll to position [118, 0]
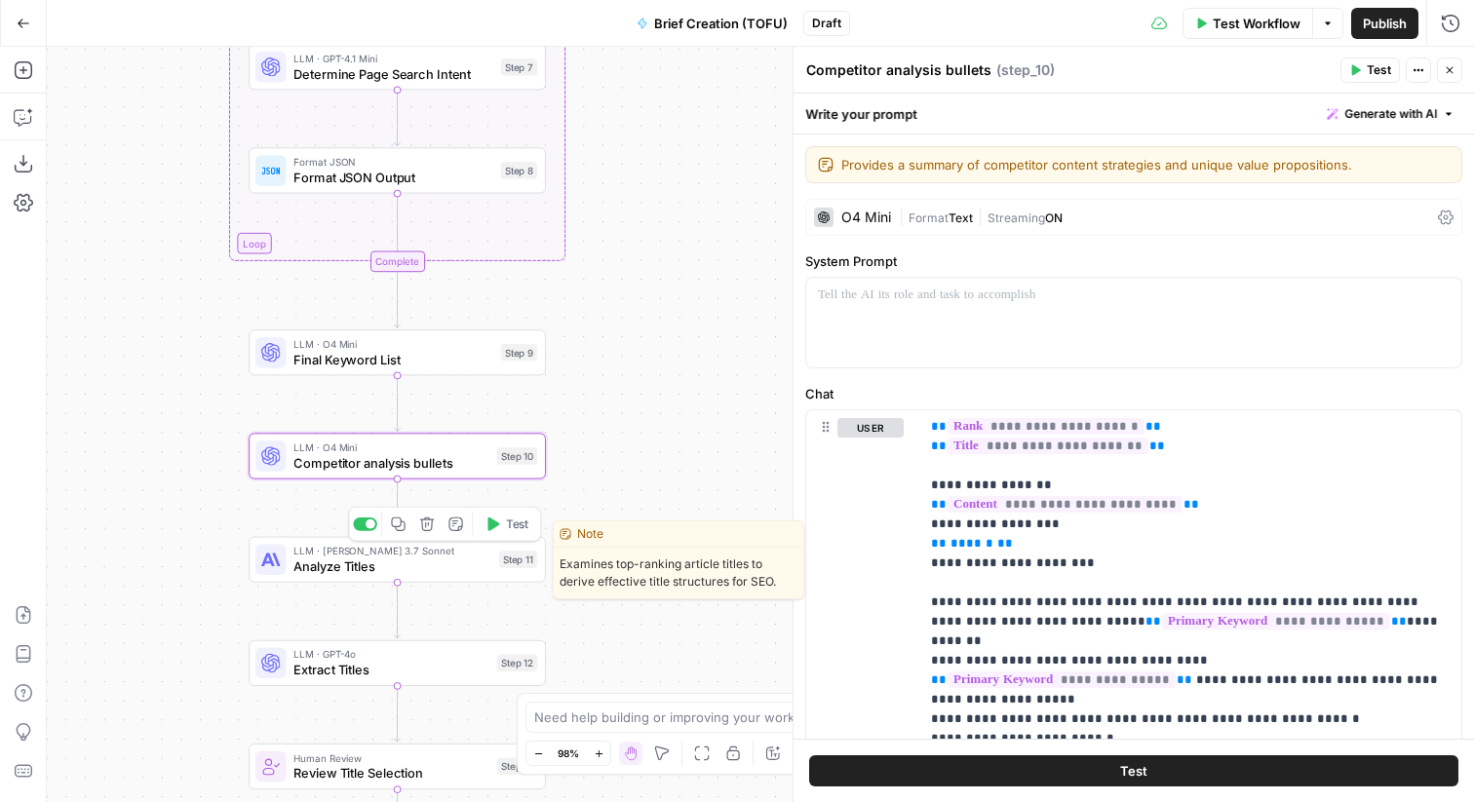
click at [371, 566] on span "Analyze Titles" at bounding box center [392, 567] width 198 height 20
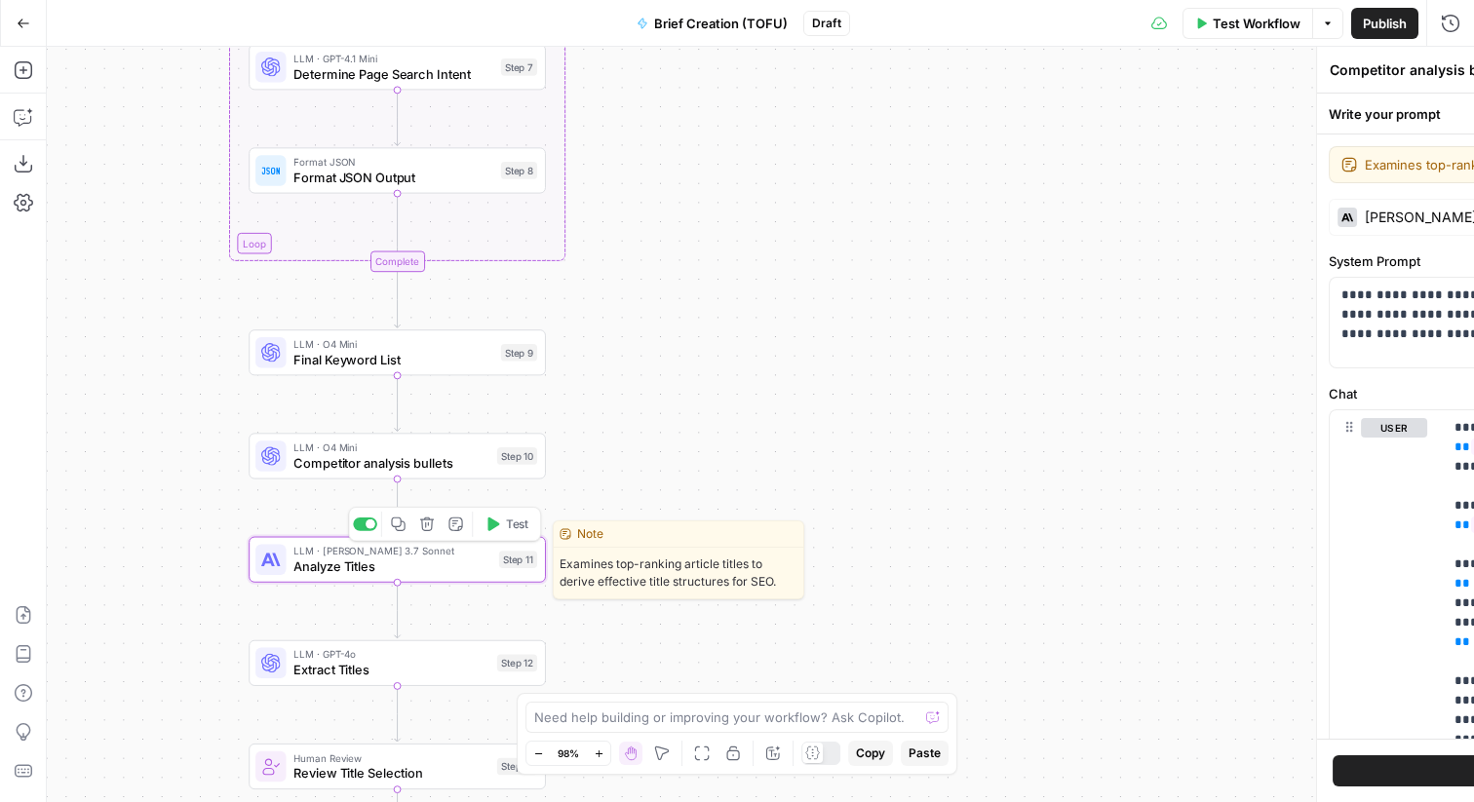
type textarea "Analyze Titles"
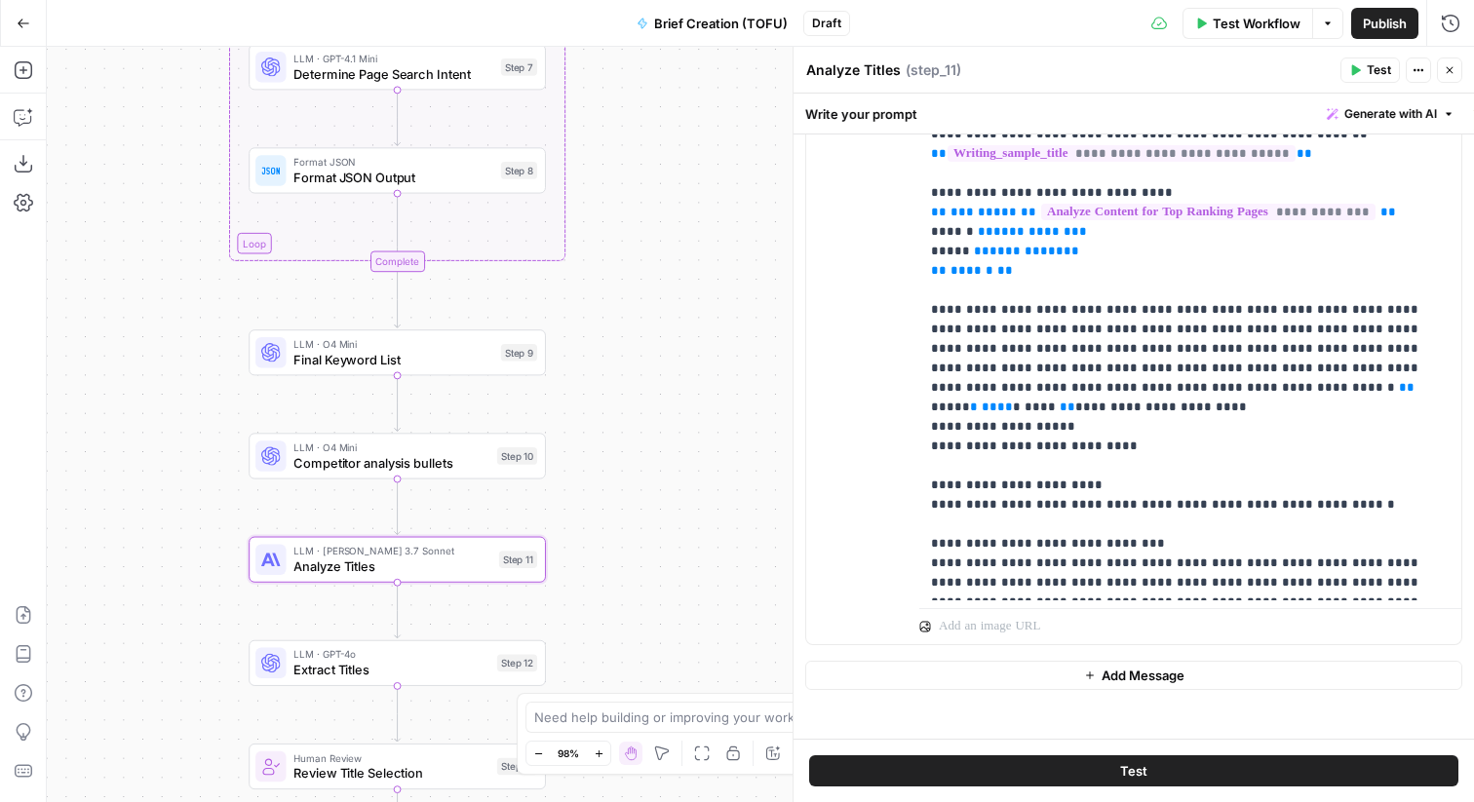
scroll to position [381, 0]
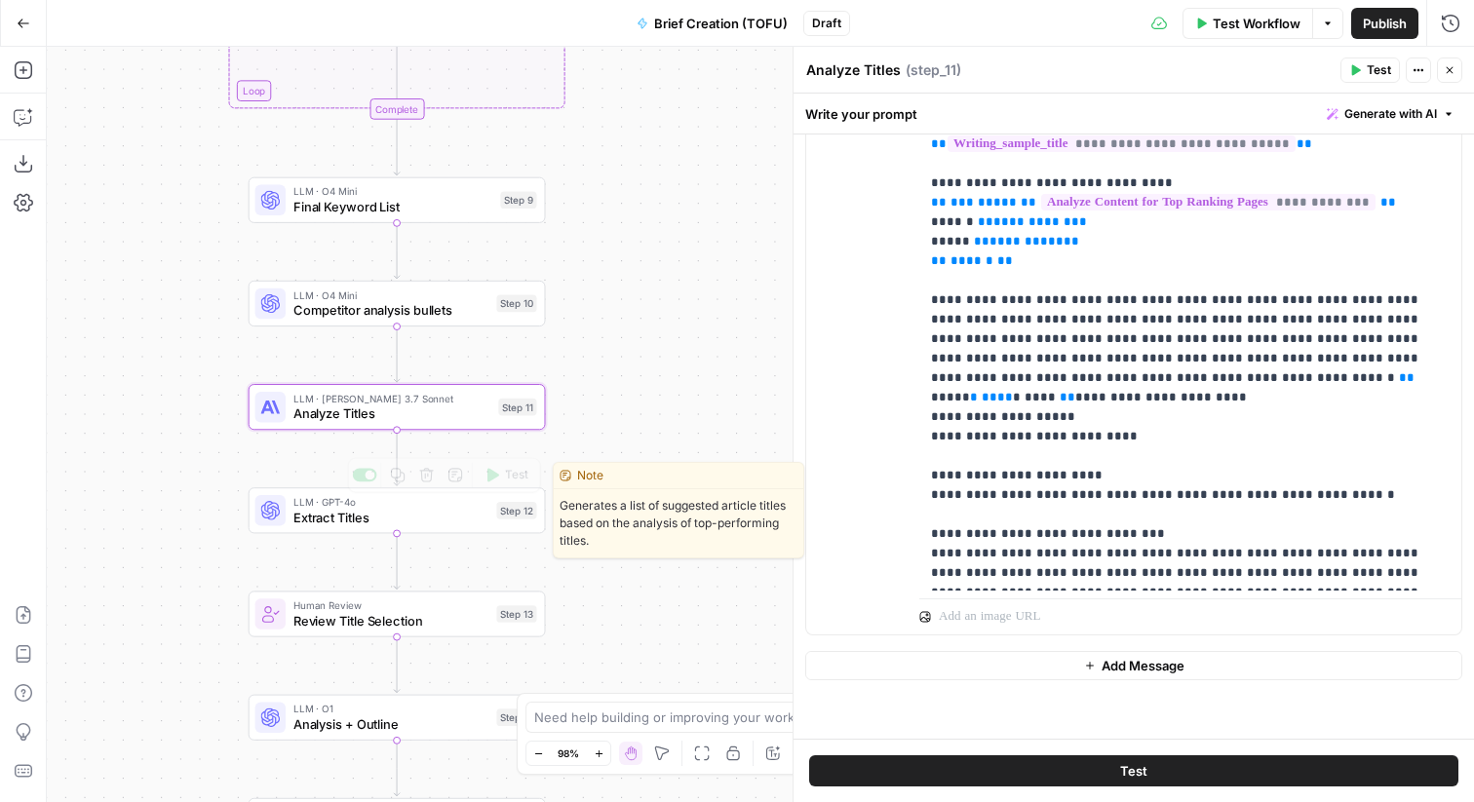
click at [404, 519] on span "Extract Titles" at bounding box center [391, 518] width 196 height 20
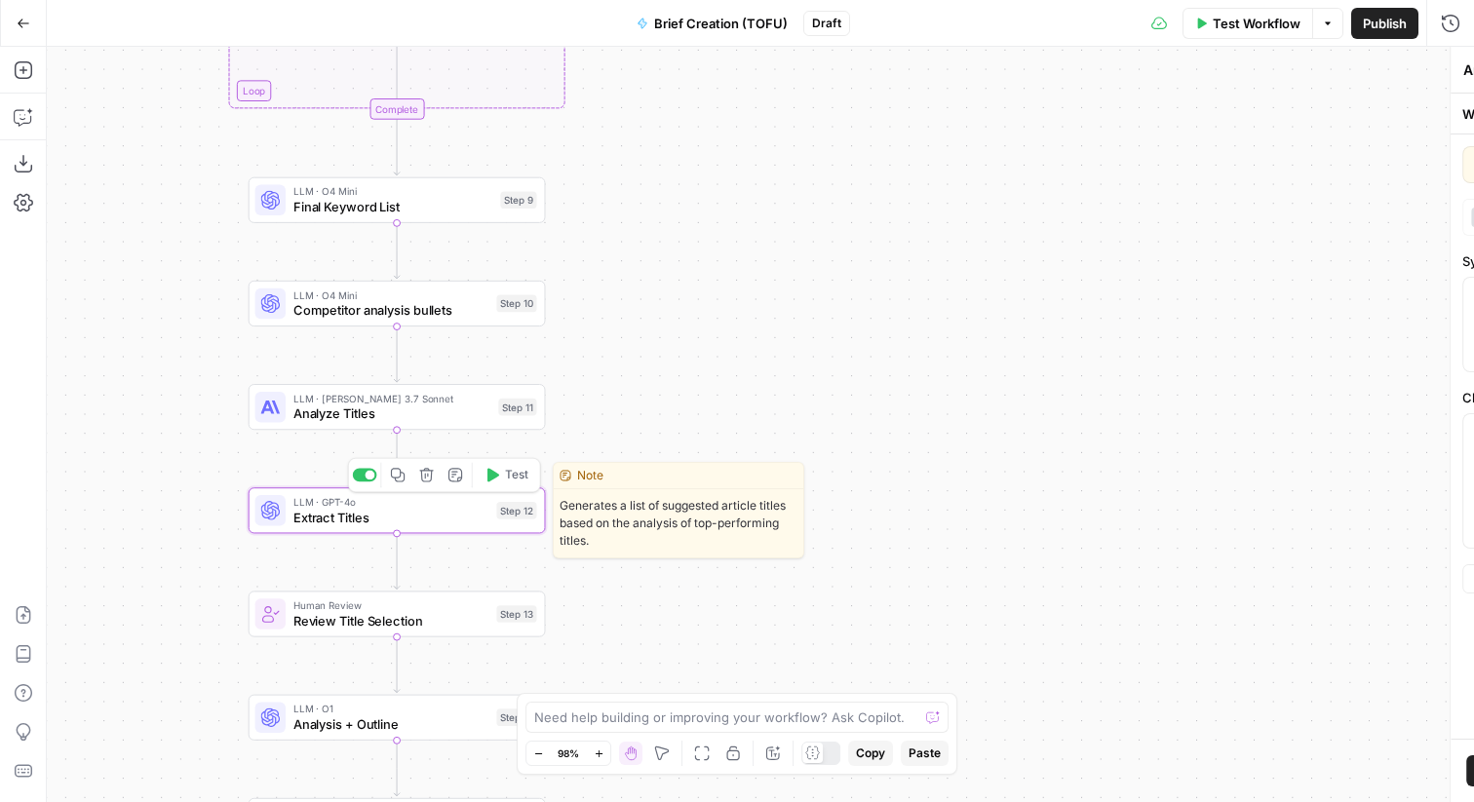
type textarea "Extract Titles"
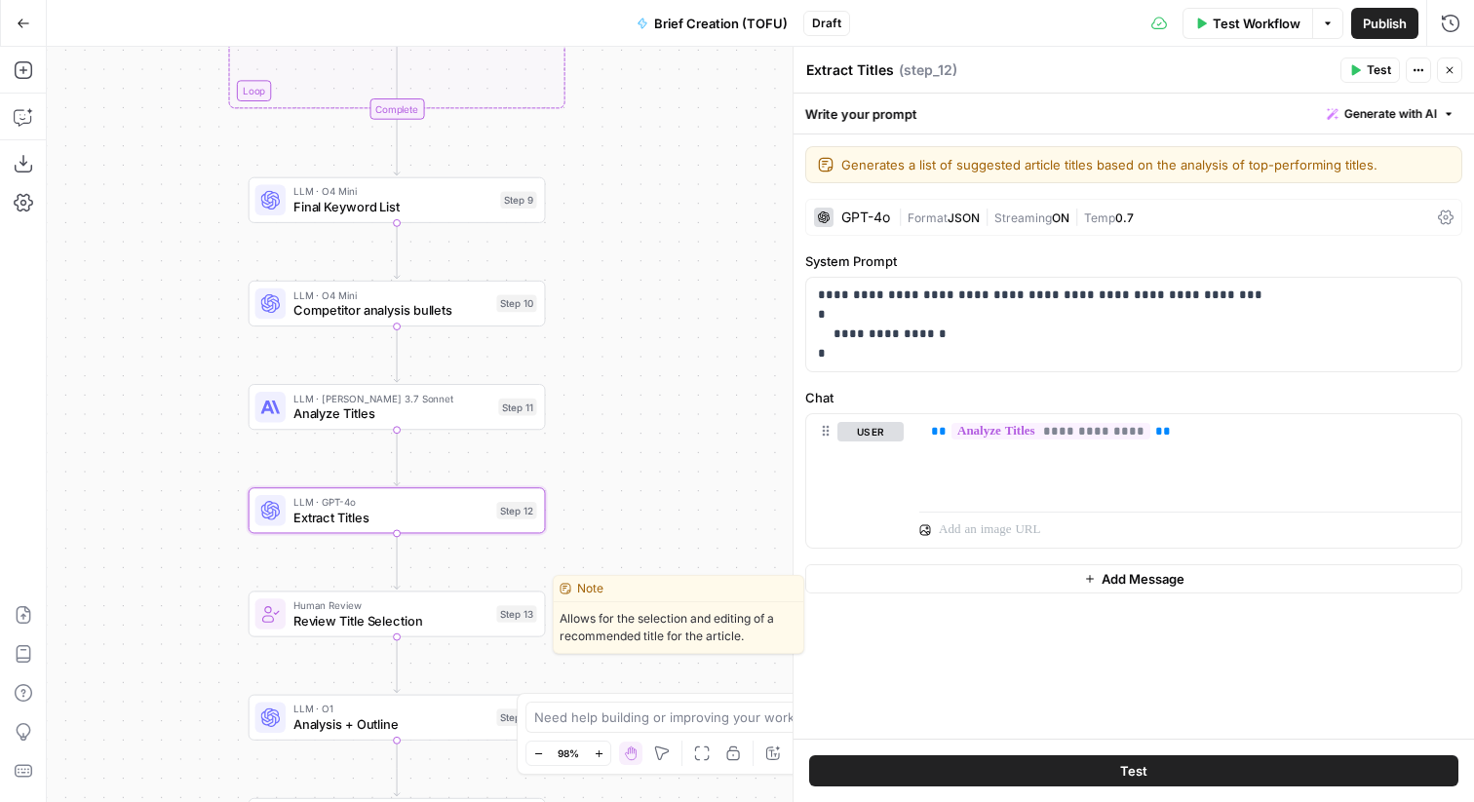
click at [377, 630] on span "Review Title Selection" at bounding box center [391, 621] width 196 height 20
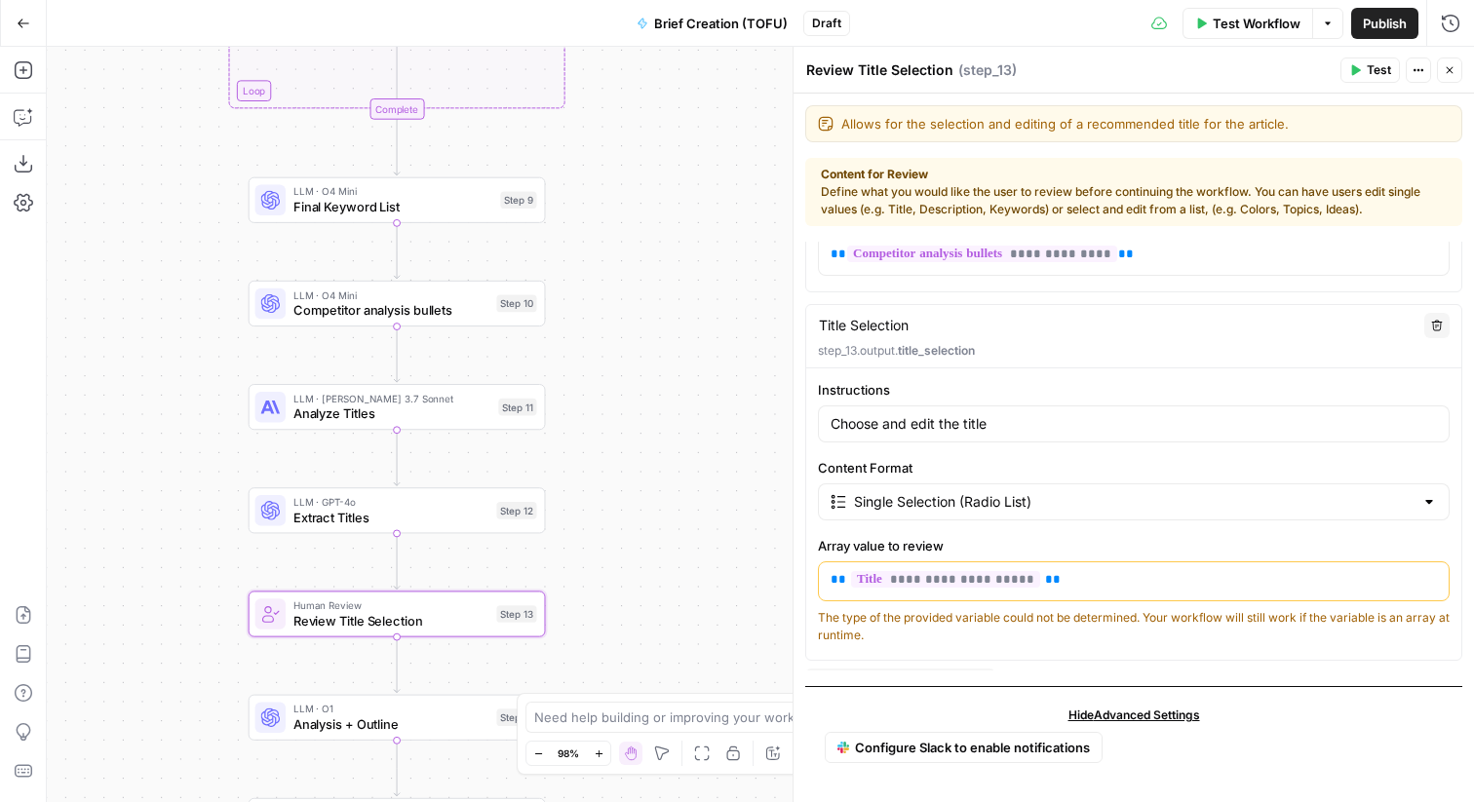
scroll to position [292, 0]
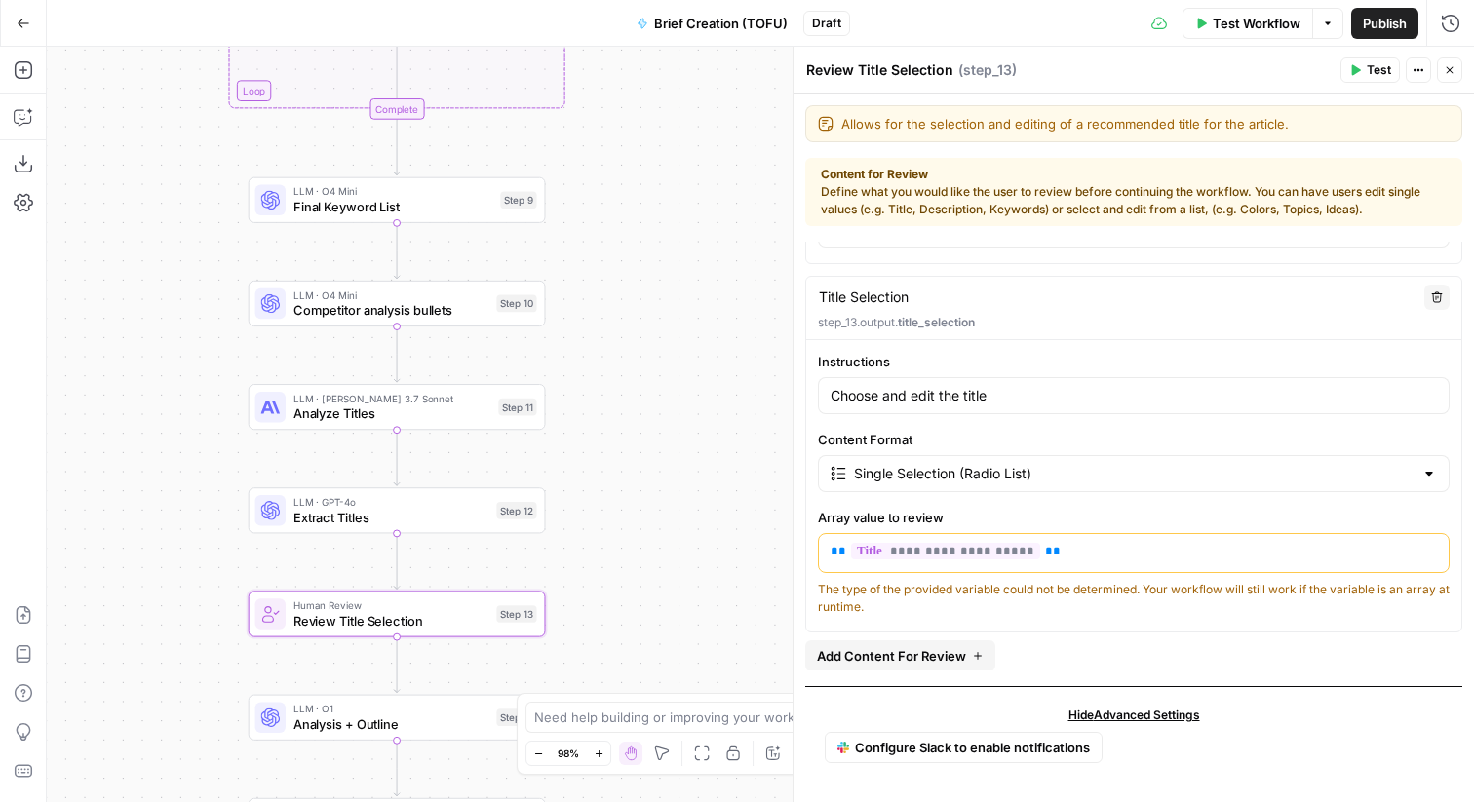
click at [929, 746] on span "Configure Slack to enable notifications" at bounding box center [972, 748] width 235 height 20
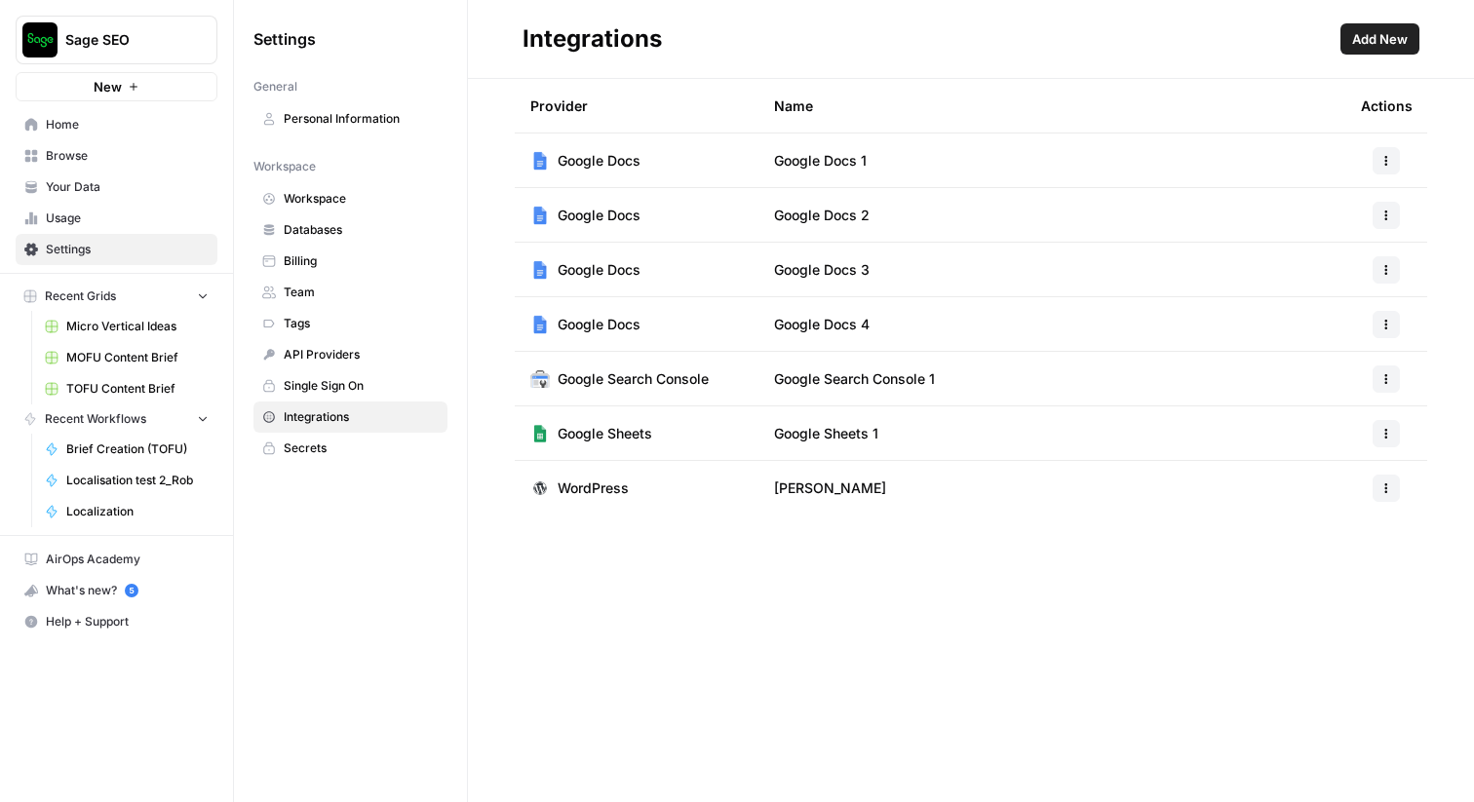
click at [1389, 46] on span "Add New" at bounding box center [1380, 39] width 56 height 20
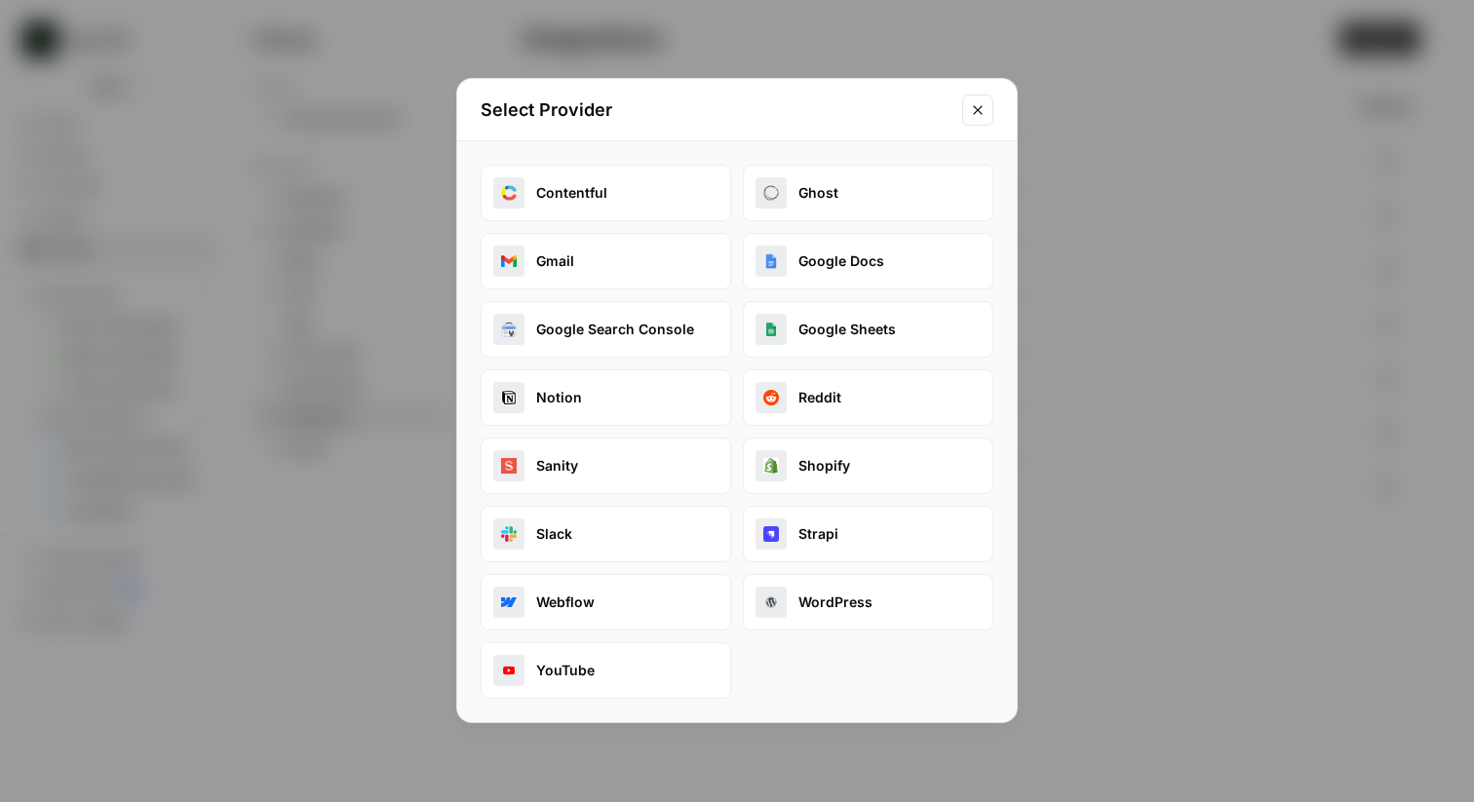
click at [616, 541] on button "Slack" at bounding box center [606, 534] width 251 height 57
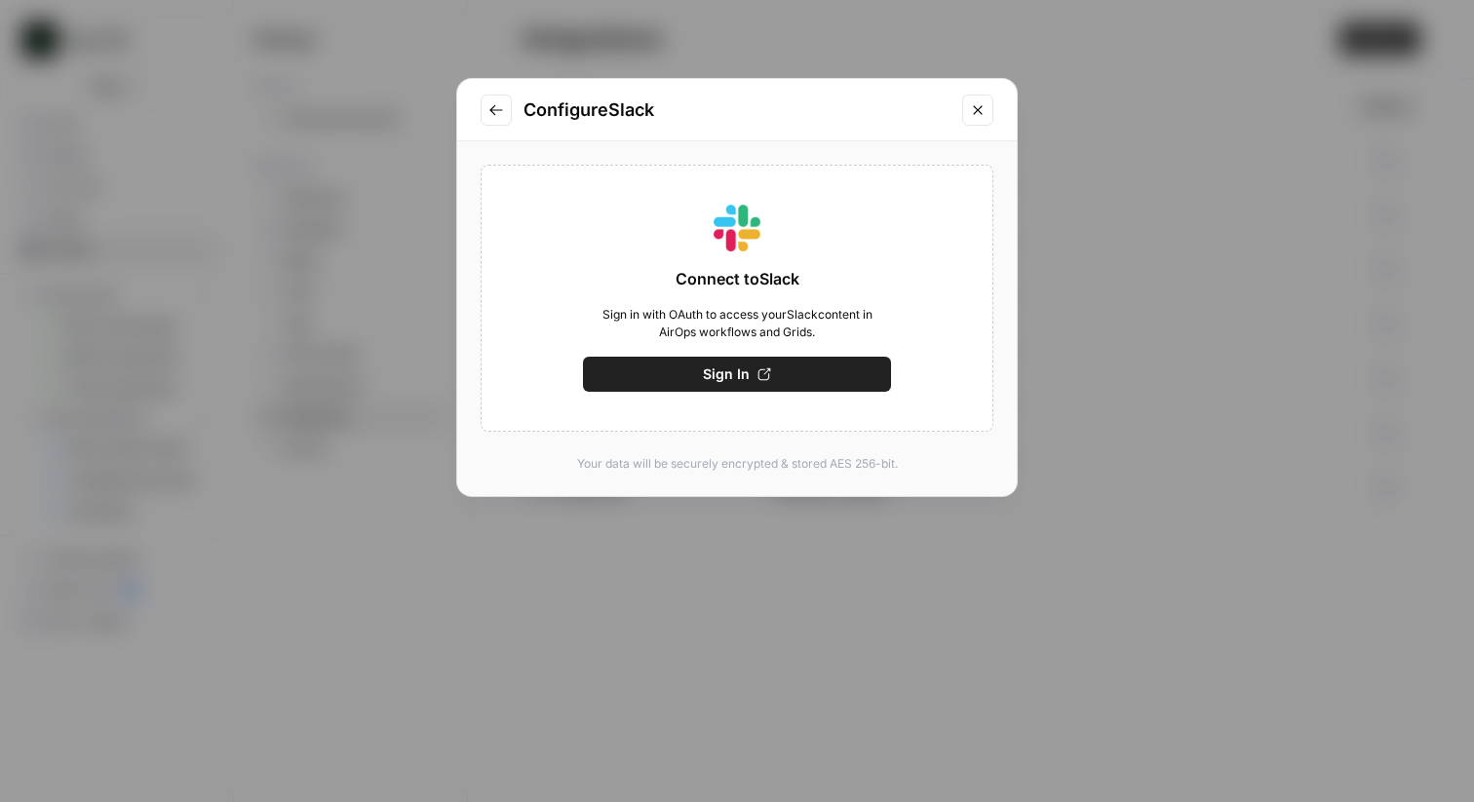
click at [725, 377] on span "Sign In" at bounding box center [726, 375] width 47 height 20
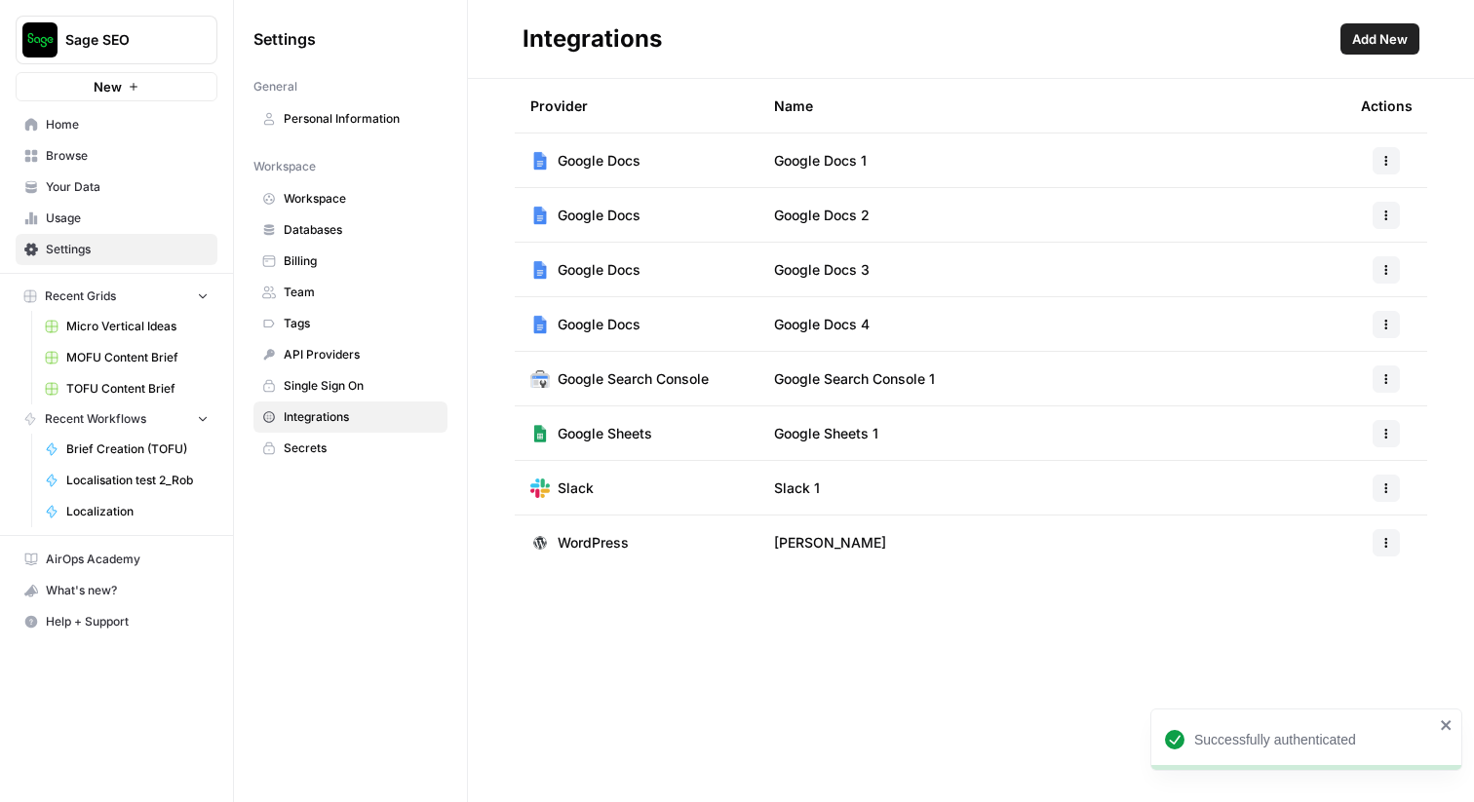
click at [1380, 492] on button "button" at bounding box center [1386, 488] width 27 height 27
click at [1334, 566] on span "Rename" at bounding box center [1344, 560] width 62 height 20
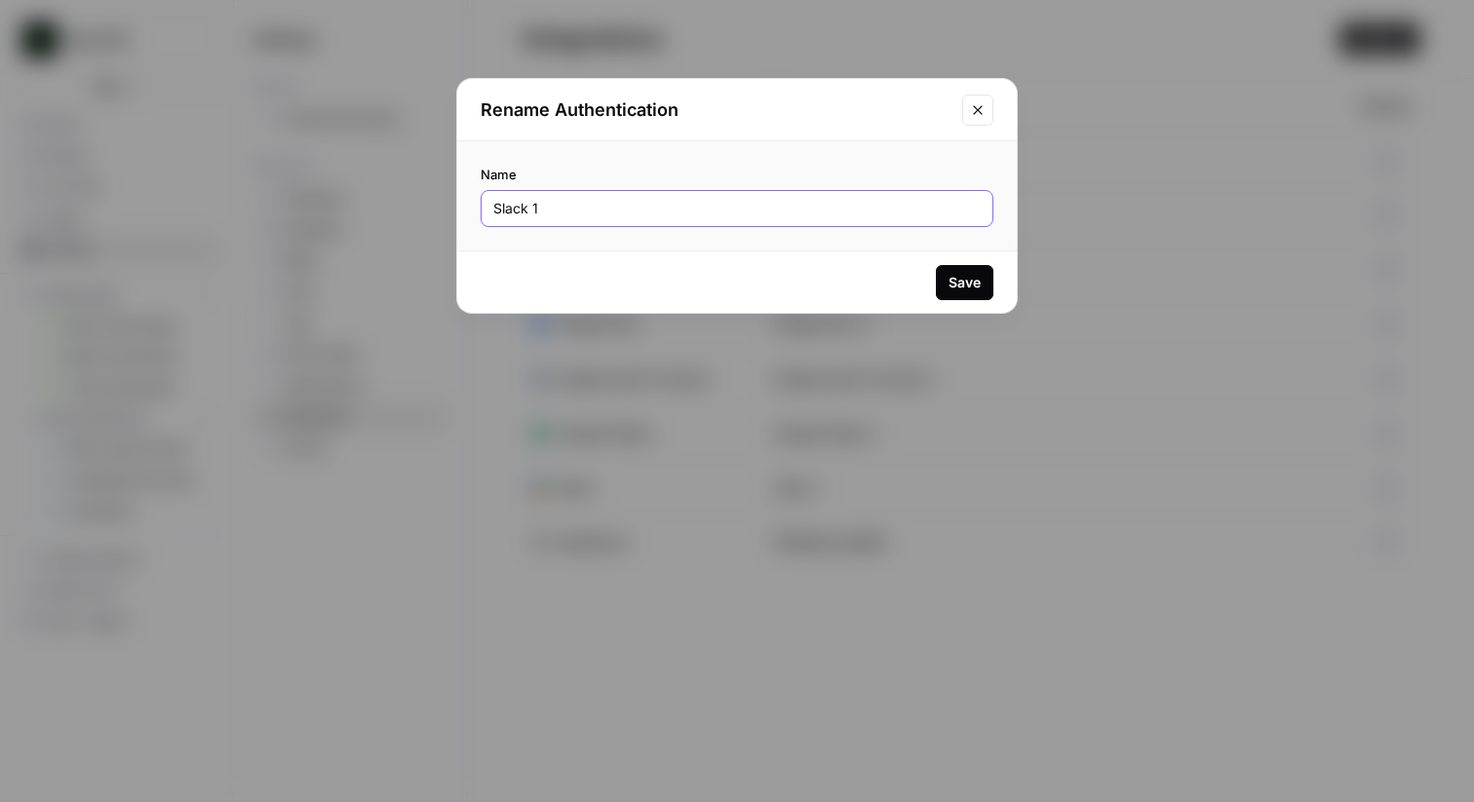
click at [663, 205] on input "Slack 1" at bounding box center [737, 209] width 488 height 20
type input "SageSEOWorkspace"
click at [963, 284] on div "Save" at bounding box center [965, 283] width 32 height 20
